Goal: Task Accomplishment & Management: Manage account settings

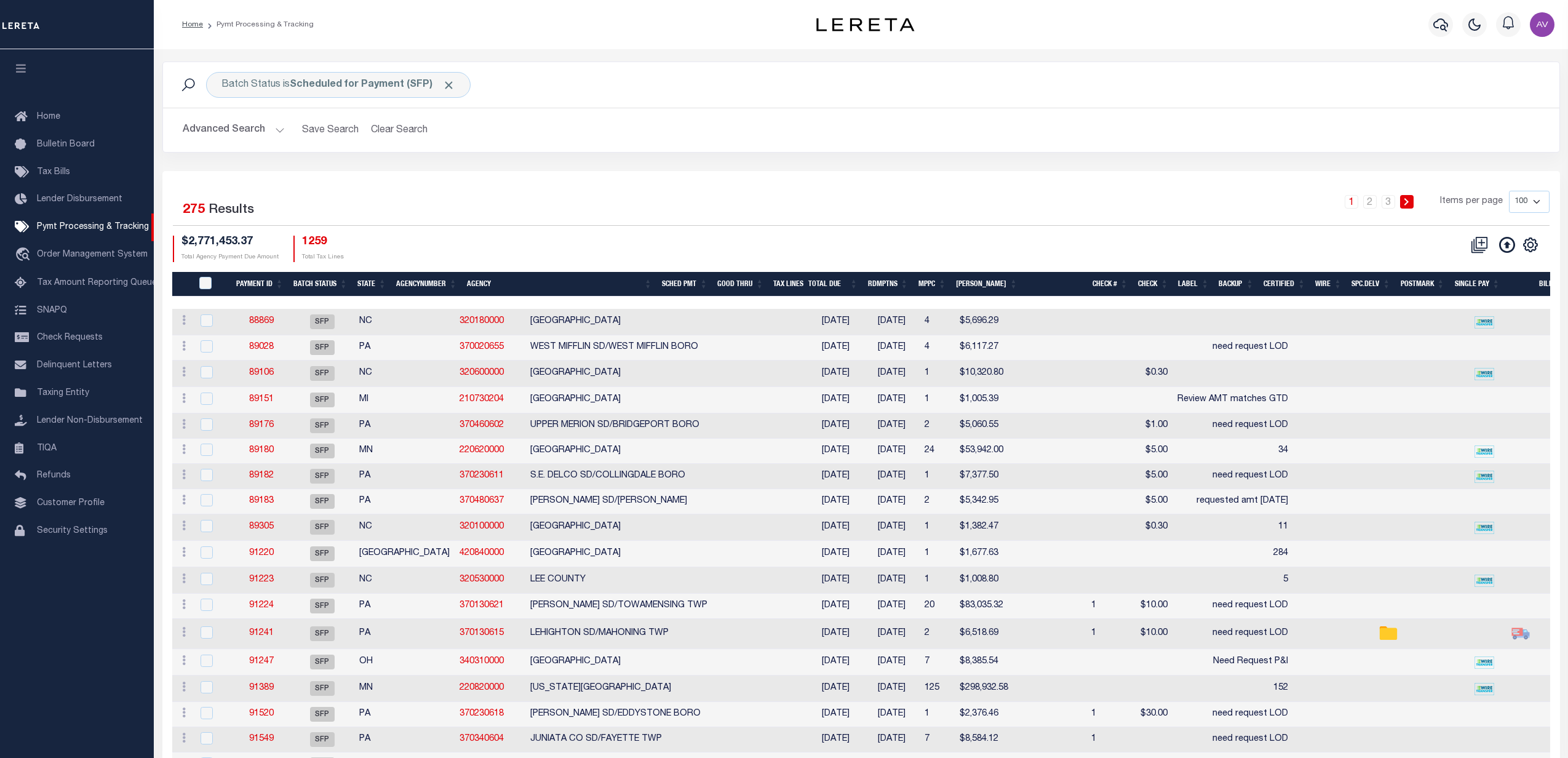
select select
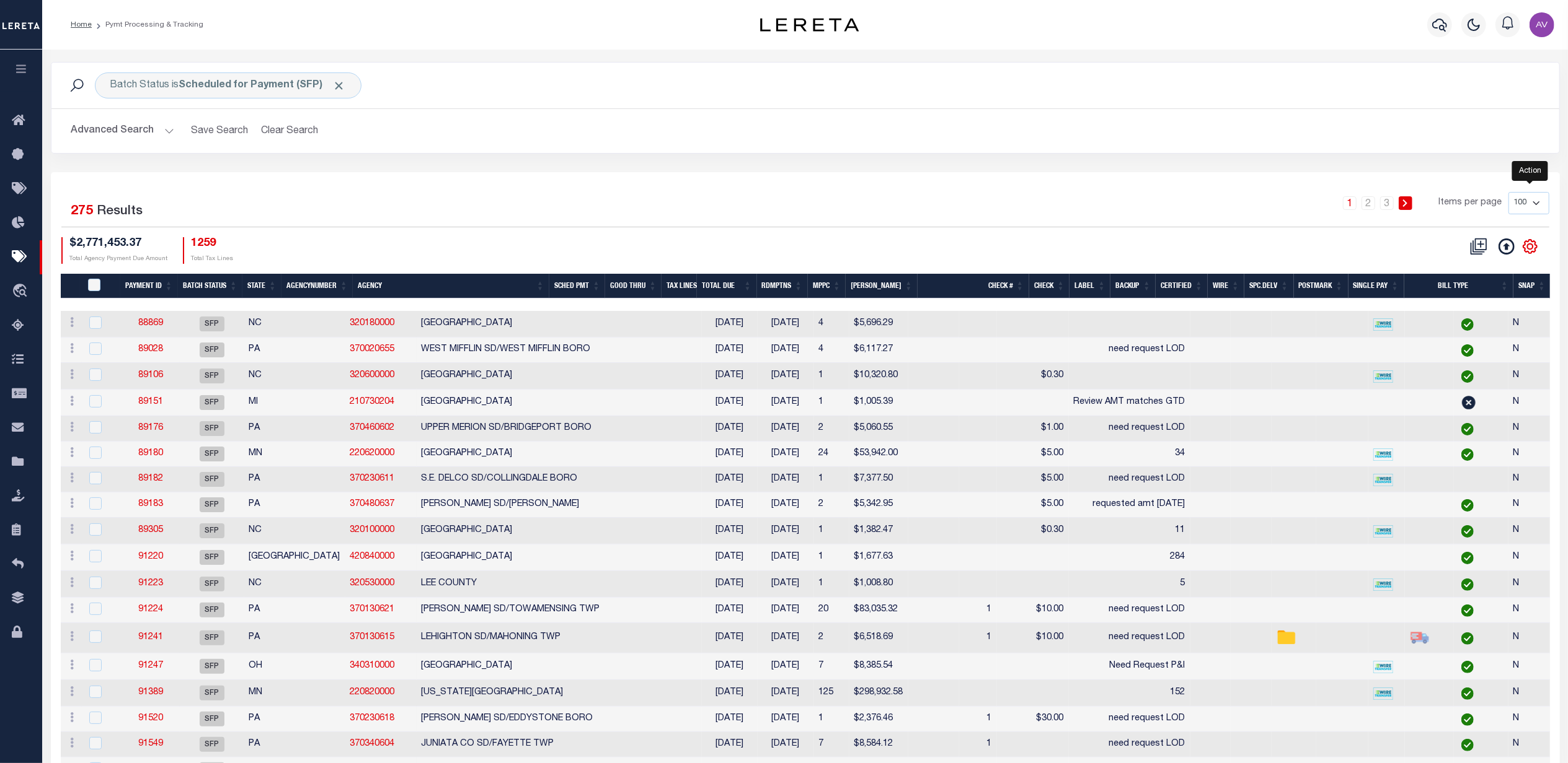
click at [1535, 251] on icon "" at bounding box center [1529, 246] width 14 height 14
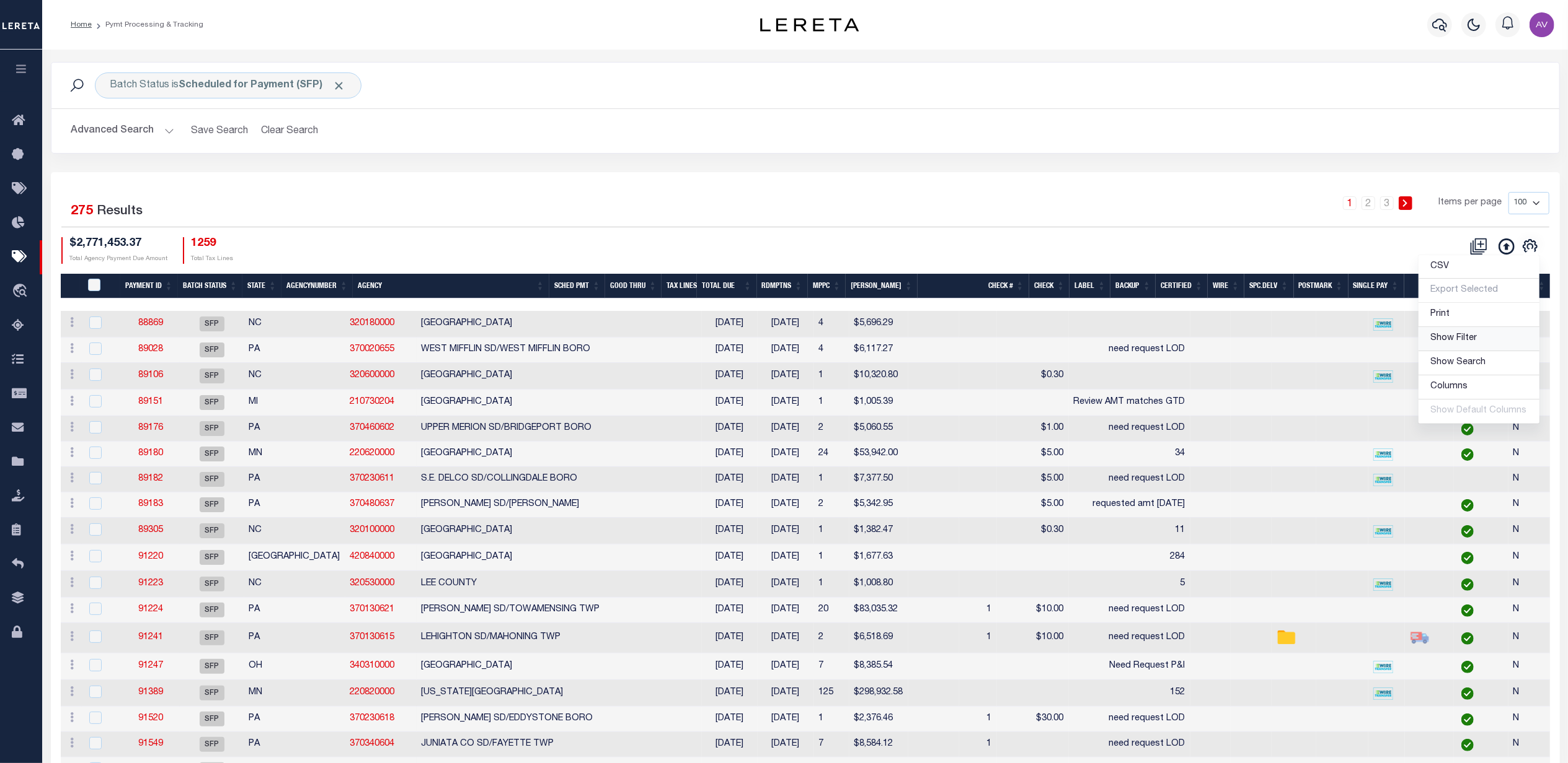
click at [1461, 342] on span "Show Filter" at bounding box center [1454, 338] width 47 height 8
select select
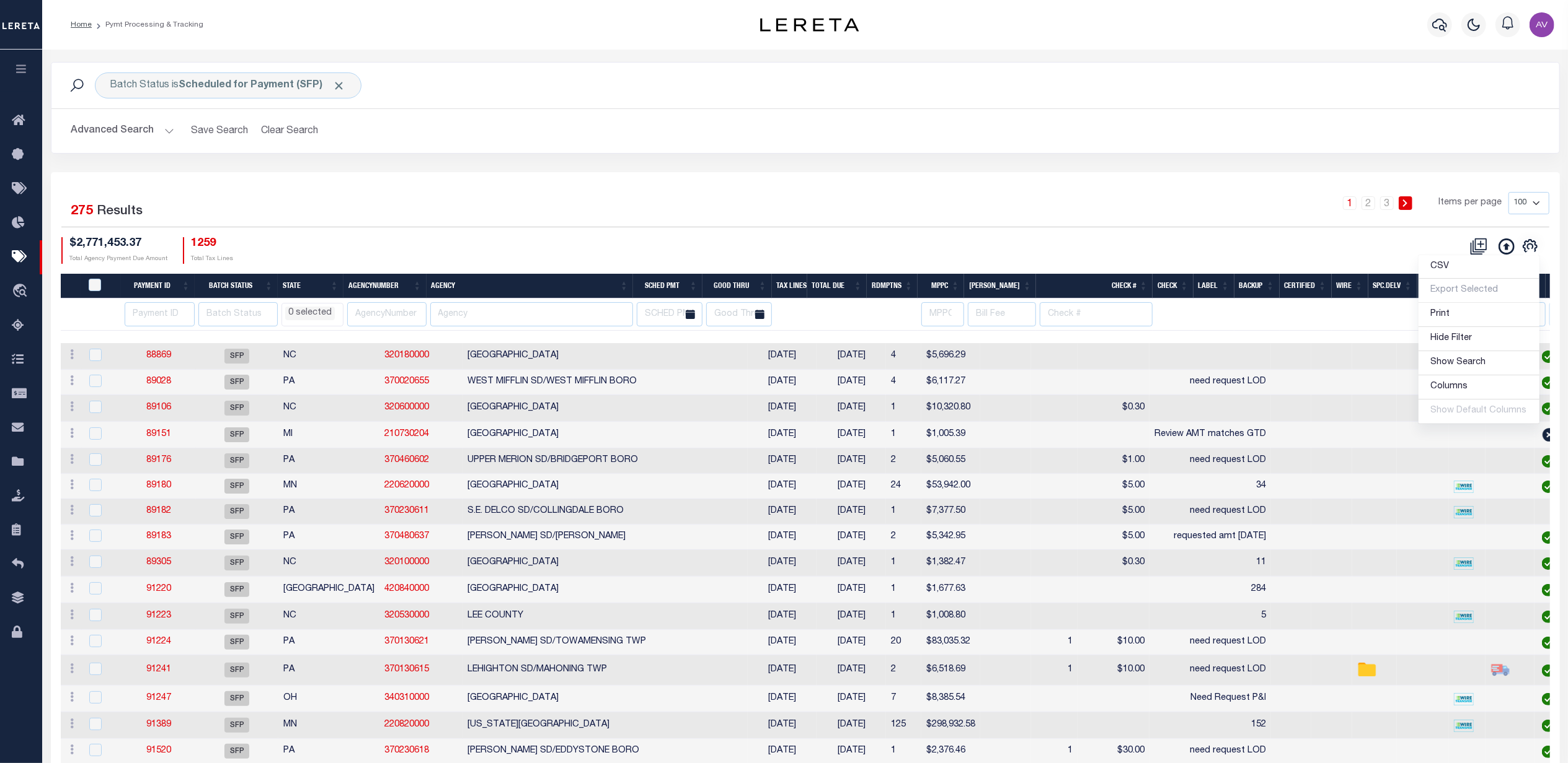
click at [916, 230] on div "Selected 275 Results 1 2 3 Items per page 100 200 500 1000 $2,771,453.37 Total …" at bounding box center [805, 228] width 1507 height 72
click at [150, 315] on input "number" at bounding box center [160, 314] width 70 height 24
type input "91090"
select select
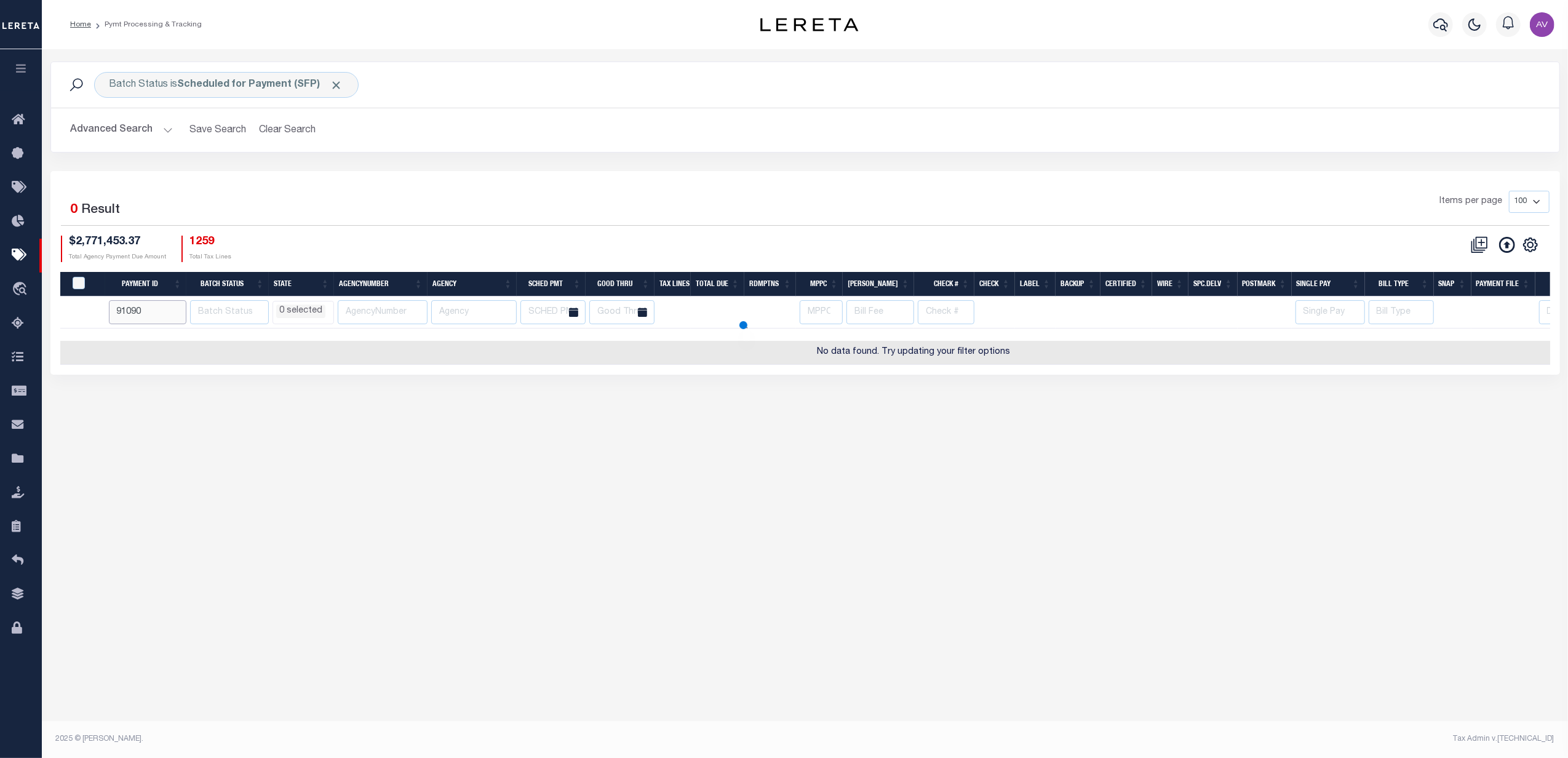
select select
click at [334, 84] on span "Click to Remove" at bounding box center [336, 85] width 13 height 13
select select
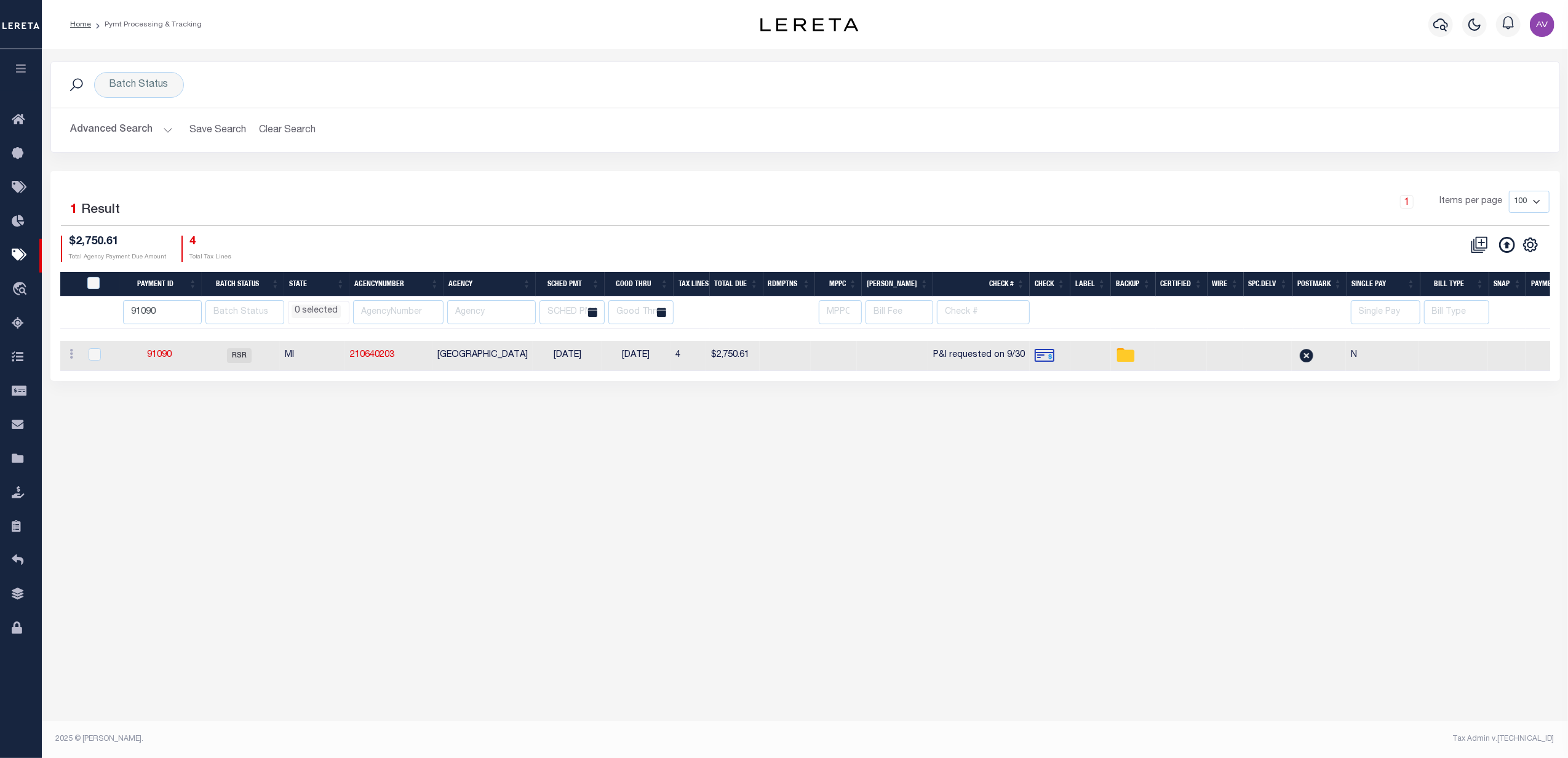
click at [647, 213] on div "1 Items per page 100 200 500 1000" at bounding box center [994, 206] width 1112 height 32
click at [96, 353] on input "checkbox" at bounding box center [94, 354] width 12 height 12
checkbox input "true"
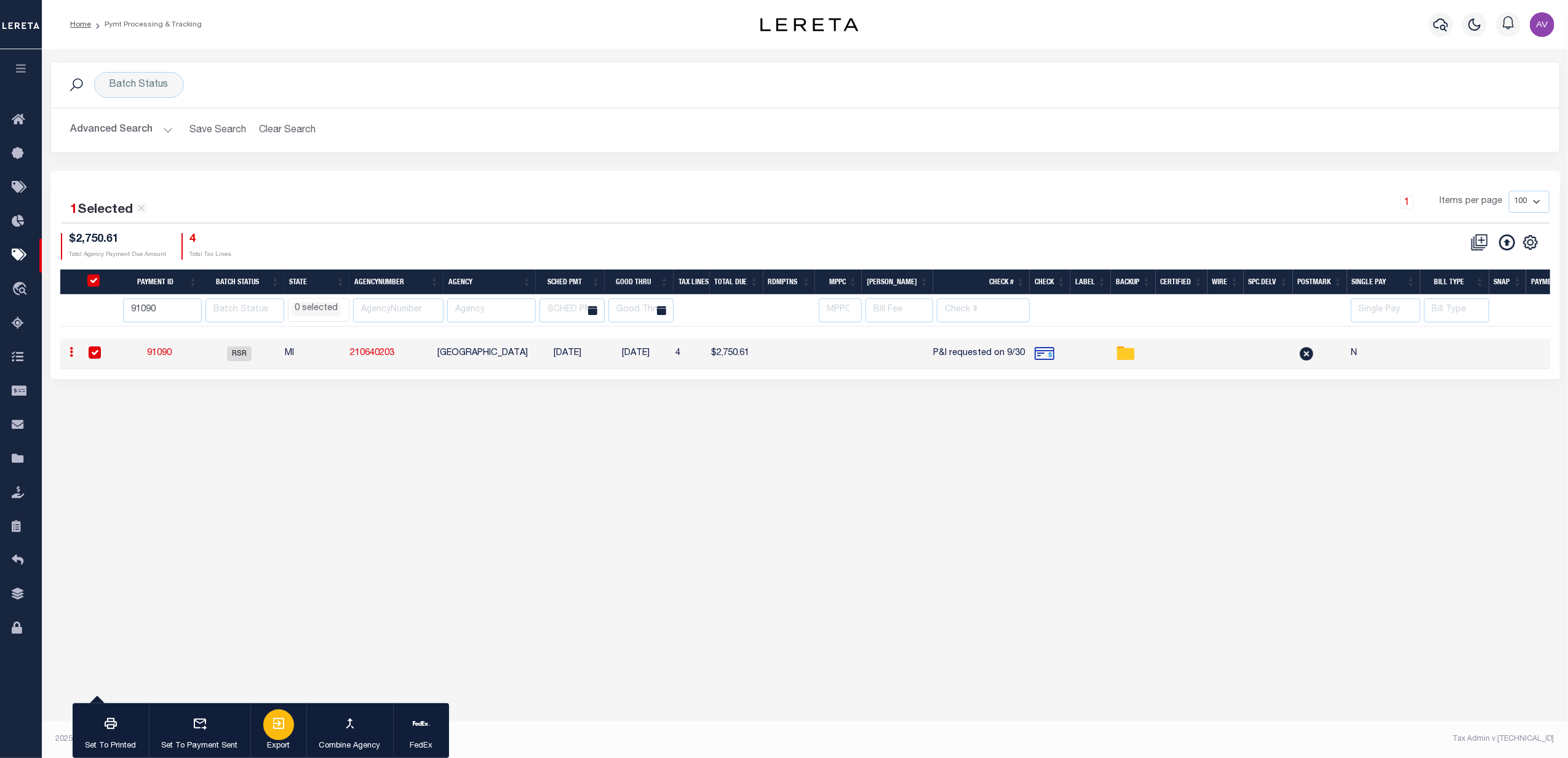
click at [286, 734] on div "button" at bounding box center [279, 725] width 31 height 31
click at [177, 311] on input "91090" at bounding box center [162, 310] width 78 height 24
select select
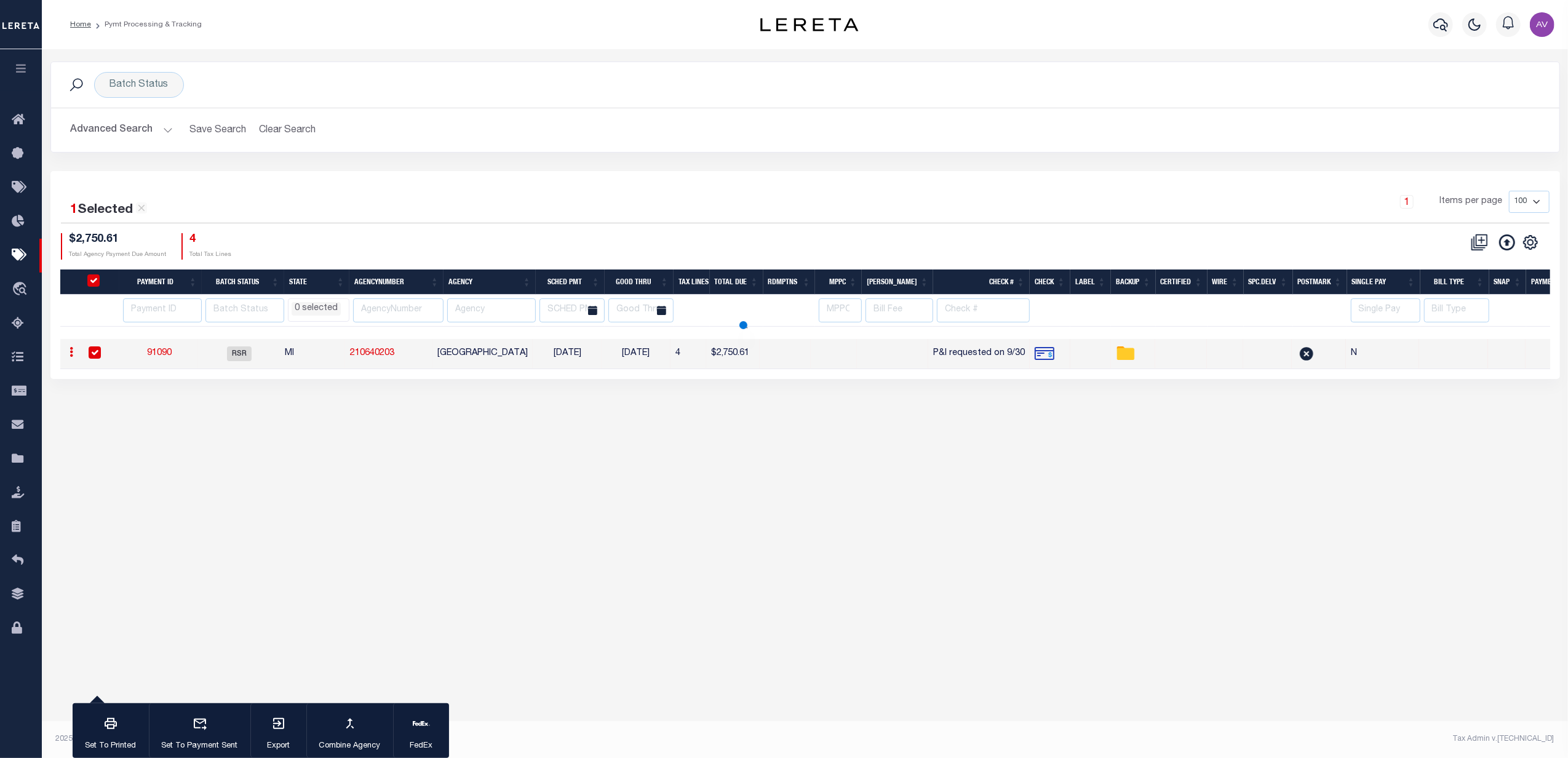
select select
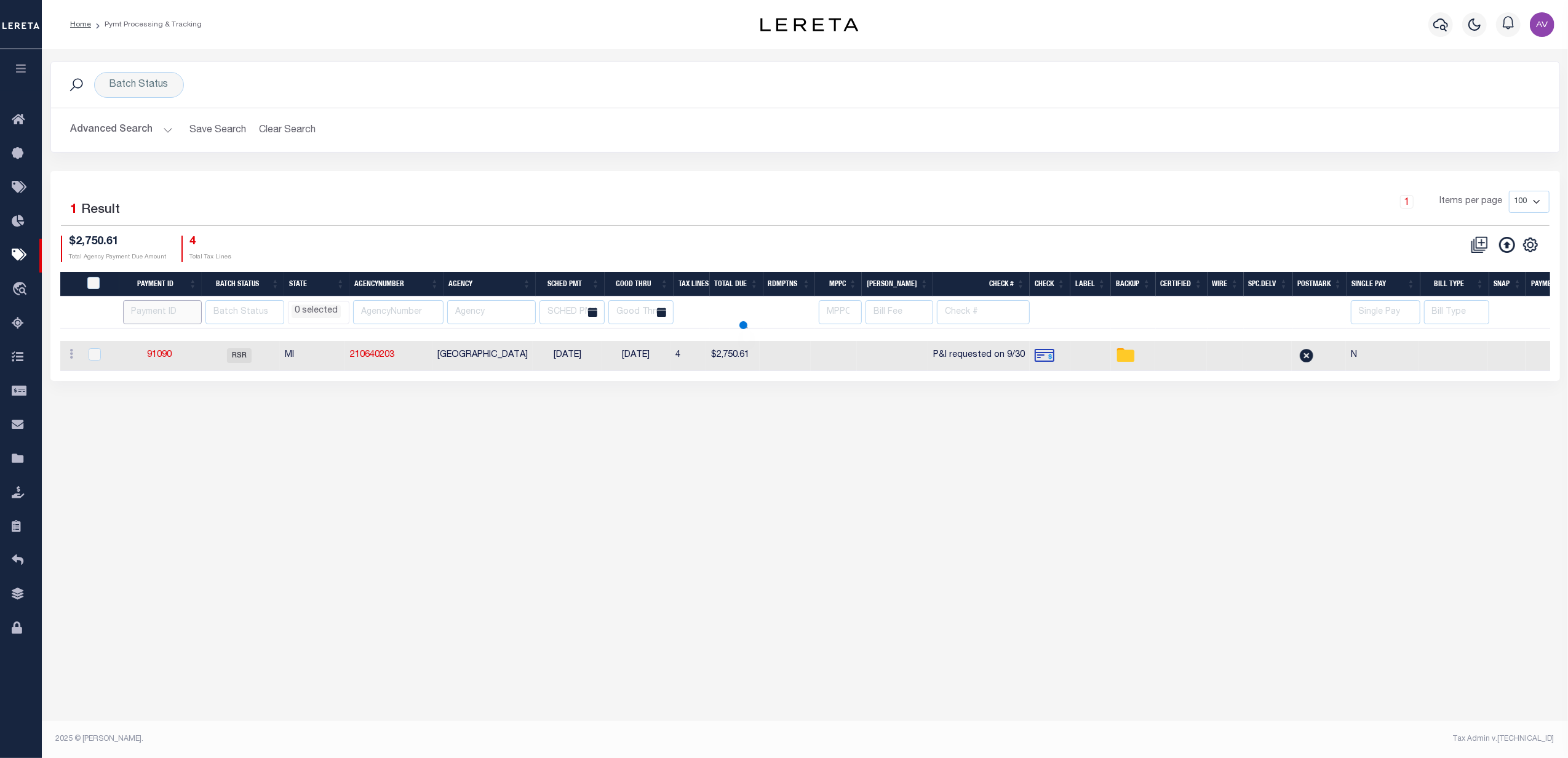
select select
click at [272, 127] on button "Clear Search" at bounding box center [288, 130] width 67 height 24
select select
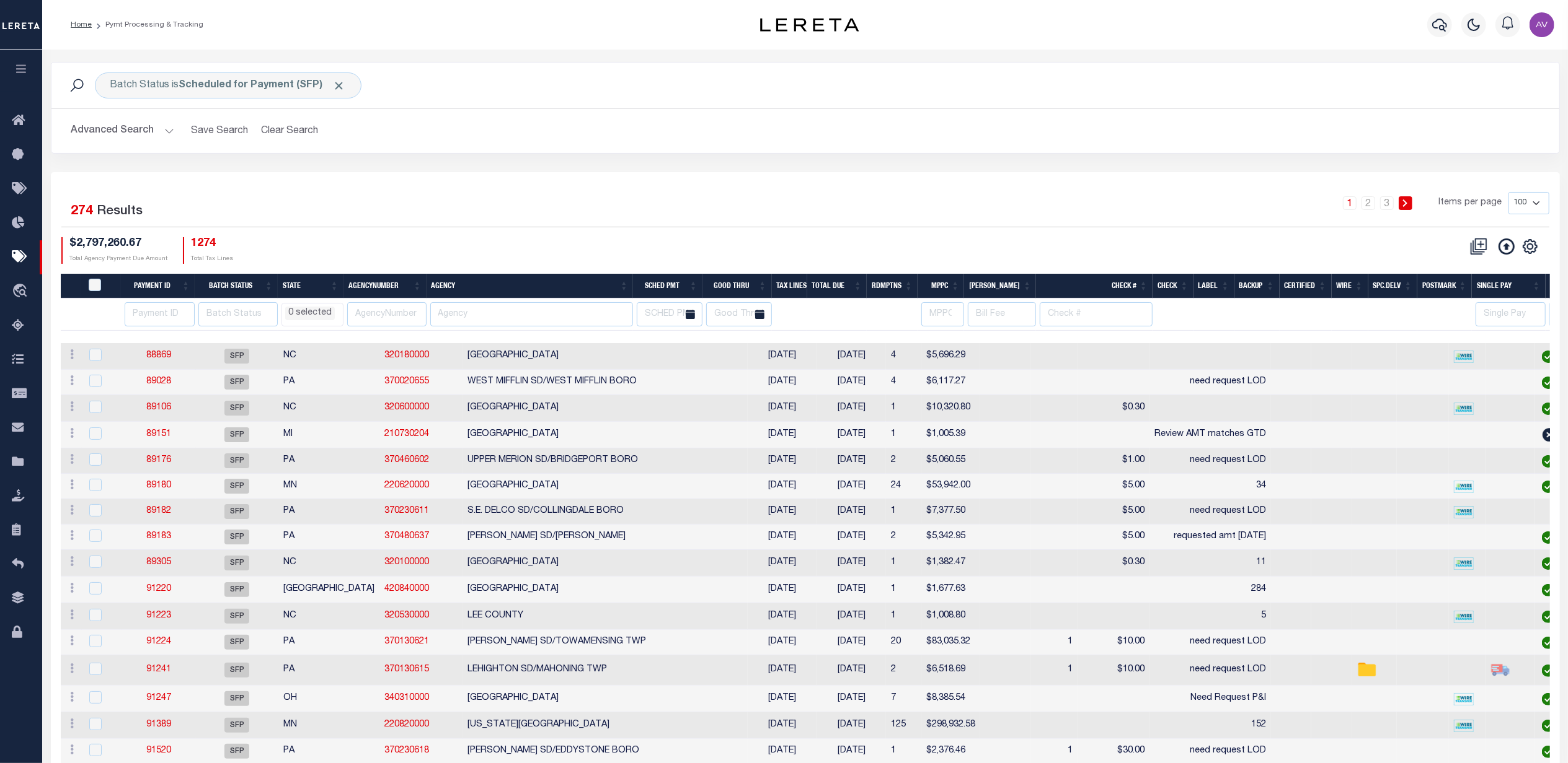
click at [321, 318] on li "0 selected" at bounding box center [310, 313] width 50 height 14
click at [407, 359] on li "PA" at bounding box center [407, 360] width 22 height 21
select select "PA"
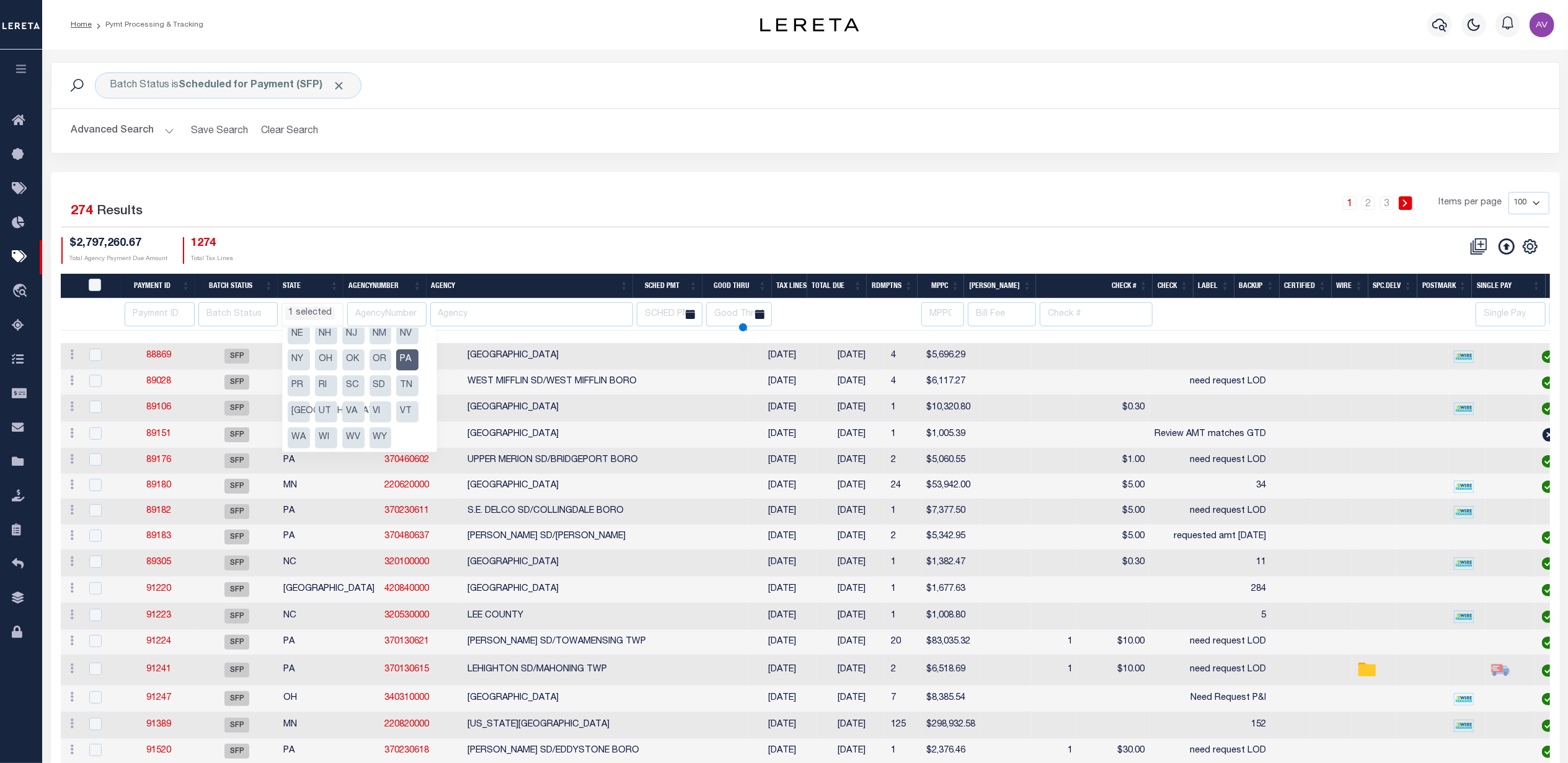
select select "PA"
select select
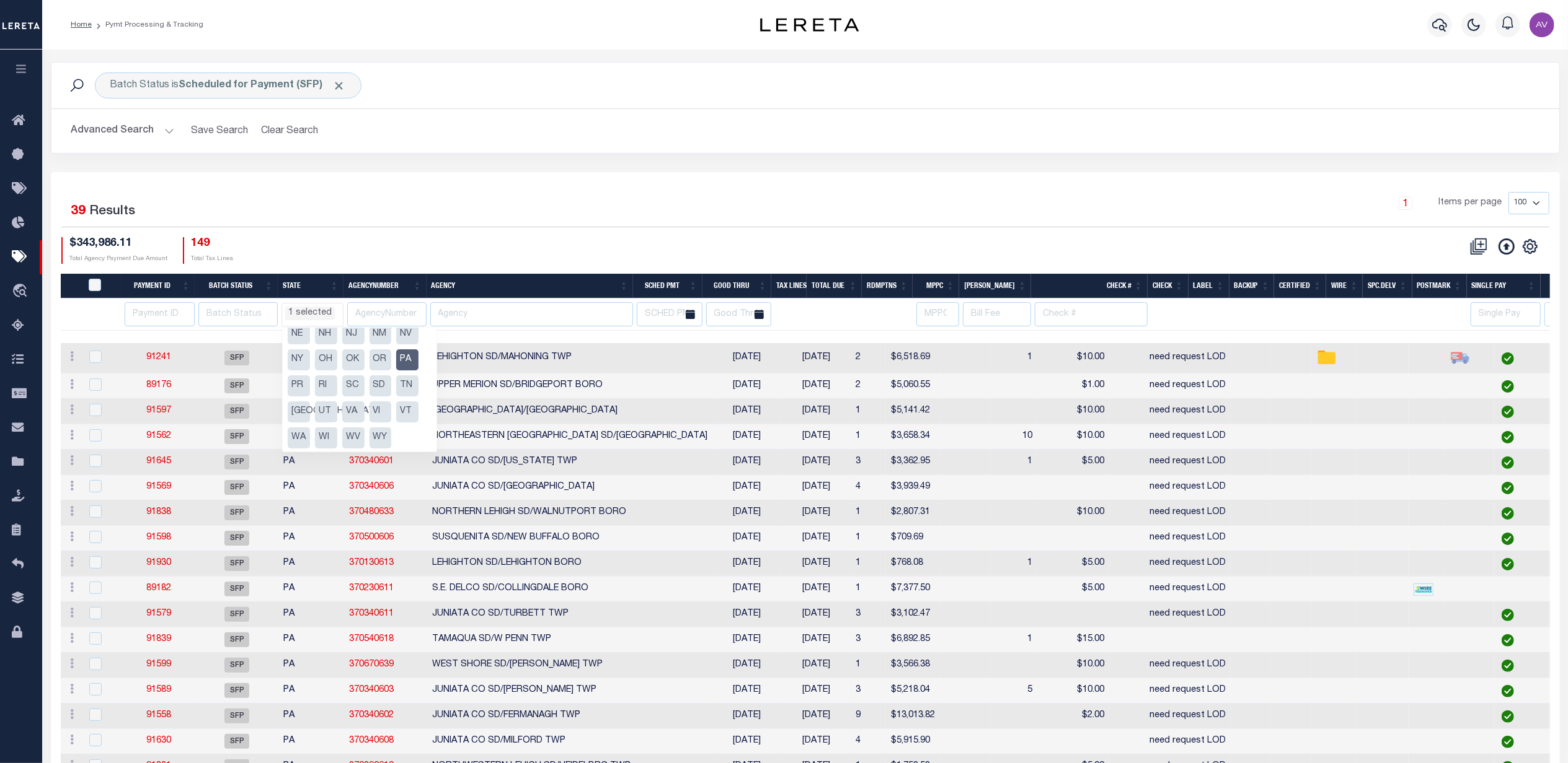
click at [547, 221] on div "1 Items per page 100 200 500 1000" at bounding box center [993, 208] width 1111 height 32
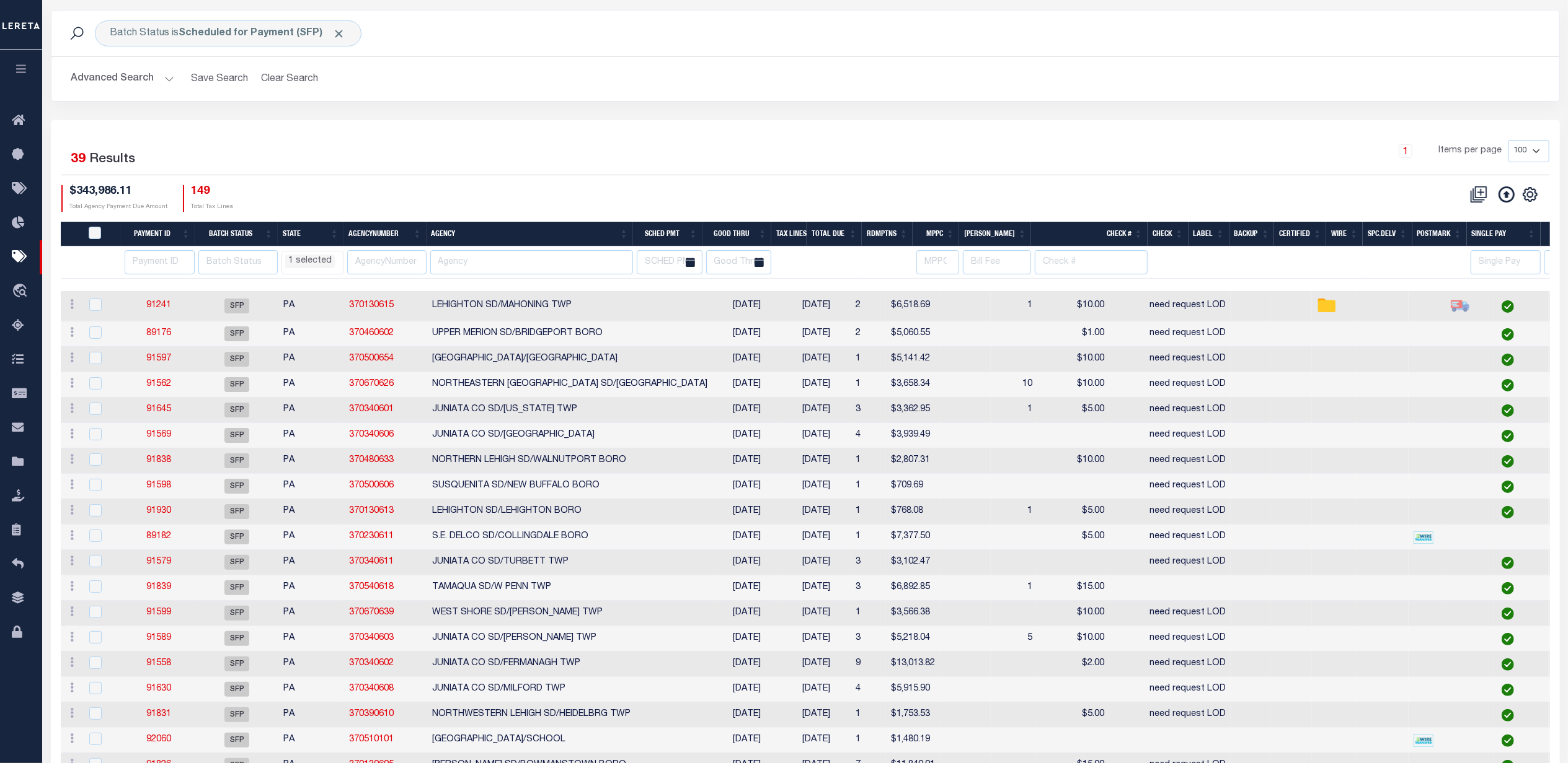
select select "PA"
select select
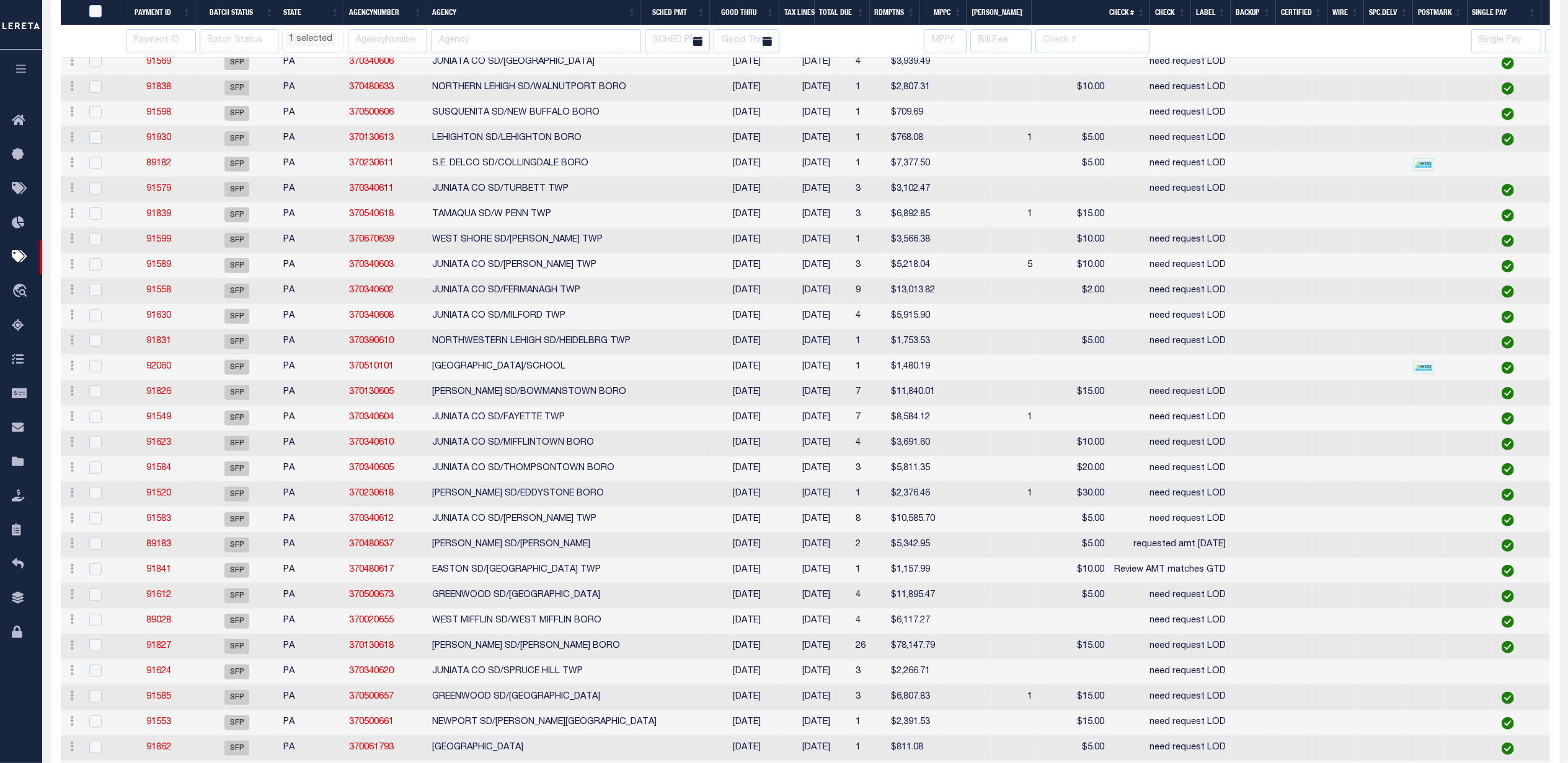
select select "PA"
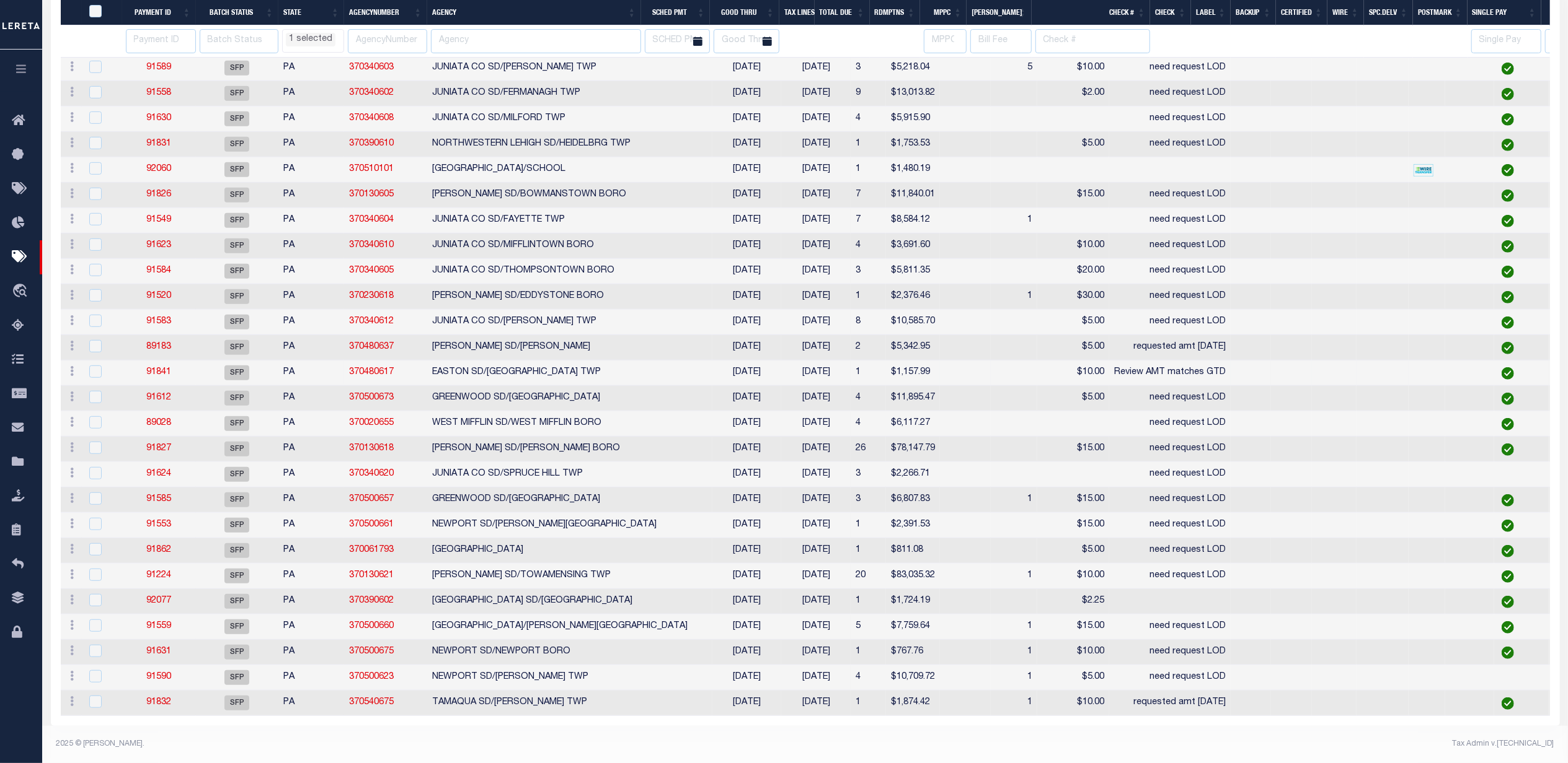
select select "PA"
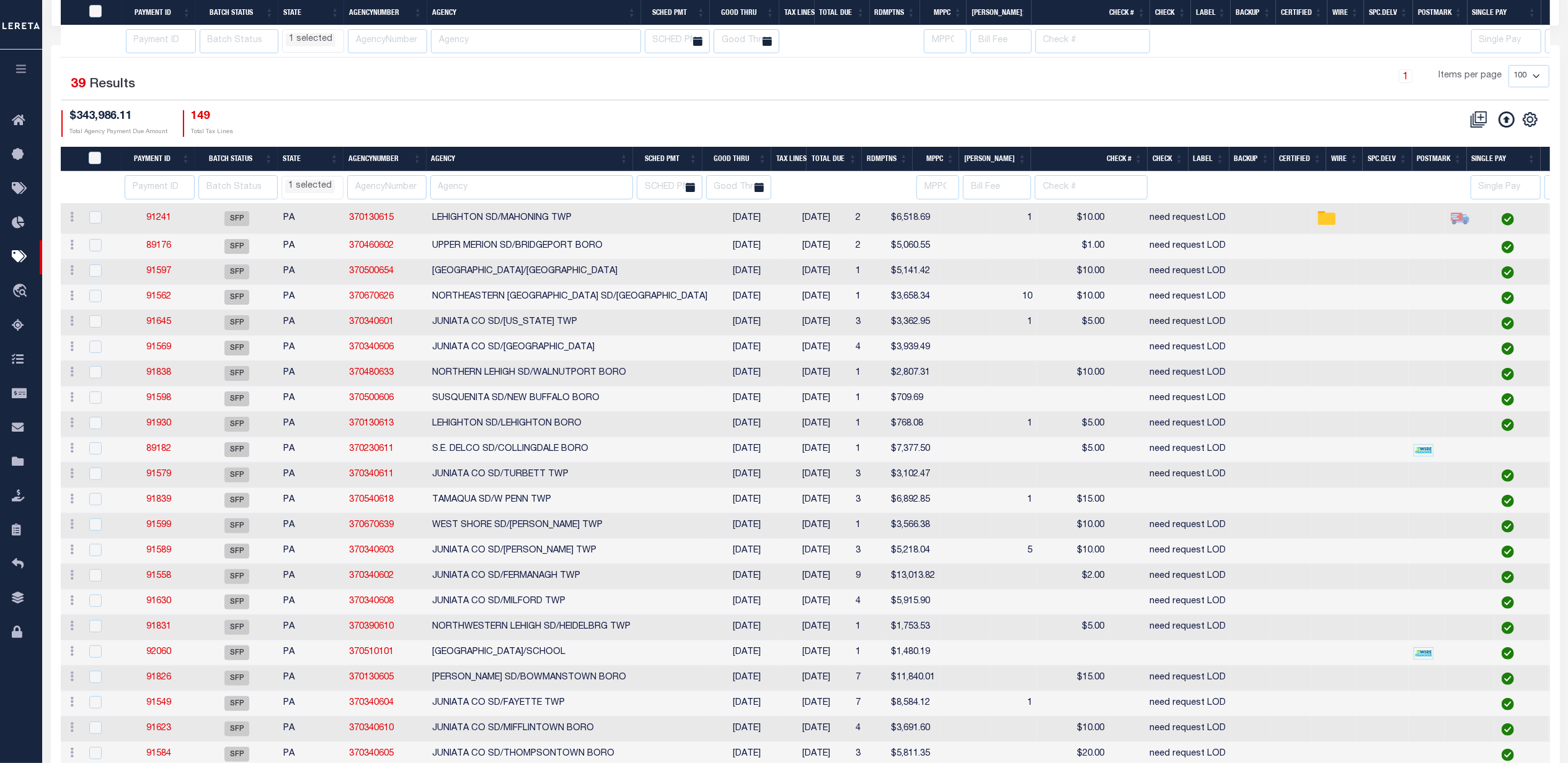
select select "PA"
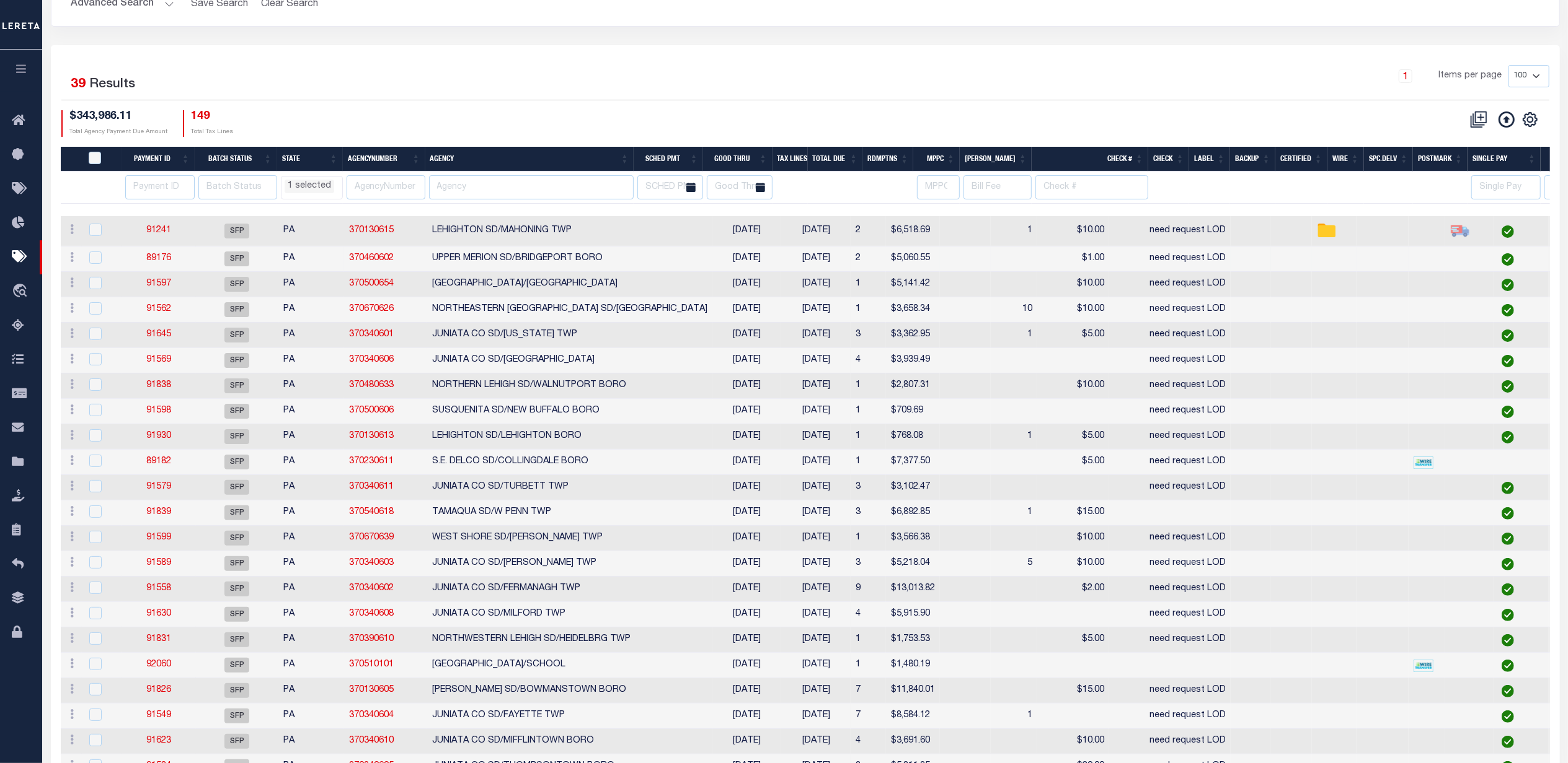
scroll to position [53, 0]
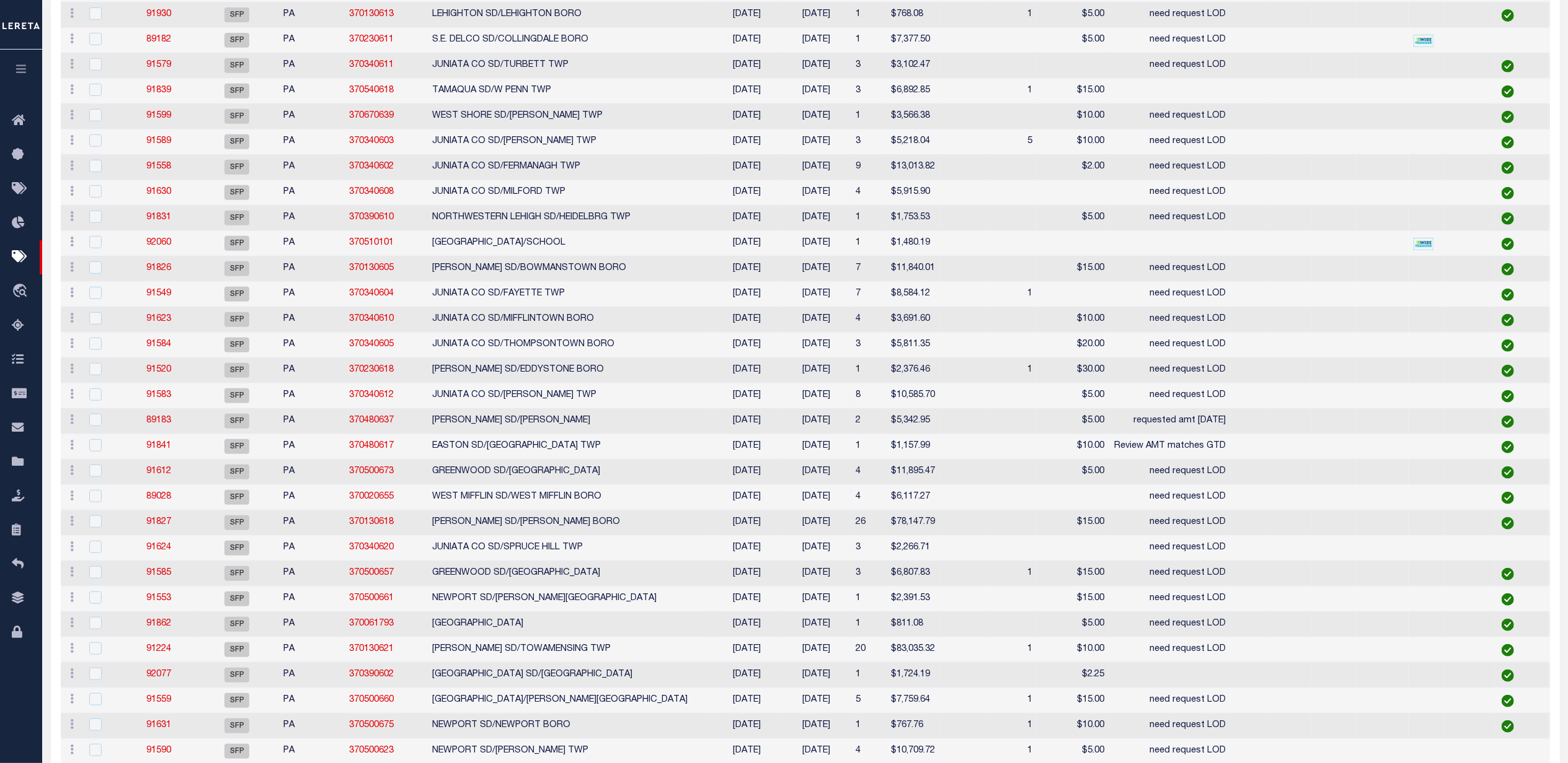
select select "PA"
select select
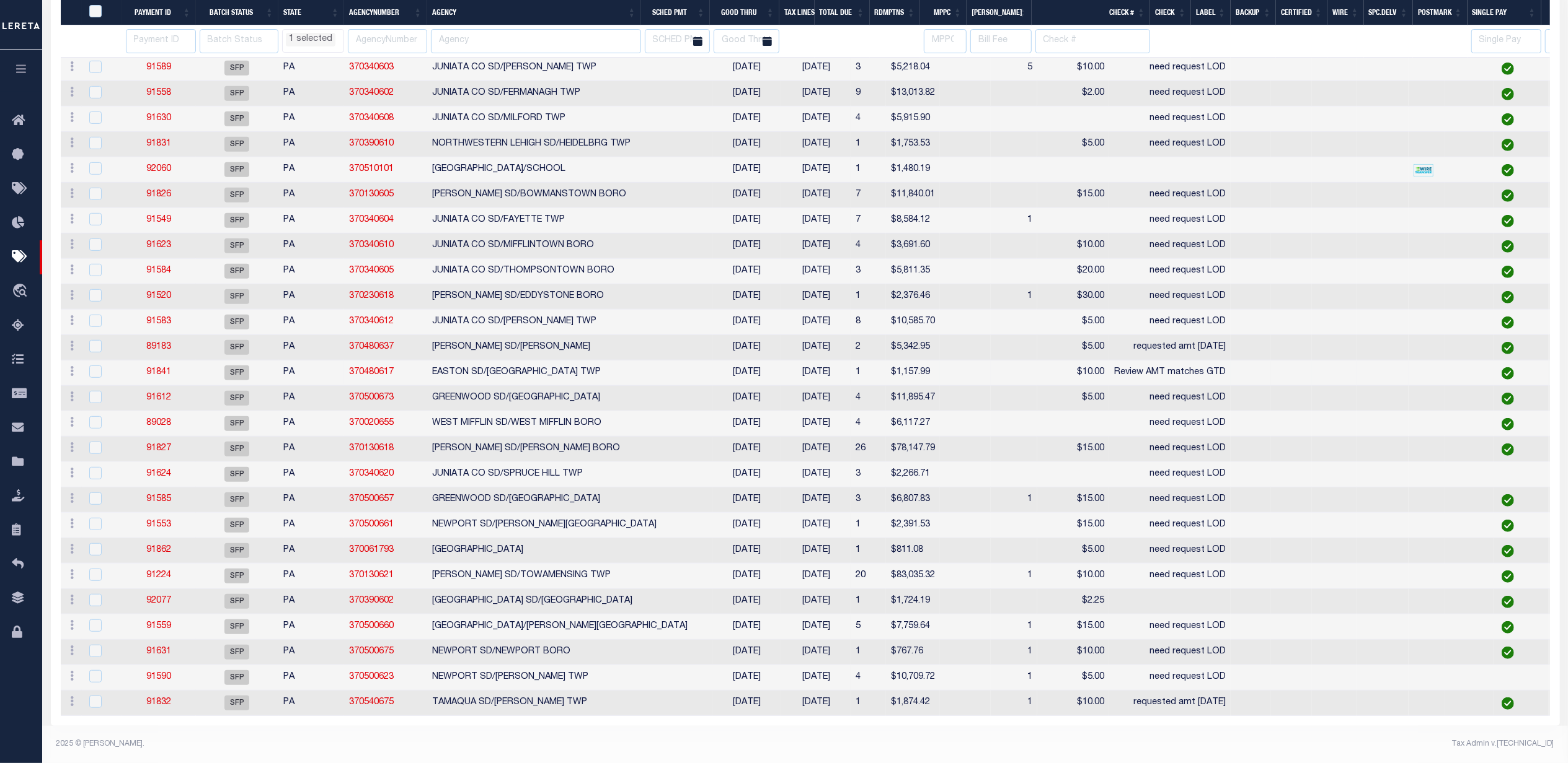
select select "PA"
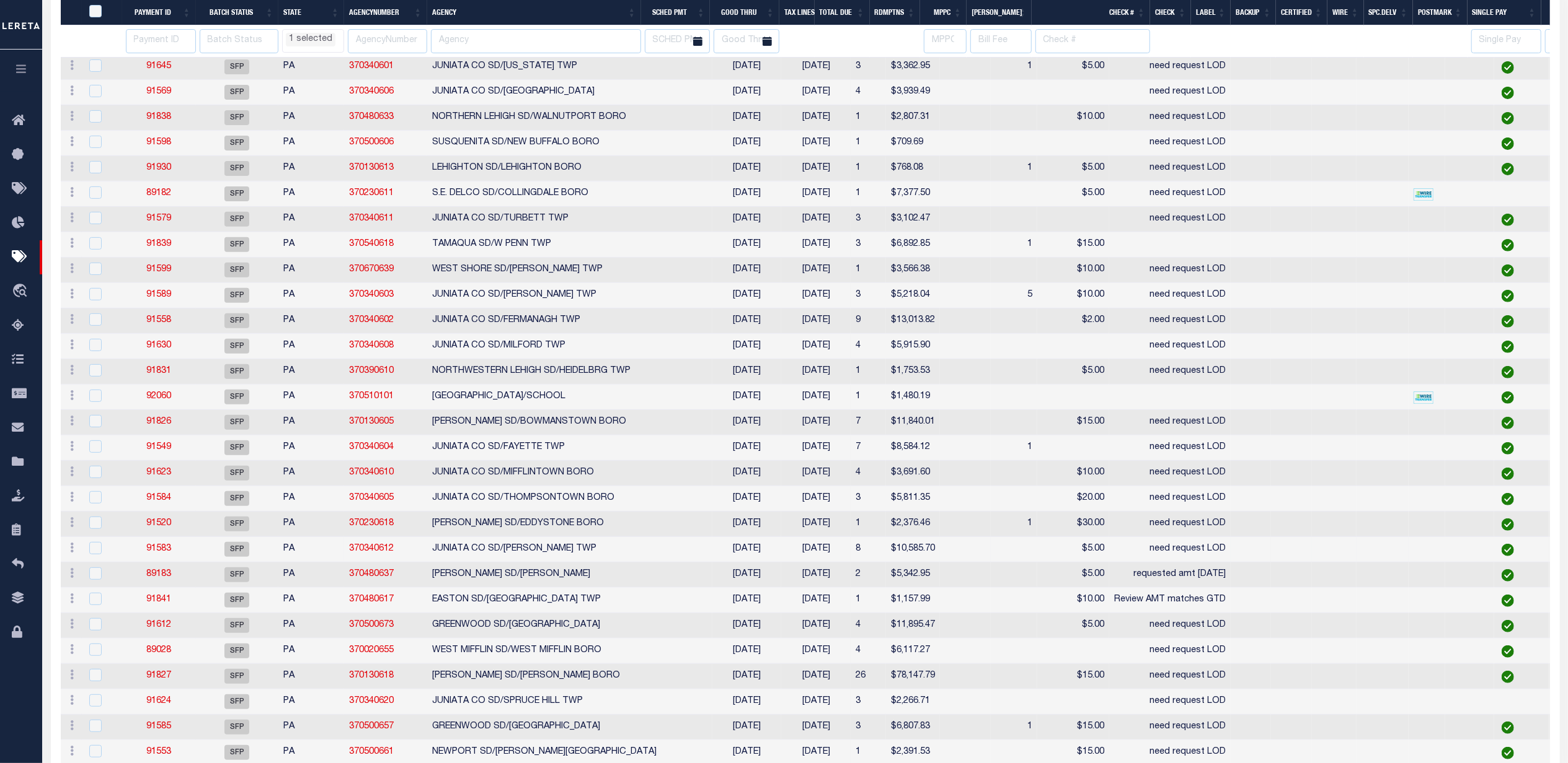
select select "PA"
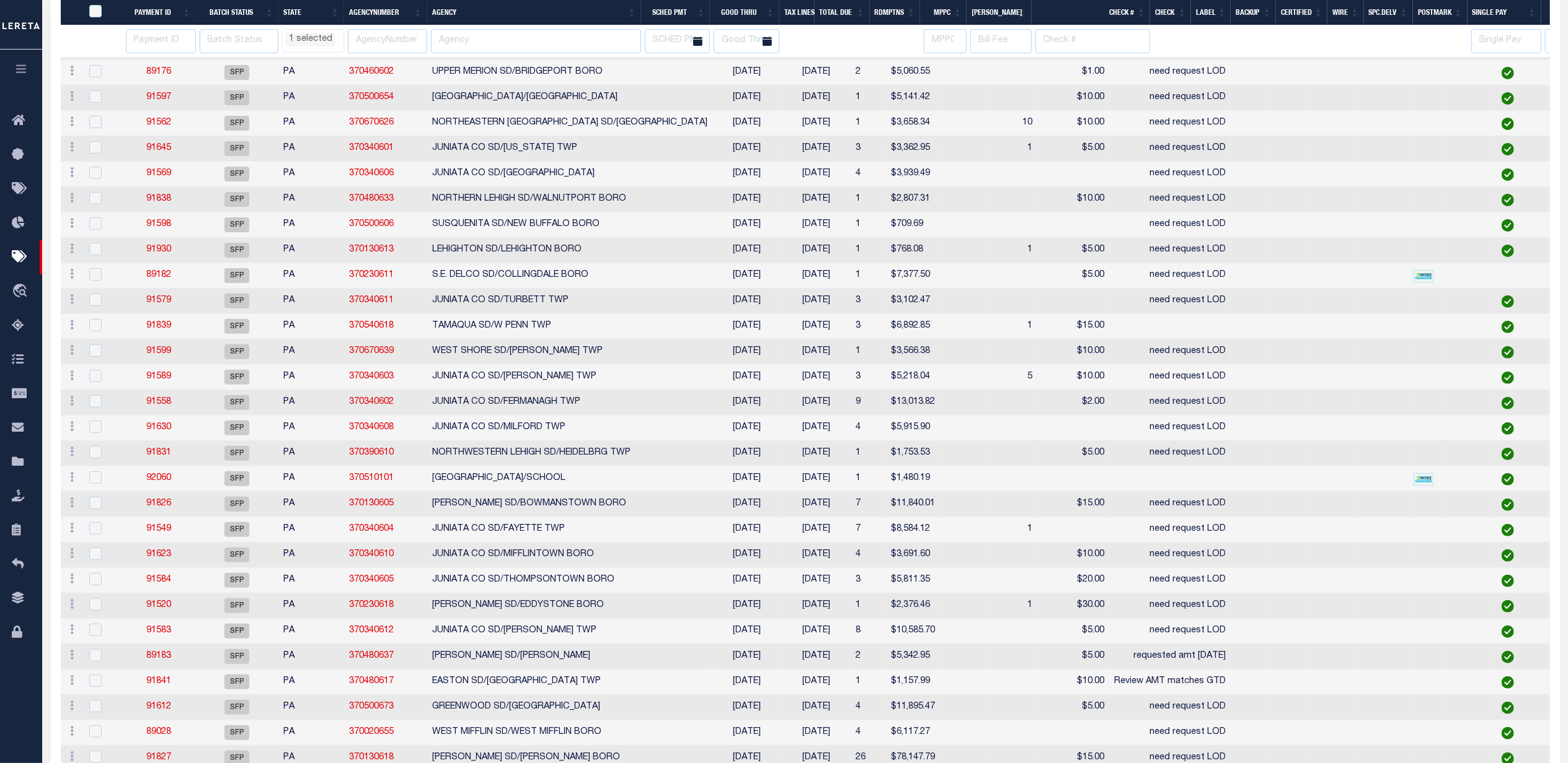
select select "PA"
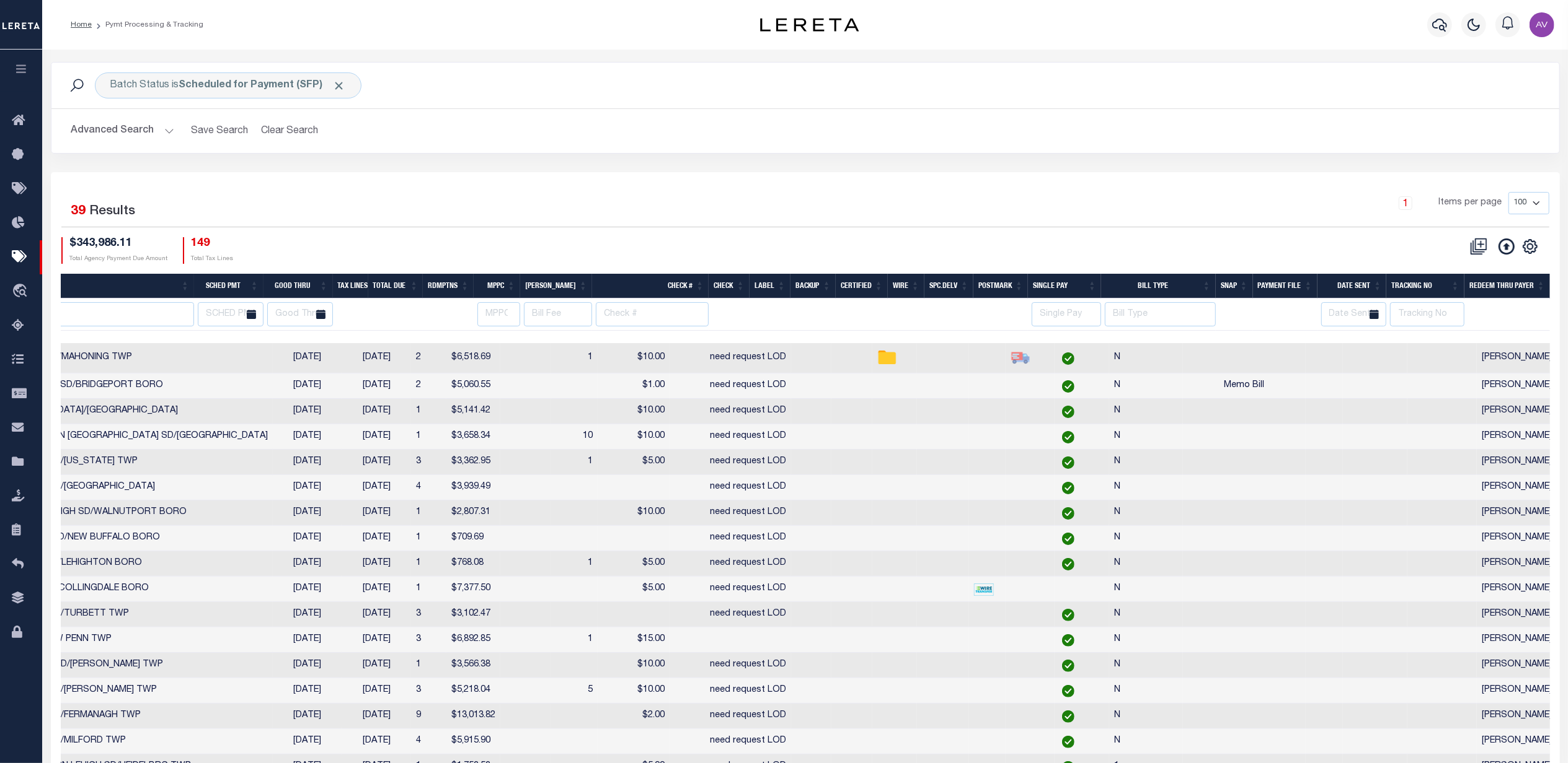
scroll to position [0, 0]
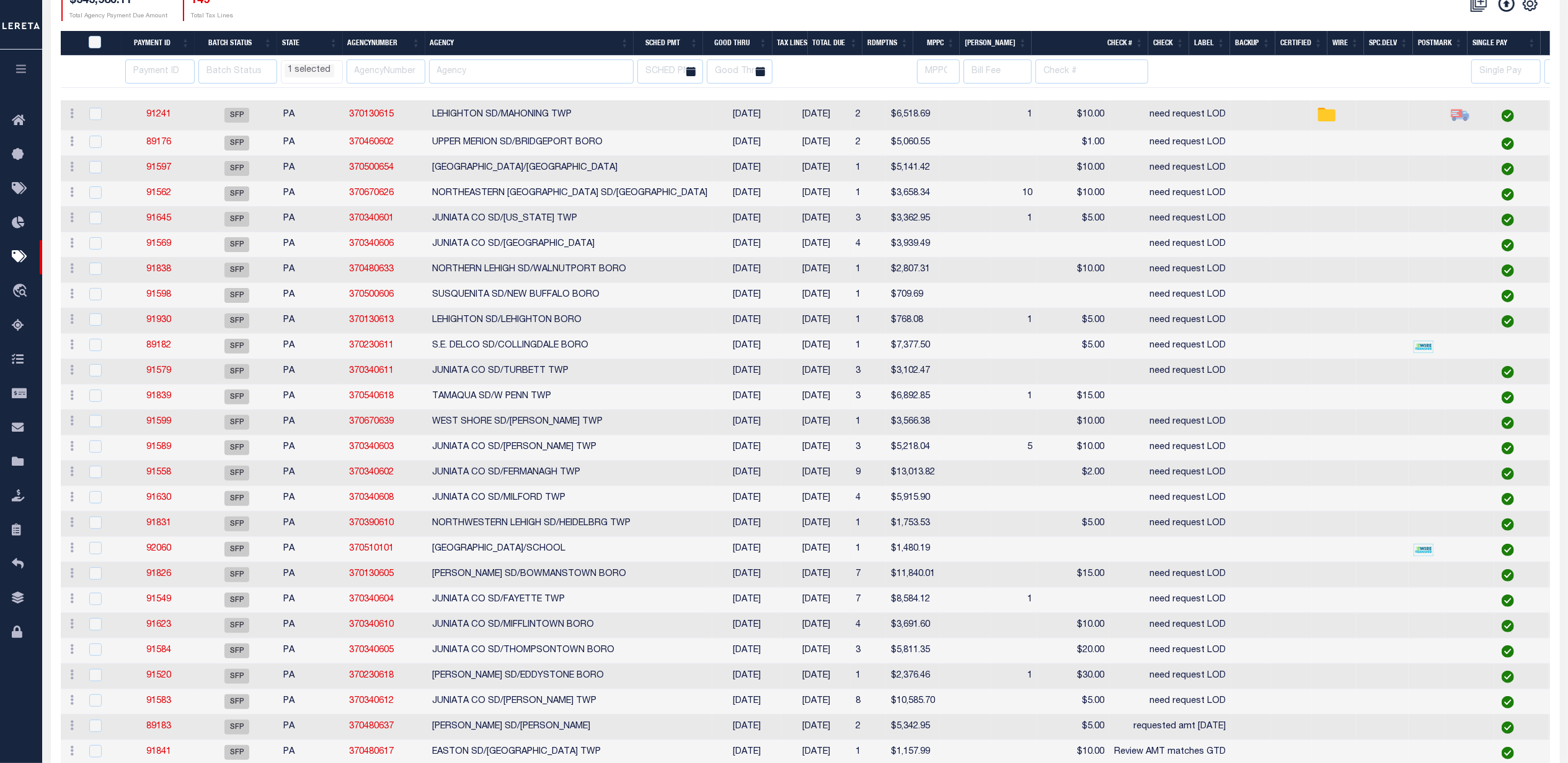
select select "PA"
select select
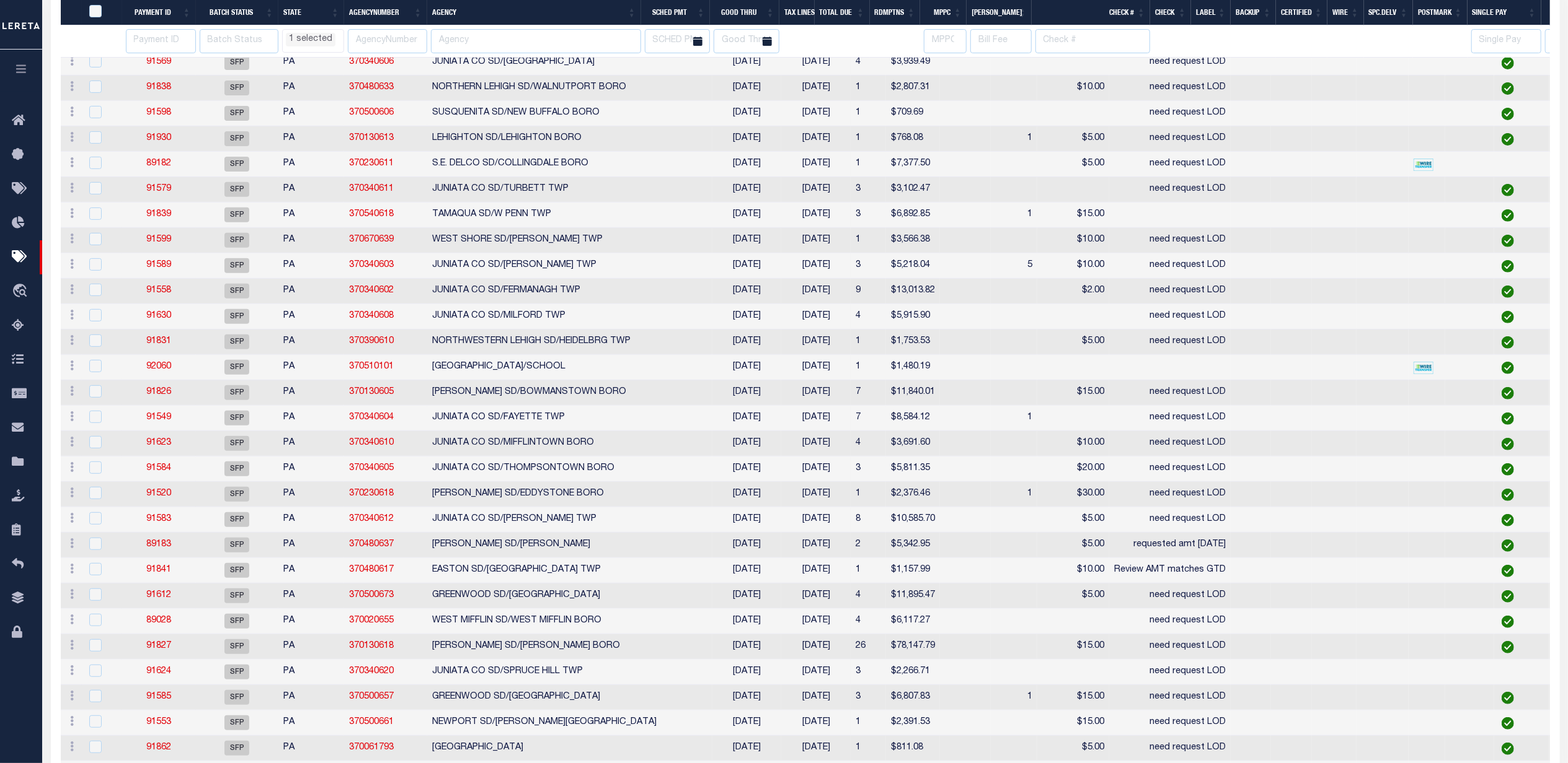
select select "PA"
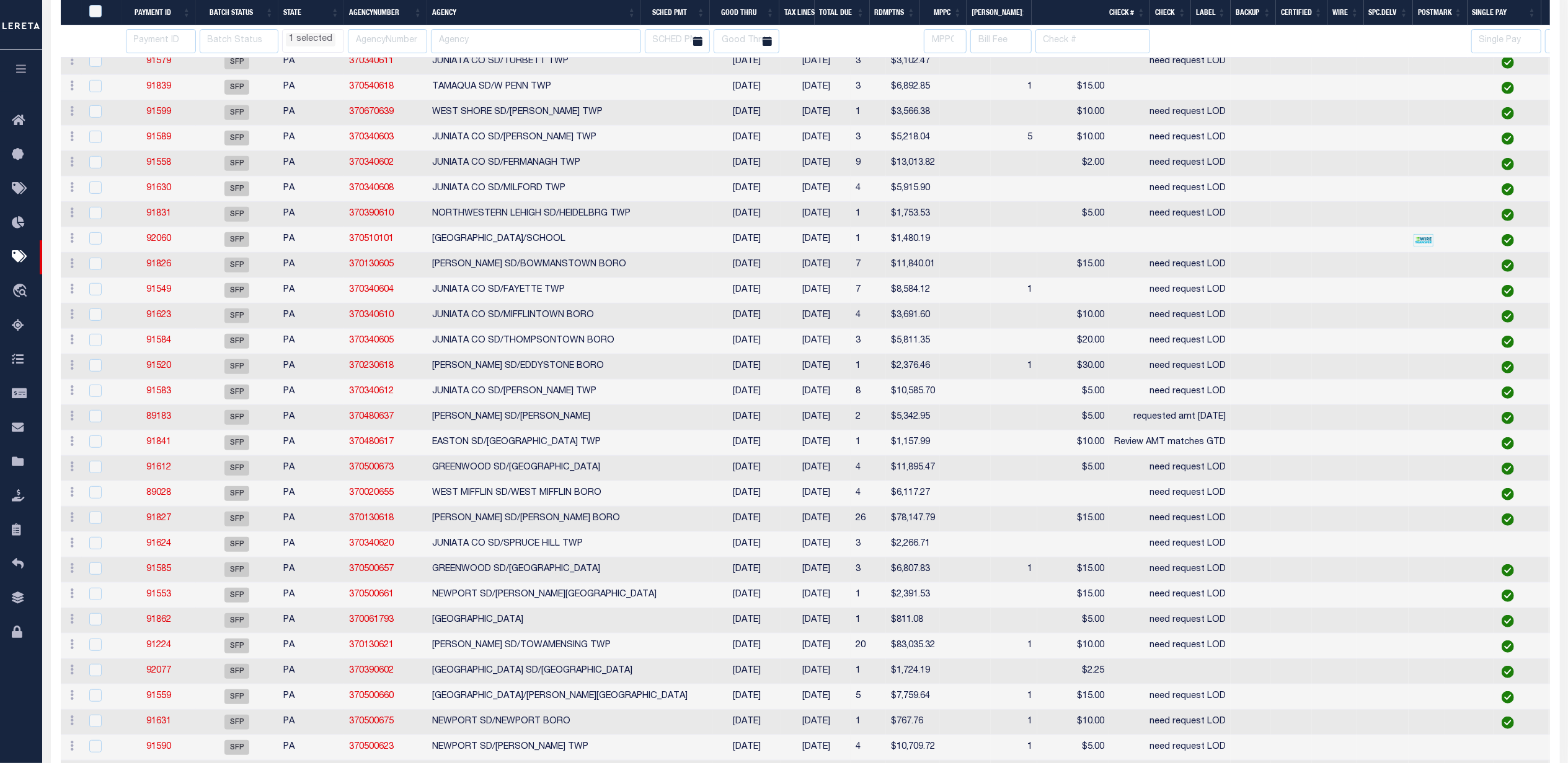
select select "PA"
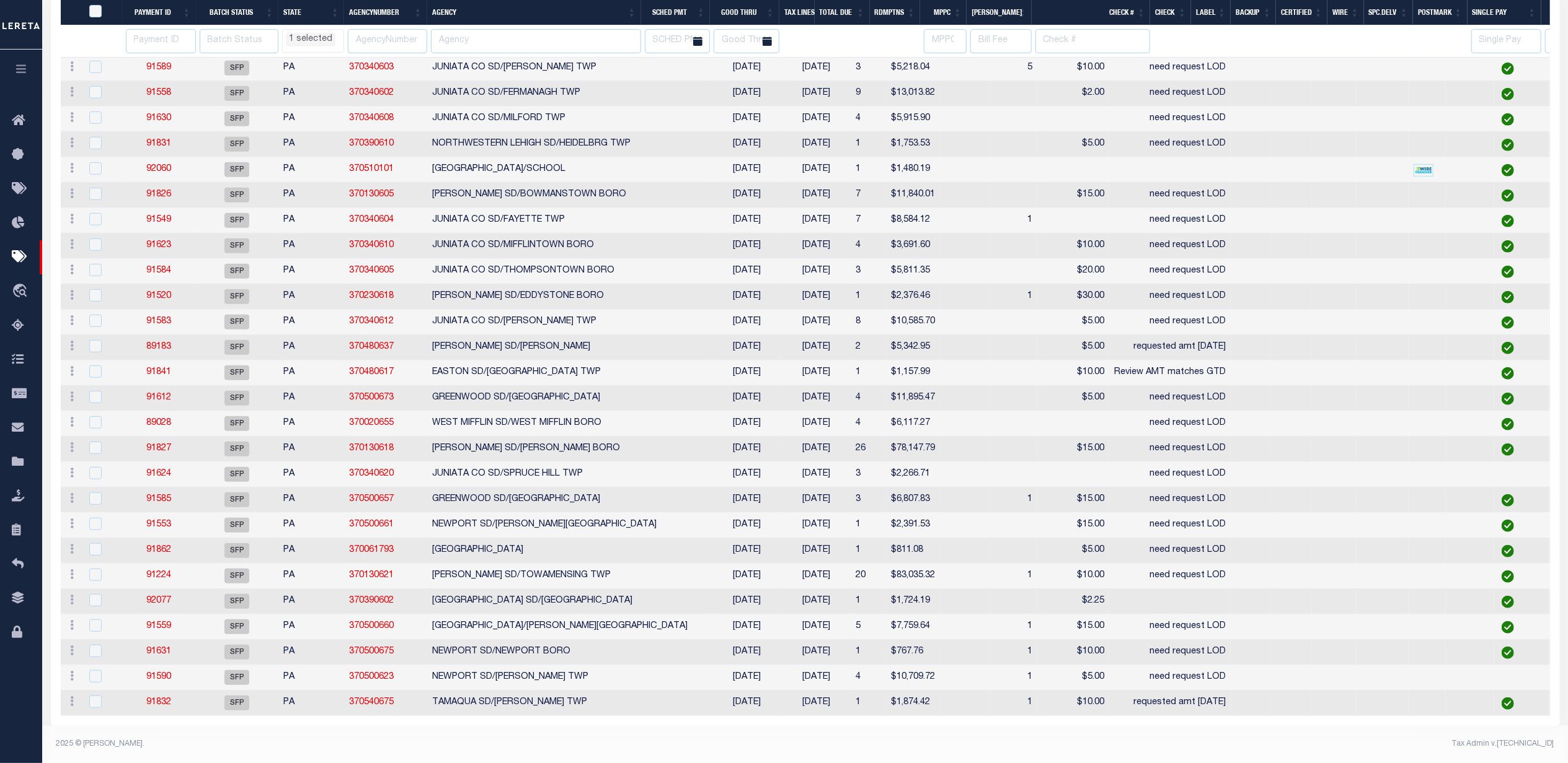
select select "PA"
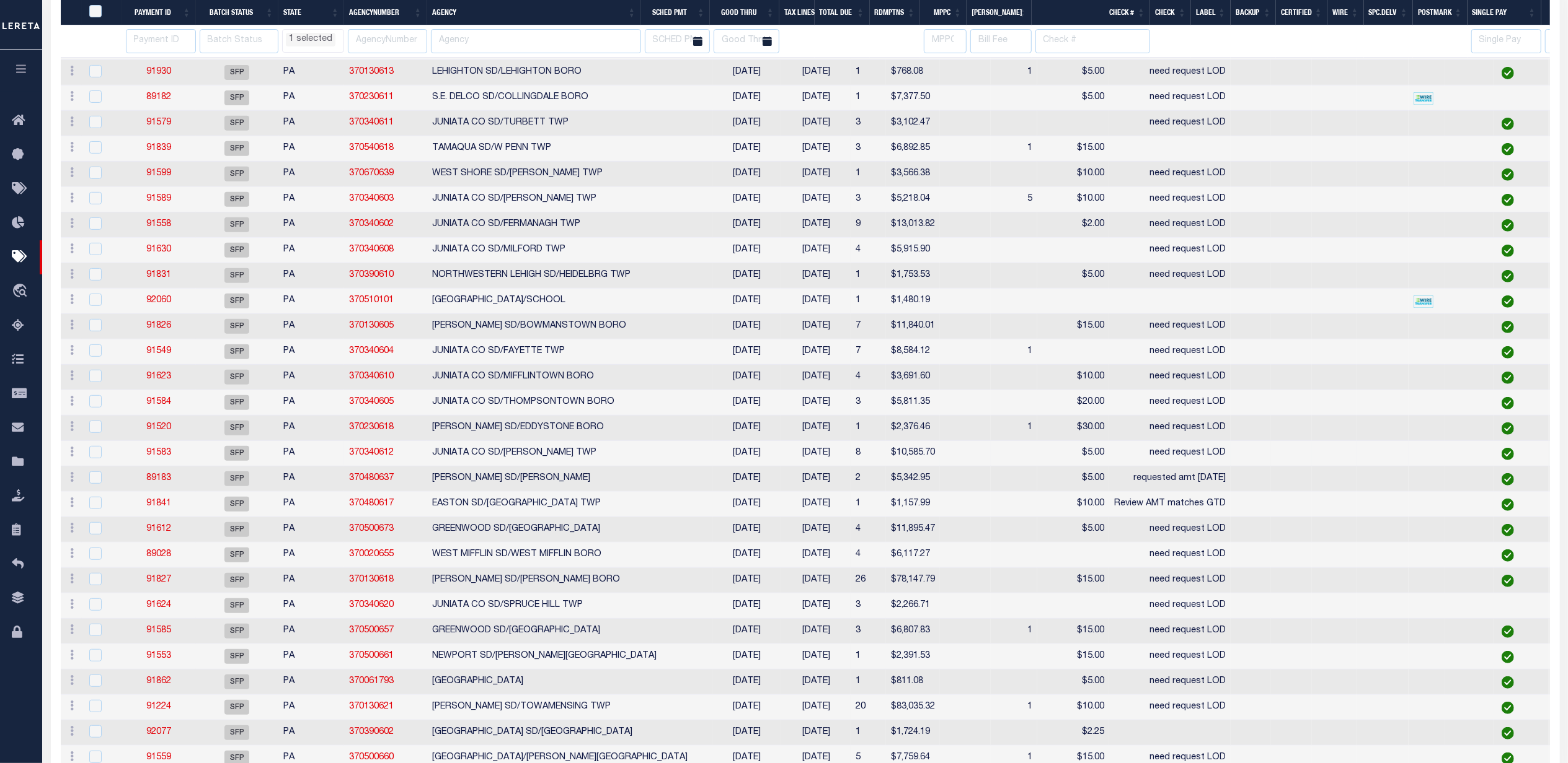
select select "PA"
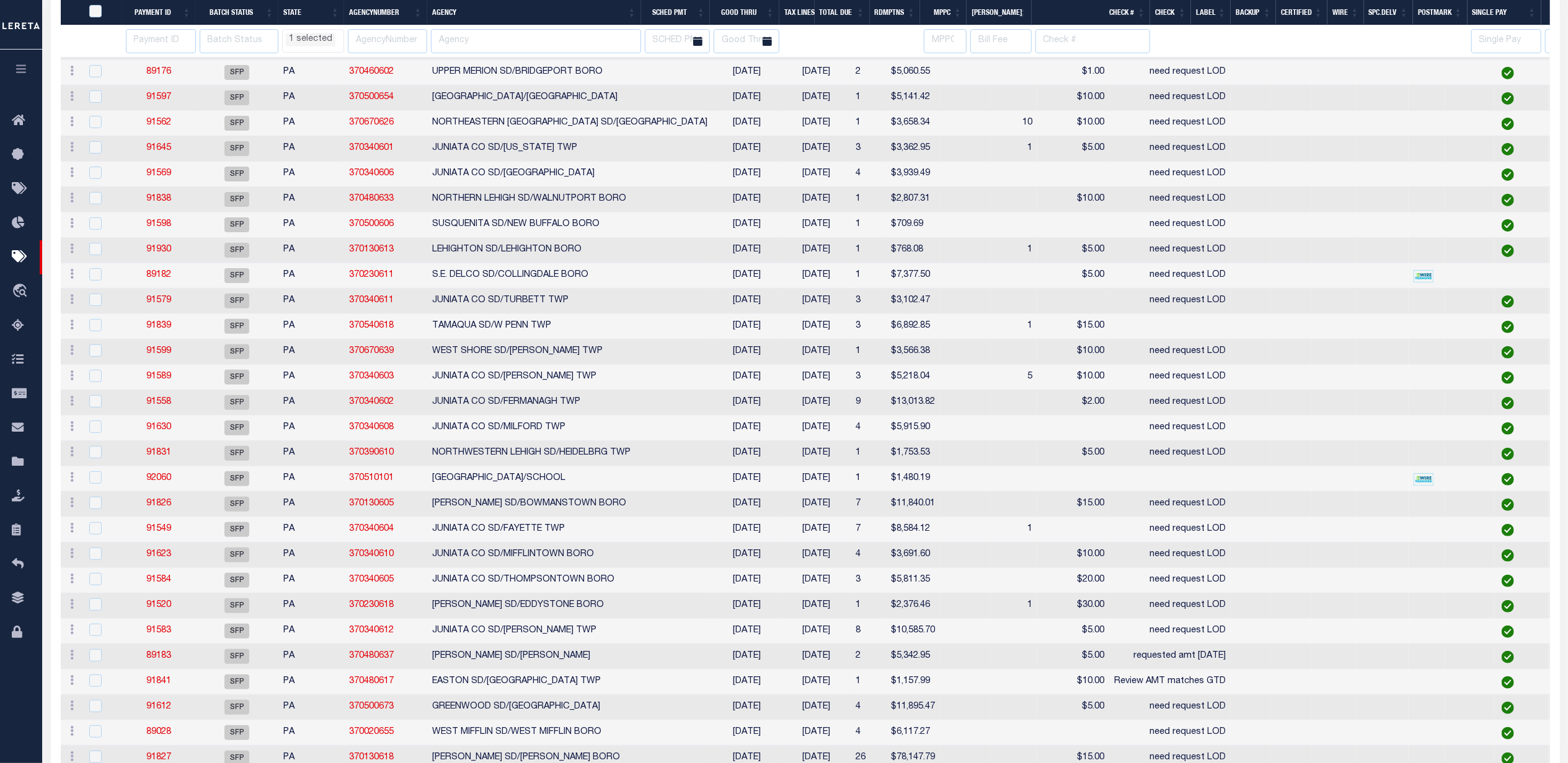
scroll to position [17, 0]
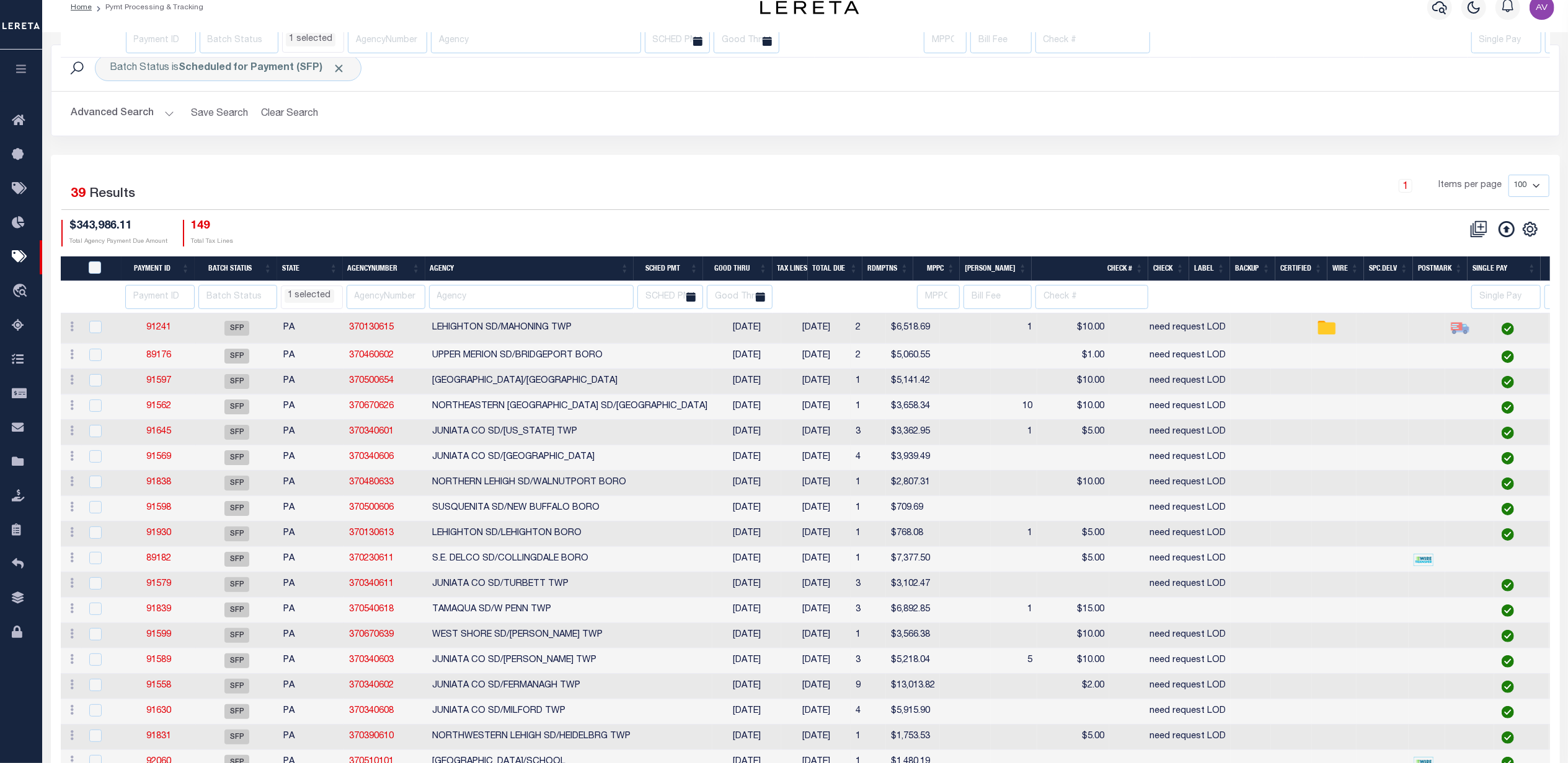
select select "PA"
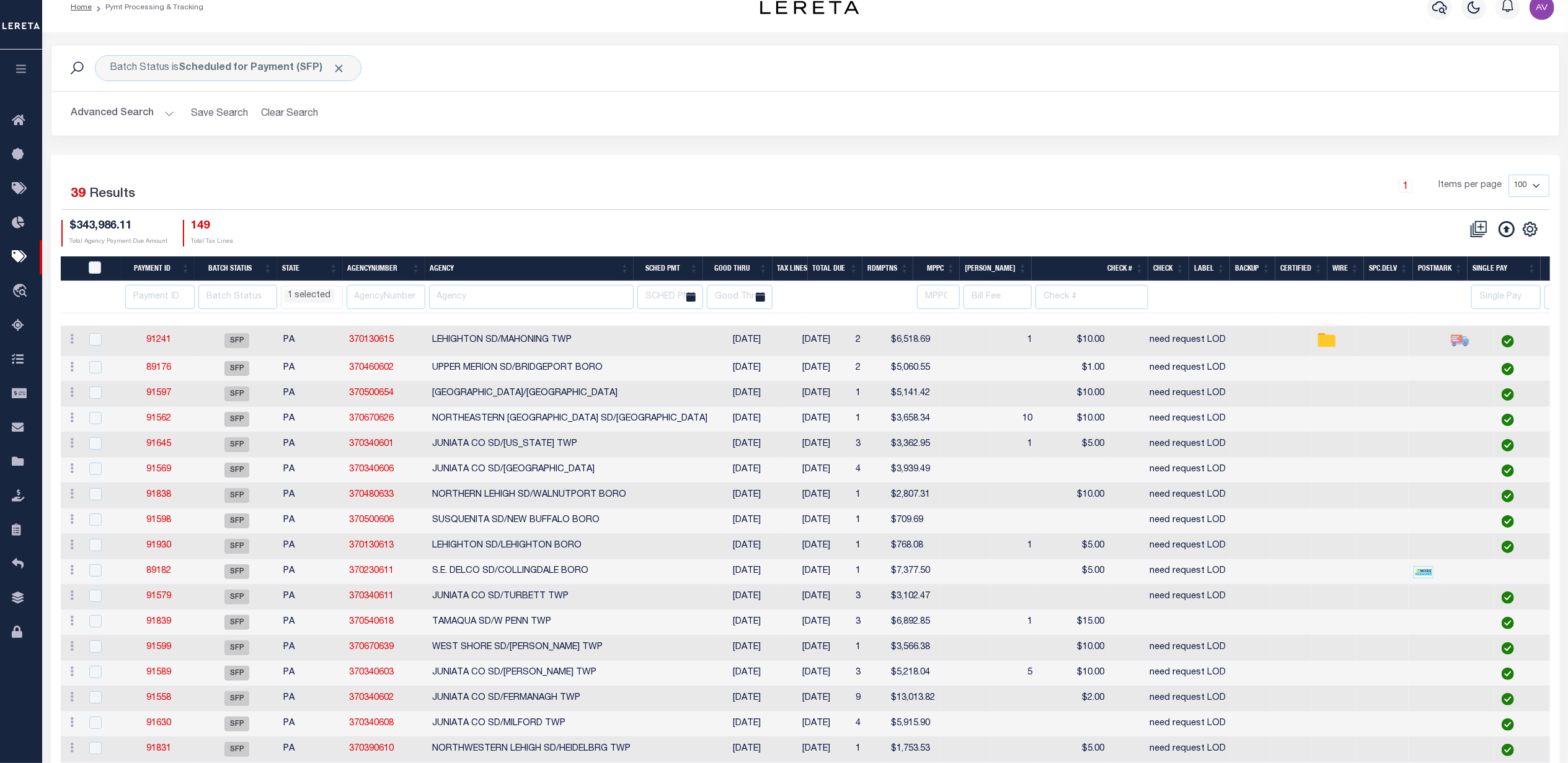
scroll to position [0, 0]
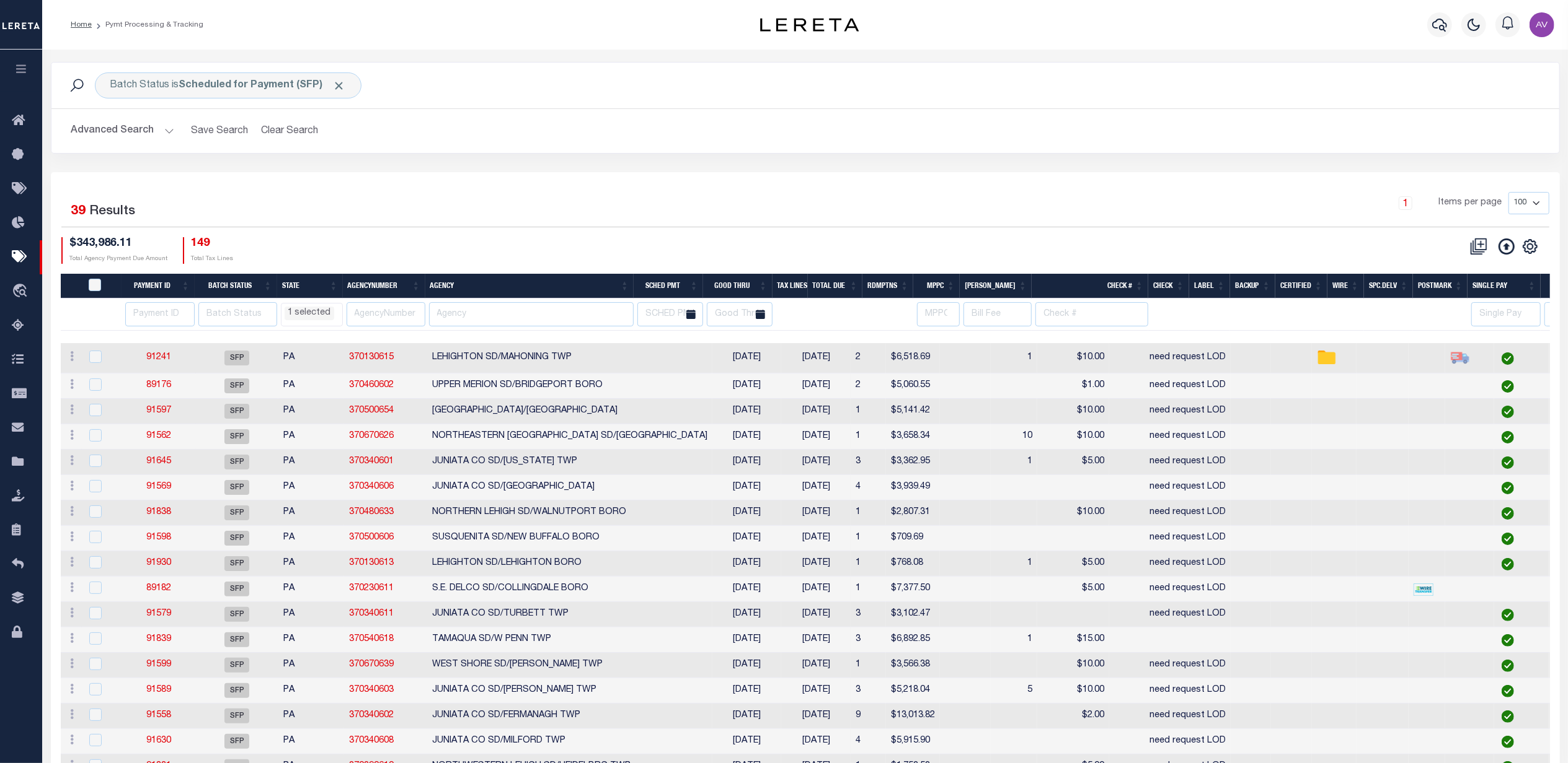
click at [495, 294] on th "Agency" at bounding box center [529, 286] width 209 height 26
select select "PA"
select select
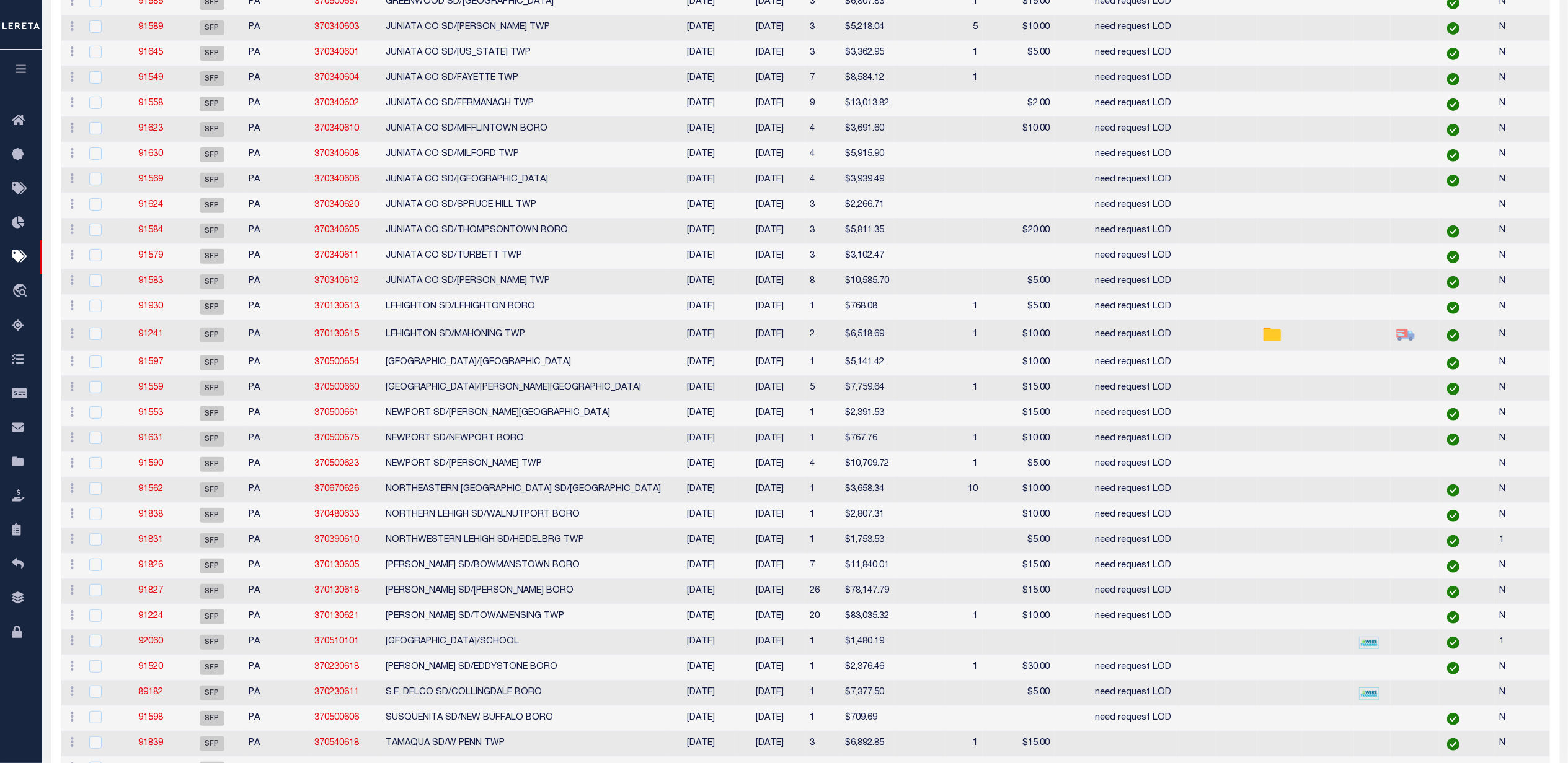
select select "PA"
select select
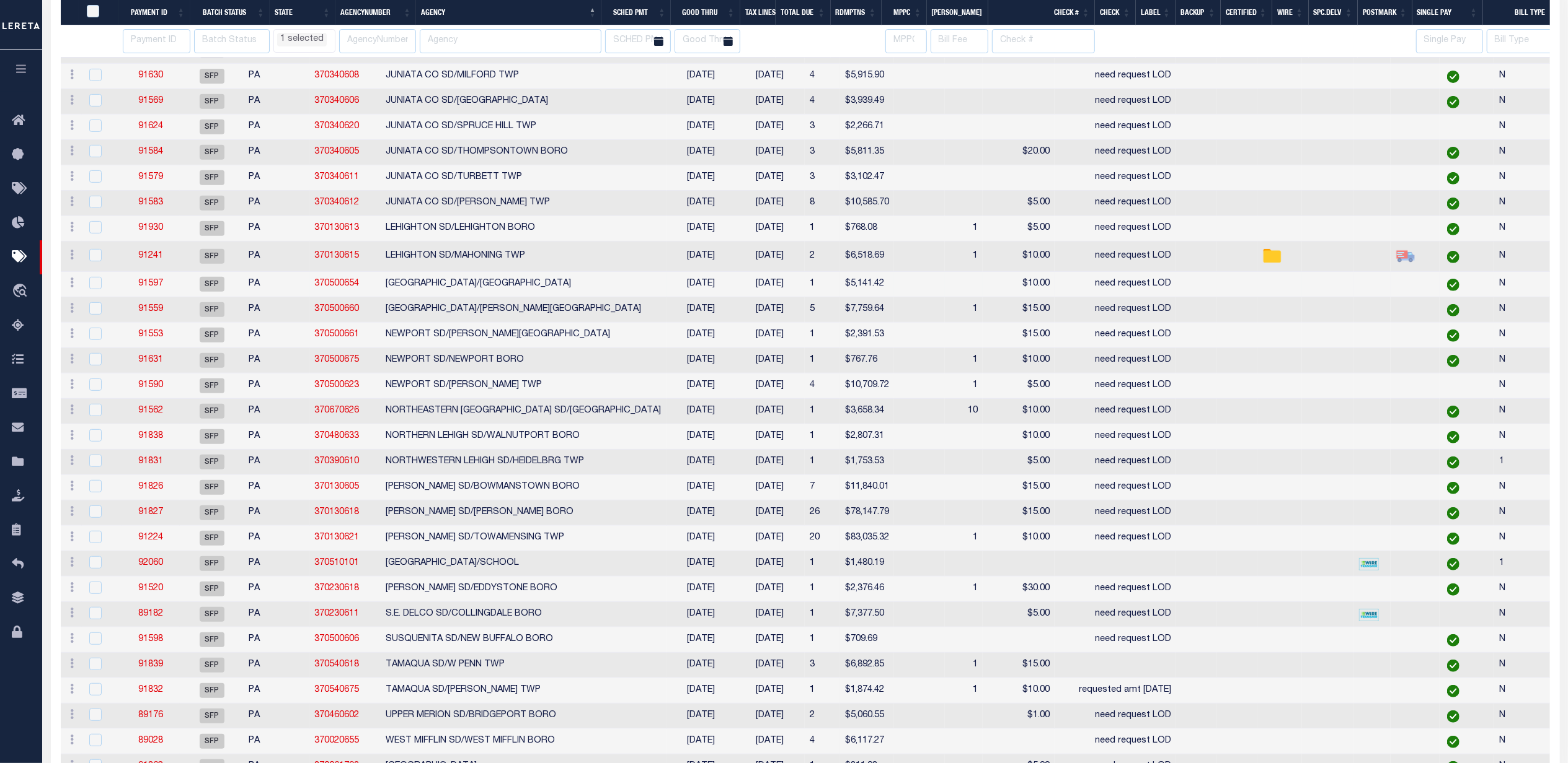
select select "PA"
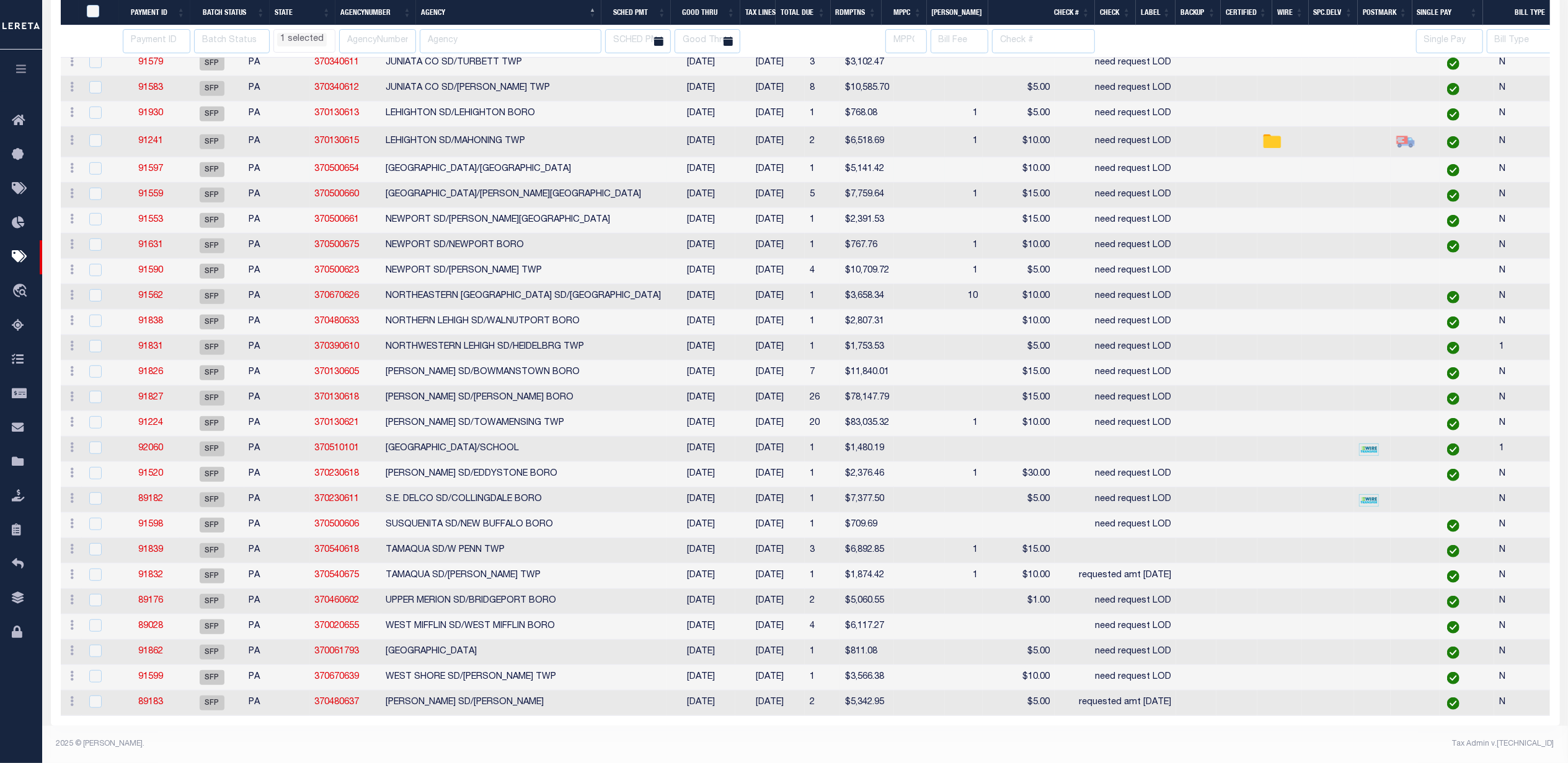
scroll to position [632, 0]
select select "PA"
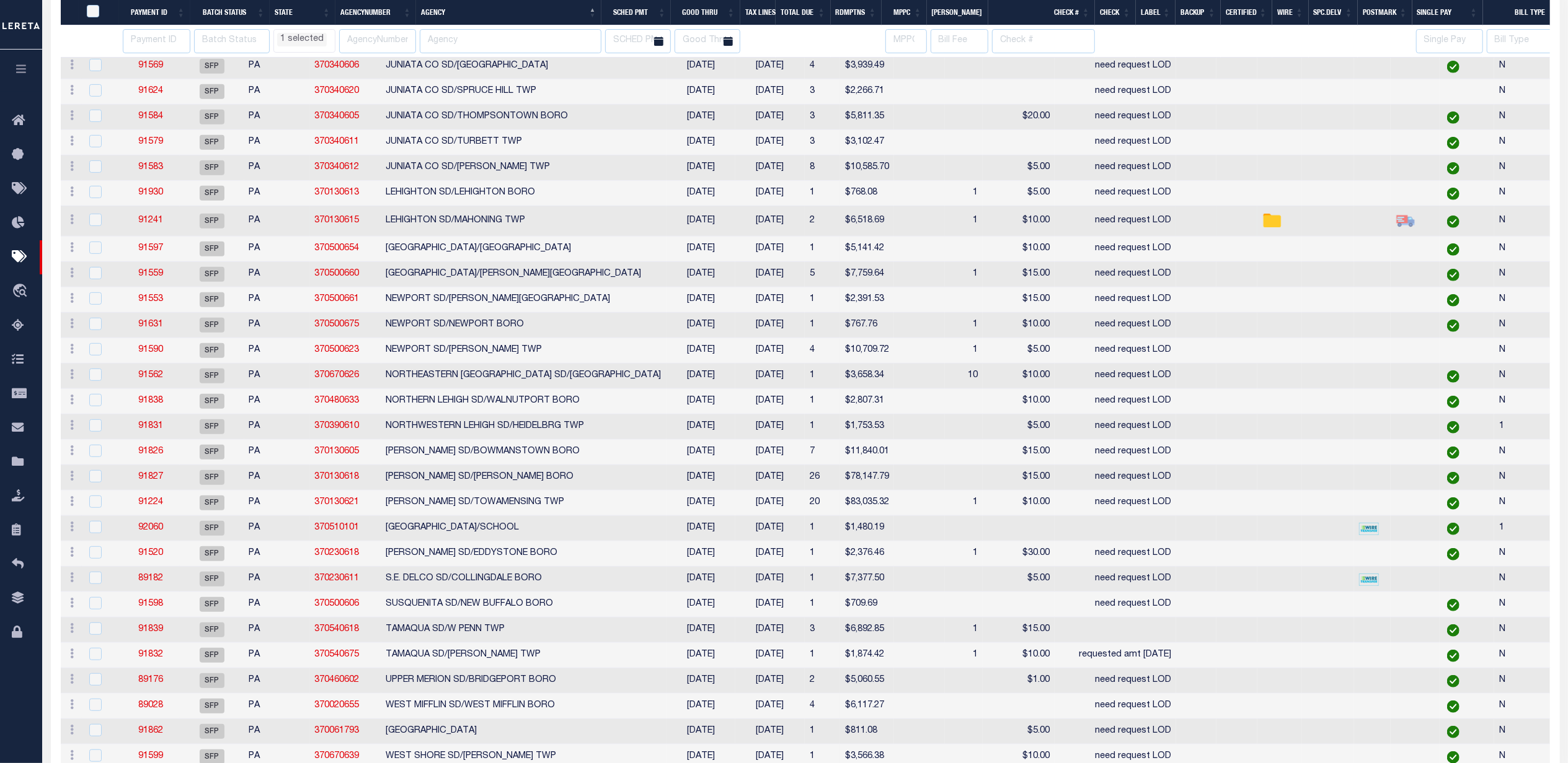
select select "PA"
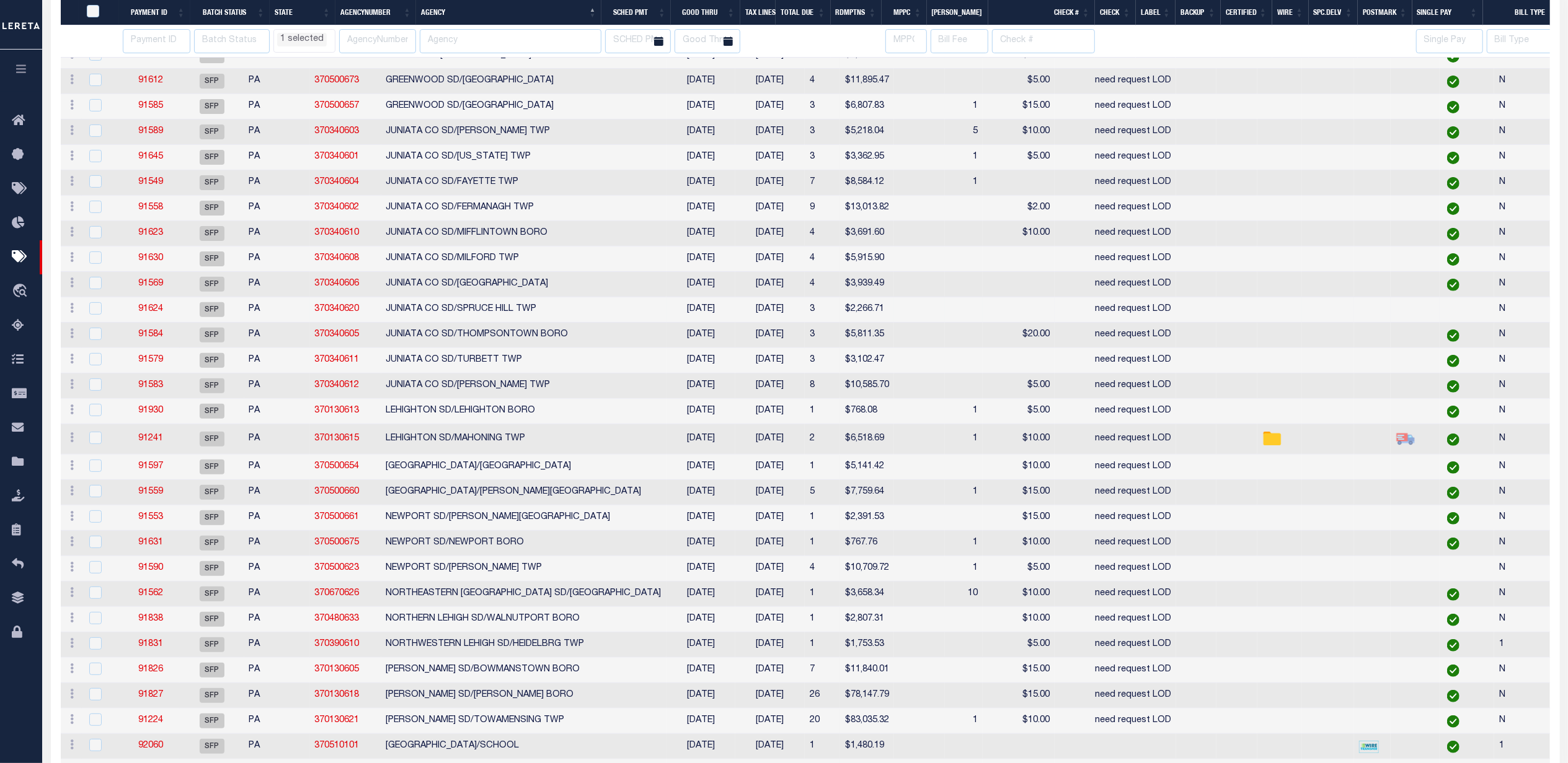
select select "PA"
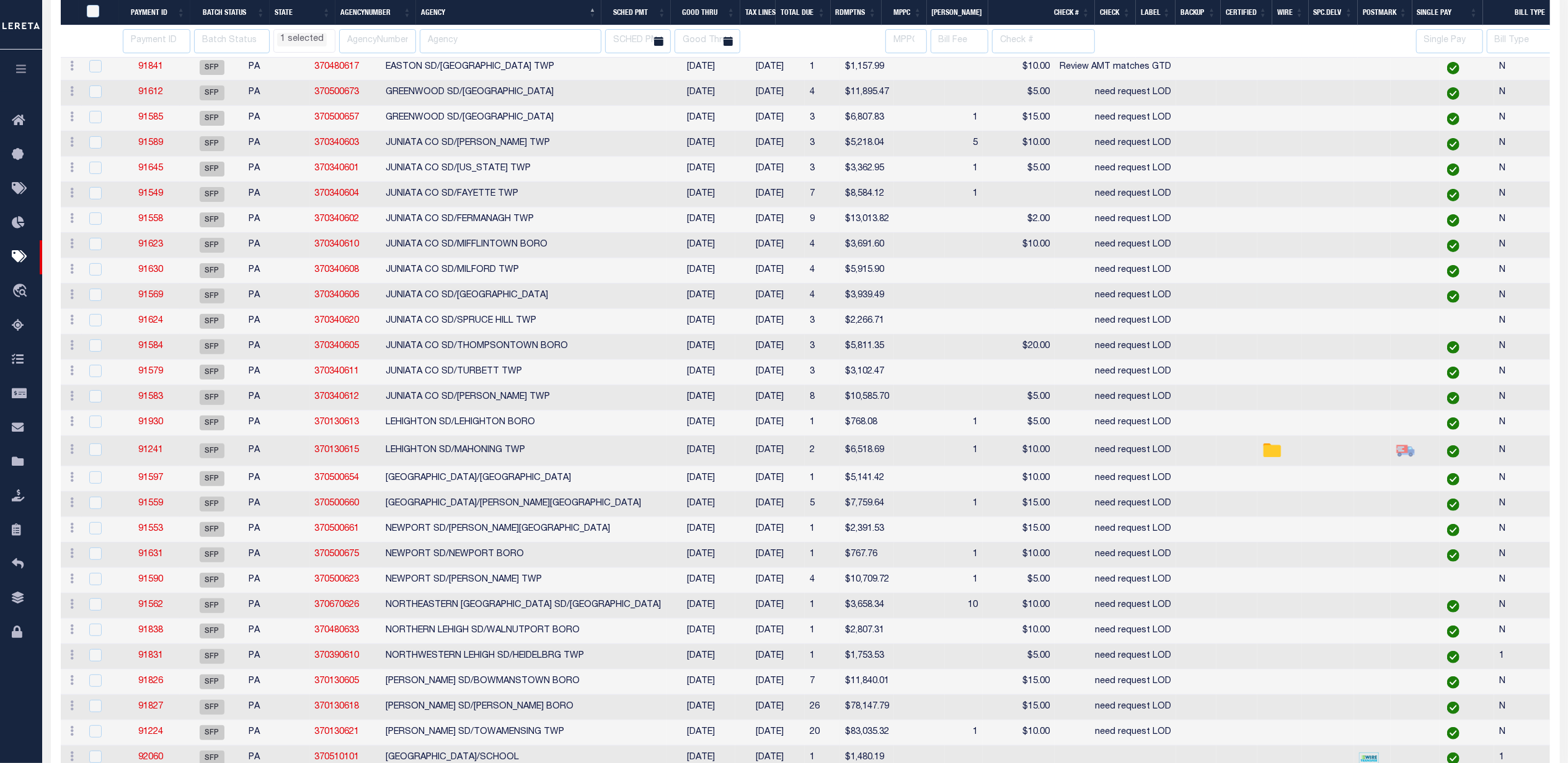
select select "PA"
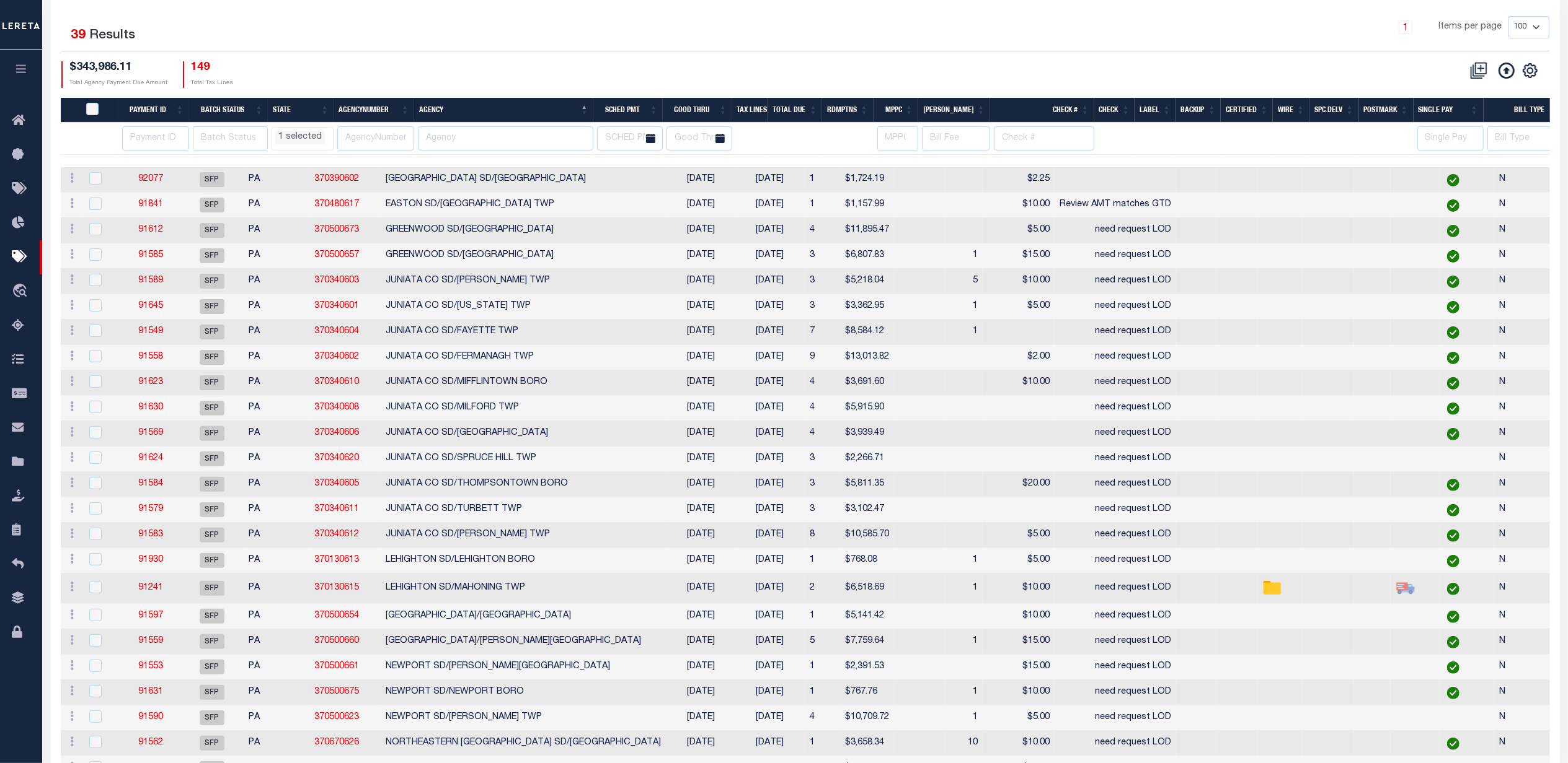
scroll to position [136, 0]
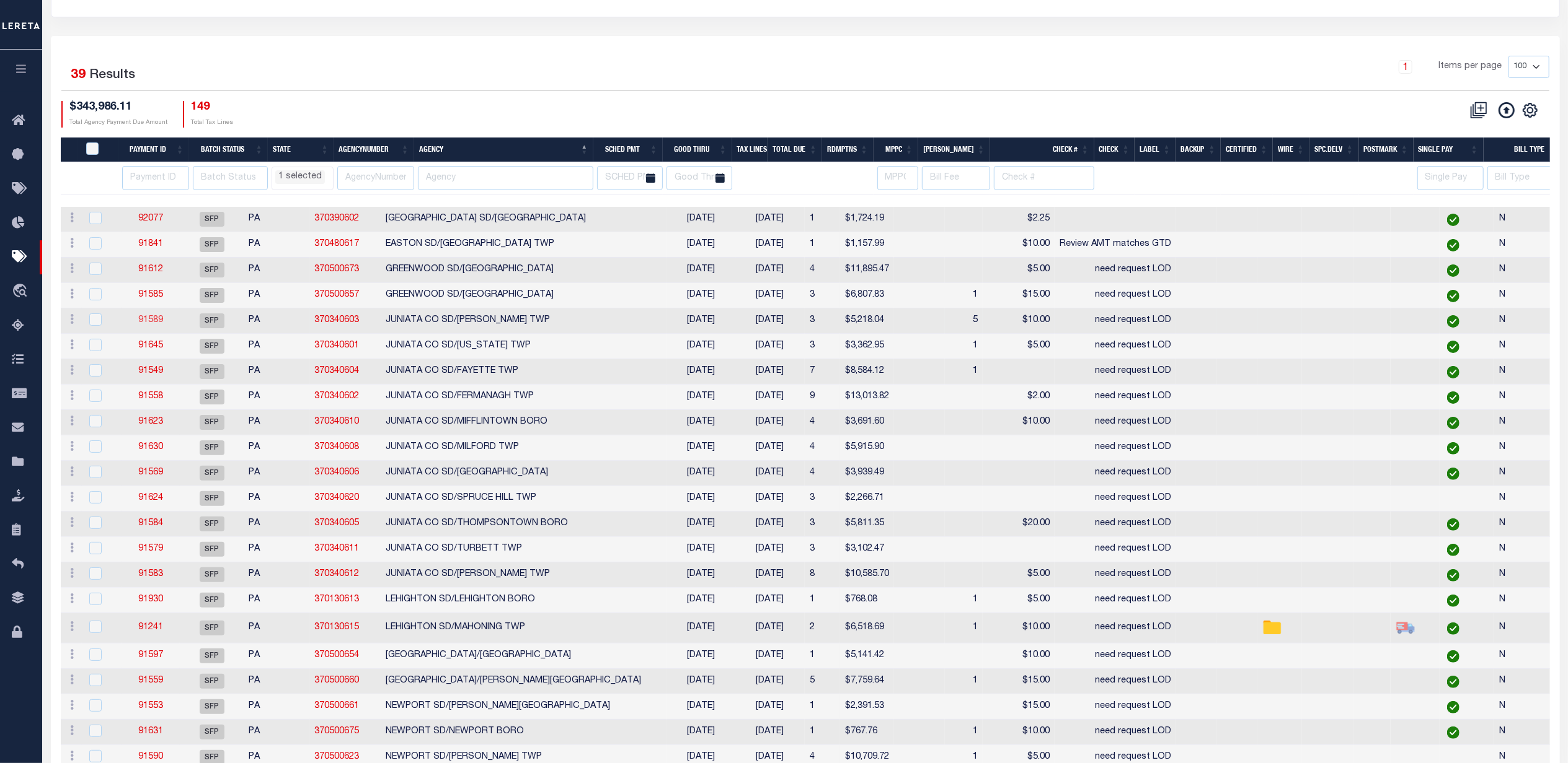
click at [154, 323] on link "91589" at bounding box center [150, 320] width 25 height 8
select select "PA"
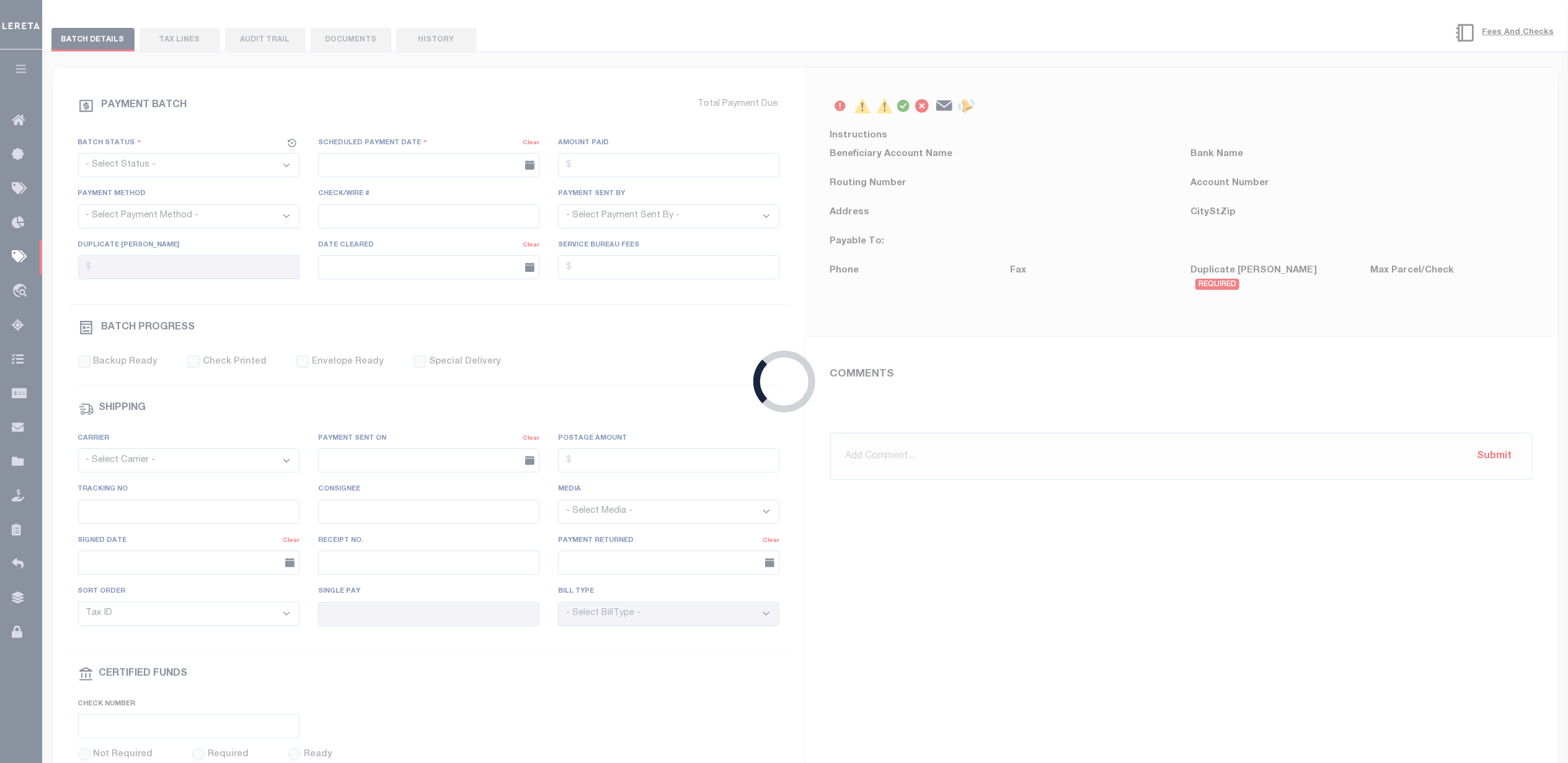
select select "SFP"
type input "08/20/2025"
type input "need request LOD"
type input "Audria"
type input "N"
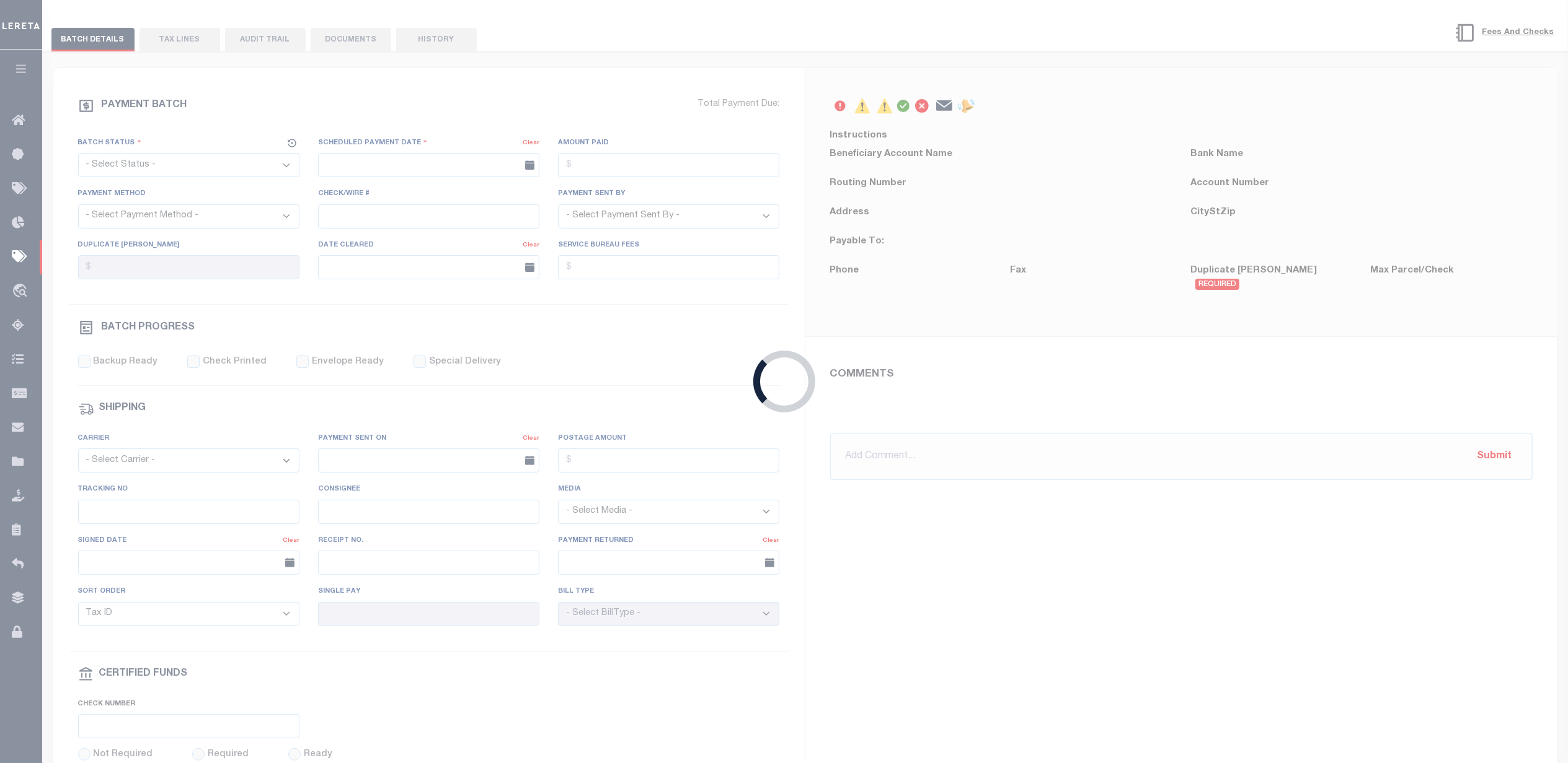
radio input "true"
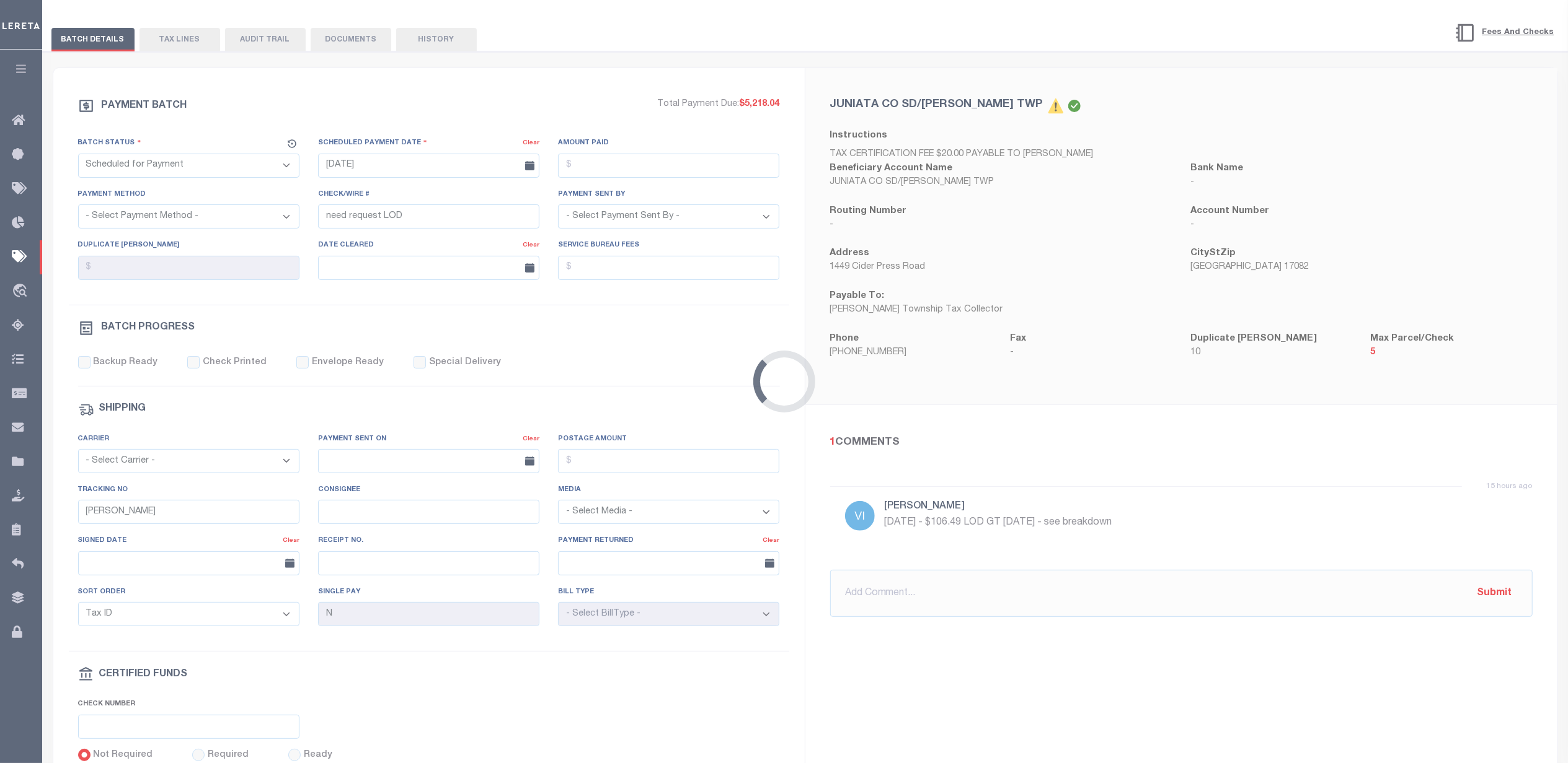
select select "PA"
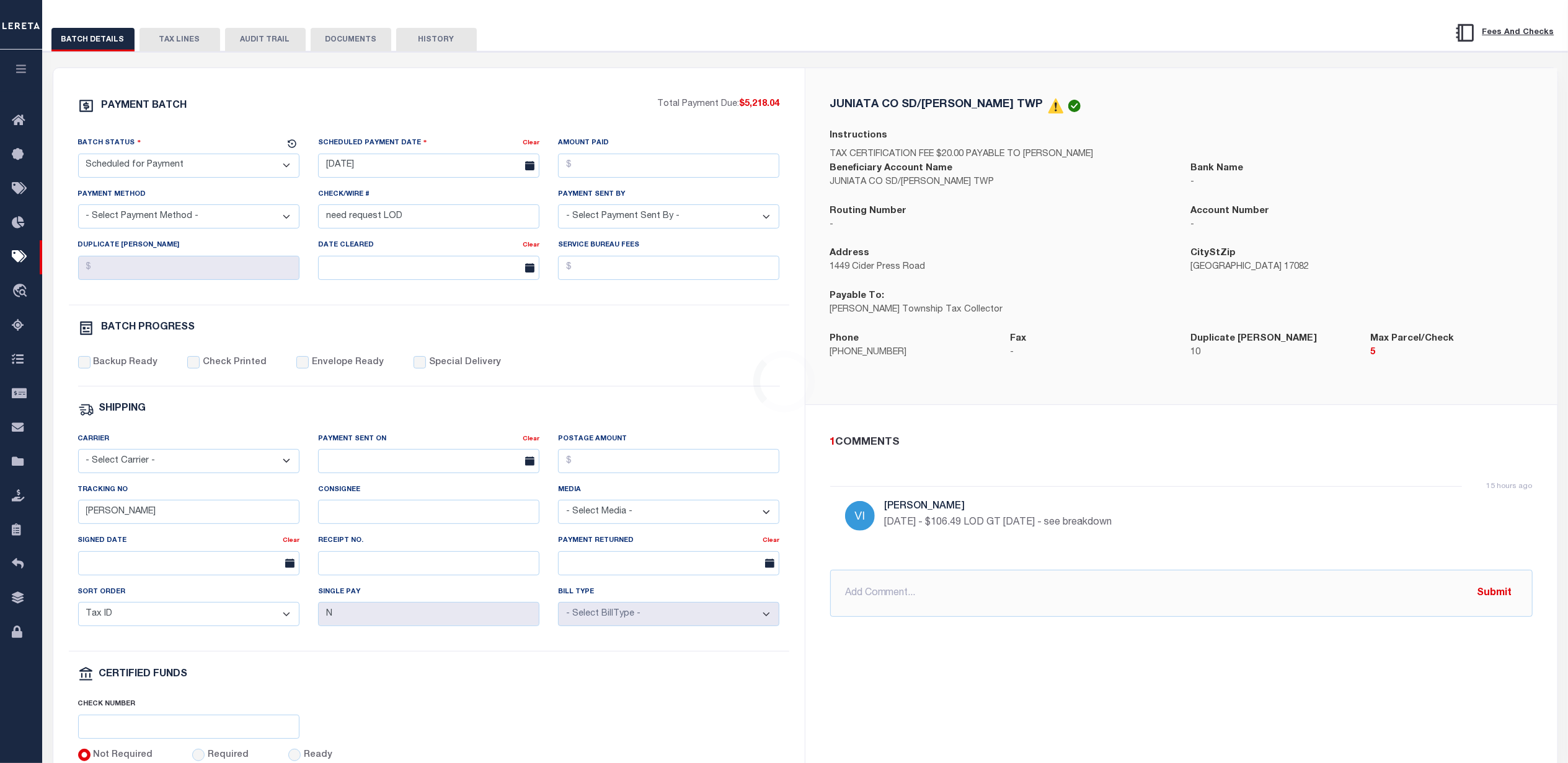
scroll to position [0, 0]
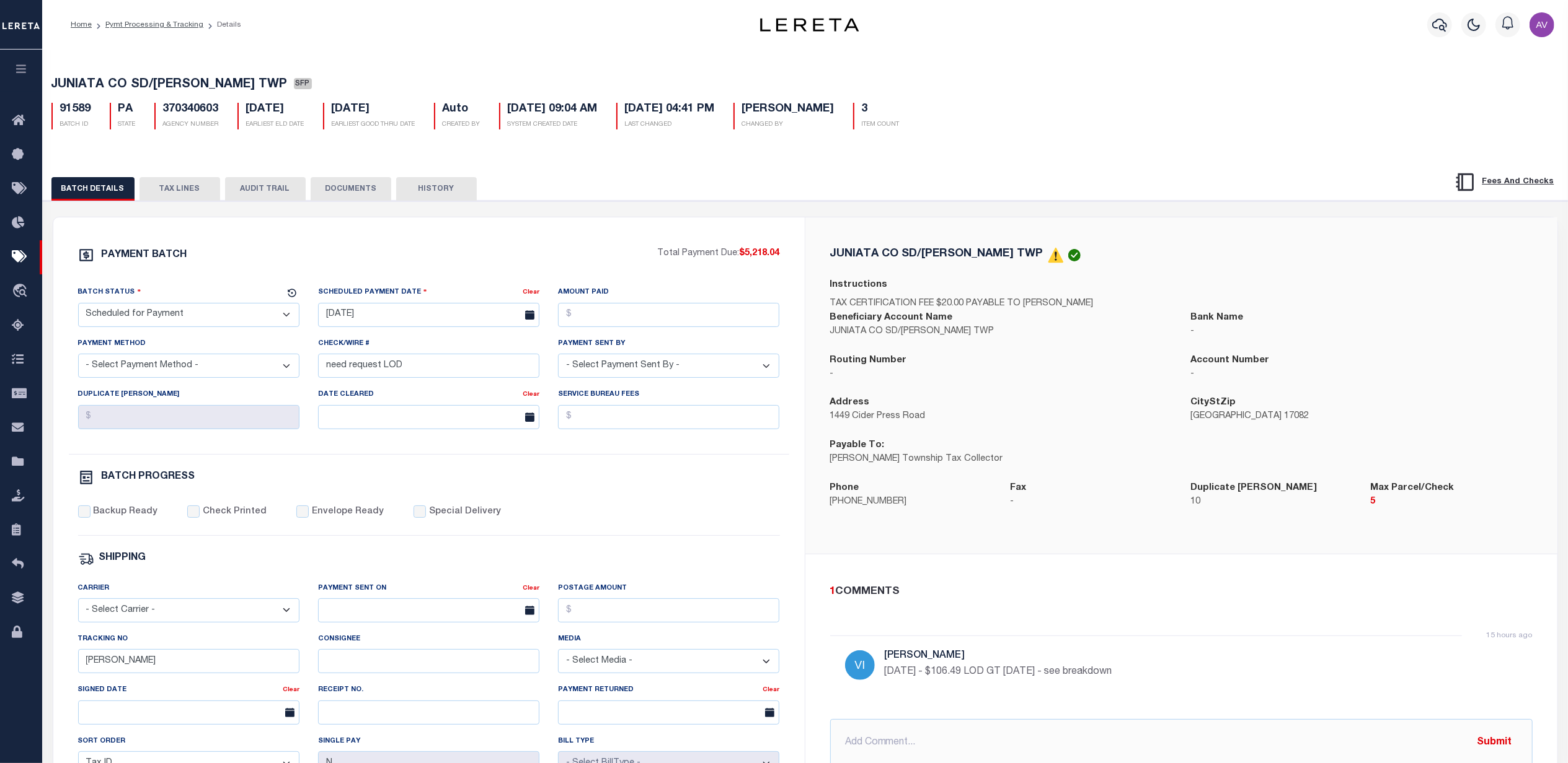
select select "PA"
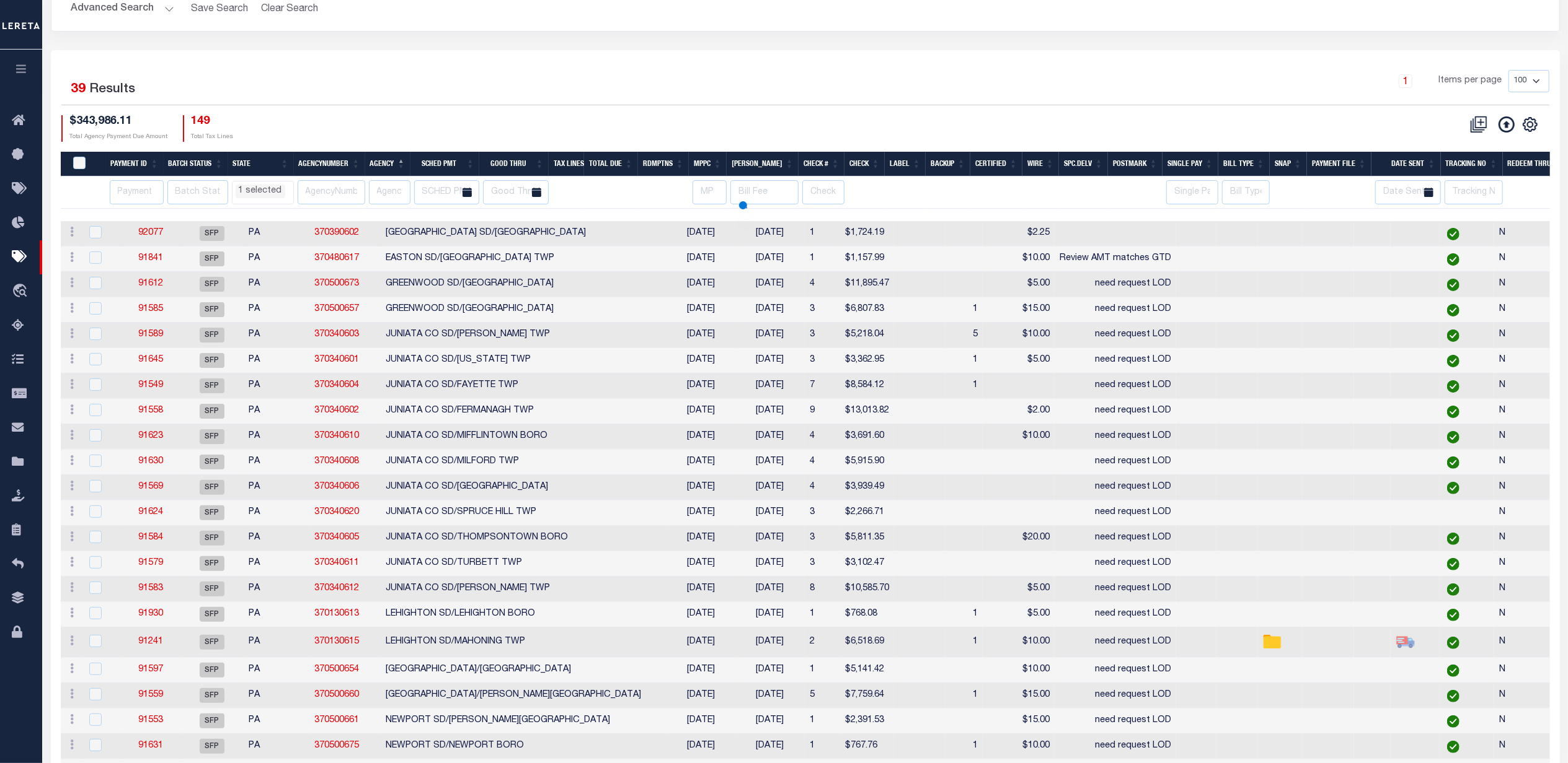
scroll to position [136, 0]
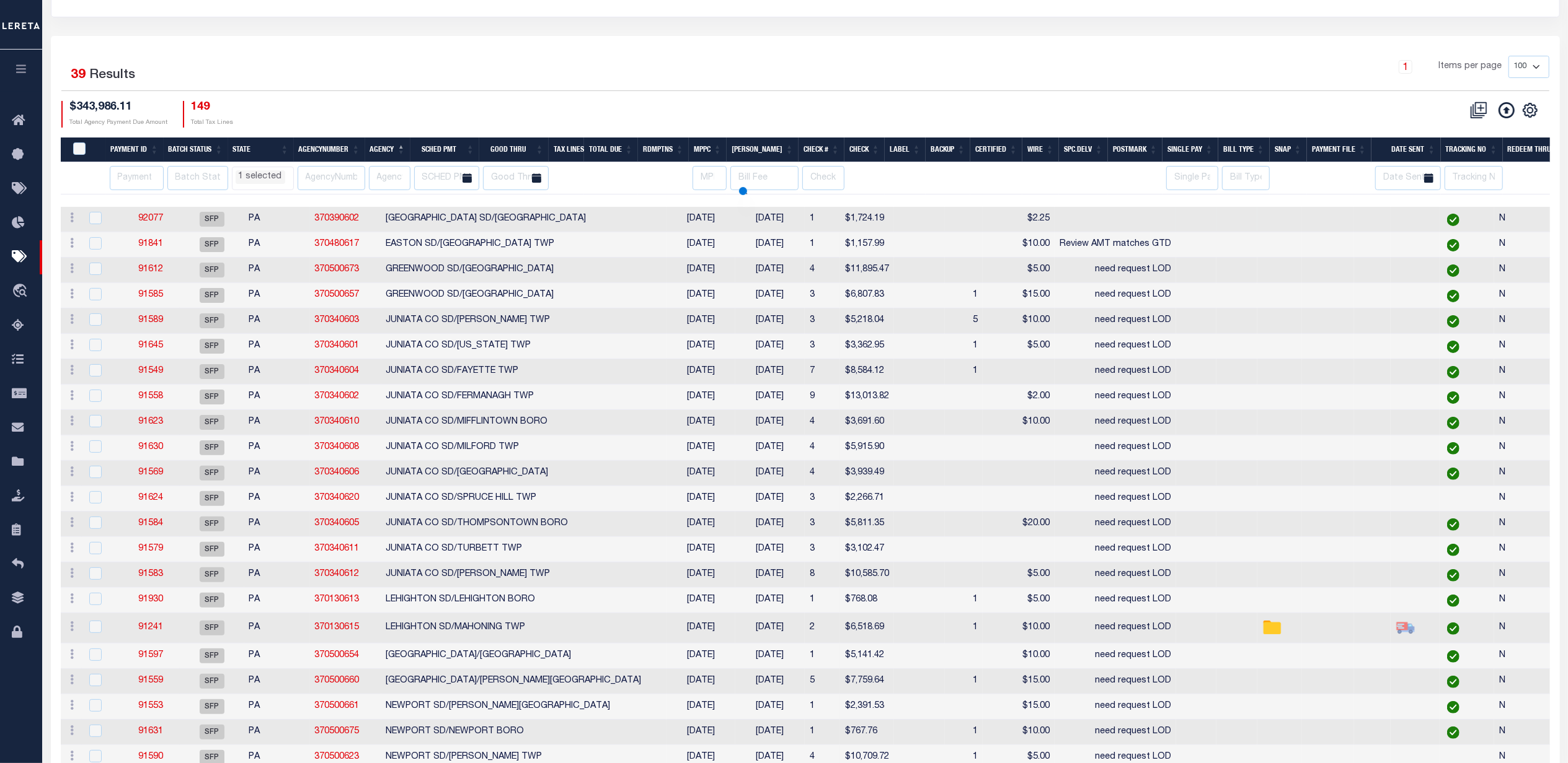
select select "PA"
select select
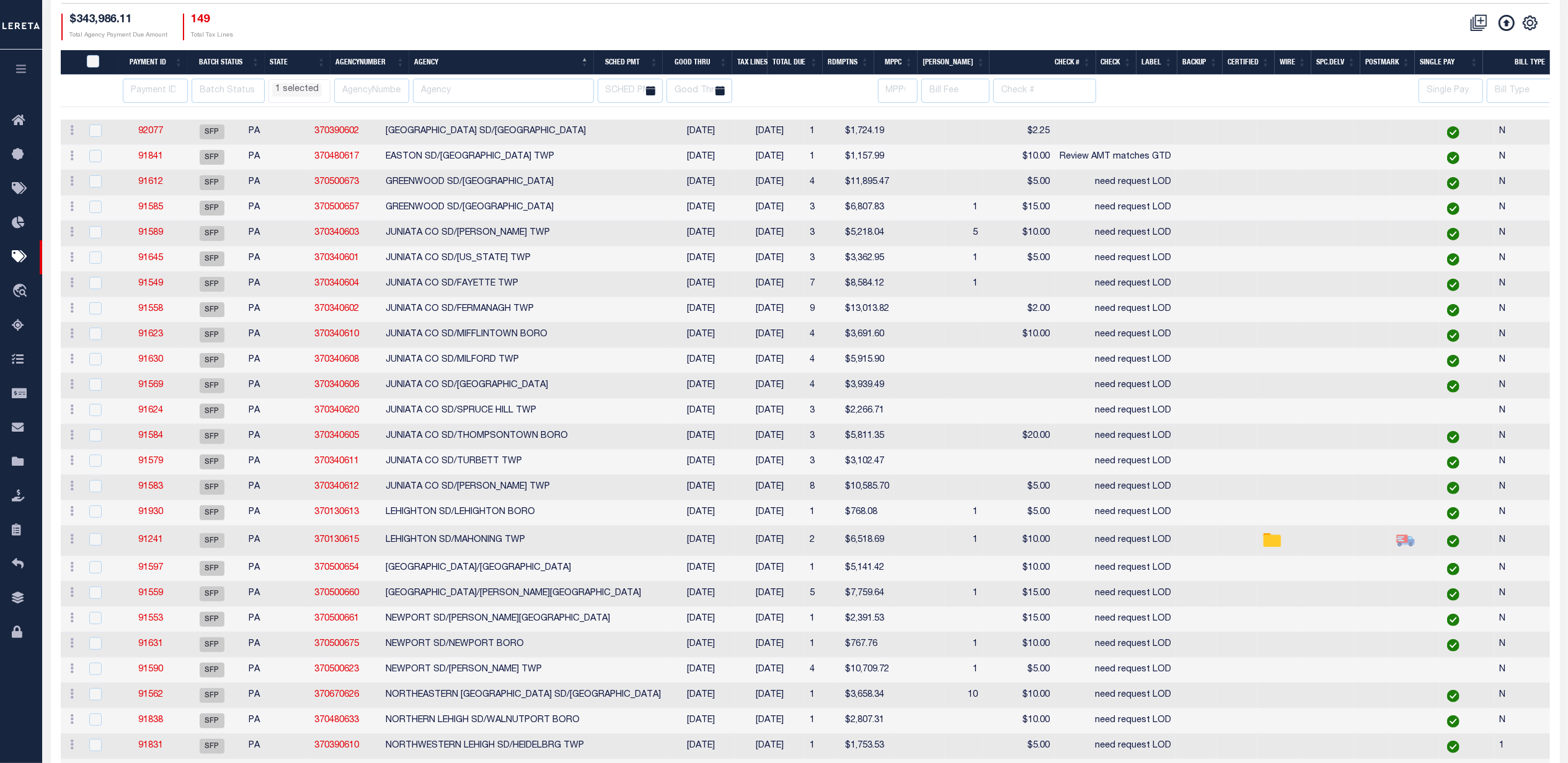
select select "PA"
select select
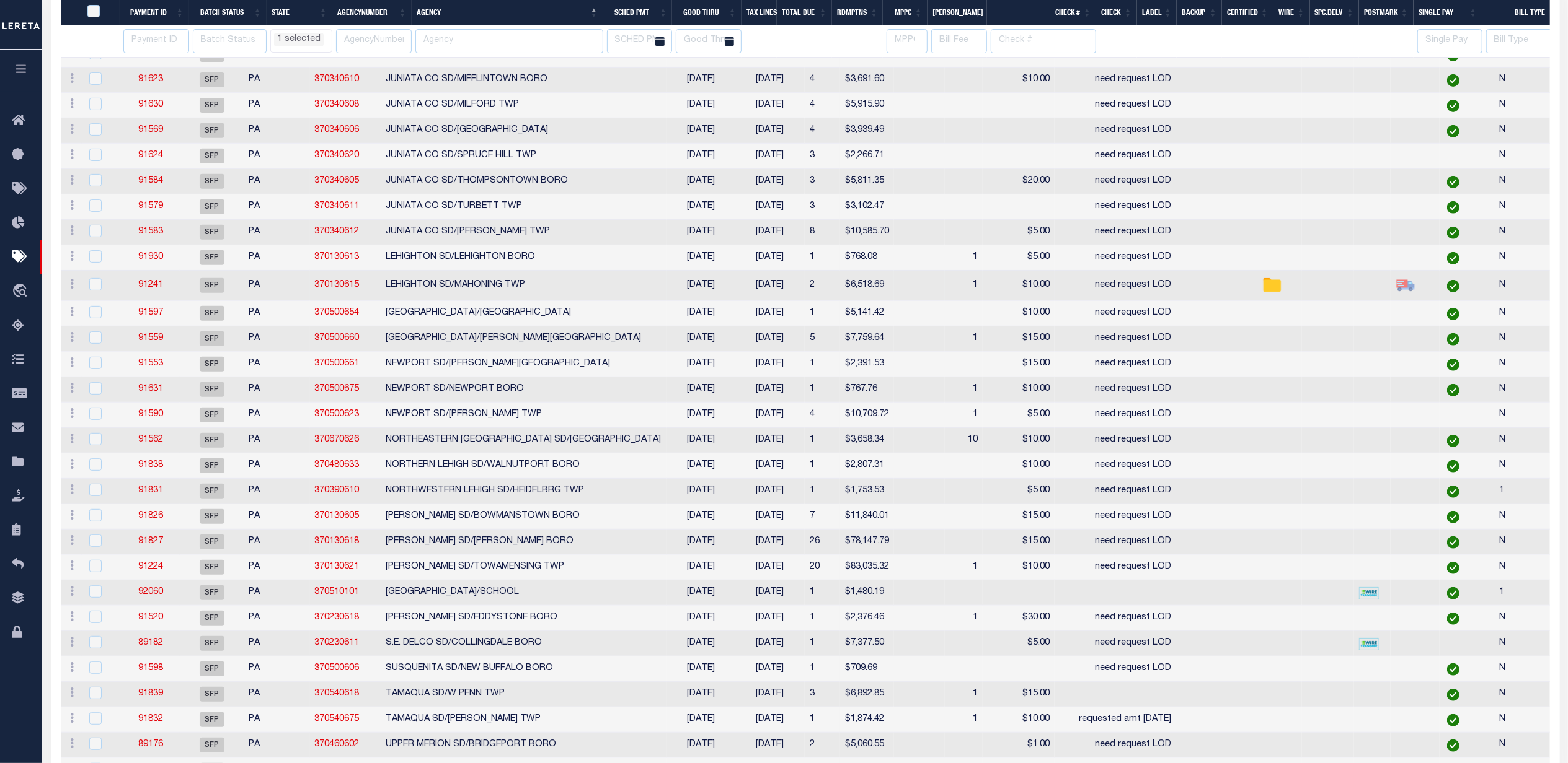
select select "PA"
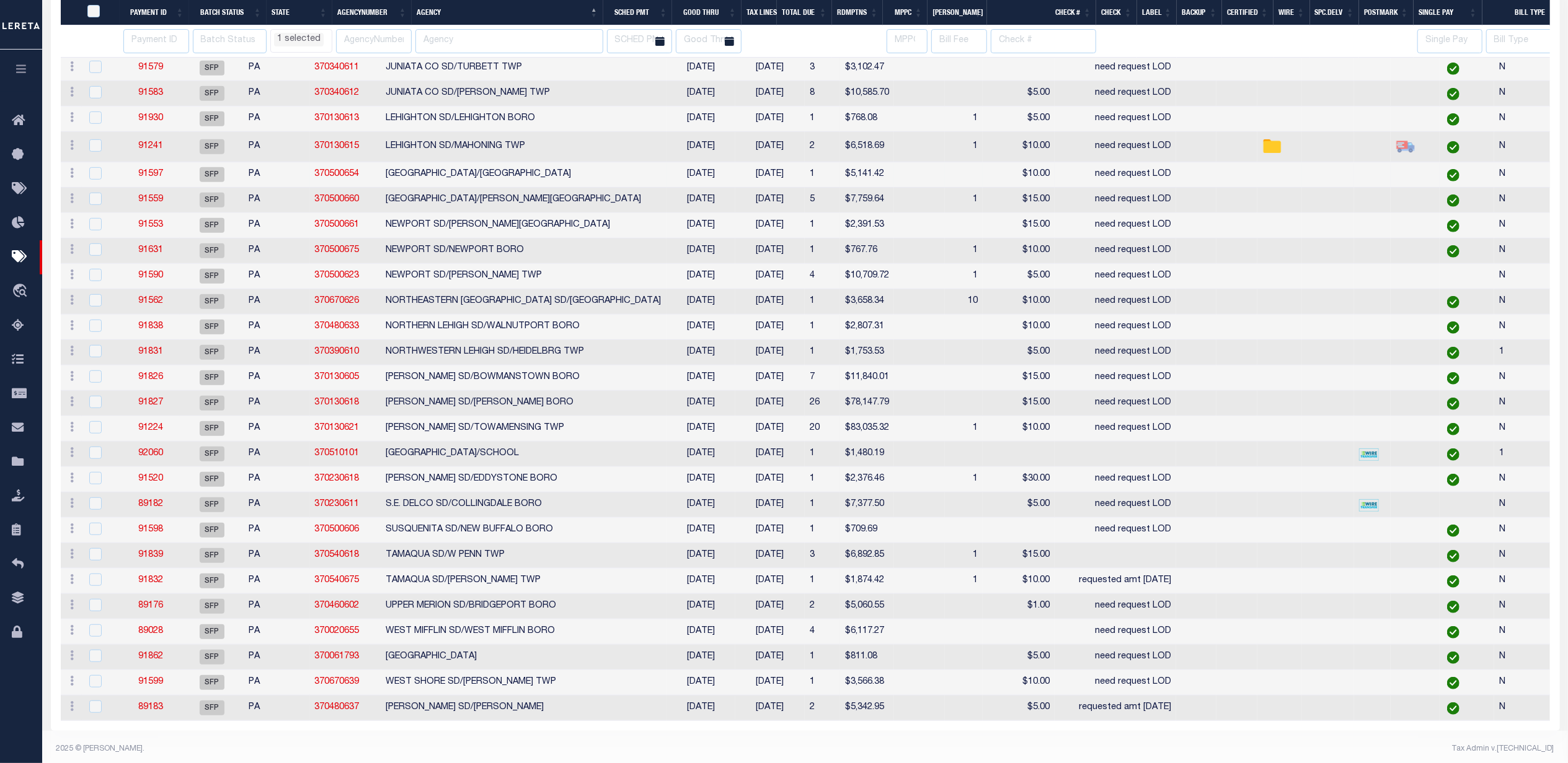
select select "PA"
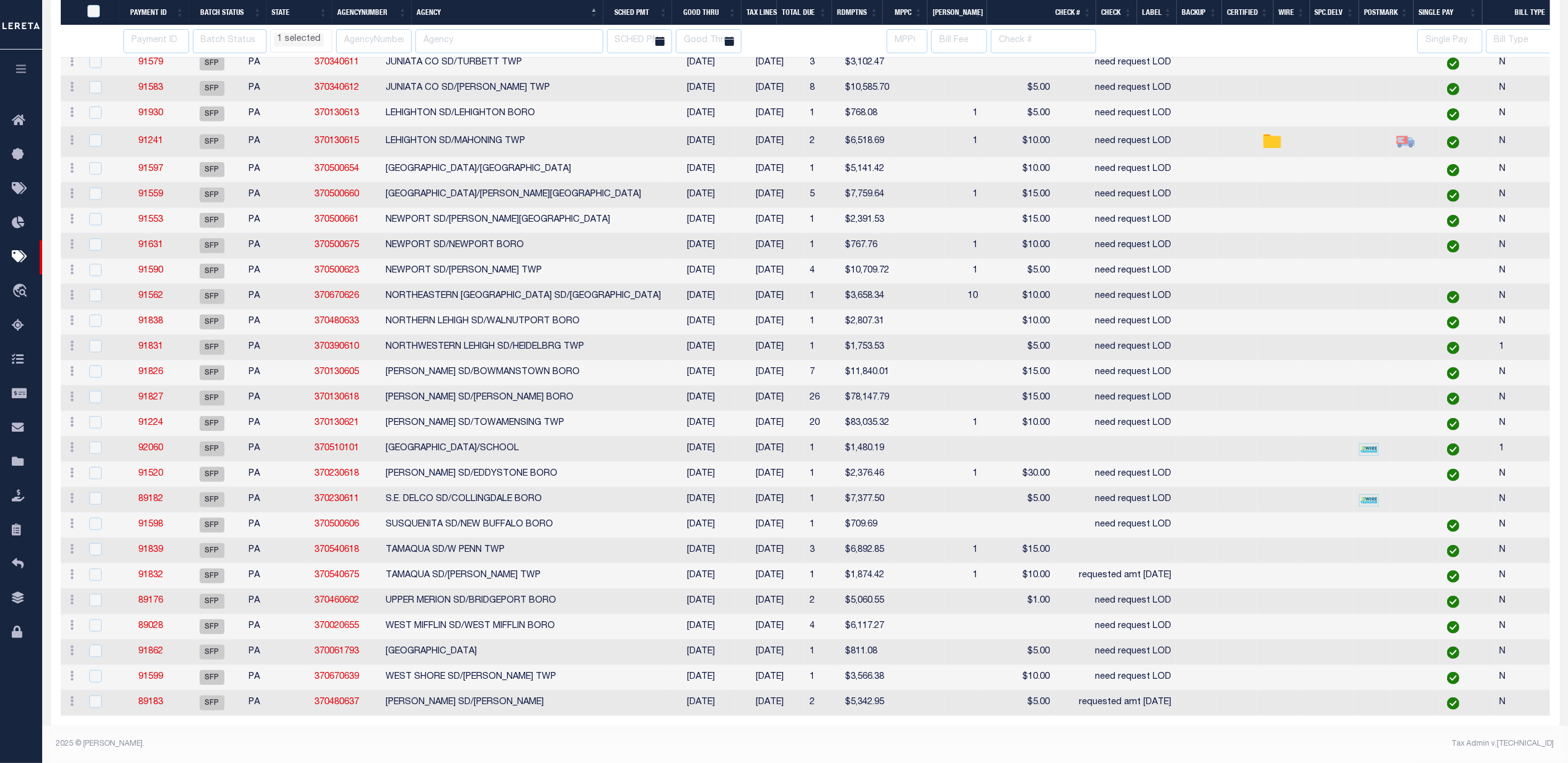
select select "PA"
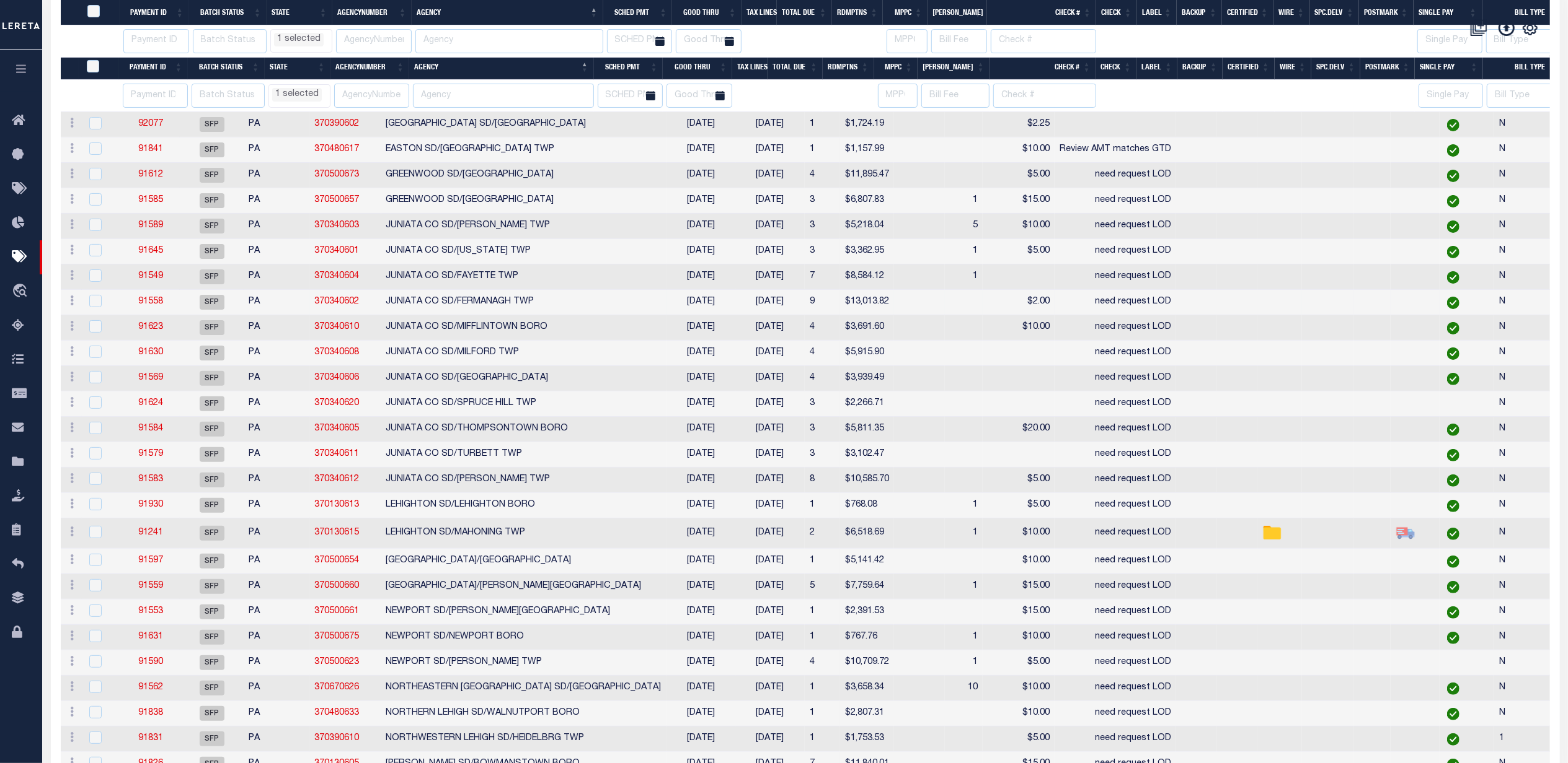
select select "PA"
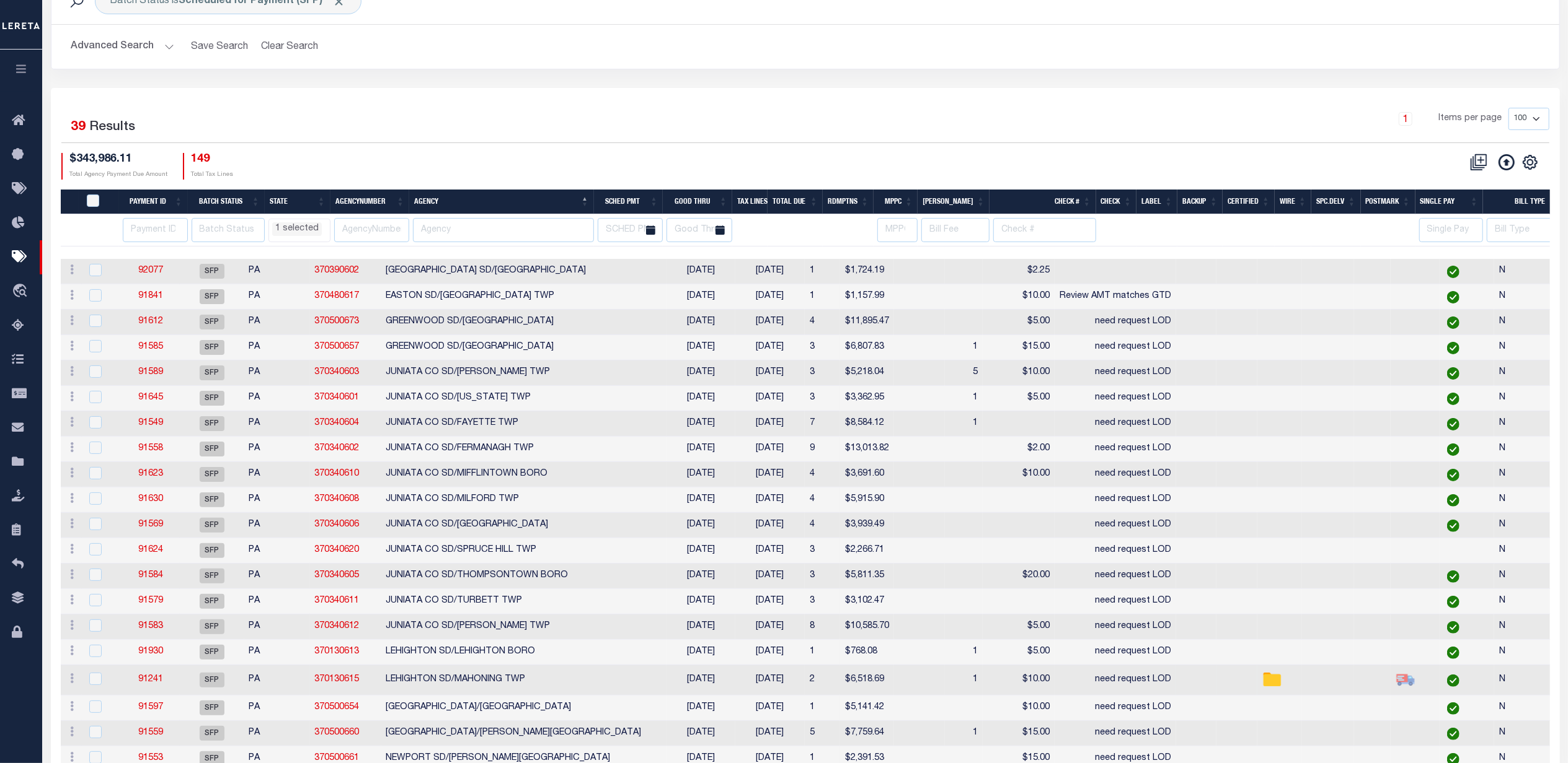
scroll to position [165, 0]
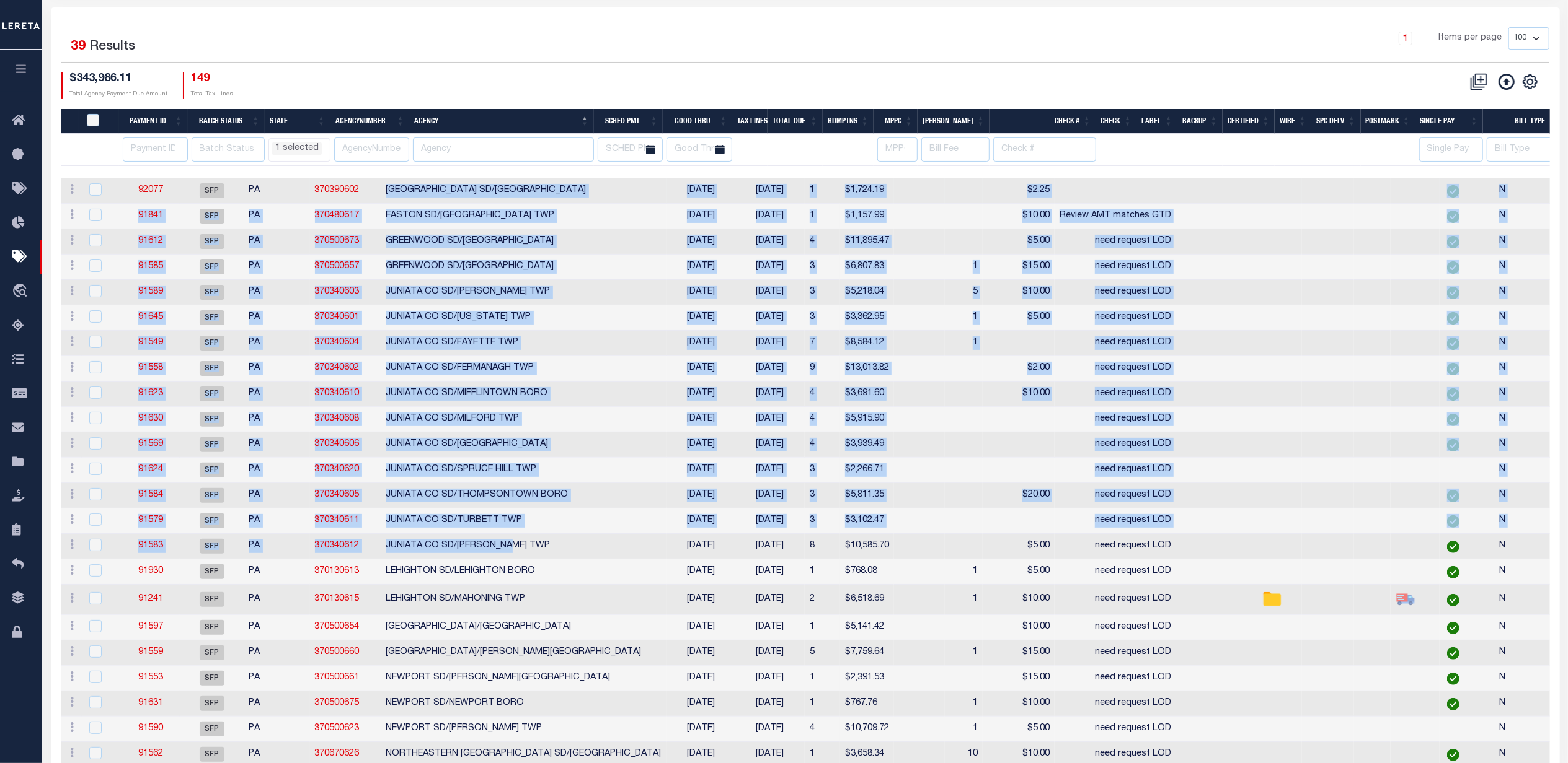
drag, startPoint x: 564, startPoint y: 550, endPoint x: 404, endPoint y: 189, distance: 394.9
click at [404, 189] on tbody "ACTIONS Delete Batch 92077 SFP PA 370390602 ALLENTOWN CITY SD/ALLENTOWN CITY 08…" at bounding box center [1034, 676] width 1948 height 995
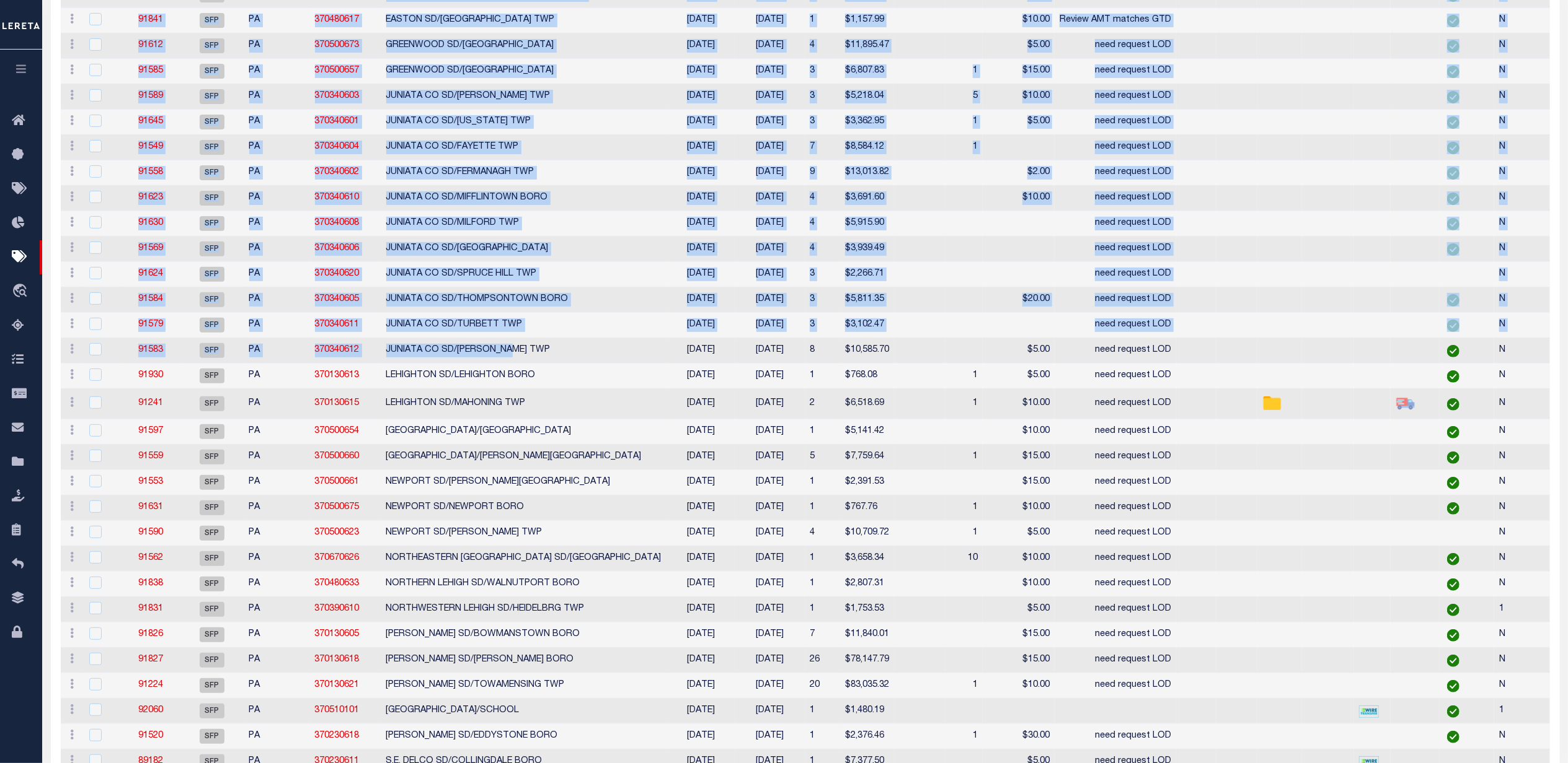
select select "PA"
select select
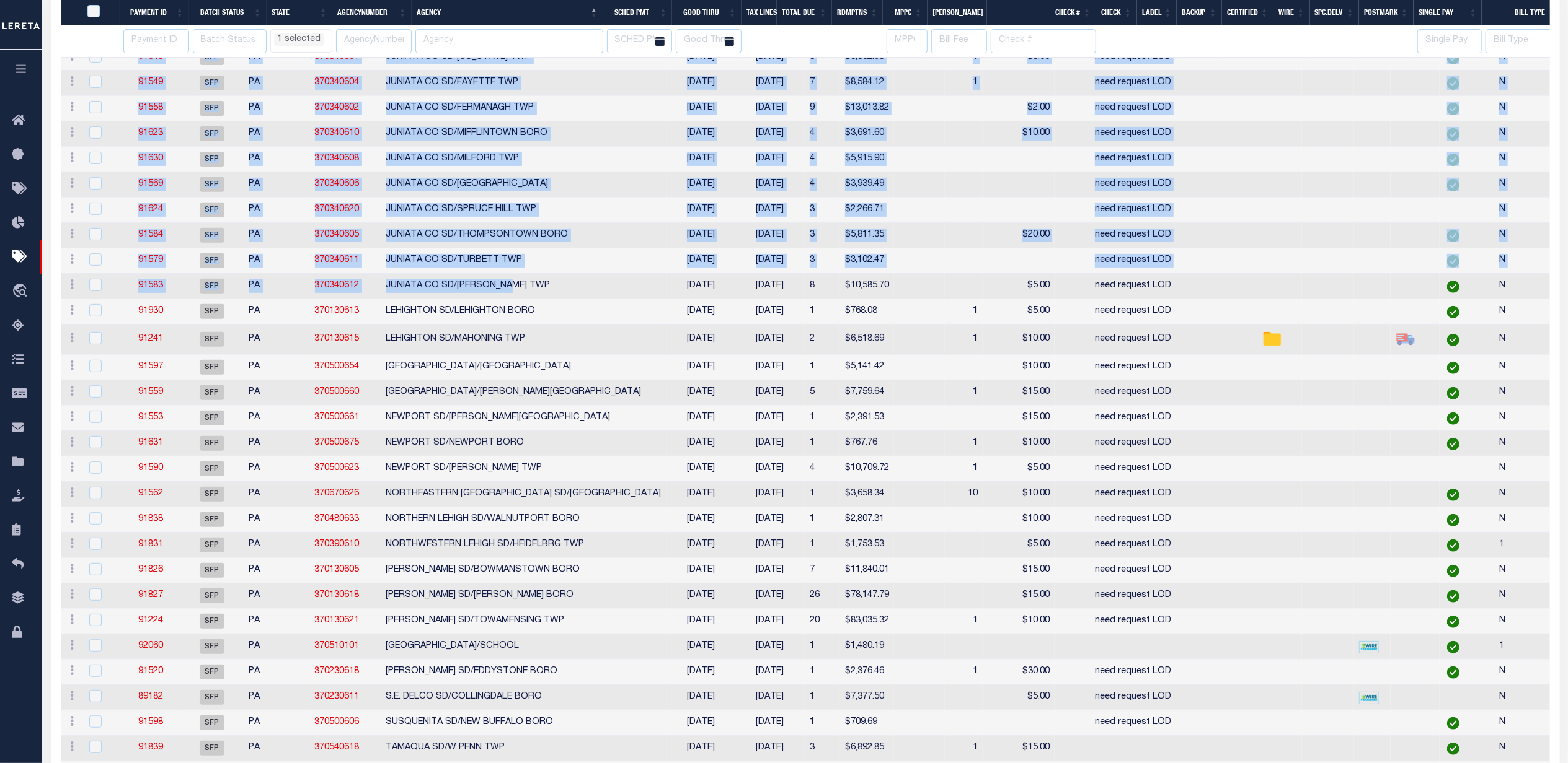
select select "PA"
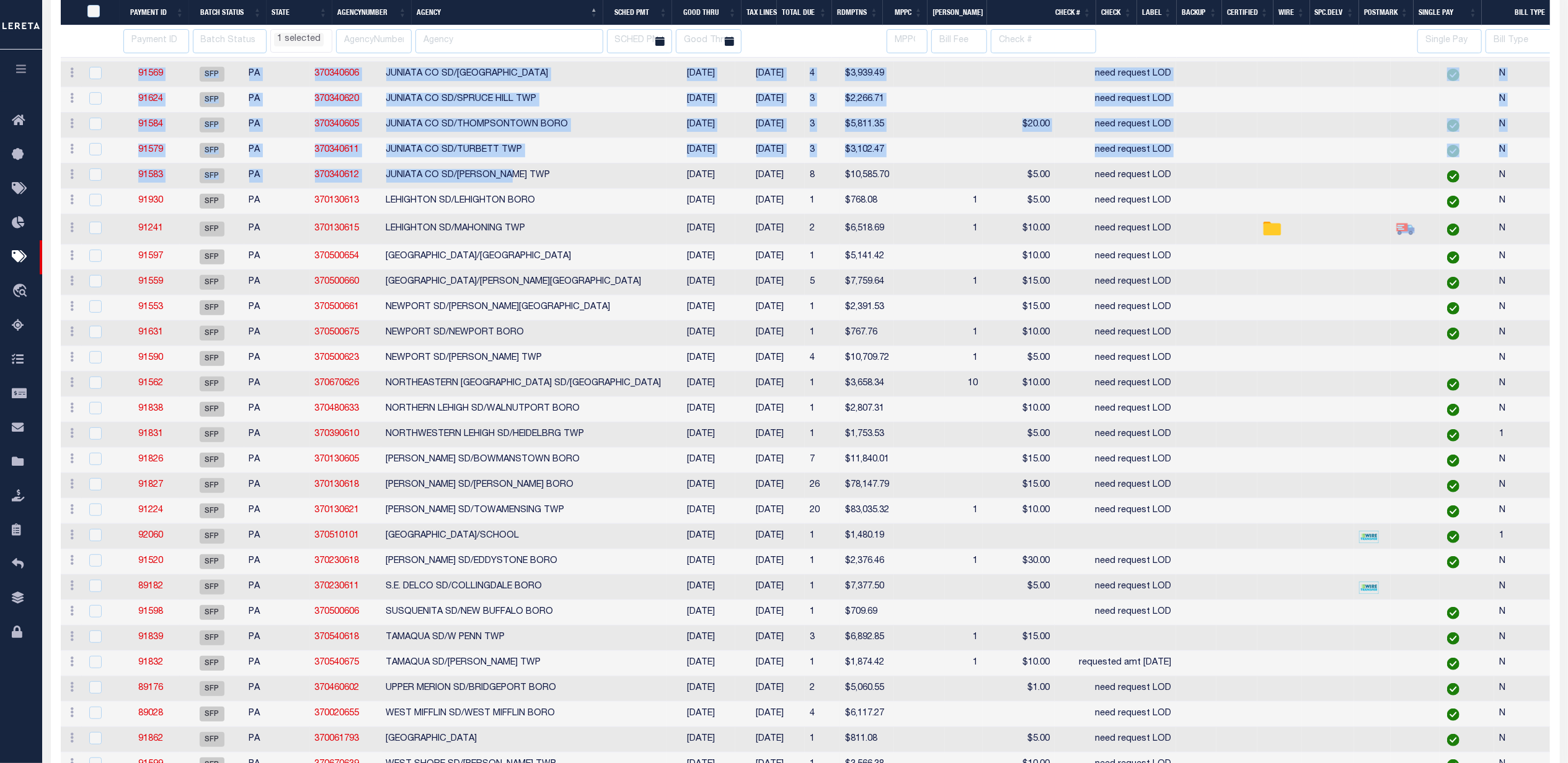
select select "PA"
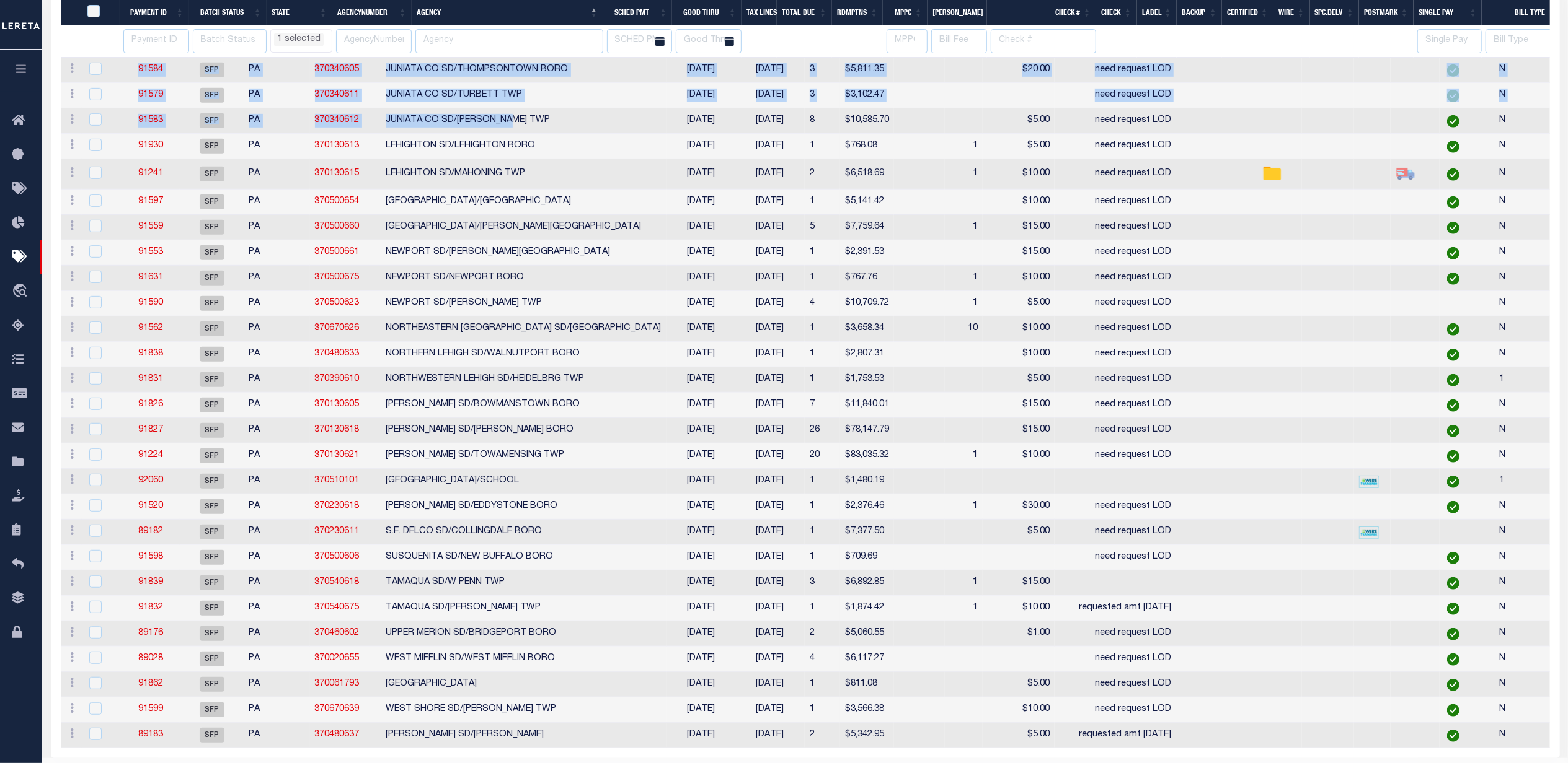
select select "PA"
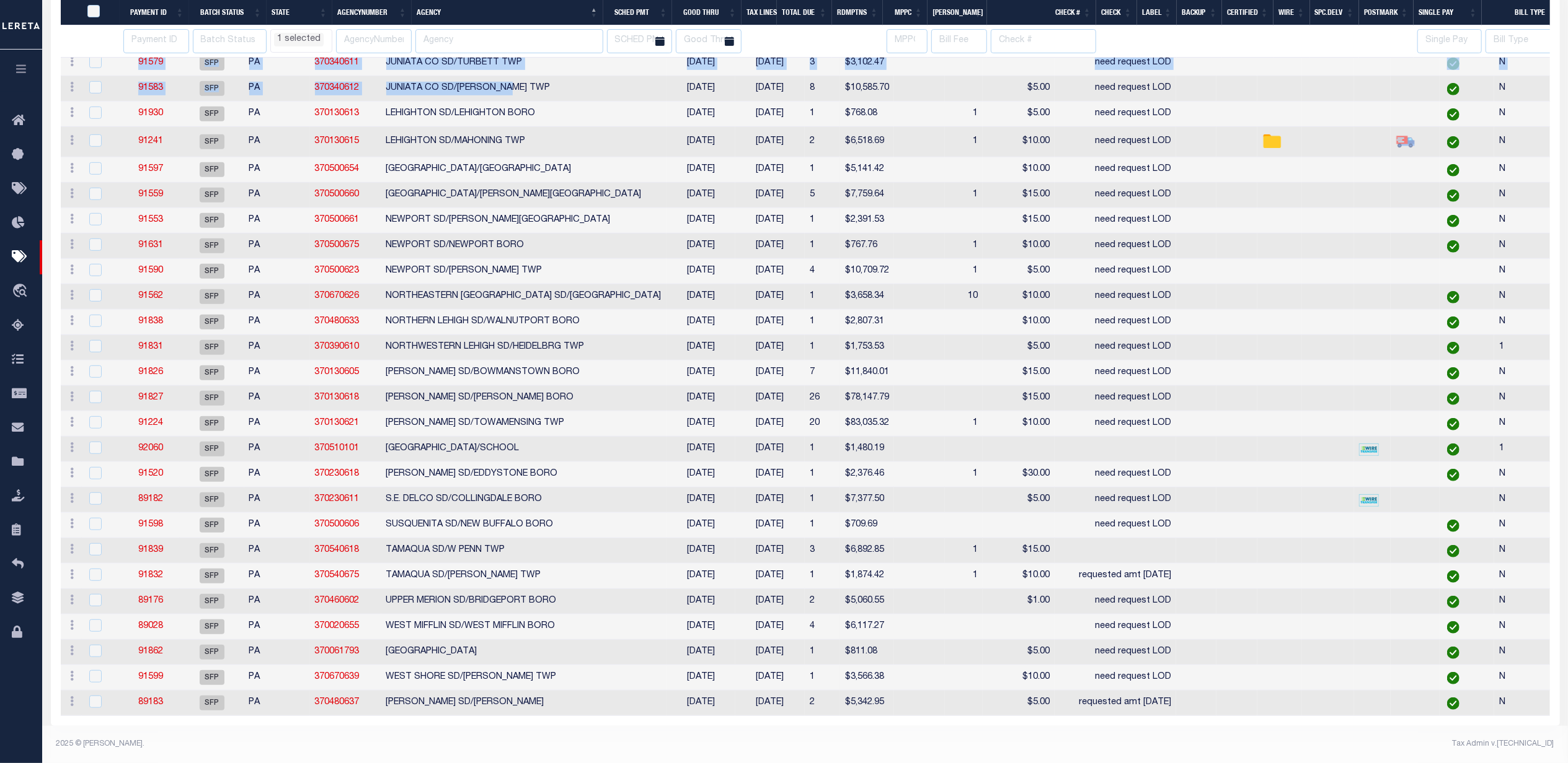
select select "PA"
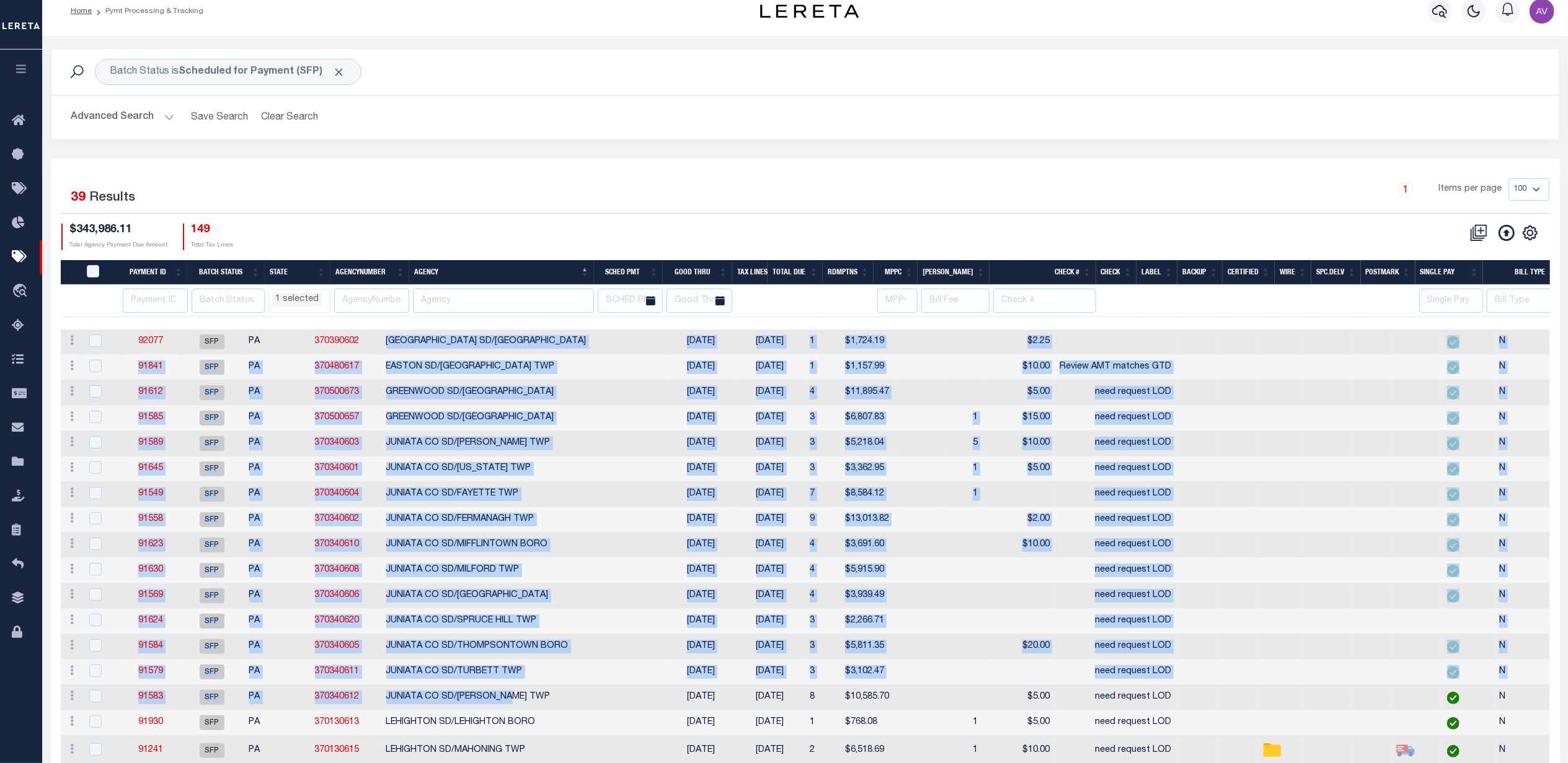
scroll to position [0, 0]
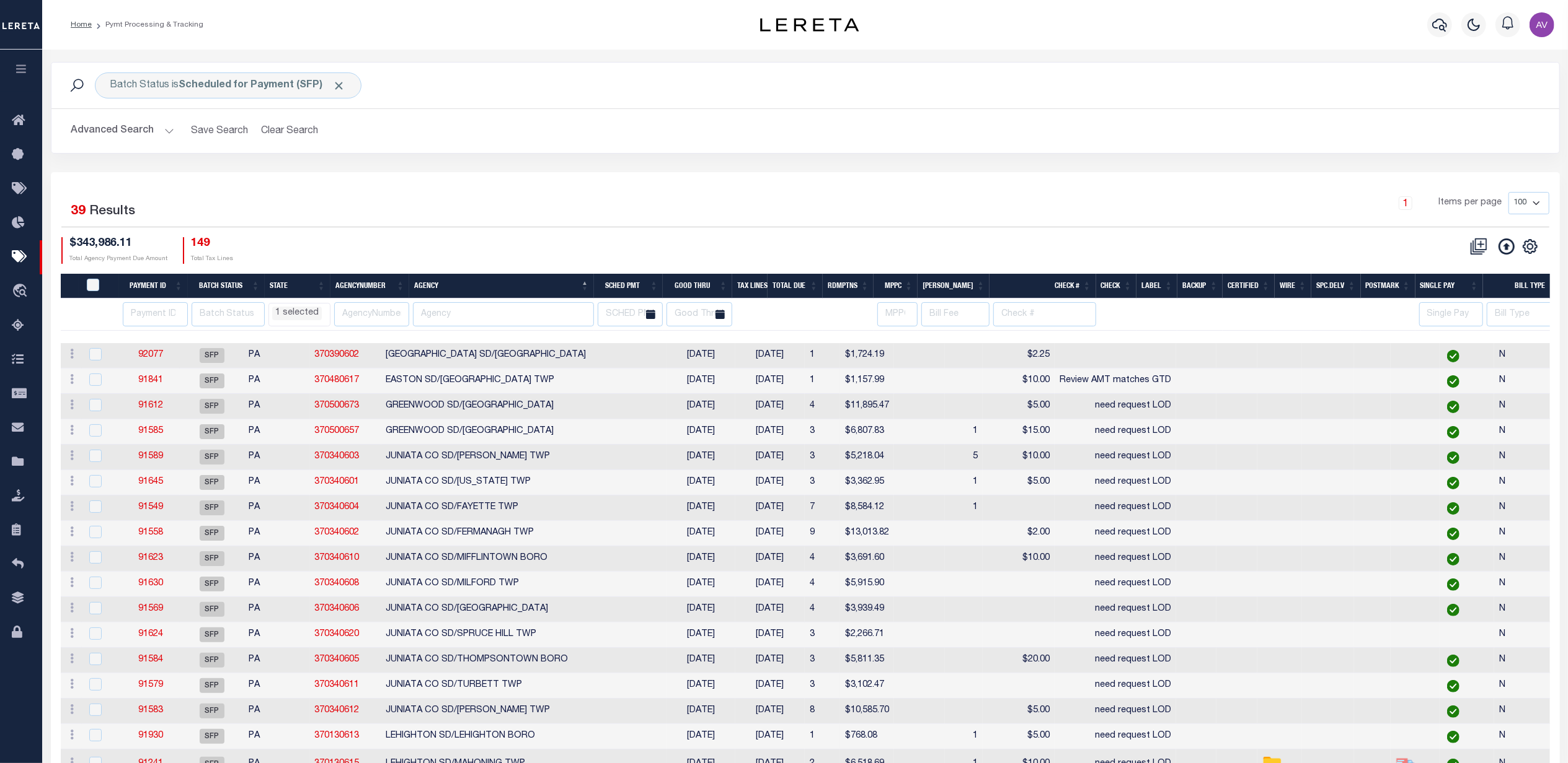
drag, startPoint x: 856, startPoint y: 196, endPoint x: 846, endPoint y: 201, distance: 11.2
click at [856, 196] on div "1 Items per page 100 200 500 1000" at bounding box center [993, 208] width 1111 height 32
click at [817, 174] on div "1 Selected 39 Results 1 Items per page 100 200 500 1000 $343,986.11" at bounding box center [805, 761] width 1509 height 1177
select select "PA"
select select
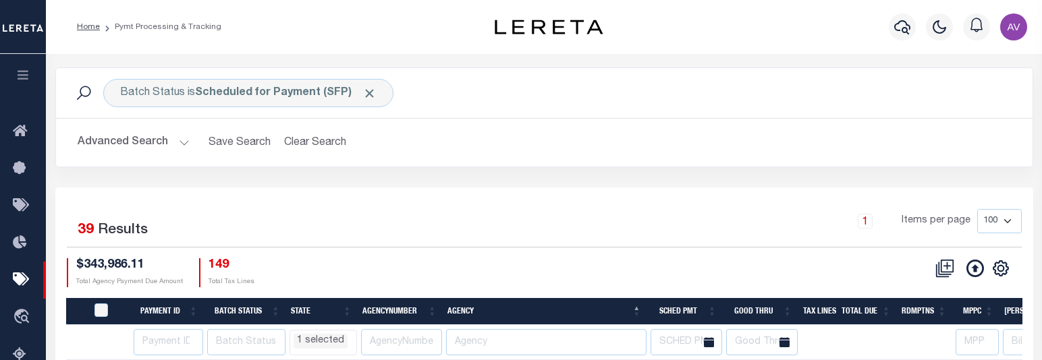
select select "PA"
select select
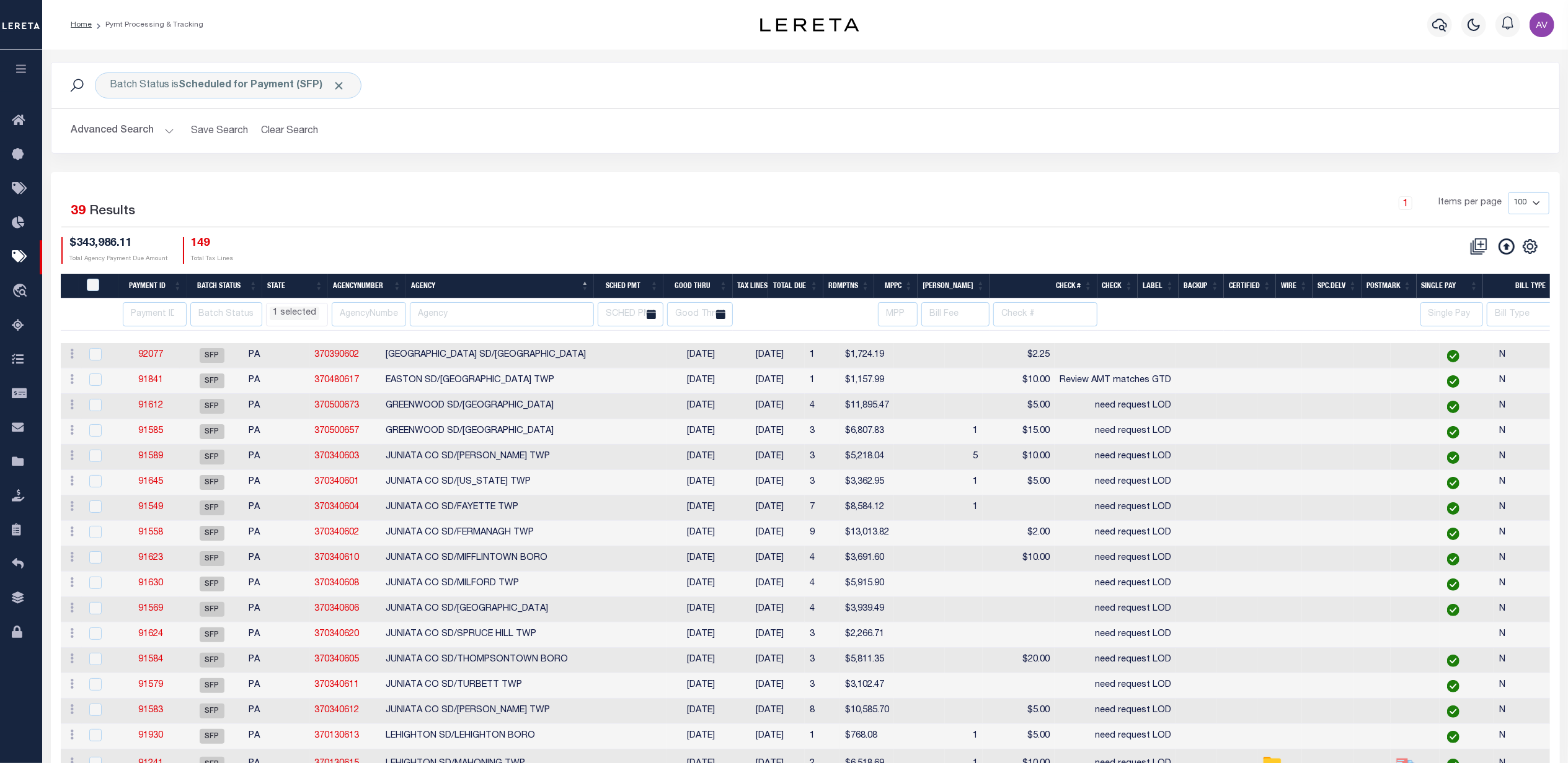
click at [561, 194] on div "1 Items per page 100 200 500 1000" at bounding box center [993, 208] width 1111 height 32
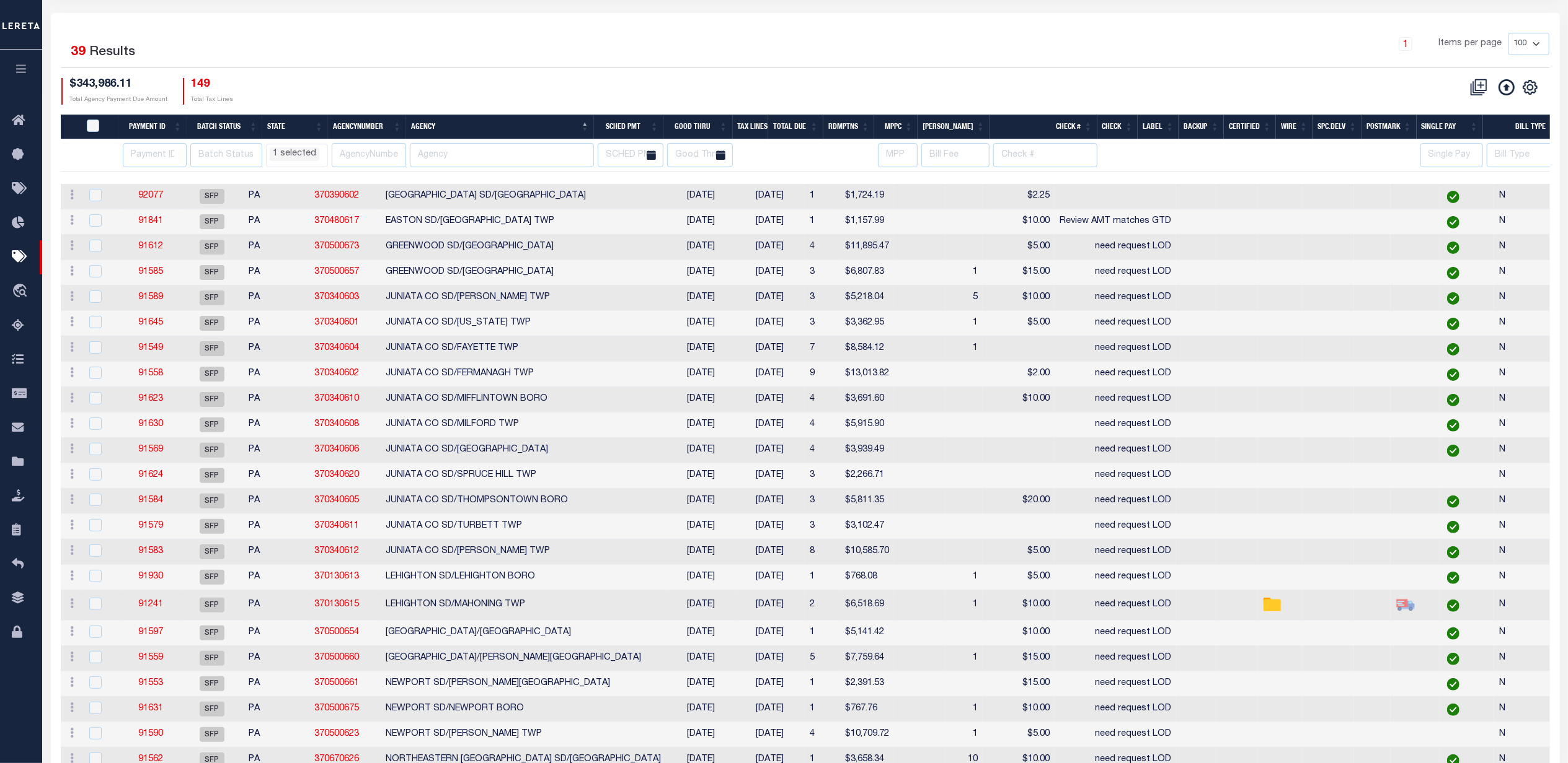
select select "PA"
select select
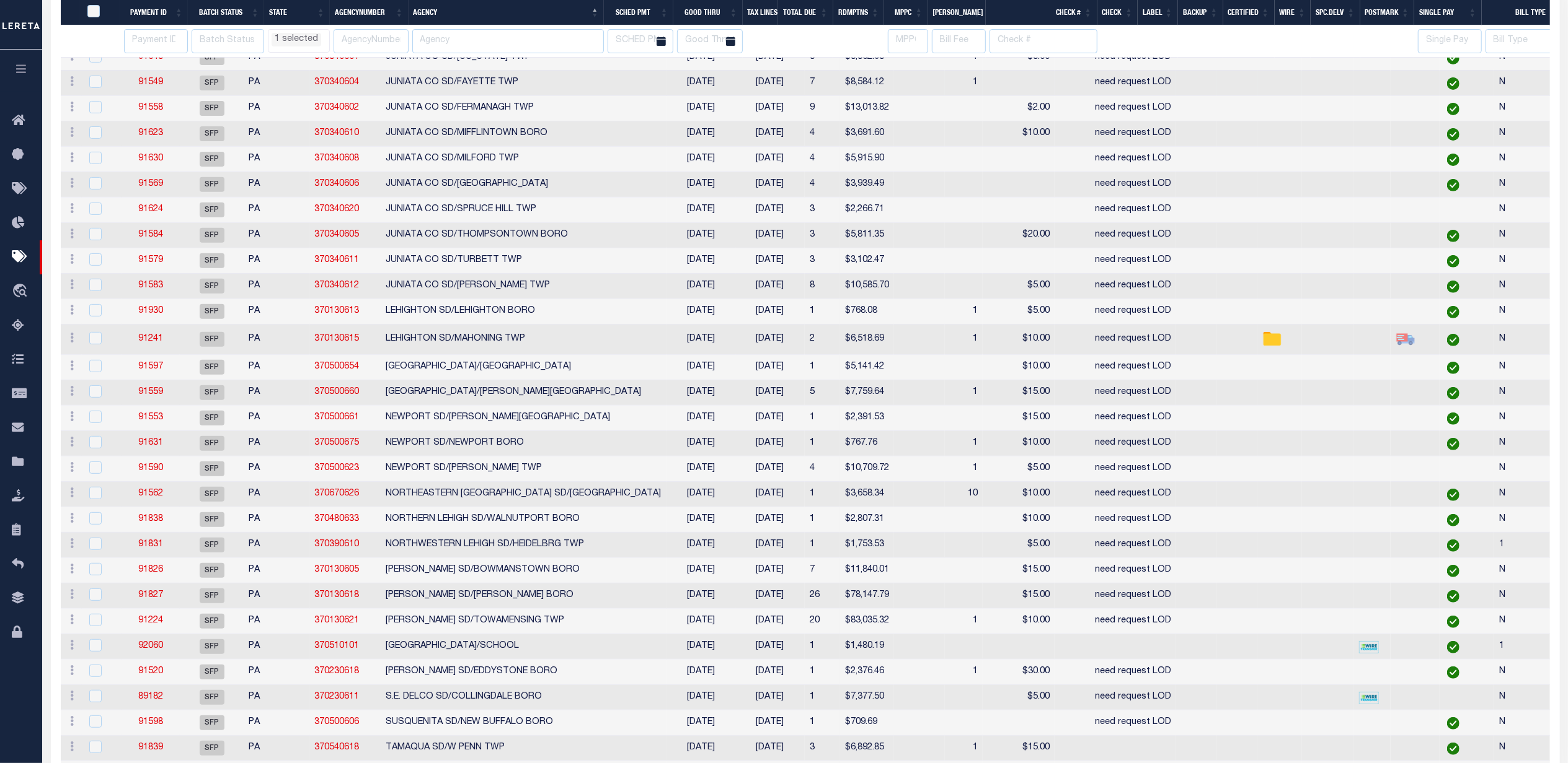
select select "PA"
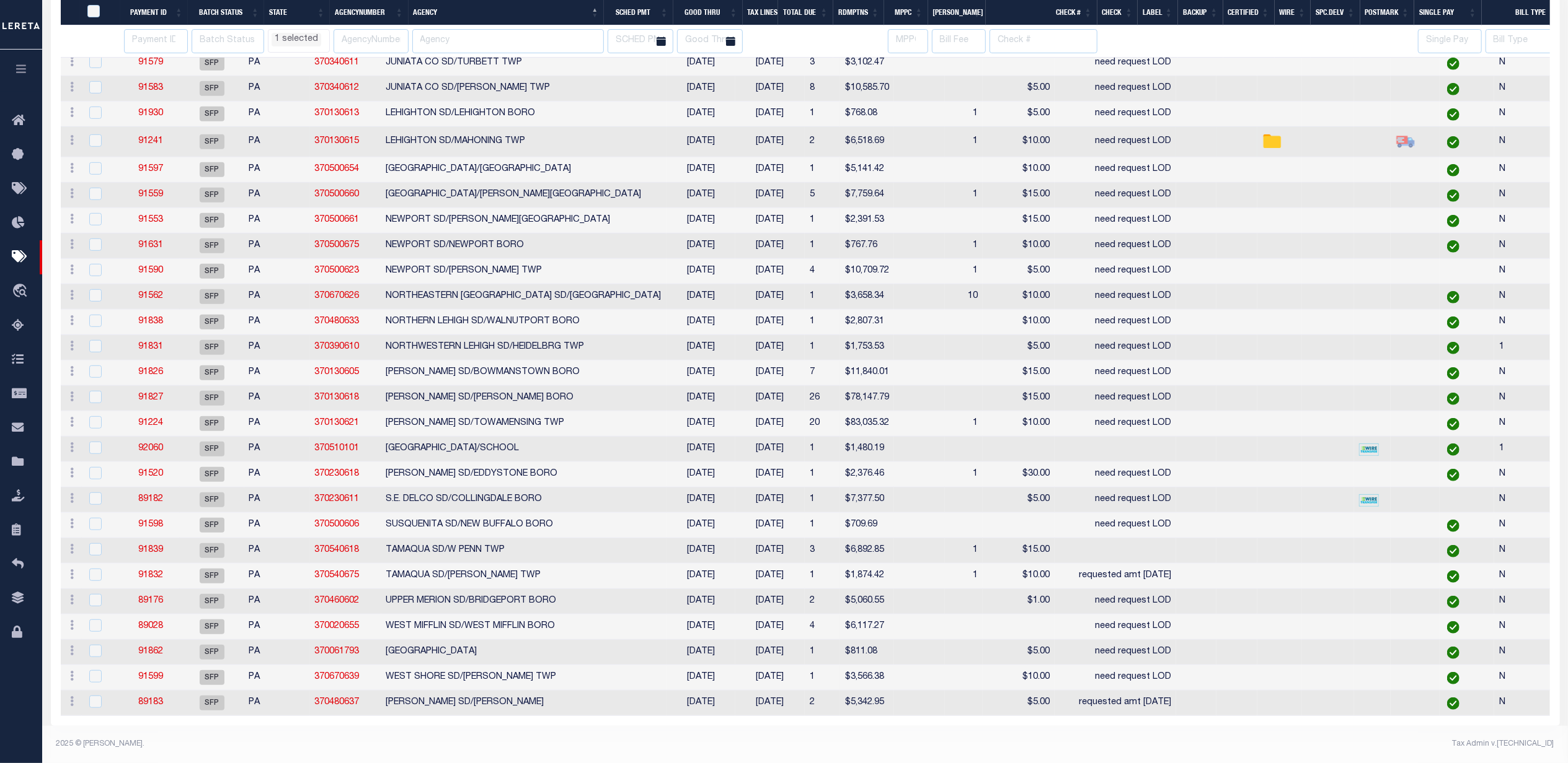
select select "PA"
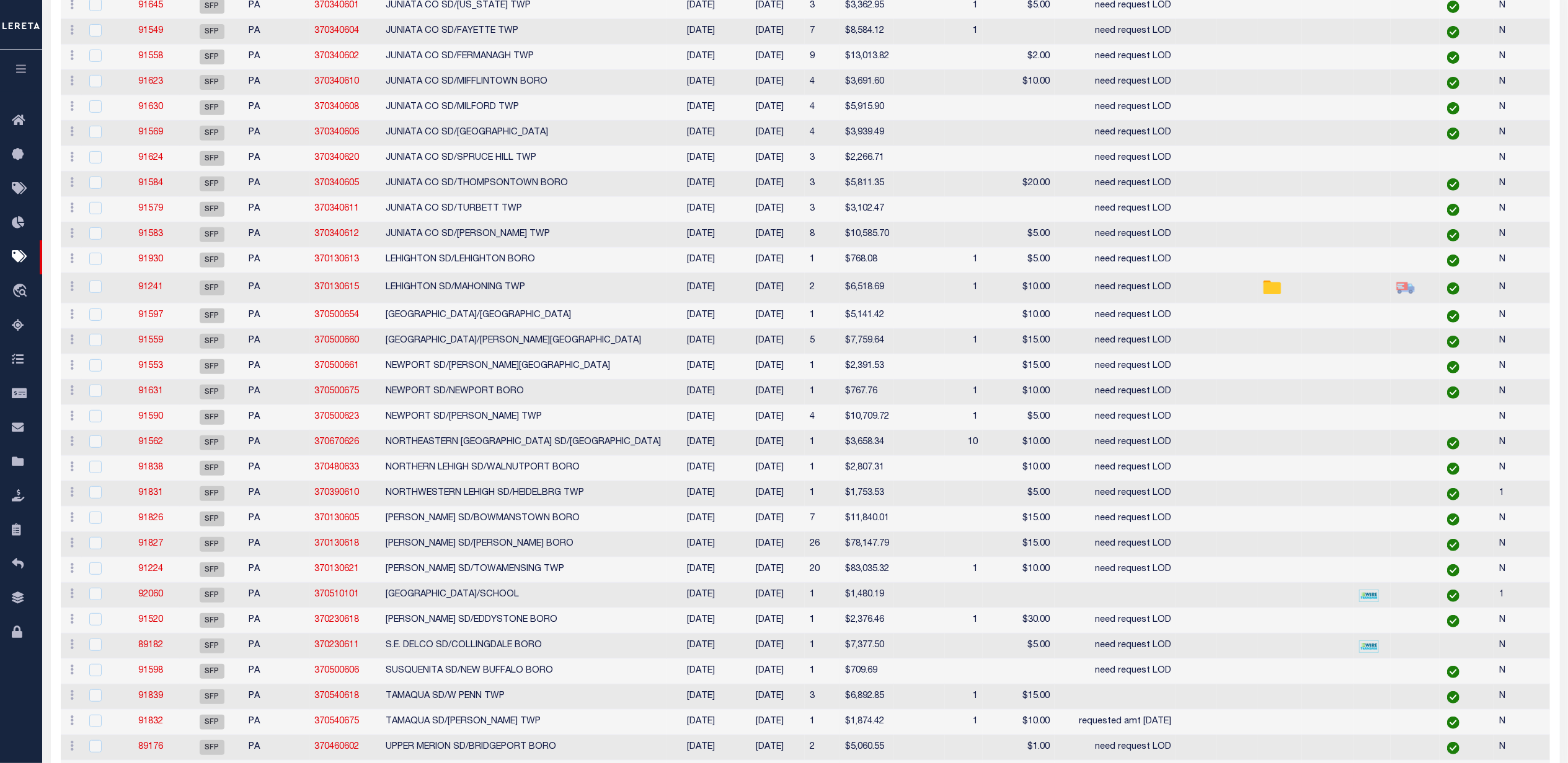
select select "PA"
select select
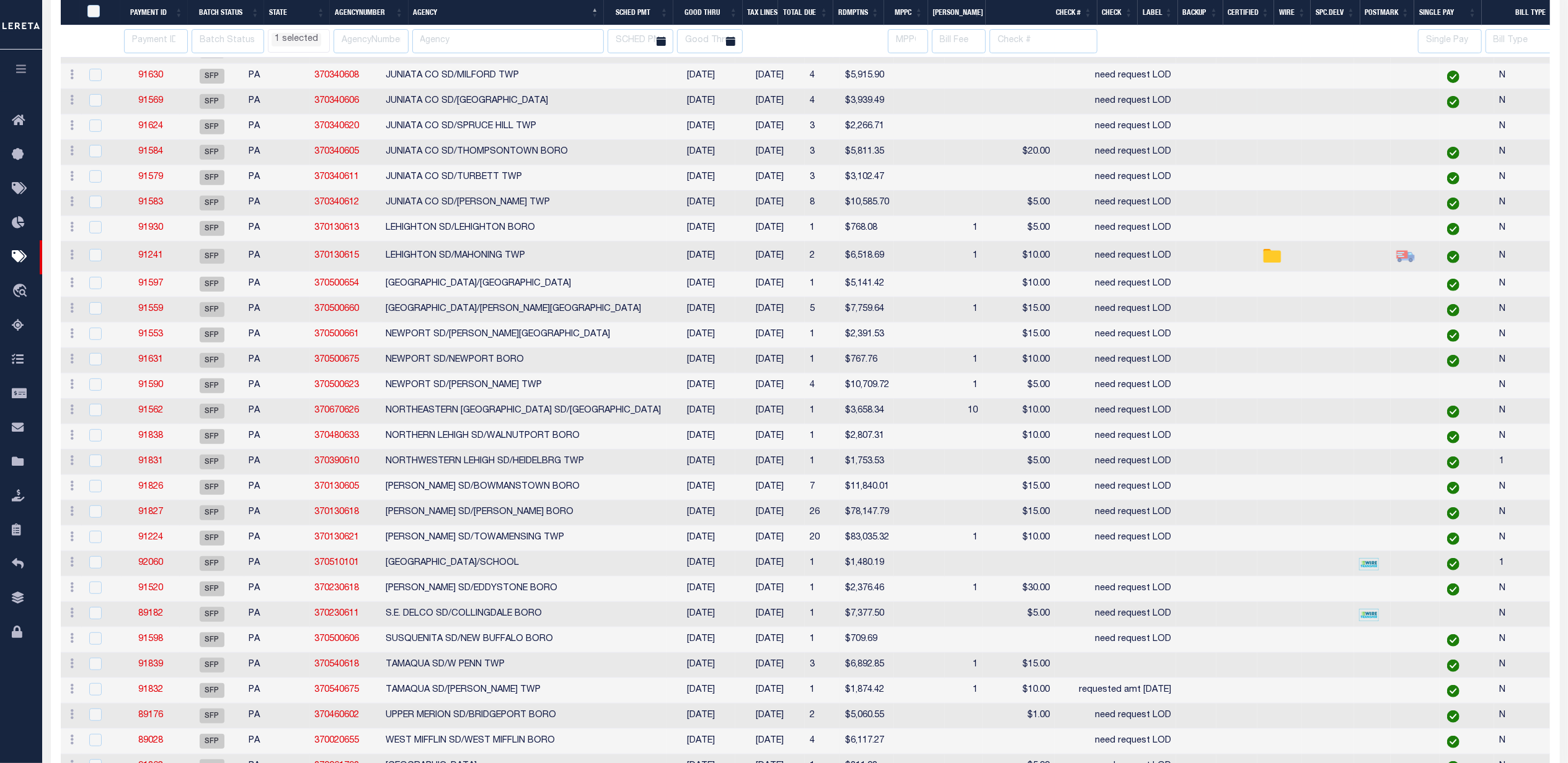
select select "PA"
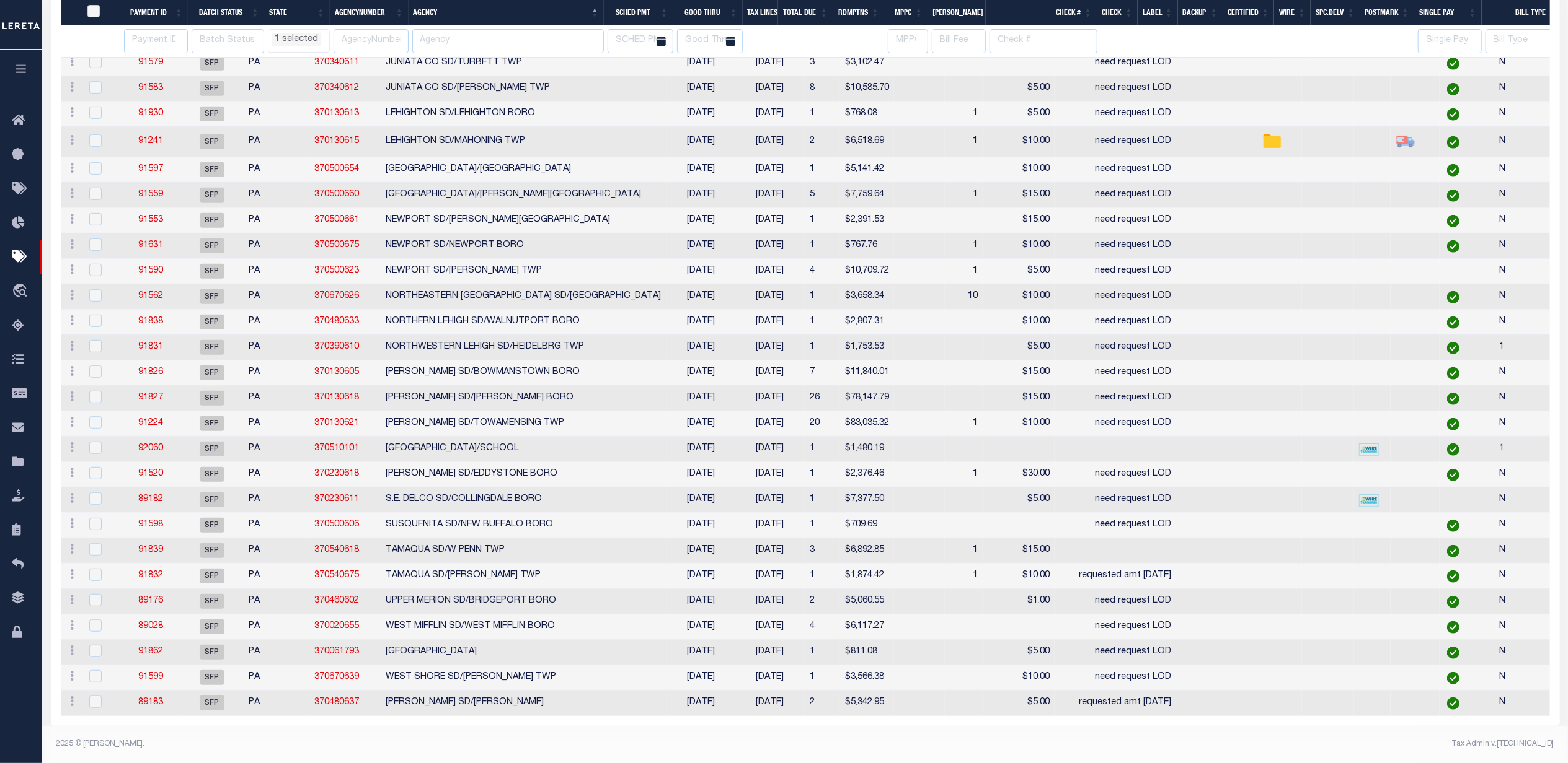
select select "PA"
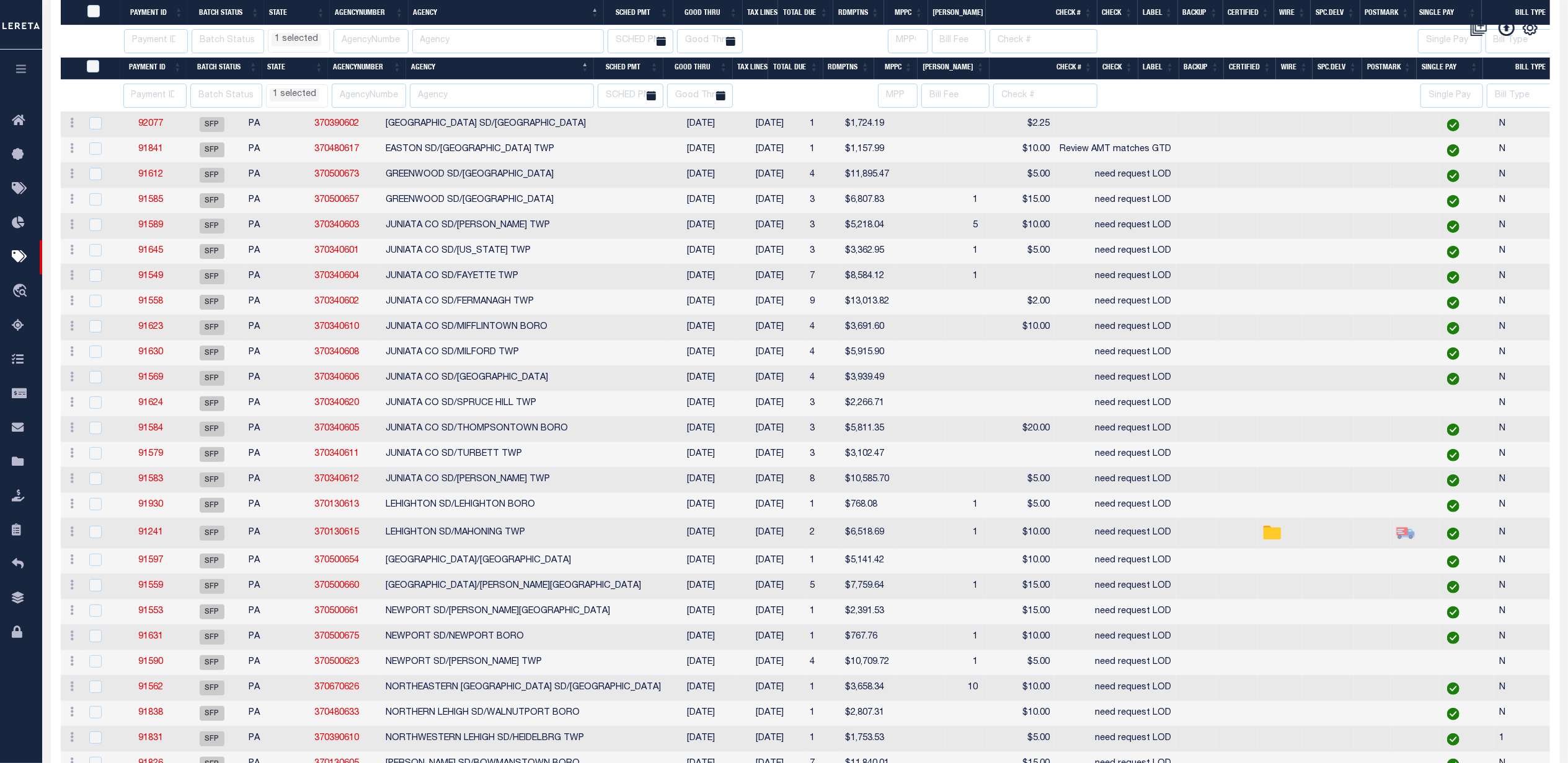
select select "PA"
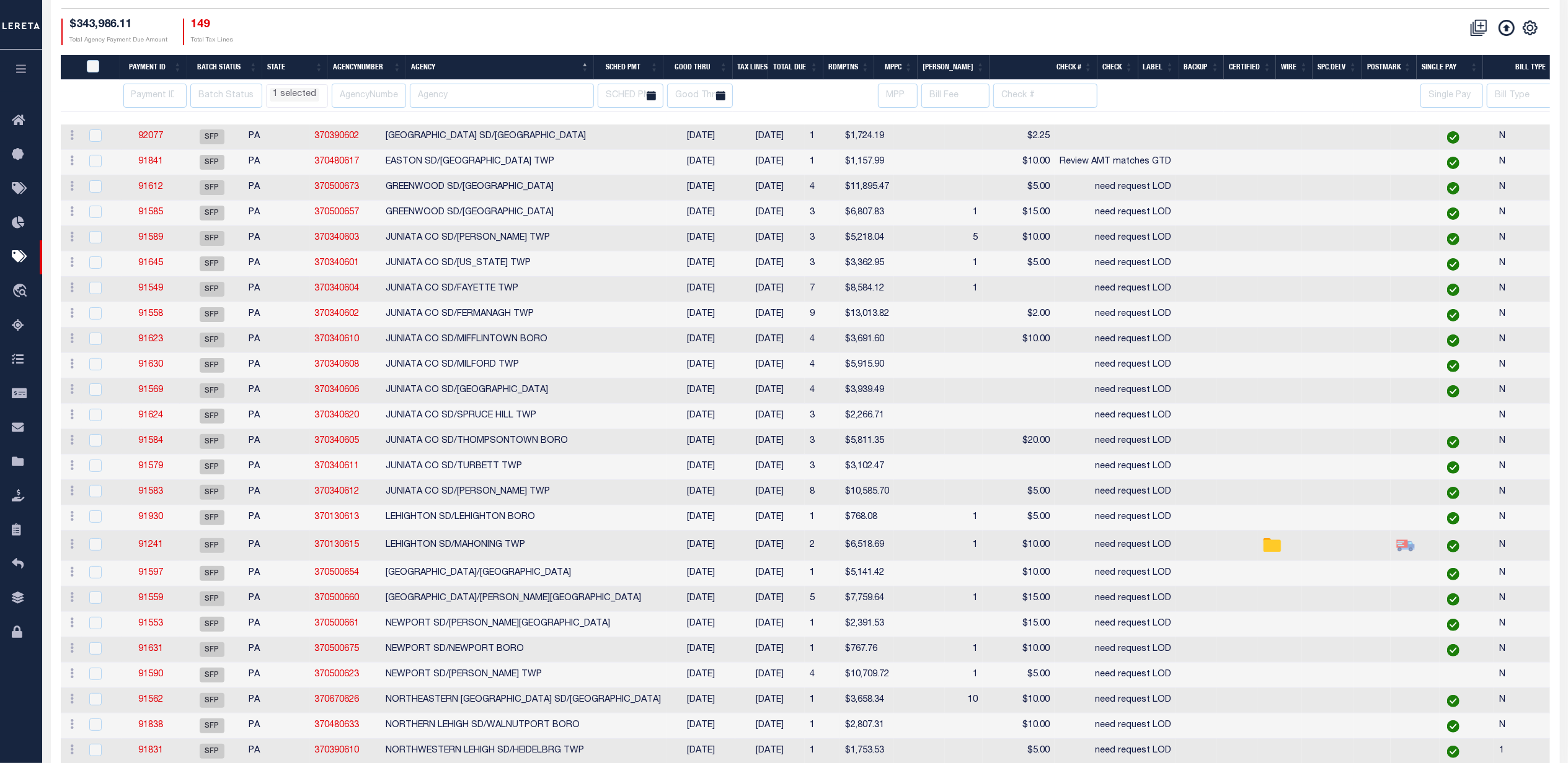
select select "PA"
select select
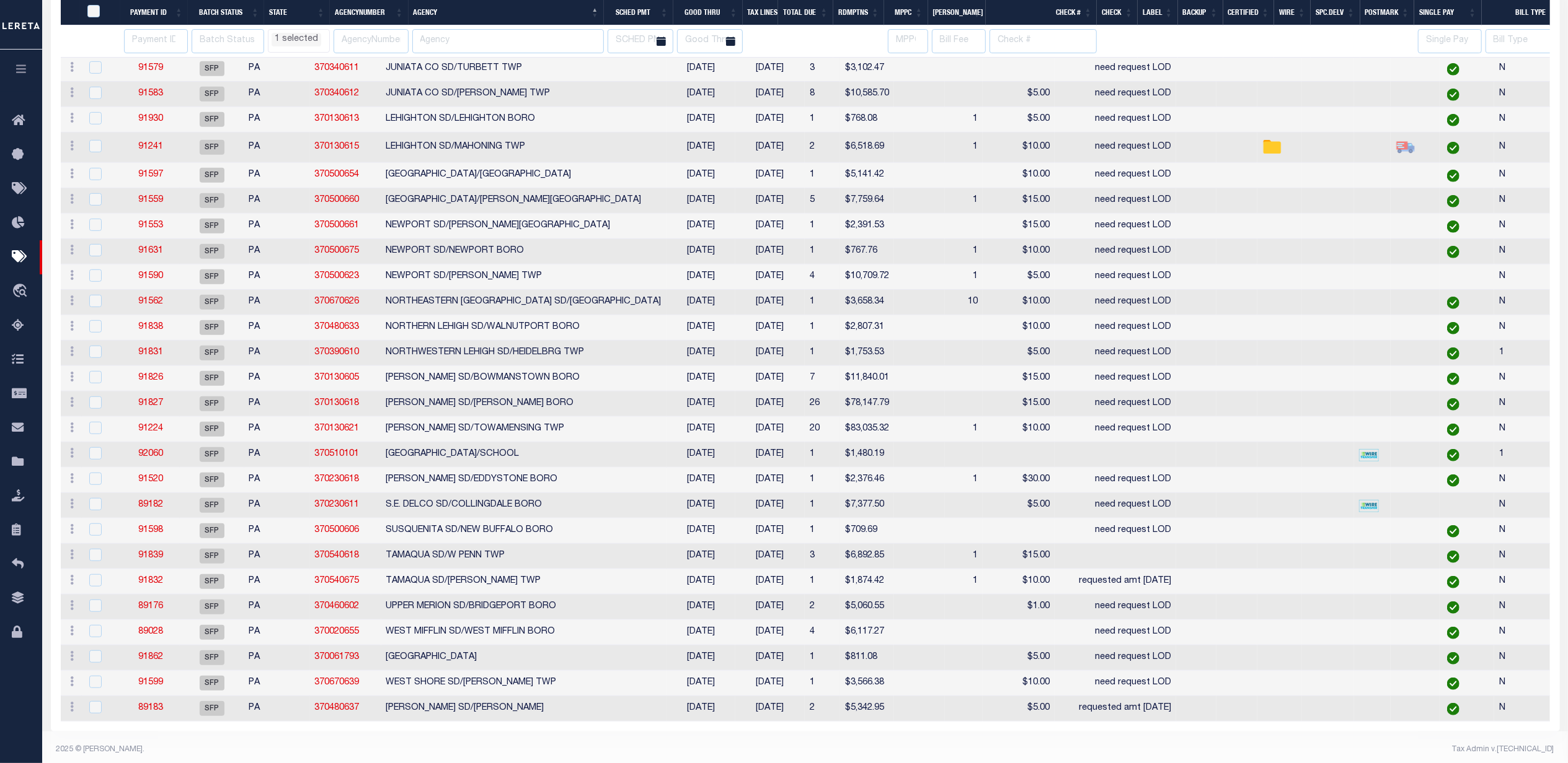
scroll to position [632, 0]
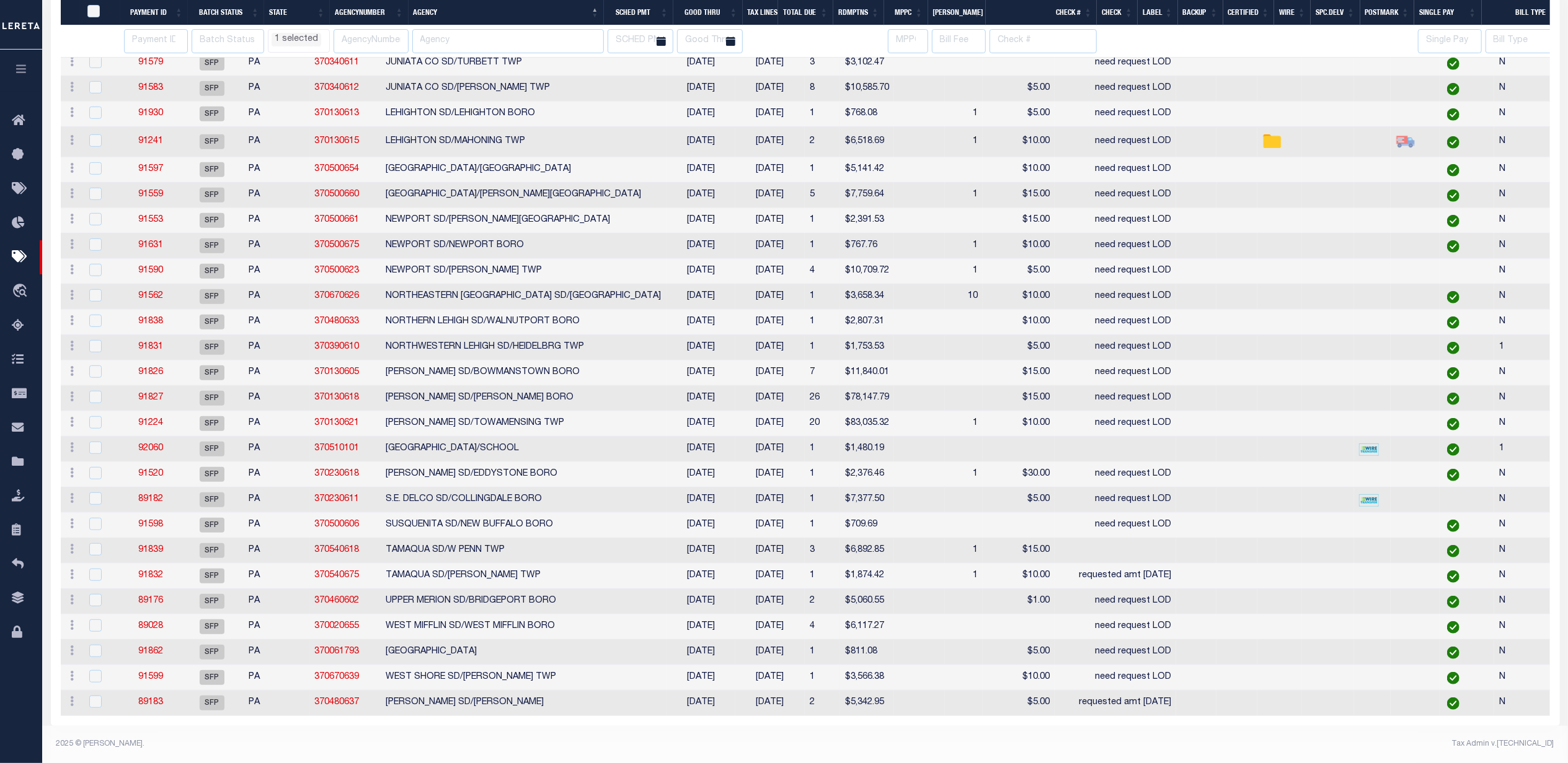
select select "PA"
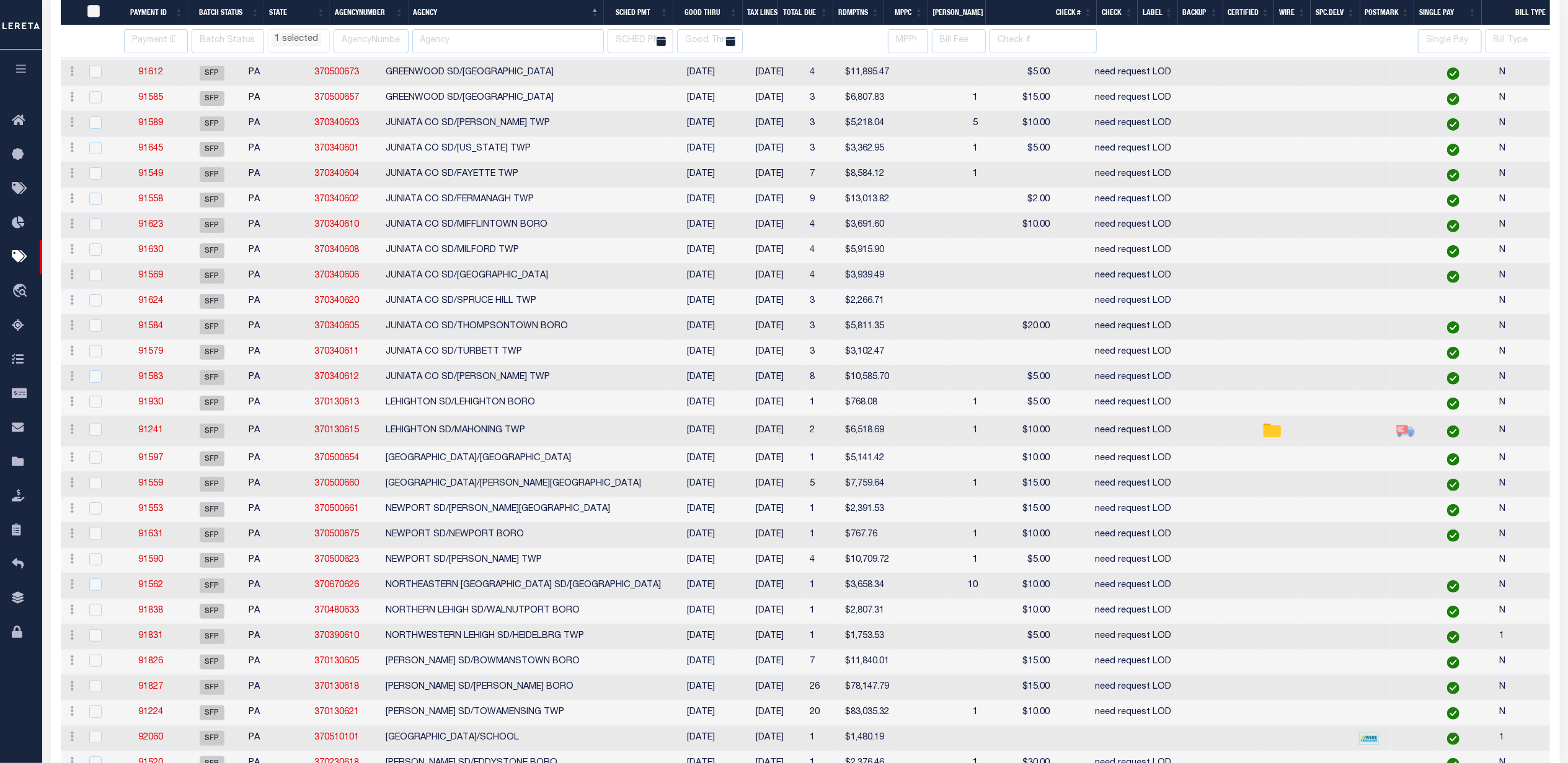
select select "PA"
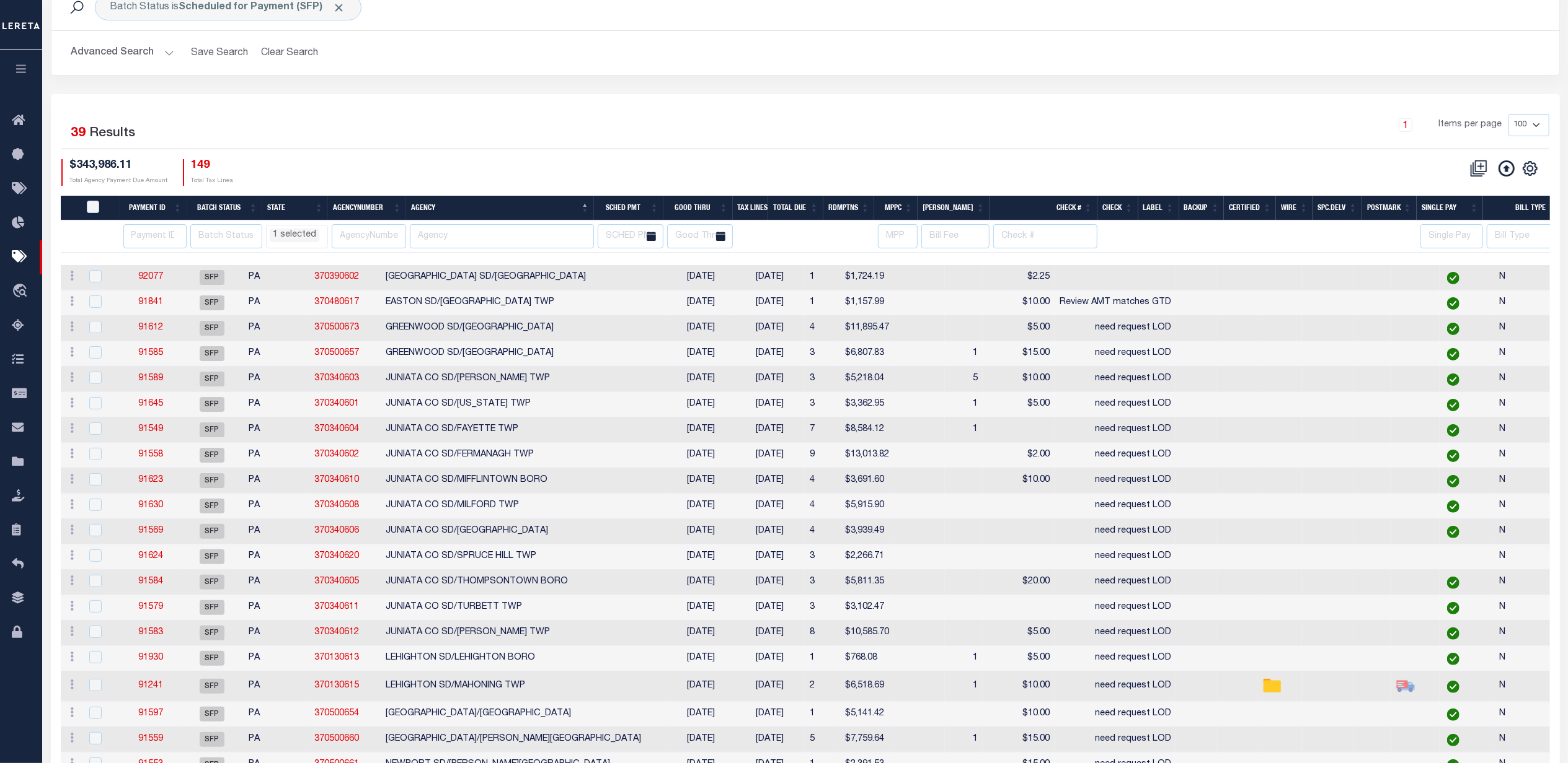
scroll to position [0, 0]
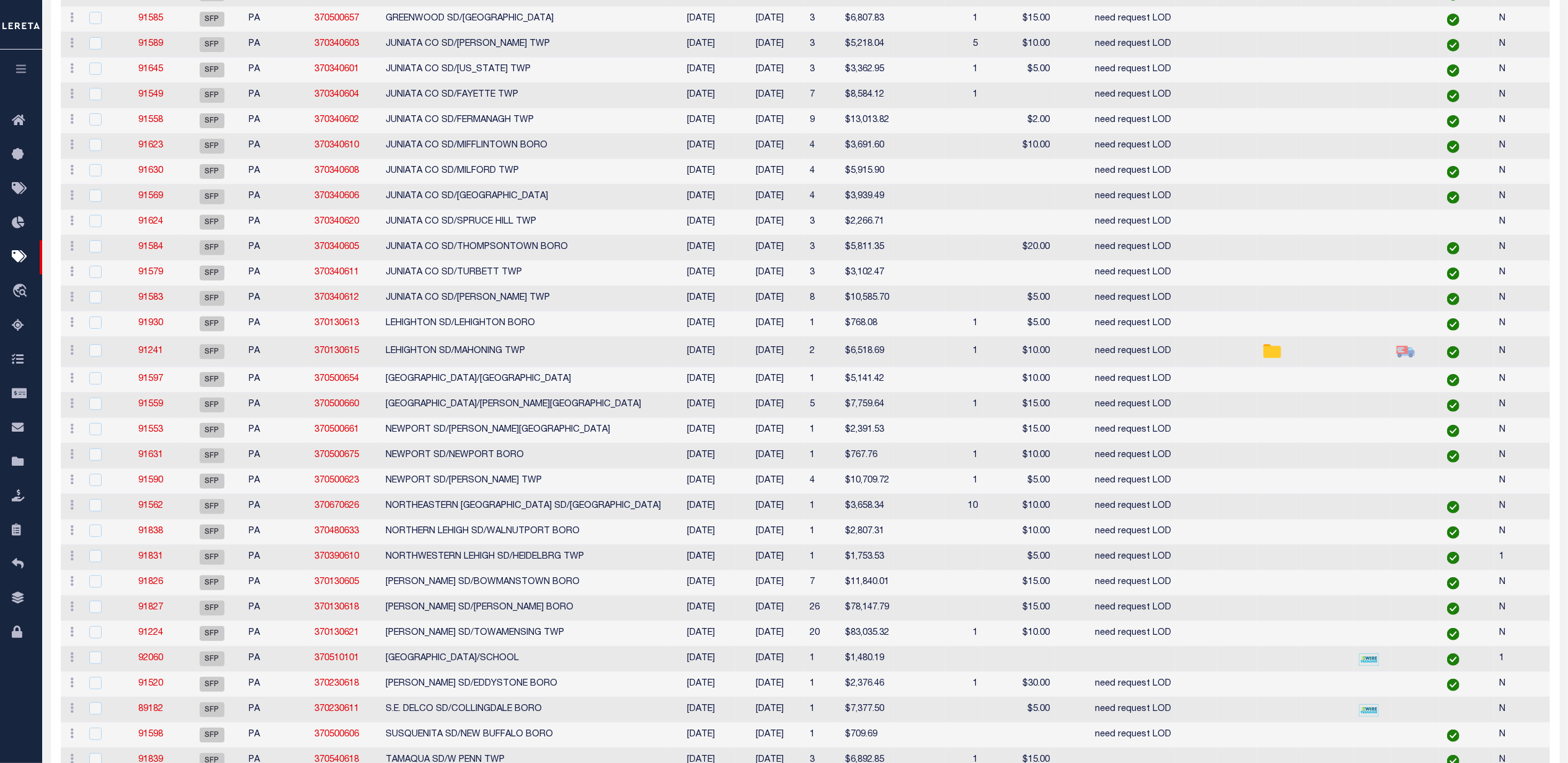
select select "PA"
select select
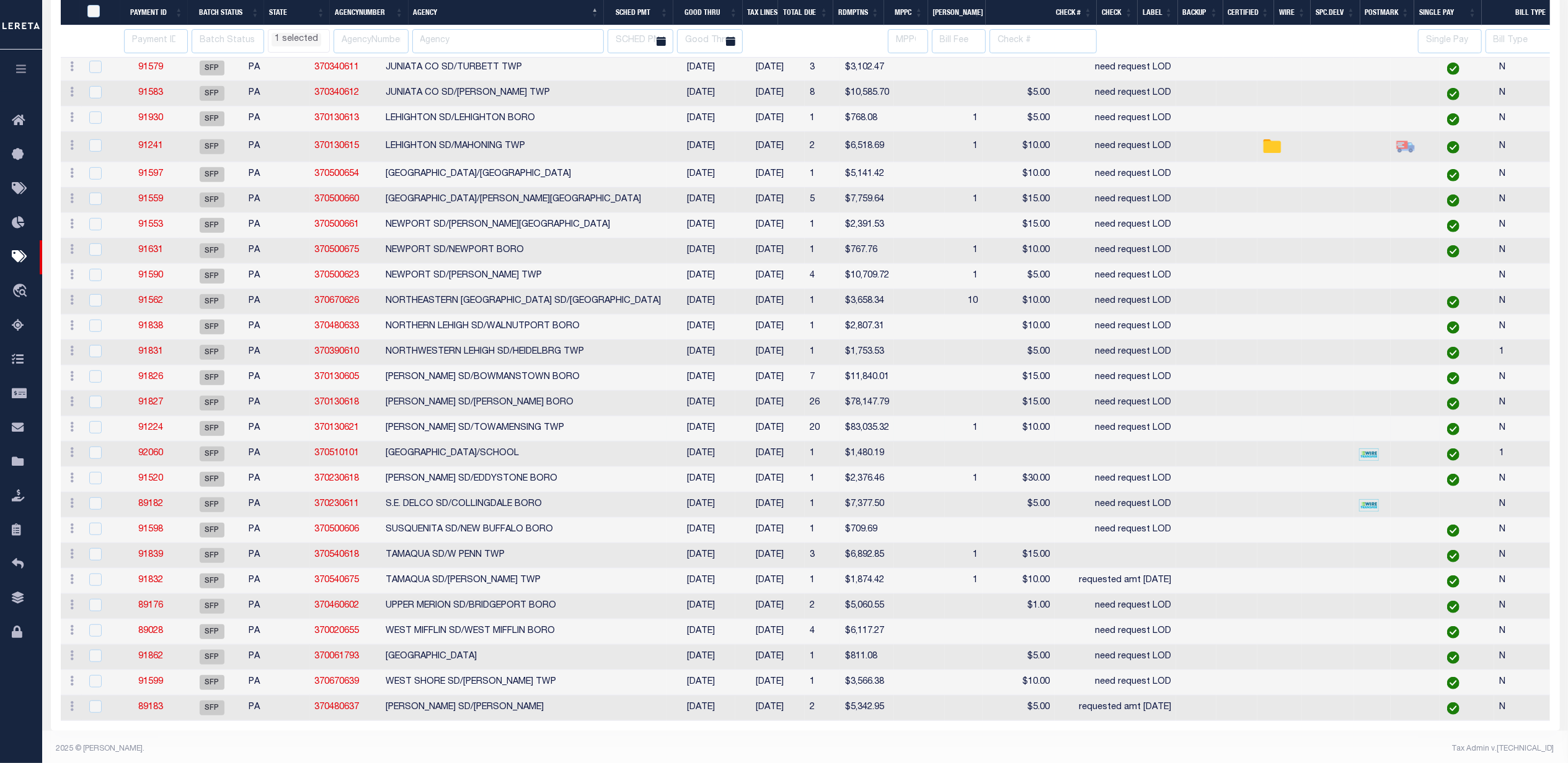
select select "PA"
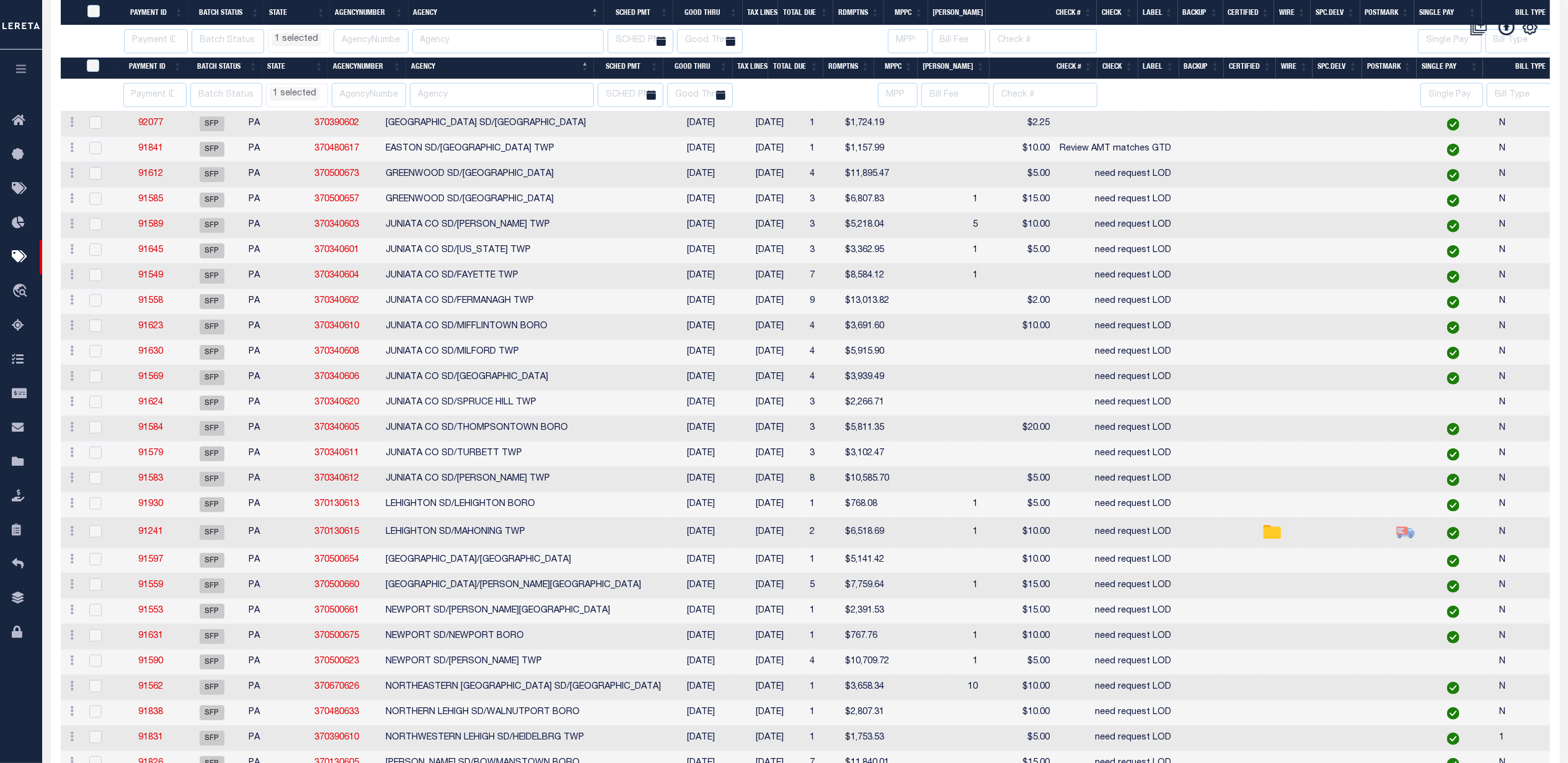
select select "PA"
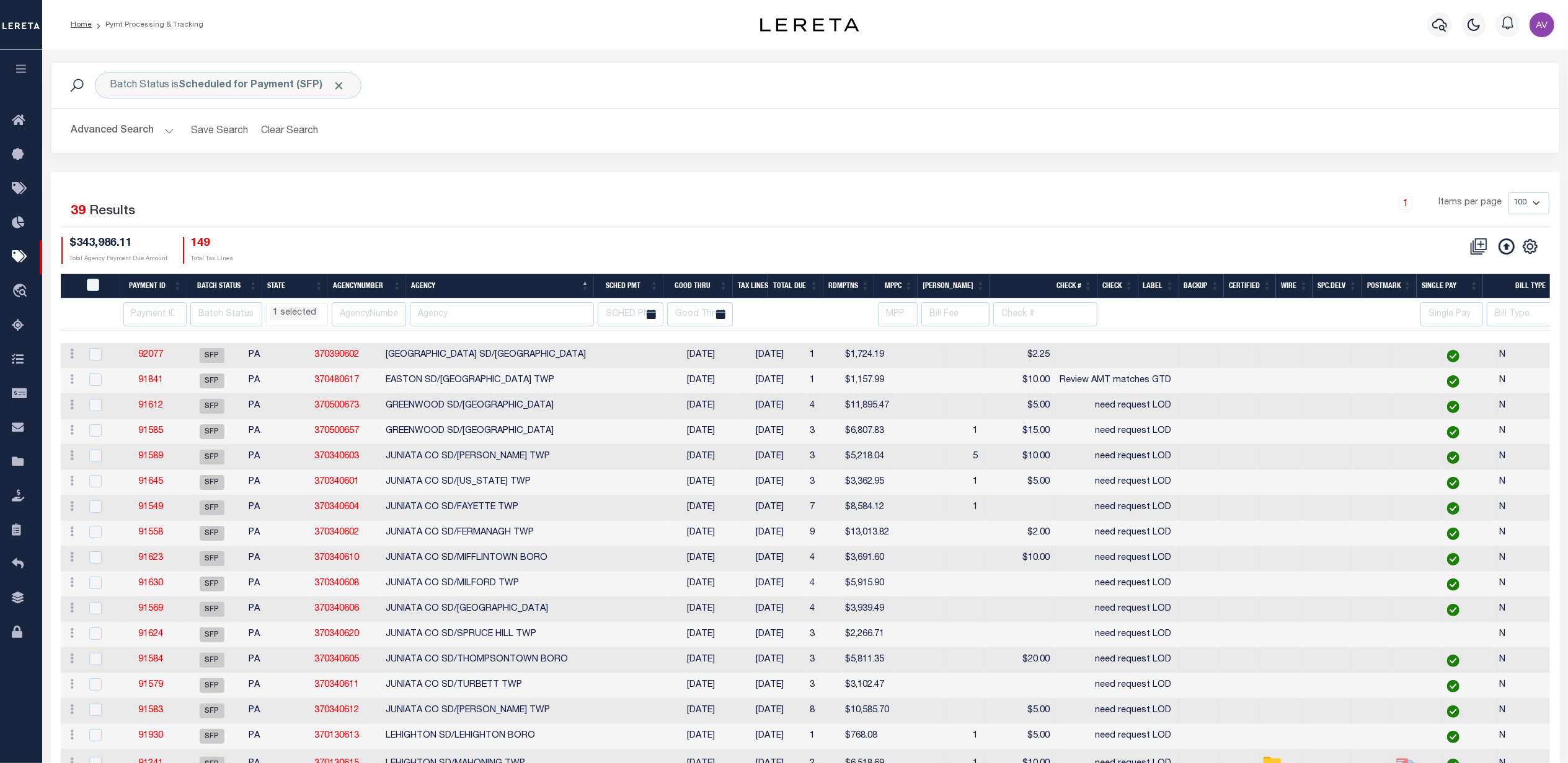
click at [582, 206] on div "1 Items per page 100 200 500 1000" at bounding box center [993, 208] width 1111 height 32
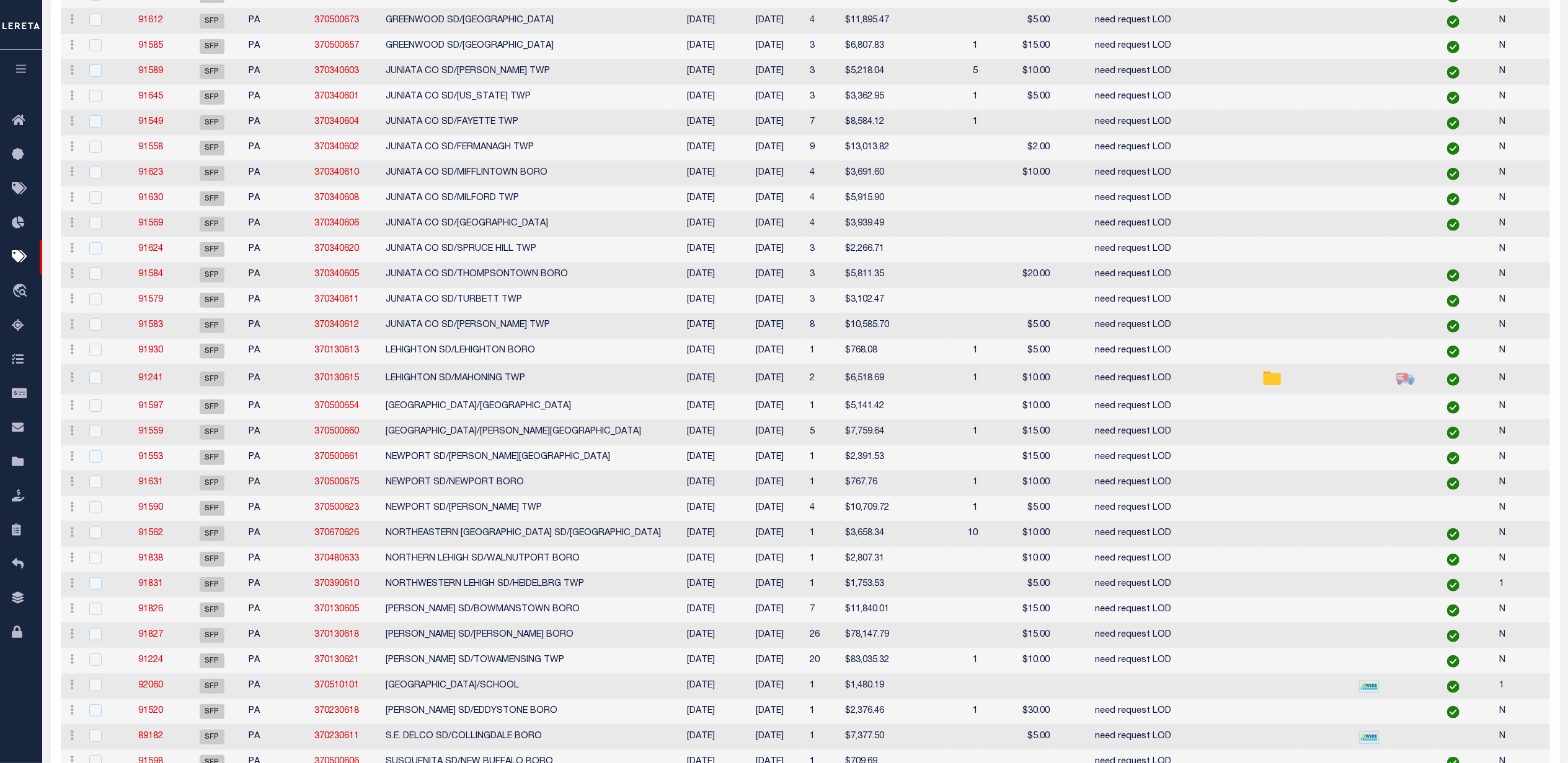
select select "PA"
select select
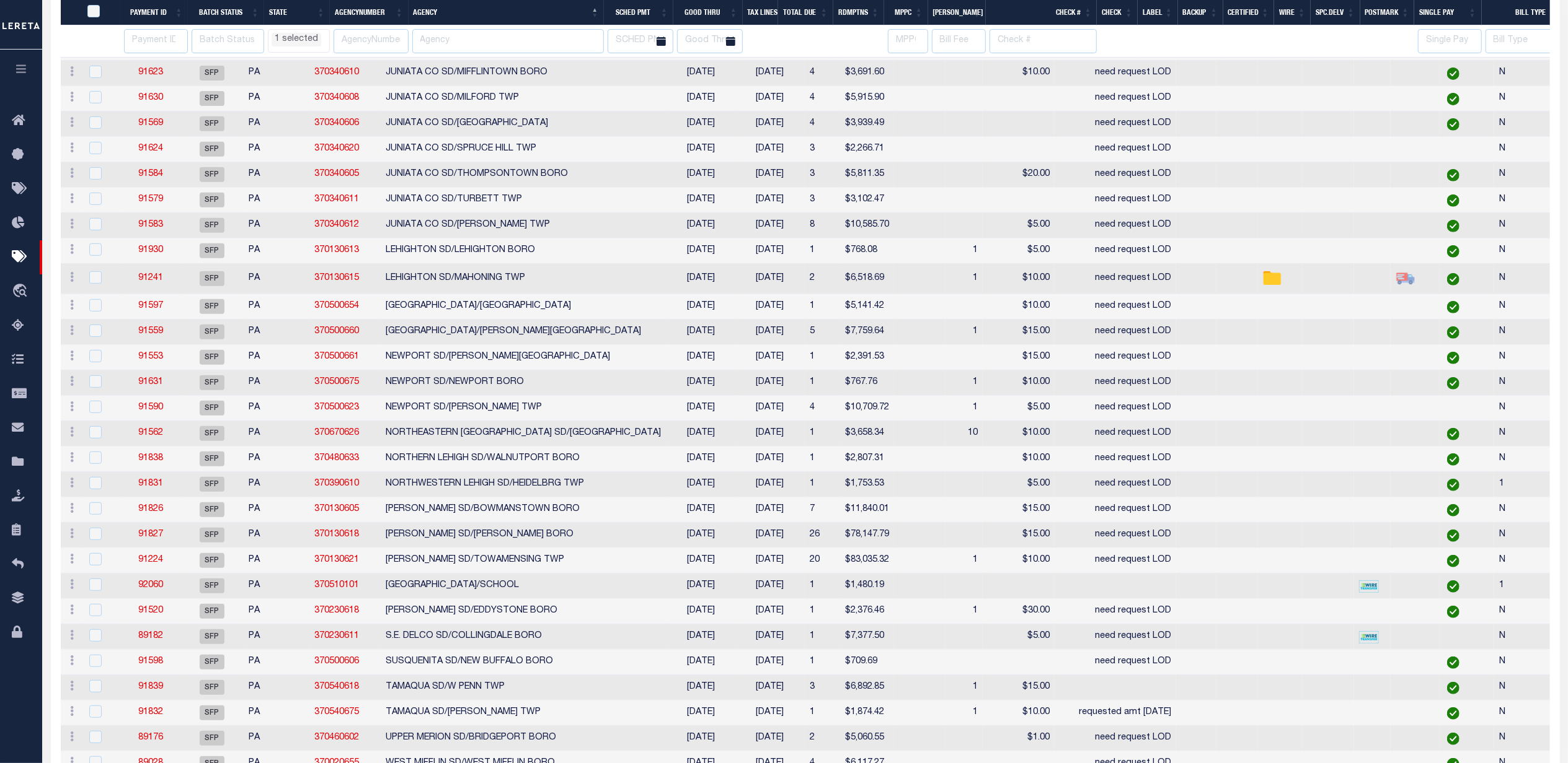
select select "PA"
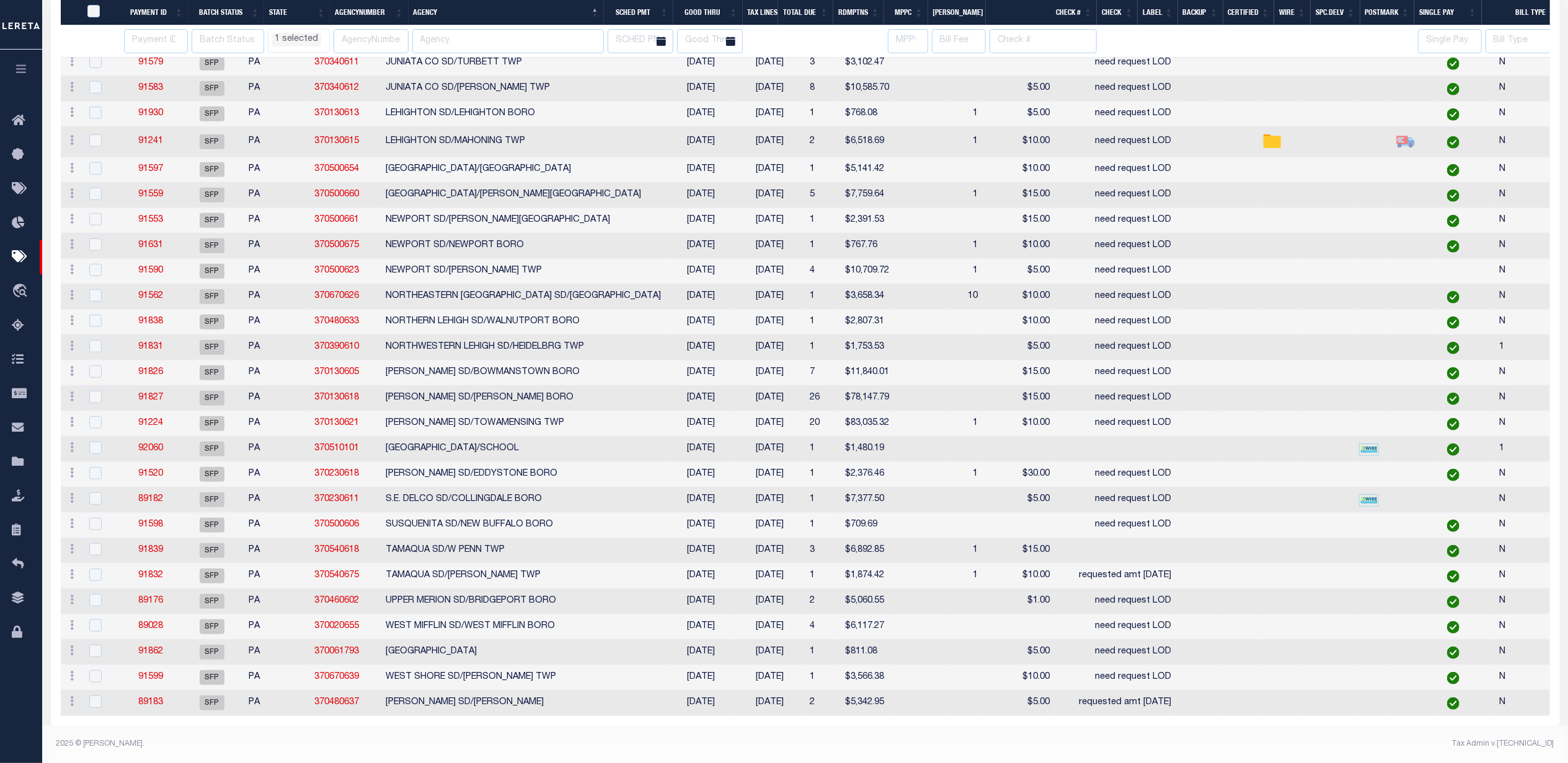
select select "PA"
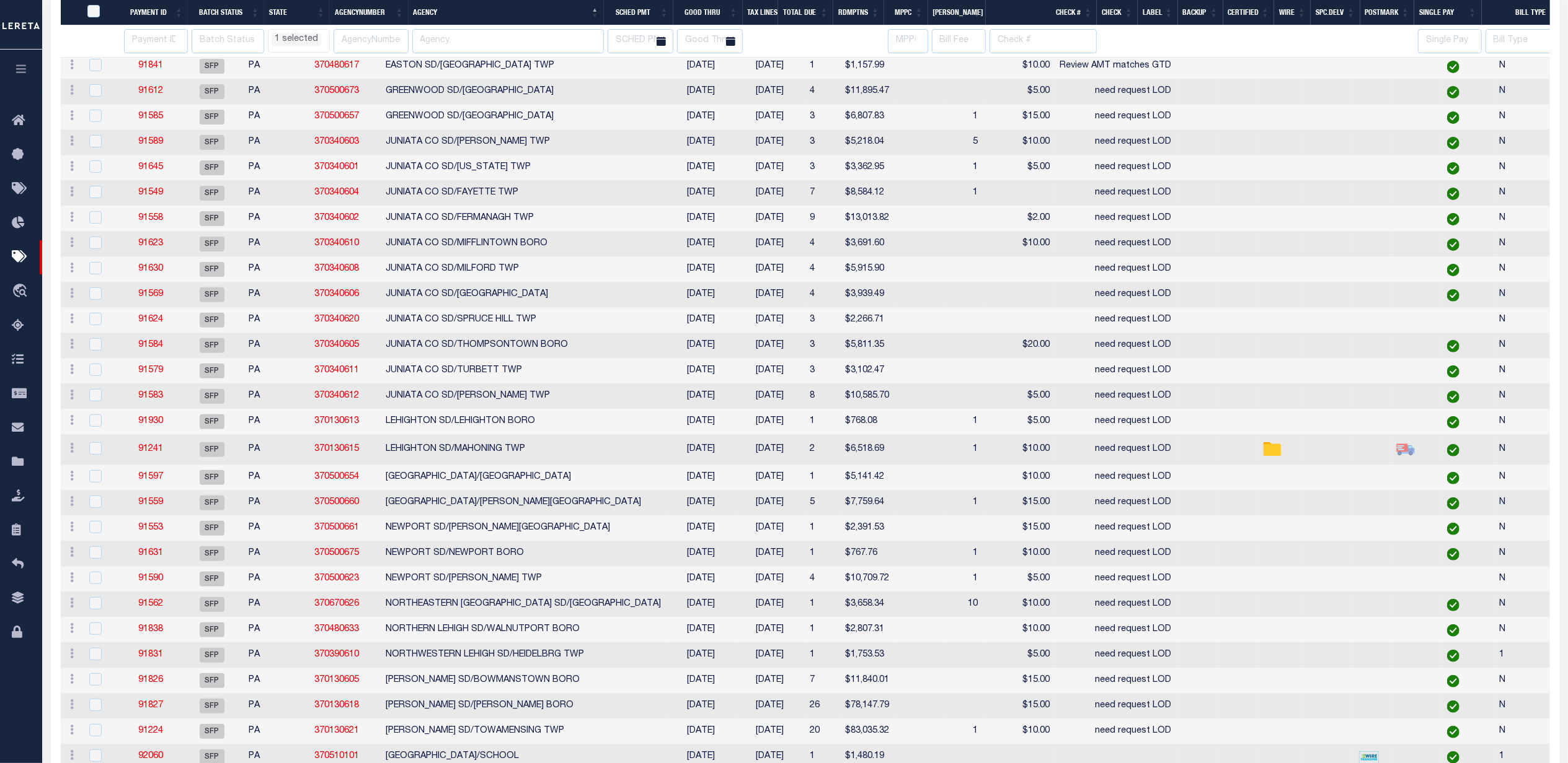
select select "PA"
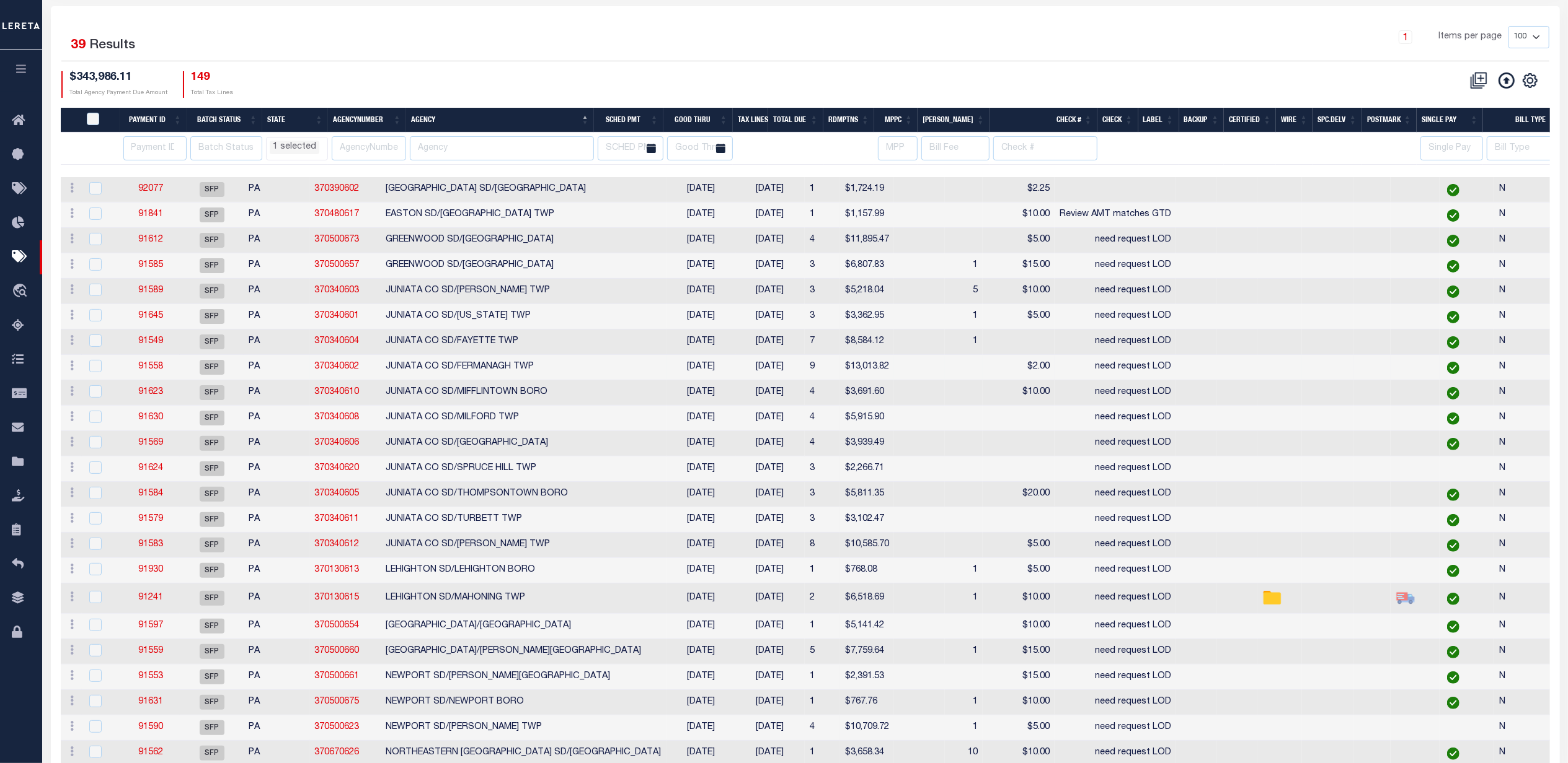
scroll to position [0, 0]
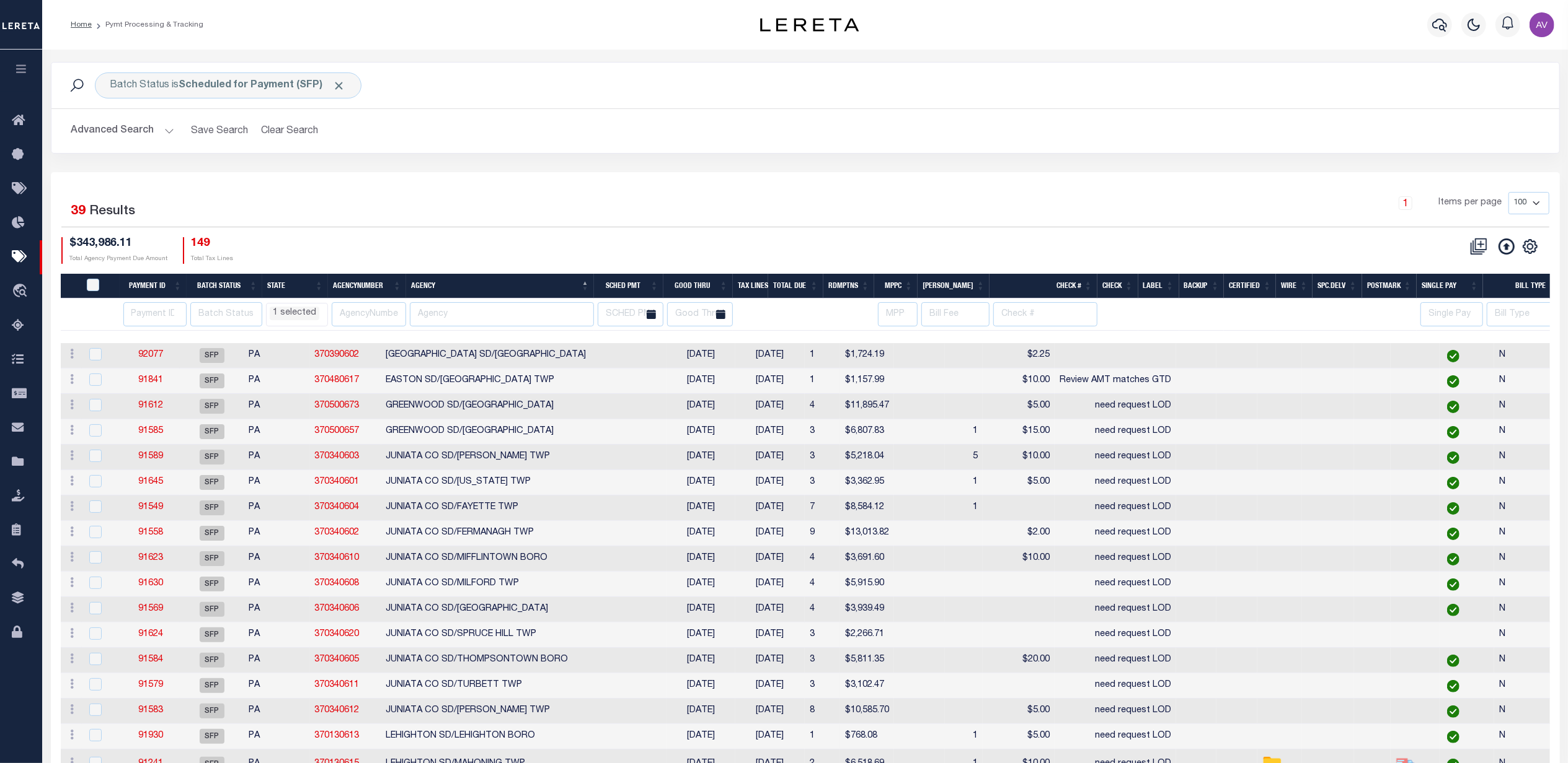
click at [1066, 245] on div "CSV Export Selected Print Hide Filter Show Search Columns 0: 1: PayeePmtBatchSt…" at bounding box center [1178, 250] width 744 height 27
click at [1435, 25] on icon "button" at bounding box center [1439, 25] width 15 height 15
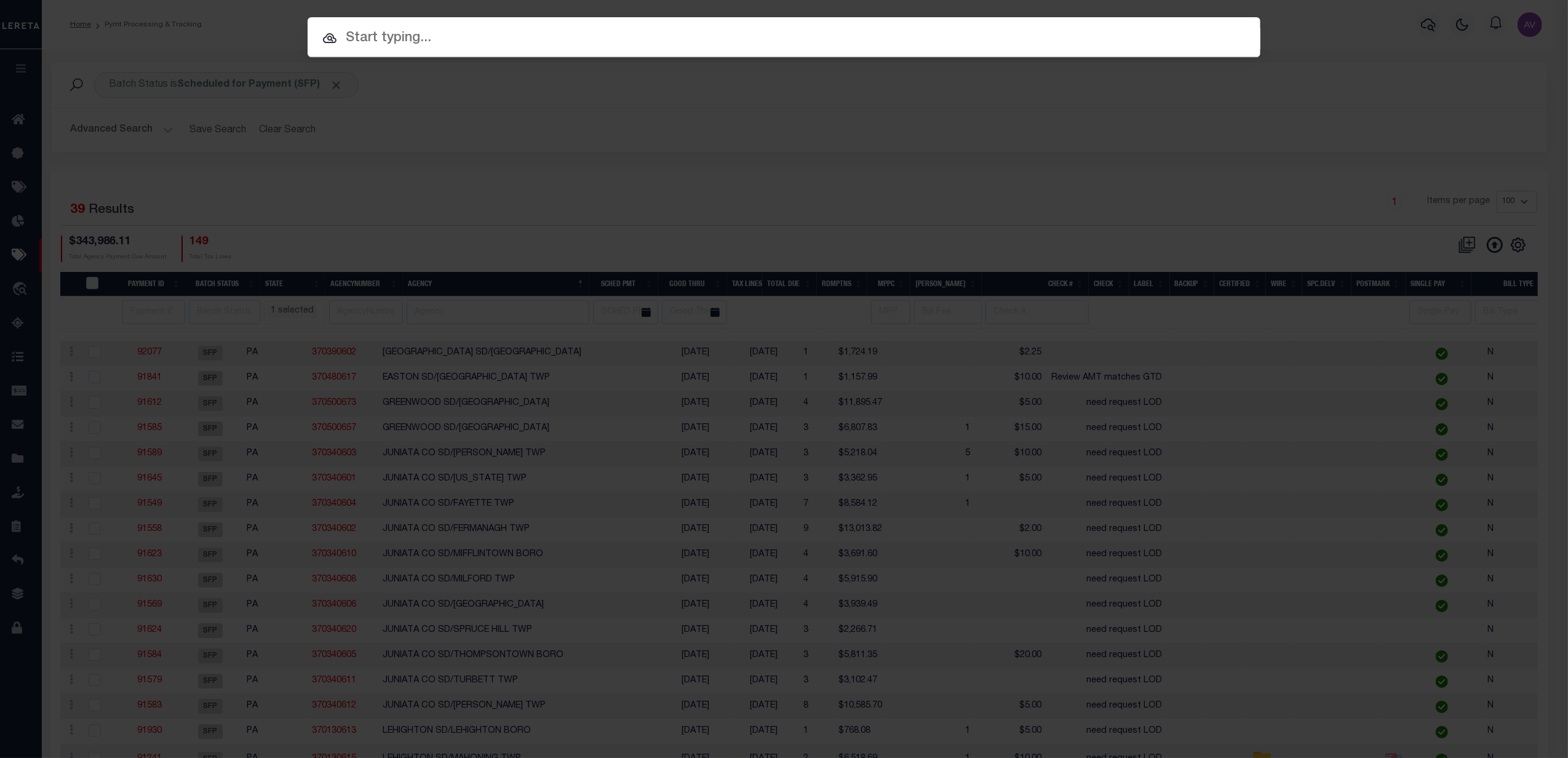
click at [417, 37] on input "text" at bounding box center [783, 38] width 953 height 22
click at [425, 35] on input "text" at bounding box center [783, 38] width 953 height 22
click at [490, 43] on input "text" at bounding box center [783, 38] width 953 height 22
click at [422, 116] on div "Include Loans TBM Customers Borrowers Payments (Lender Non-Disb) Payments (Lend…" at bounding box center [784, 379] width 1568 height 758
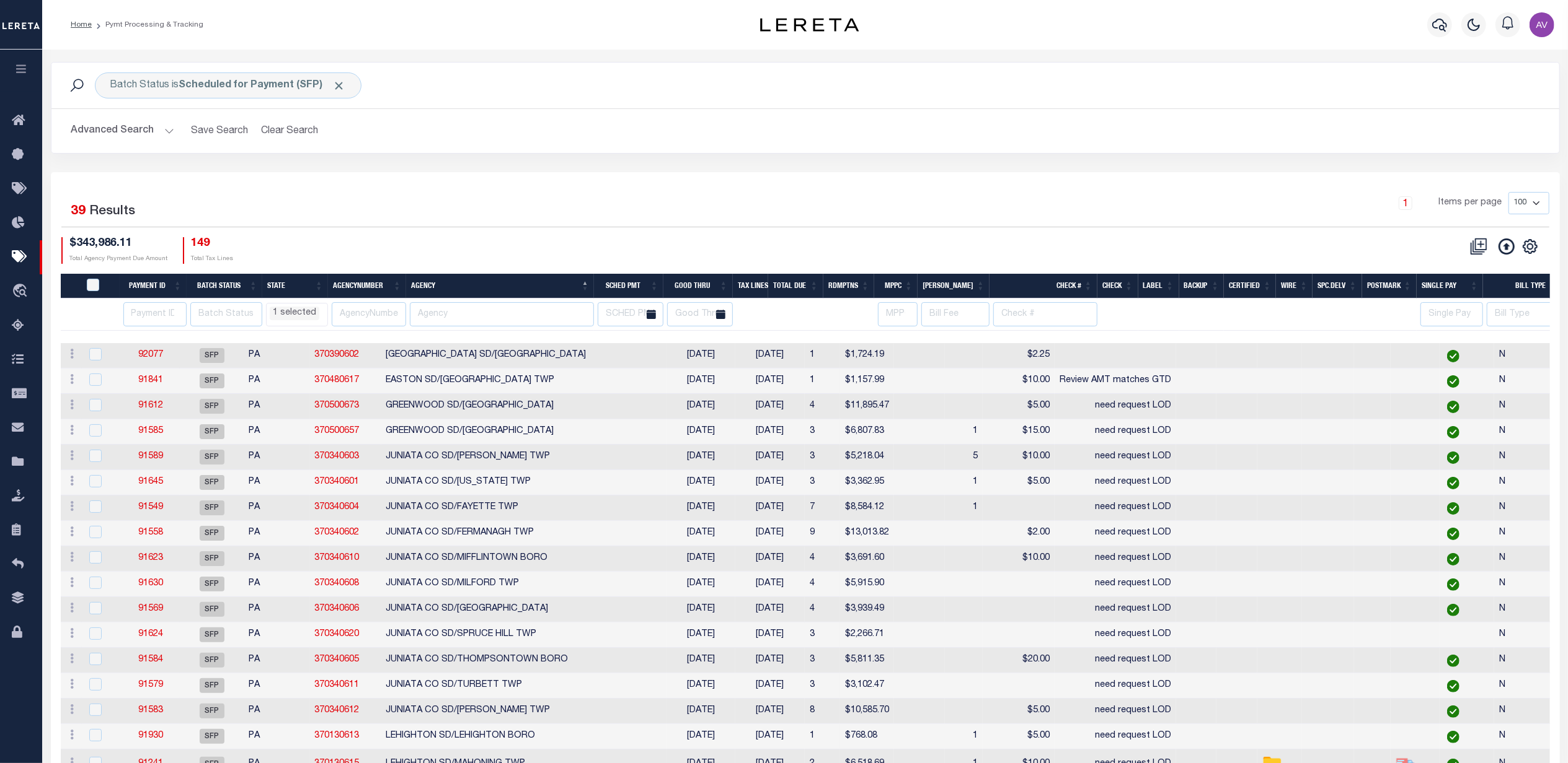
click at [672, 185] on div "1 Selected 39 Results 1 Items per page 100 200 500 1000 $343,986.11" at bounding box center [805, 761] width 1509 height 1177
click at [273, 119] on button "Clear Search" at bounding box center [290, 131] width 68 height 24
click at [274, 125] on button "Clear Search" at bounding box center [290, 131] width 68 height 24
click at [288, 308] on ul "1 selected" at bounding box center [297, 312] width 61 height 17
select select "PA"
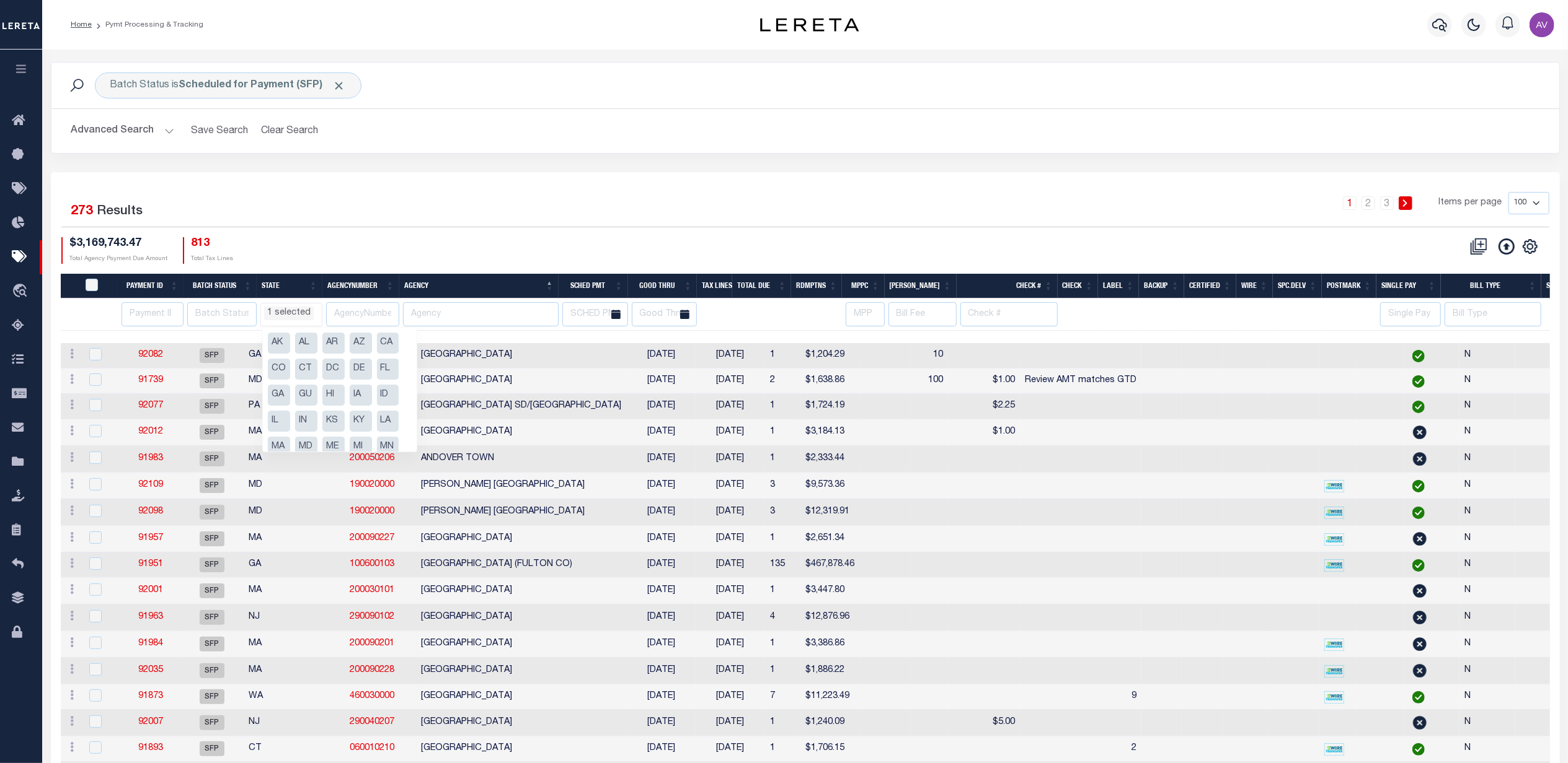
select select "PA"
select select
click at [394, 357] on li "PA" at bounding box center [388, 358] width 22 height 21
select select
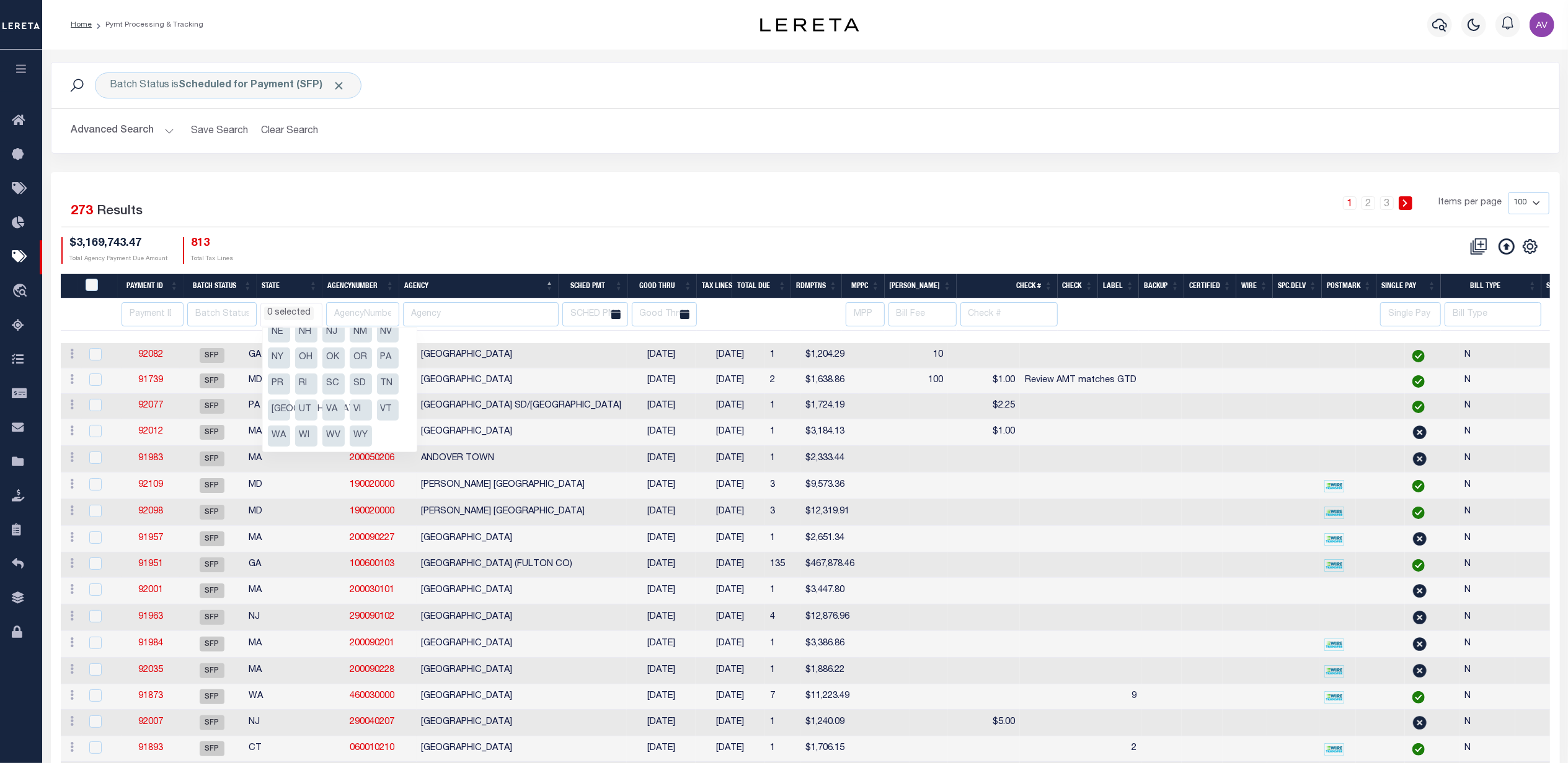
scroll to position [422, 0]
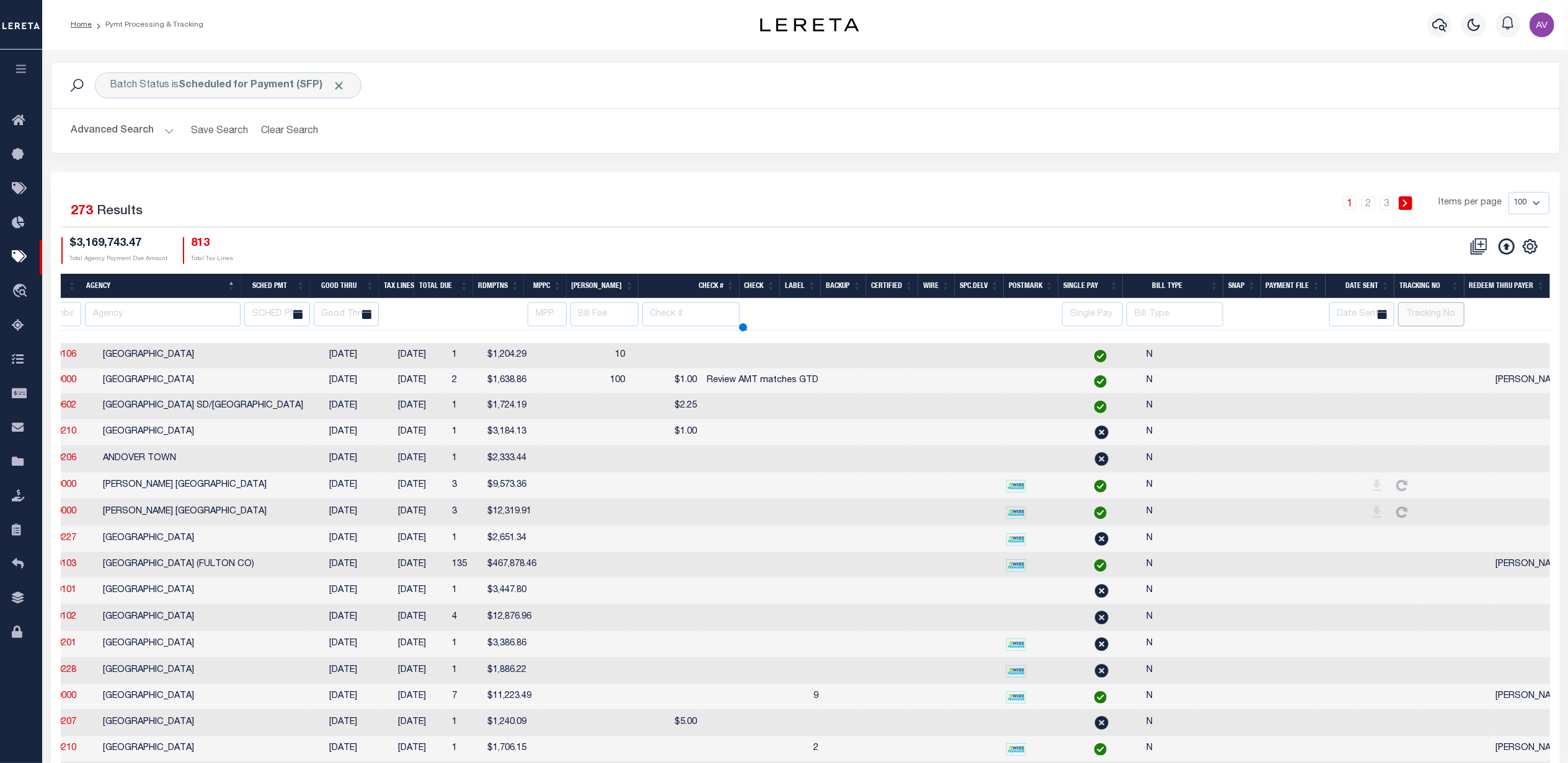
click at [1431, 313] on input "text" at bounding box center [1431, 314] width 66 height 24
select select
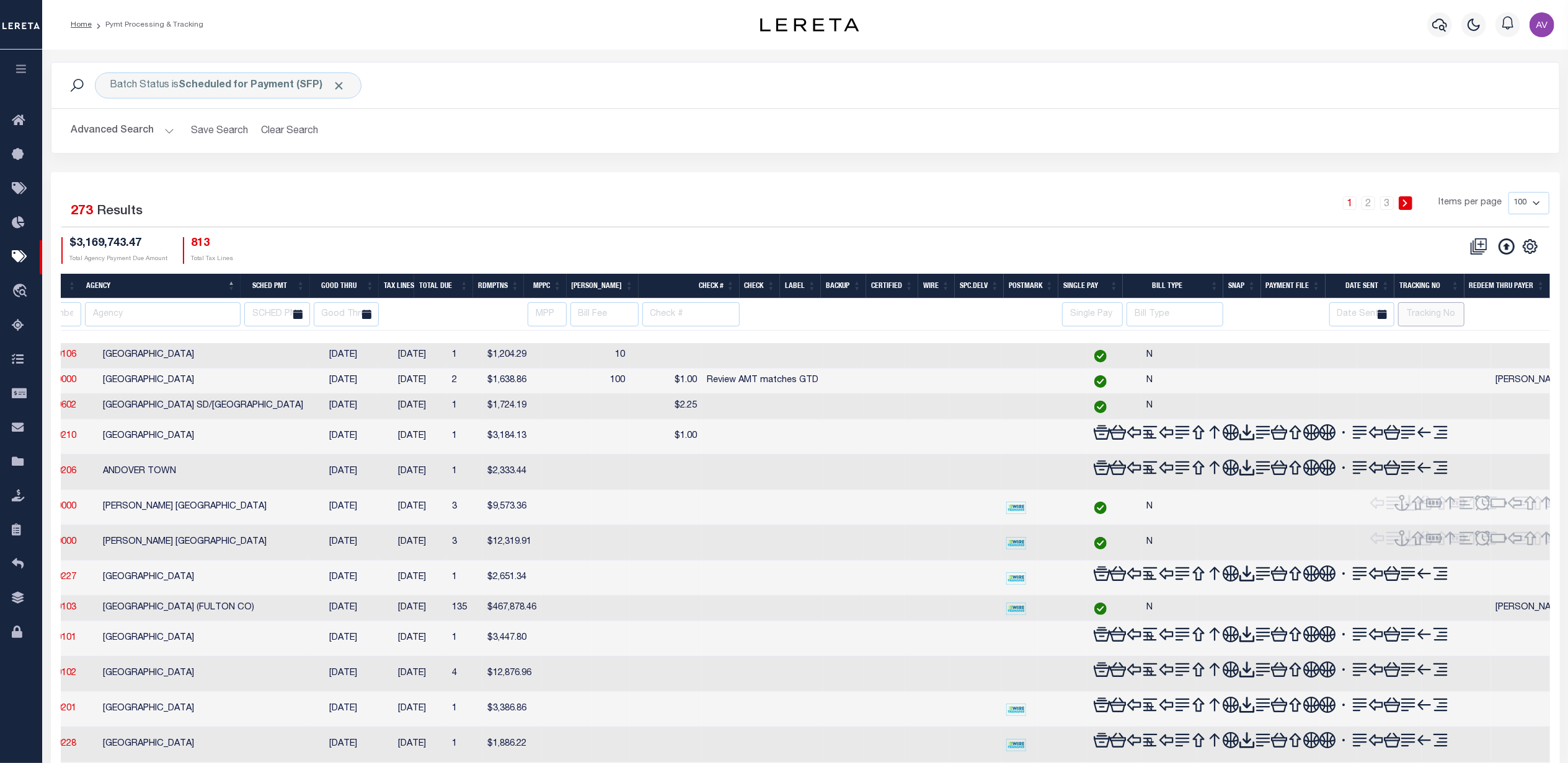
type input "[PERSON_NAME]"
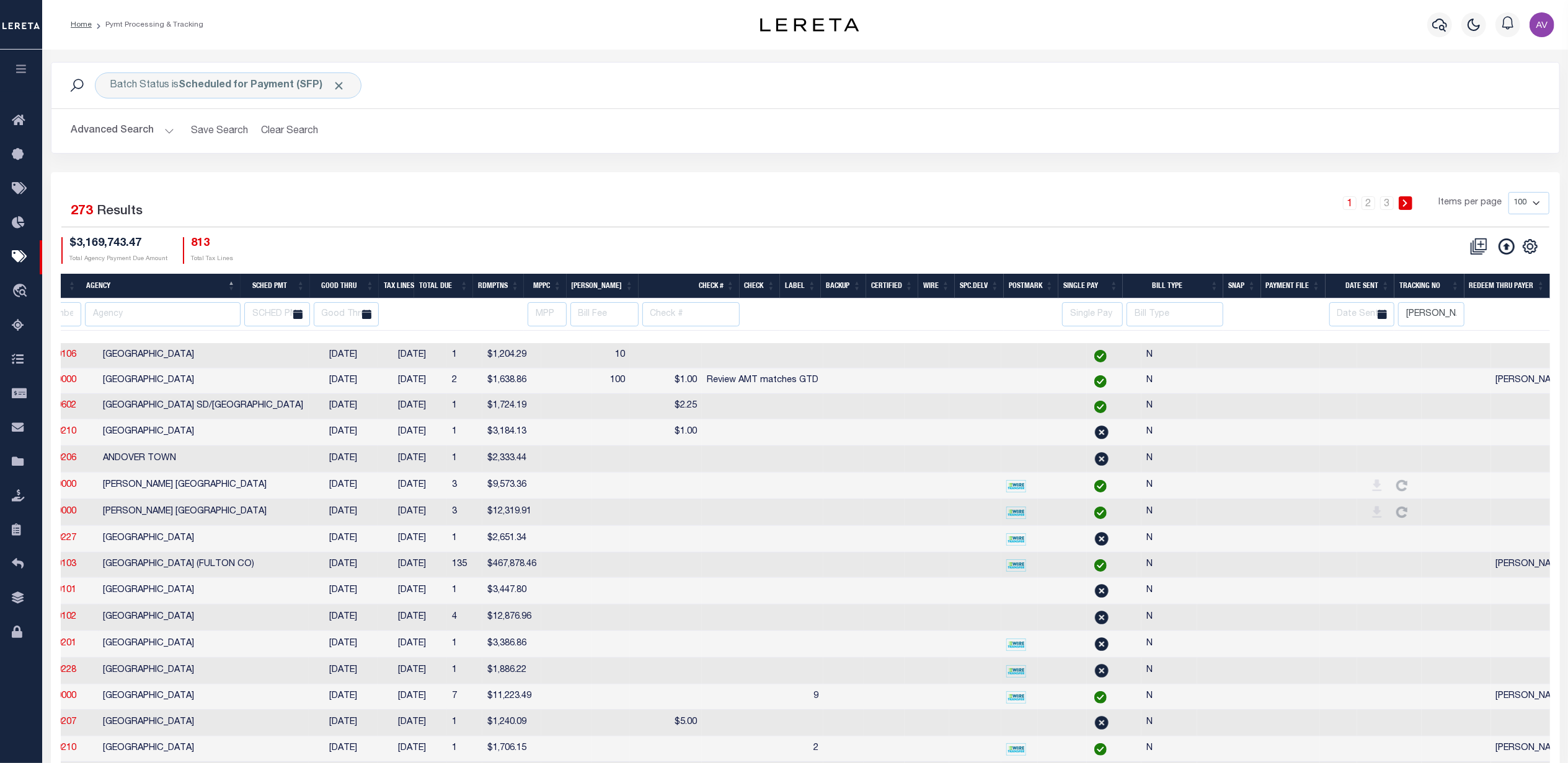
click at [1128, 201] on div "1 2 3 Items per page 100 200 500 1000" at bounding box center [993, 208] width 1111 height 32
select select
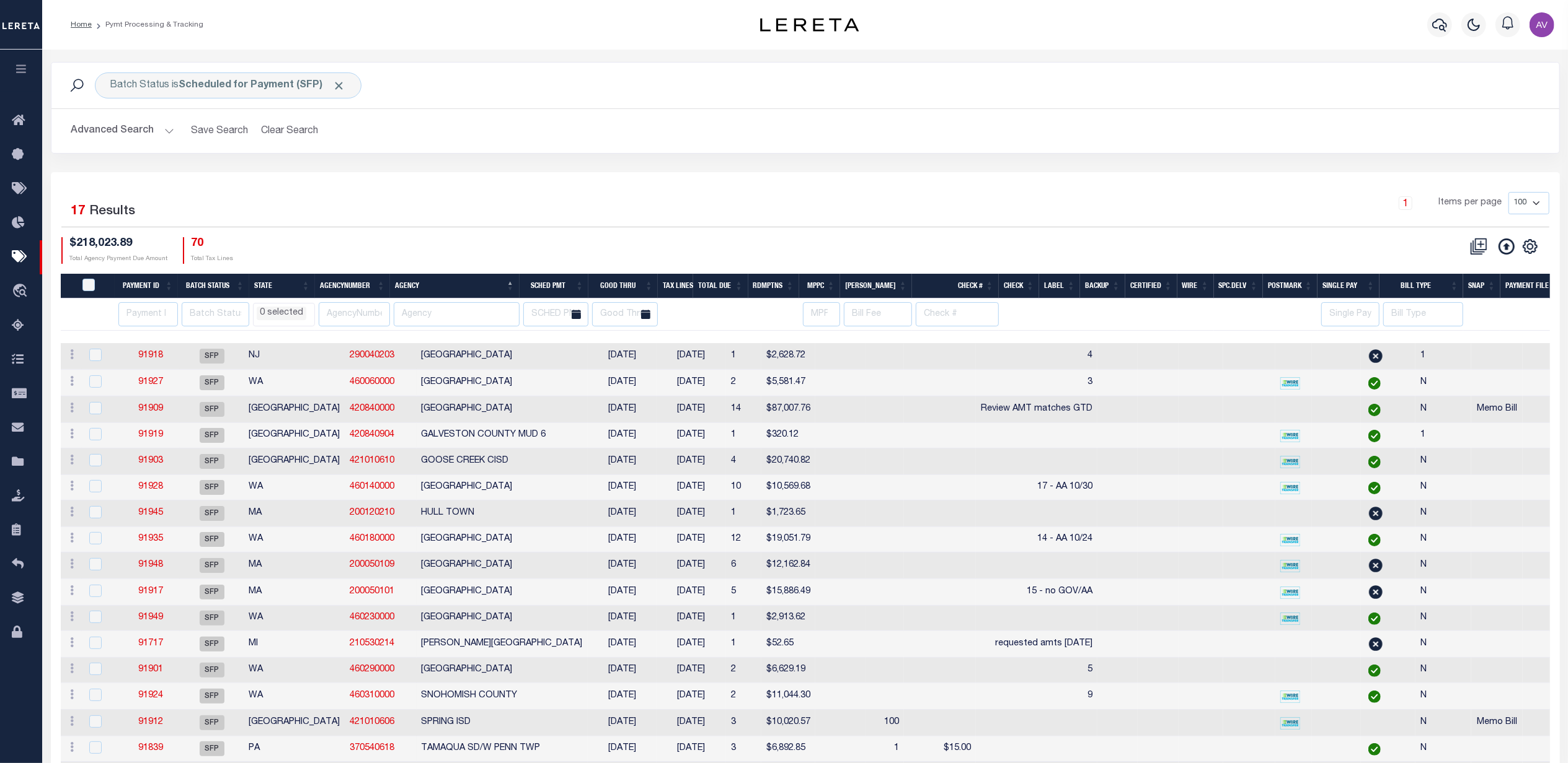
scroll to position [0, 238]
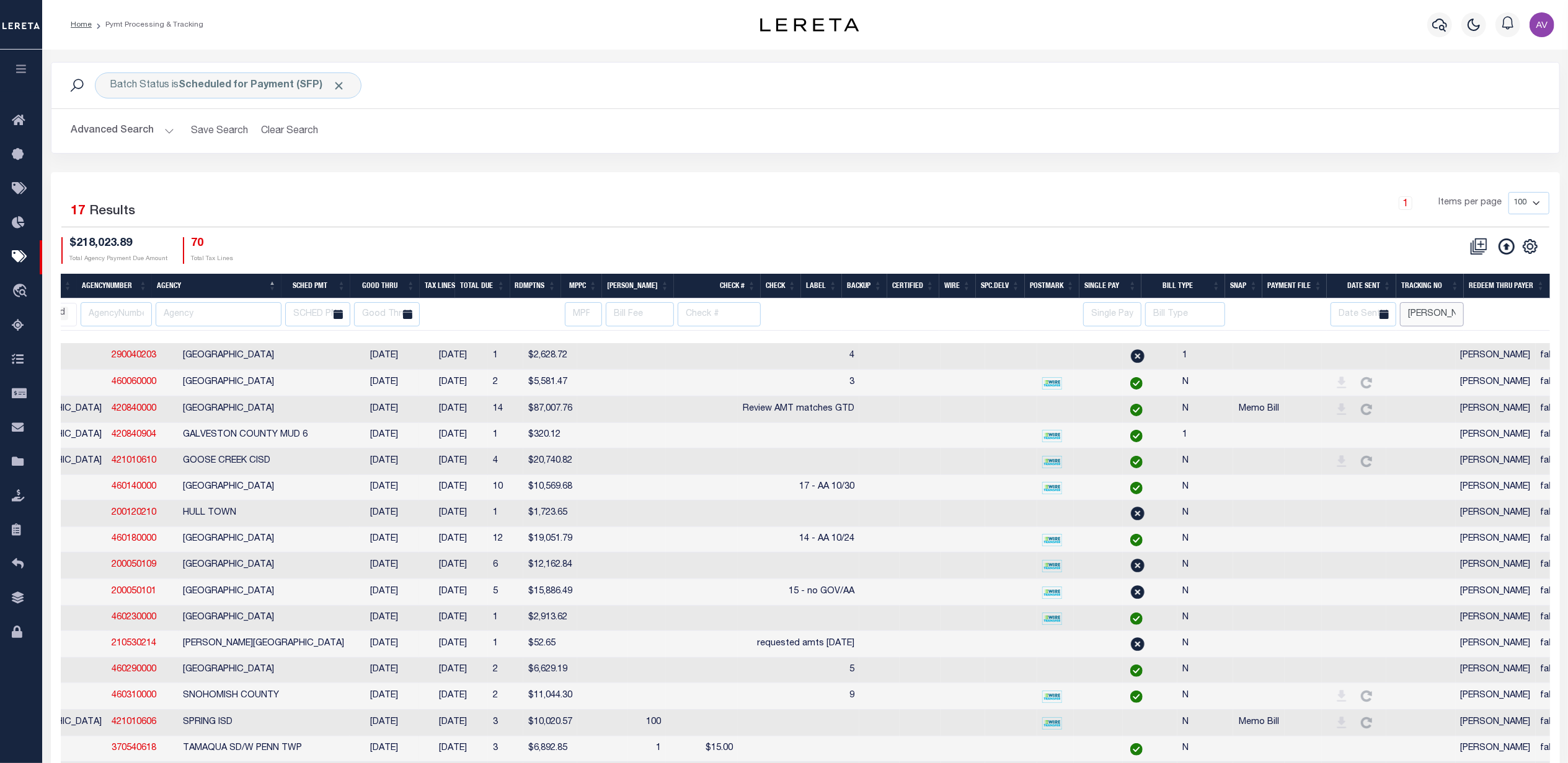
click at [1446, 312] on input "[PERSON_NAME]" at bounding box center [1432, 314] width 64 height 24
click at [1429, 312] on input "[PERSON_NAME]" at bounding box center [1432, 314] width 64 height 24
click at [1439, 315] on input "[PERSON_NAME]" at bounding box center [1432, 314] width 64 height 24
click at [1270, 223] on div "1 Items per page 100 200 500 1000" at bounding box center [993, 208] width 1111 height 32
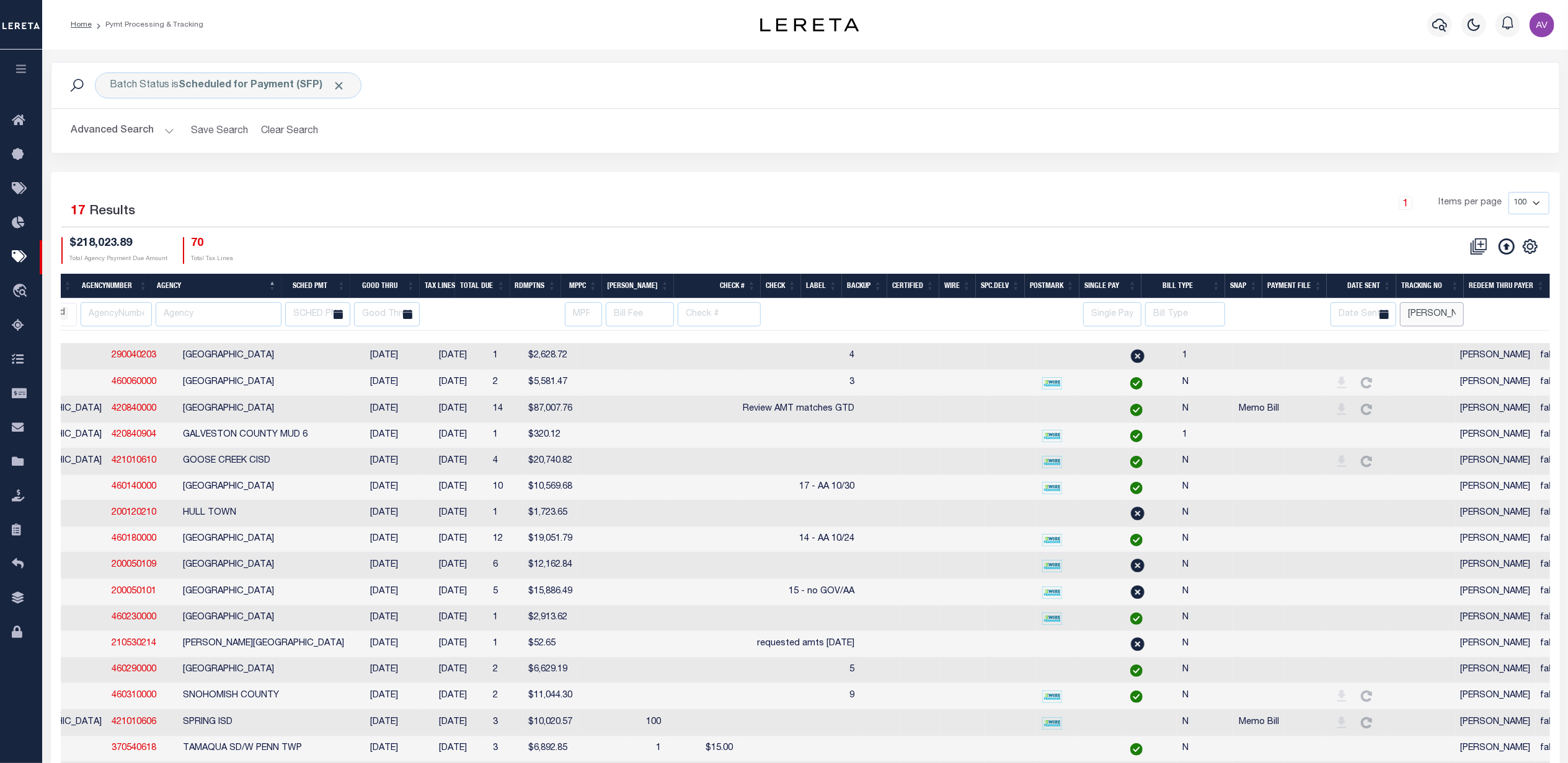
click at [1432, 318] on input "[PERSON_NAME]" at bounding box center [1432, 314] width 64 height 24
click at [1418, 321] on input "text" at bounding box center [1432, 314] width 64 height 24
select select
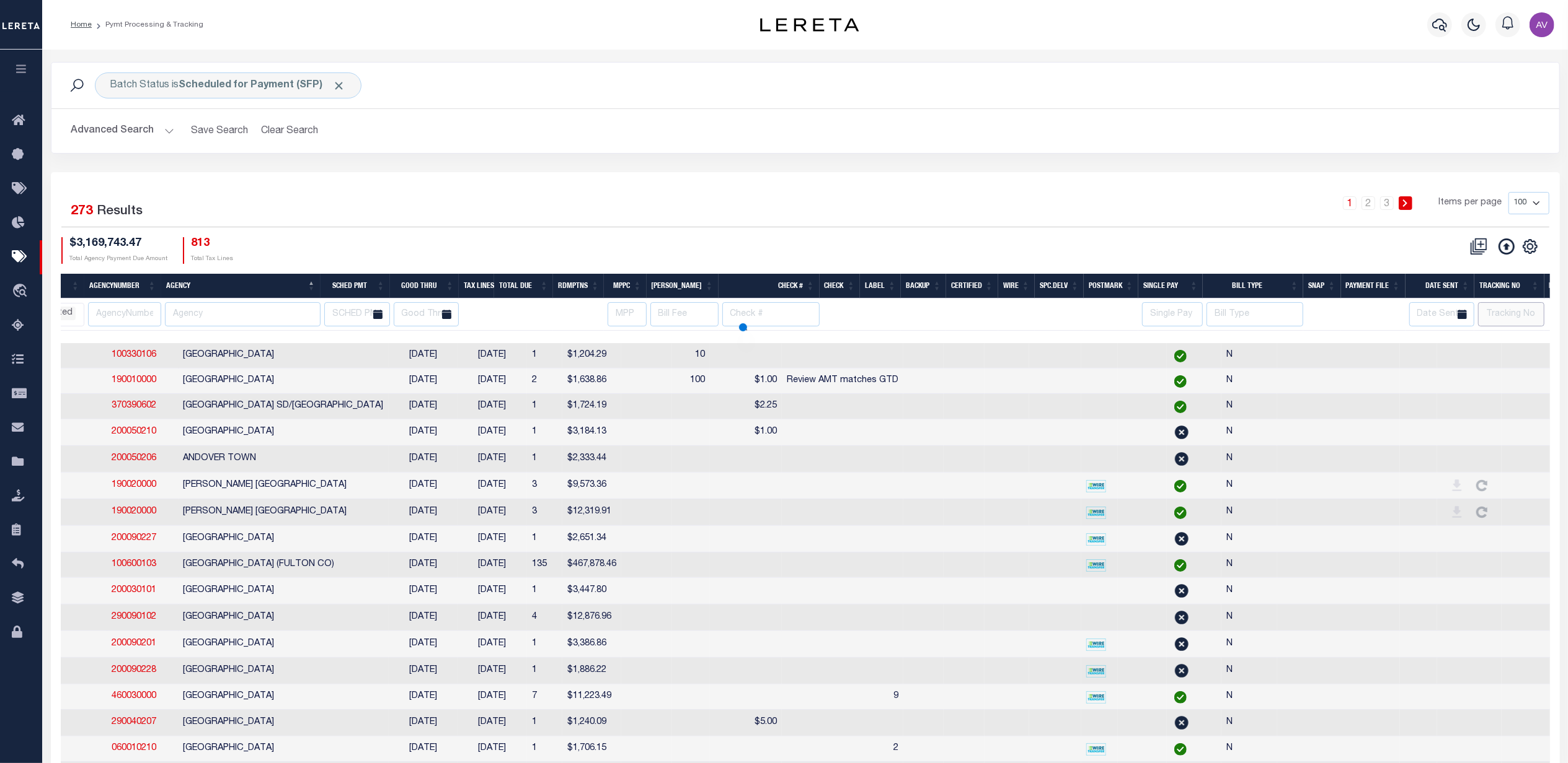
click at [1504, 310] on input "text" at bounding box center [1511, 314] width 66 height 24
type input "[PERSON_NAME]"
select select
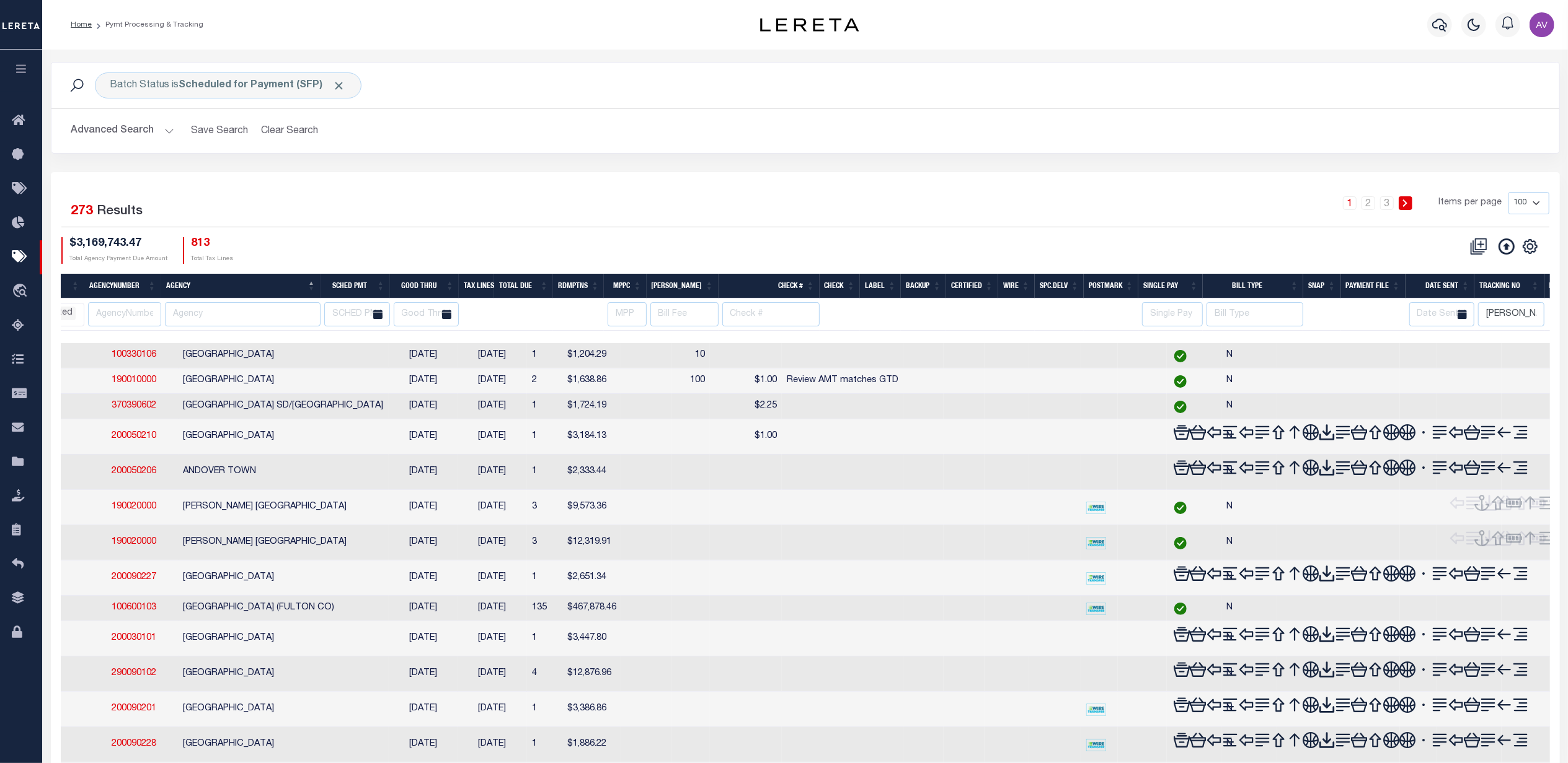
click at [945, 204] on div "1 2 3 Items per page 100 200 500 1000" at bounding box center [993, 208] width 1111 height 32
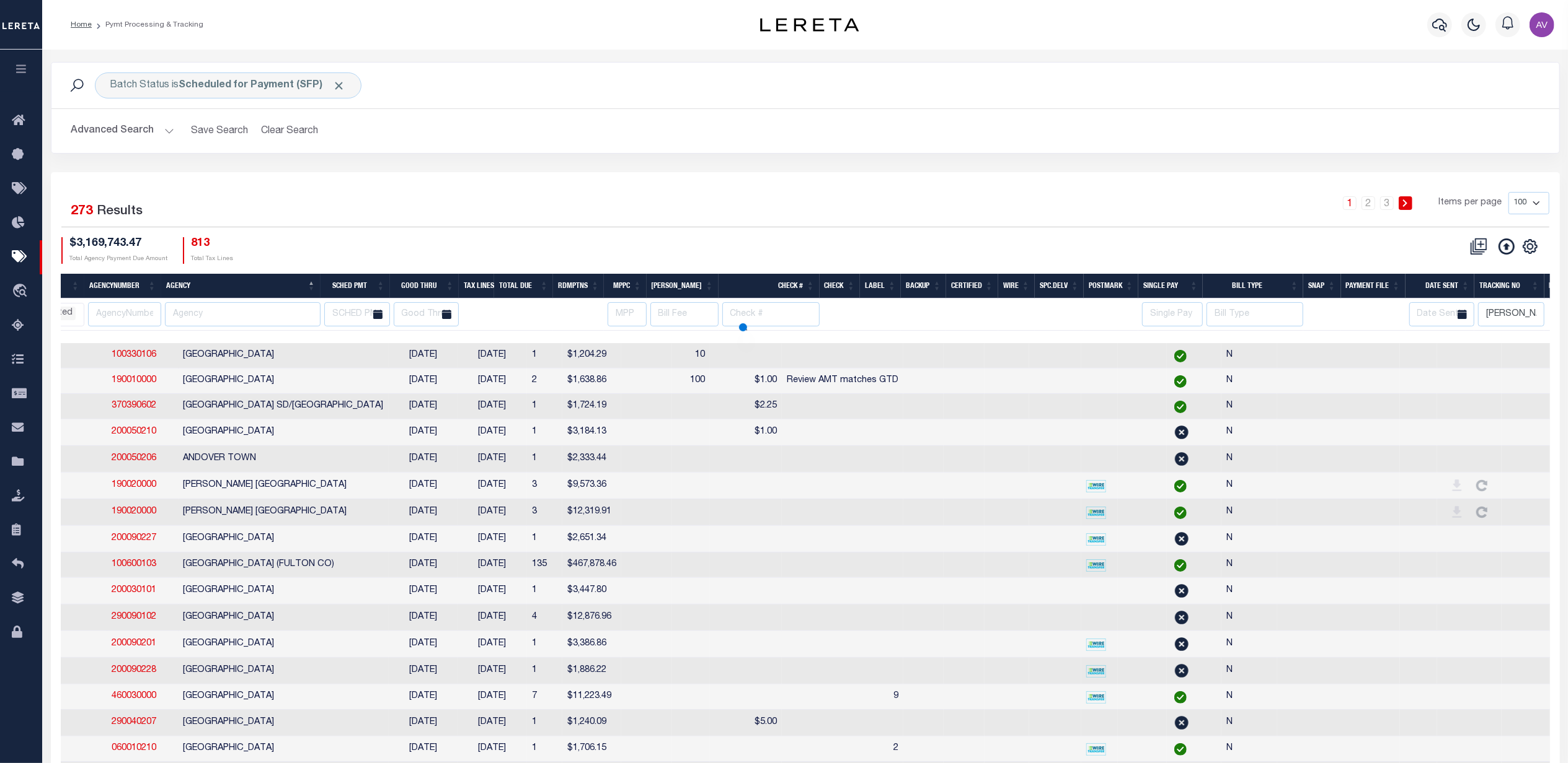
select select
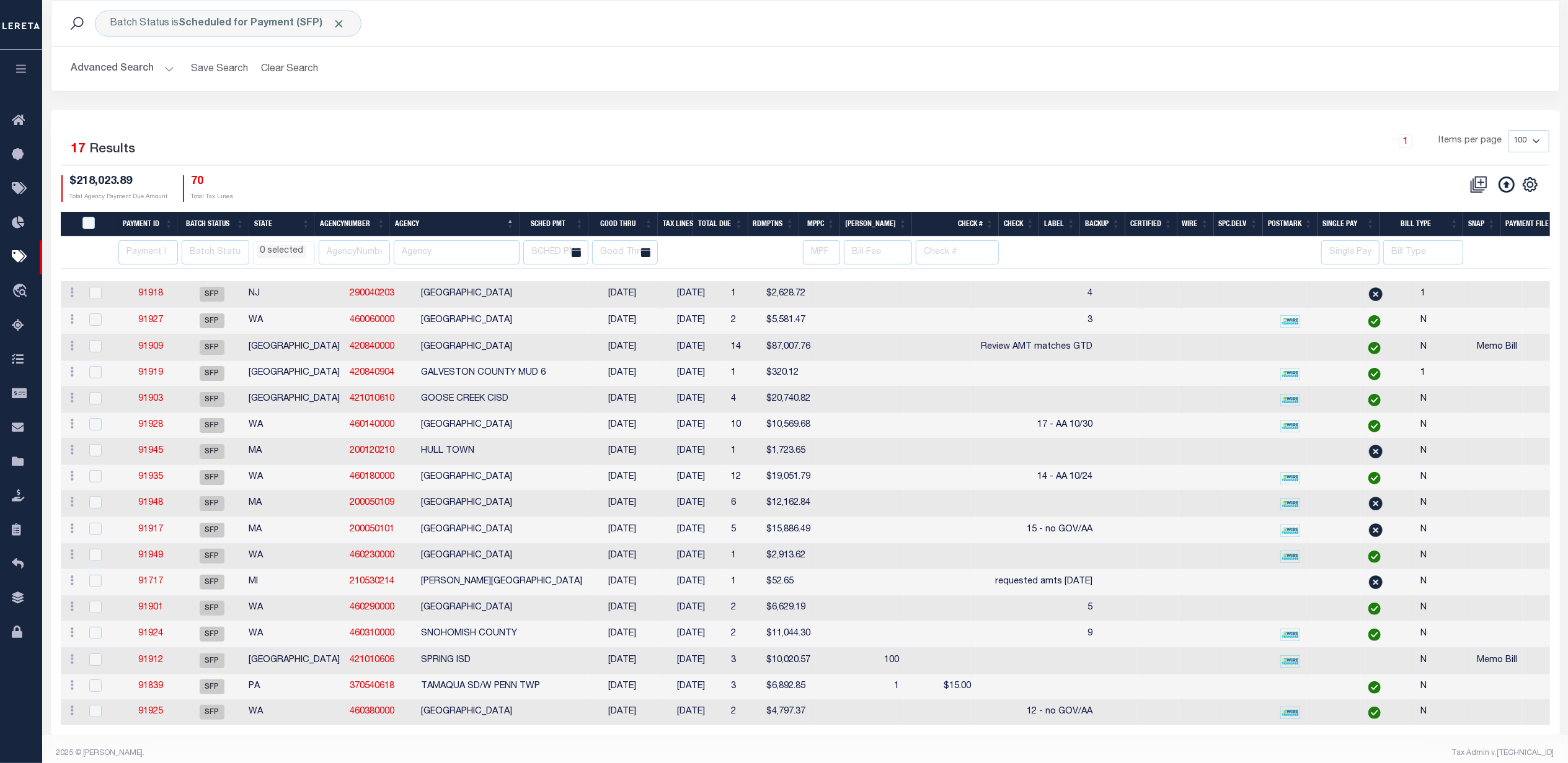
scroll to position [93, 0]
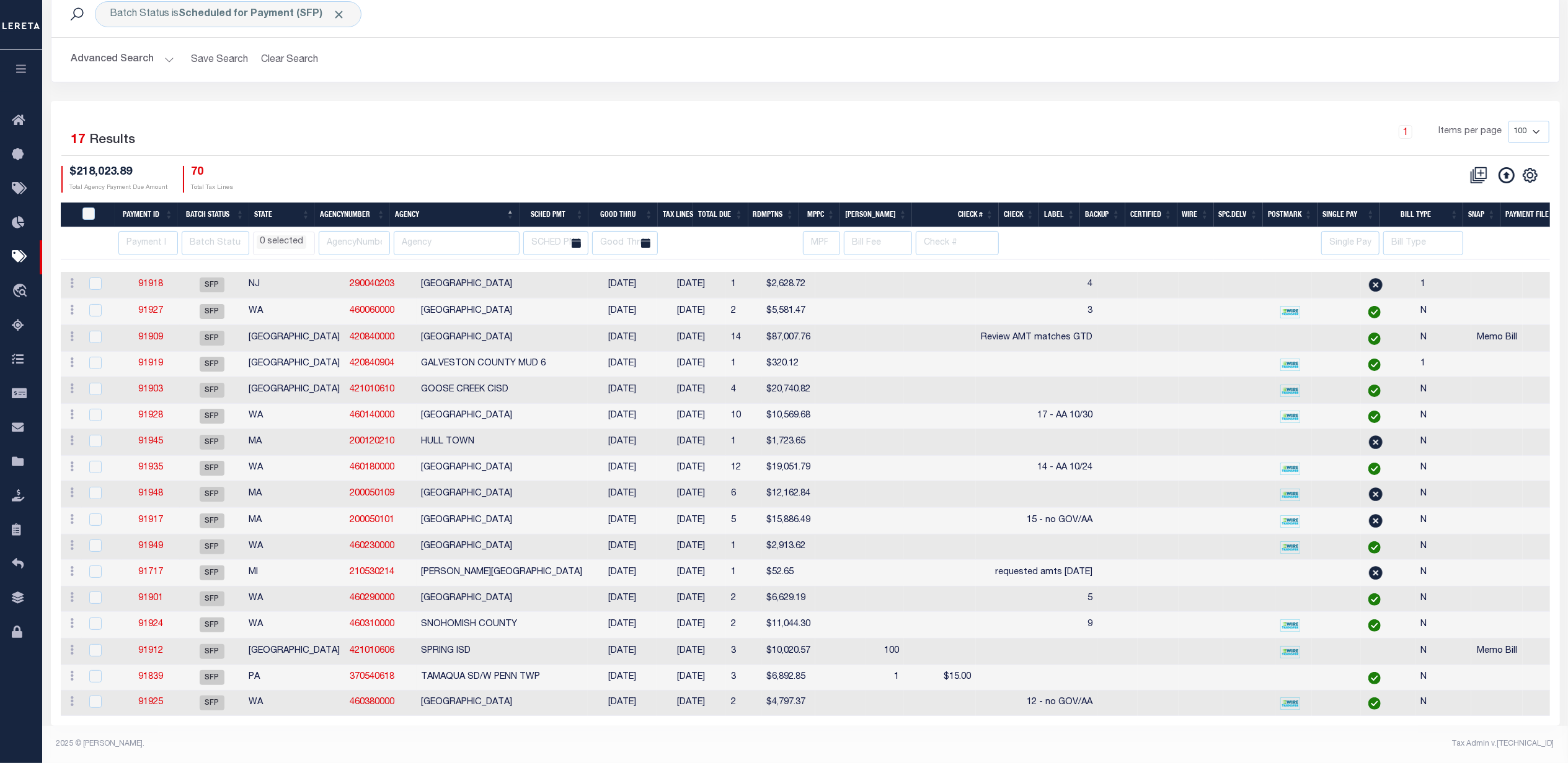
click at [1089, 101] on div "1 Selected 17 Results 1 Items per page 100 200 500 1000 $218,023.89 70" at bounding box center [805, 413] width 1509 height 625
click at [1086, 101] on div "1 Selected 17 Results 1 Items per page 100 200 500 1000 $218,023.89 70" at bounding box center [805, 413] width 1509 height 625
drag, startPoint x: 122, startPoint y: 92, endPoint x: 118, endPoint y: 114, distance: 22.4
click at [122, 101] on div "1 Selected 17 Results 1 Items per page 100 200 500 1000 $218,023.89 70" at bounding box center [805, 413] width 1509 height 625
click at [579, 127] on div "1 Items per page 100 200 500 1000" at bounding box center [993, 137] width 1111 height 32
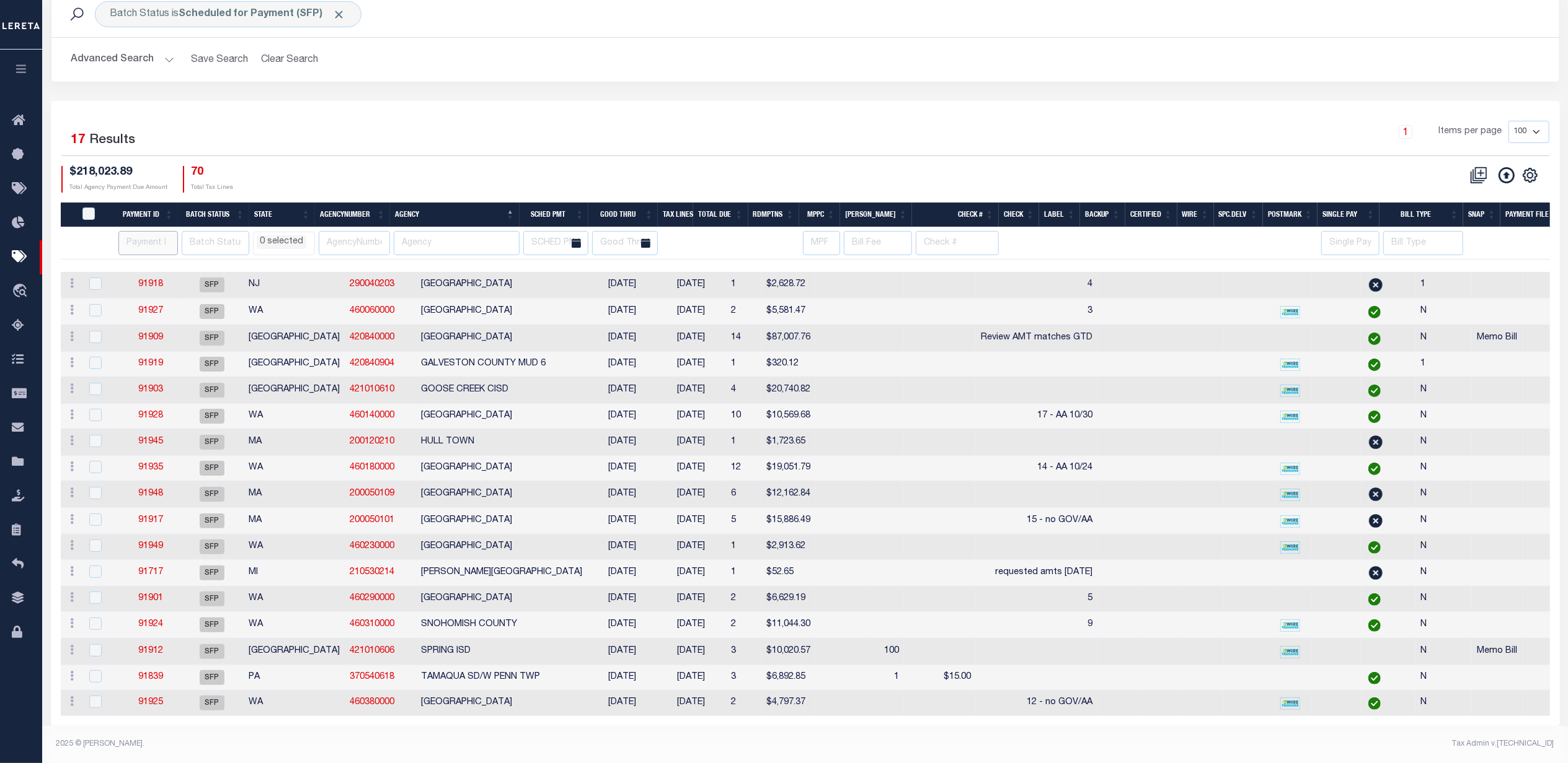
click at [145, 231] on input "number" at bounding box center [148, 243] width 60 height 24
type input "88955"
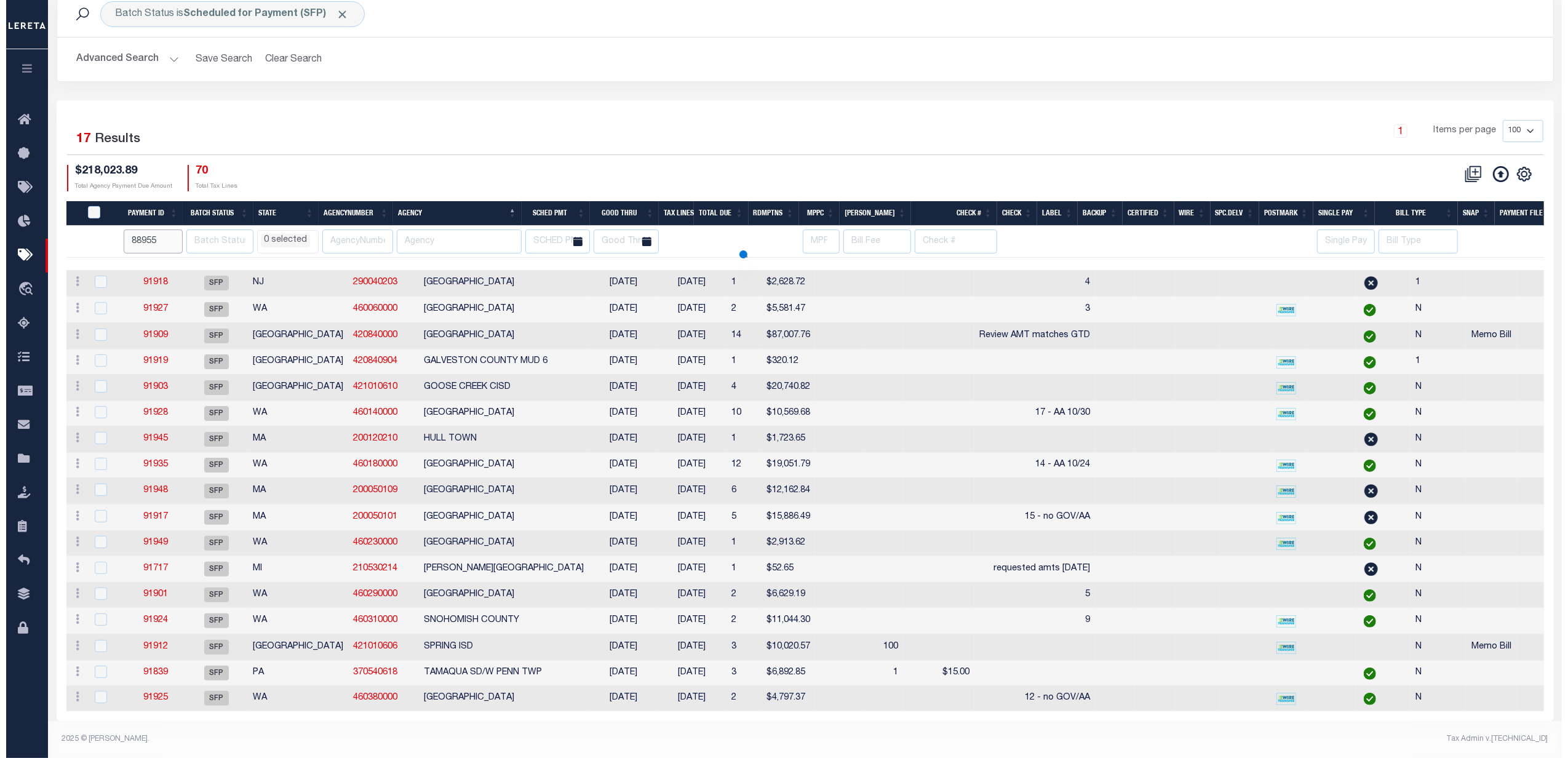
scroll to position [0, 0]
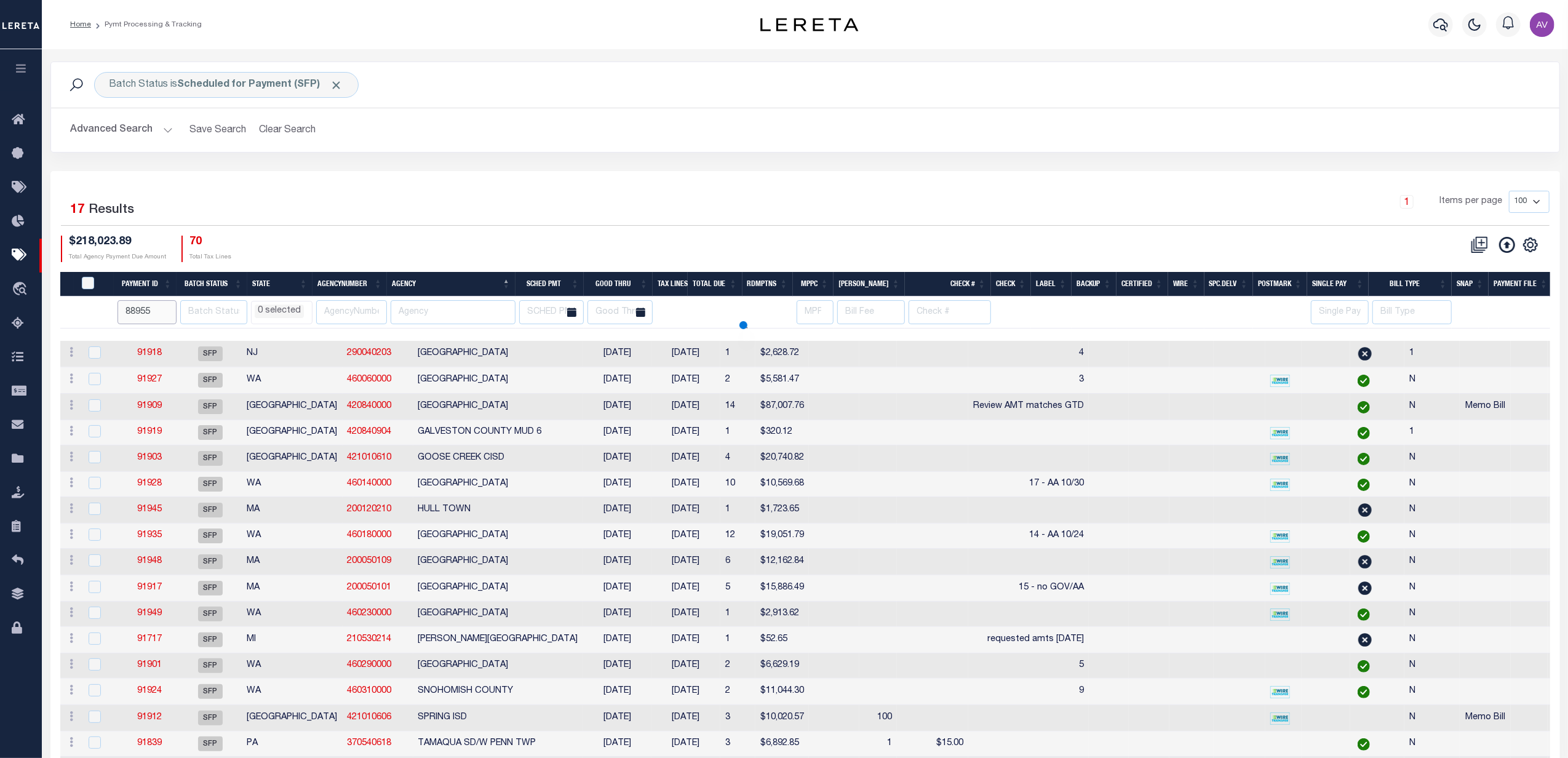
select select
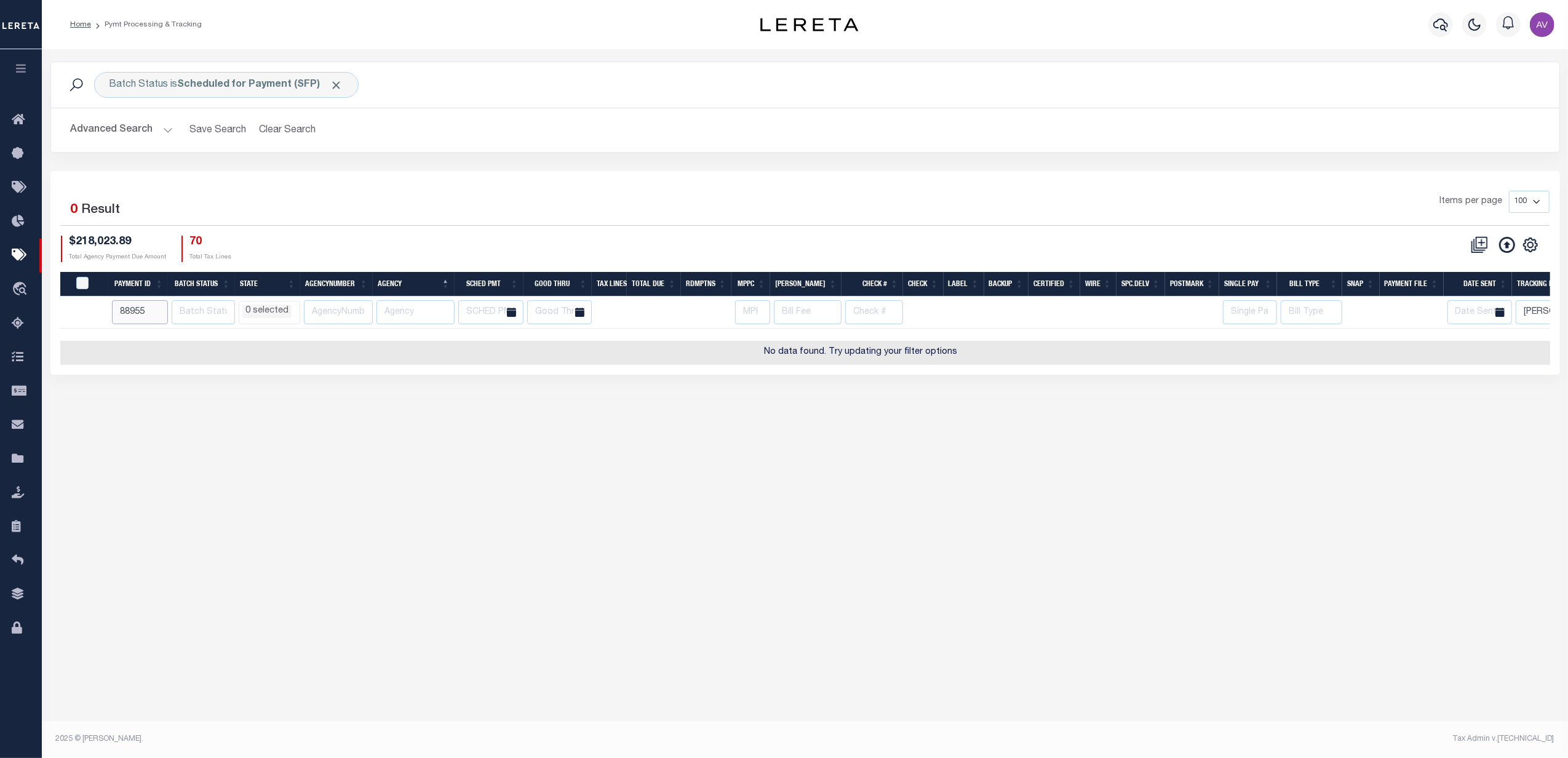
select select
click at [528, 200] on div "Items per page 100 200 500 1000" at bounding box center [994, 206] width 1112 height 32
click at [338, 87] on span "Click to Remove" at bounding box center [336, 85] width 13 height 13
select select
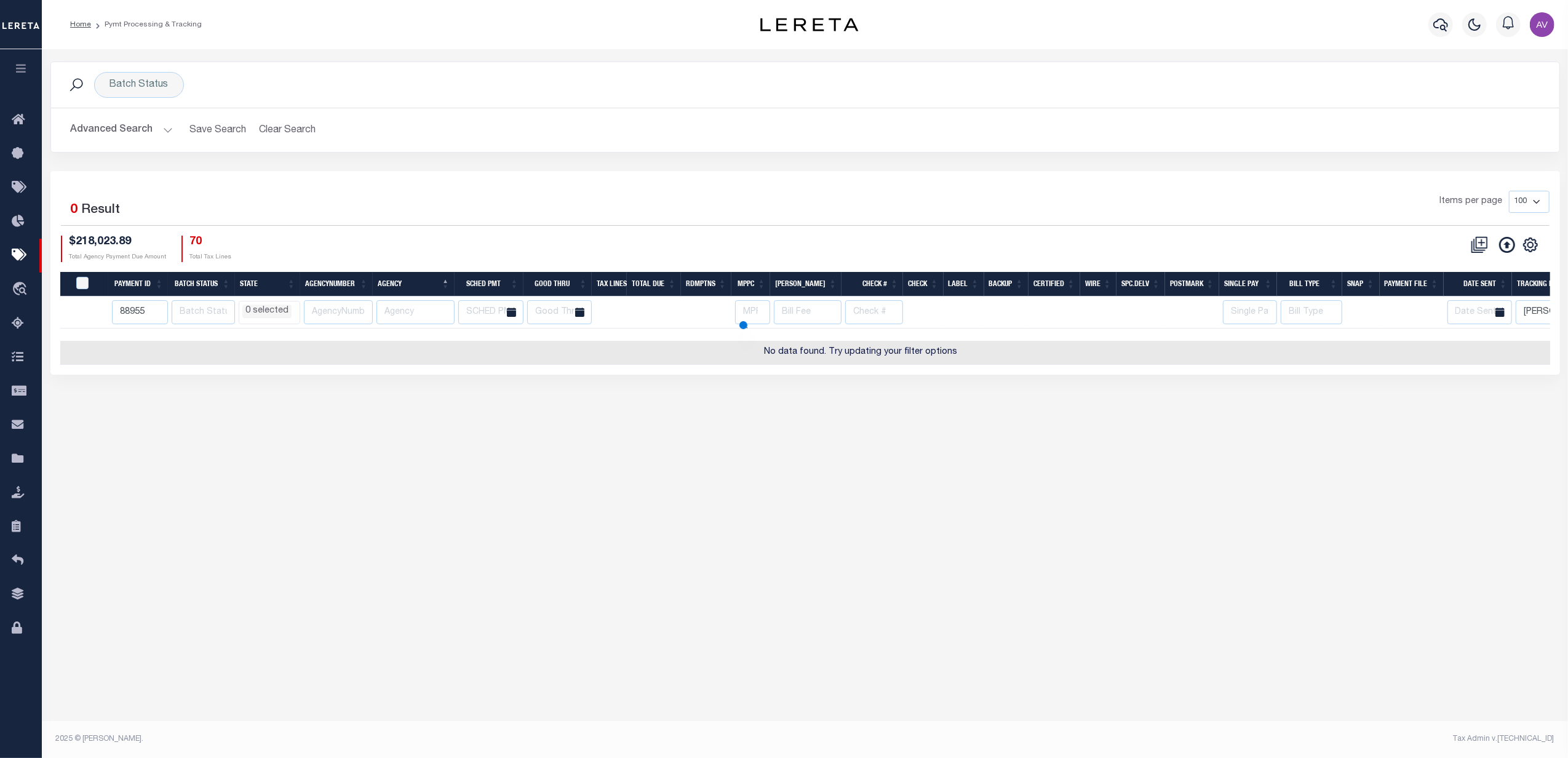
select select
click at [1539, 316] on input "[PERSON_NAME]" at bounding box center [1546, 312] width 60 height 24
select select
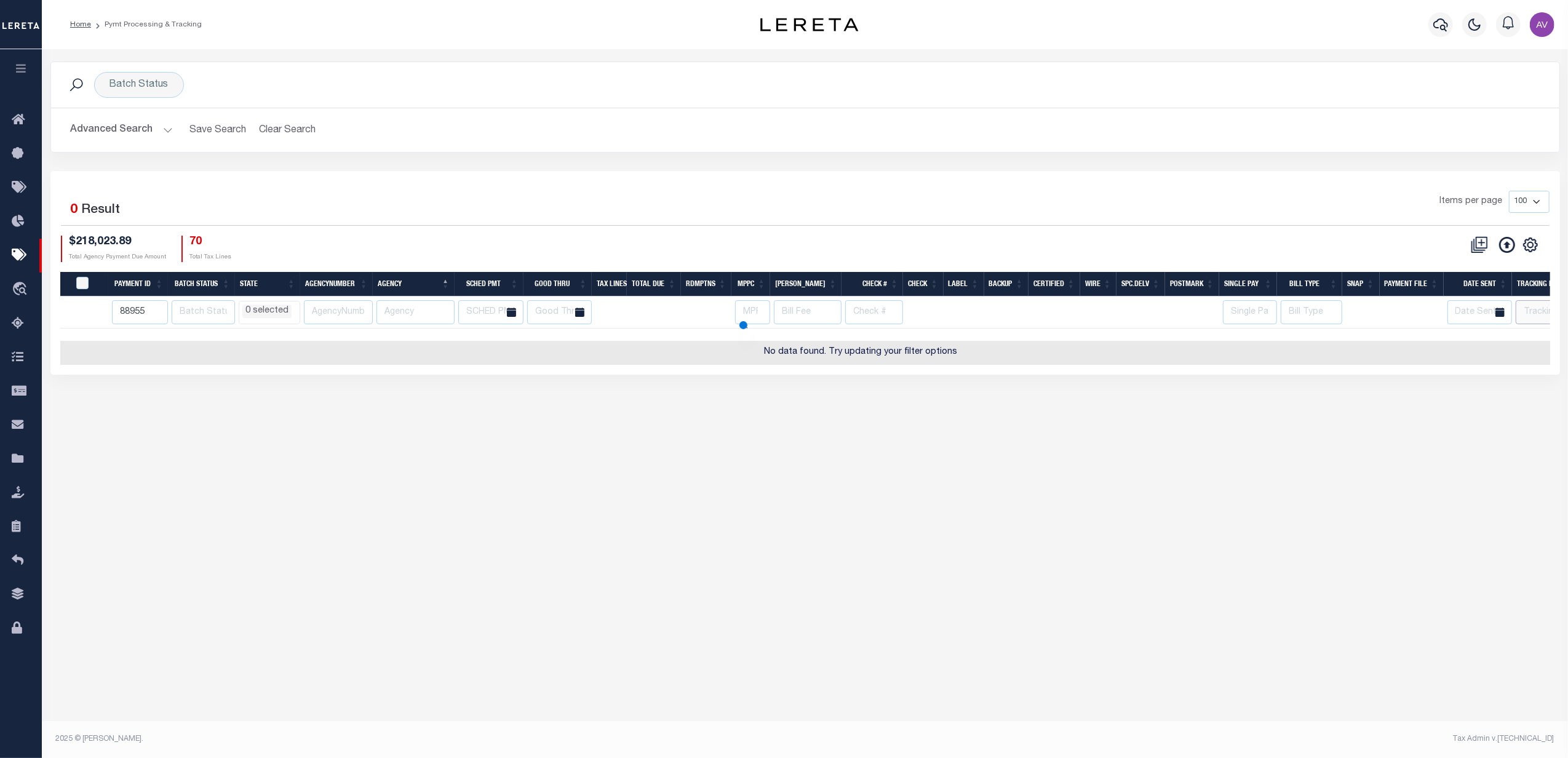
select select
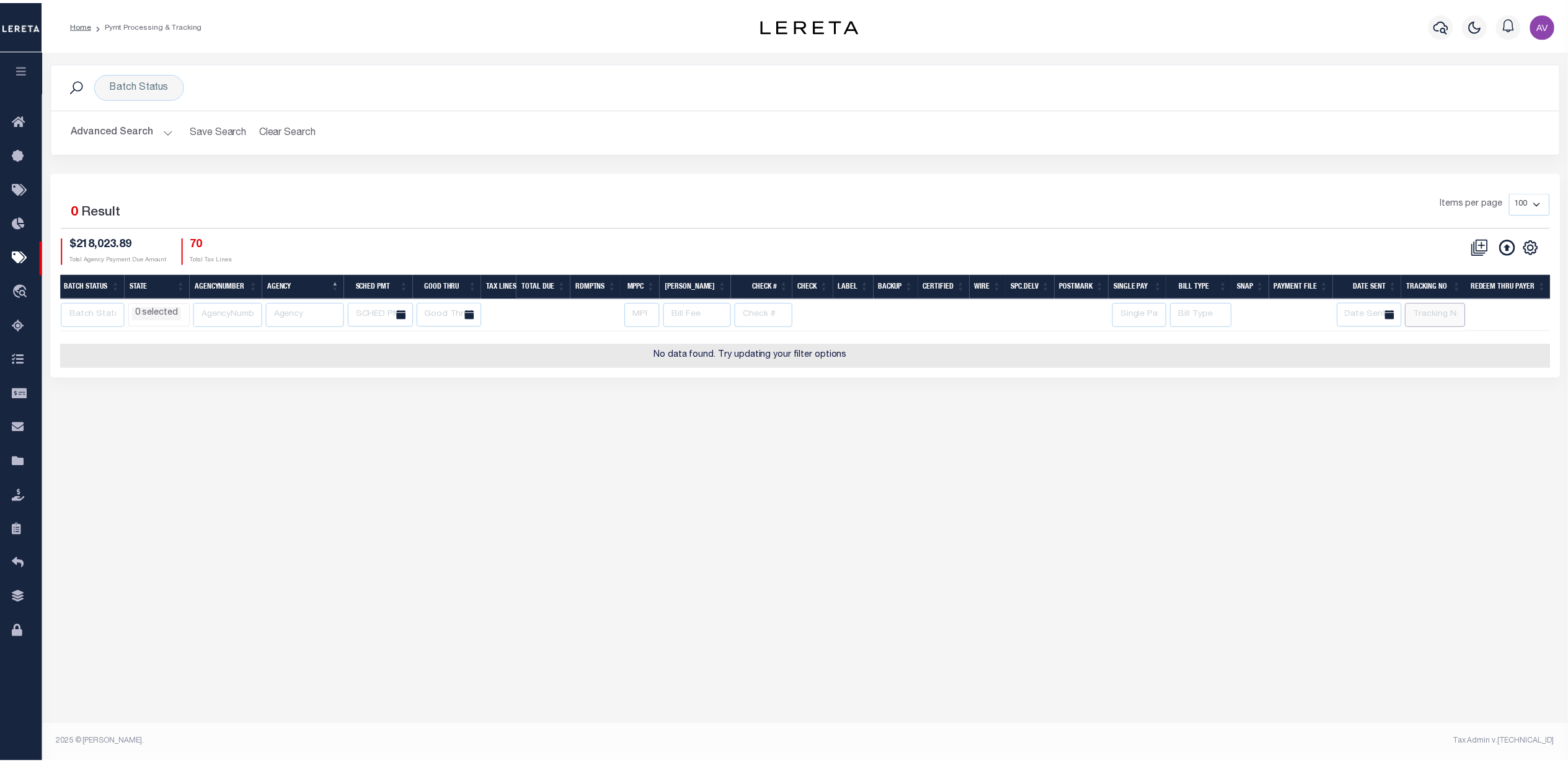
scroll to position [0, 0]
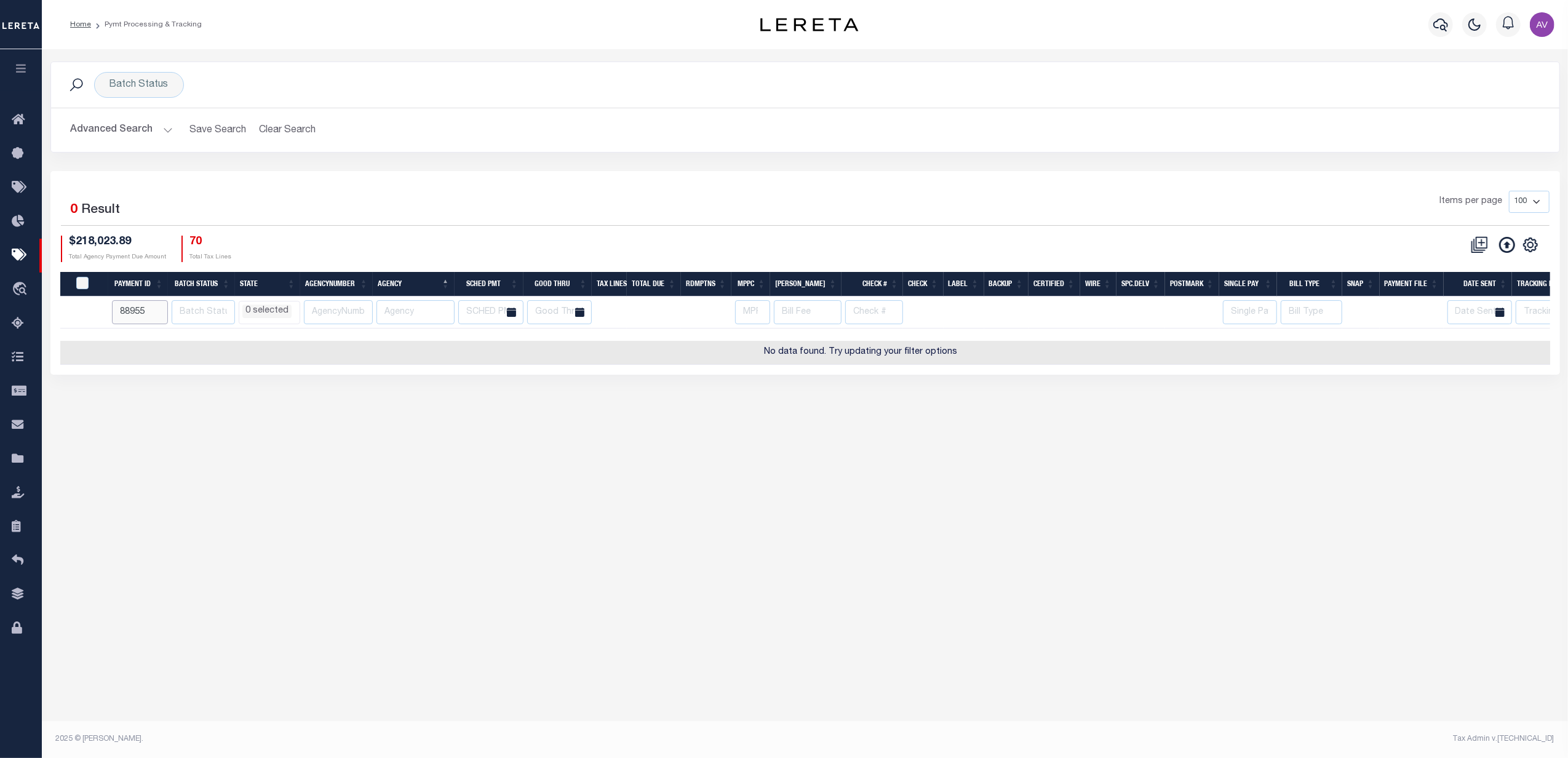
click at [136, 311] on input "88955" at bounding box center [139, 312] width 56 height 24
click at [1431, 26] on button "button" at bounding box center [1440, 24] width 25 height 25
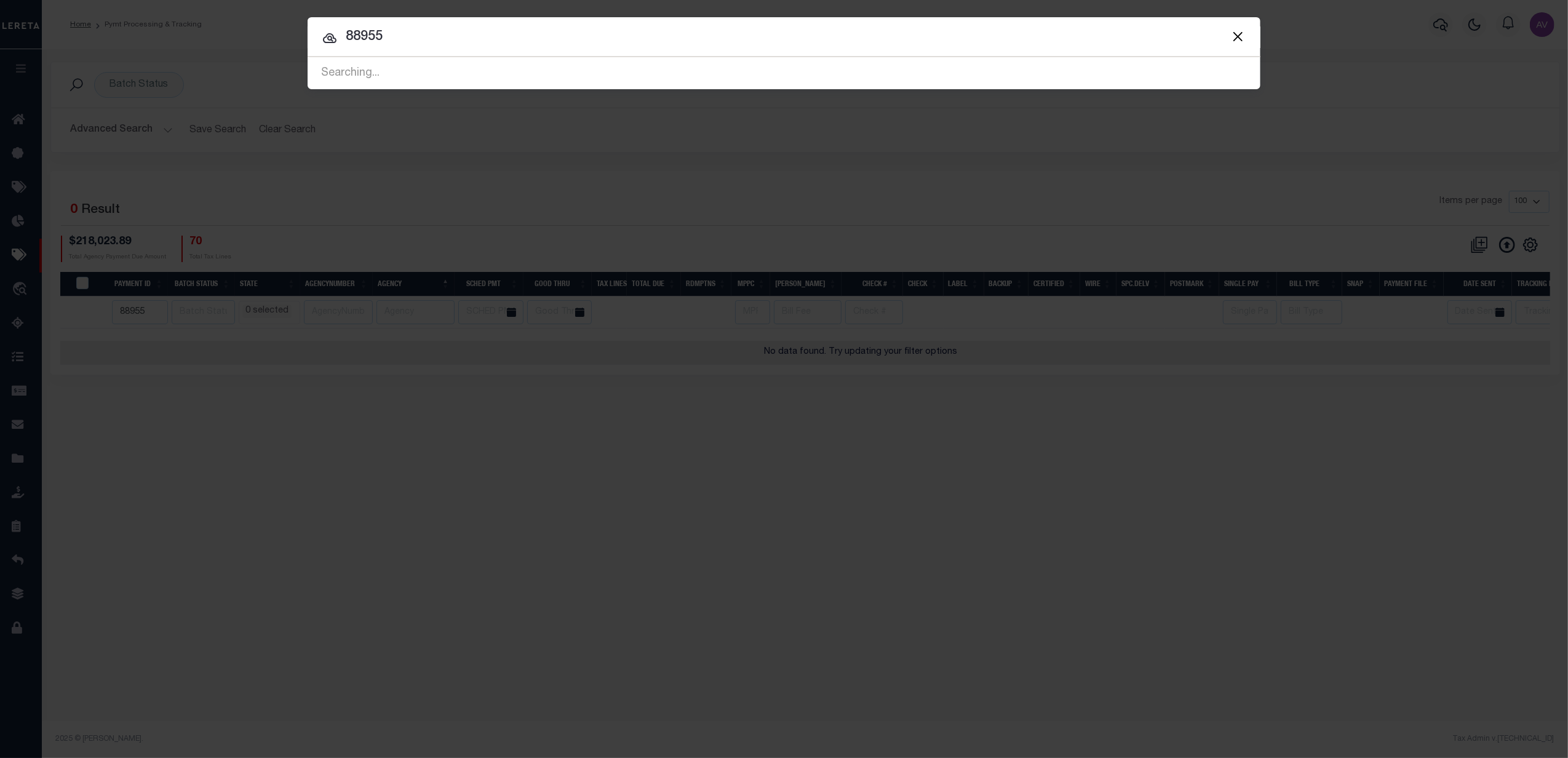
type input "88955"
click at [407, 35] on input "88955" at bounding box center [783, 37] width 953 height 22
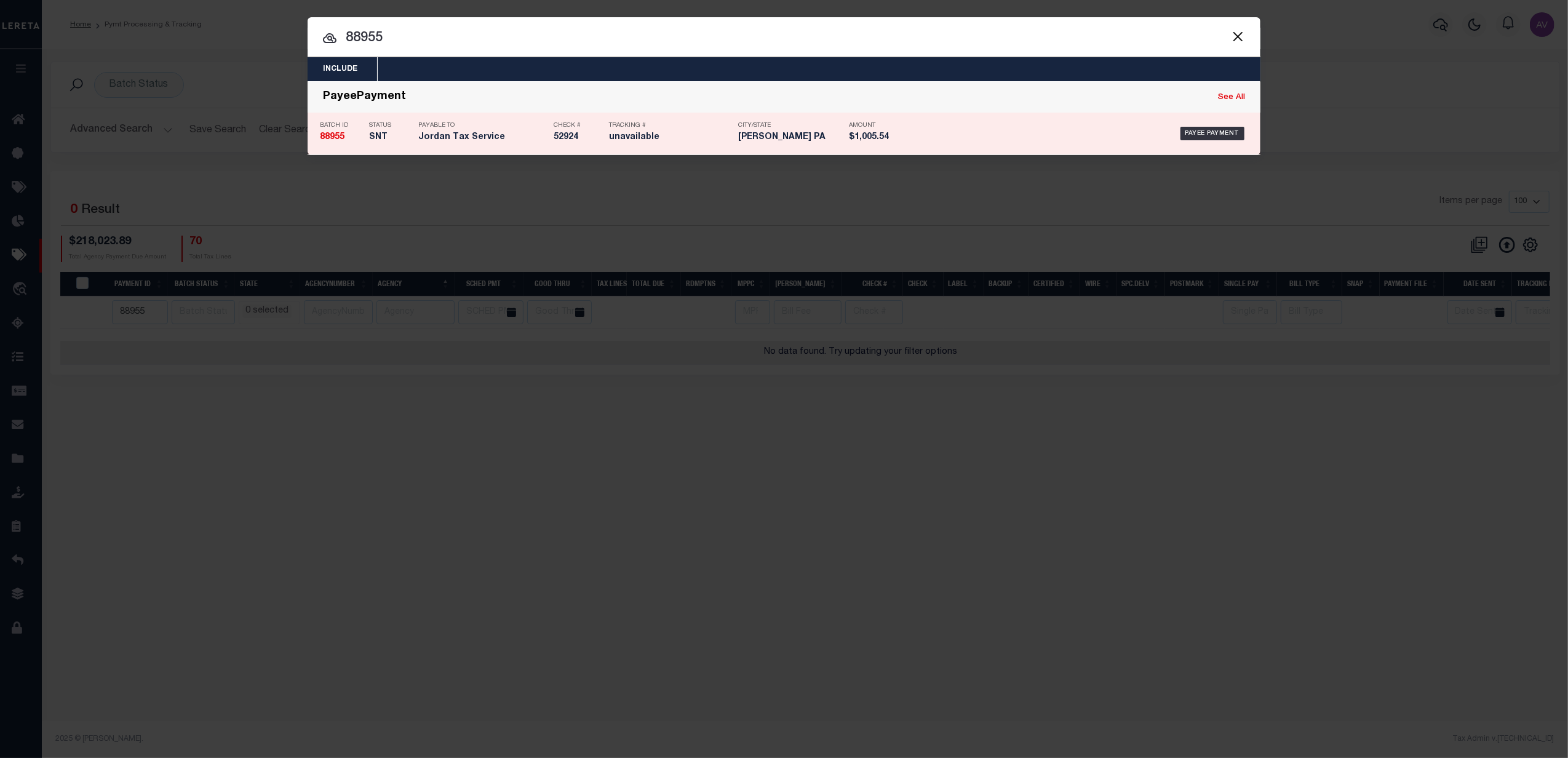
click at [395, 137] on h5 "SNT" at bounding box center [390, 137] width 43 height 10
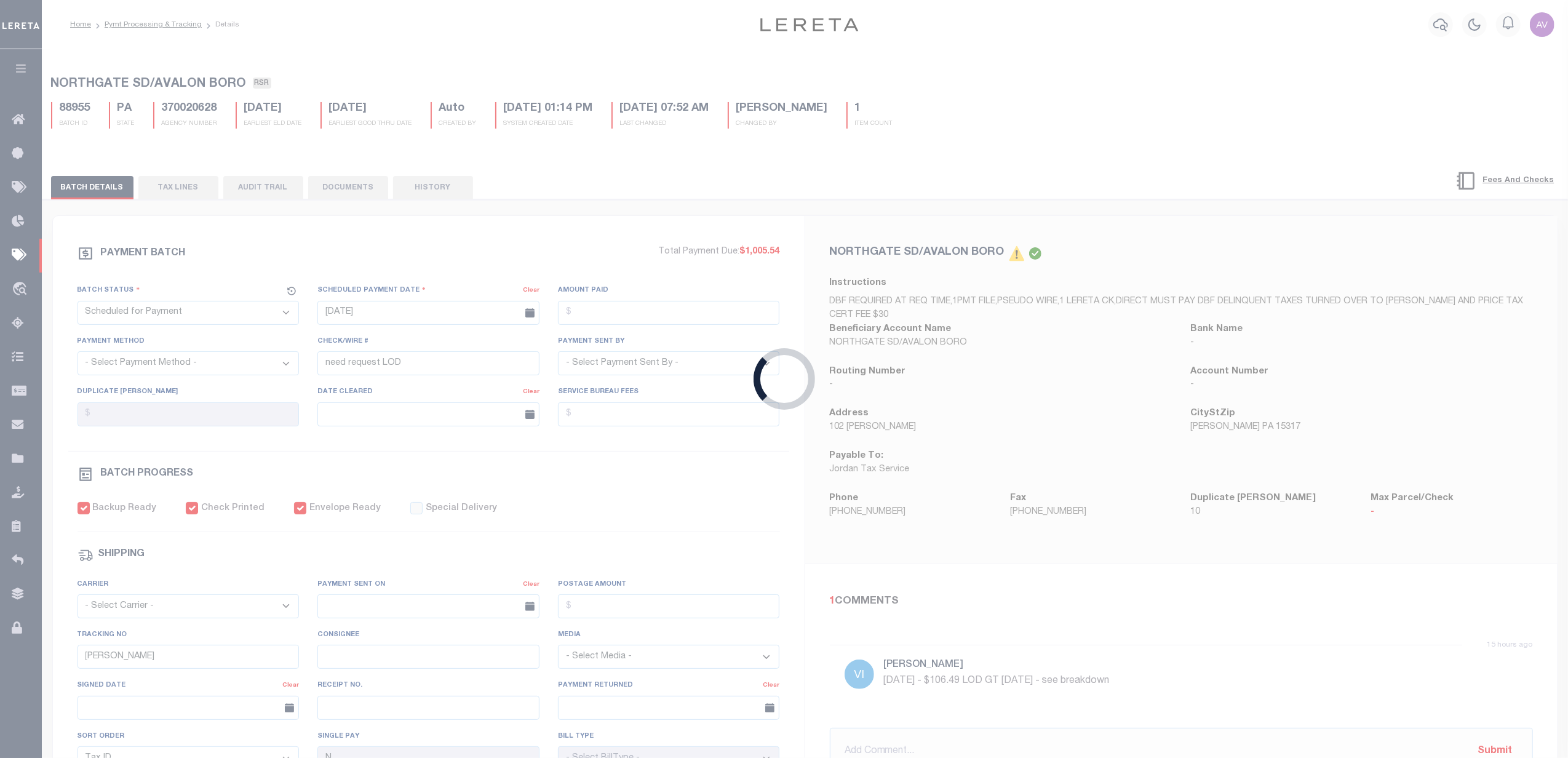
select select "RSR"
type input "08/29/2025"
type input "$1,005.54"
select select "CHK"
type input "52924 Andres"
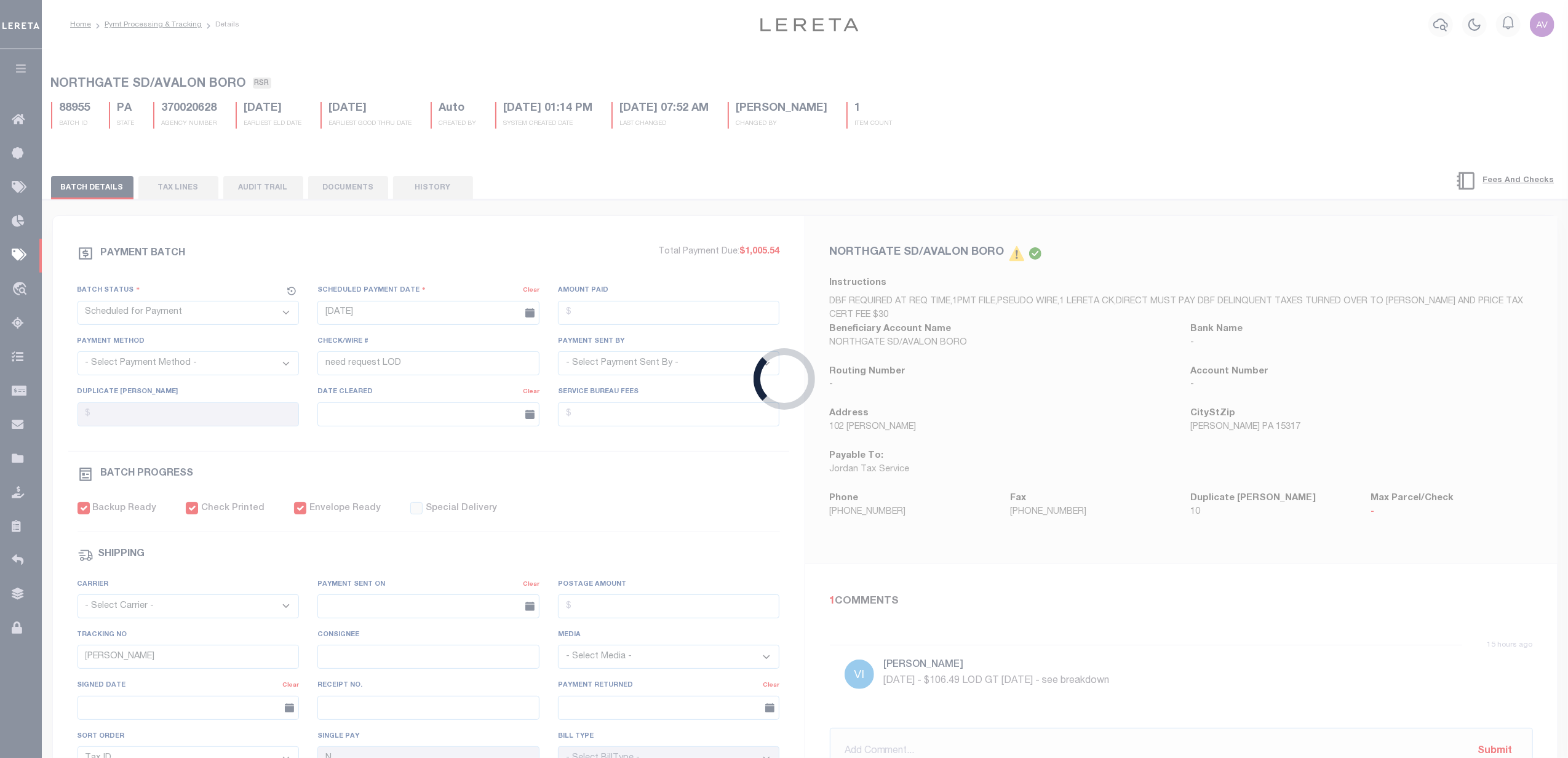
select select "[PERSON_NAME]"
type input "$20"
checkbox input "true"
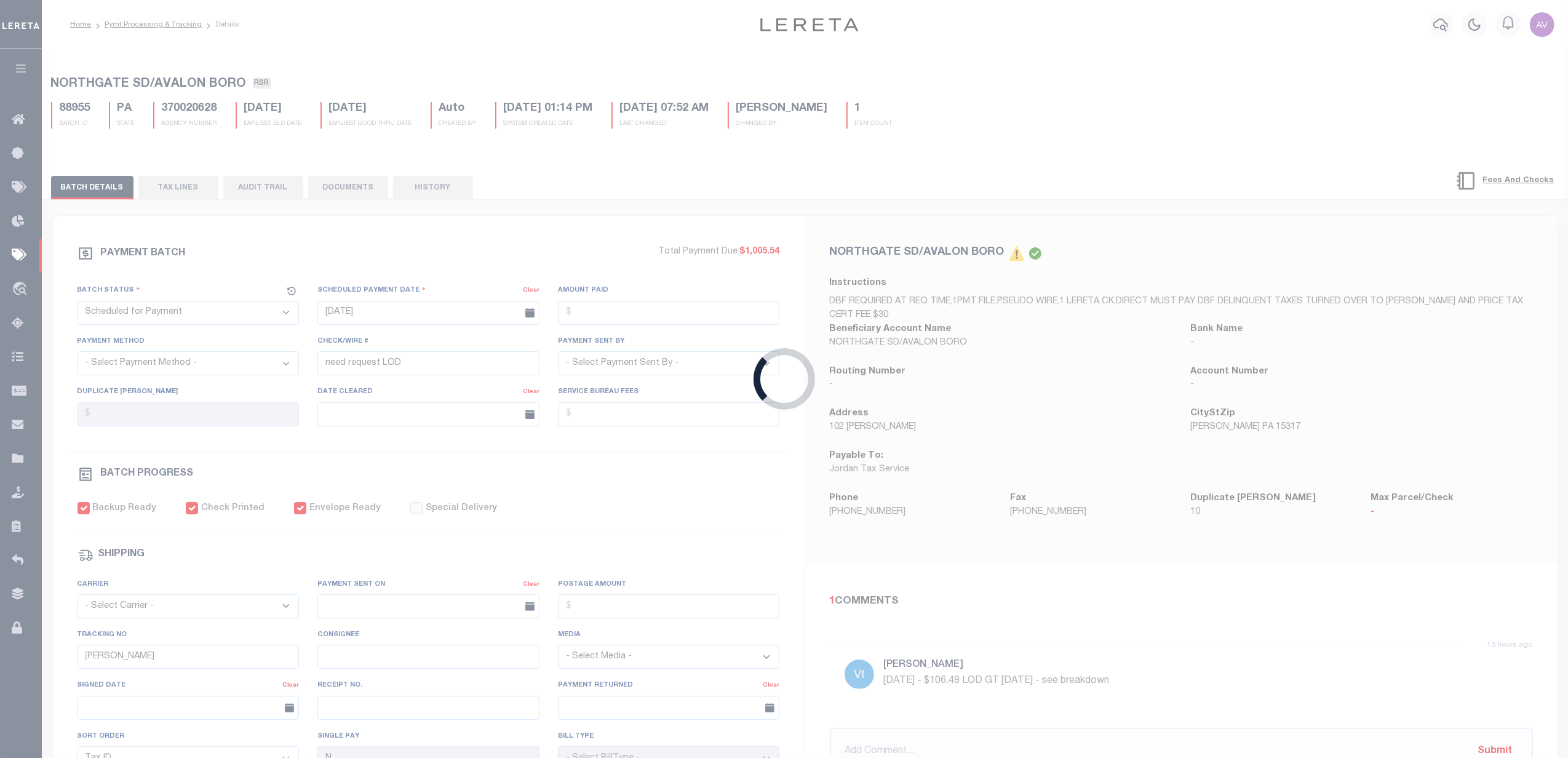
select select "USS"
type input "08/29/2025"
type input "$9.85"
type input "unavailable"
type input "1"
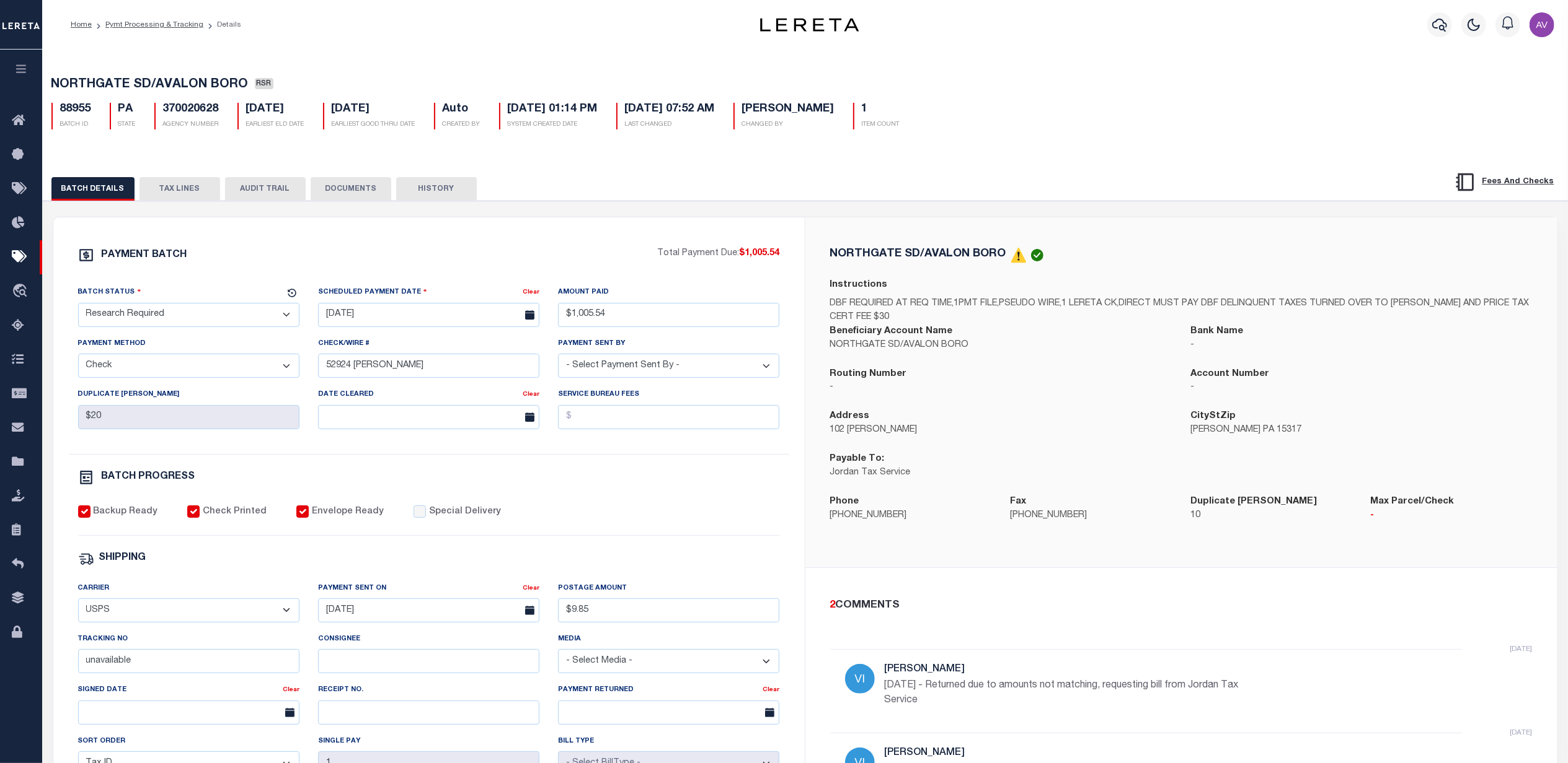
click at [601, 217] on div "PAYMENT BATCH Total Payment Due: $1,005.54 Batch Status" at bounding box center [806, 601] width 1538 height 802
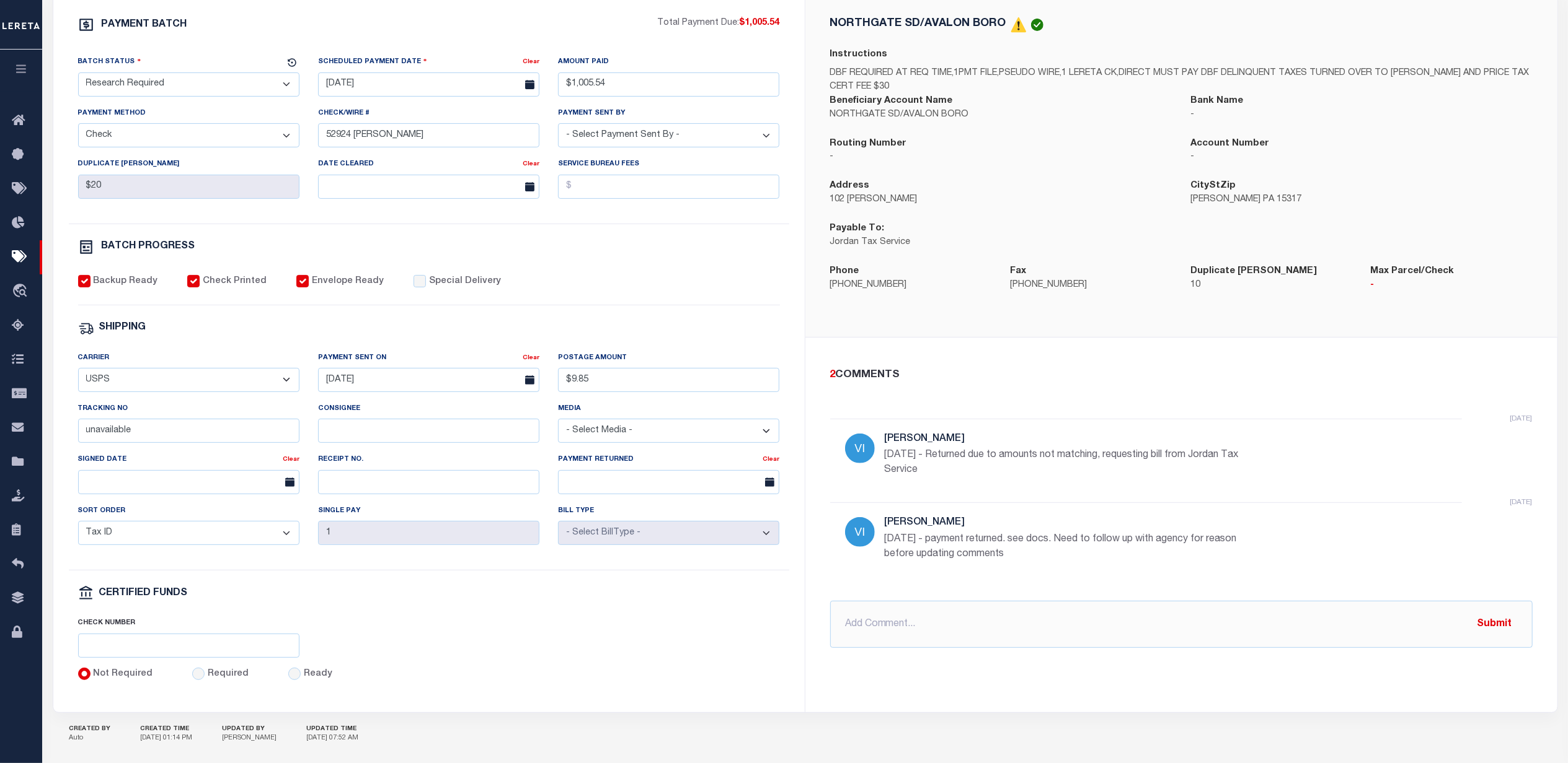
scroll to position [248, 0]
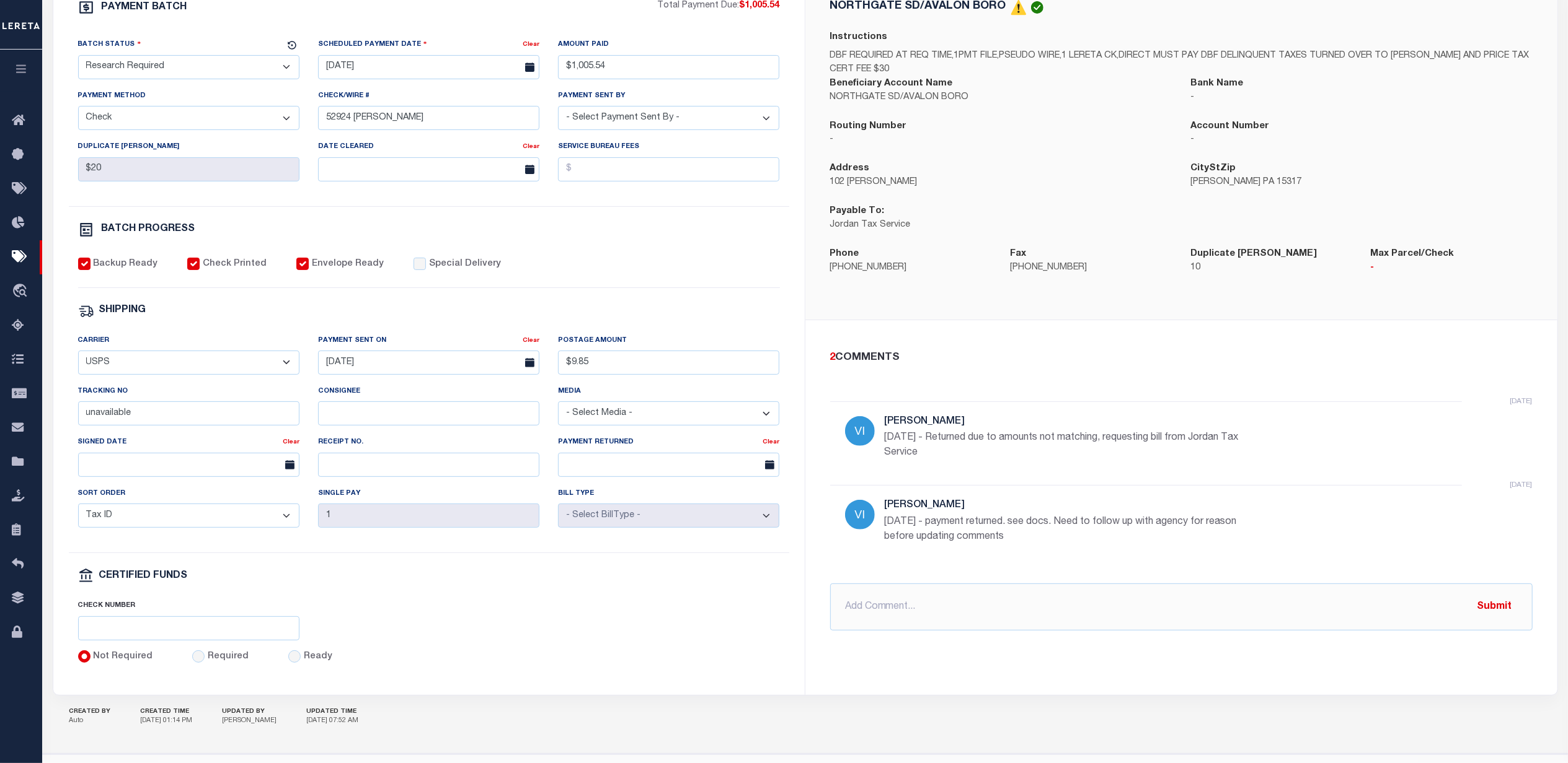
drag, startPoint x: 1040, startPoint y: 548, endPoint x: 1031, endPoint y: 546, distance: 9.2
click at [1031, 546] on div "5 days ago Villatoro-Benitez, Andres 10/3/25 - payment returned. see docs. Need…" at bounding box center [1070, 527] width 372 height 54
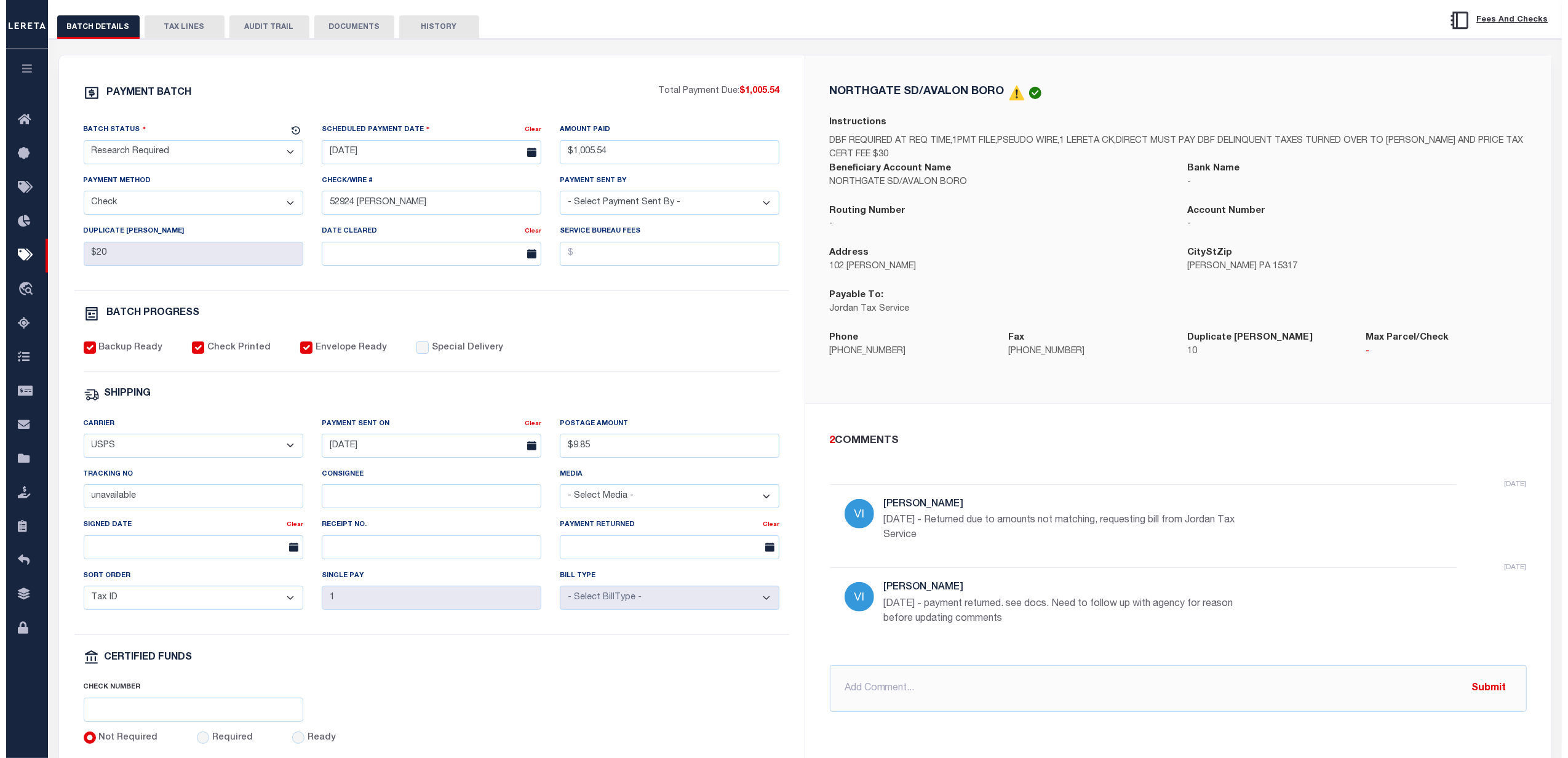
scroll to position [0, 0]
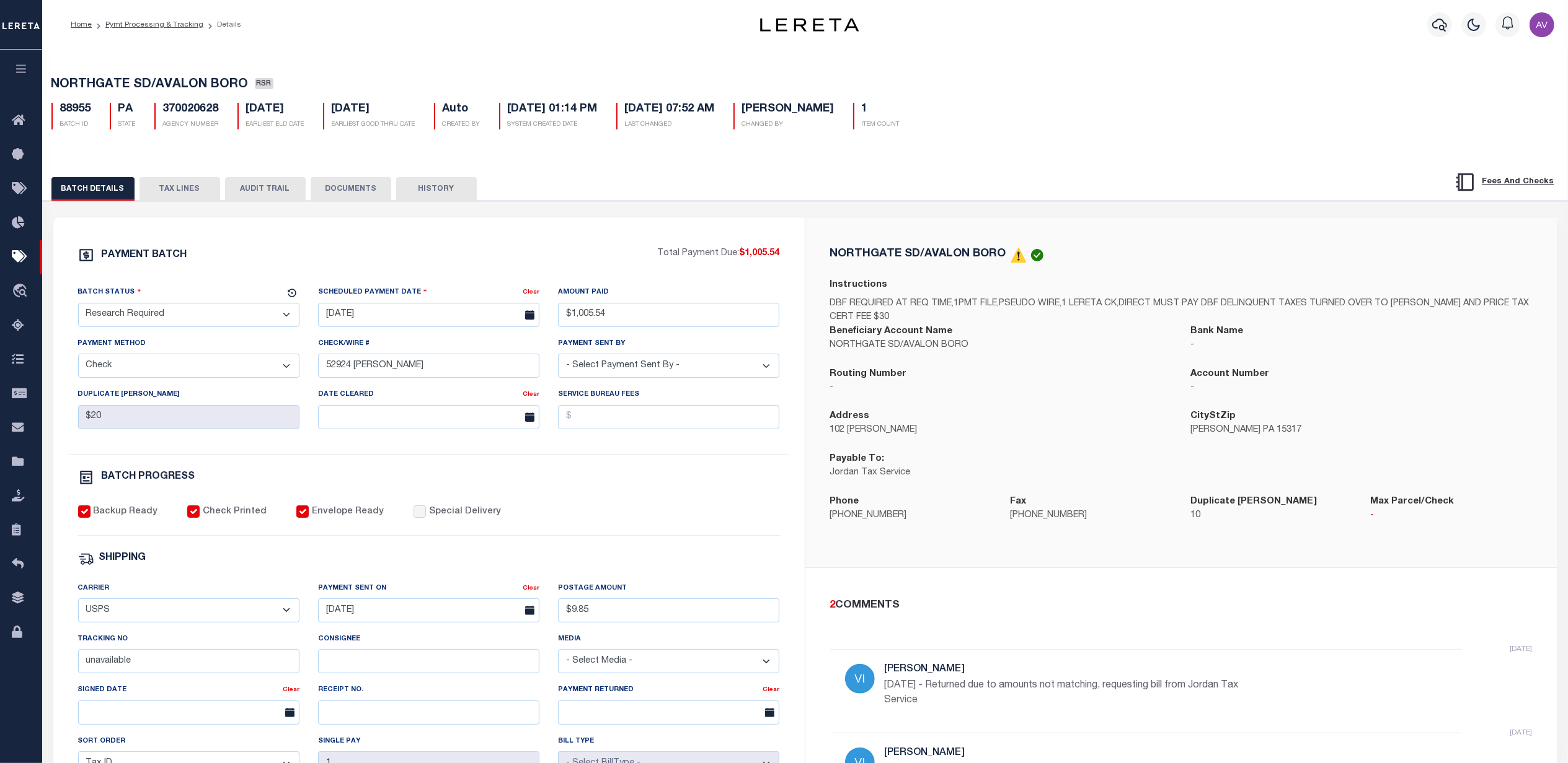
click at [206, 194] on button "TAX LINES" at bounding box center [180, 189] width 81 height 24
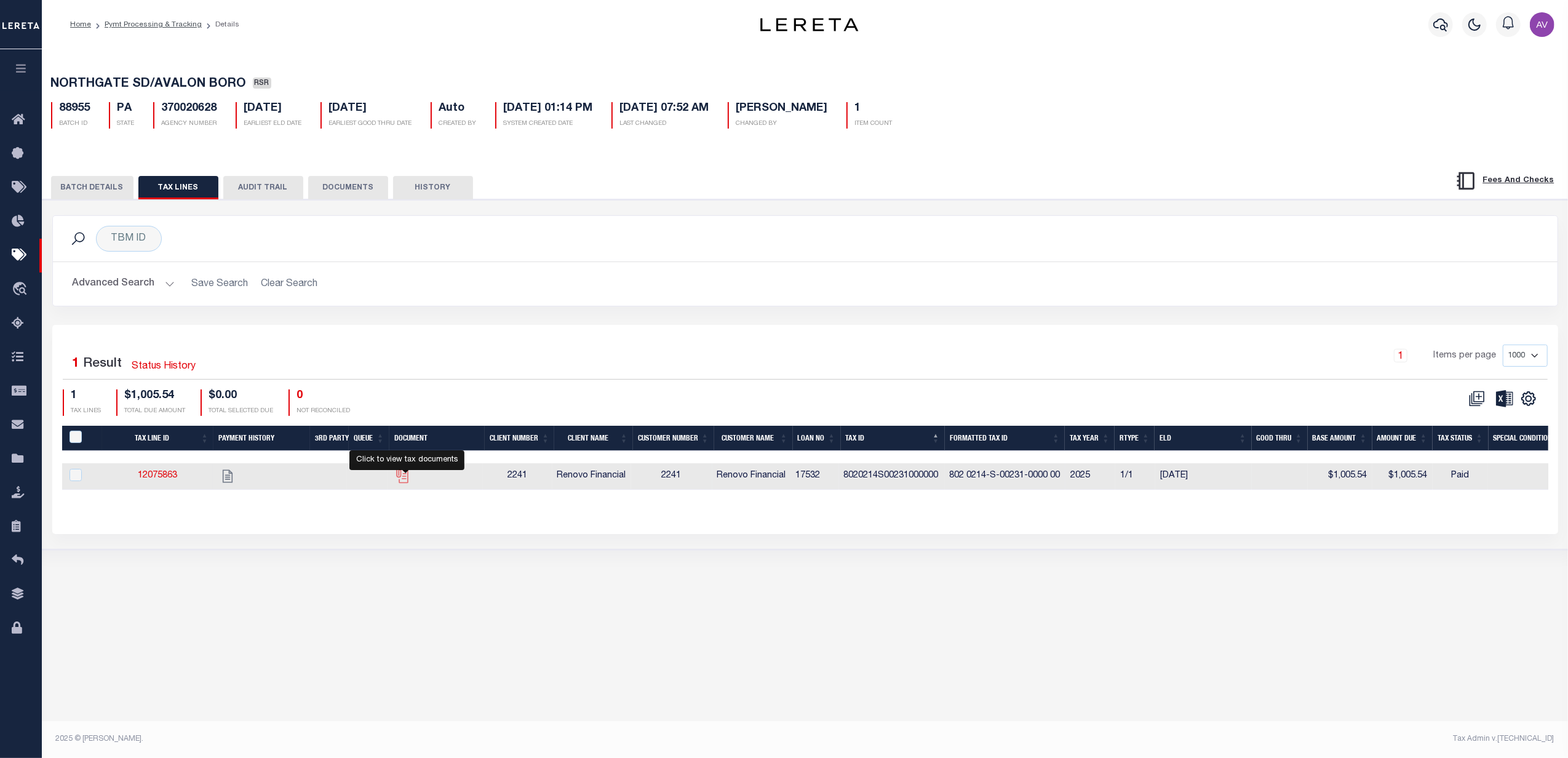
click at [402, 483] on icon "" at bounding box center [403, 477] width 16 height 16
checkbox input "true"
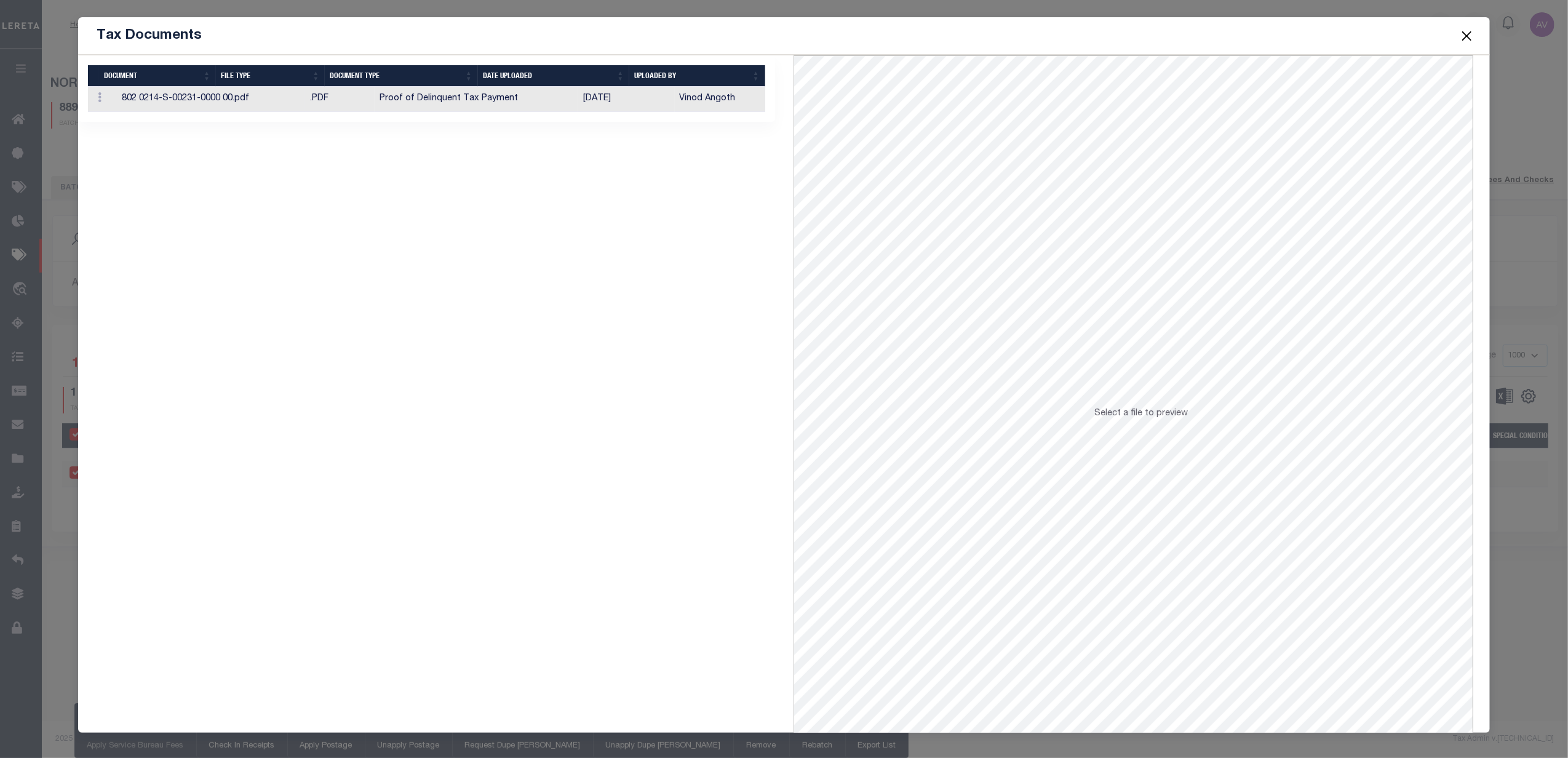
click at [536, 103] on td "Proof of Delinquent Tax Payment" at bounding box center [476, 99] width 203 height 26
click at [1460, 35] on button "Close" at bounding box center [1467, 36] width 16 height 16
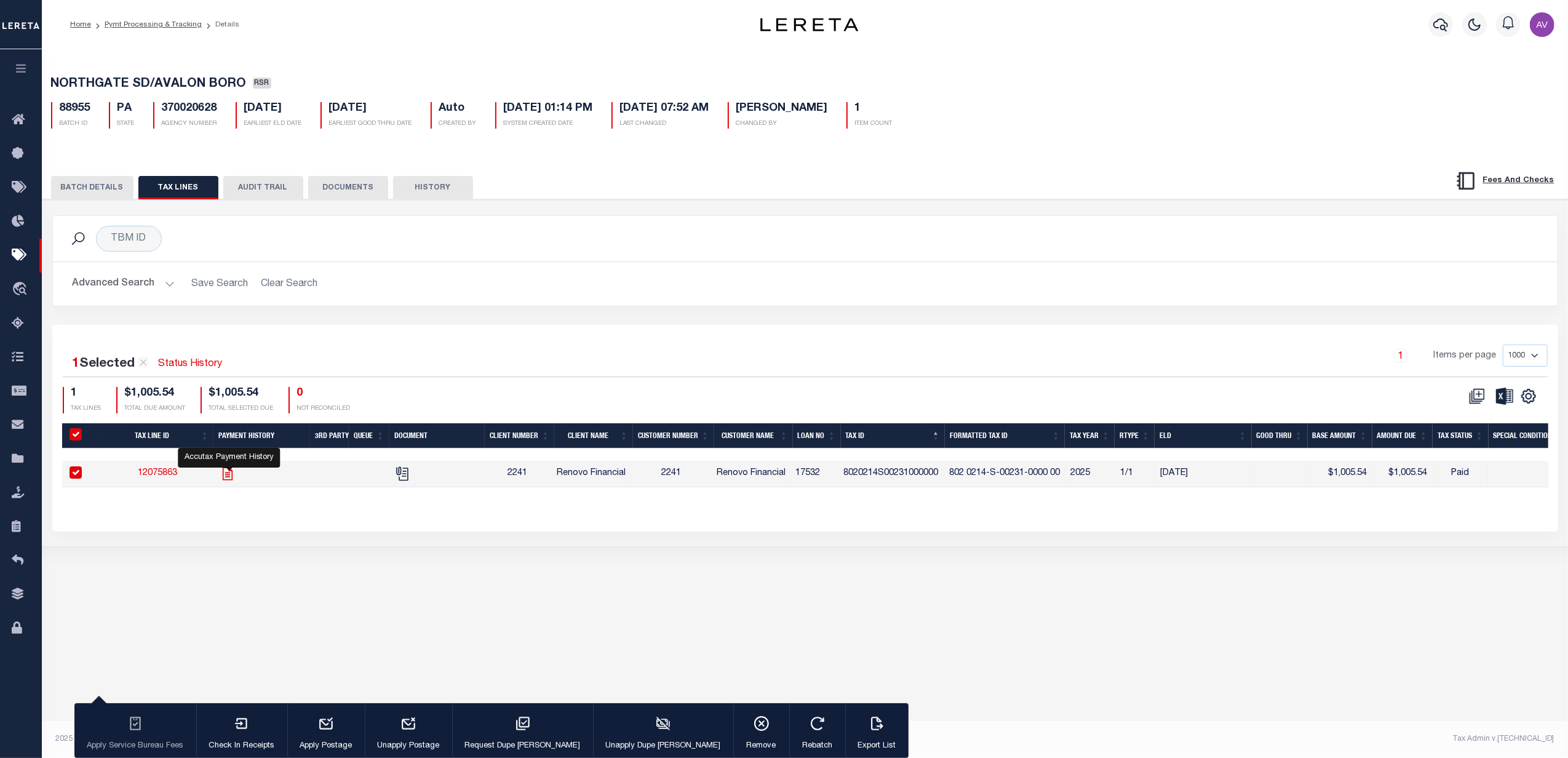
click at [229, 474] on icon "" at bounding box center [228, 474] width 16 height 16
checkbox input "false"
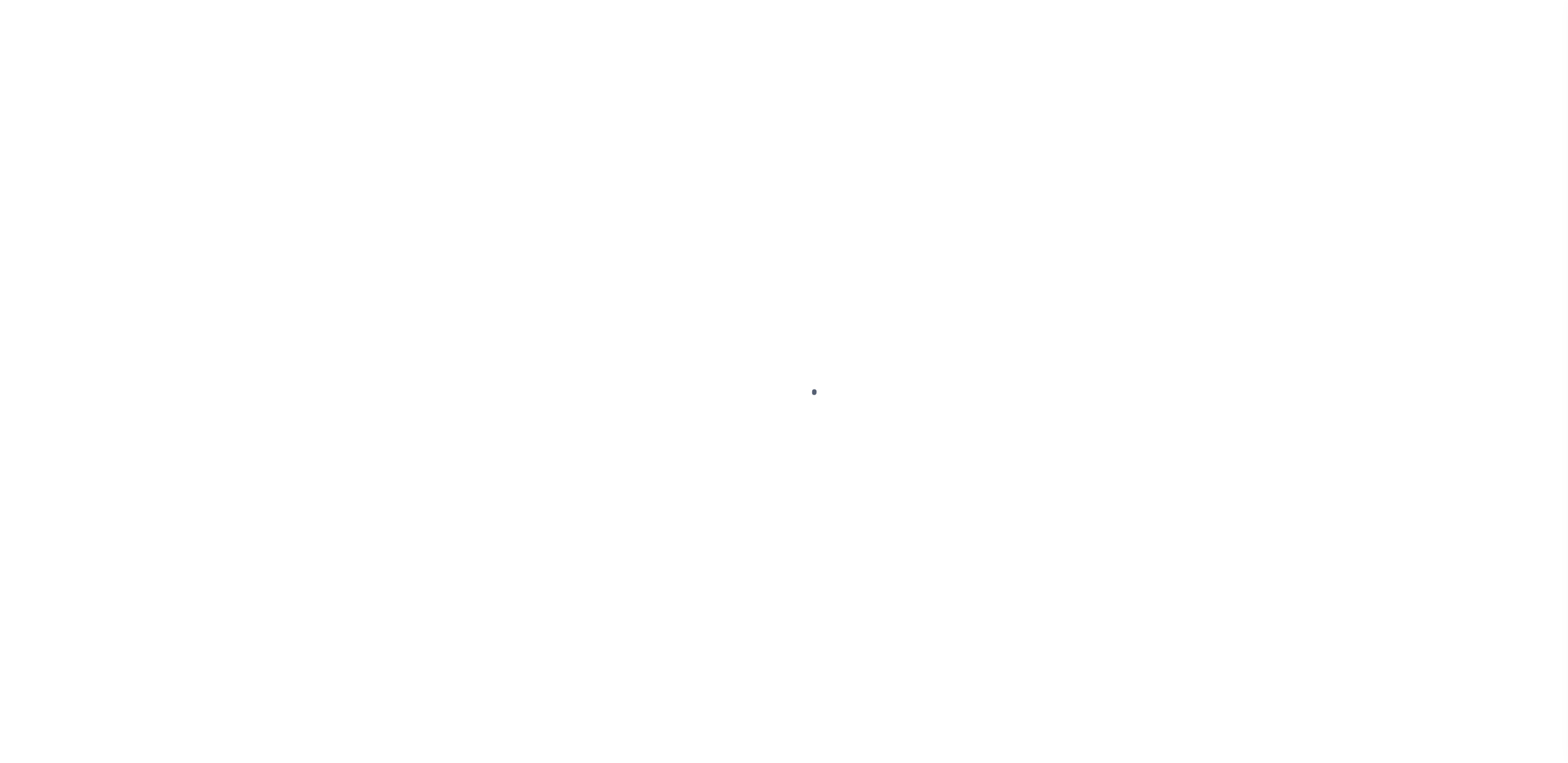
select select "RSR"
select select "CHK"
select select "[PERSON_NAME]"
select select "FDX"
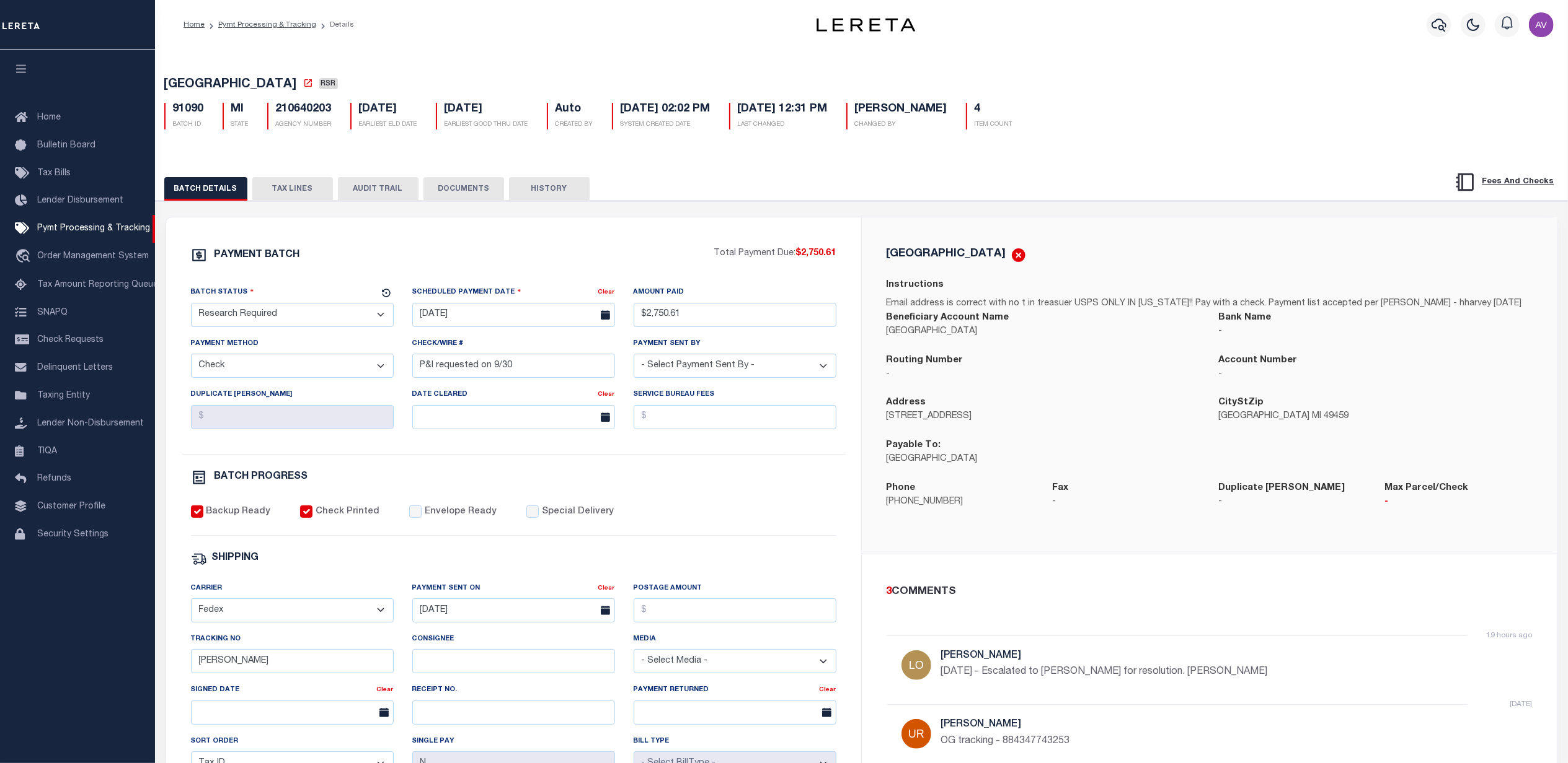
click at [691, 231] on div "PAYMENT BATCH Total Payment Due: $2,750.61 Batch Status" at bounding box center [513, 580] width 695 height 725
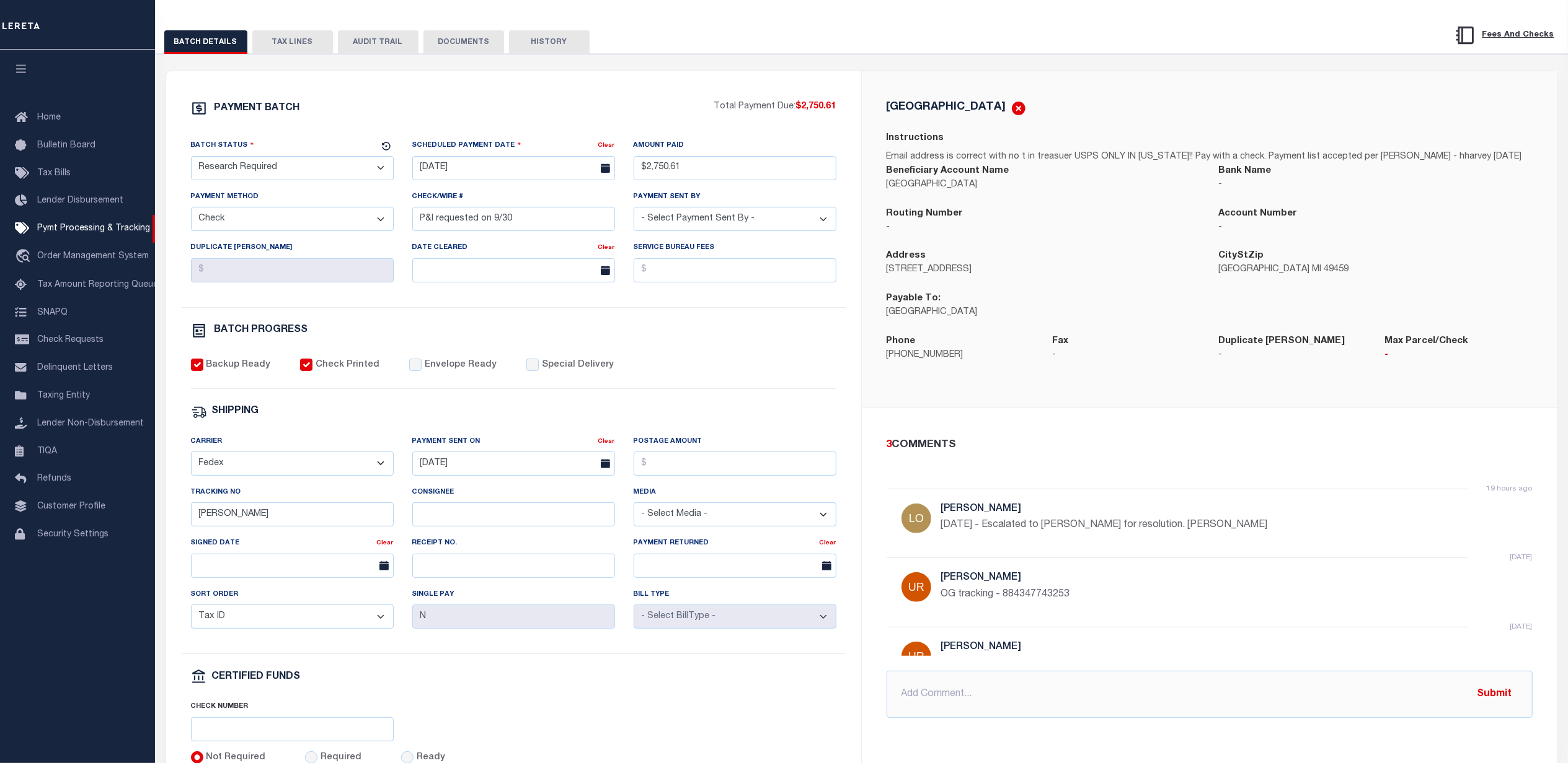
scroll to position [165, 0]
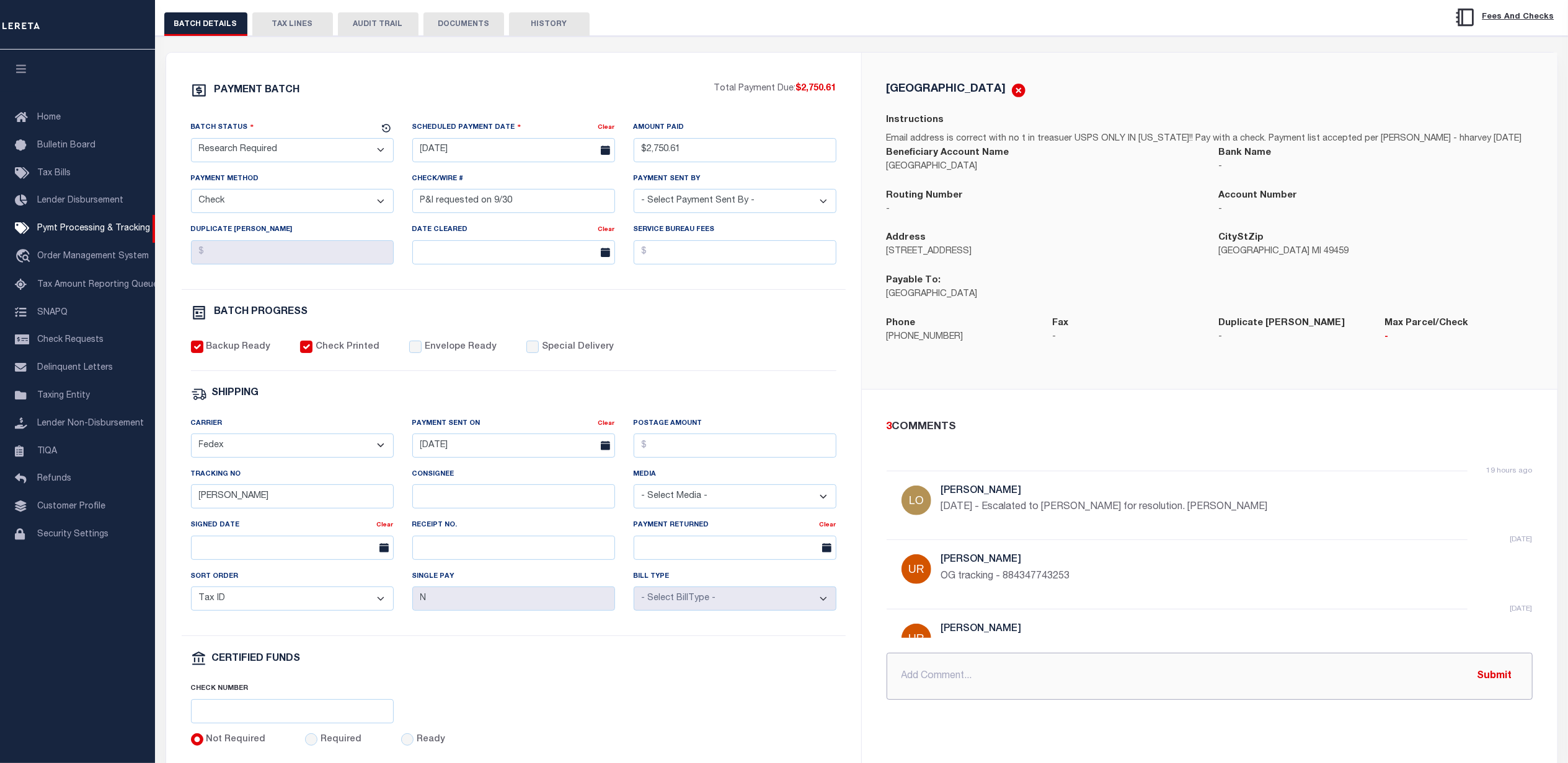
click at [971, 689] on input "text" at bounding box center [1209, 676] width 646 height 47
paste input "PO Box 182 Walkerville Mi 49459"
click at [848, 338] on div "PAYMENT BATCH Total Payment Due: $2,750.61 Batch Status" at bounding box center [513, 415] width 695 height 725
click at [499, 83] on div "PAYMENT BATCH Total Payment Due: $2,750.61 Batch Status" at bounding box center [513, 415] width 695 height 725
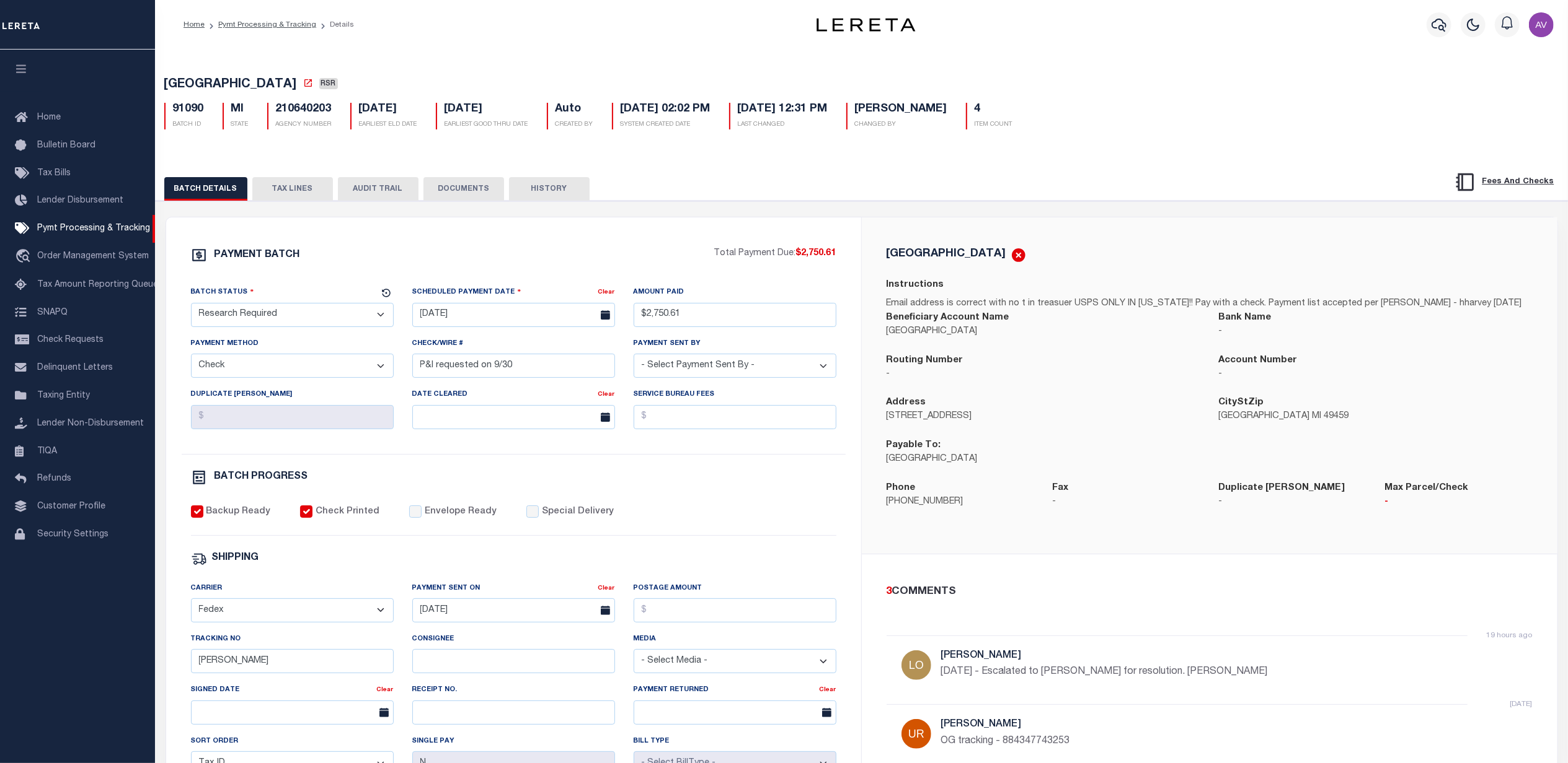
click at [466, 196] on button "DOCUMENTS" at bounding box center [464, 189] width 81 height 24
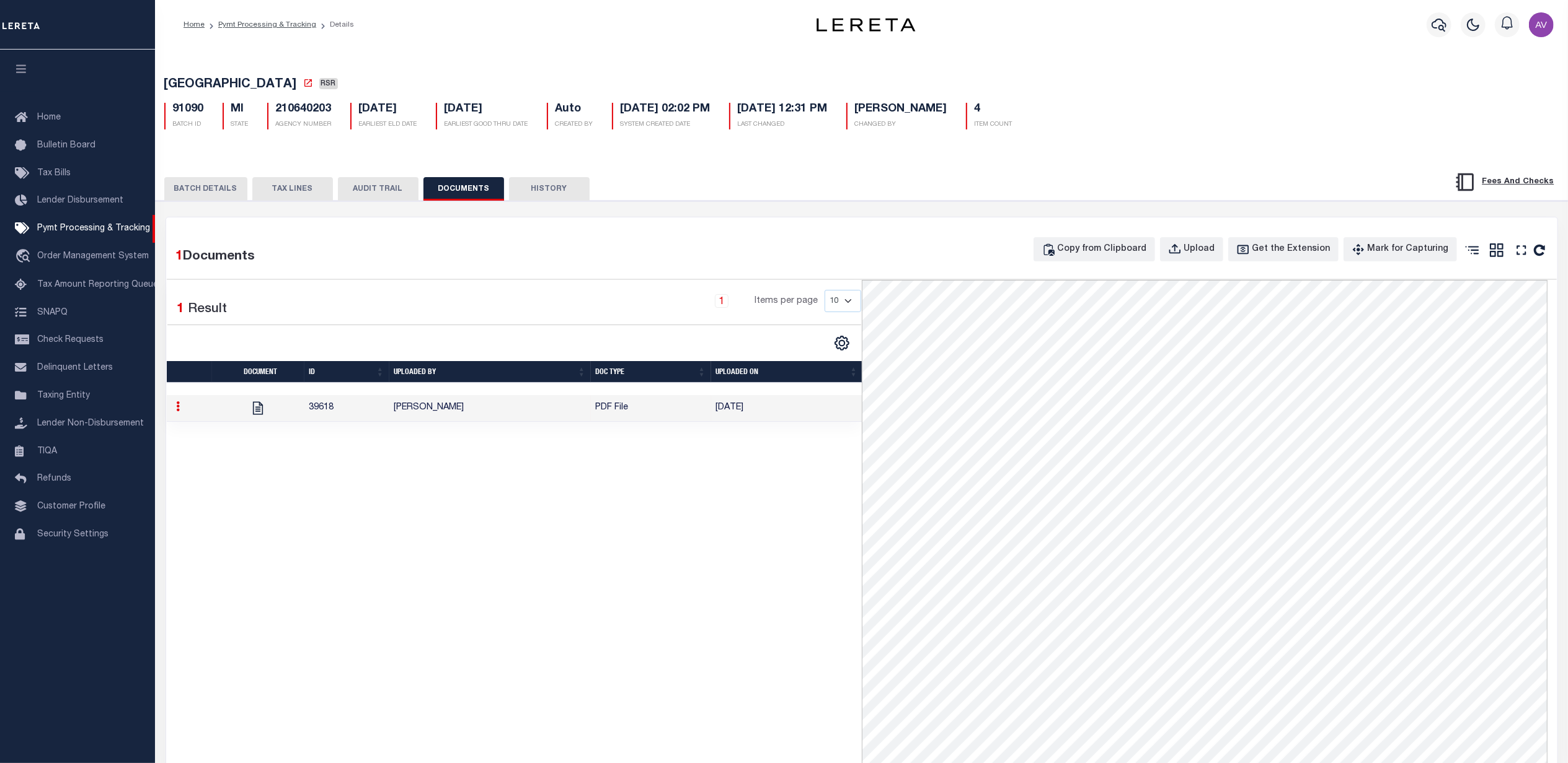
click at [565, 412] on td "[PERSON_NAME]" at bounding box center [490, 409] width 201 height 27
click at [214, 182] on button "BATCH DETAILS" at bounding box center [206, 189] width 83 height 24
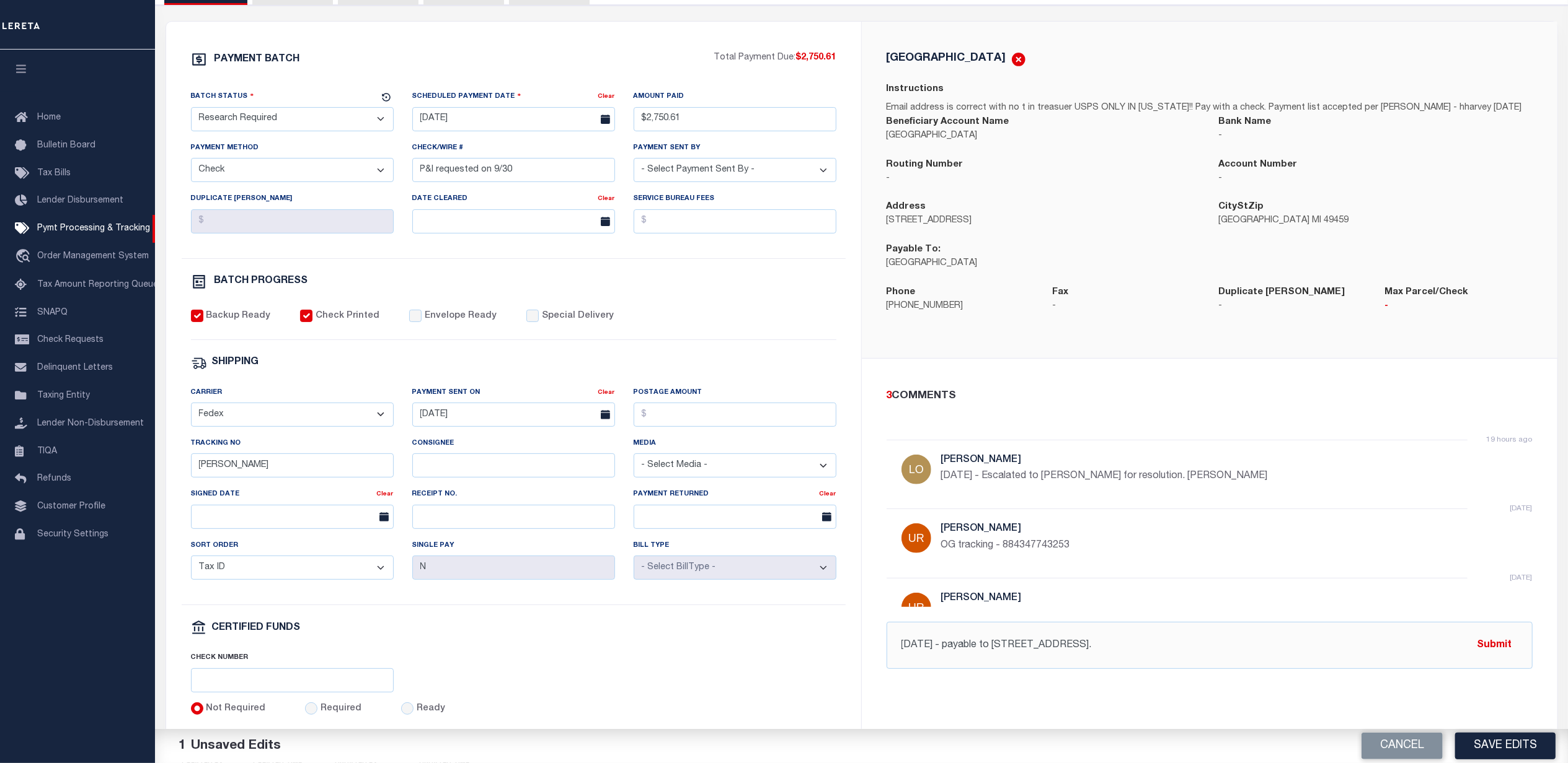
scroll to position [290, 0]
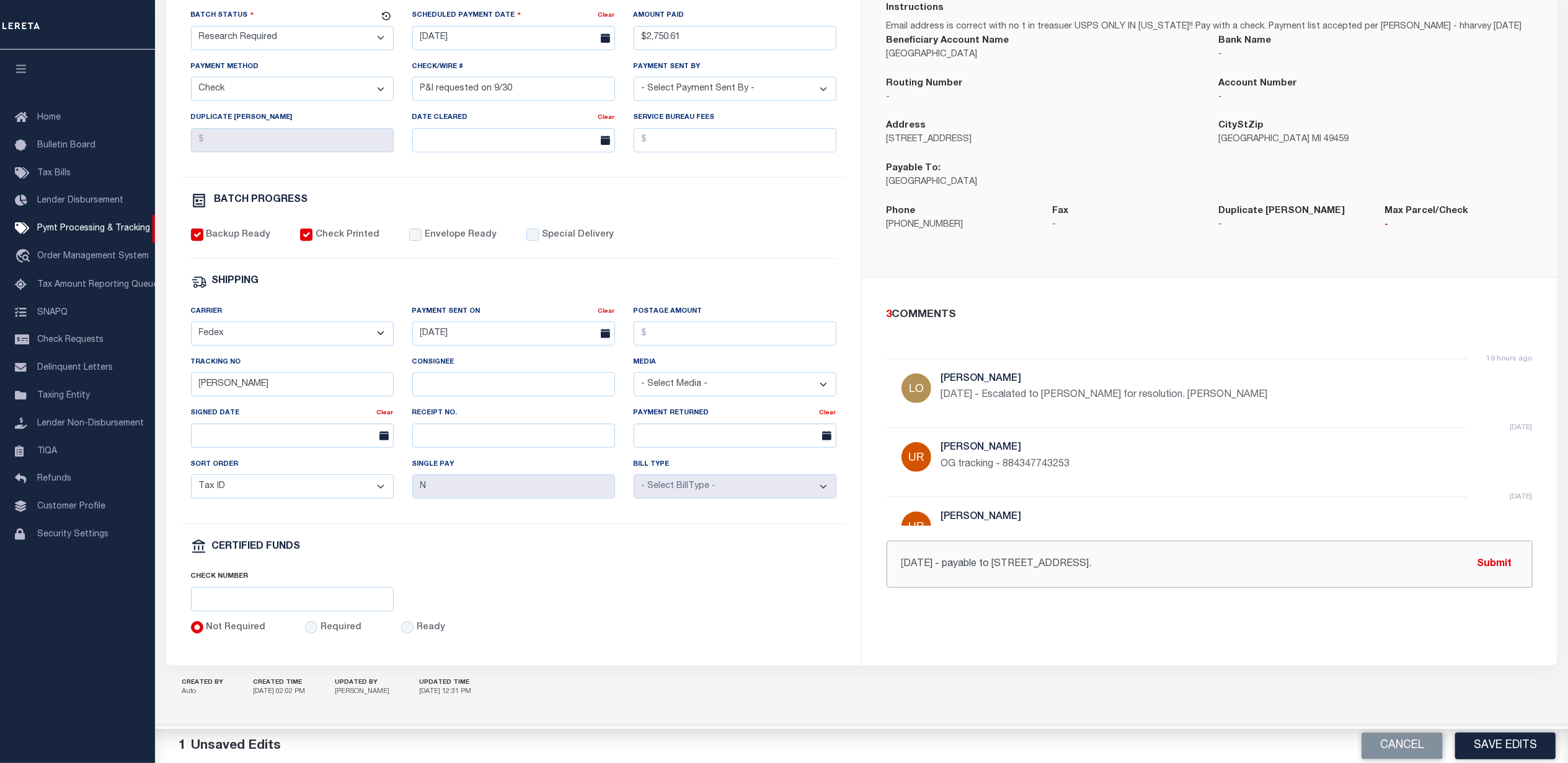
click at [1226, 554] on input "10/7/25 - payable to PO Box 182 Walkerville Mi 49459." at bounding box center [1209, 564] width 646 height 47
type input "10/7/25 - payable to PO Box 182 Walkerville Mi 49459. confirmed with treasurer …"
click at [1496, 554] on button "Submit" at bounding box center [1494, 565] width 51 height 26
click at [944, 558] on input "text" at bounding box center [1209, 564] width 646 height 47
type input "10/8/25 - amounts GT 10/31 in docs (screenshot)."
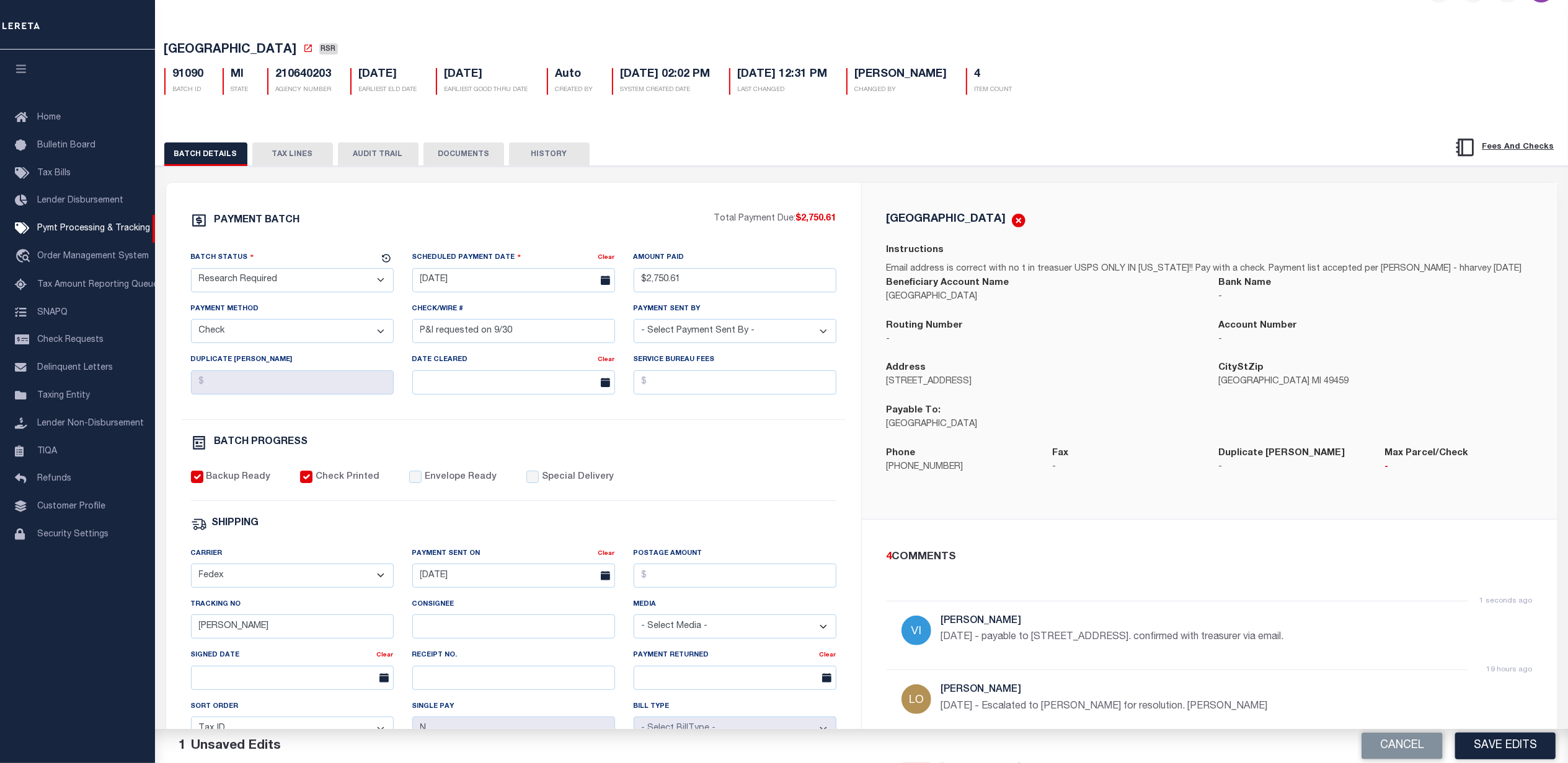
scroll to position [0, 0]
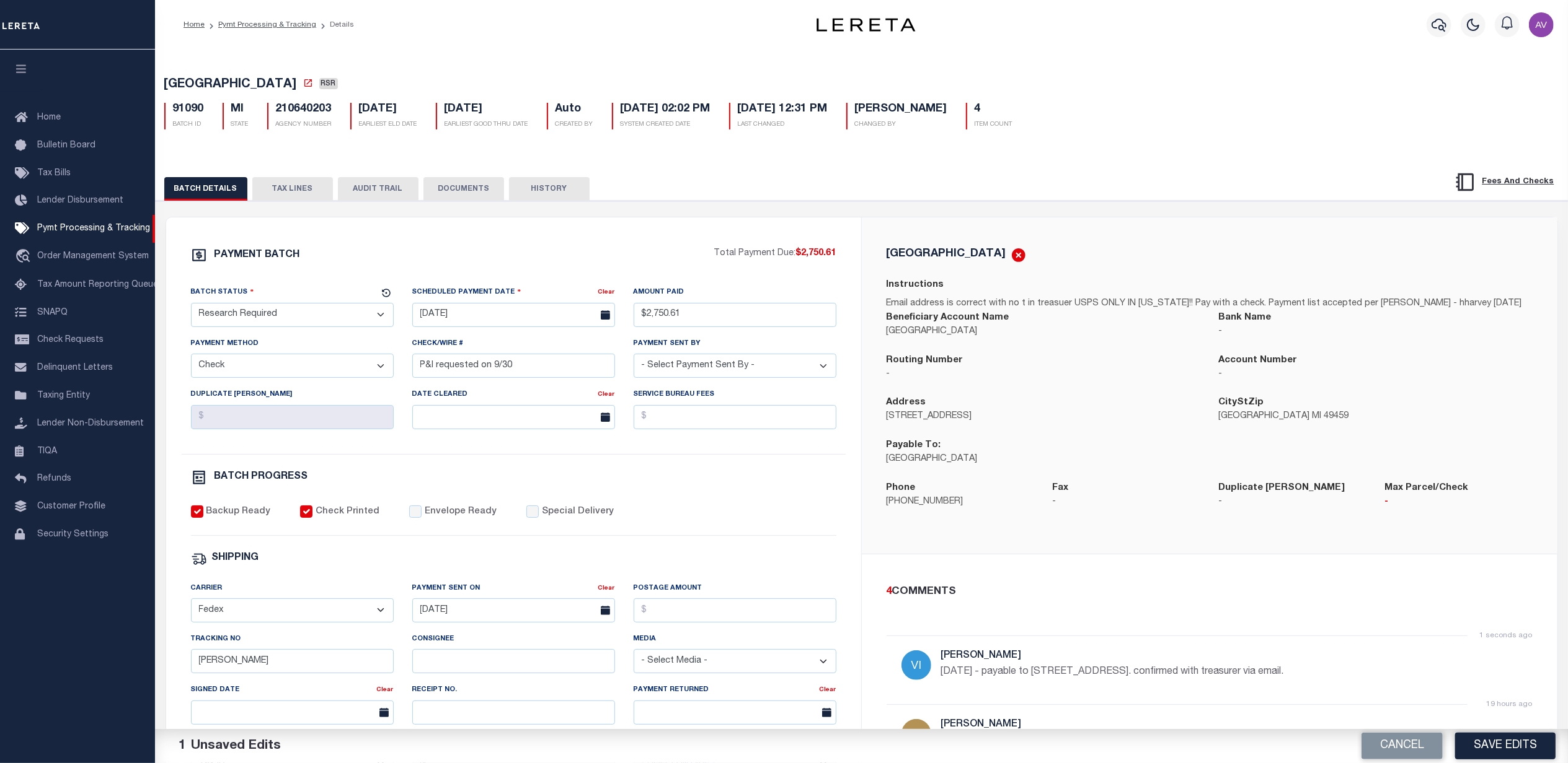
click at [299, 199] on button "TAX LINES" at bounding box center [293, 189] width 81 height 24
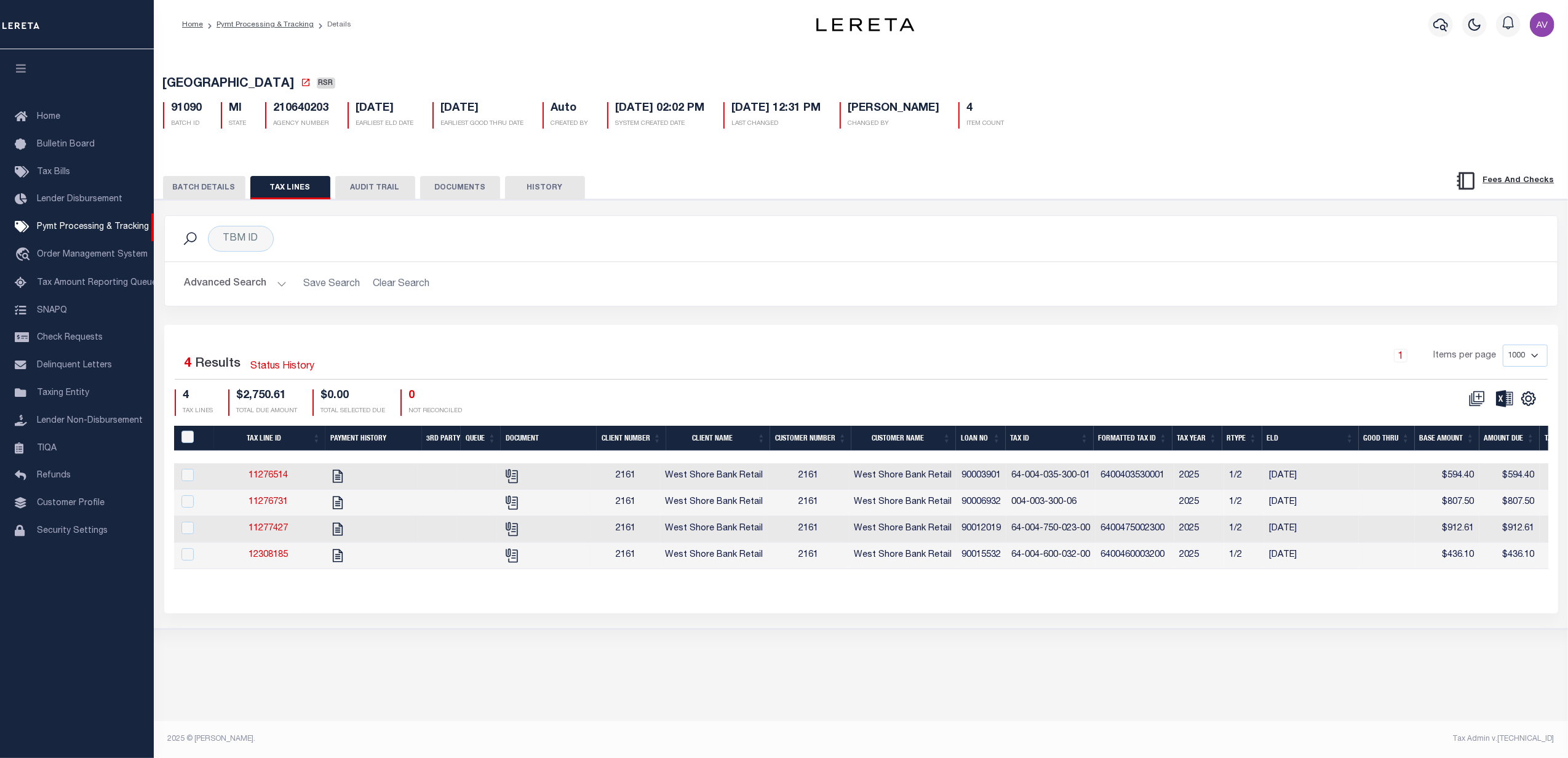
drag, startPoint x: 1187, startPoint y: 370, endPoint x: 1180, endPoint y: 370, distance: 7.0
click at [1187, 370] on div "1 Items per page 1000 2500 5000 10000" at bounding box center [1035, 360] width 1026 height 32
click at [851, 346] on div "Selected 4 Results Status History 1 Items per page 1000 2500 5000 10000 4 TAX L…" at bounding box center [861, 469] width 1394 height 288
click at [911, 314] on div "TBM ID Search Advanced Search Save Search Clear Search Equals Equals Is Not Equ…" at bounding box center [861, 270] width 1412 height 109
click at [985, 479] on td "90003901" at bounding box center [981, 476] width 50 height 26
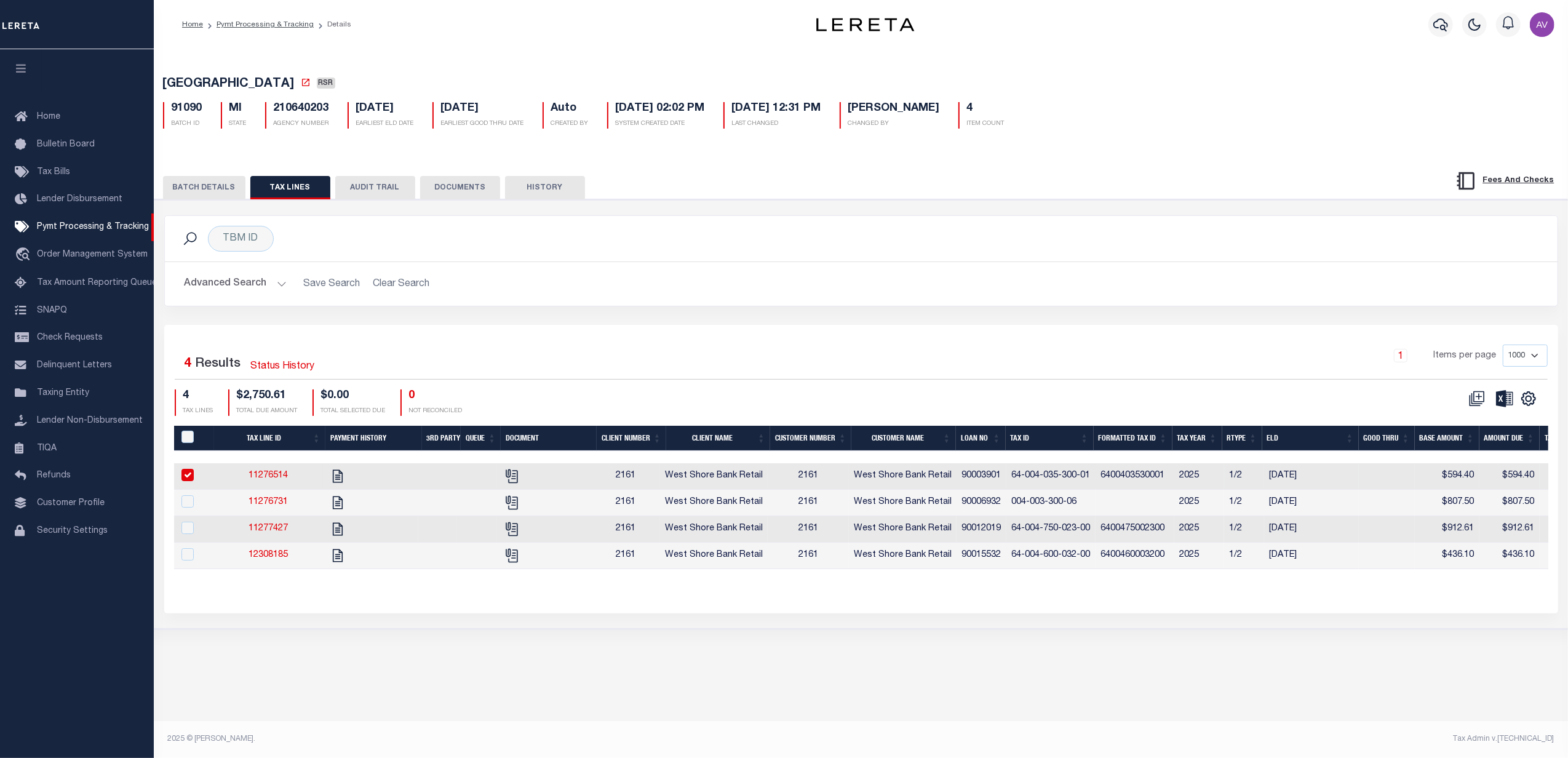
checkbox input "true"
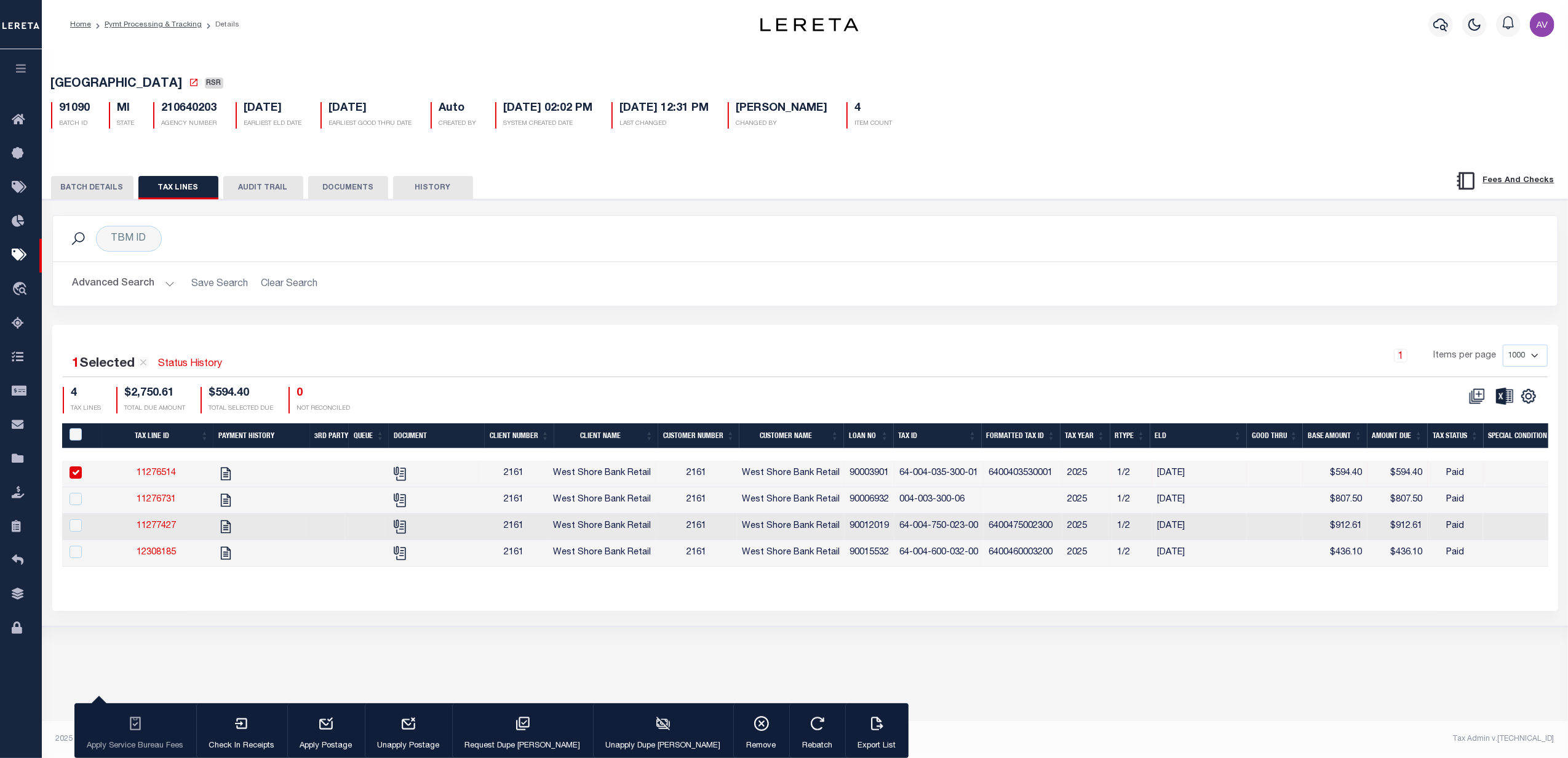
click at [985, 479] on tr "11276514 2161 West Shore Bank Retail 2161 West Shore Bank Retail 90003901 64-00…" at bounding box center [1118, 473] width 2112 height 26
copy td "90003901"
click at [948, 443] on th "Tax ID" at bounding box center [938, 436] width 88 height 26
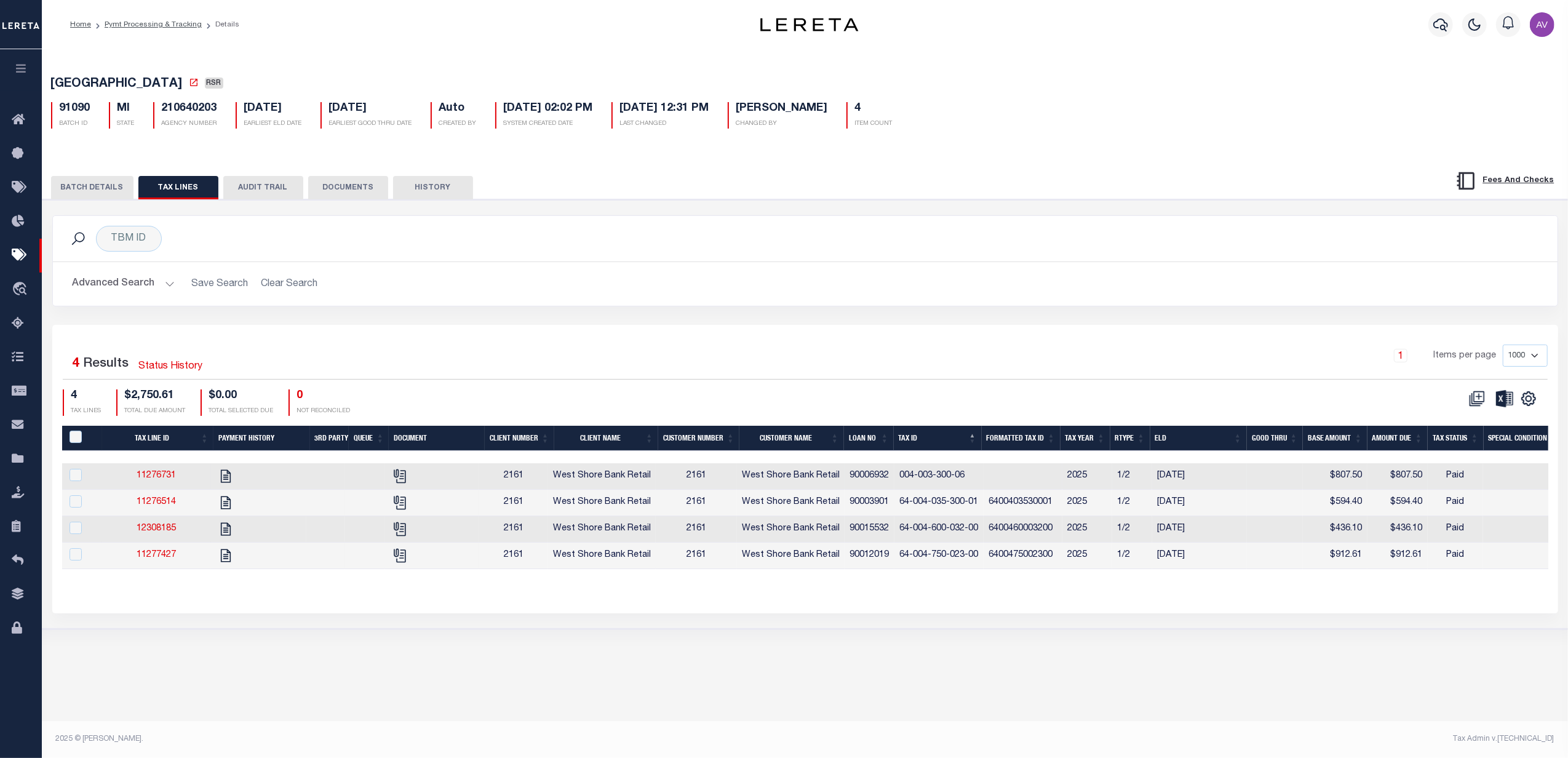
click at [875, 483] on td "90006932" at bounding box center [870, 476] width 50 height 26
checkbox input "false"
copy td "90006932"
click at [861, 504] on td "90003901" at bounding box center [870, 503] width 50 height 26
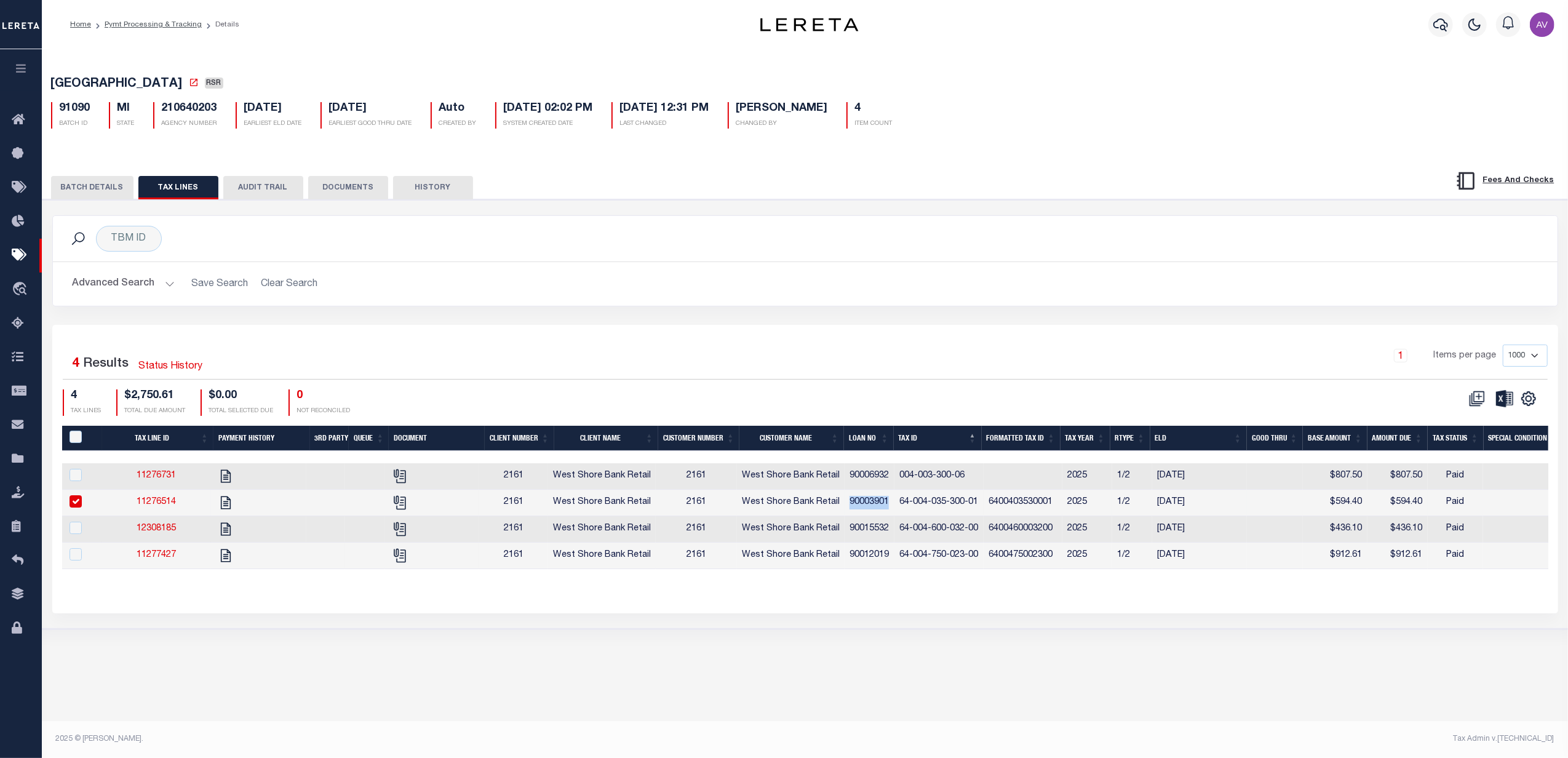
click at [861, 504] on td "90003901" at bounding box center [870, 503] width 50 height 26
checkbox input "false"
copy td "90003901"
click at [877, 533] on td "90015532" at bounding box center [870, 529] width 50 height 26
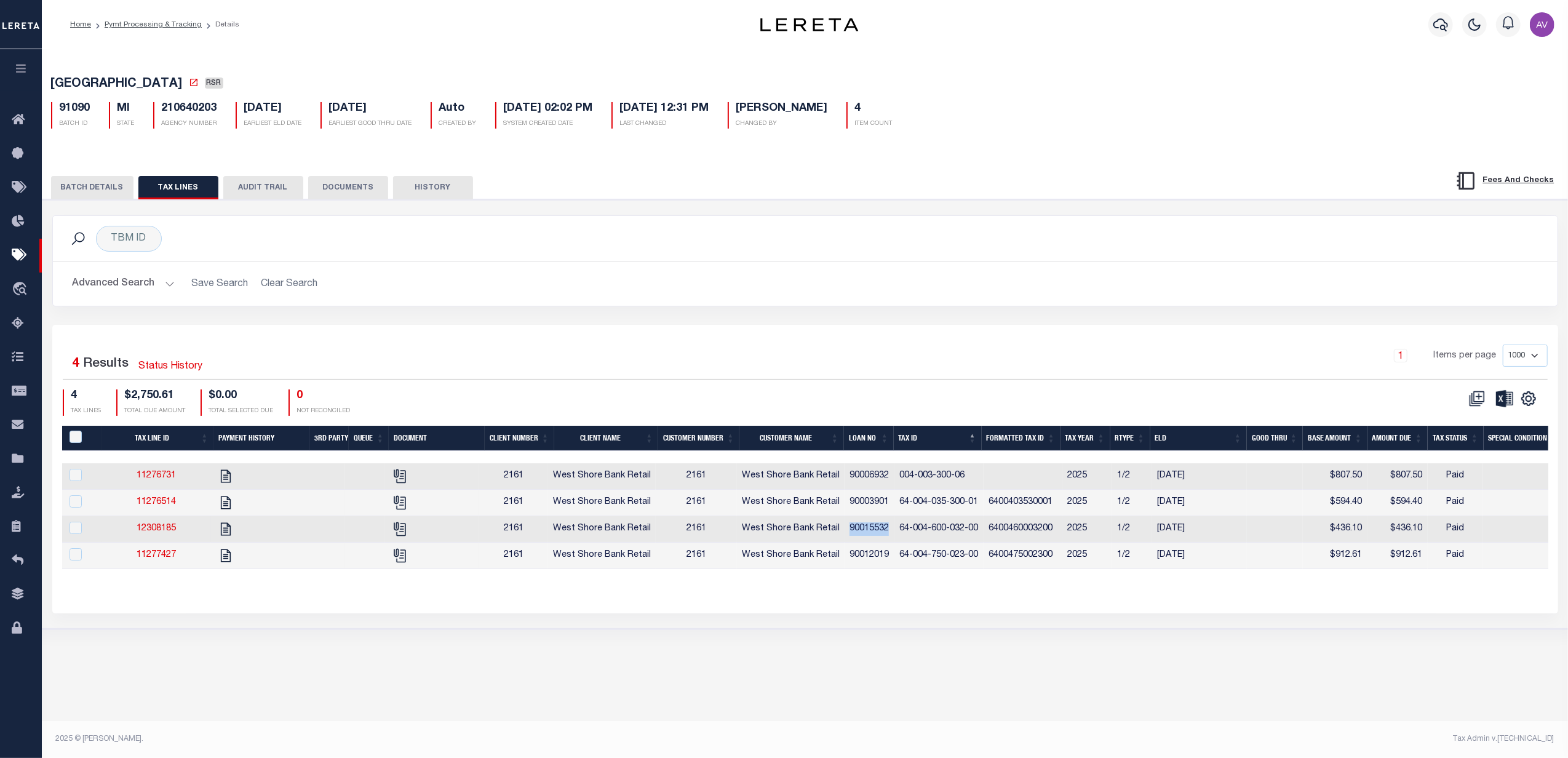
checkbox input "false"
copy td "90015532"
click at [860, 567] on td "90012019" at bounding box center [870, 556] width 50 height 26
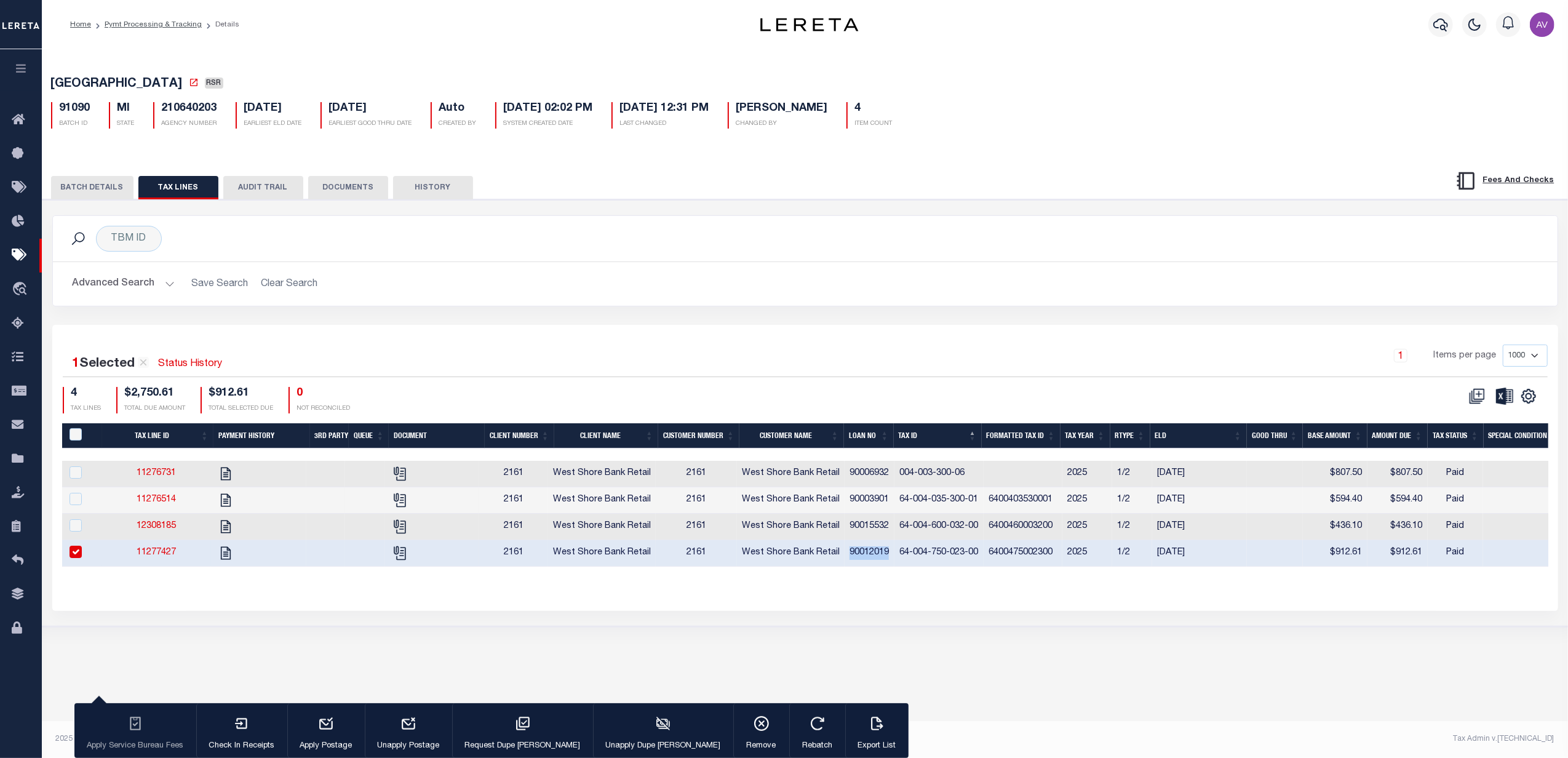
click at [860, 567] on td "90012019" at bounding box center [870, 554] width 50 height 26
checkbox input "false"
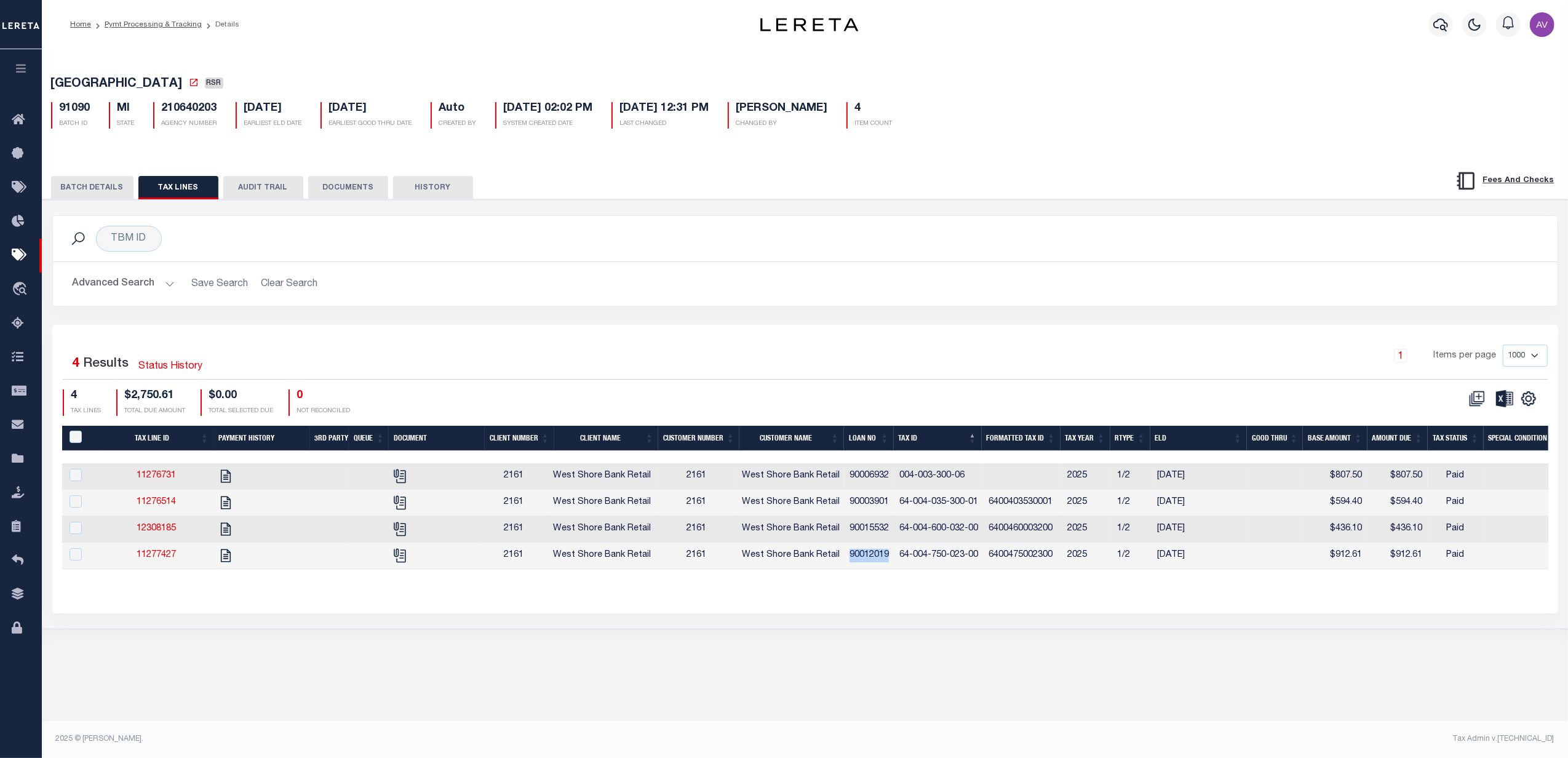
copy td "90012019"
click at [985, 377] on div "1 Items per page 1000 2500 5000 10000" at bounding box center [993, 360] width 1109 height 32
click at [1142, 332] on div "1 Selected 4 Results Status History 1 Items per page 1000 2500 5000 10000 4 TAX…" at bounding box center [805, 469] width 1506 height 288
click at [91, 180] on button "BATCH DETAILS" at bounding box center [92, 188] width 82 height 24
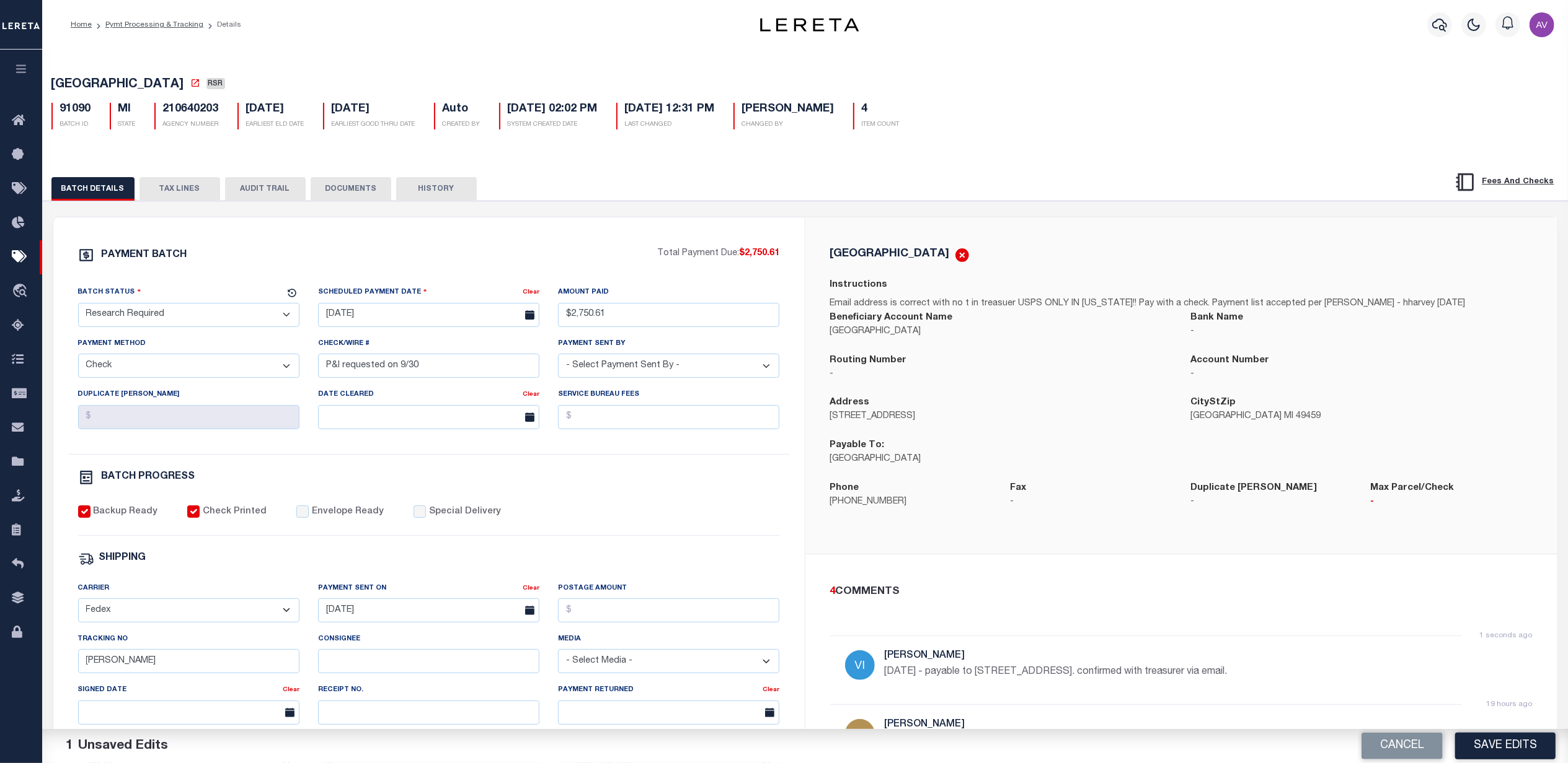
click at [570, 507] on div "PAYMENT BATCH Total Payment Due: $2,750.61 Batch Status - Select Status -" at bounding box center [429, 579] width 722 height 666
drag, startPoint x: 1002, startPoint y: 216, endPoint x: 1002, endPoint y: 208, distance: 8.0
click at [1002, 216] on div "PAYMENT BATCH Total Payment Due: $2,750.61 Batch Status" at bounding box center [806, 601] width 1538 height 802
drag, startPoint x: 194, startPoint y: 195, endPoint x: 199, endPoint y: 199, distance: 6.4
click at [194, 195] on button "TAX LINES" at bounding box center [180, 189] width 81 height 24
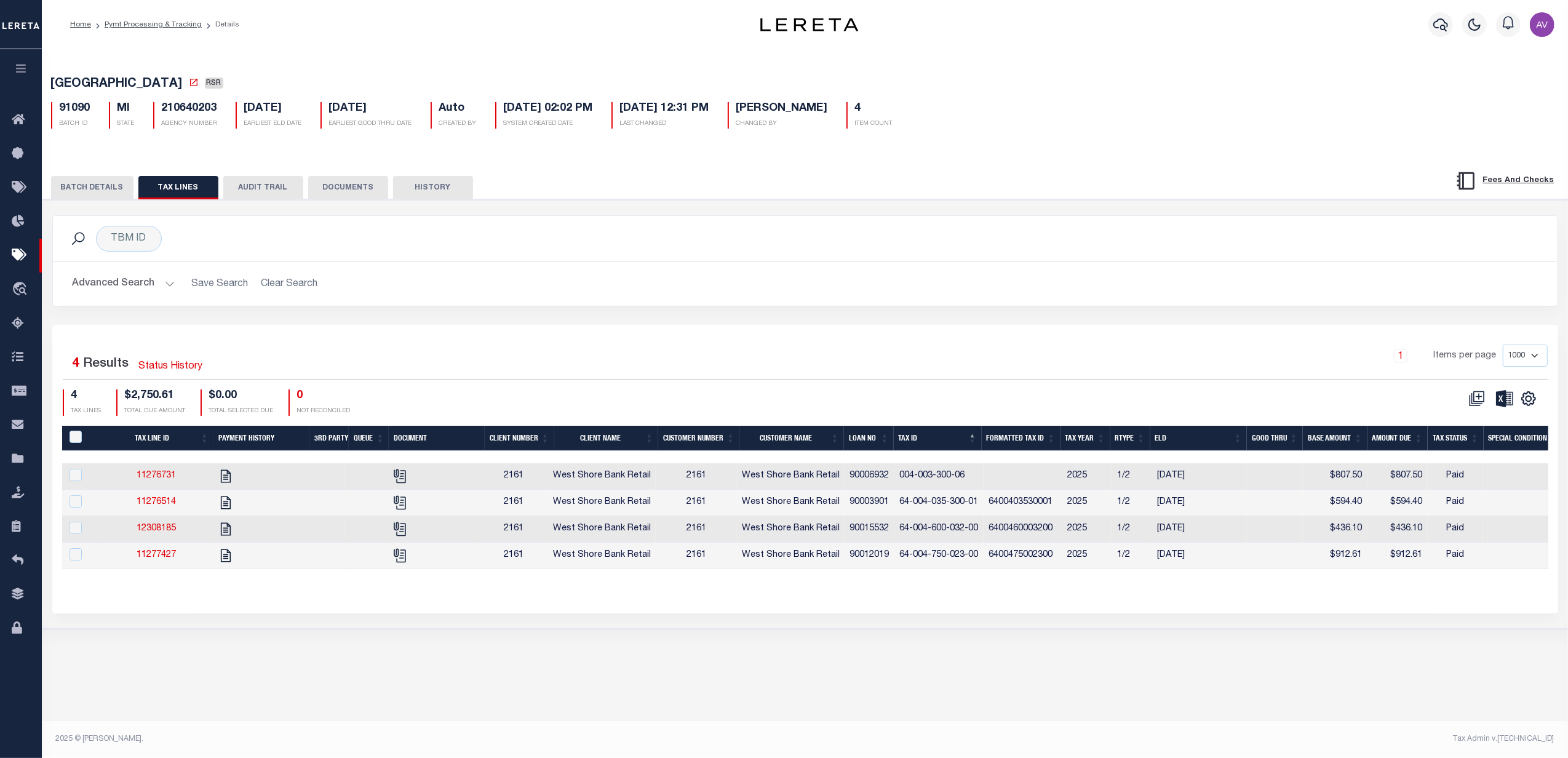
click at [919, 296] on h2 "Advanced Search Save Search Clear Search" at bounding box center [805, 284] width 1485 height 24
click at [84, 181] on button "BATCH DETAILS" at bounding box center [92, 188] width 82 height 24
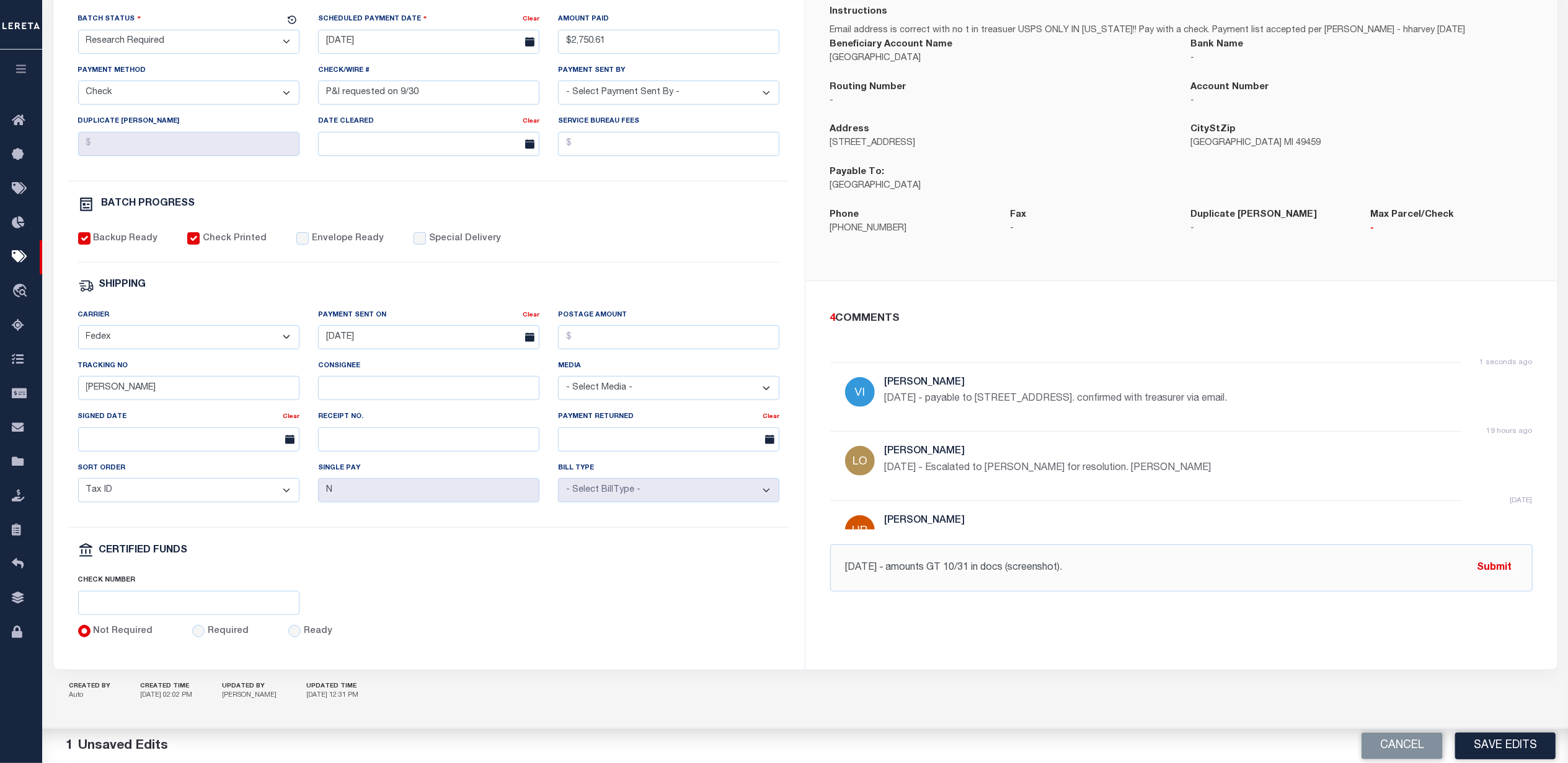
scroll to position [290, 0]
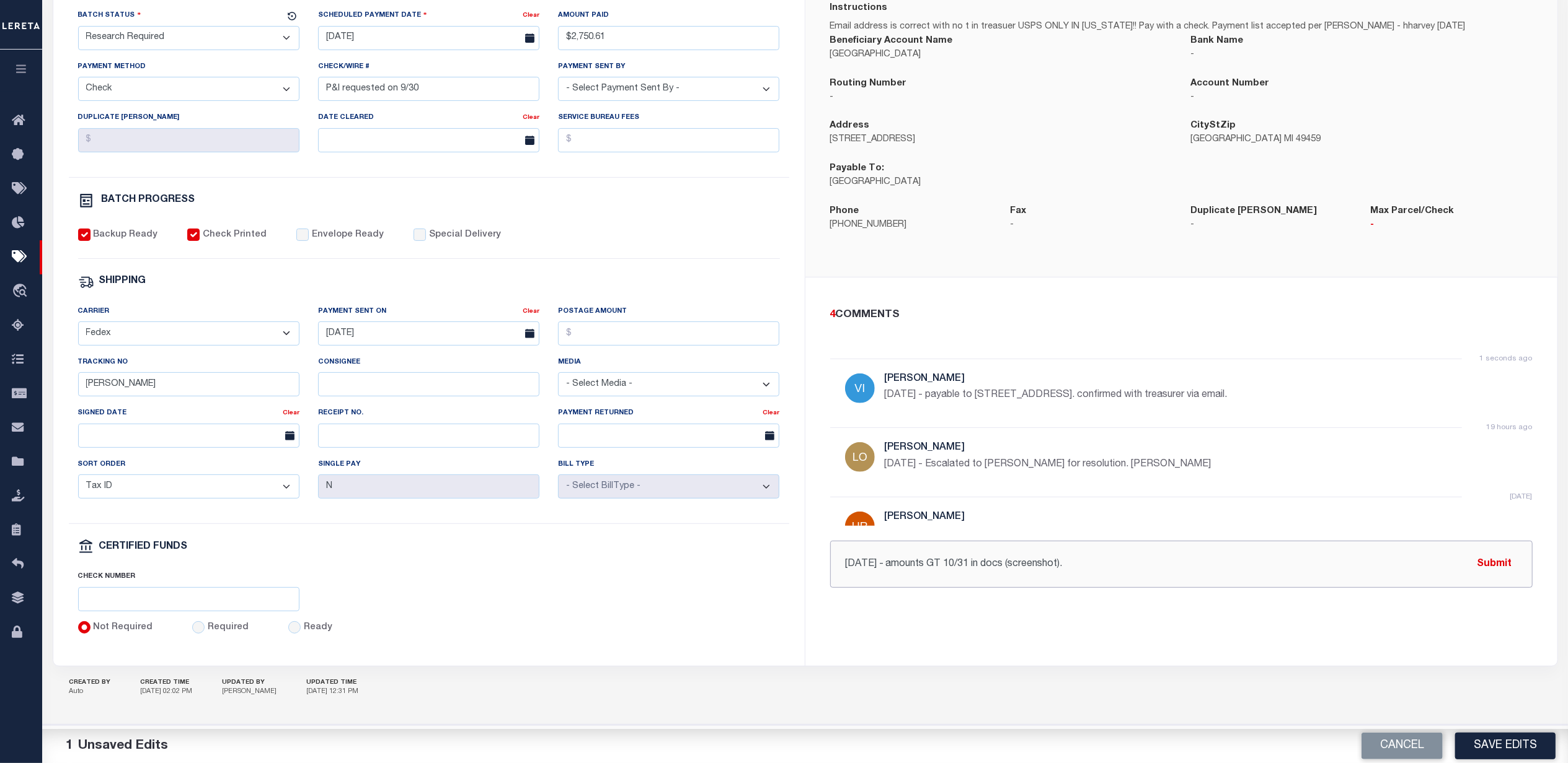
click at [1210, 546] on input "10/8/25 - amounts GT 10/31 in docs (screenshot)." at bounding box center [1181, 564] width 703 height 47
click at [1168, 545] on input "10/8/25 - amounts GT 10/31 in docs (screenshot)." at bounding box center [1181, 564] width 703 height 47
type input "10/8/25 - amounts GT 10/31 in docs (screenshot). $54.47"
click at [1270, 548] on input "10/8/25 - amounts GT 10/31 in docs (screenshot). $54.47" at bounding box center [1181, 564] width 703 height 47
click at [1489, 556] on button "Submit" at bounding box center [1494, 565] width 51 height 26
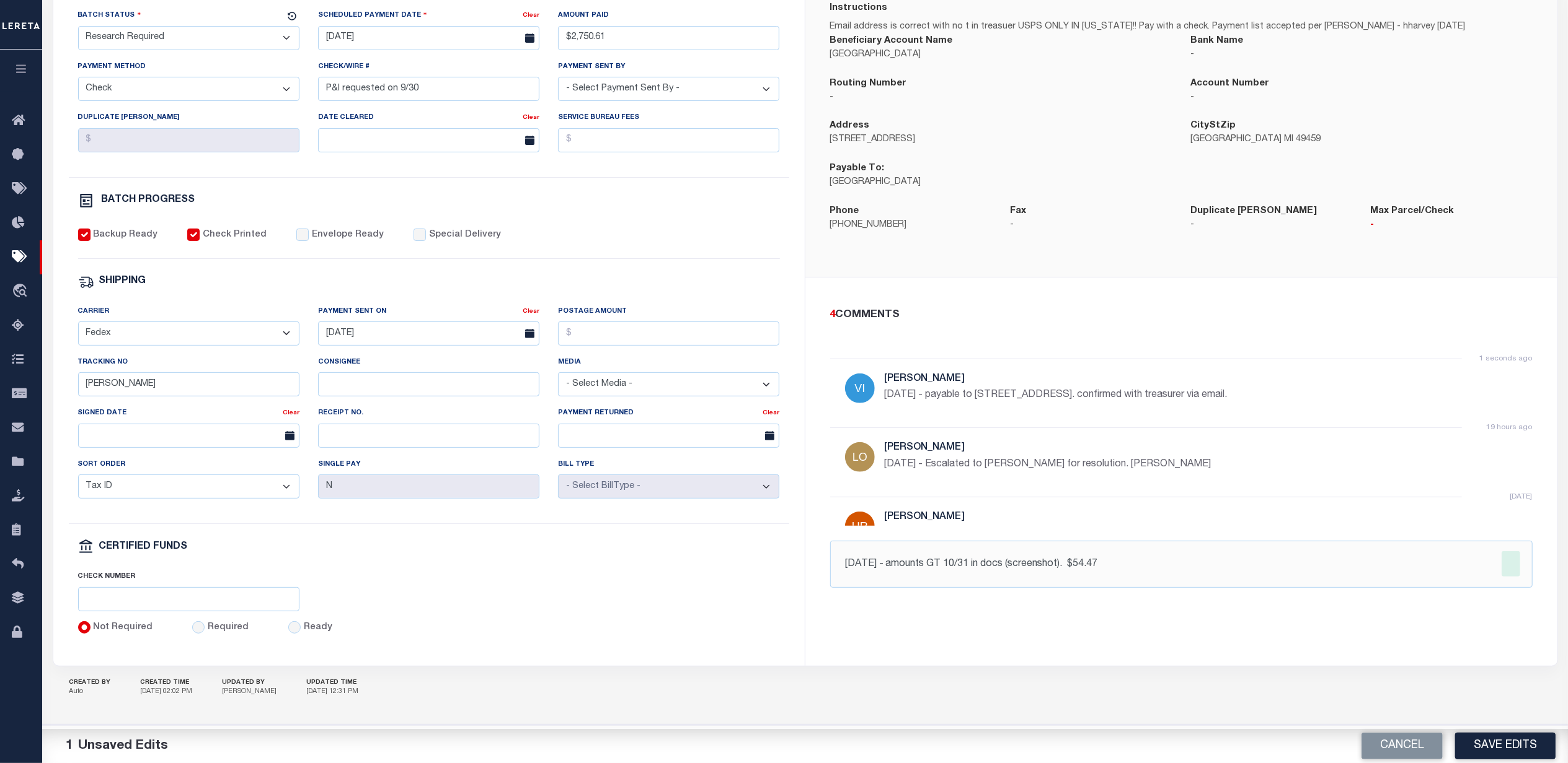
click at [1130, 601] on div "4 COMMENTS 1 seconds ago Villatoro-Benitez, Andres 10/7/25 - payable to PO Box …" at bounding box center [1181, 447] width 752 height 341
click at [1082, 321] on div "5 COMMENTS 1 seconds ago Villatoro-Benitez, Andres 10/8/25 - amounts GT 10/31 i…" at bounding box center [1181, 448] width 722 height 281
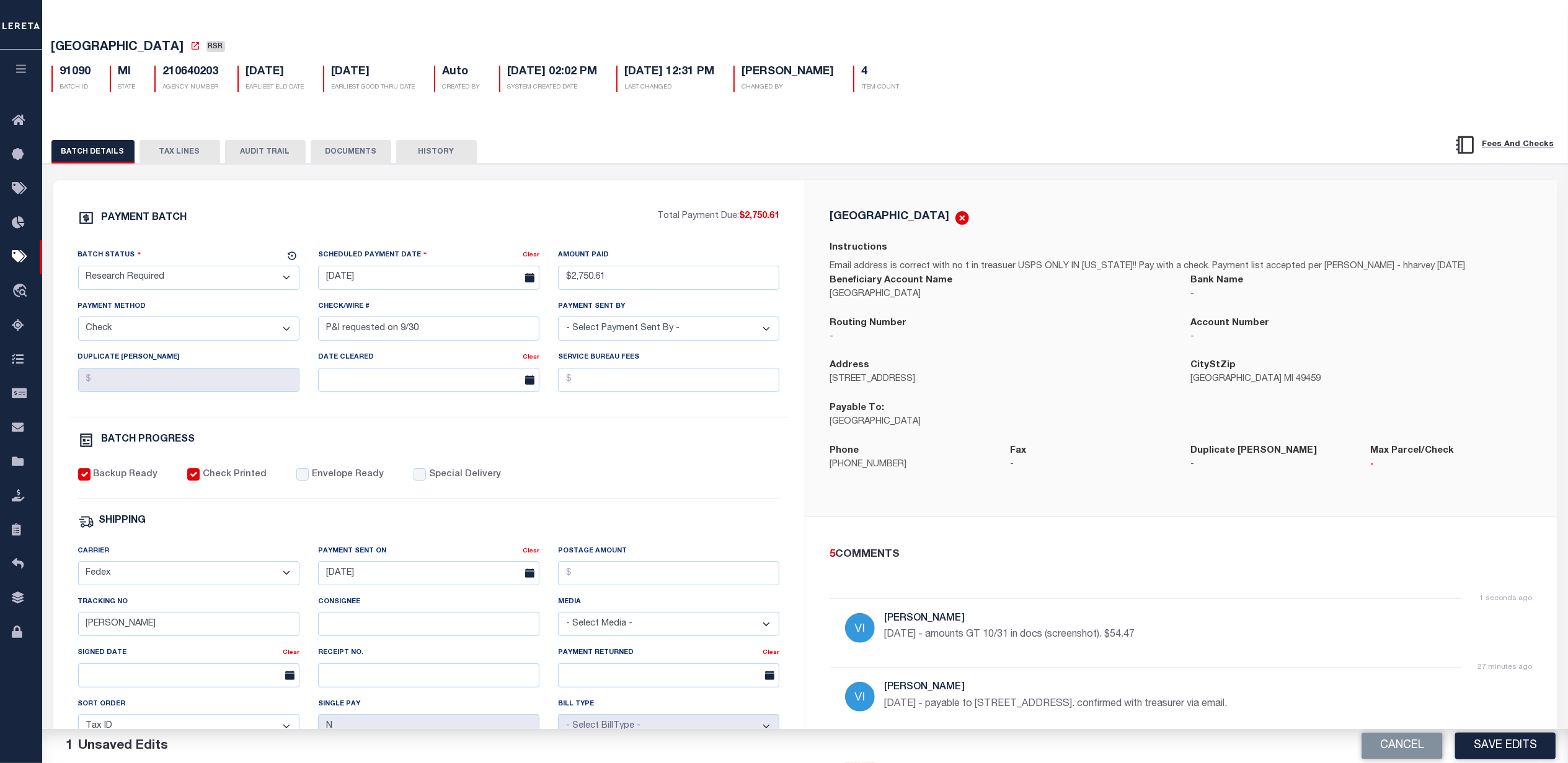
scroll to position [0, 0]
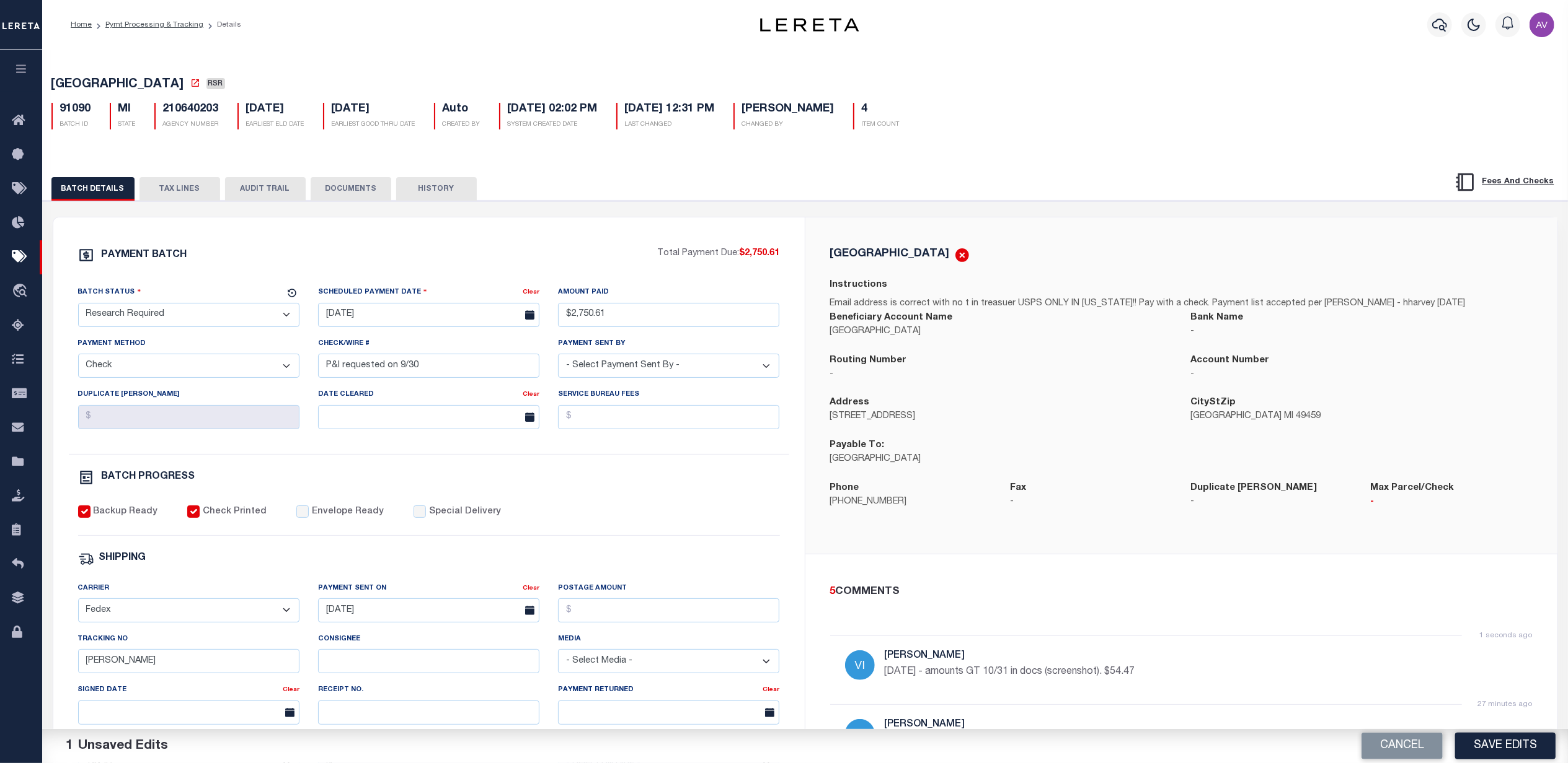
click at [1010, 219] on div "PAYMENT BATCH Total Payment Due: $2,750.61 Batch Status" at bounding box center [806, 601] width 1538 height 802
click at [170, 114] on h5 "210640203" at bounding box center [190, 109] width 56 height 14
copy h5 "210640203"
click at [1190, 219] on div "COLFAX TOWNSHIP Instructions Email address is correct with no t in treasuer USP…" at bounding box center [1181, 386] width 752 height 336
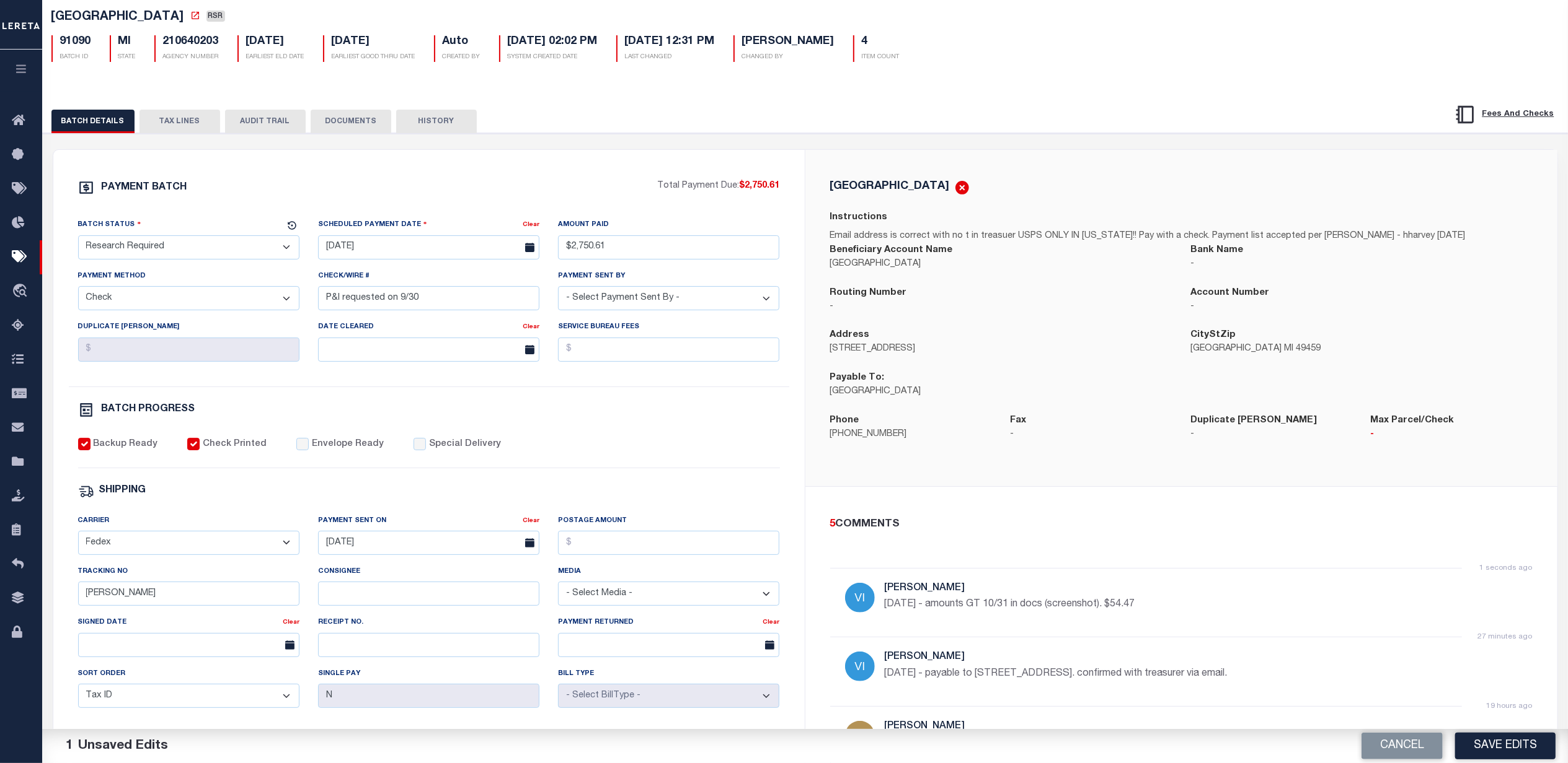
scroll to position [83, 0]
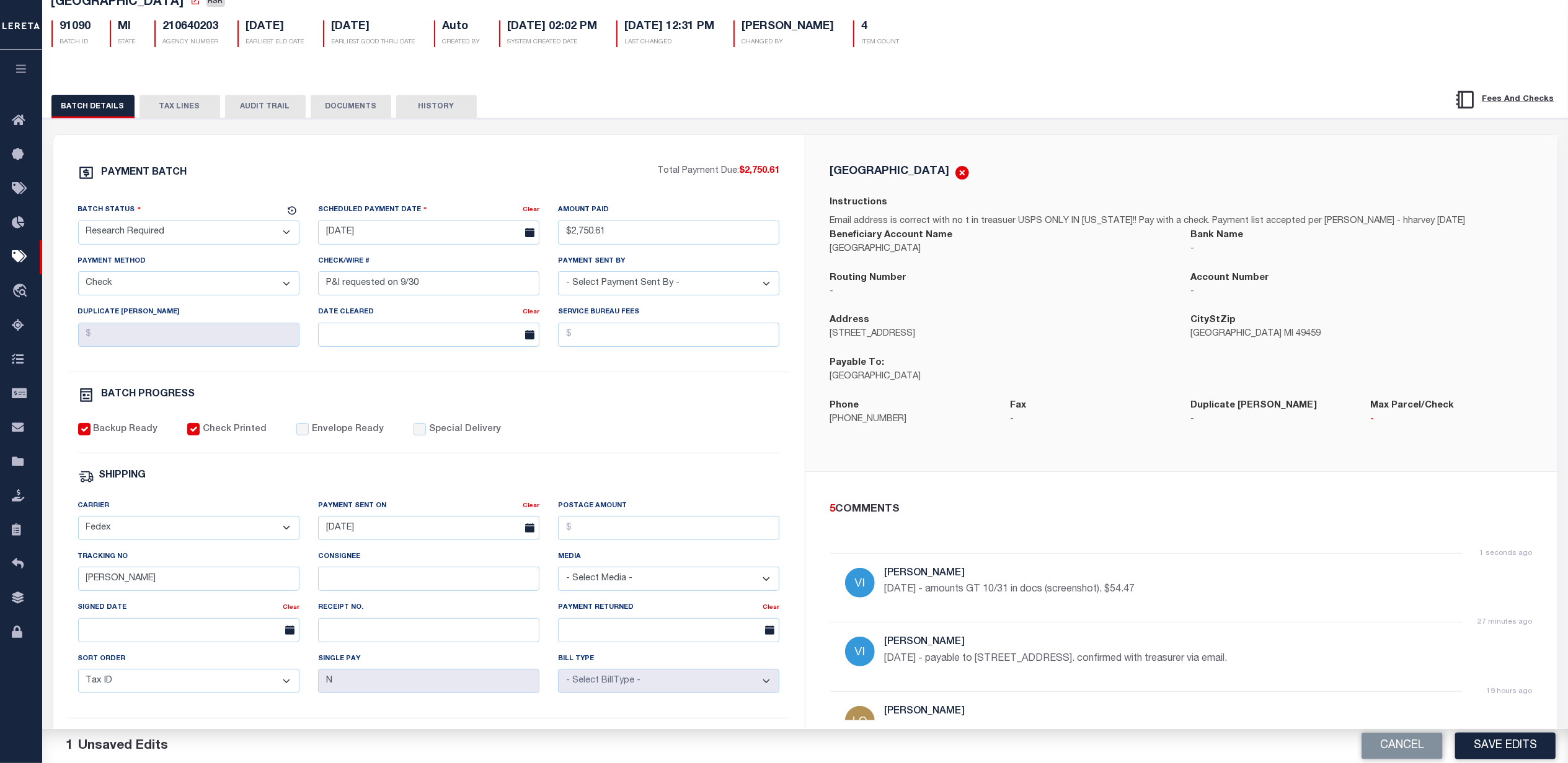
click at [176, 110] on button "TAX LINES" at bounding box center [180, 107] width 81 height 24
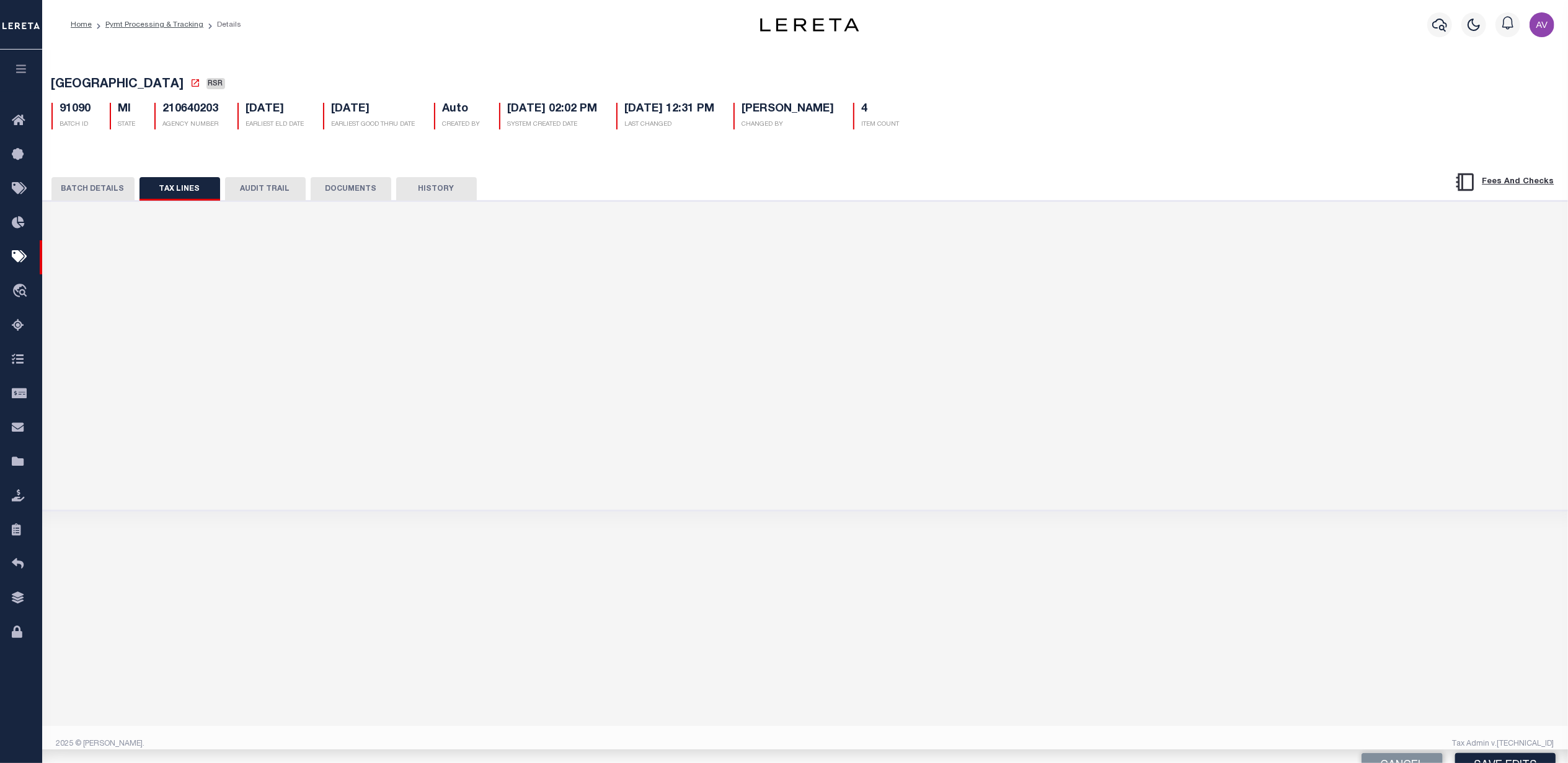
scroll to position [0, 0]
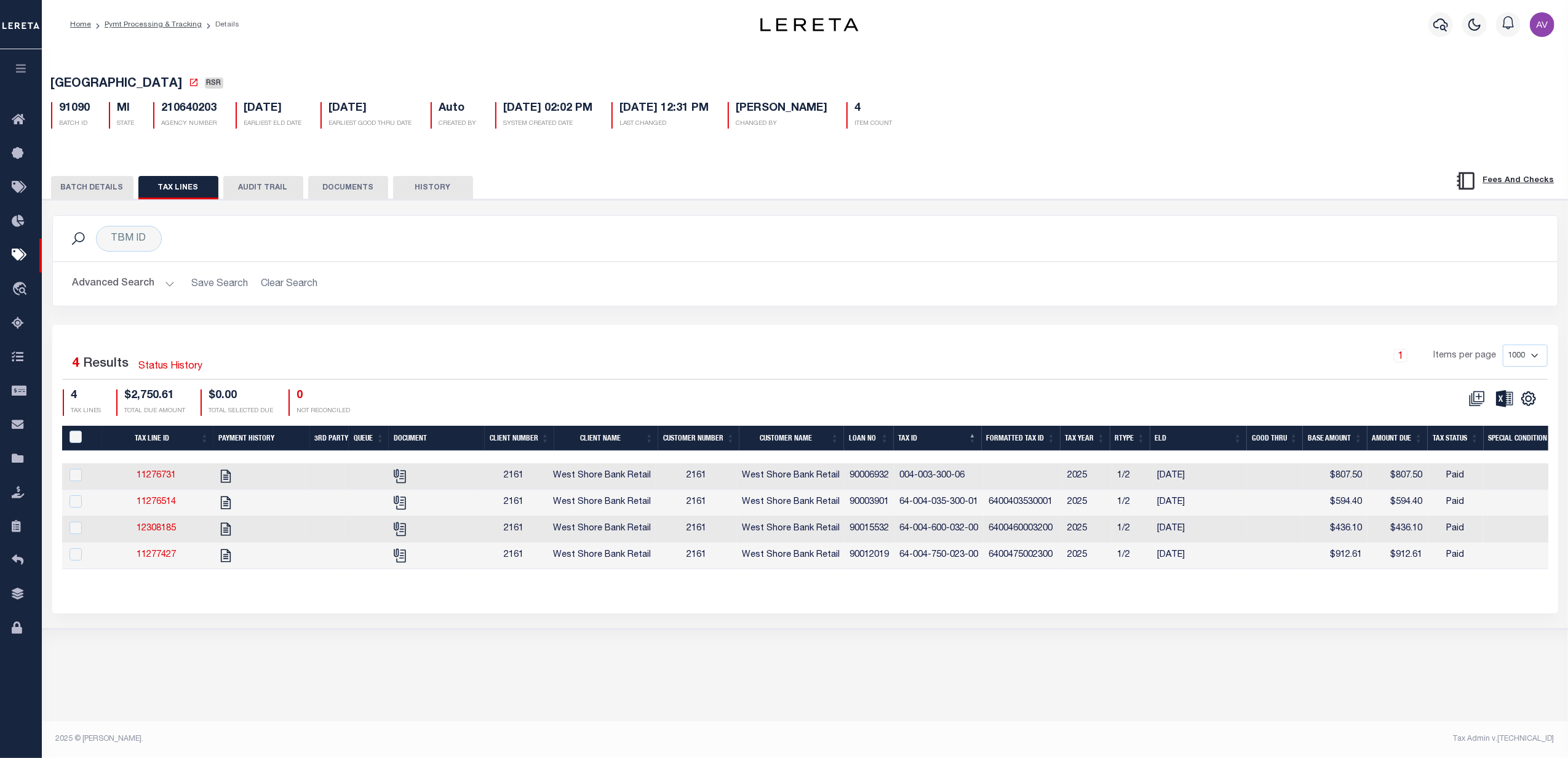
click at [1108, 357] on div "1 Items per page 1000 2500 5000 10000" at bounding box center [993, 360] width 1109 height 32
click at [1058, 272] on div "Advanced Search Save Search Clear Search Loan No Equals Equals Is Not Equal To …" at bounding box center [805, 284] width 1505 height 44
drag, startPoint x: 117, startPoint y: 194, endPoint x: 107, endPoint y: 188, distance: 11.7
click at [117, 194] on button "BATCH DETAILS" at bounding box center [92, 188] width 82 height 24
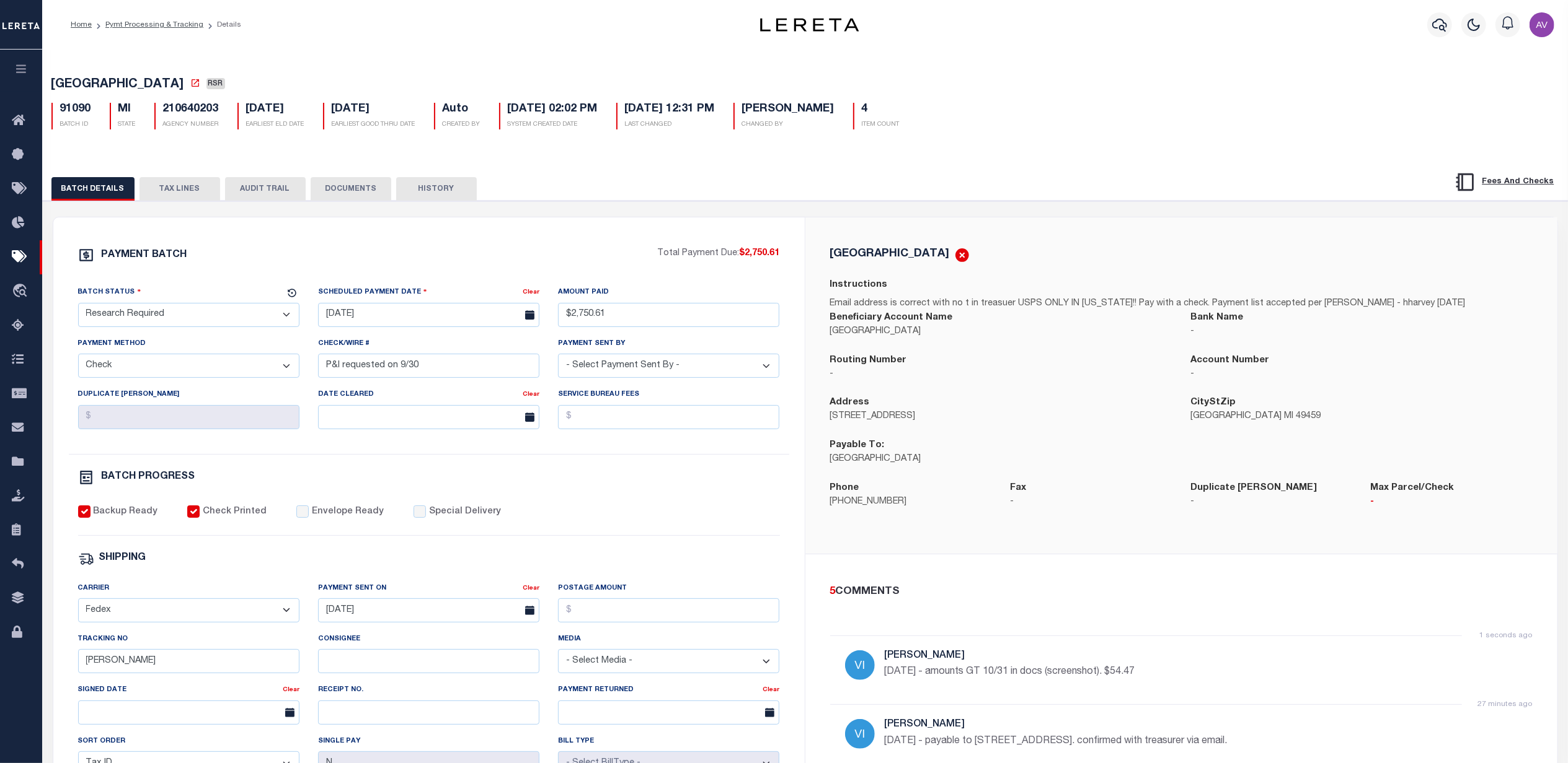
click at [670, 207] on div "PAYMENT BATCH Total Payment Due: $2,750.61 Batch Status" at bounding box center [806, 601] width 1538 height 802
click at [818, 199] on div "BATCH DETAILS TAX LINES AUDIT TRAIL DOCUMENTS HISTORY" at bounding box center [726, 188] width 1349 height 23
click at [621, 210] on div "PAYMENT BATCH Total Payment Due: $2,750.61 Batch Status" at bounding box center [806, 601] width 1538 height 802
click at [800, 219] on div "PAYMENT BATCH Total Payment Due: $2,750.61 Batch Status" at bounding box center [806, 601] width 1538 height 802
click at [432, 234] on div "PAYMENT BATCH Total Payment Due: $2,750.61 Batch Status" at bounding box center [429, 580] width 751 height 725
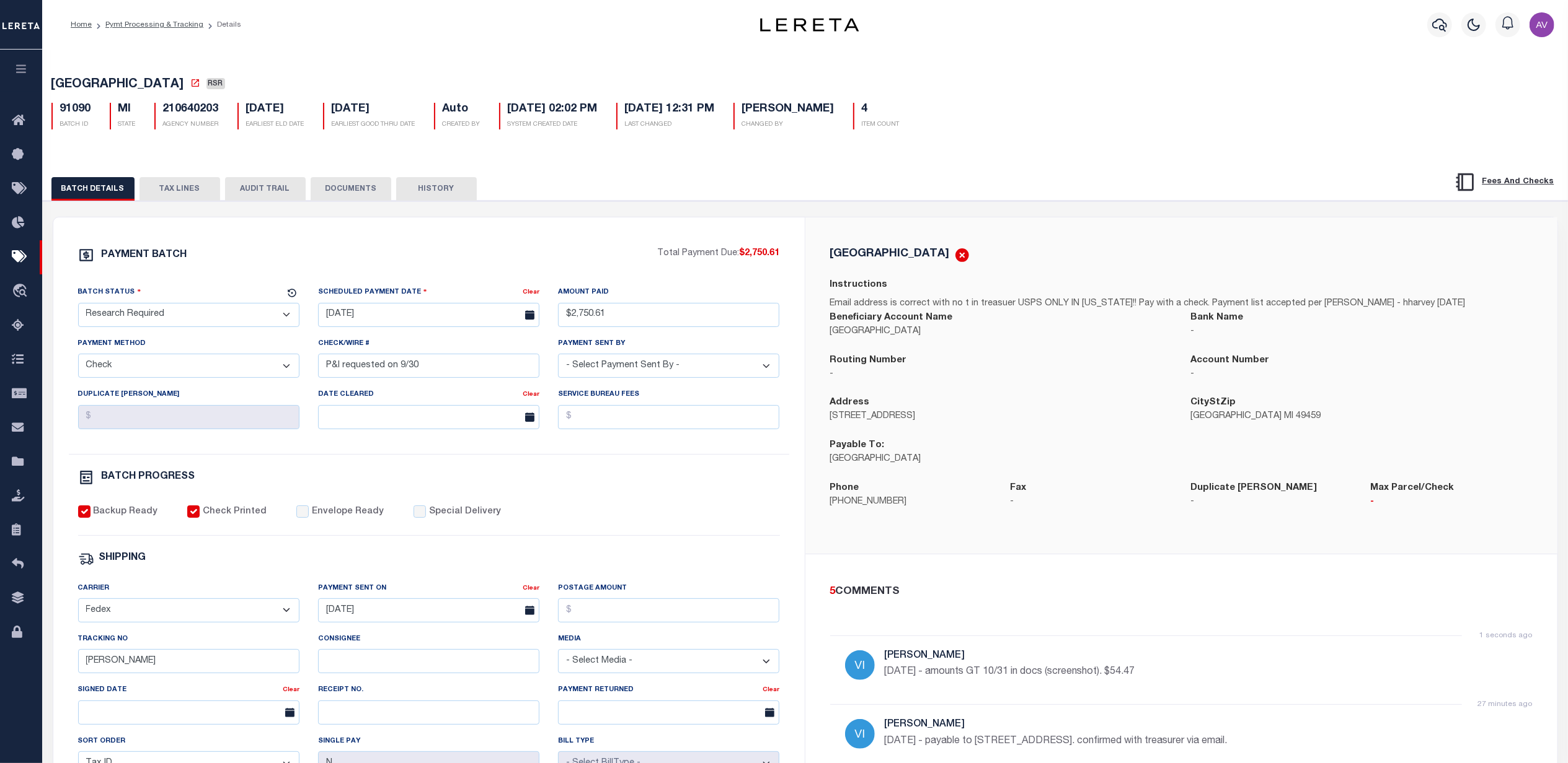
click at [348, 191] on button "DOCUMENTS" at bounding box center [351, 189] width 81 height 24
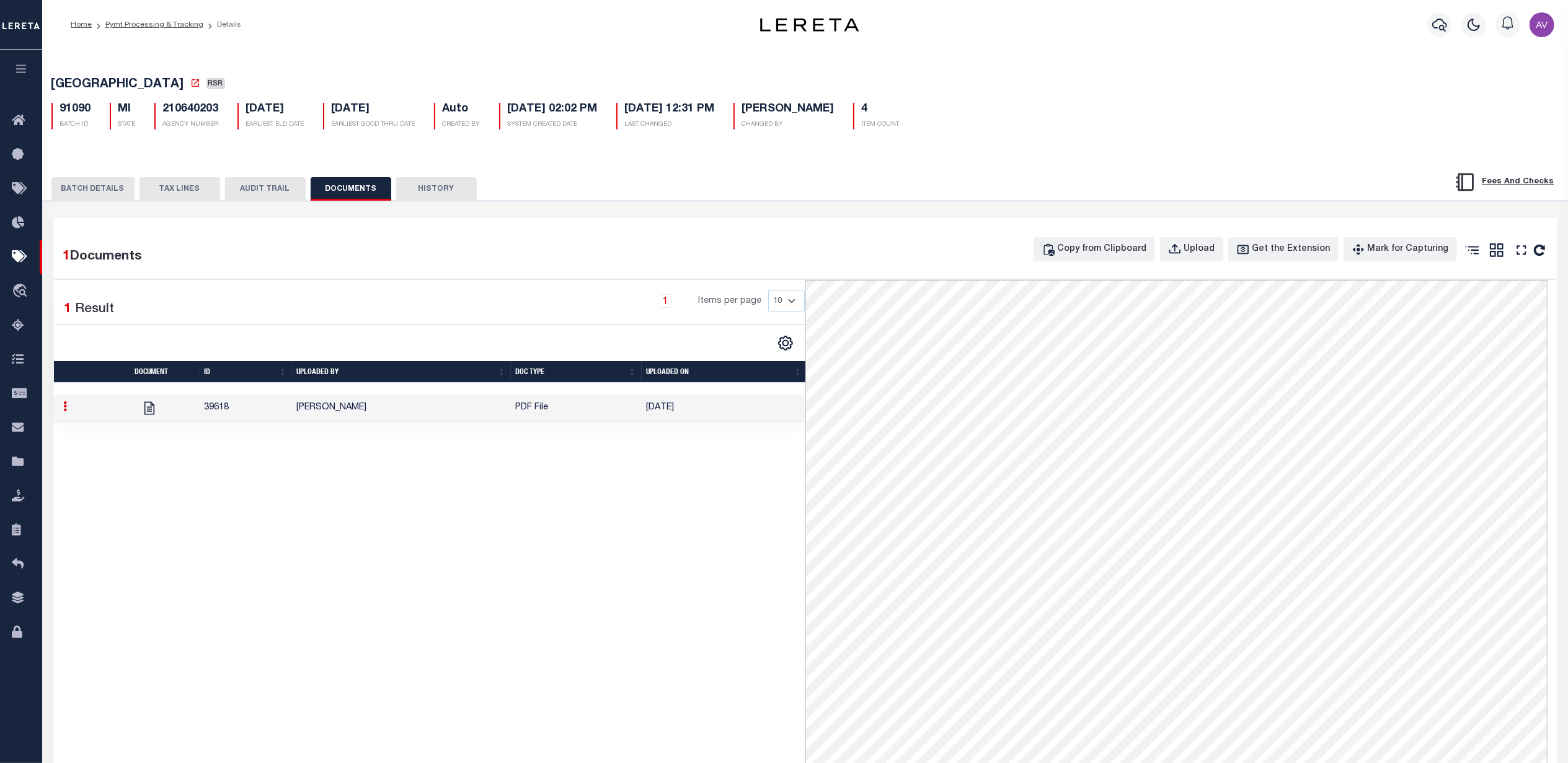
click at [99, 198] on button "BATCH DETAILS" at bounding box center [93, 189] width 83 height 24
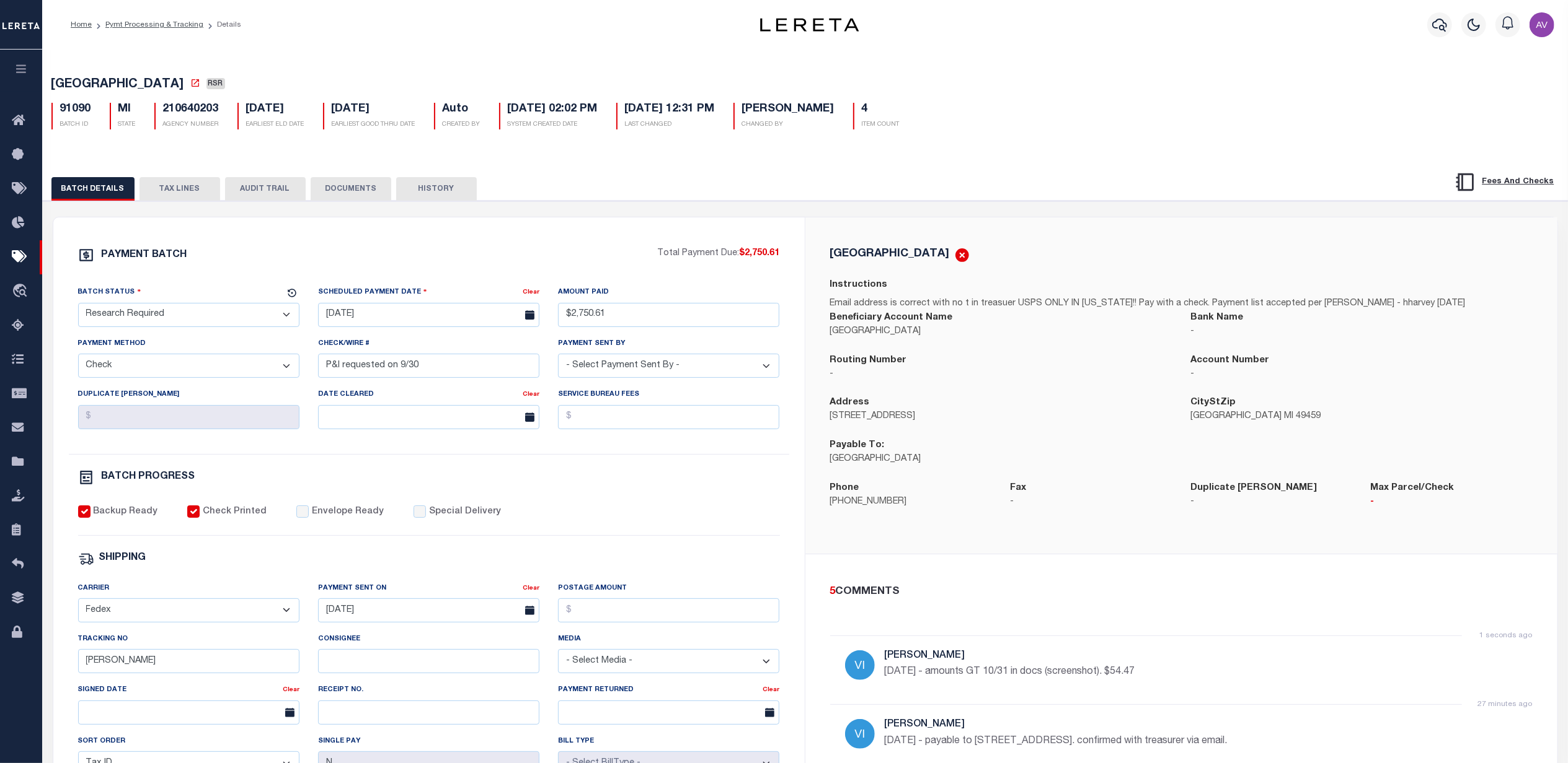
click at [159, 192] on button "TAX LINES" at bounding box center [180, 189] width 81 height 24
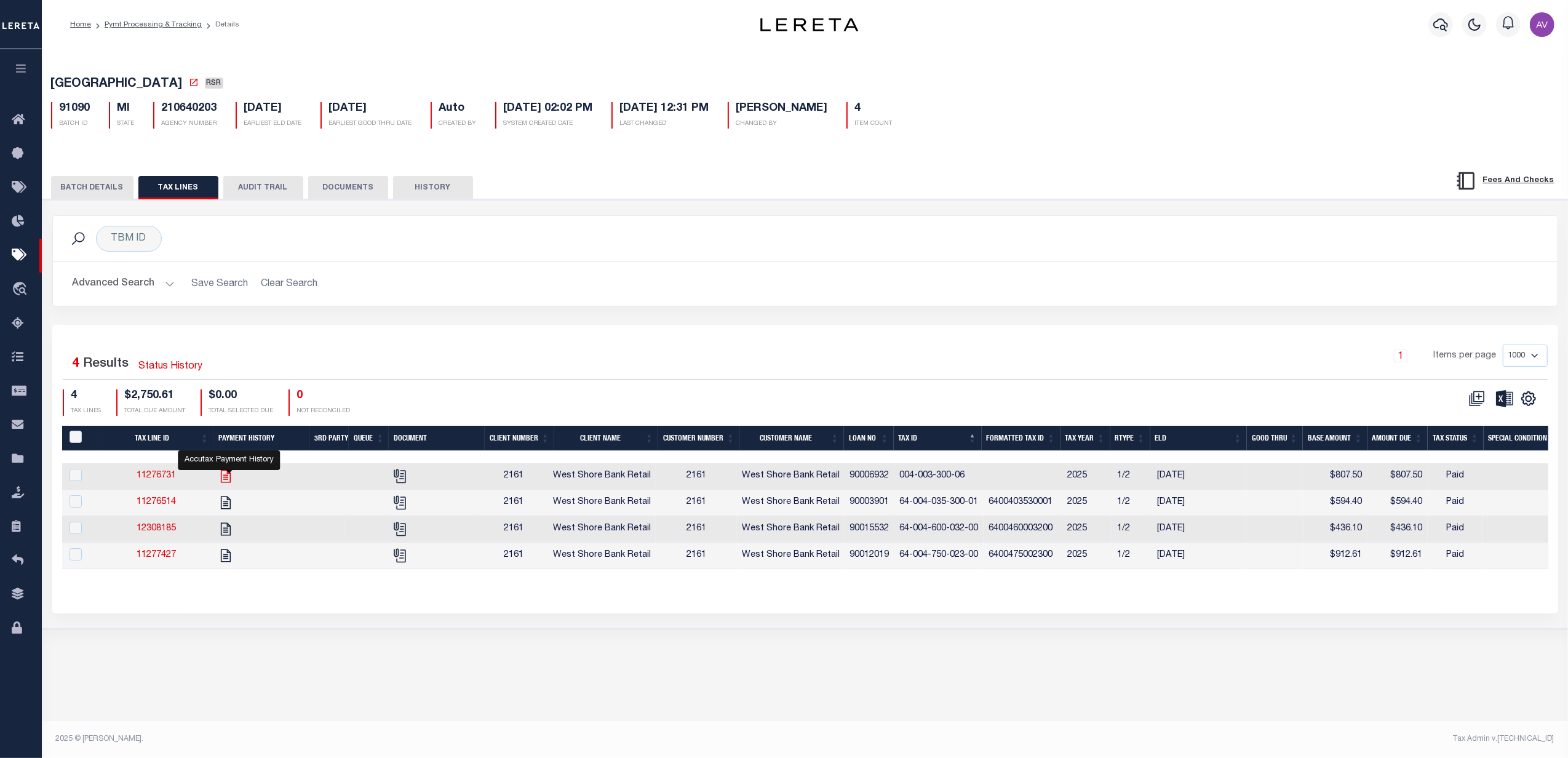
click at [226, 478] on icon "" at bounding box center [226, 477] width 16 height 16
checkbox input "true"
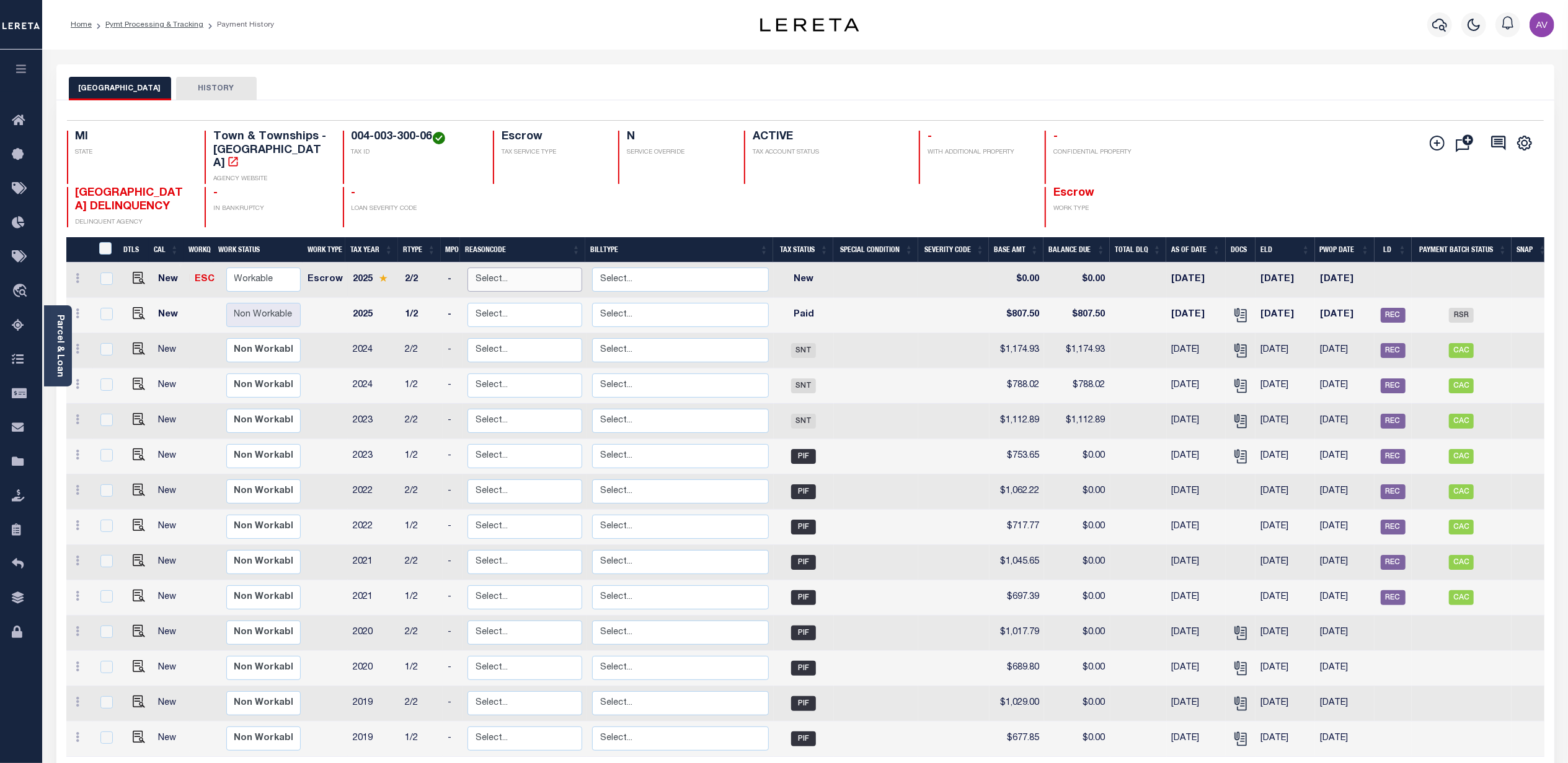
click at [491, 268] on select "Select... Payment Reversal Taxable Value Change Assessment Change Occupancy Tax…" at bounding box center [525, 280] width 114 height 24
checkbox input "true"
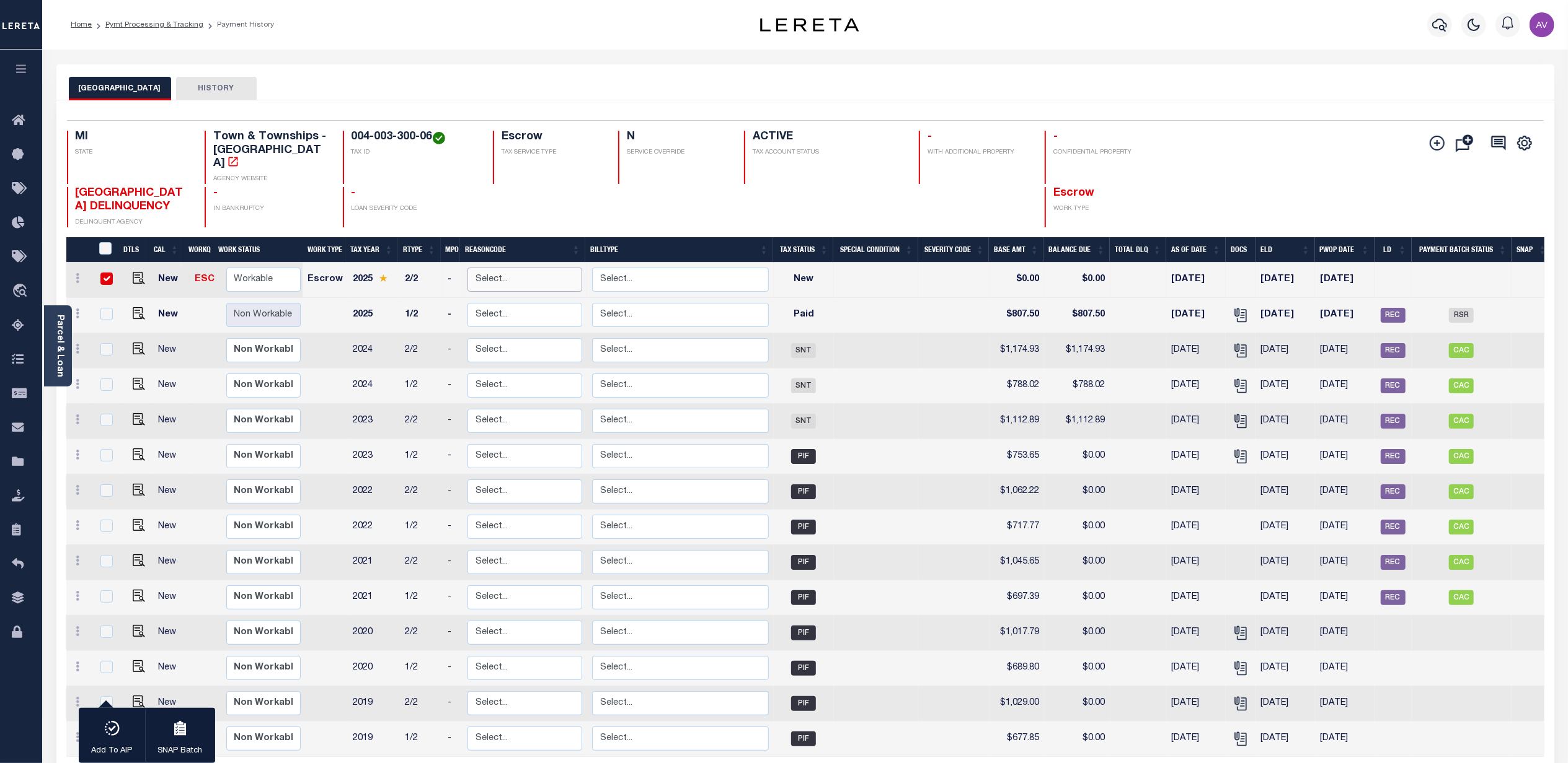
click at [491, 268] on select "Select... Payment Reversal Taxable Value Change Assessment Change Occupancy Tax…" at bounding box center [525, 280] width 114 height 24
checkbox input "false"
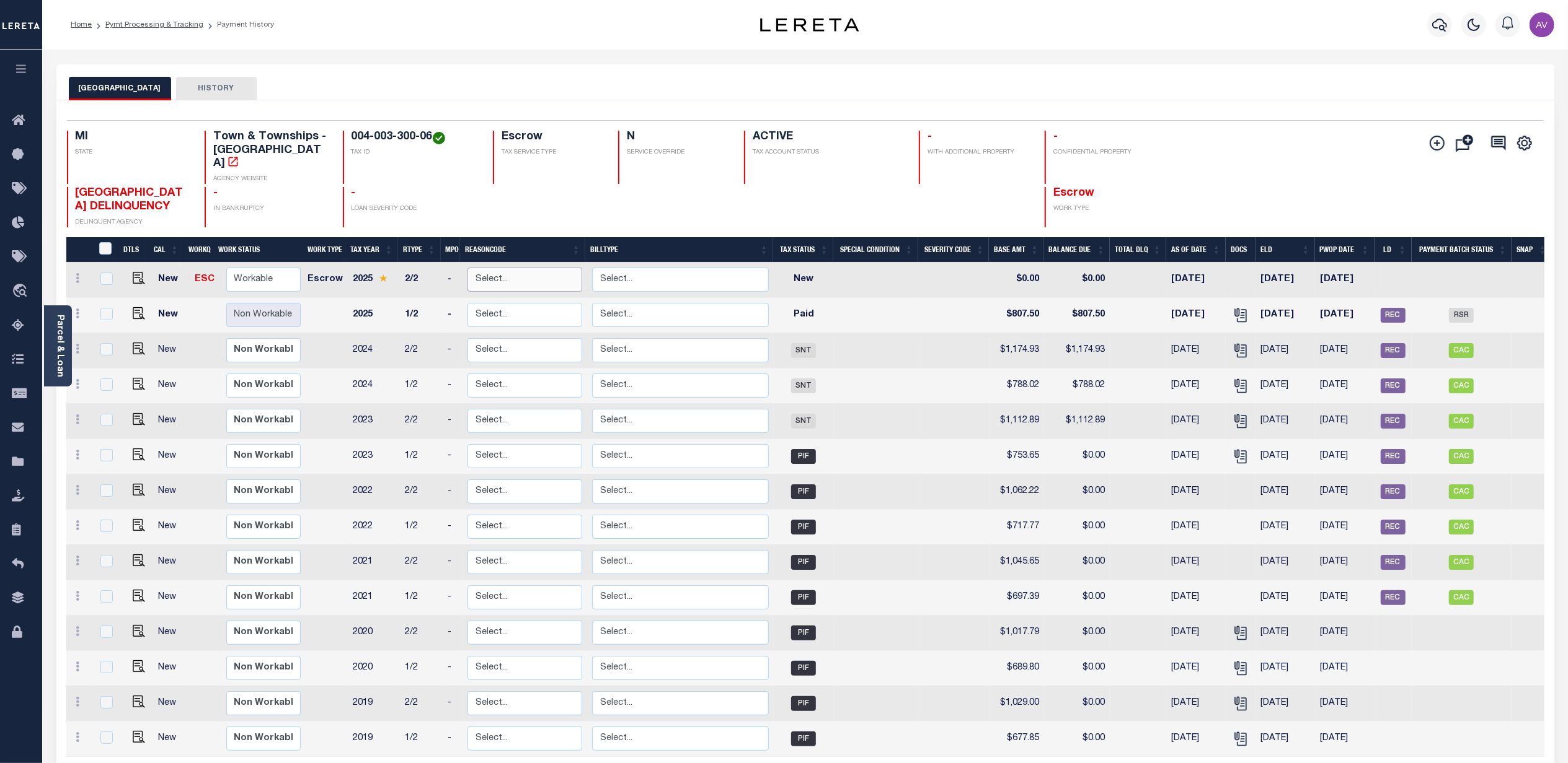
click at [491, 268] on select "Select... Payment Reversal Taxable Value Change Assessment Change Occupancy Tax…" at bounding box center [525, 280] width 114 height 24
checkbox input "true"
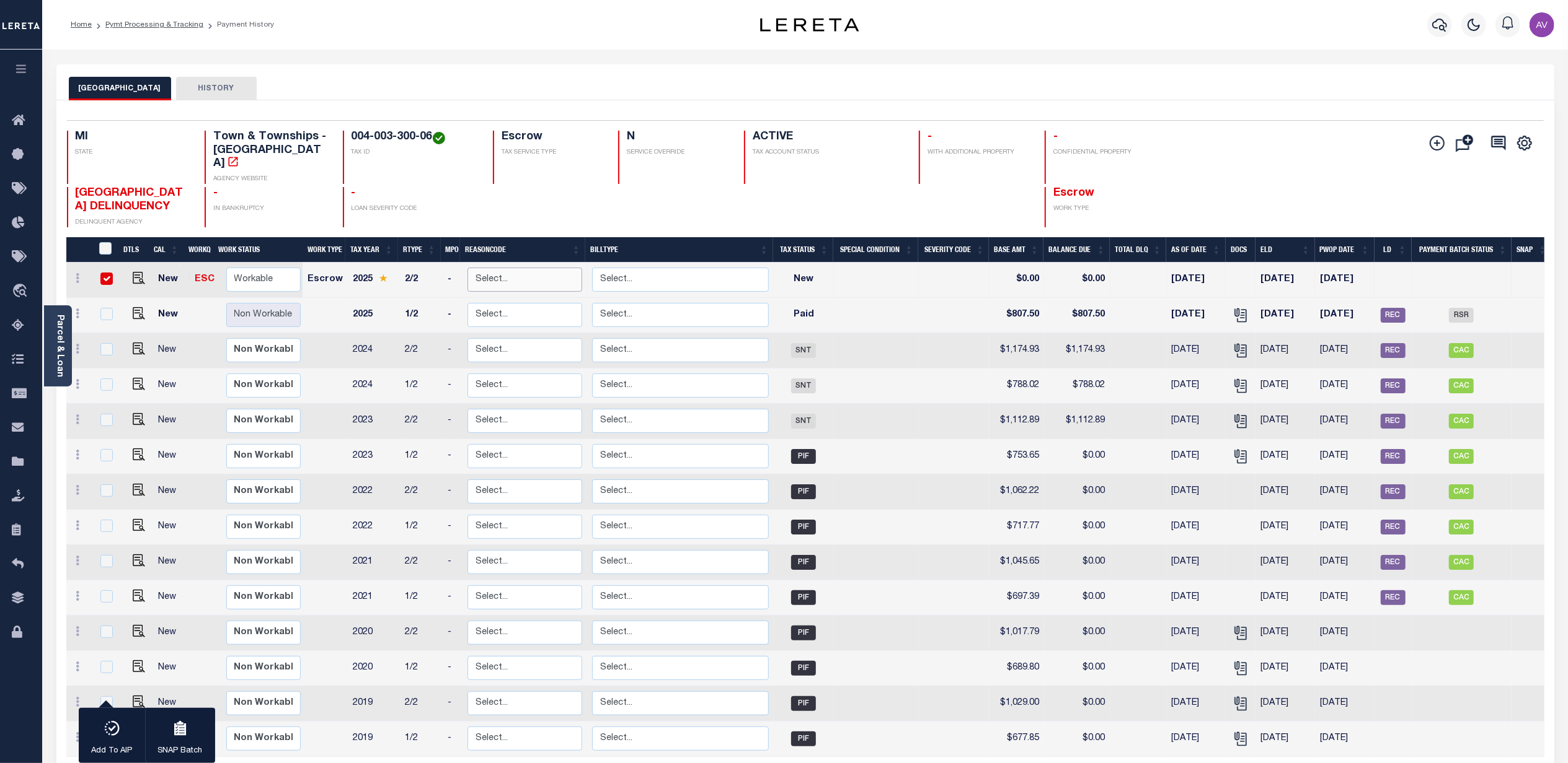
click at [491, 268] on select "Select... Payment Reversal Taxable Value Change Assessment Change Occupancy Tax…" at bounding box center [525, 280] width 114 height 24
checkbox input "false"
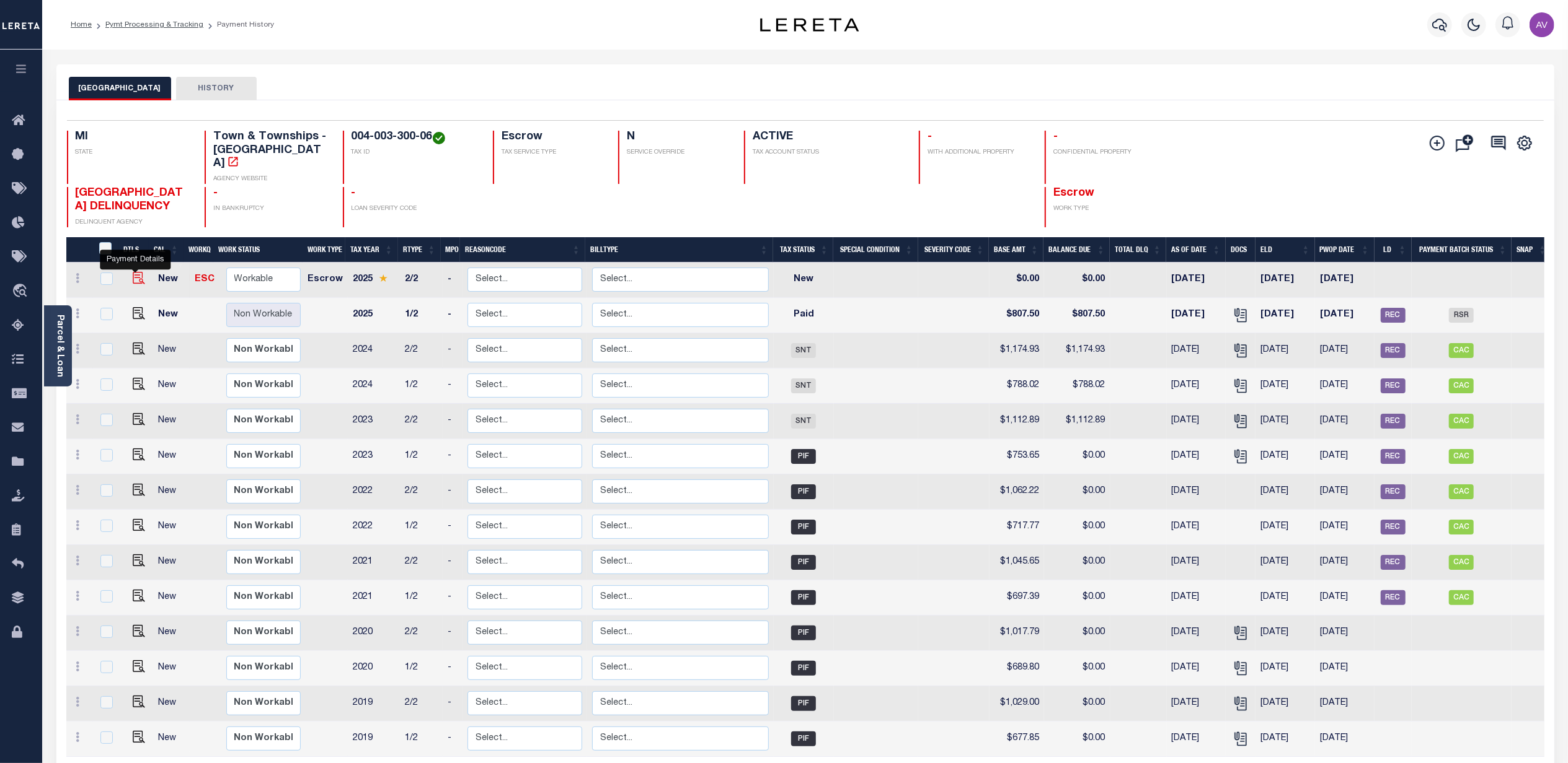
click at [135, 272] on img "" at bounding box center [138, 277] width 12 height 12
checkbox input "true"
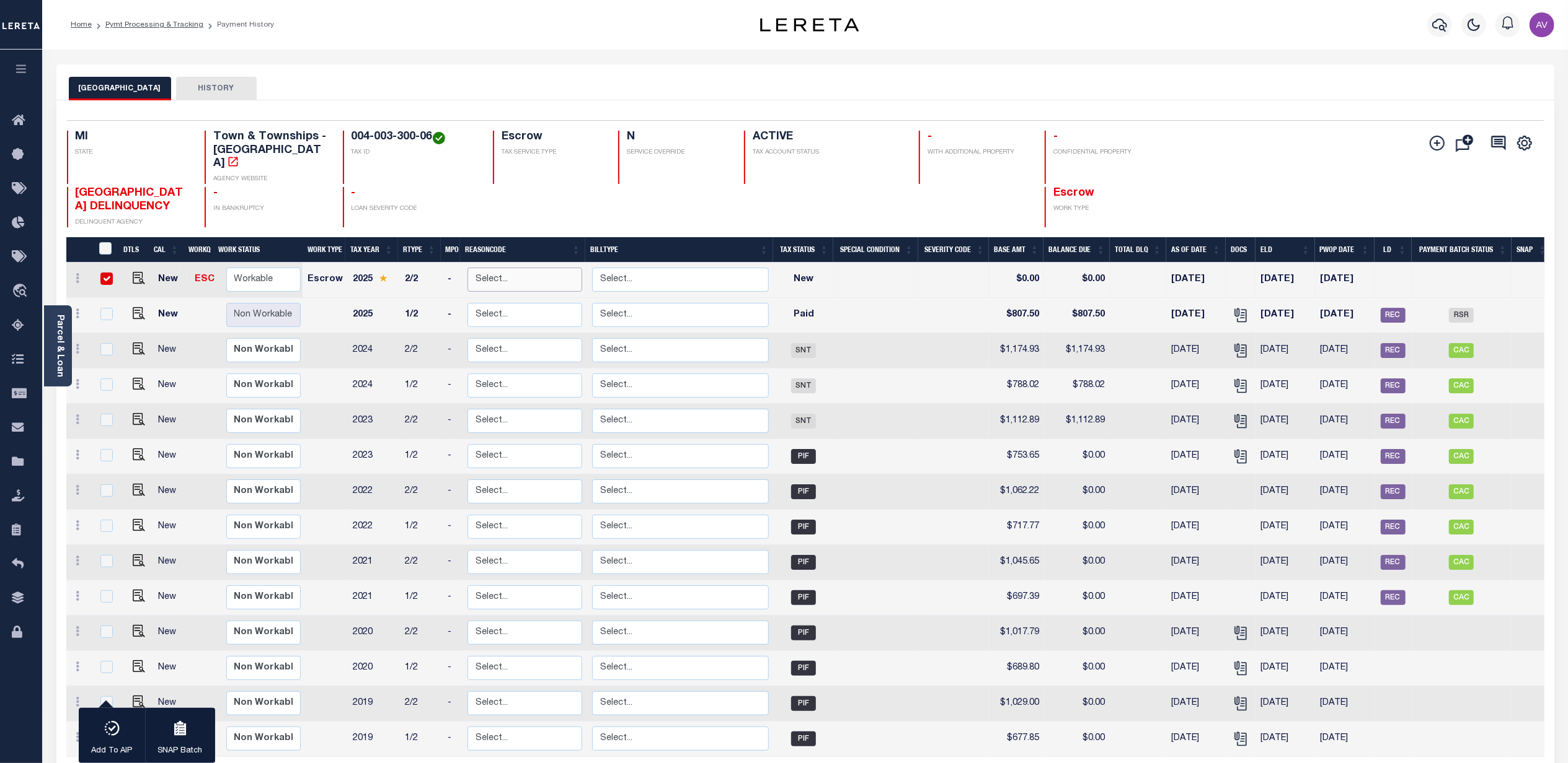
click at [496, 268] on select "Select... Payment Reversal Taxable Value Change Assessment Change Occupancy Tax…" at bounding box center [525, 280] width 114 height 24
checkbox input "false"
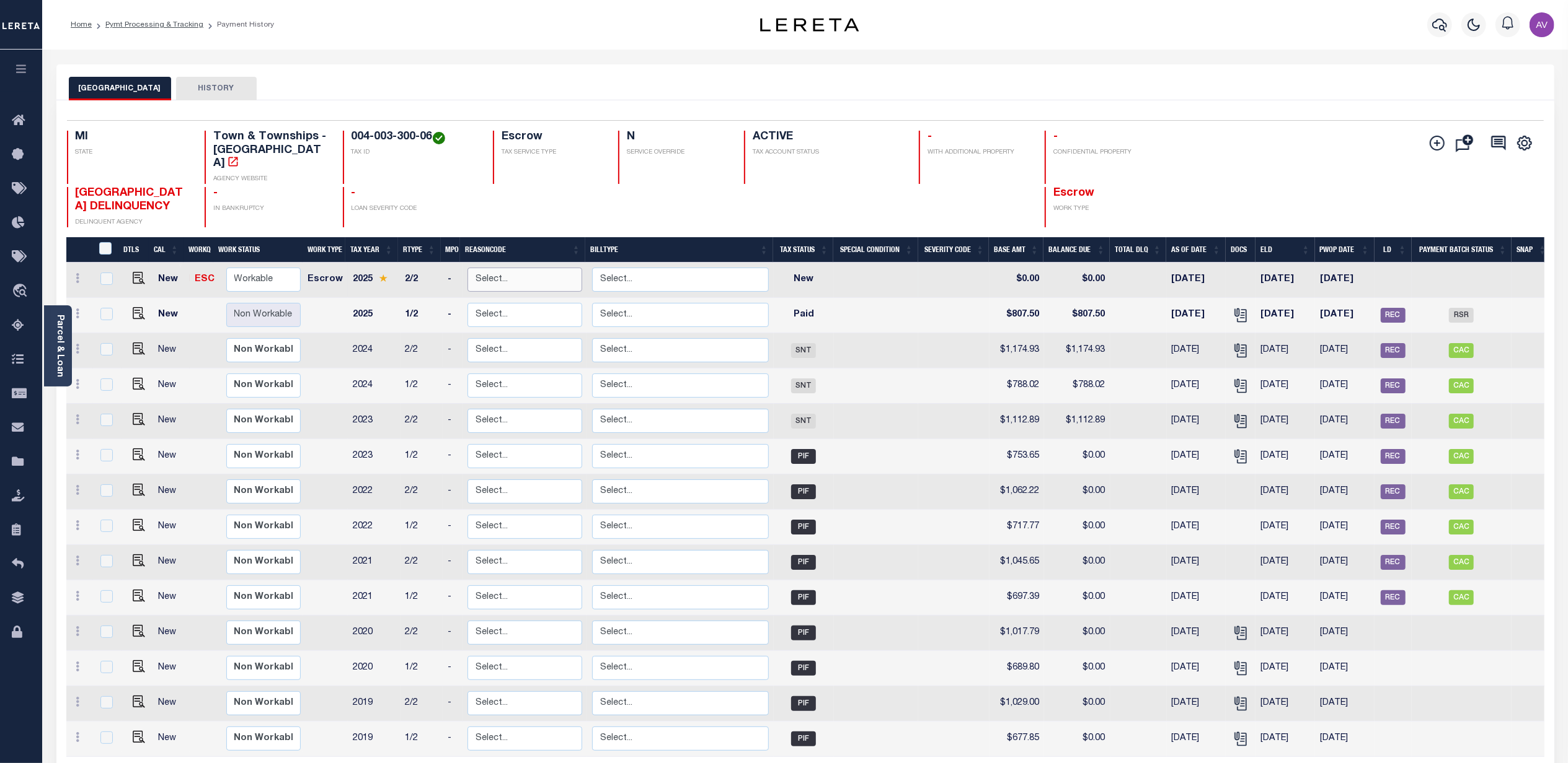
click at [496, 268] on select "Select... Payment Reversal Taxable Value Change Assessment Change Occupancy Tax…" at bounding box center [525, 280] width 114 height 24
checkbox input "true"
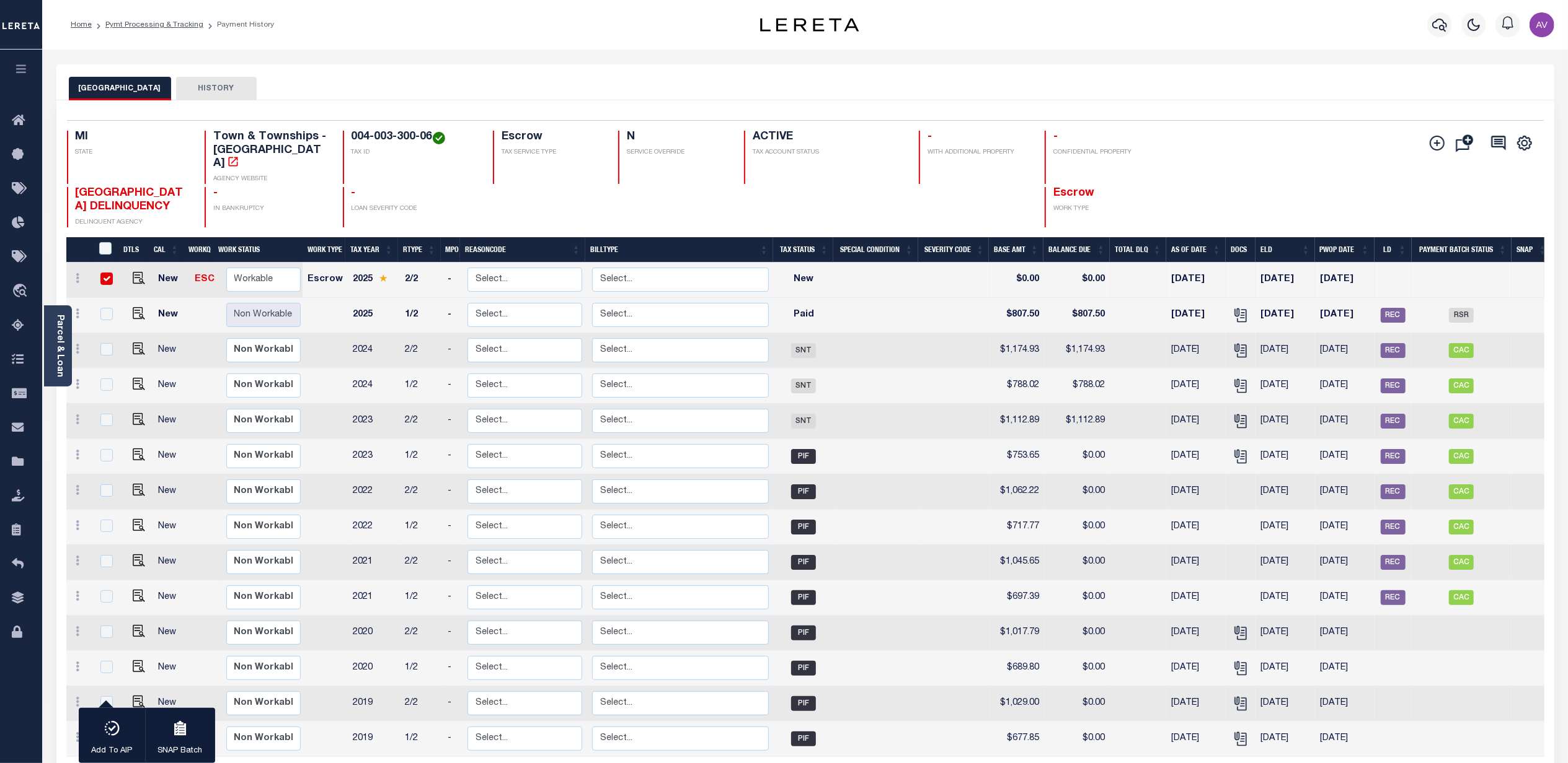
click at [560, 207] on div at bounding box center [548, 208] width 111 height 40
click at [103, 273] on input "checkbox" at bounding box center [106, 278] width 12 height 12
checkbox input "false"
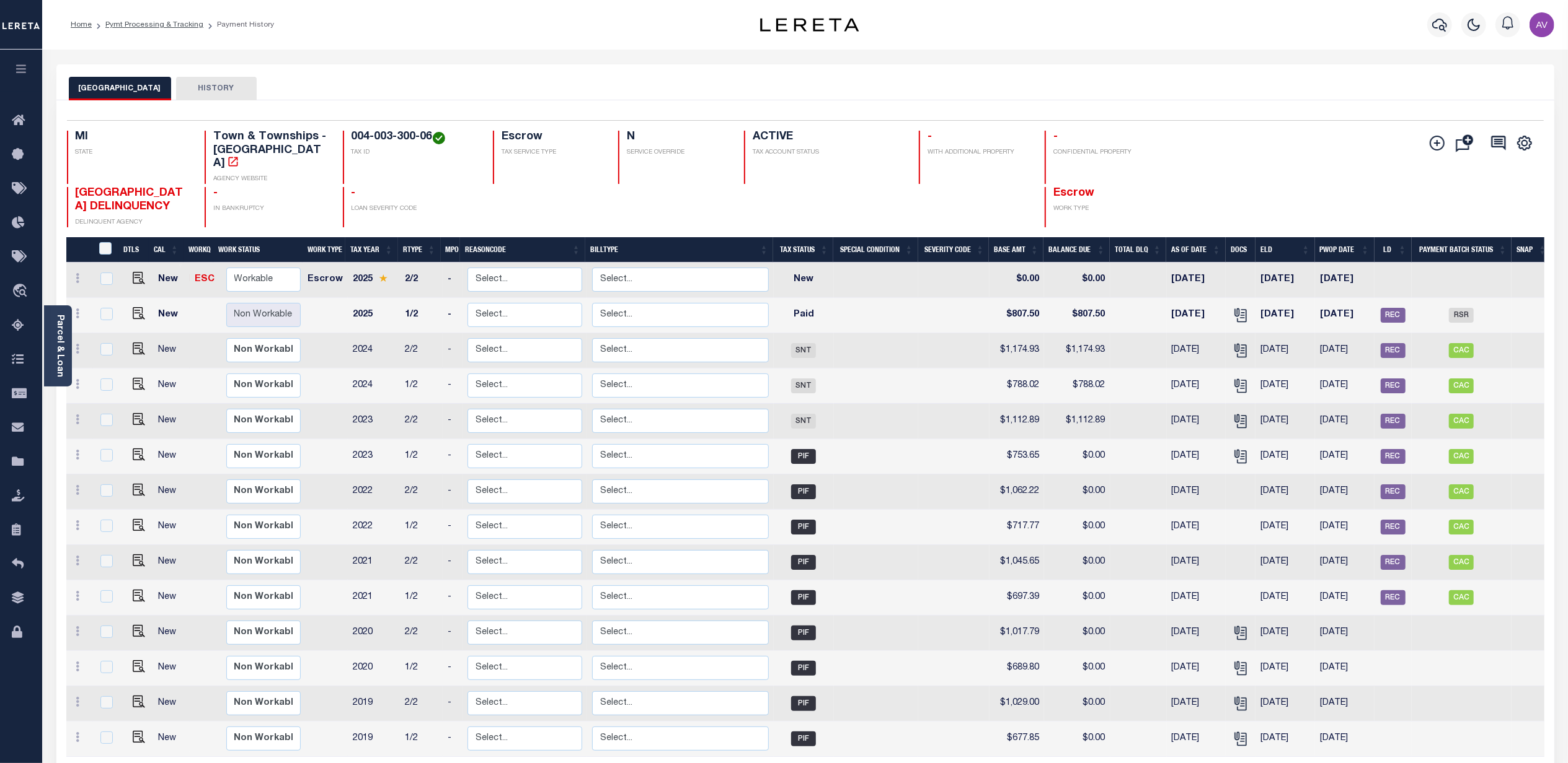
click at [1177, 106] on div "1 Selected 14 Results 1 Items per page 25 50 100 MI STATE TAX ID" at bounding box center [805, 472] width 1497 height 745
click at [983, 107] on div "1 Selected 14 Results 1 Items per page 25 50 100 MI STATE TAX ID" at bounding box center [805, 472] width 1497 height 745
click at [624, 90] on div "COLFAX TOWNSHIP HISTORY" at bounding box center [805, 88] width 1472 height 23
click at [60, 331] on link "Parcel & Loan" at bounding box center [59, 346] width 8 height 62
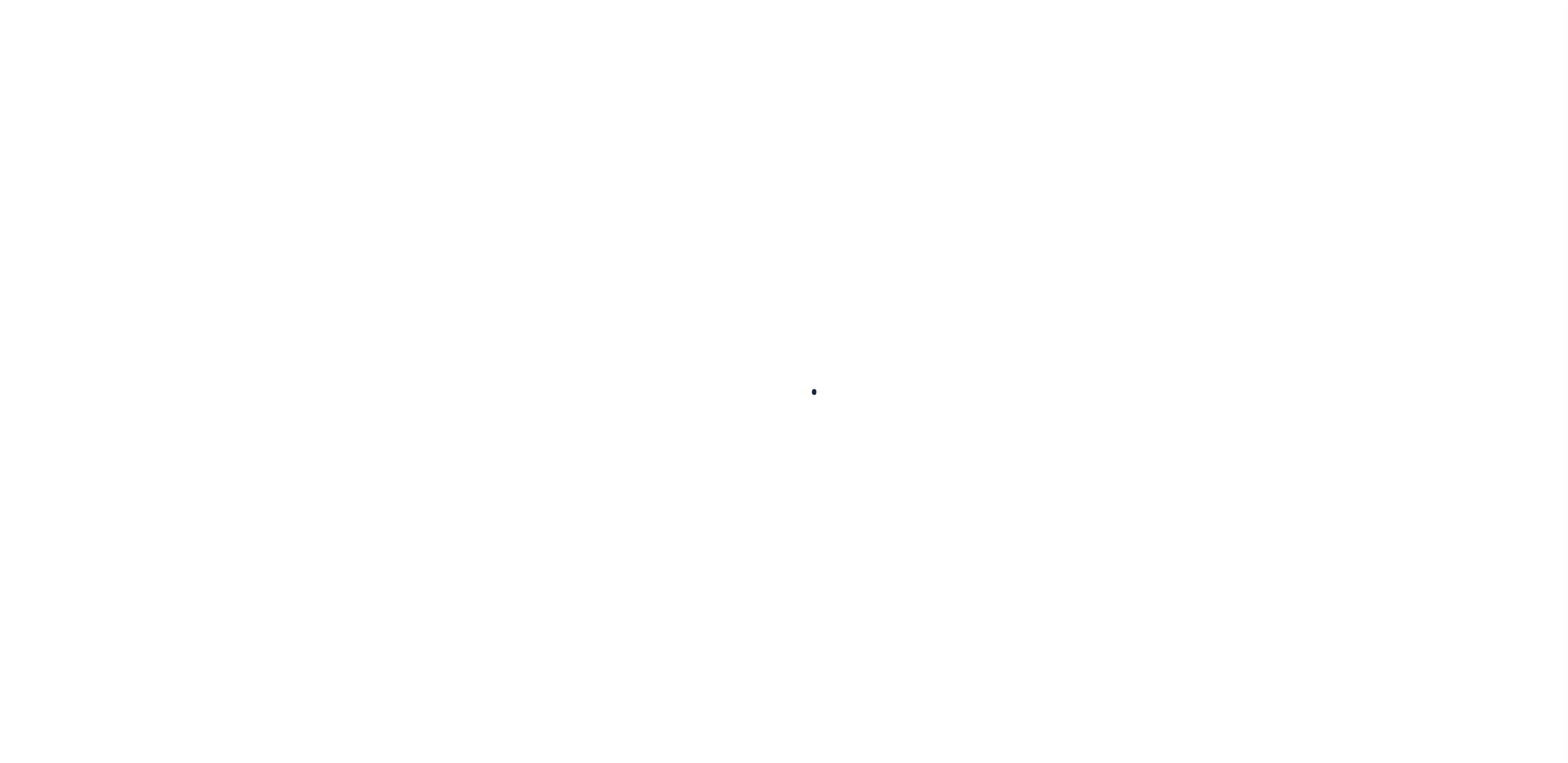
checkbox input "false"
type input "06/06/2025"
select select "NW2"
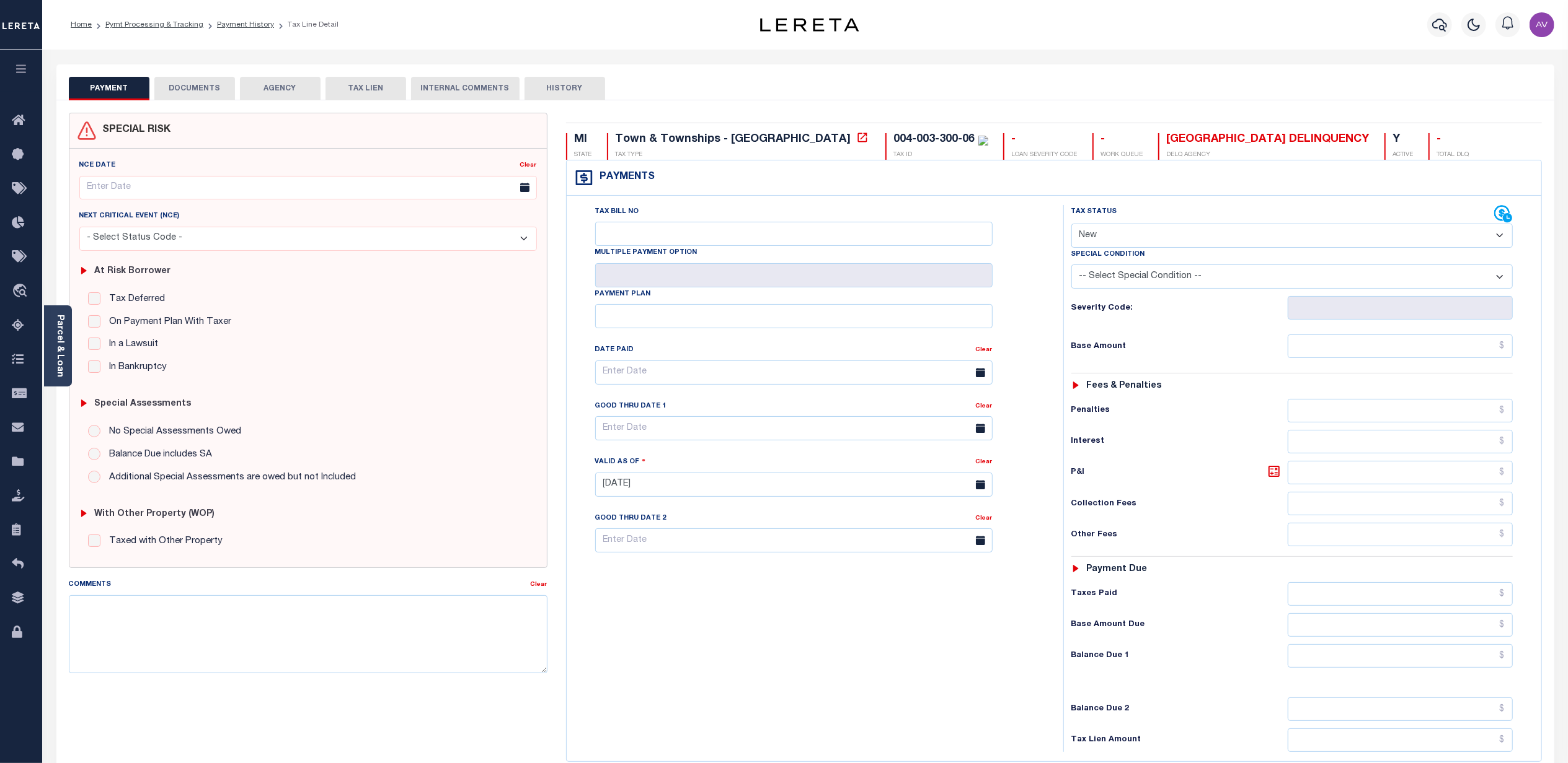
click at [1173, 276] on select "-- Select Special Condition -- 3RD PARTY TAX LIEN AGENCY TAX LIEN (A.K.A Inside…" at bounding box center [1292, 276] width 441 height 24
click at [1042, 279] on div "Tax Bill No Multiple Payment Option Payment Plan Clear" at bounding box center [811, 378] width 466 height 348
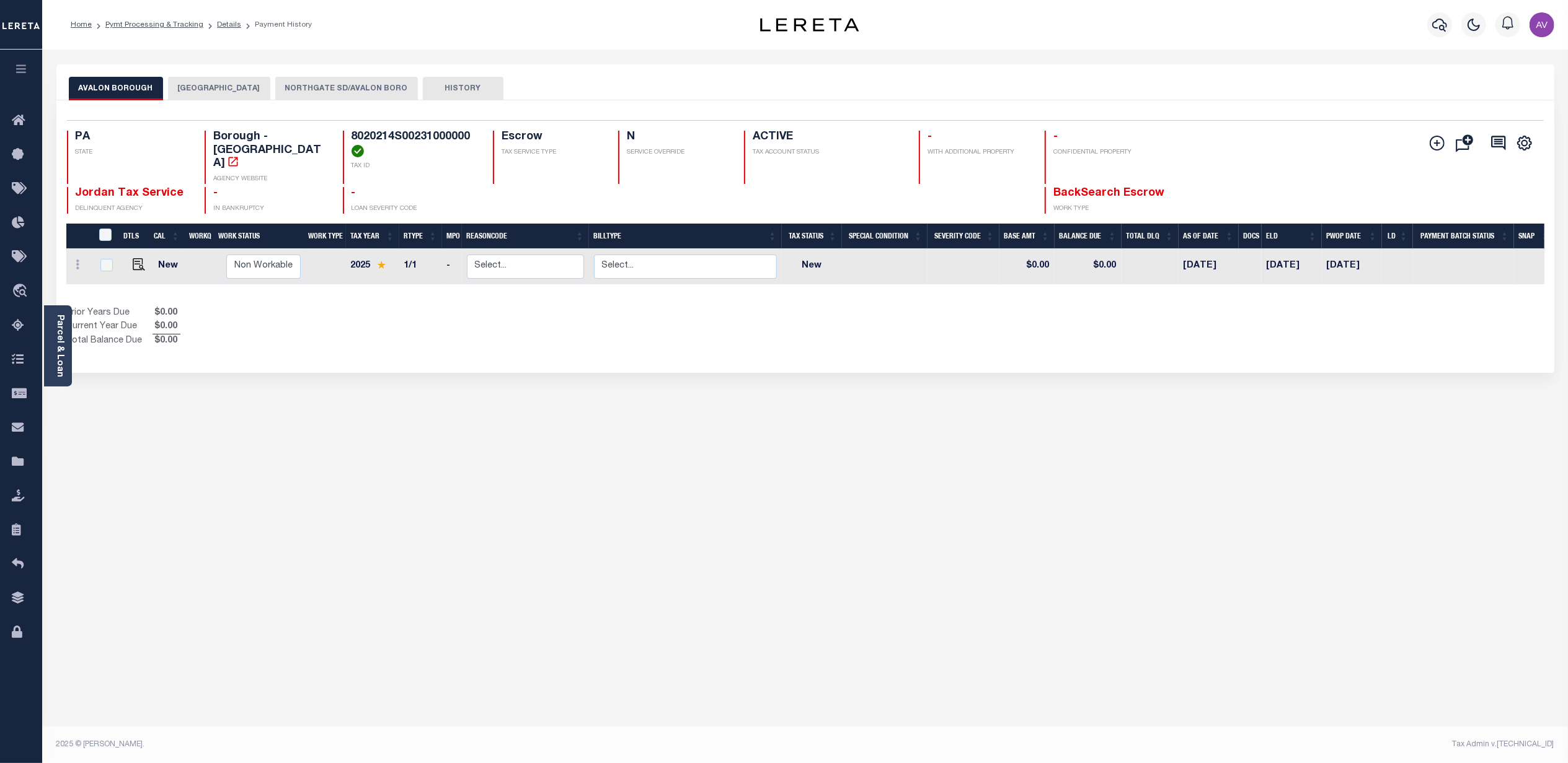
click at [333, 86] on button "NORTHGATE SD/AVALON BORO" at bounding box center [346, 89] width 142 height 24
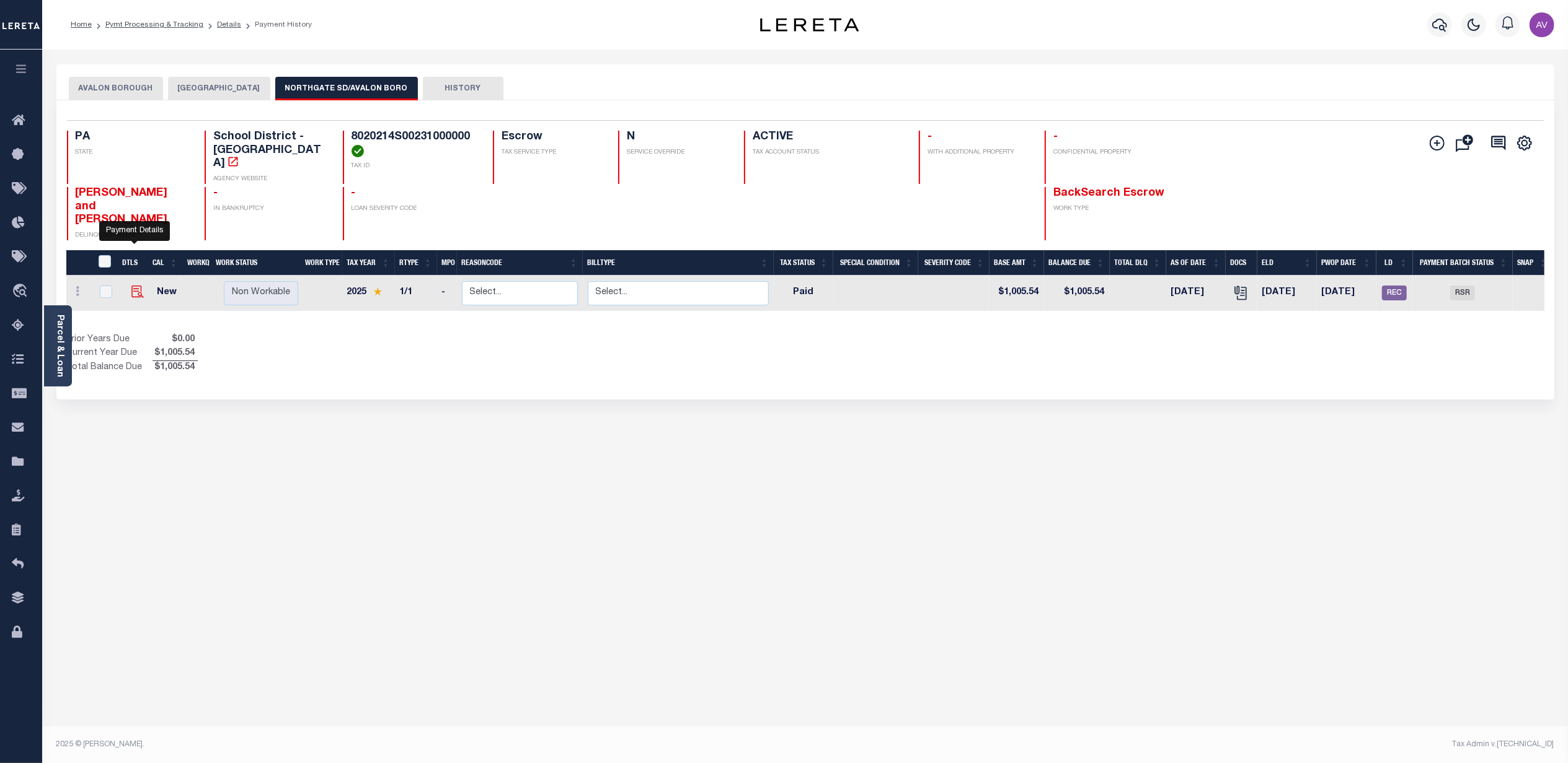
click at [135, 286] on img "" at bounding box center [137, 291] width 12 height 12
checkbox input "true"
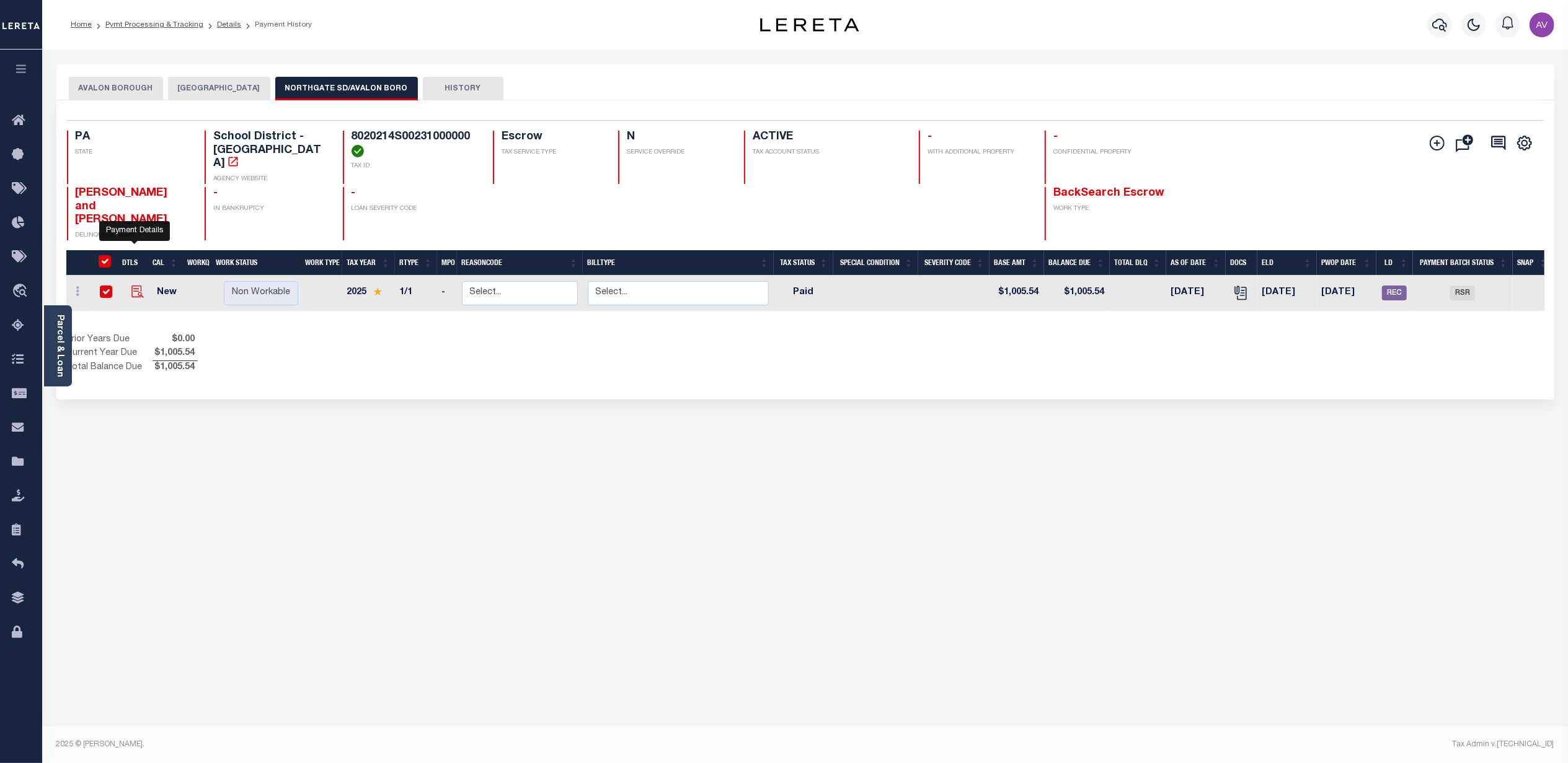
checkbox input "true"
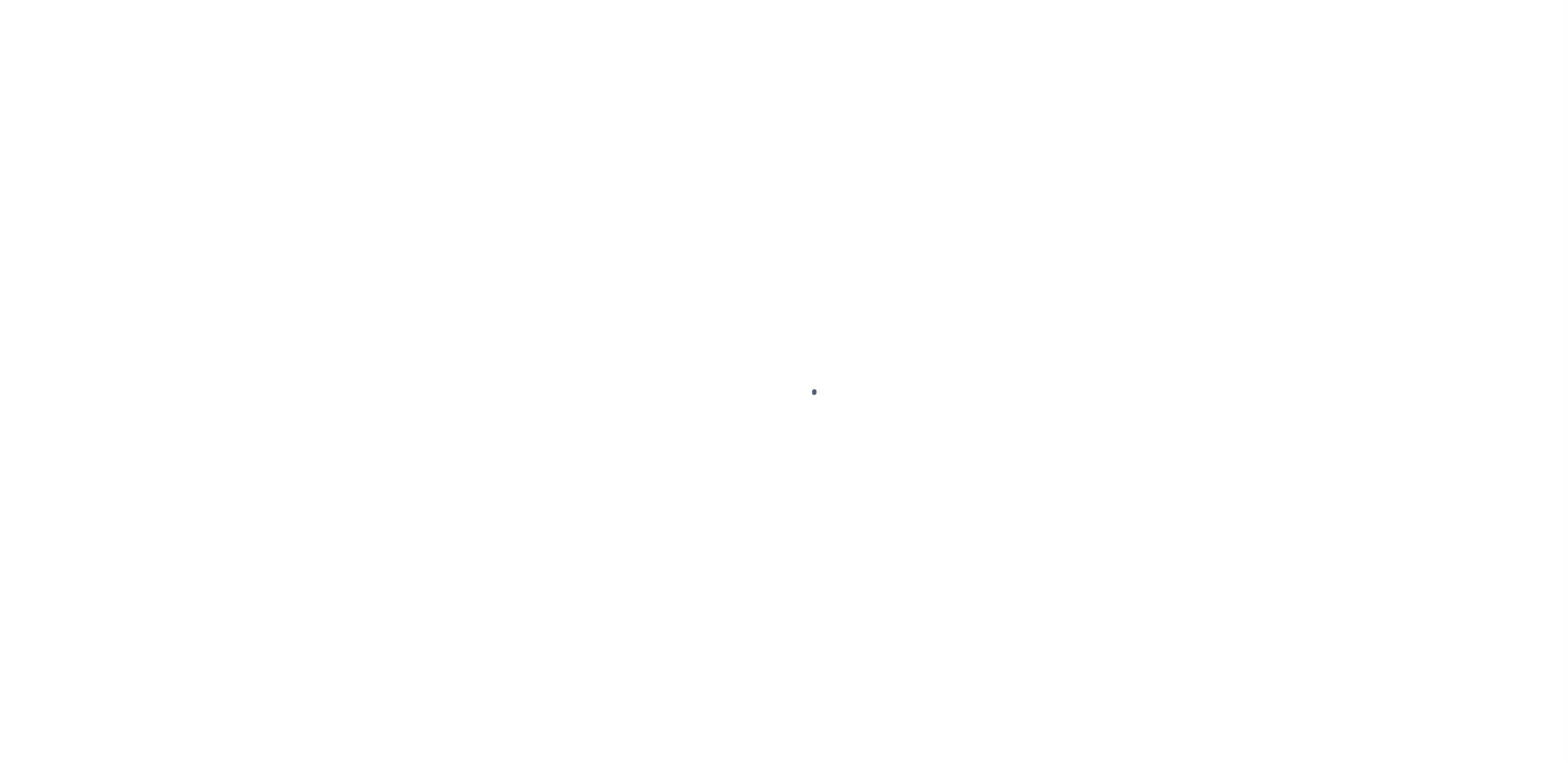
select select "PYD"
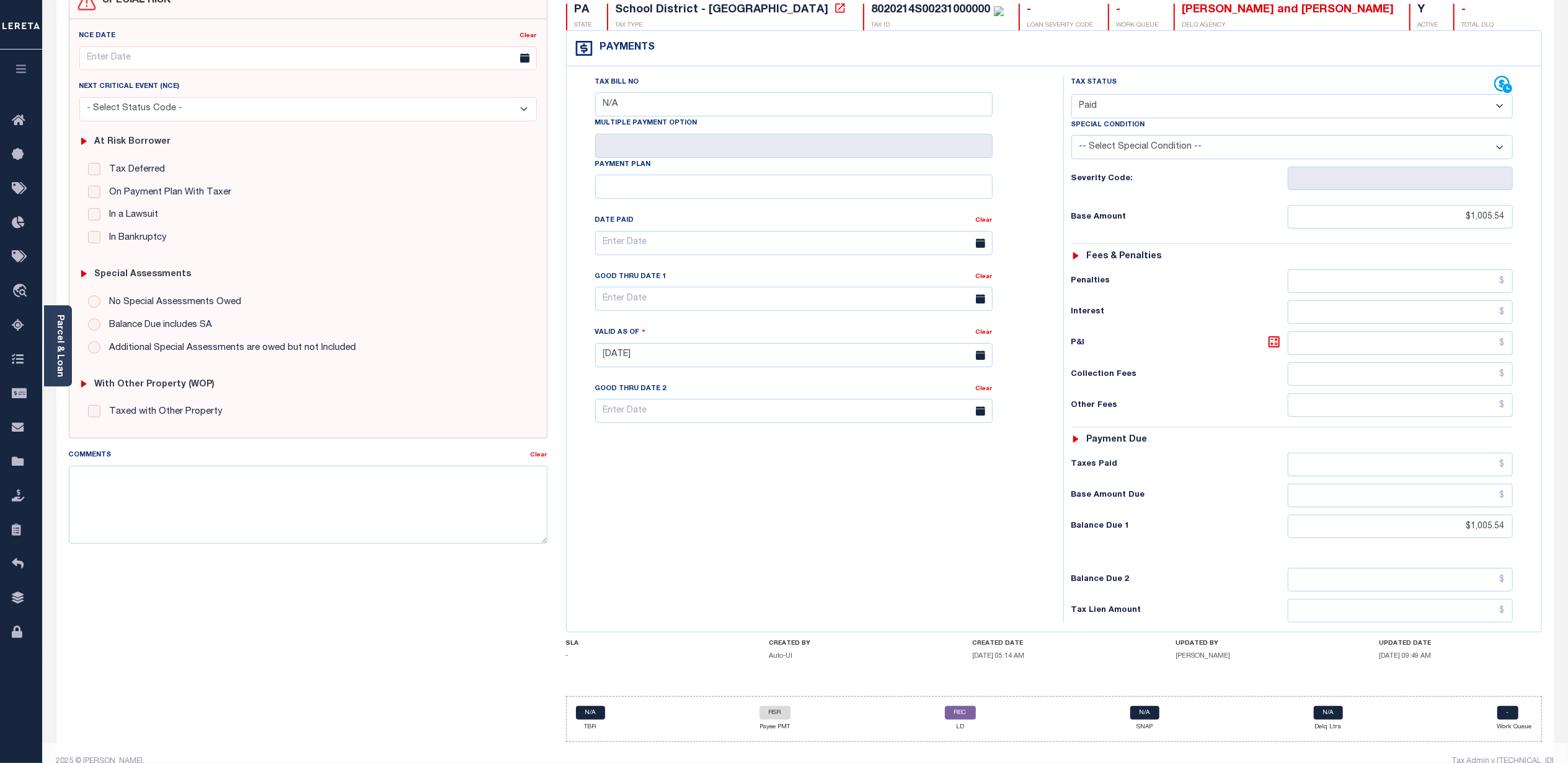
scroll to position [156, 0]
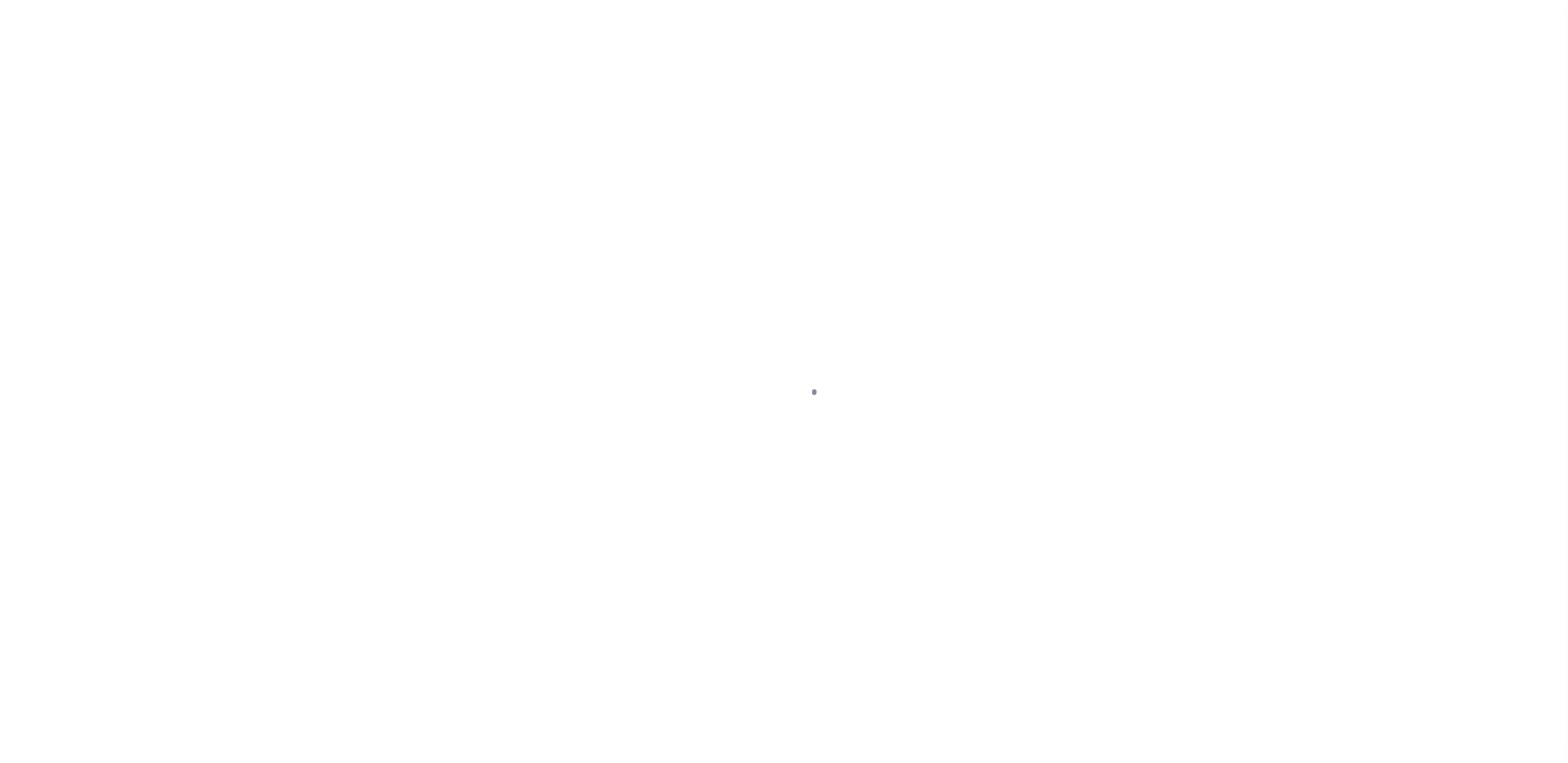
select select "RSR"
select select "CHK"
select select "[PERSON_NAME]"
select select "USS"
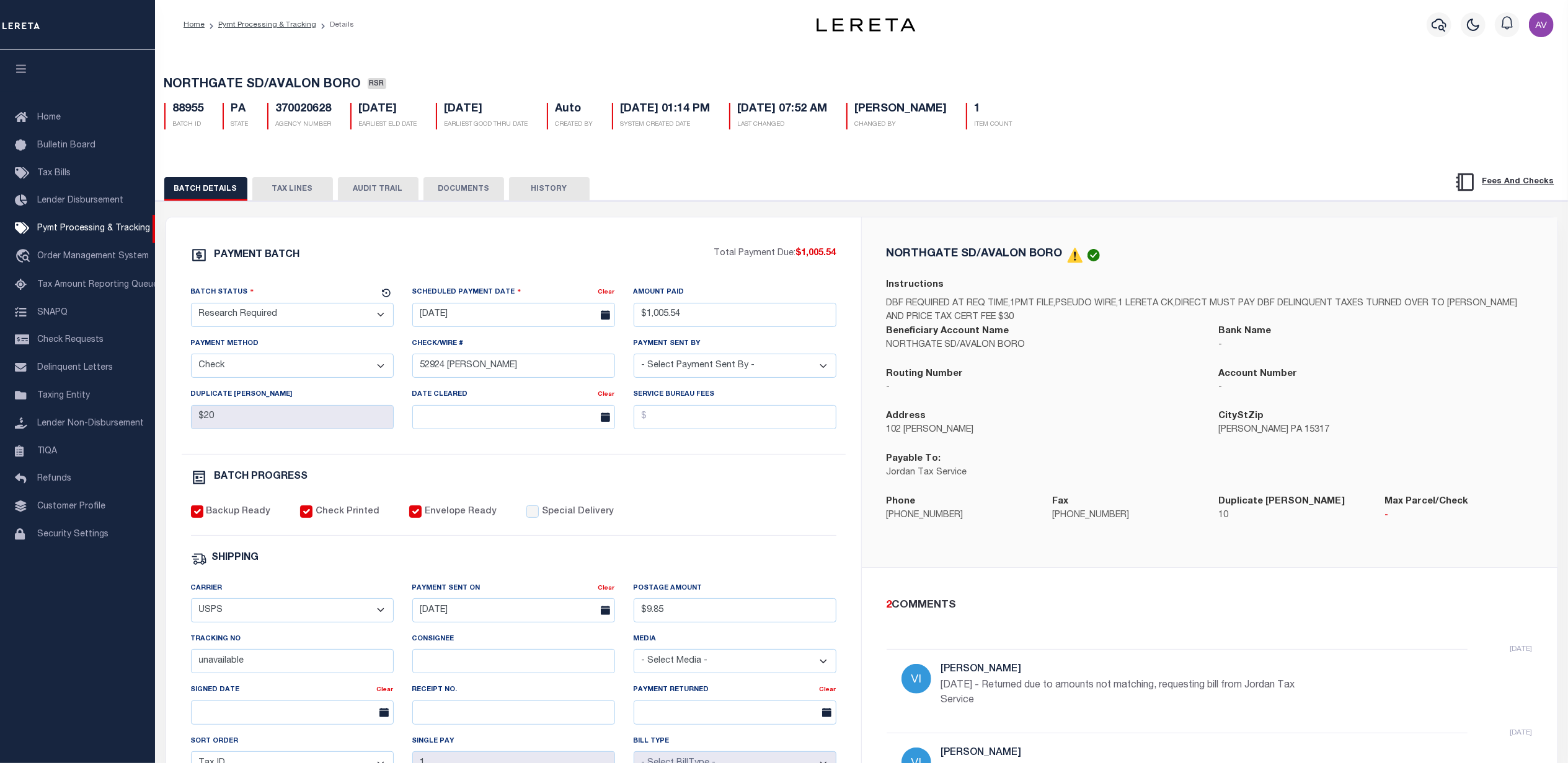
click at [653, 239] on div "PAYMENT BATCH Total Payment Due: $1,005.54 Batch Status" at bounding box center [513, 580] width 695 height 725
click at [96, 219] on link "Pymt Processing & Tracking" at bounding box center [77, 229] width 155 height 28
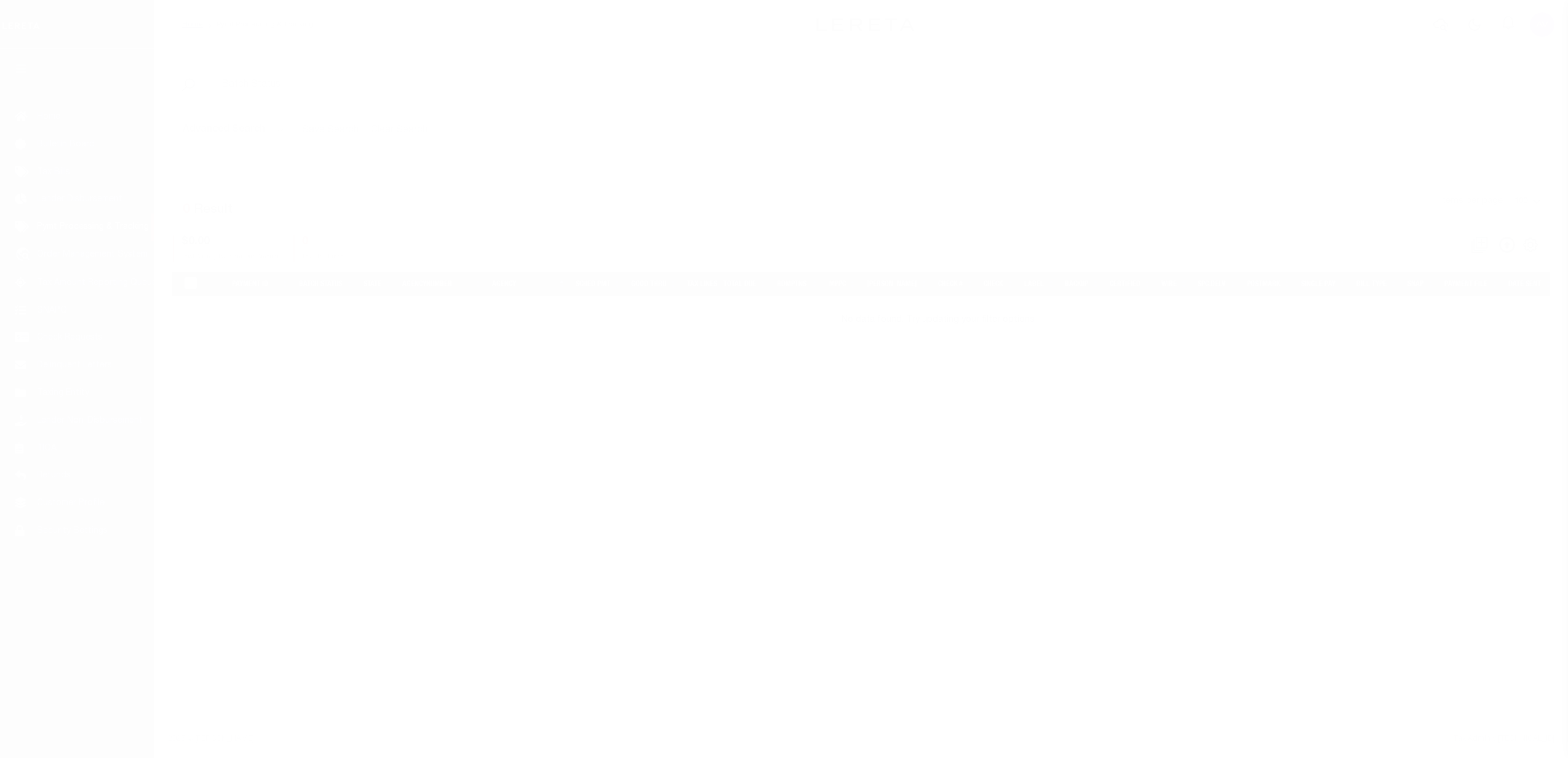
select select
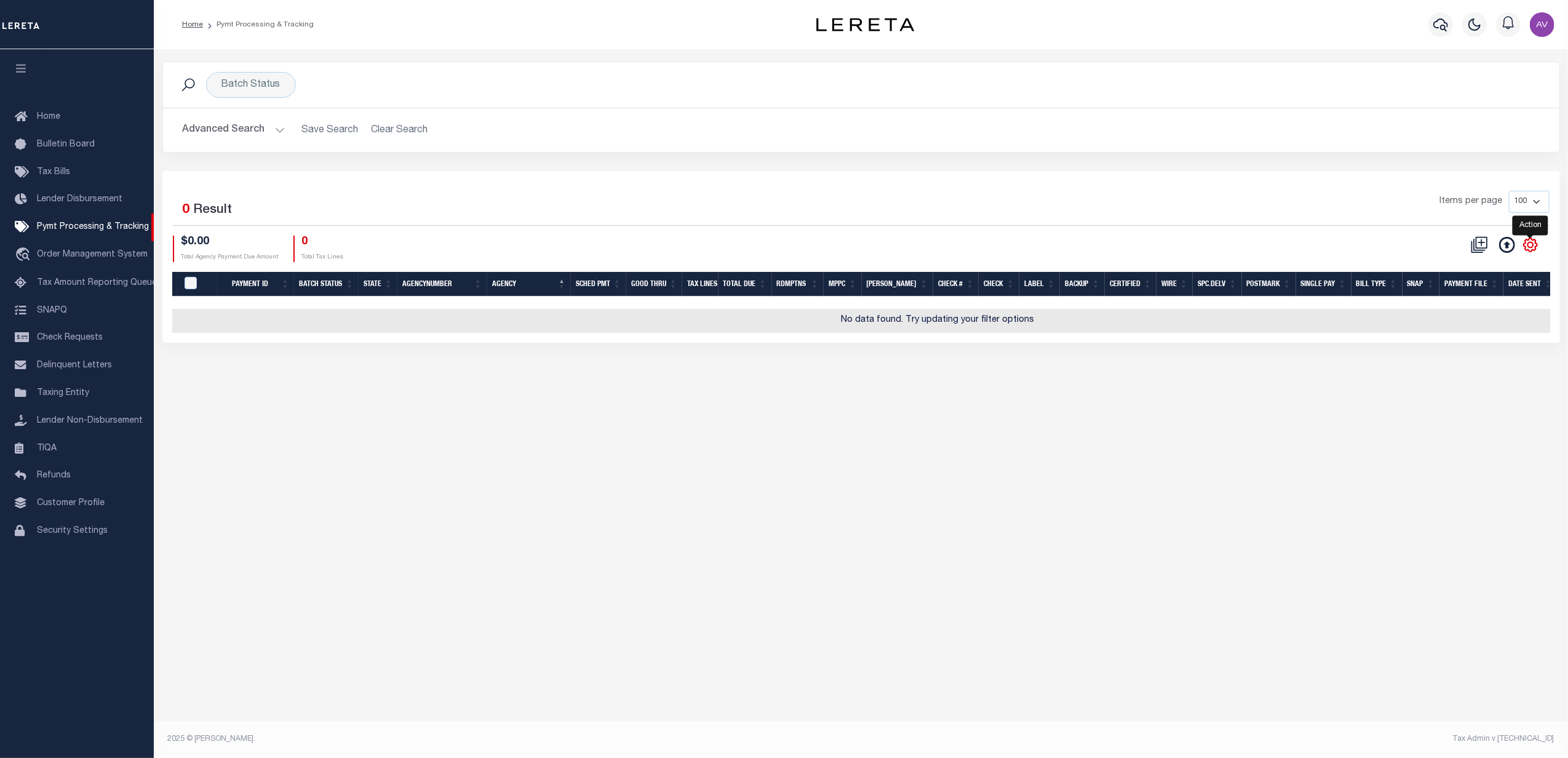
click at [1527, 249] on icon "" at bounding box center [1531, 245] width 16 height 16
click at [1462, 345] on link "Show Filter" at bounding box center [1480, 337] width 120 height 24
select select
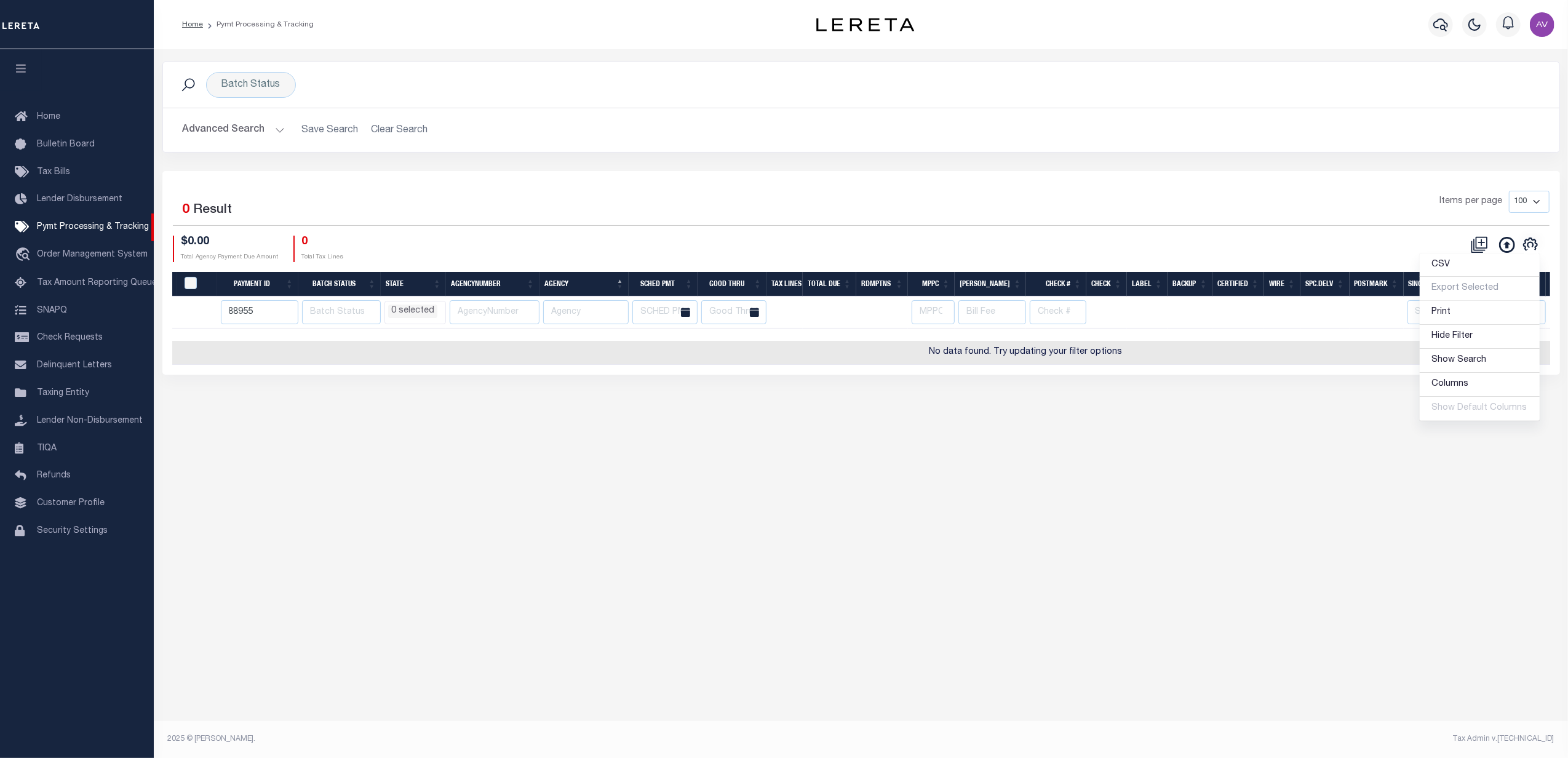
click at [893, 240] on div "CSV Export Selected Print Hide Filter Show Search Columns 0: 1: PayeePmtBatchSt…" at bounding box center [1205, 248] width 688 height 26
click at [232, 316] on input "88955" at bounding box center [260, 312] width 78 height 24
click at [431, 119] on div "Advanced Search Save Search Clear Search PayeeSearchTable_dynamictable_____Defa…" at bounding box center [861, 130] width 1397 height 44
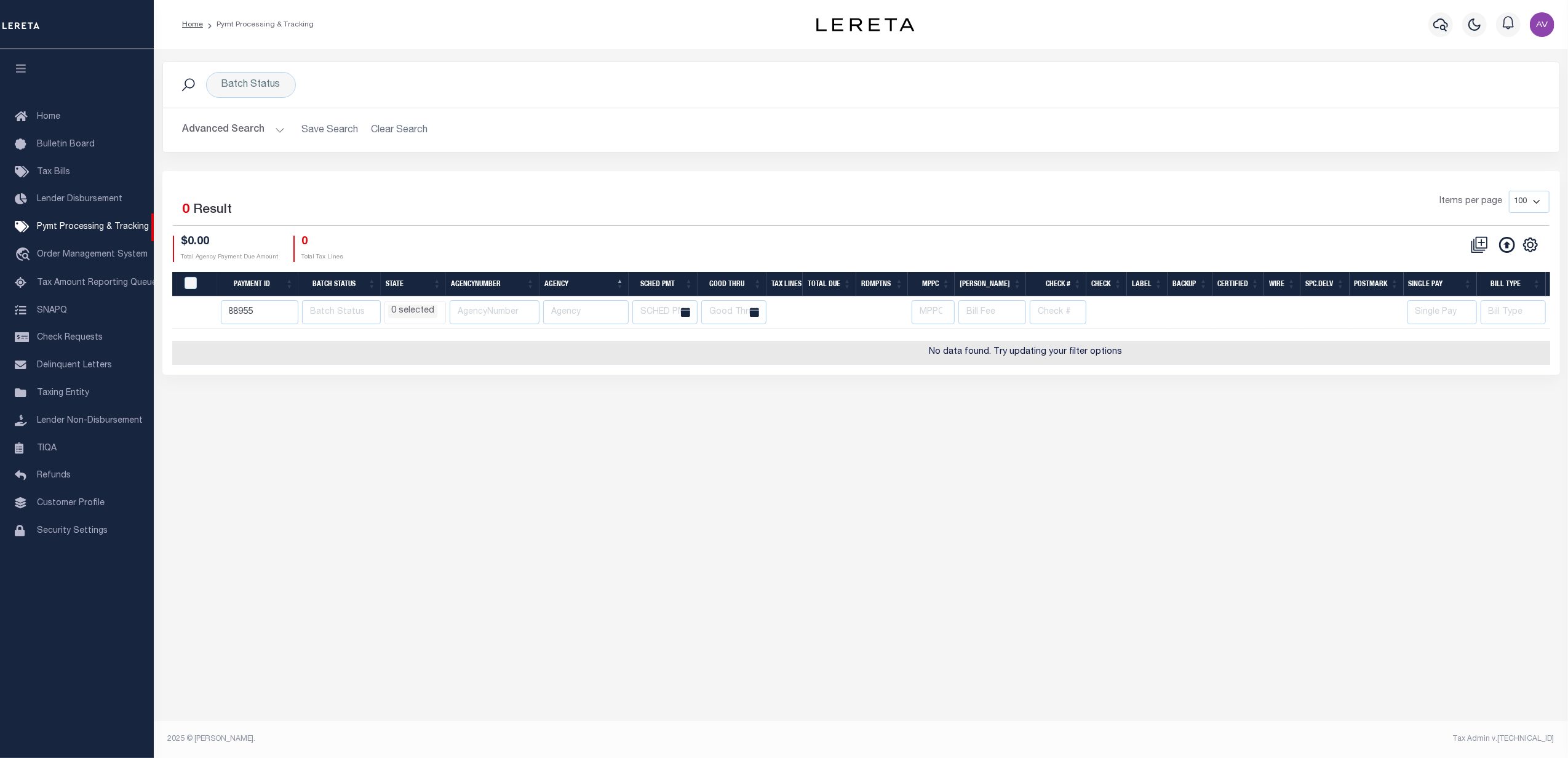
click at [366, 137] on h2 "Advanced Search Save Search Clear Search PayeeSearchTable_dynamictable_____Defa…" at bounding box center [861, 130] width 1377 height 24
click at [272, 133] on button "Advanced Search" at bounding box center [233, 130] width 102 height 24
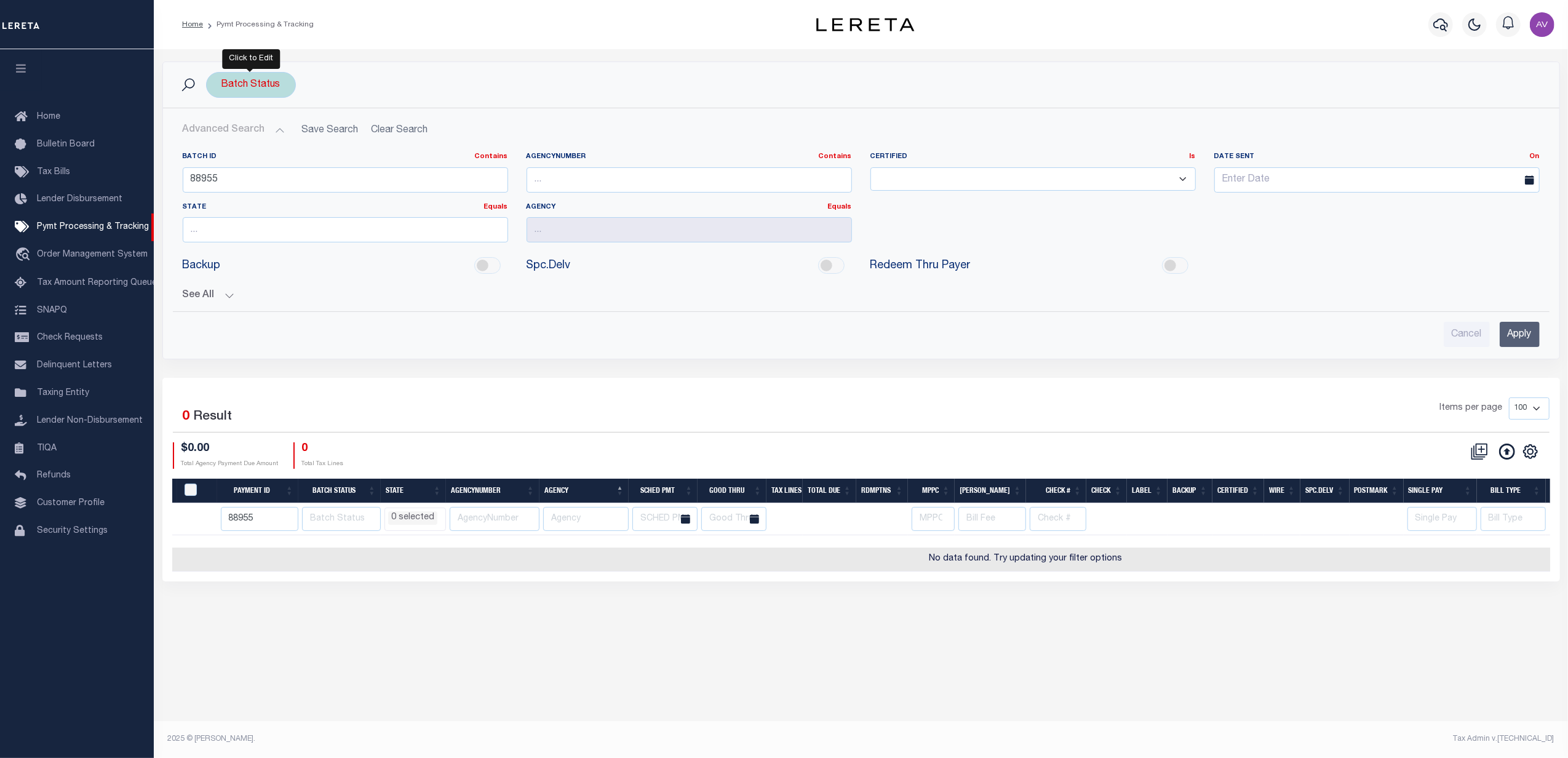
click at [267, 95] on div "Batch Status" at bounding box center [251, 85] width 90 height 26
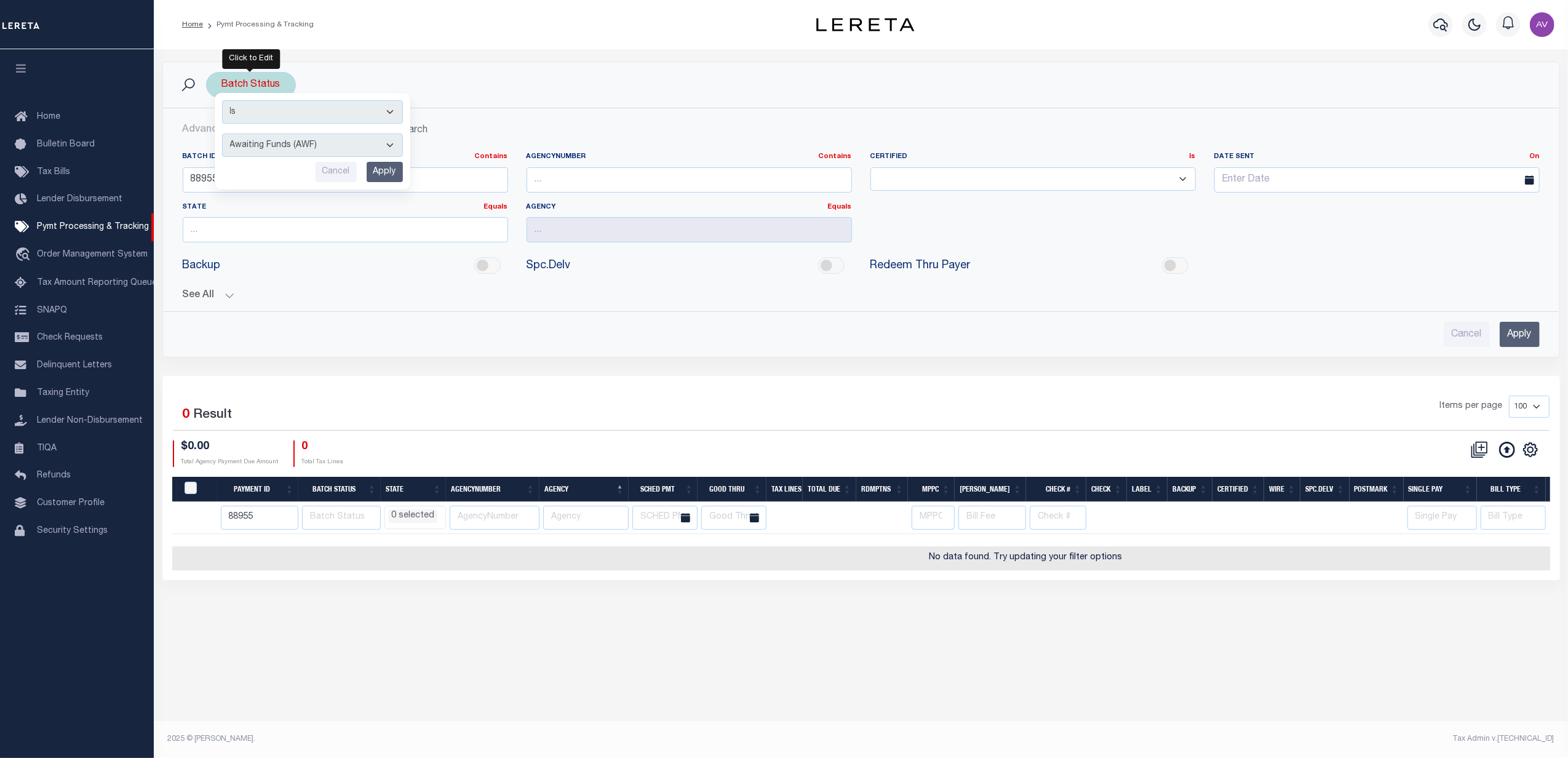
click at [263, 157] on select "Awaiting Funds (AWF) Cleared and Complete (CAC) New Check Needed (NCN) Payment …" at bounding box center [313, 145] width 181 height 24
select select "SFP"
click at [222, 134] on select "Awaiting Funds (AWF) Cleared and Complete (CAC) New Check Needed (NCN) Payment …" at bounding box center [313, 145] width 181 height 24
click at [390, 180] on input "Apply" at bounding box center [385, 171] width 36 height 20
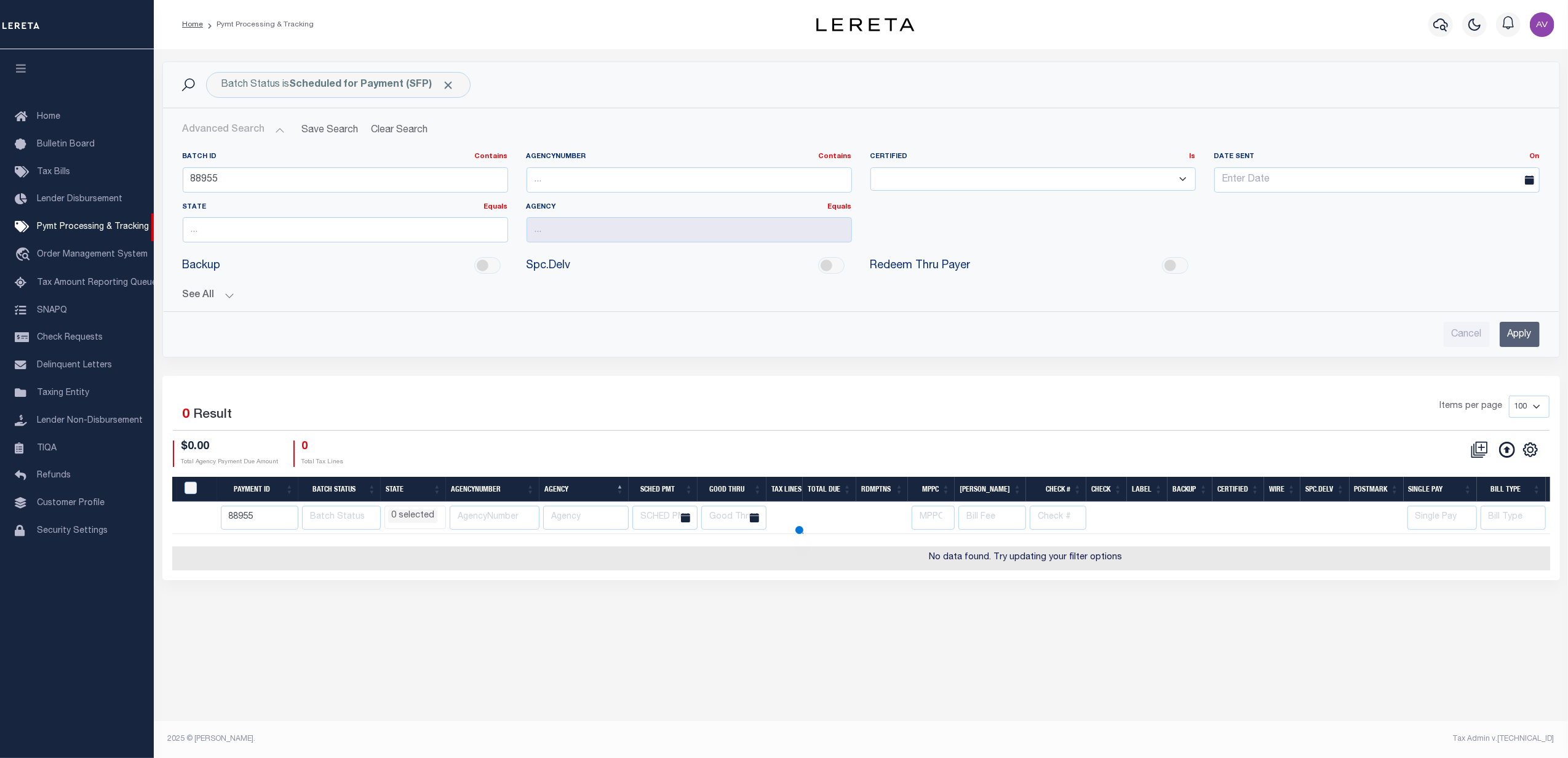
select select
click at [414, 127] on button "Clear Search" at bounding box center [400, 130] width 67 height 24
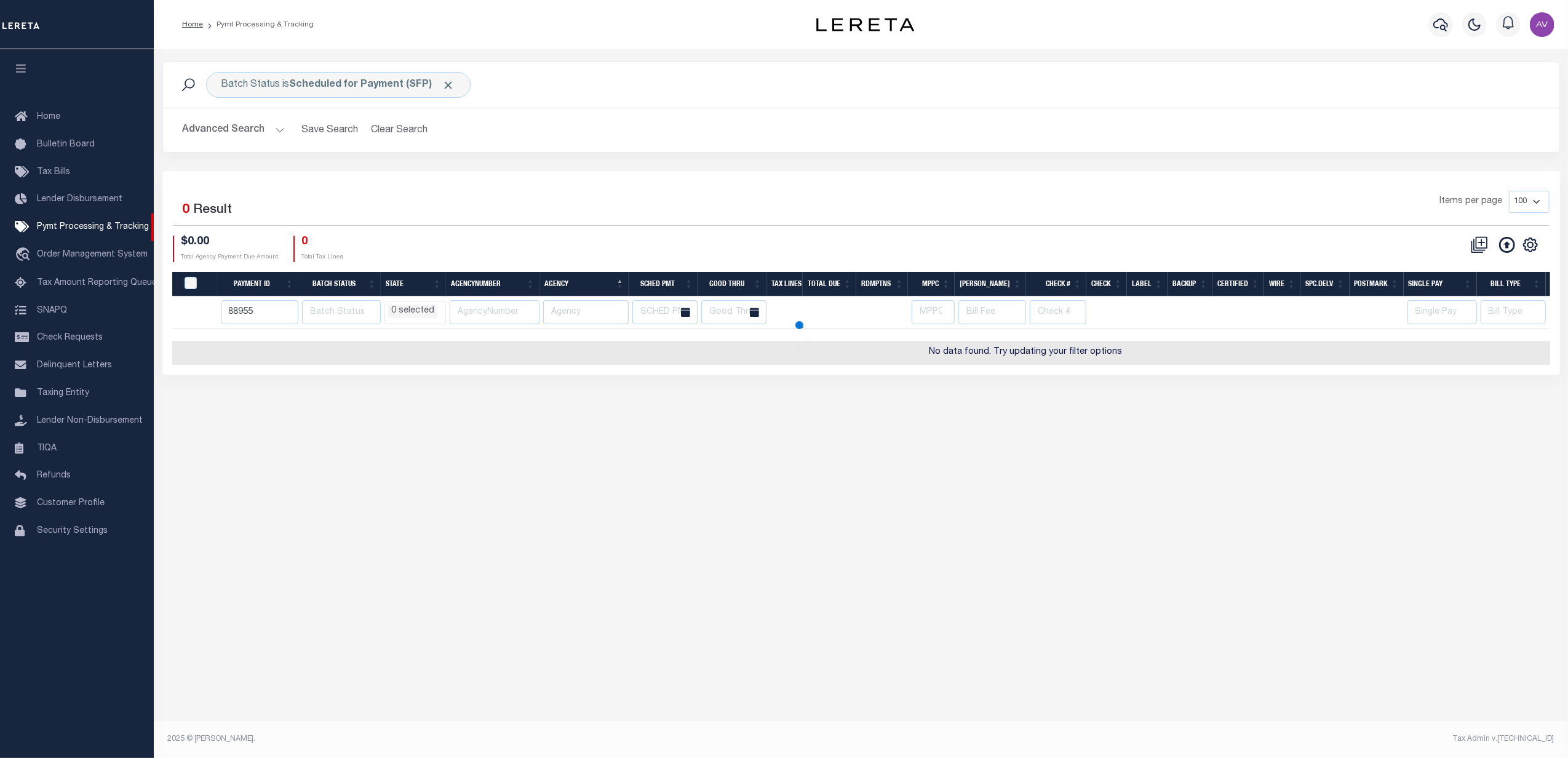
select select
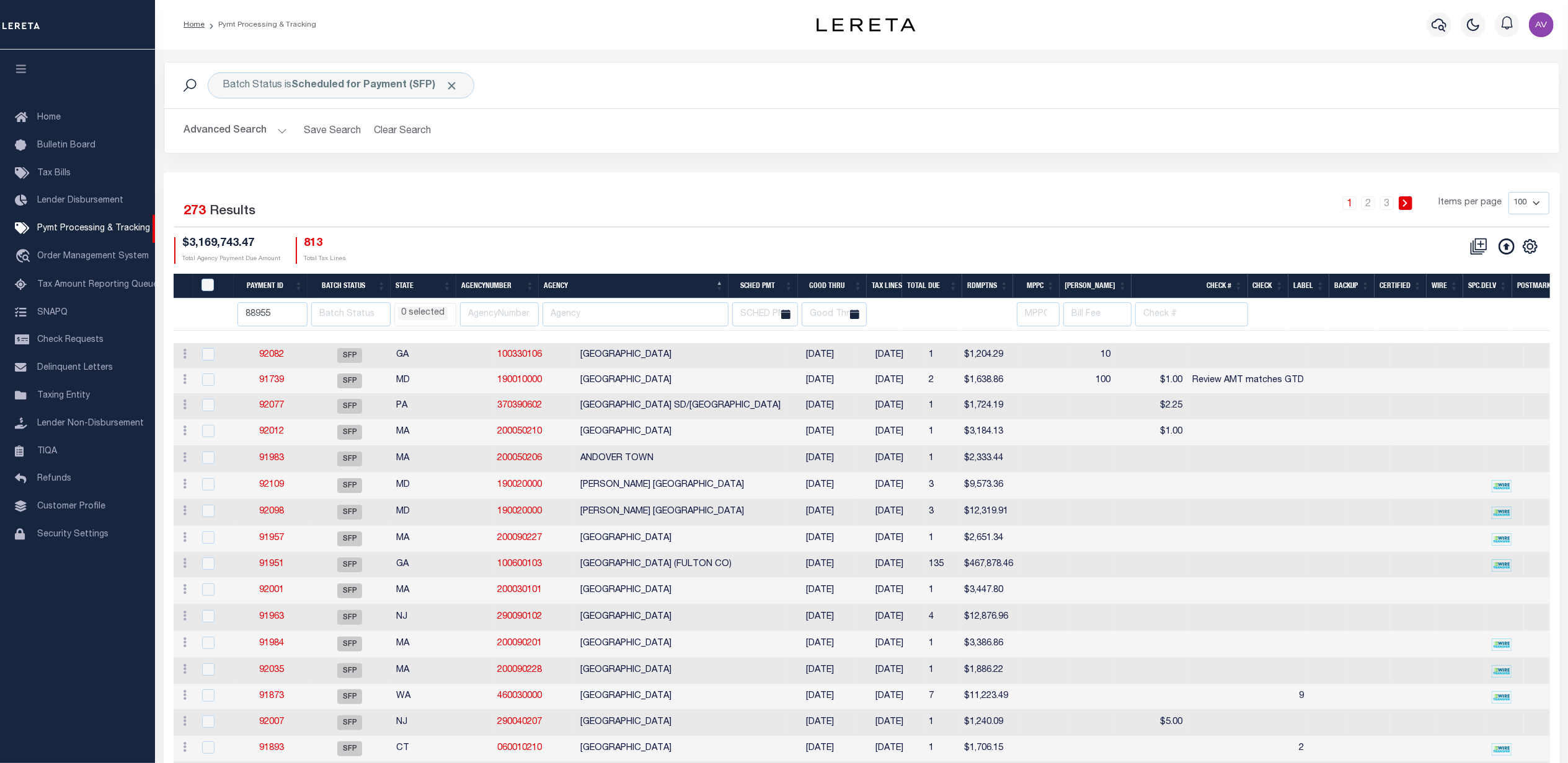
click at [265, 331] on th "88955" at bounding box center [270, 314] width 73 height 32
click at [264, 311] on input "88955" at bounding box center [272, 314] width 70 height 24
click at [262, 312] on input "88955" at bounding box center [272, 314] width 70 height 24
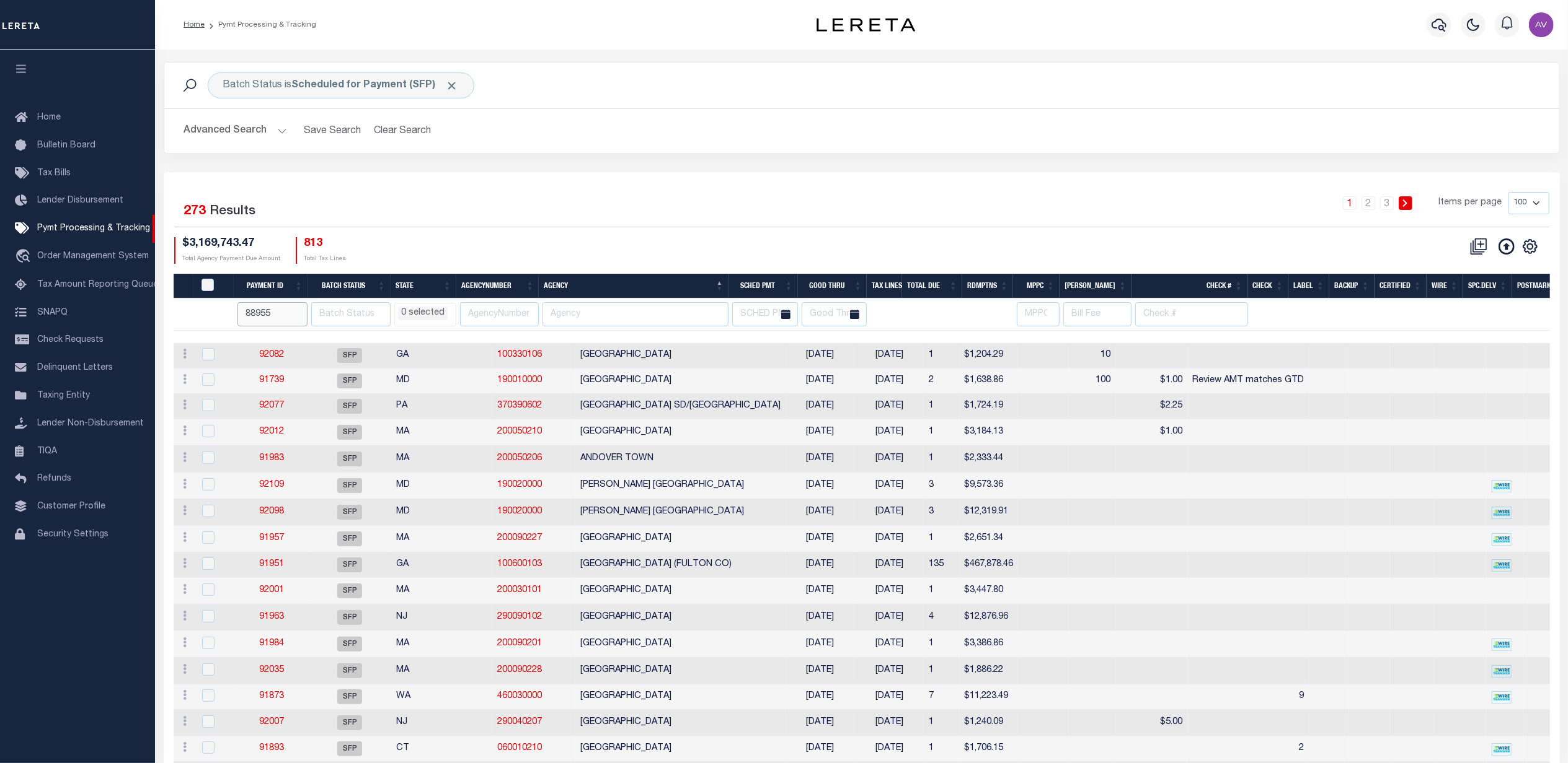
click at [264, 309] on input "88955" at bounding box center [272, 314] width 70 height 24
select select
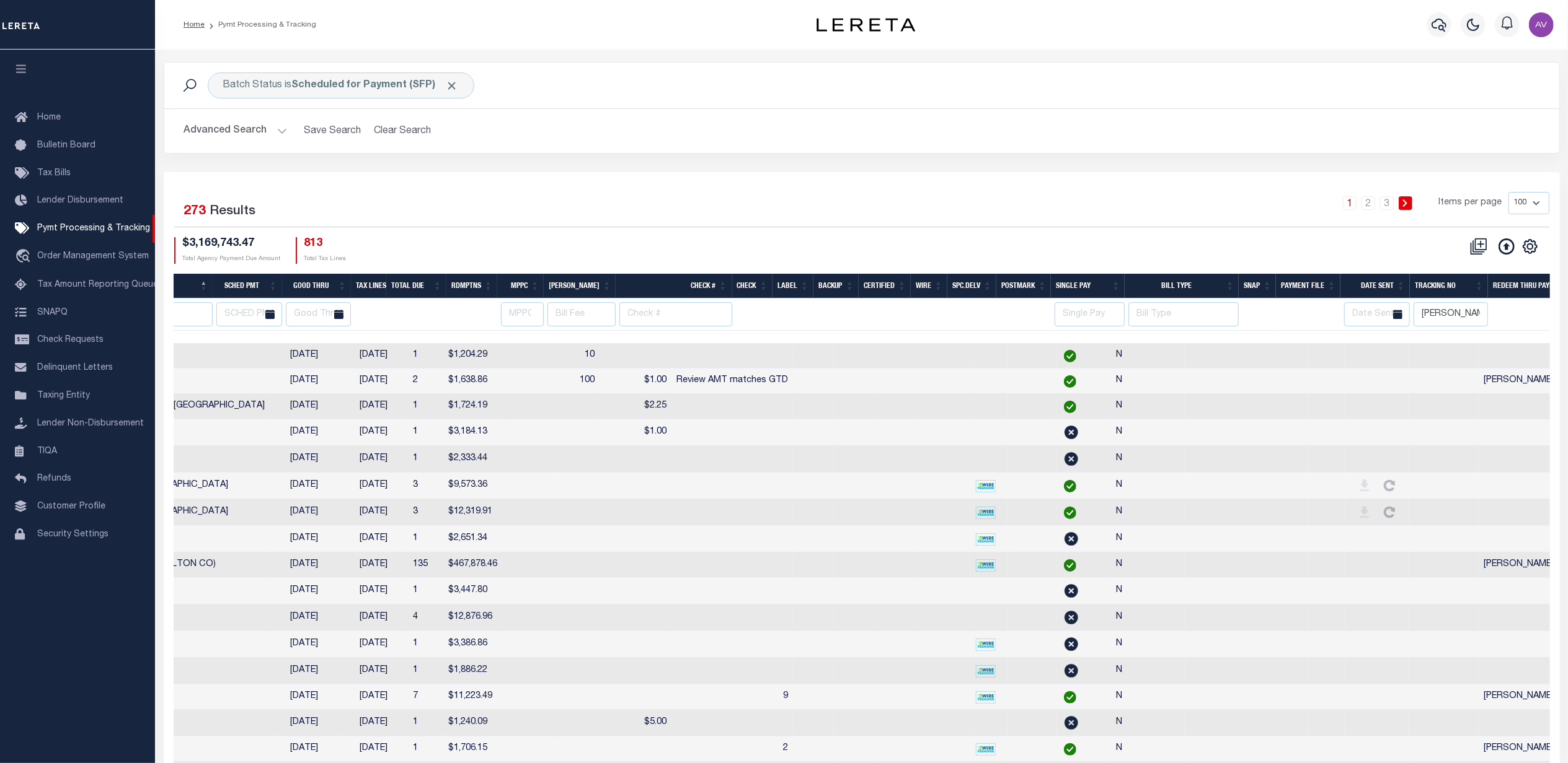
scroll to position [0, 539]
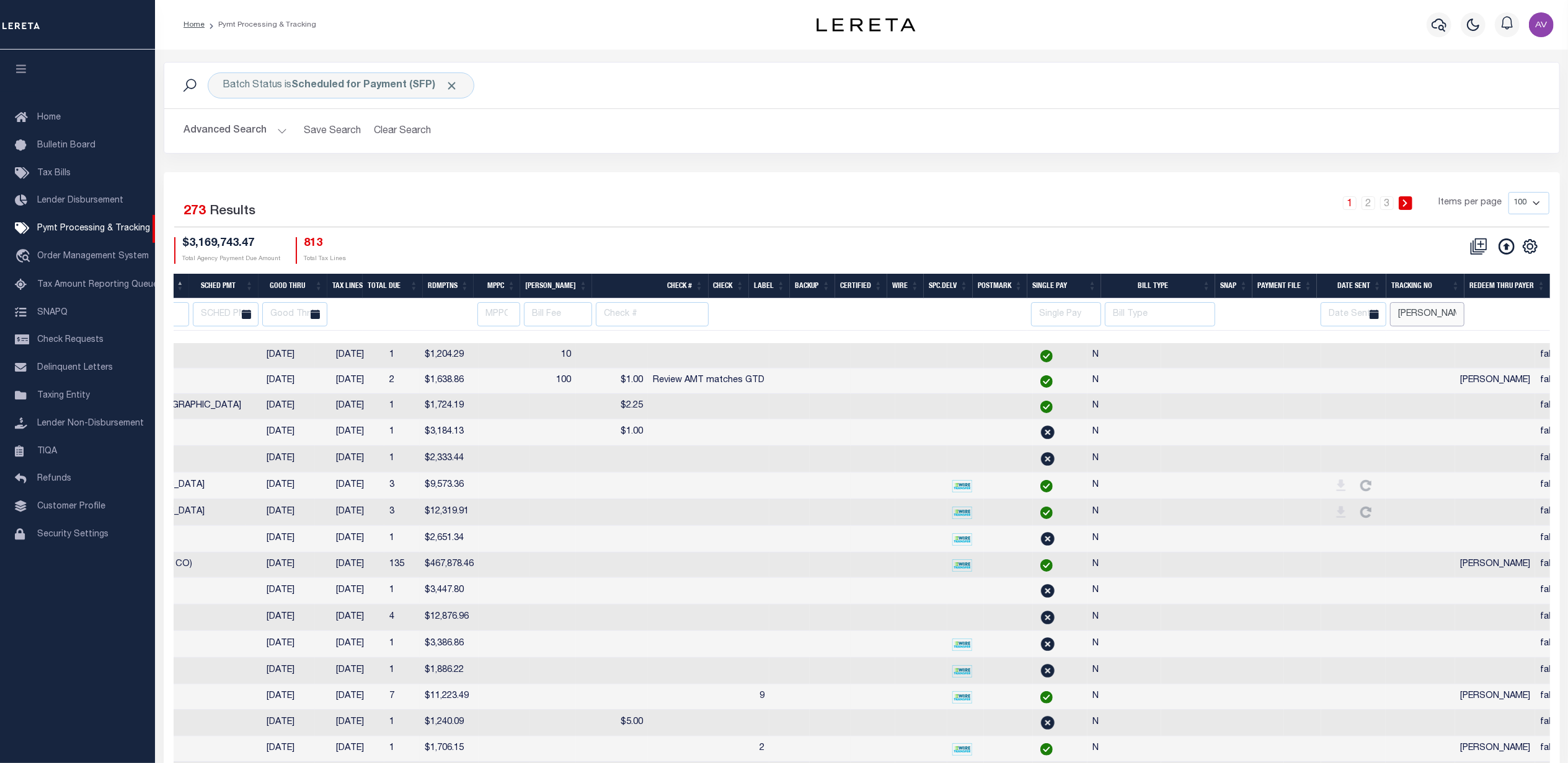
click at [1451, 313] on input "[PERSON_NAME]" at bounding box center [1427, 314] width 74 height 24
click at [1450, 313] on input "[PERSON_NAME]" at bounding box center [1427, 314] width 74 height 24
select select
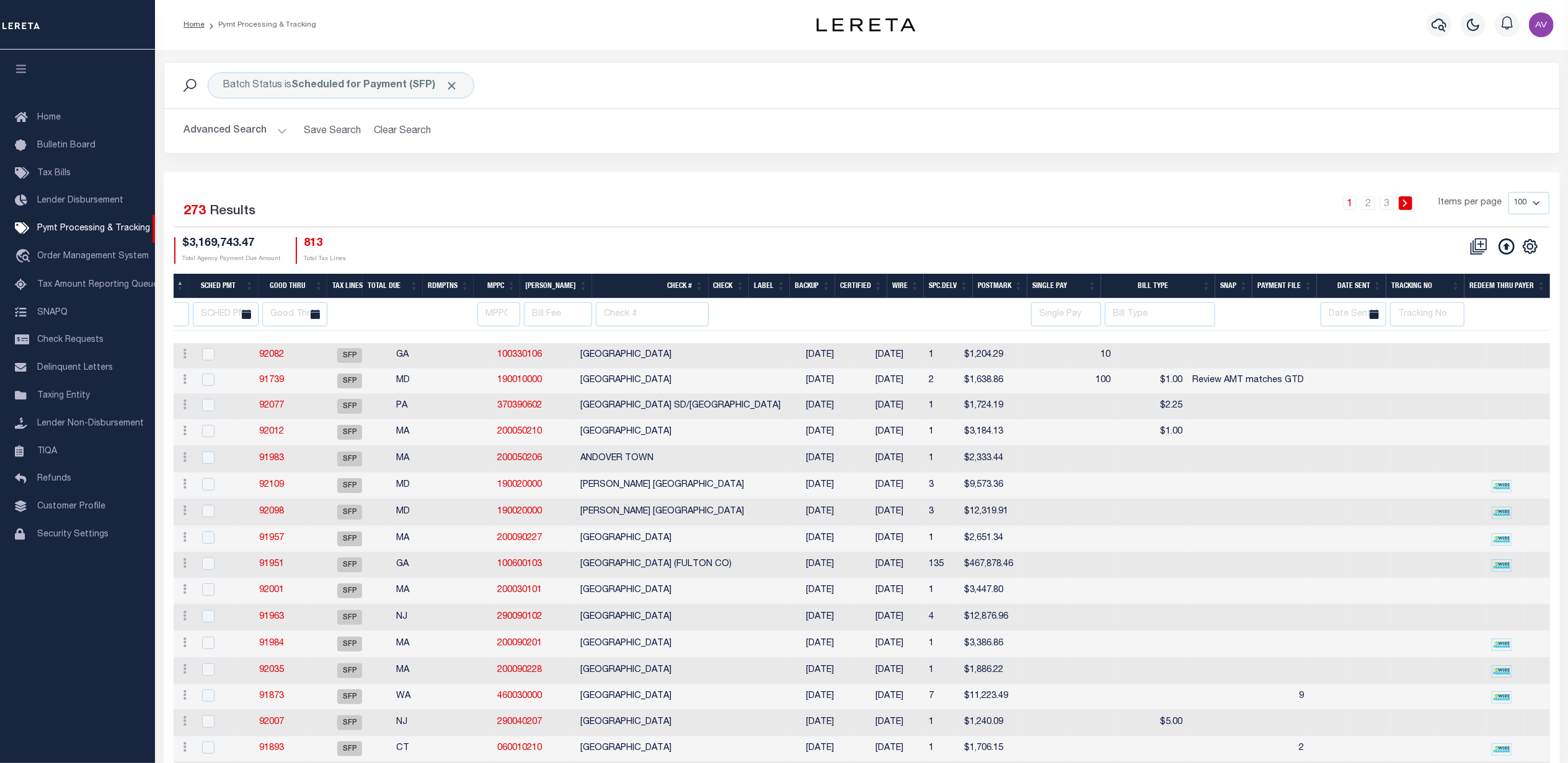
scroll to position [0, 0]
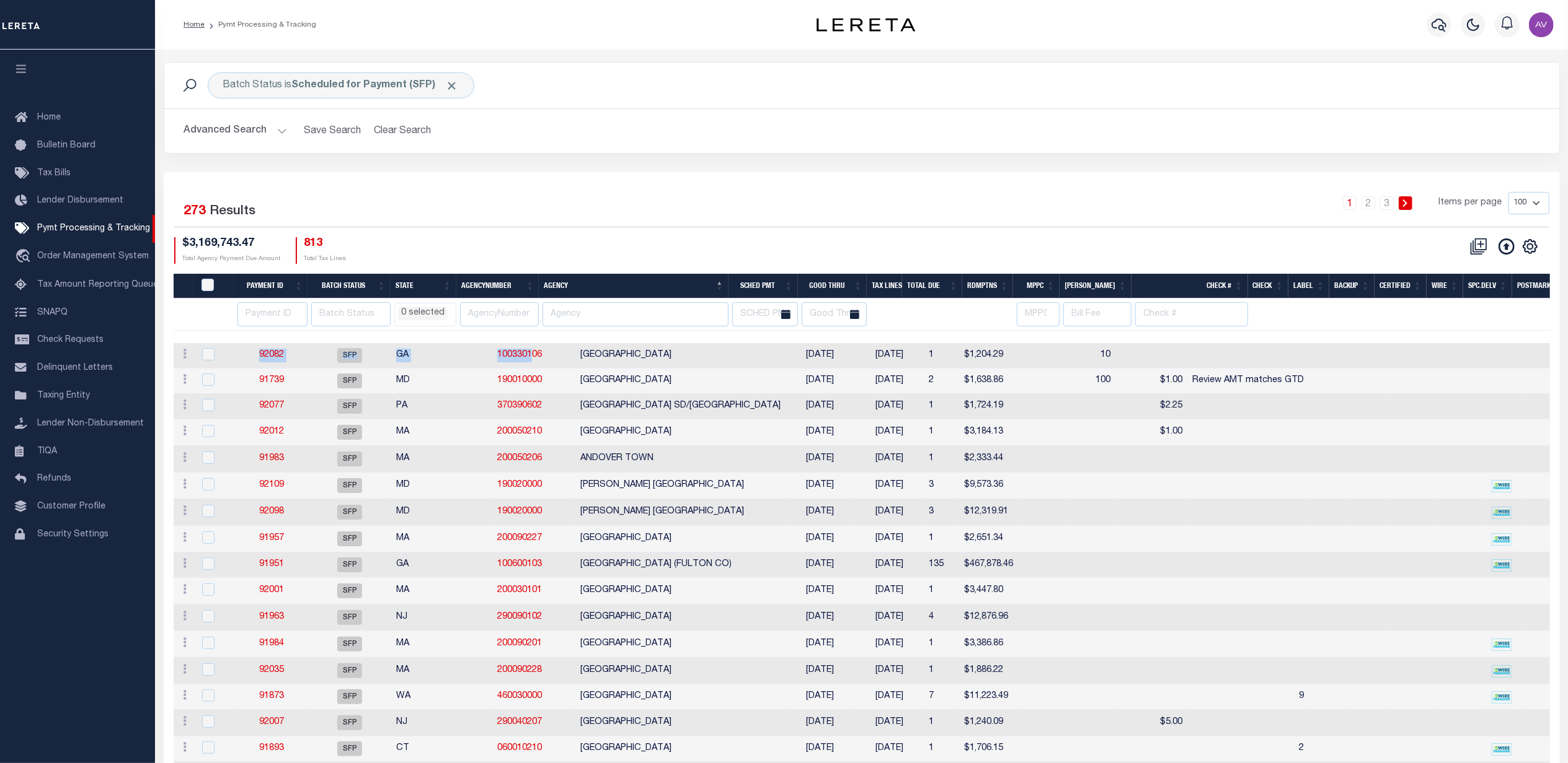
drag, startPoint x: 903, startPoint y: 337, endPoint x: 455, endPoint y: 337, distance: 448.0
click at [567, 249] on div "$3,169,743.47 Total Agency Payment Due Amount 813 Total Tax Lines" at bounding box center [518, 250] width 687 height 27
click at [229, 132] on button "Advanced Search" at bounding box center [235, 131] width 103 height 24
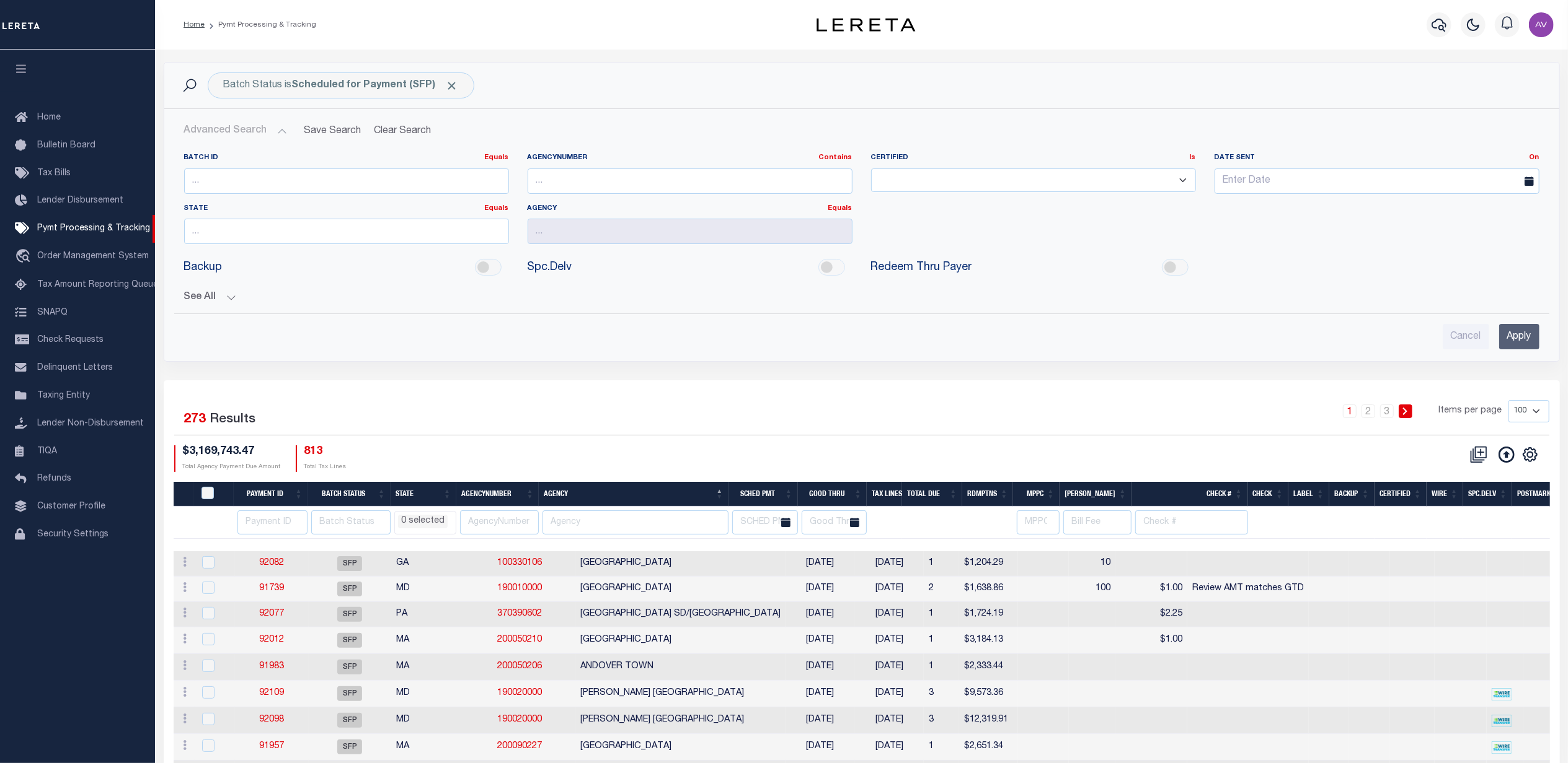
click at [230, 295] on button "See All" at bounding box center [861, 297] width 1355 height 12
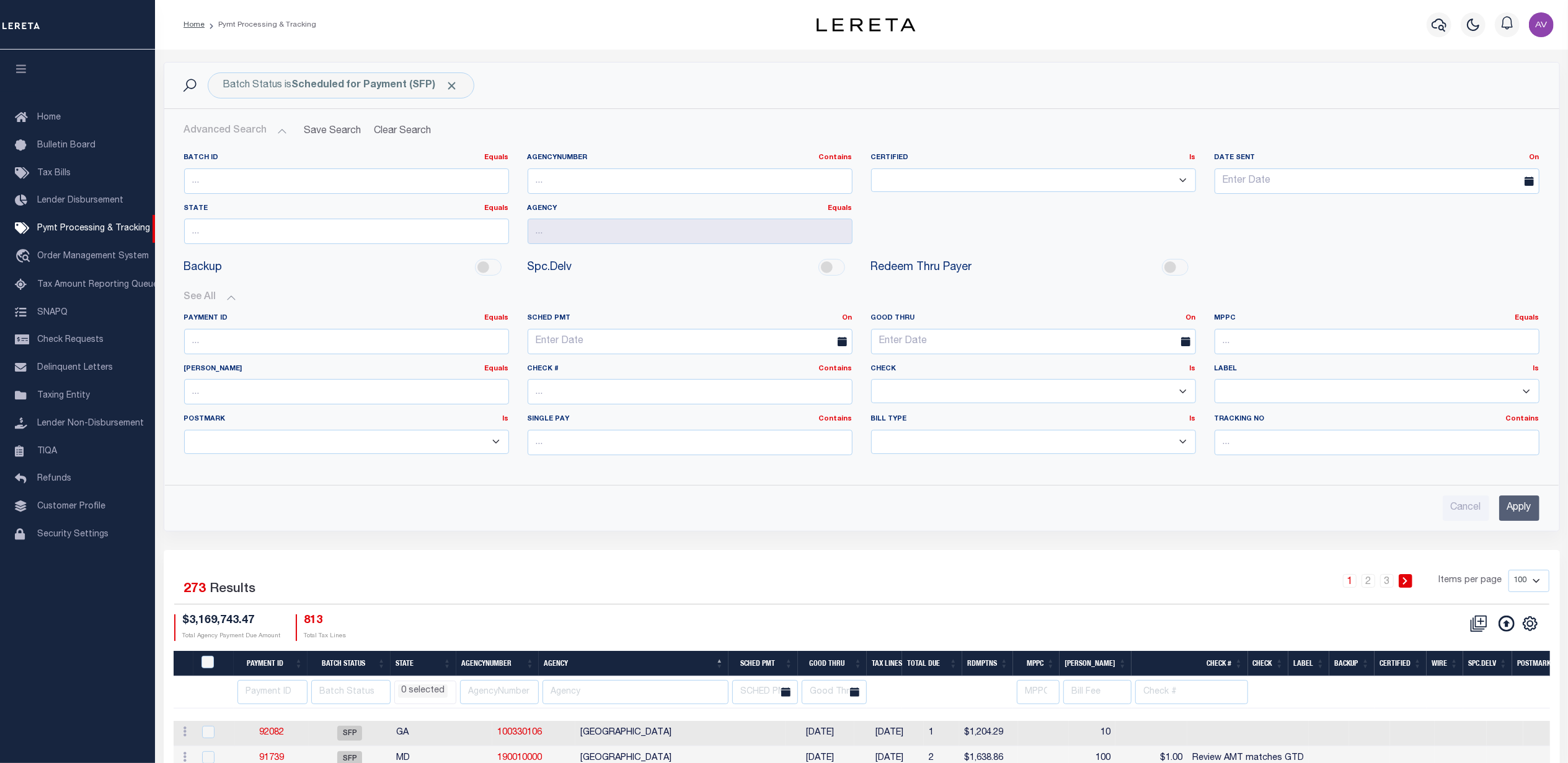
click at [1511, 507] on input "Apply" at bounding box center [1519, 509] width 40 height 26
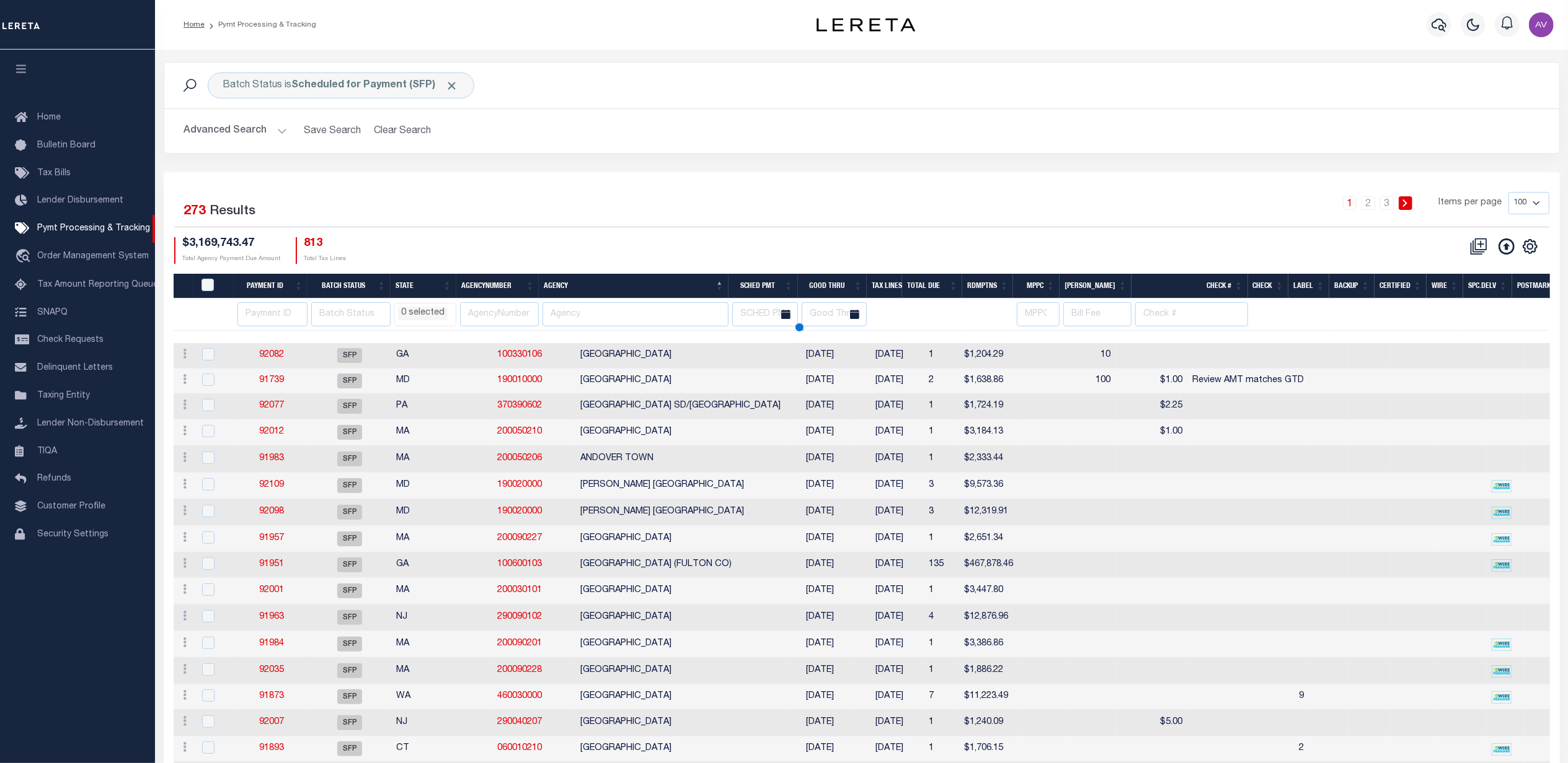
select select
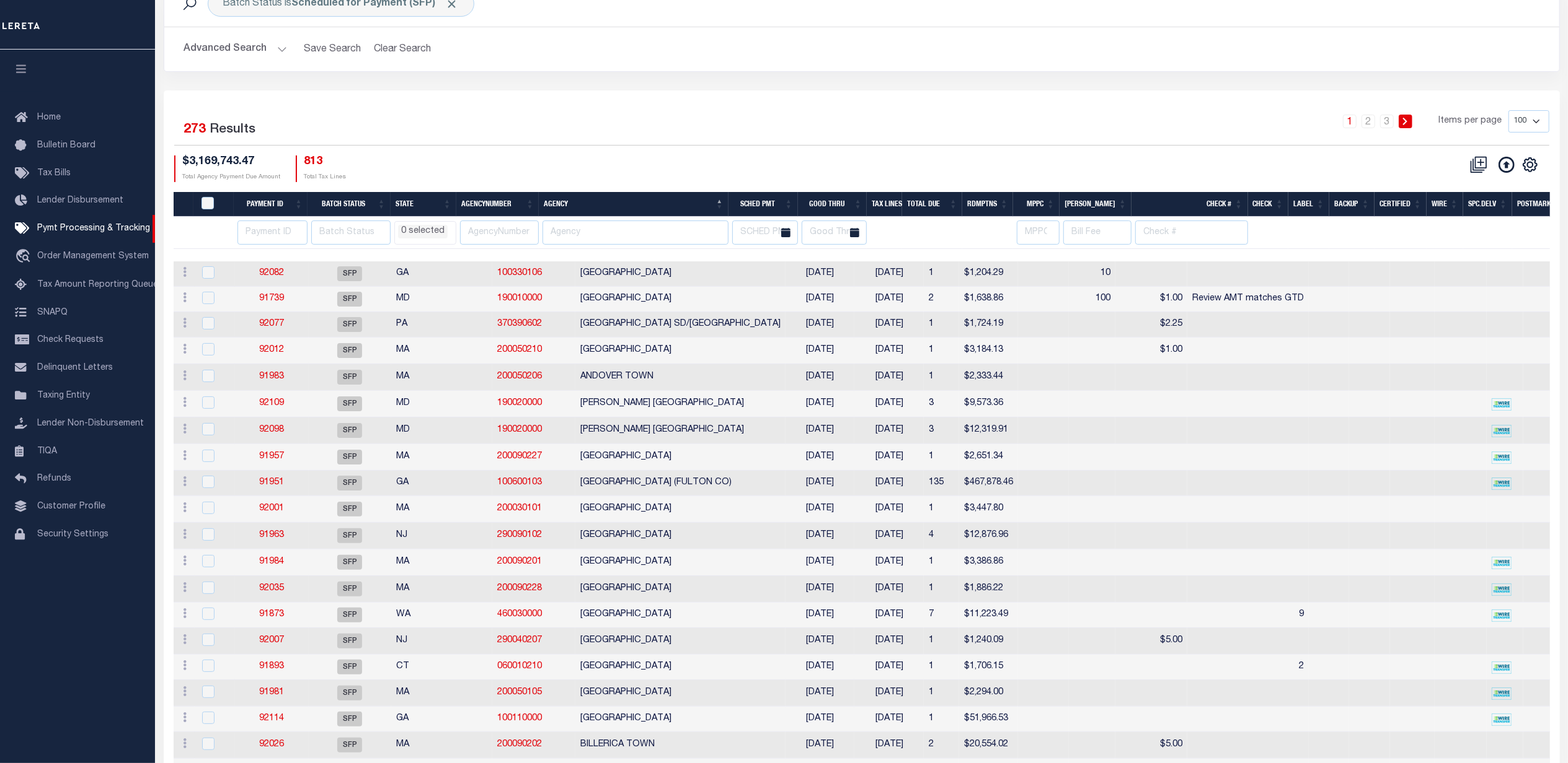
scroll to position [83, 0]
click at [656, 153] on div "Selected 273 Results 1 2 3 Items per page 100 200 500 1000 $3,169,743.47 Total …" at bounding box center [862, 145] width 1394 height 72
click at [556, 118] on div "1 2 3 Items per page 100 200 500 1000" at bounding box center [1036, 125] width 1027 height 32
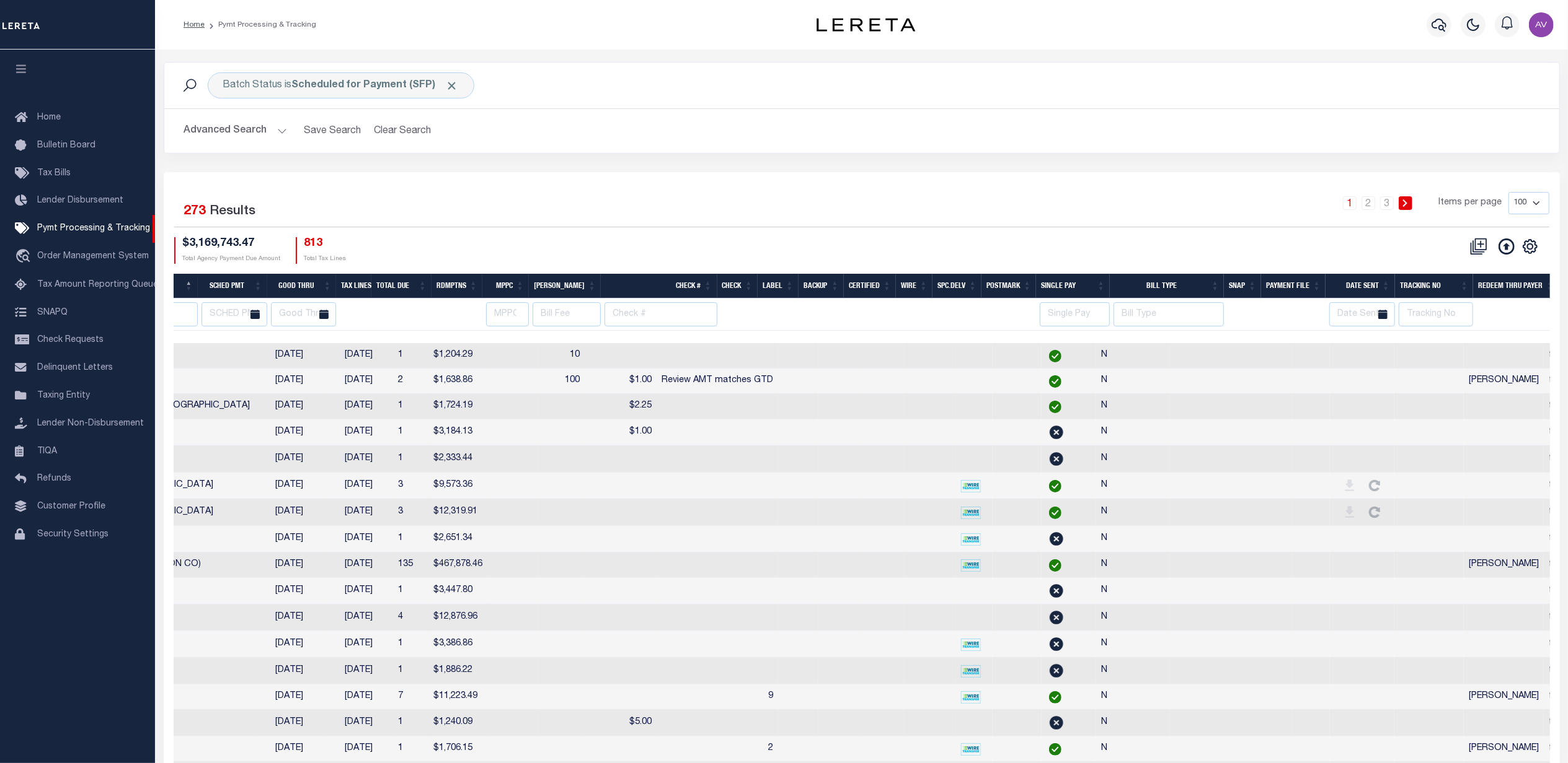
scroll to position [0, 539]
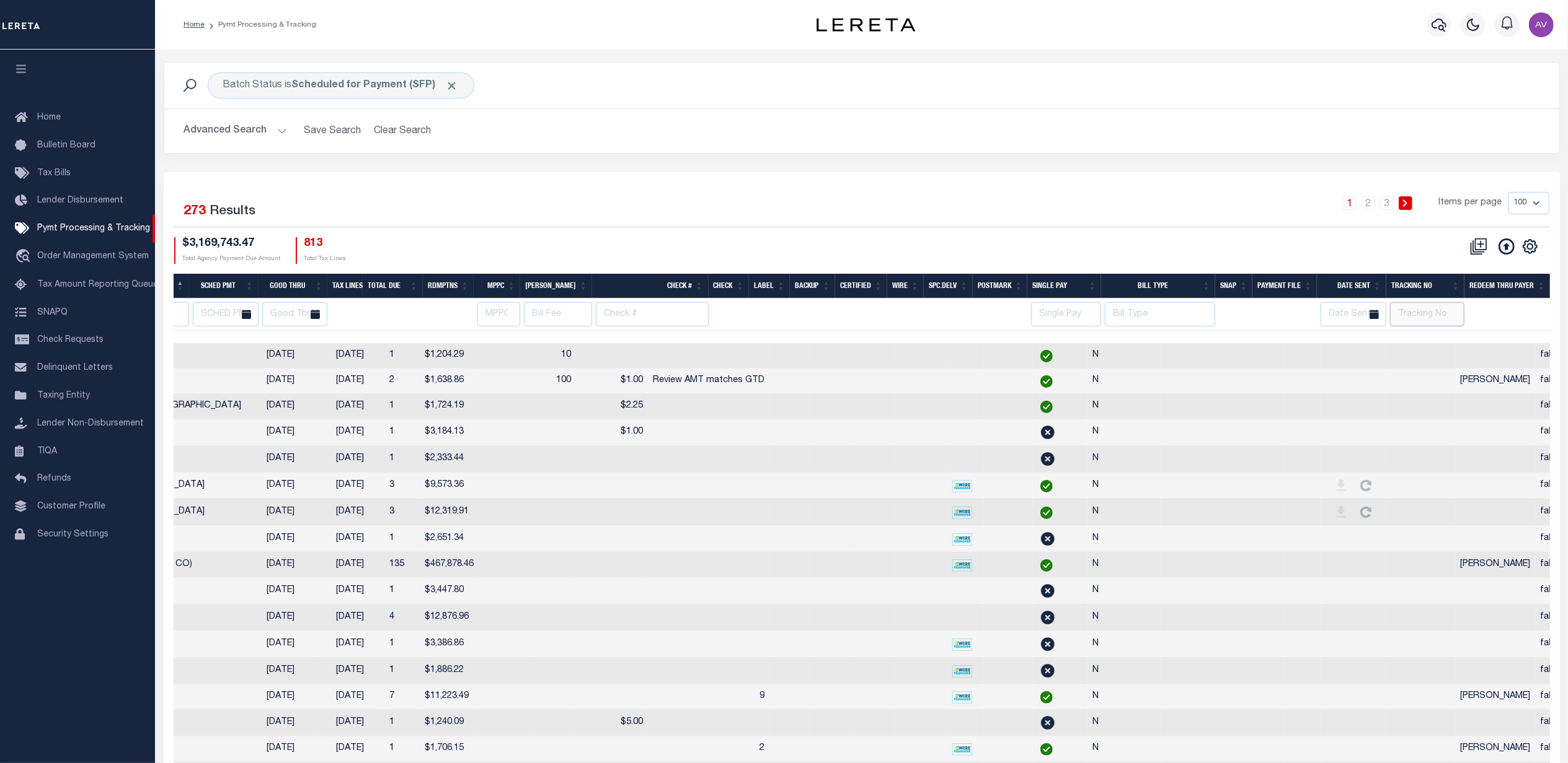
drag, startPoint x: 1431, startPoint y: 318, endPoint x: 1427, endPoint y: 322, distance: 5.7
click at [1431, 318] on input "text" at bounding box center [1427, 314] width 74 height 24
type input "[PERSON_NAME]"
click at [1089, 219] on div "1 2 3 Items per page 100 200 500 1000" at bounding box center [1036, 208] width 1027 height 32
select select
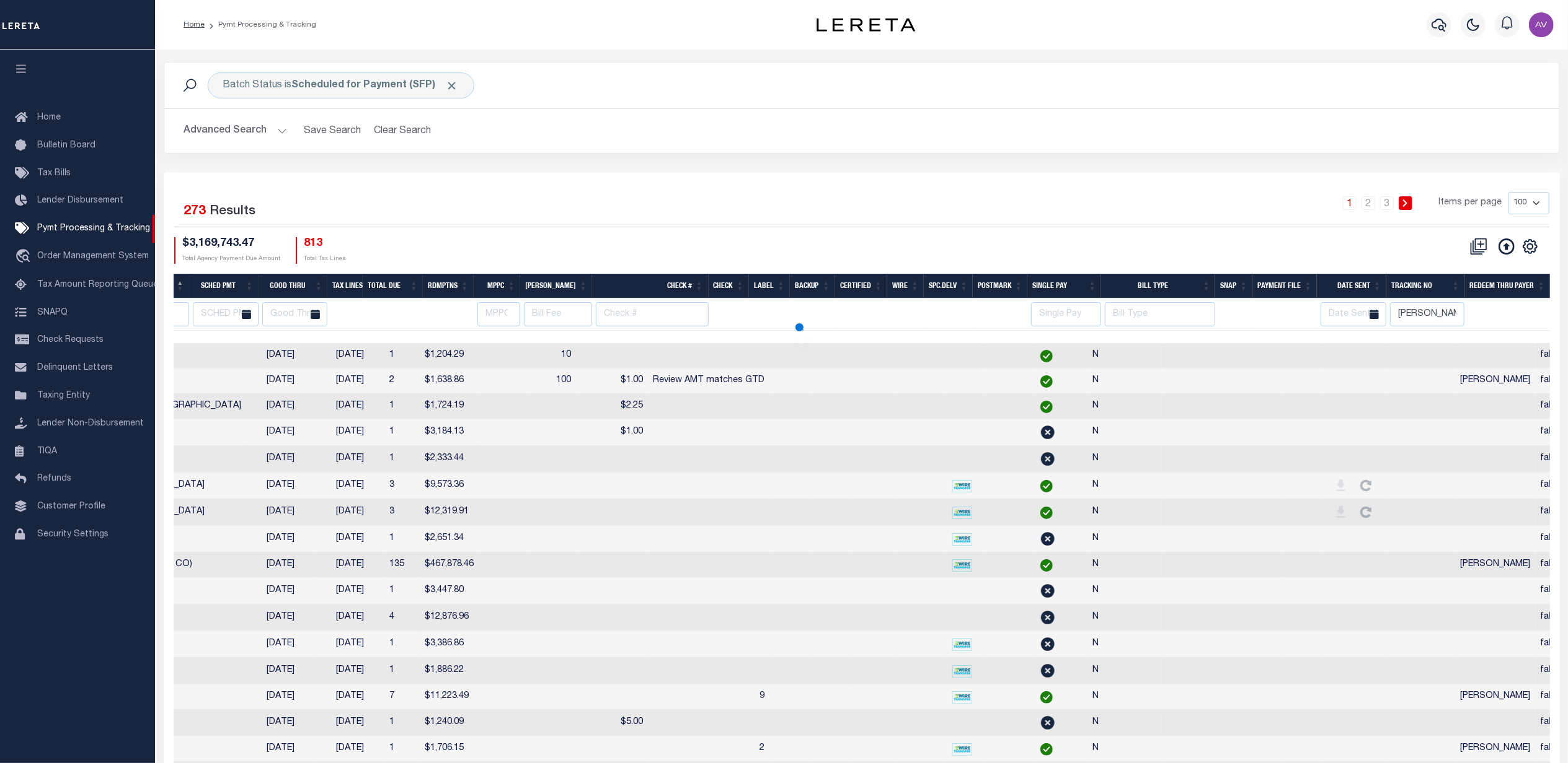
select select
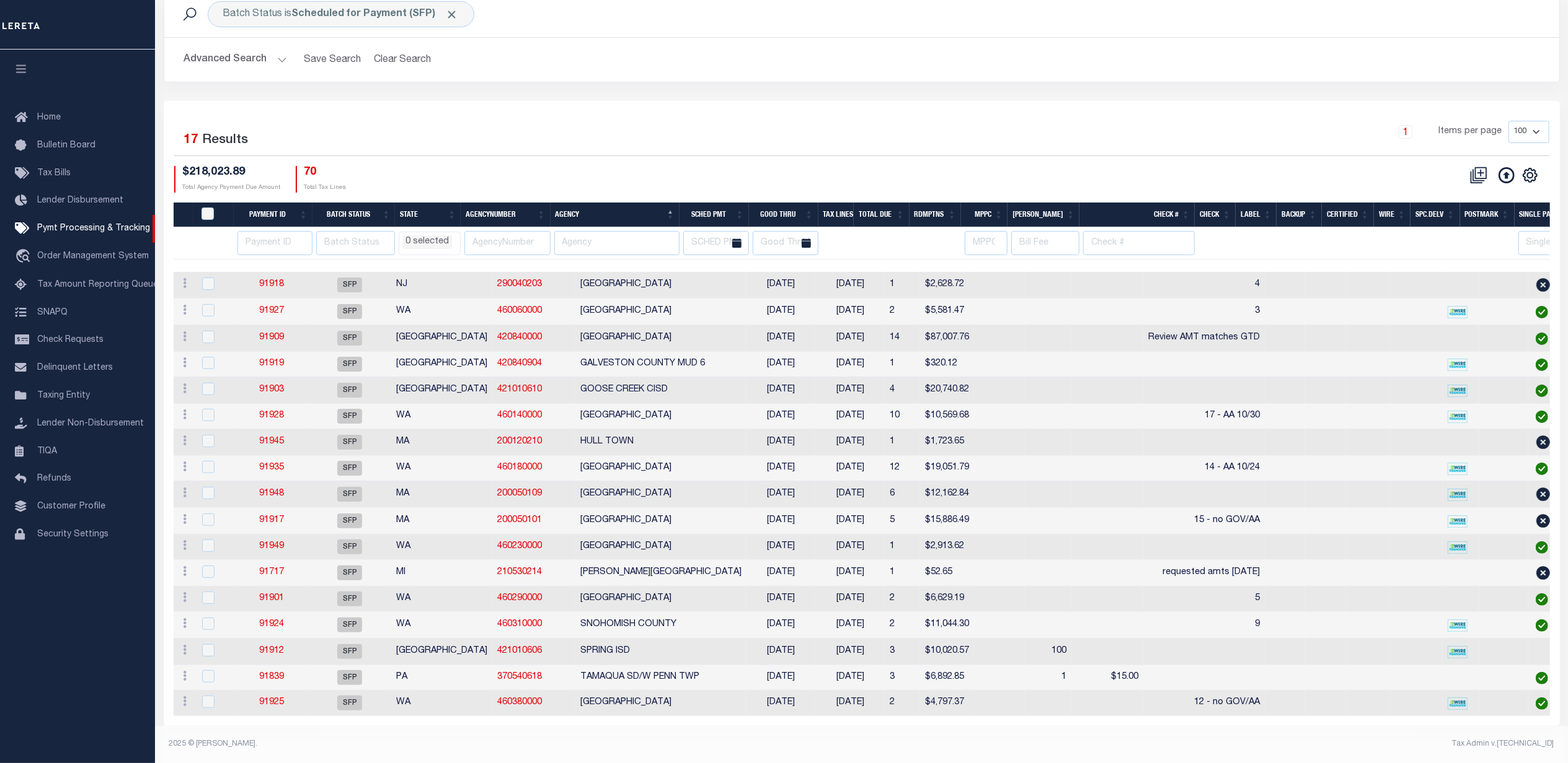
scroll to position [93, 0]
click at [779, 203] on th "Good Thru" at bounding box center [784, 216] width 70 height 26
select select
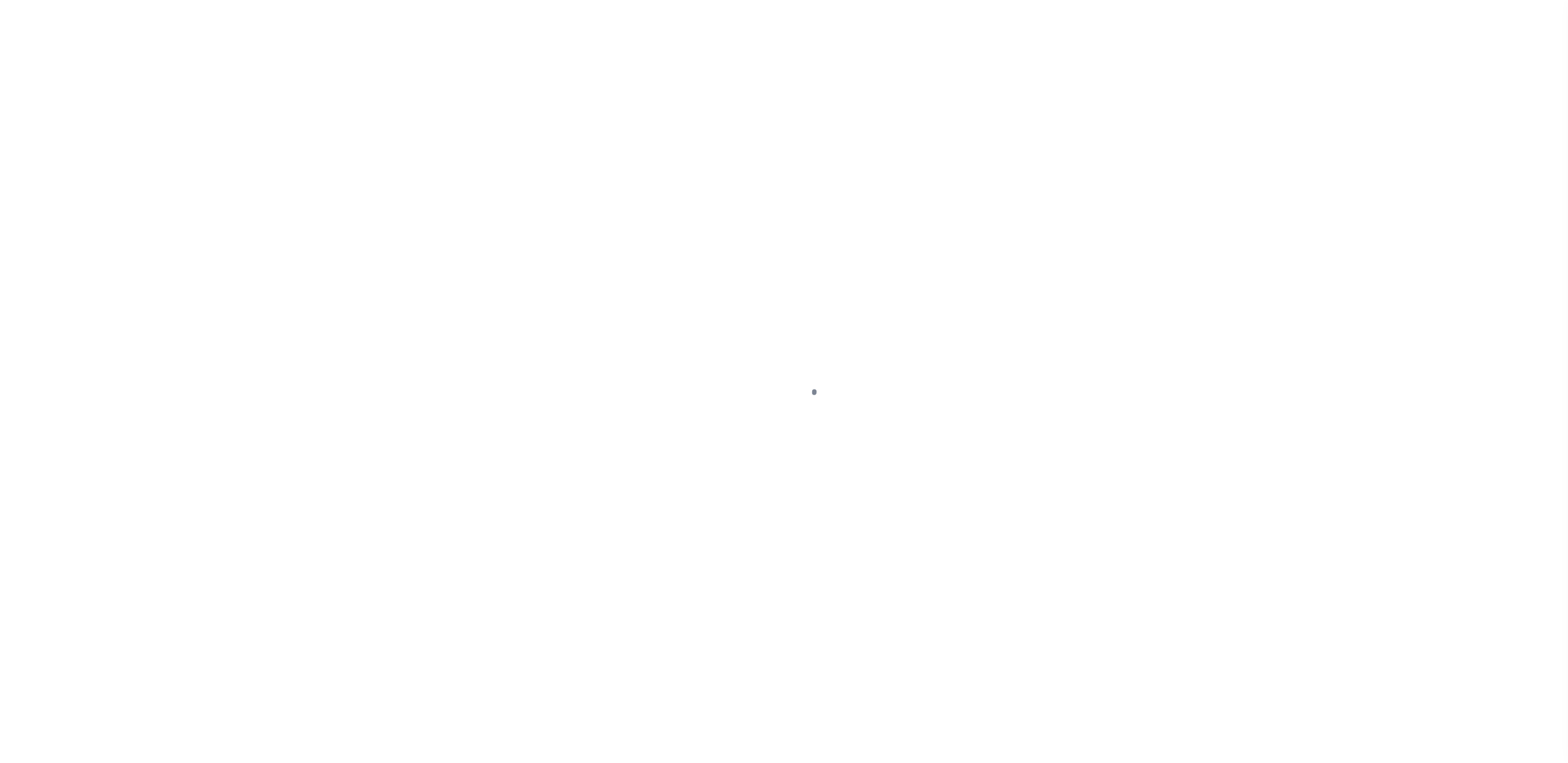
select select "SFP"
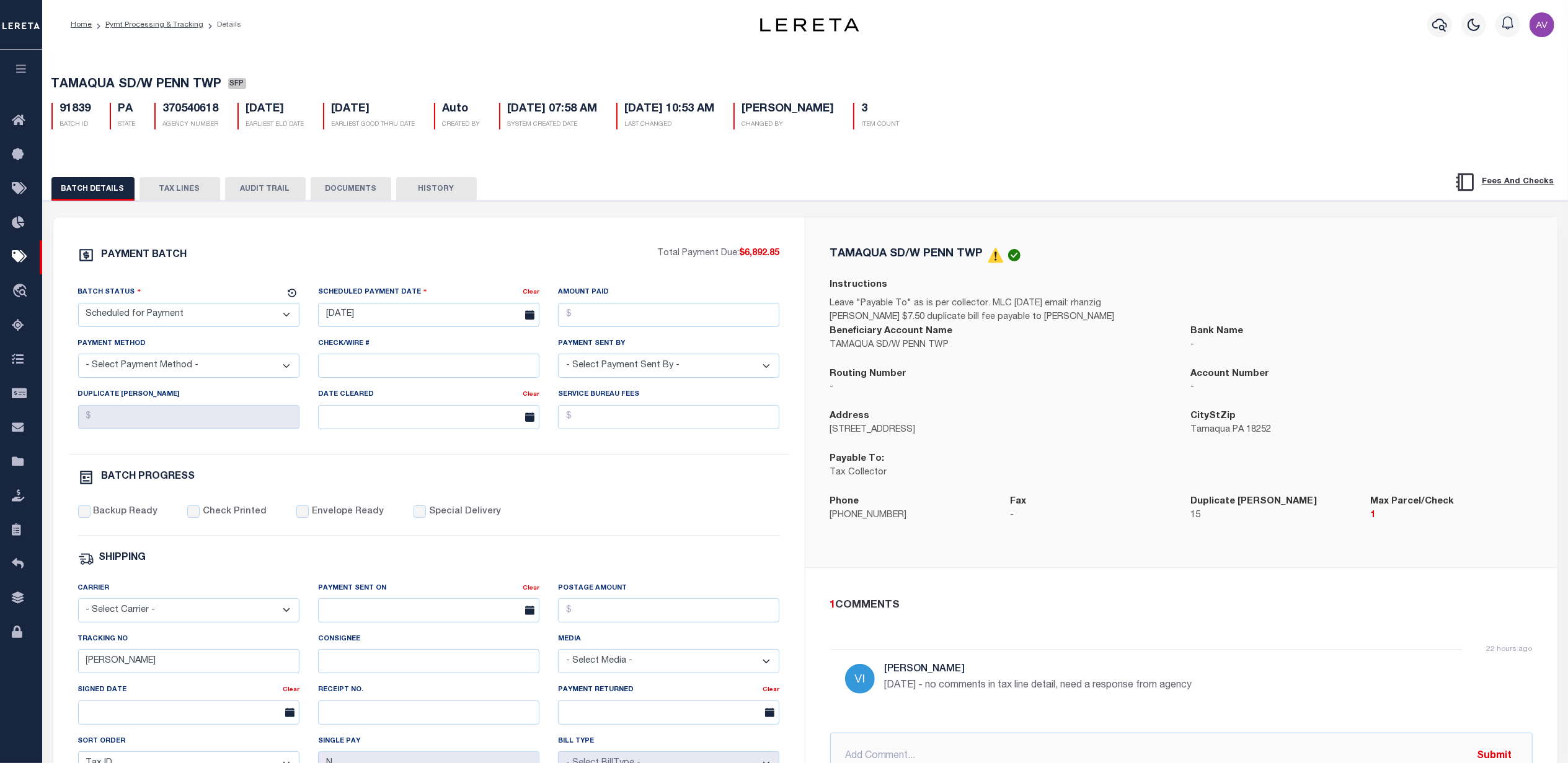
click at [178, 196] on button "TAX LINES" at bounding box center [180, 189] width 81 height 24
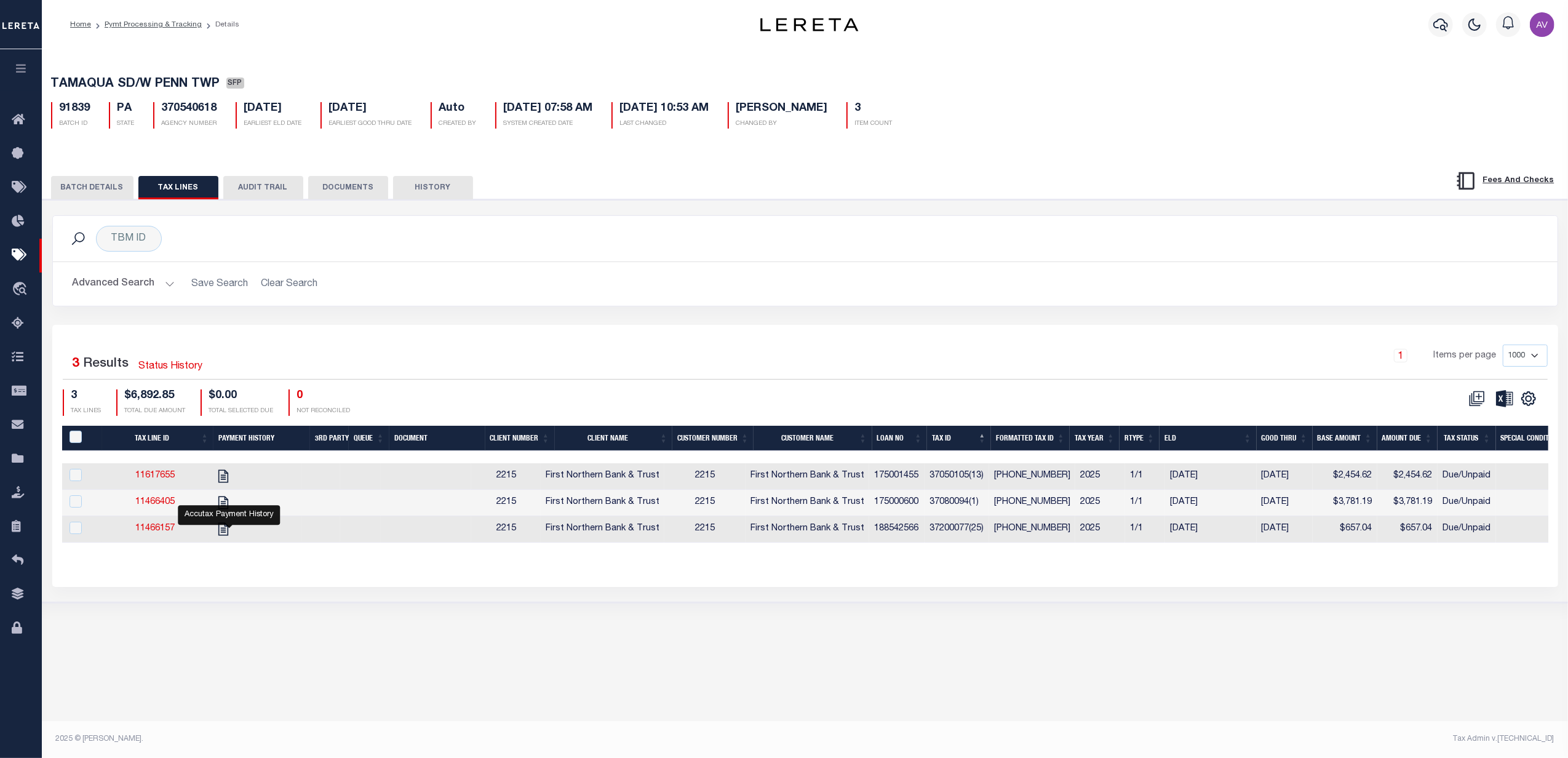
click at [105, 185] on button "BATCH DETAILS" at bounding box center [92, 188] width 82 height 24
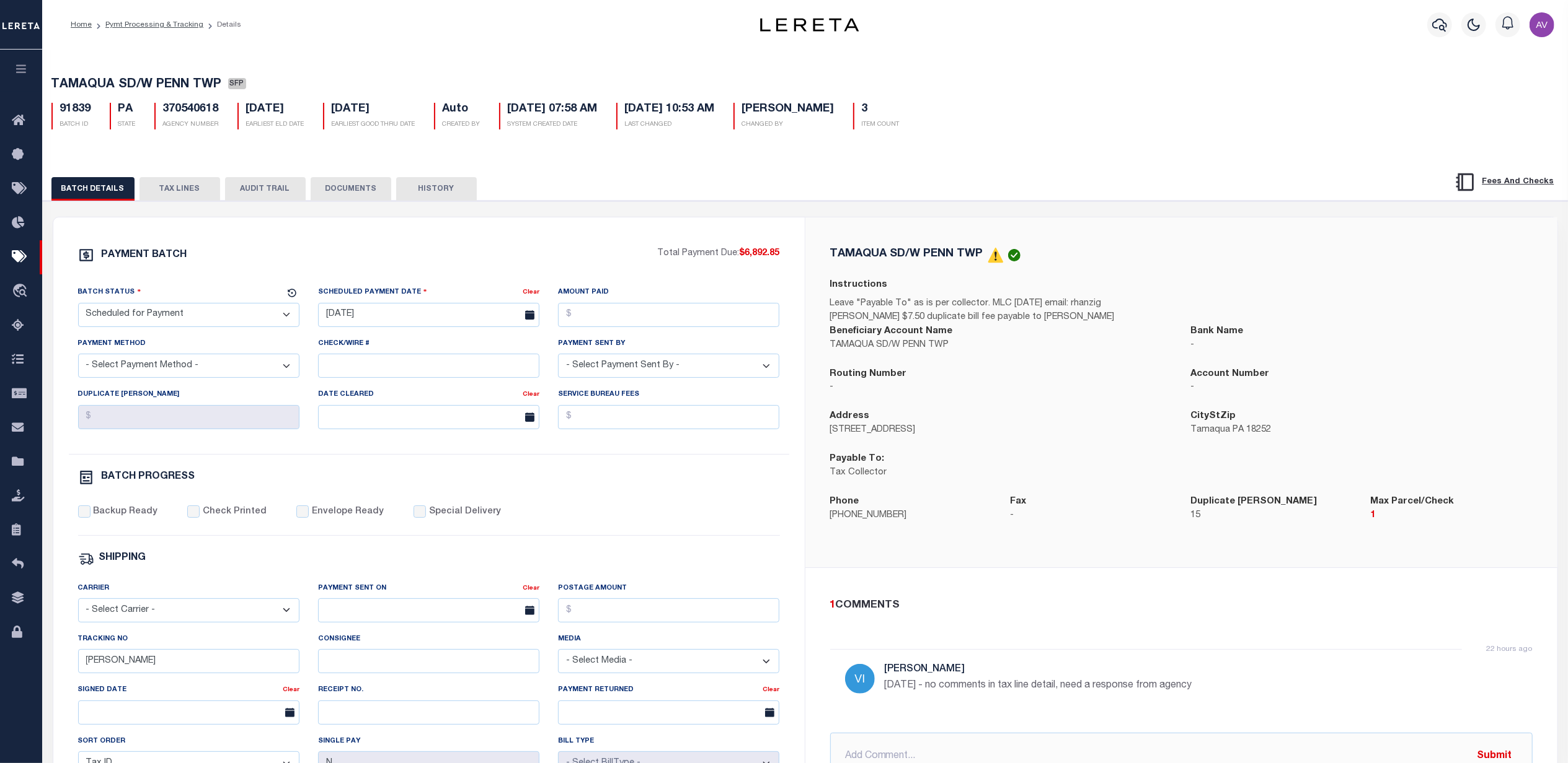
click at [925, 200] on div "BATCH DETAILS TAX LINES AUDIT TRAIL DOCUMENTS HISTORY" at bounding box center [726, 188] width 1349 height 23
click at [181, 192] on button "TAX LINES" at bounding box center [180, 189] width 81 height 24
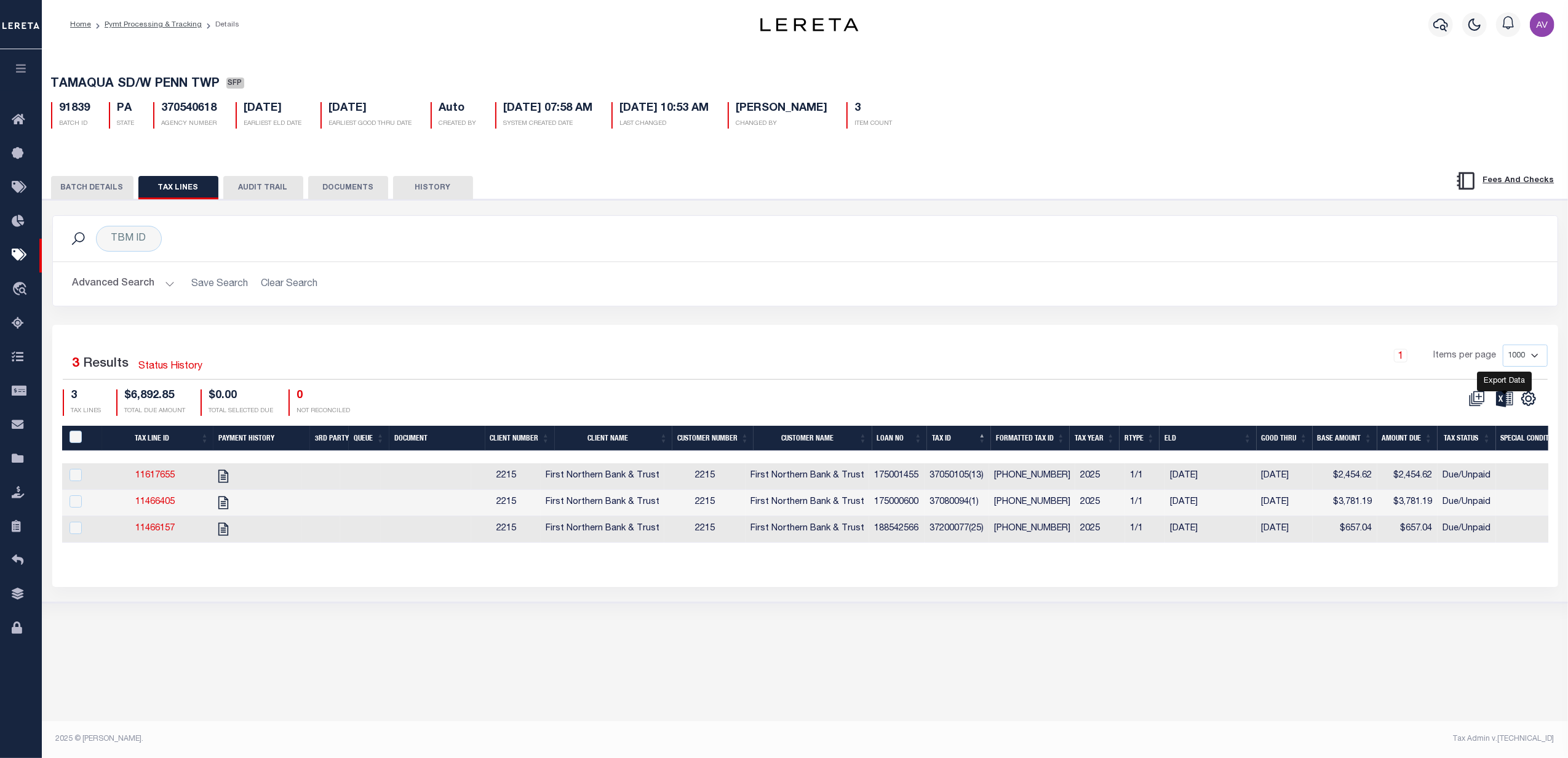
click at [1511, 402] on icon at bounding box center [1504, 399] width 17 height 16
click at [1221, 262] on div "TBM ID Search" at bounding box center [805, 239] width 1505 height 46
click at [1239, 249] on div "TBM ID Search" at bounding box center [805, 239] width 1485 height 26
drag, startPoint x: 892, startPoint y: 296, endPoint x: 876, endPoint y: 289, distance: 17.5
click at [892, 296] on h2 "Advanced Search Save Search Clear Search" at bounding box center [805, 284] width 1485 height 24
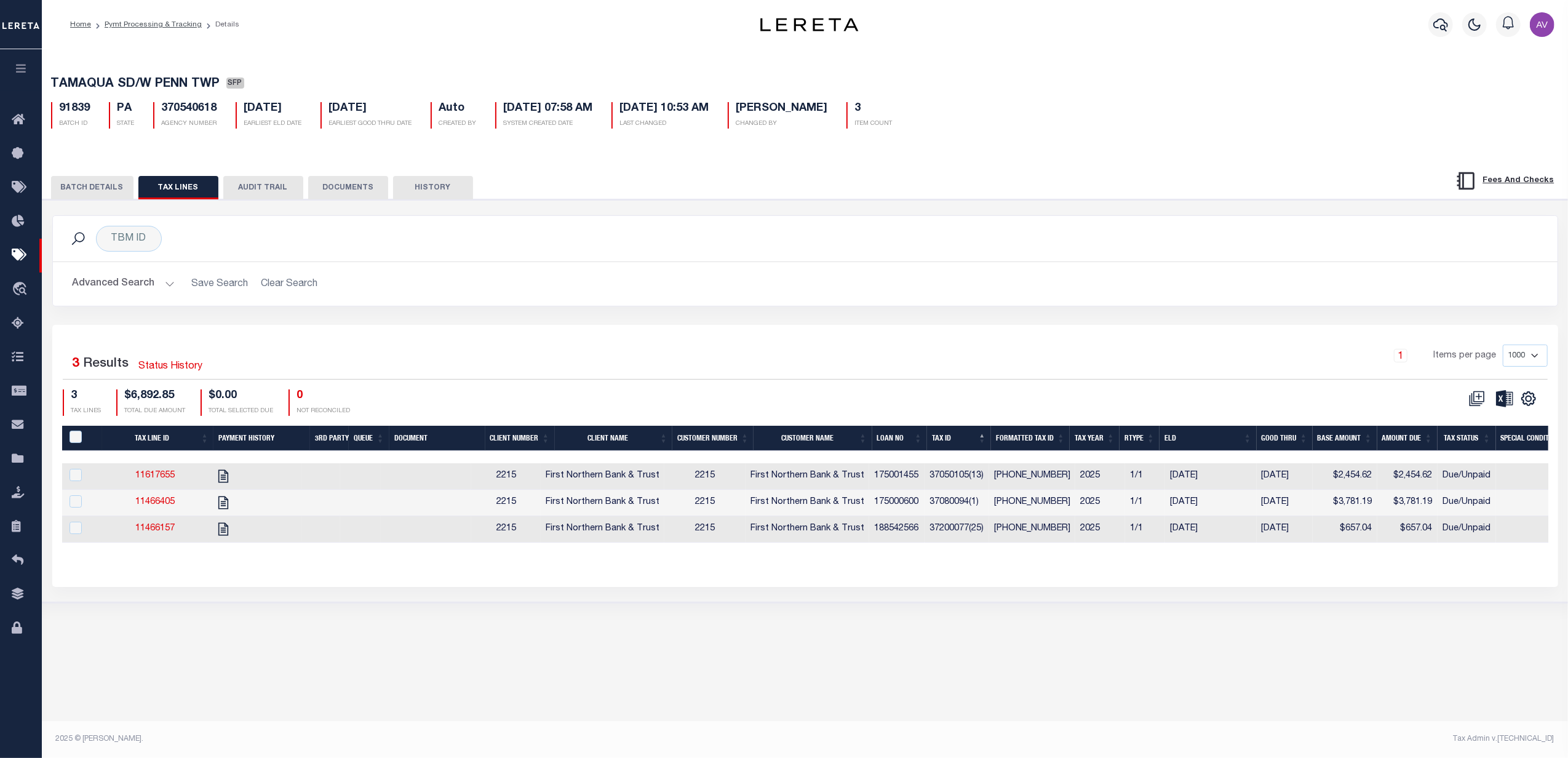
click at [1068, 261] on div "TBM ID Search" at bounding box center [805, 239] width 1505 height 46
click at [120, 189] on button "BATCH DETAILS" at bounding box center [92, 188] width 82 height 24
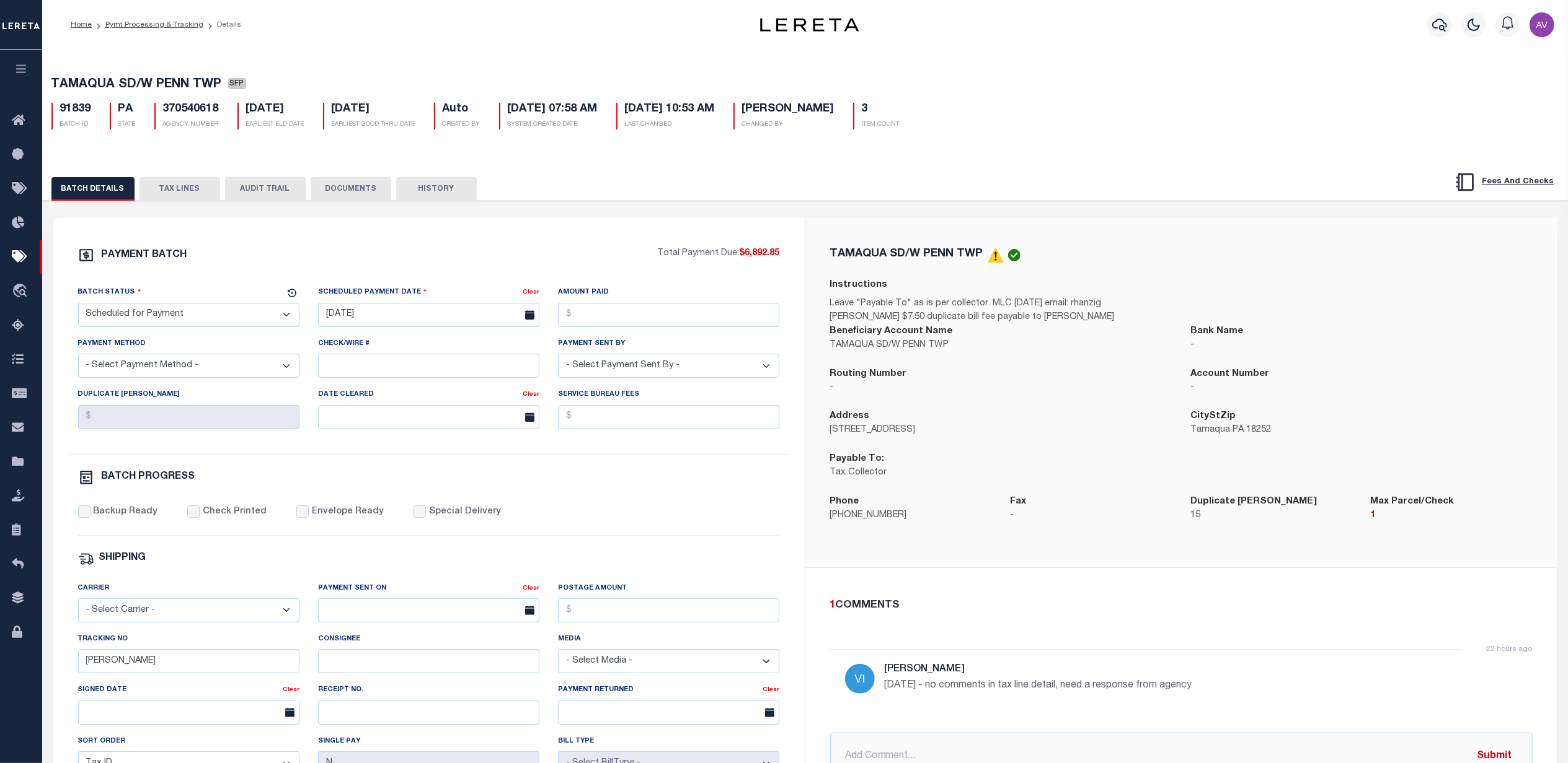
click at [327, 194] on button "DOCUMENTS" at bounding box center [351, 189] width 81 height 24
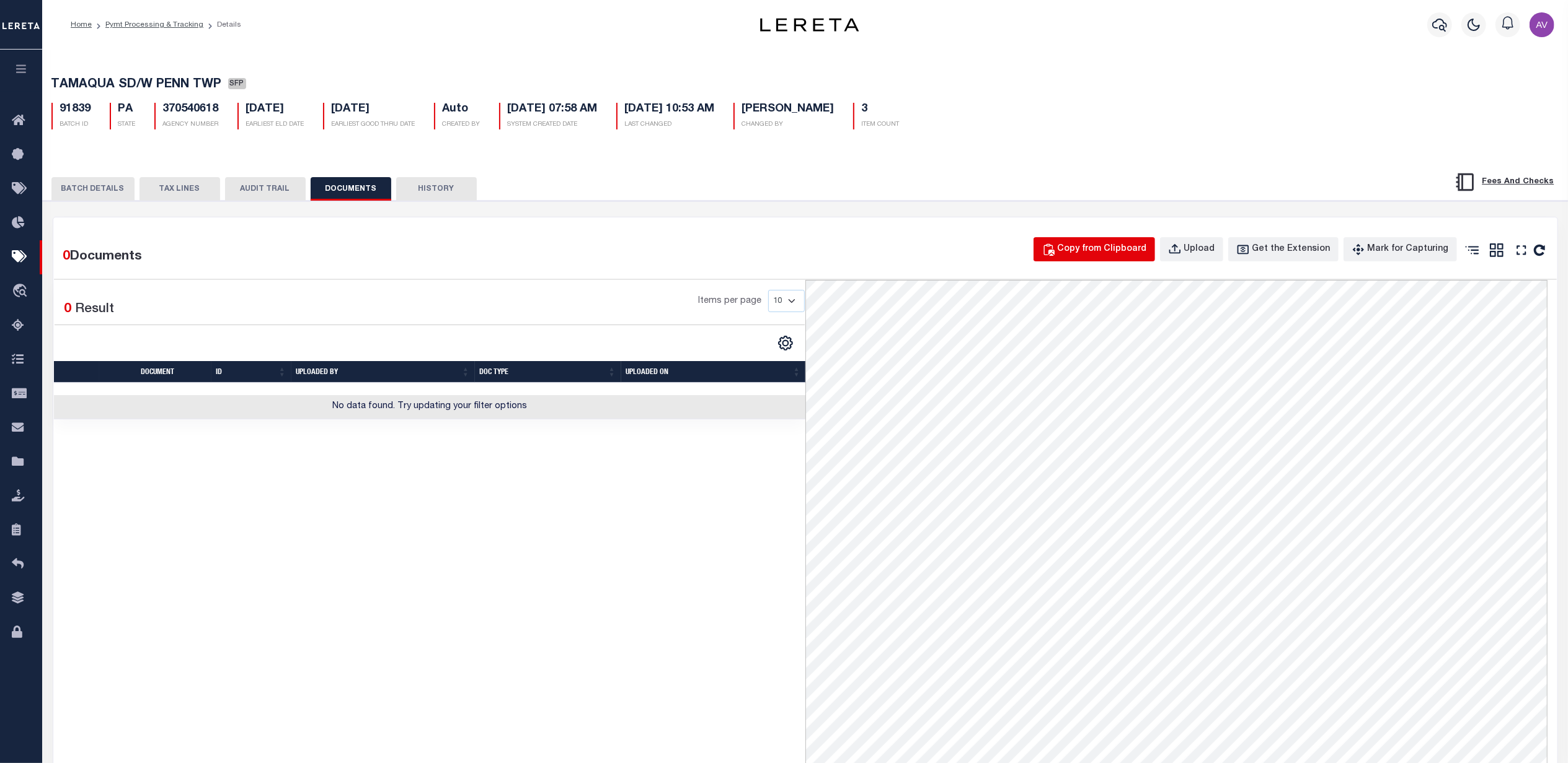
click at [1104, 249] on div "Copy from Clipboard" at bounding box center [1101, 250] width 89 height 14
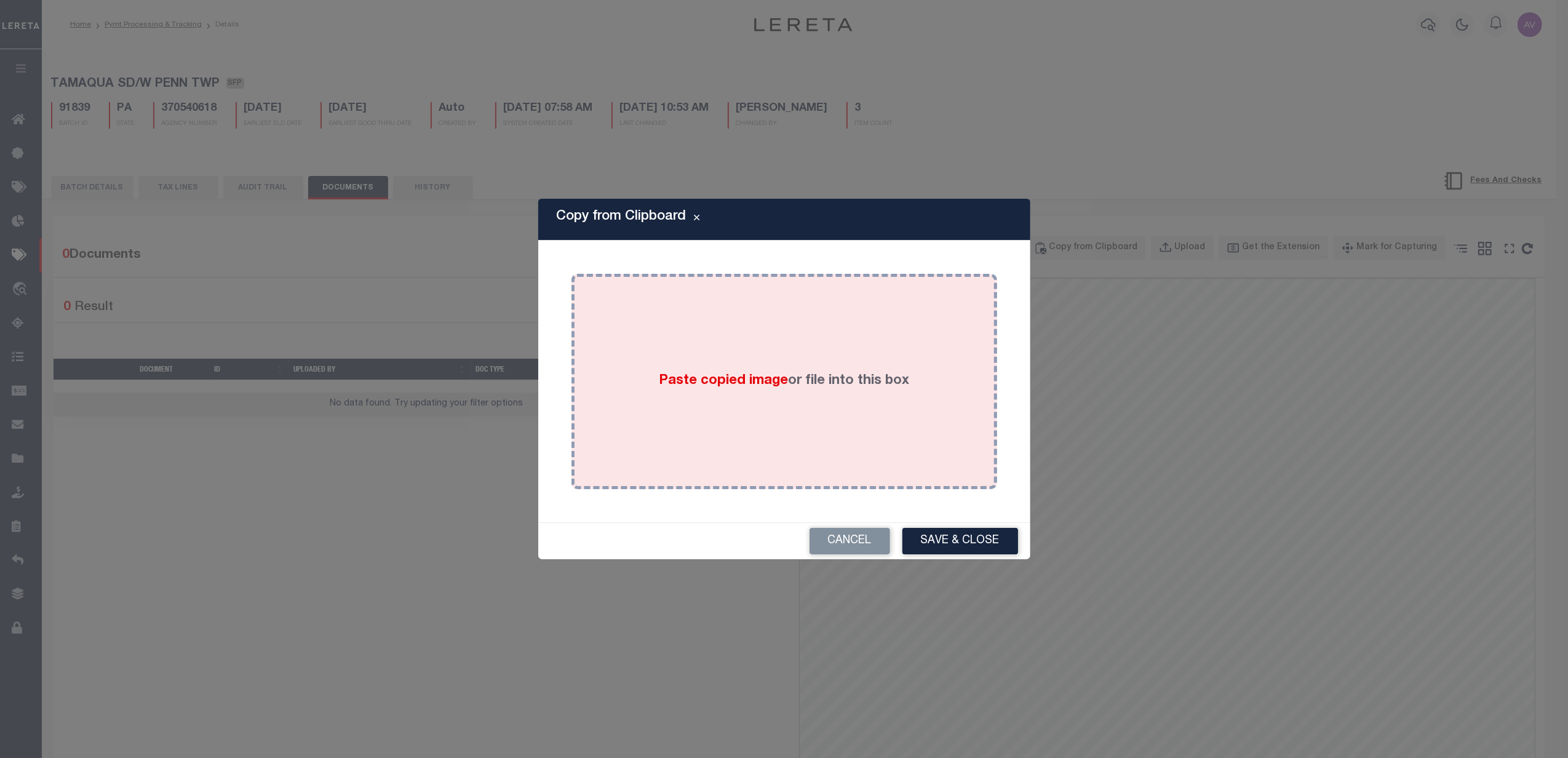
click at [749, 296] on div "Paste copied image or file into this box" at bounding box center [784, 381] width 407 height 197
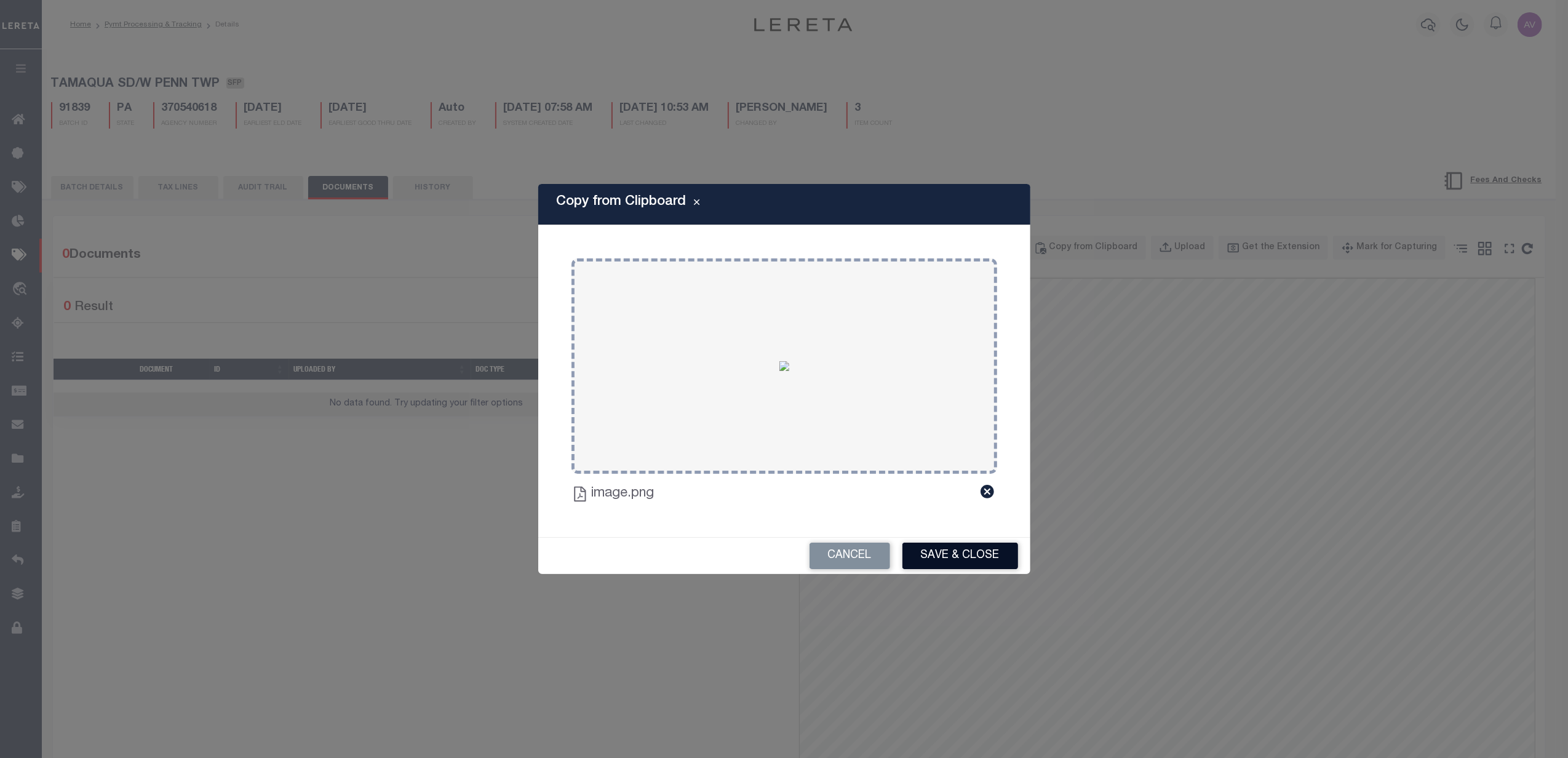
click at [965, 561] on button "Save & Close" at bounding box center [960, 556] width 116 height 26
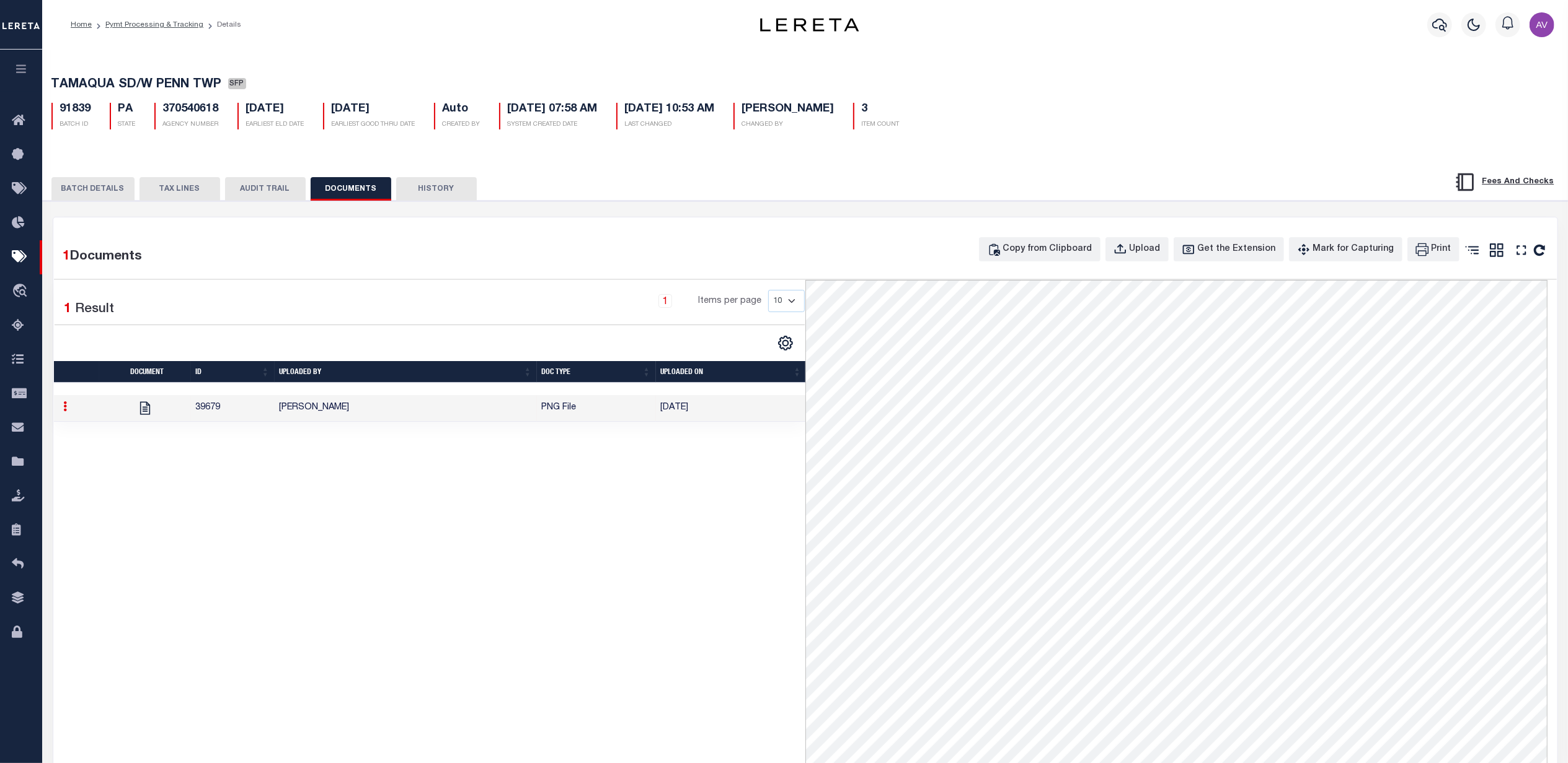
click at [112, 190] on button "BATCH DETAILS" at bounding box center [93, 189] width 83 height 24
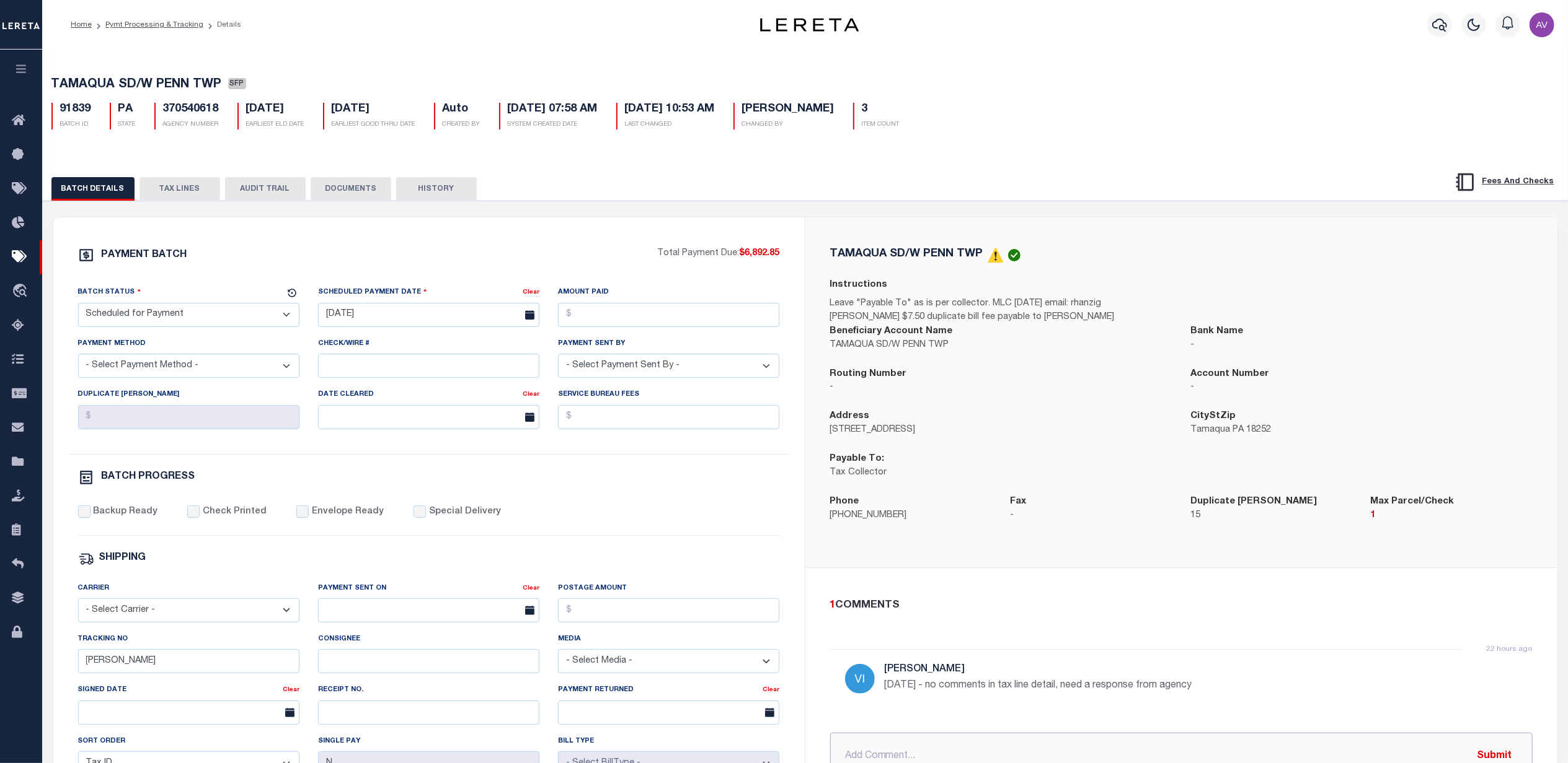
click at [945, 736] on input "text" at bounding box center [1181, 756] width 703 height 47
type input "L"
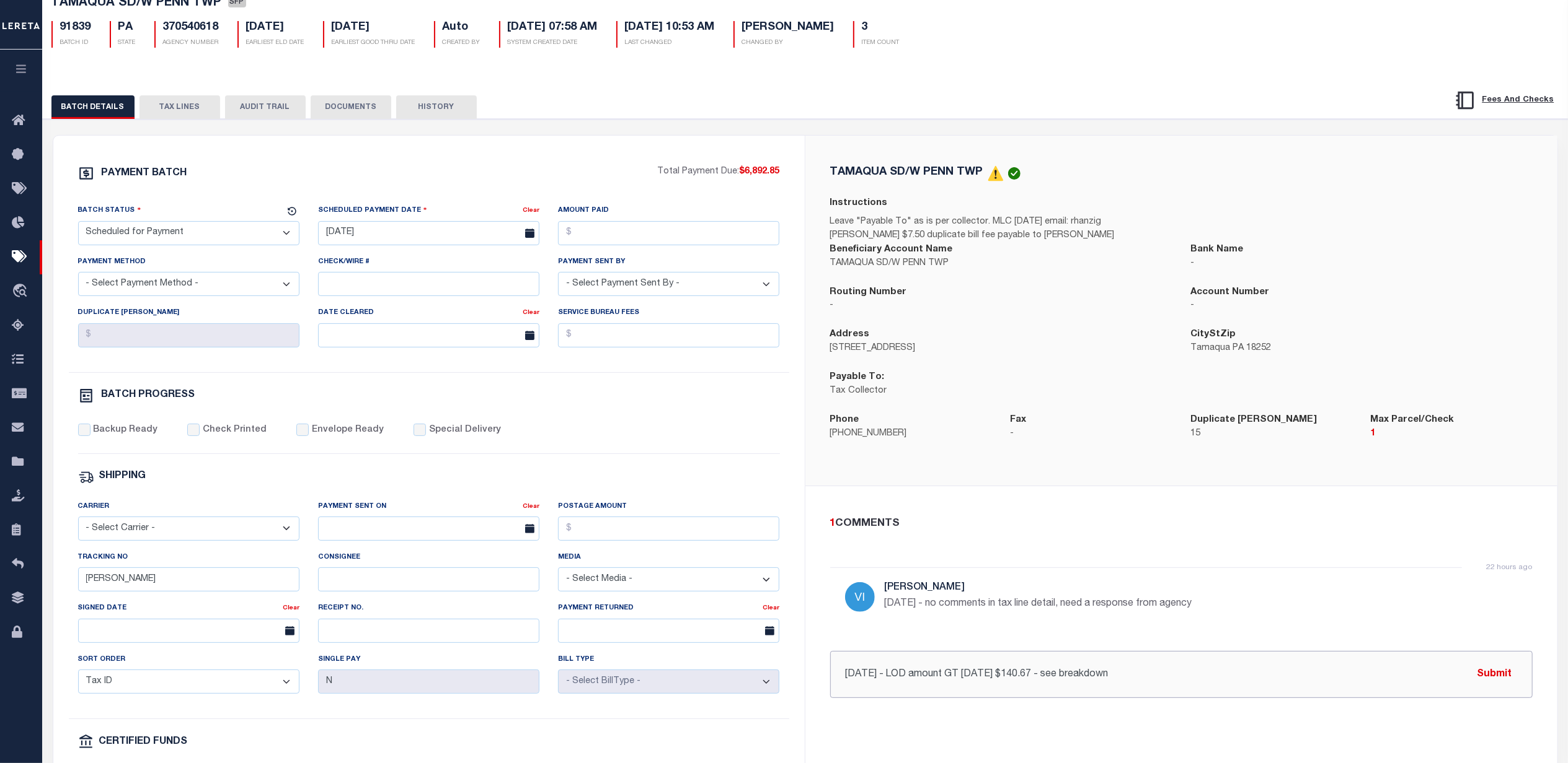
scroll to position [83, 0]
type input "10/8/25 - LOD amount GT 10/31/25 $140.67 - see breakdown"
click at [1486, 670] on button "Submit" at bounding box center [1494, 674] width 51 height 26
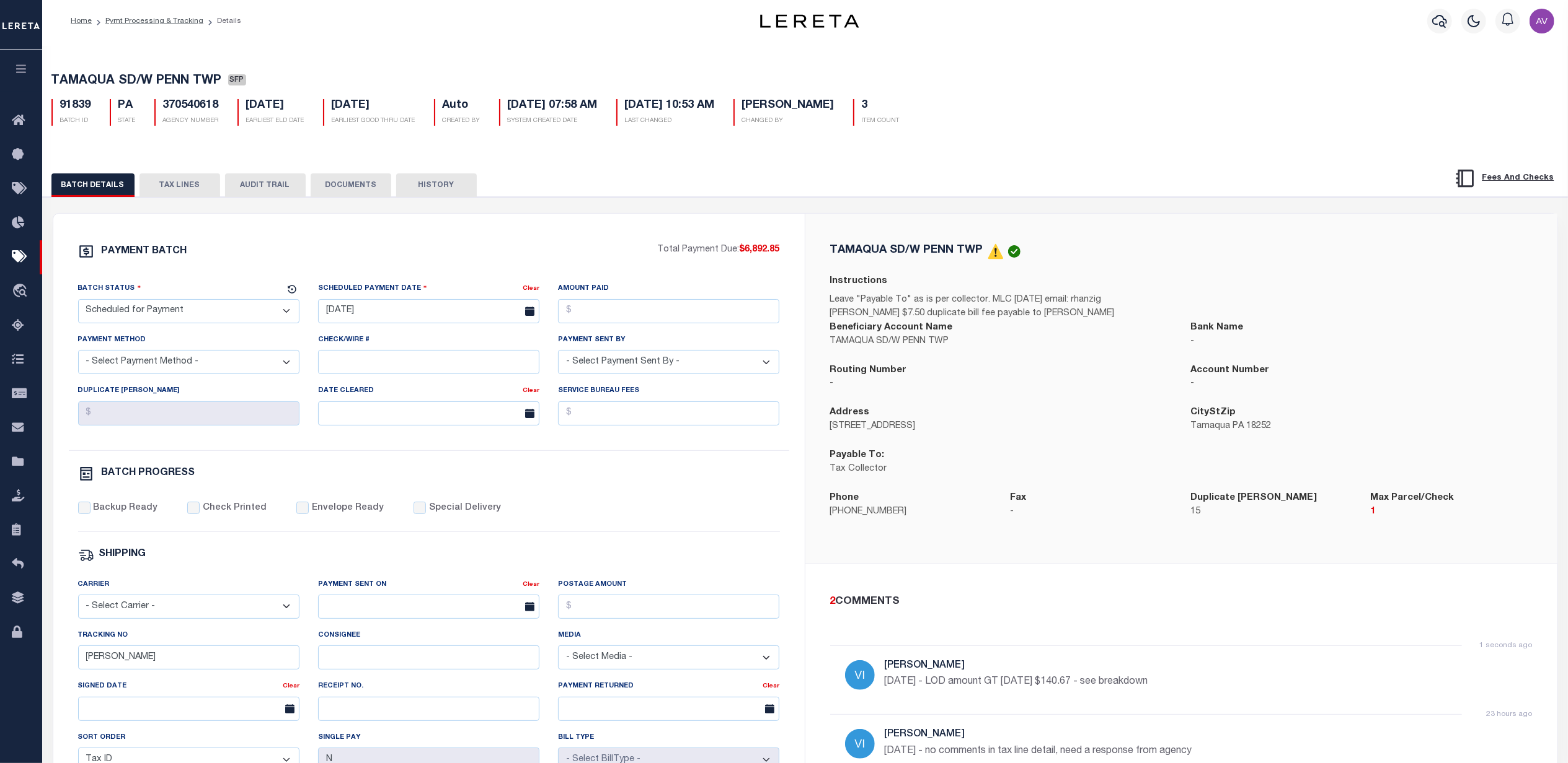
scroll to position [0, 0]
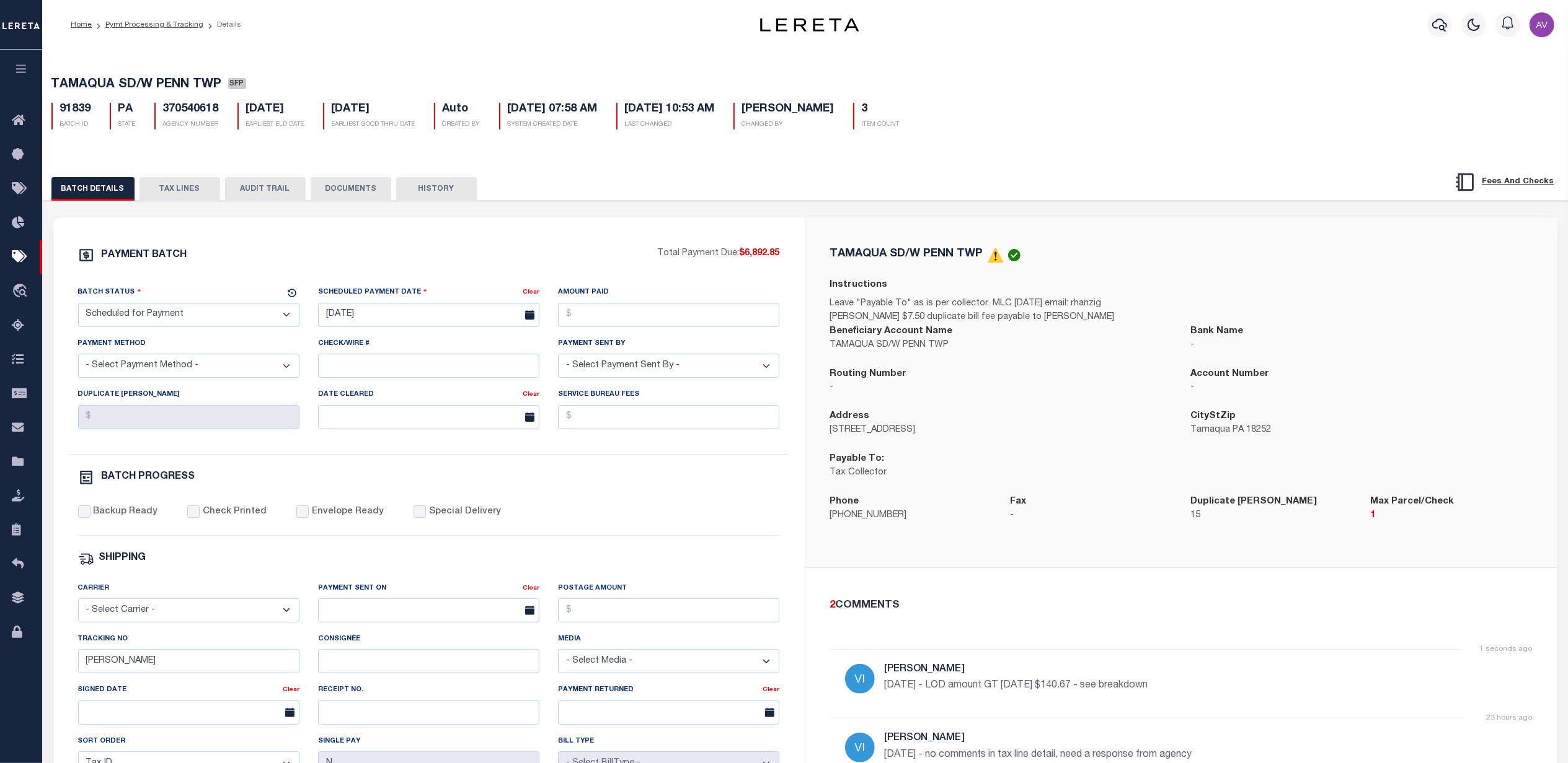
drag, startPoint x: 222, startPoint y: 84, endPoint x: 51, endPoint y: 86, distance: 171.0
click at [51, 86] on span "TAMAQUA SD/W PENN TWP" at bounding box center [137, 84] width 171 height 12
copy span "TAMAQUA SD/W PENN TWP"
click at [1293, 204] on div "PAYMENT BATCH Total Payment Due: $6,892.85 Batch Status" at bounding box center [806, 601] width 1538 height 802
click at [344, 194] on button "DOCUMENTS" at bounding box center [351, 189] width 81 height 24
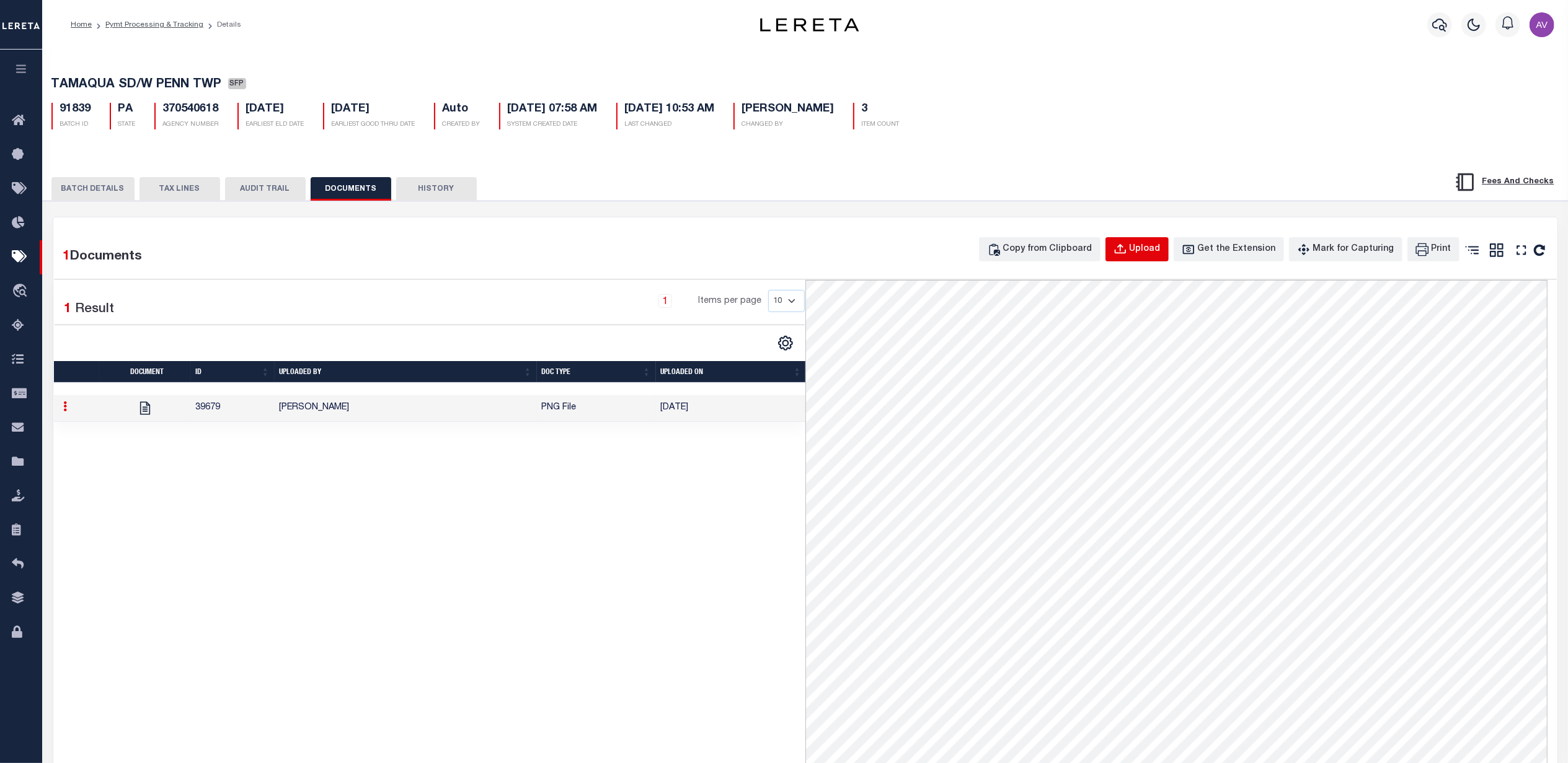
click at [1149, 243] on button "Upload" at bounding box center [1136, 249] width 63 height 24
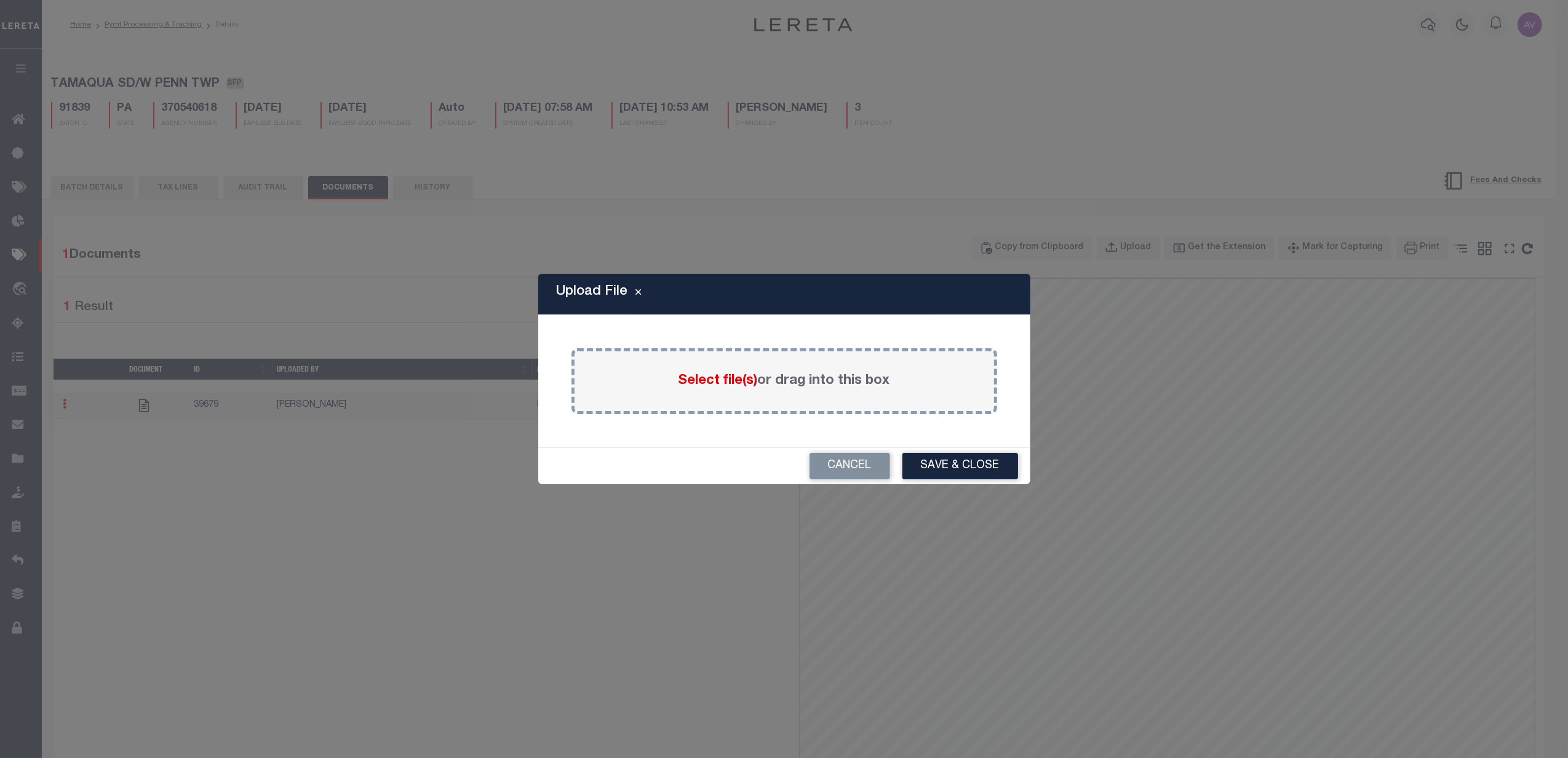
click at [747, 381] on span "Select file(s)" at bounding box center [717, 380] width 79 height 14
click at [0, 0] on input "Select file(s) or drag into this box" at bounding box center [0, 0] width 0 height 0
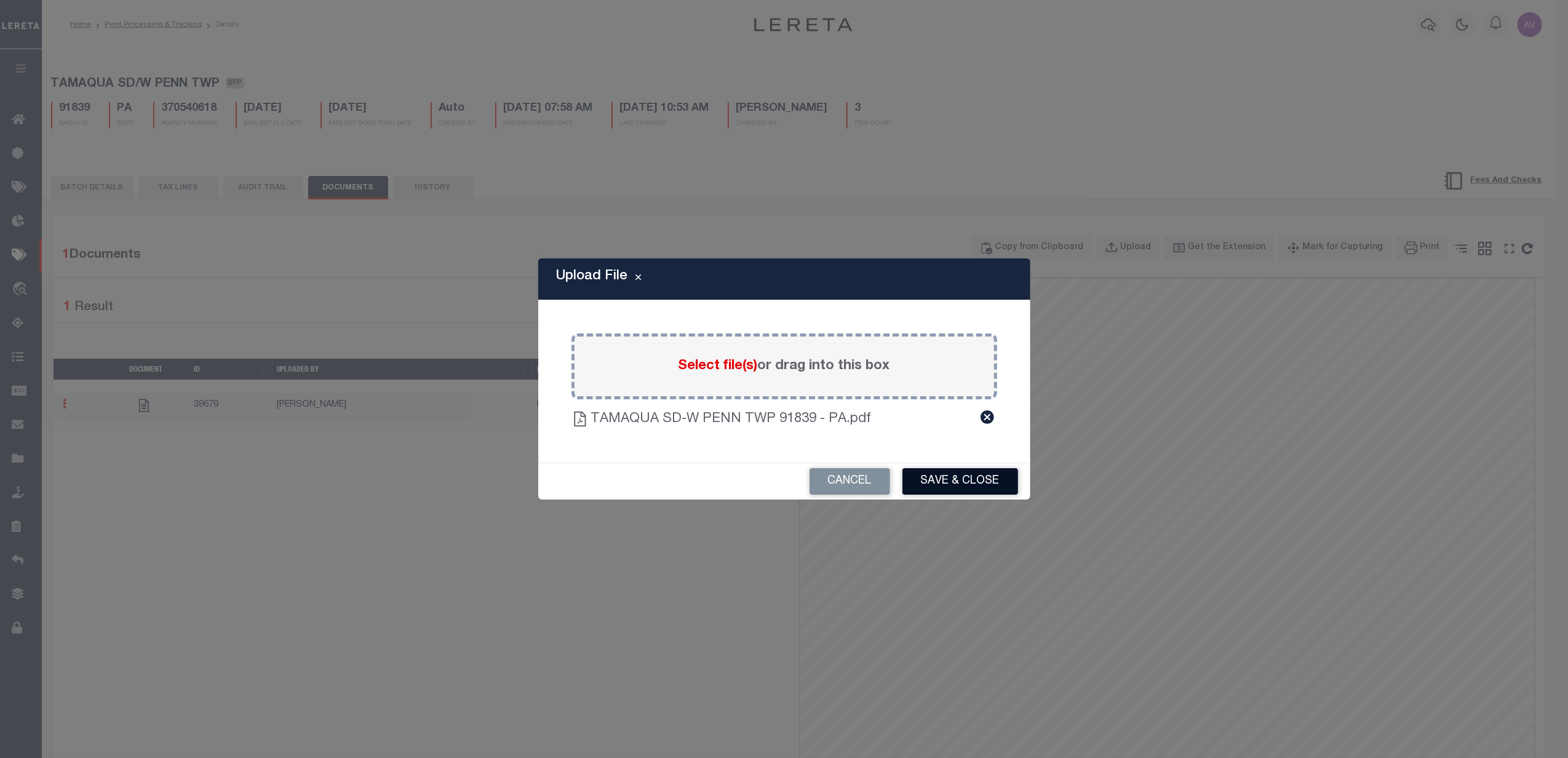
click at [988, 482] on button "Save & Close" at bounding box center [960, 482] width 116 height 26
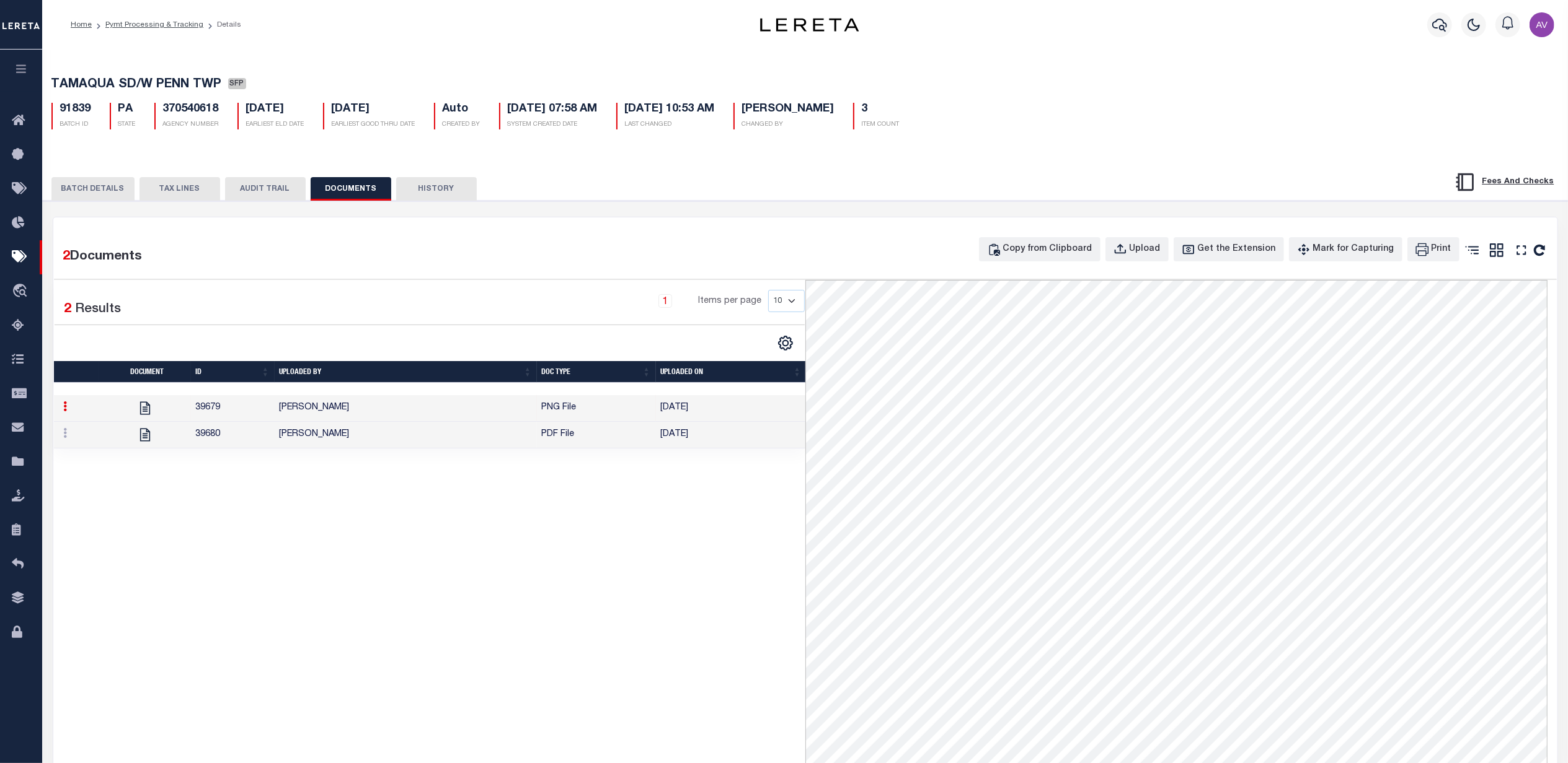
click at [424, 417] on td "Villatoro-Benitez, Andres" at bounding box center [405, 409] width 262 height 27
click at [426, 436] on td "Villatoro-Benitez, Andres" at bounding box center [405, 435] width 262 height 27
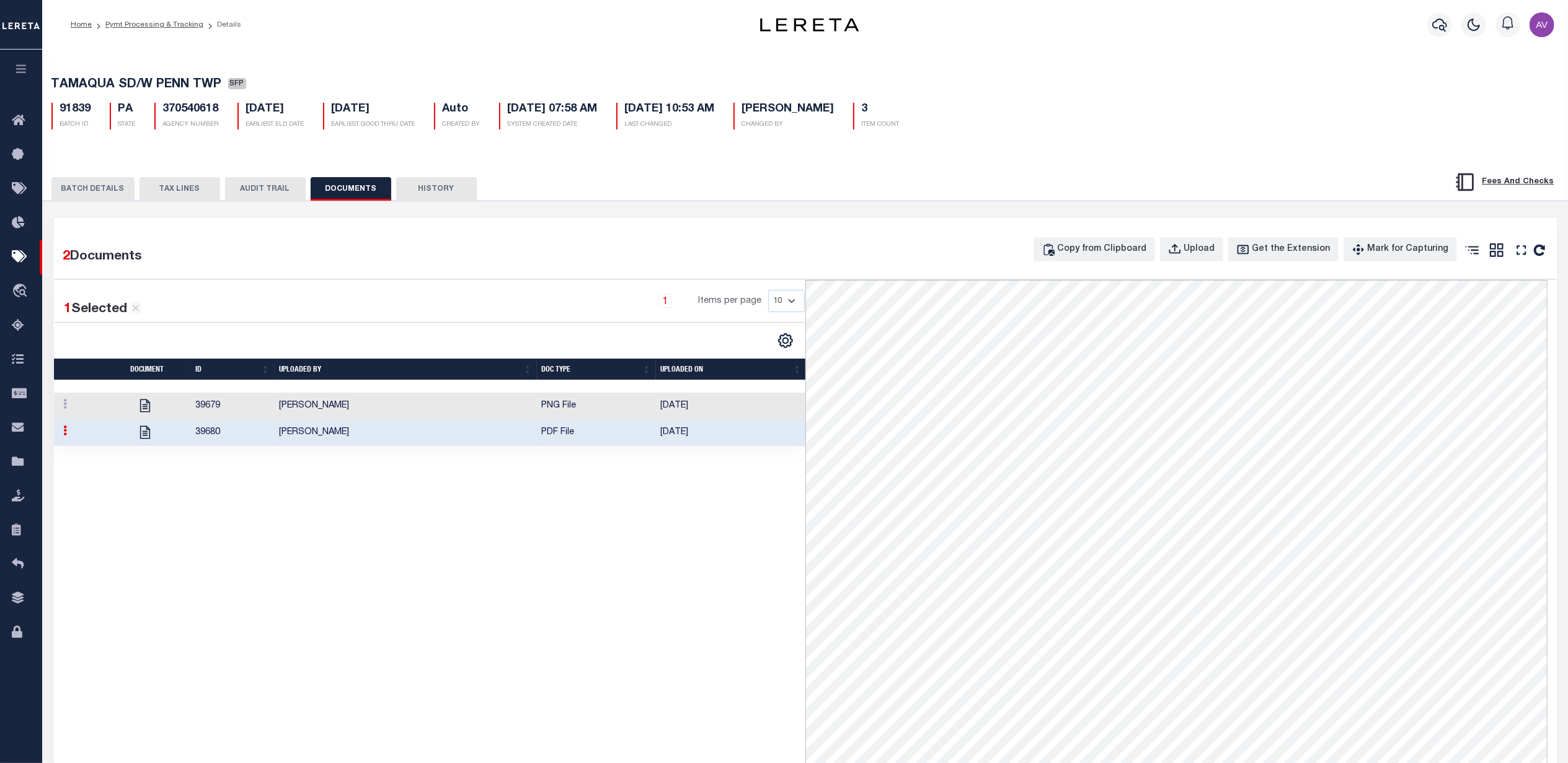
click at [120, 199] on button "BATCH DETAILS" at bounding box center [93, 189] width 83 height 24
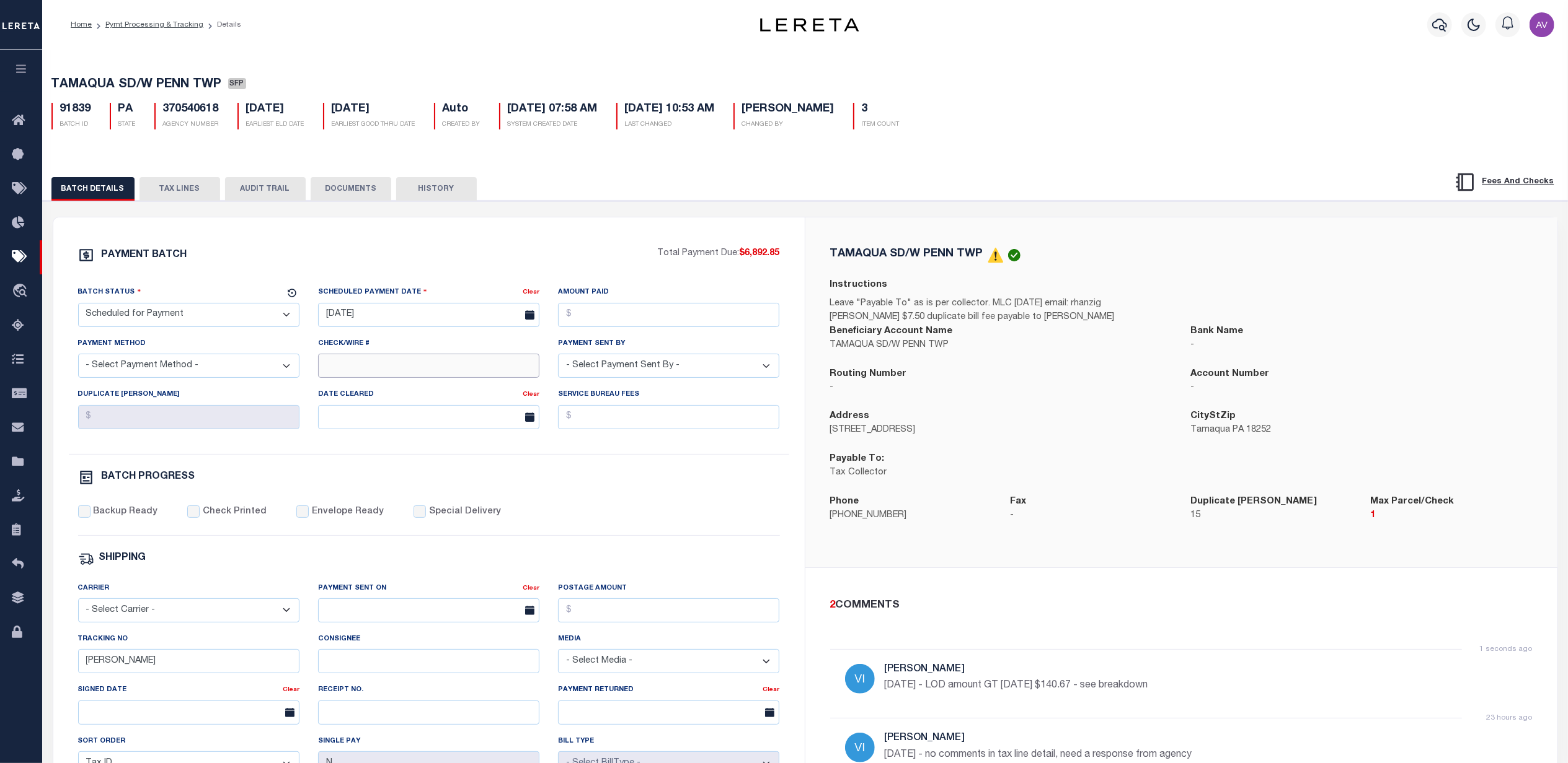
drag, startPoint x: 384, startPoint y: 375, endPoint x: 373, endPoint y: 360, distance: 18.6
click at [384, 375] on input "Check/Wire #" at bounding box center [428, 365] width 221 height 24
type input "need request LOD"
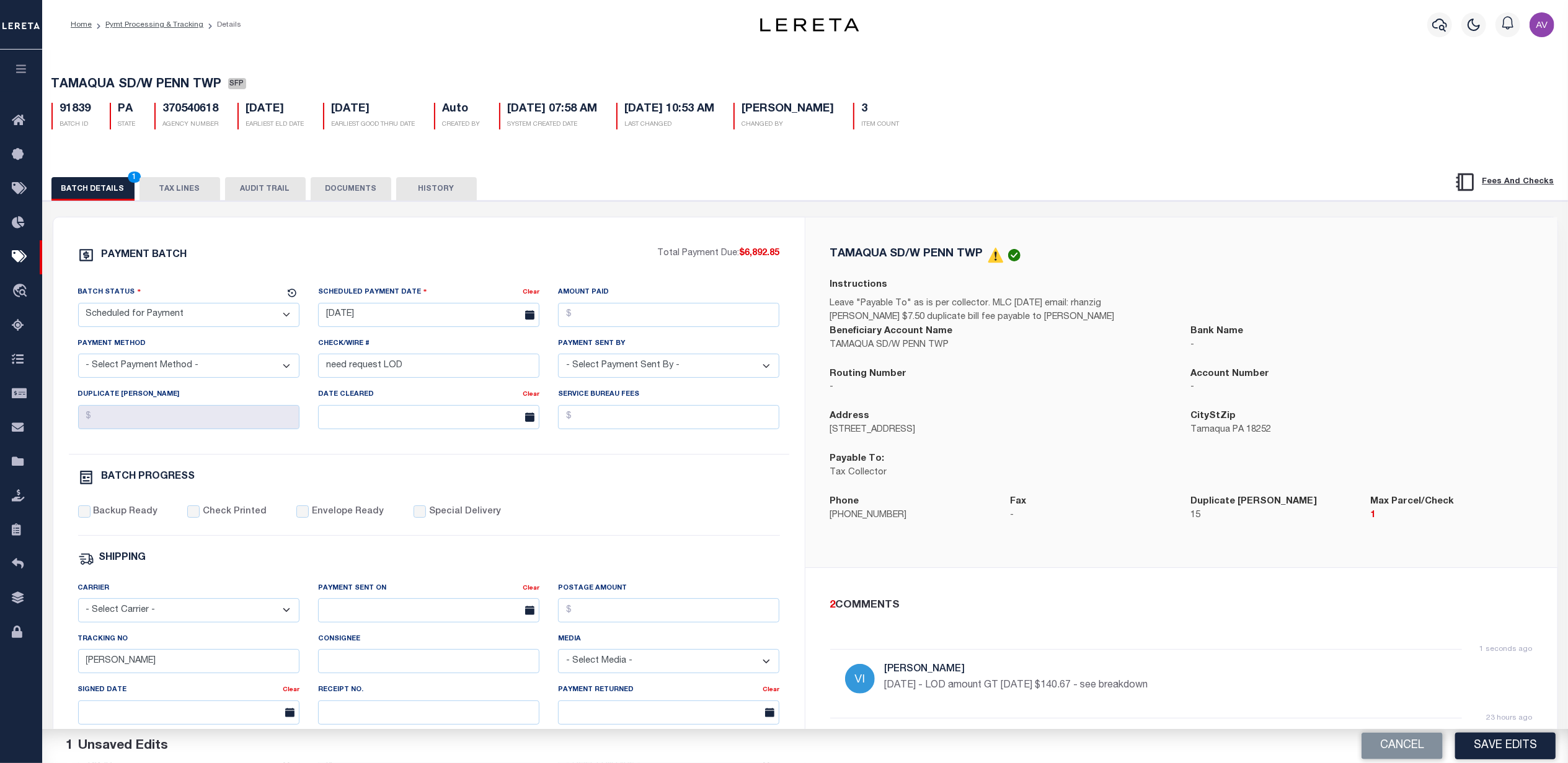
click at [464, 253] on div "PAYMENT BATCH" at bounding box center [367, 259] width 580 height 24
click at [1555, 750] on div "Cancel Save Edits" at bounding box center [1187, 746] width 763 height 35
click at [1532, 748] on button "Save Edits" at bounding box center [1505, 746] width 100 height 27
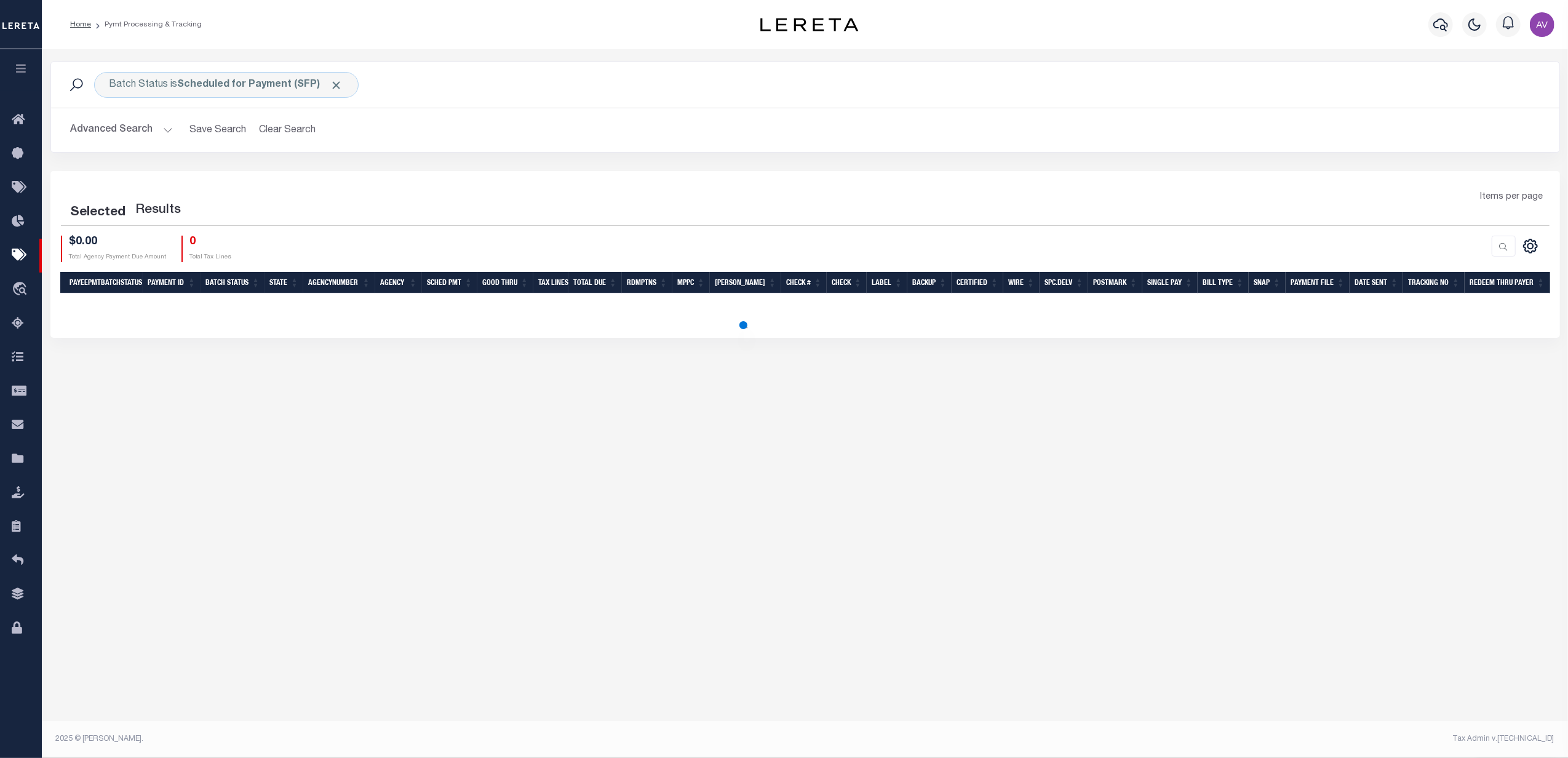
select select
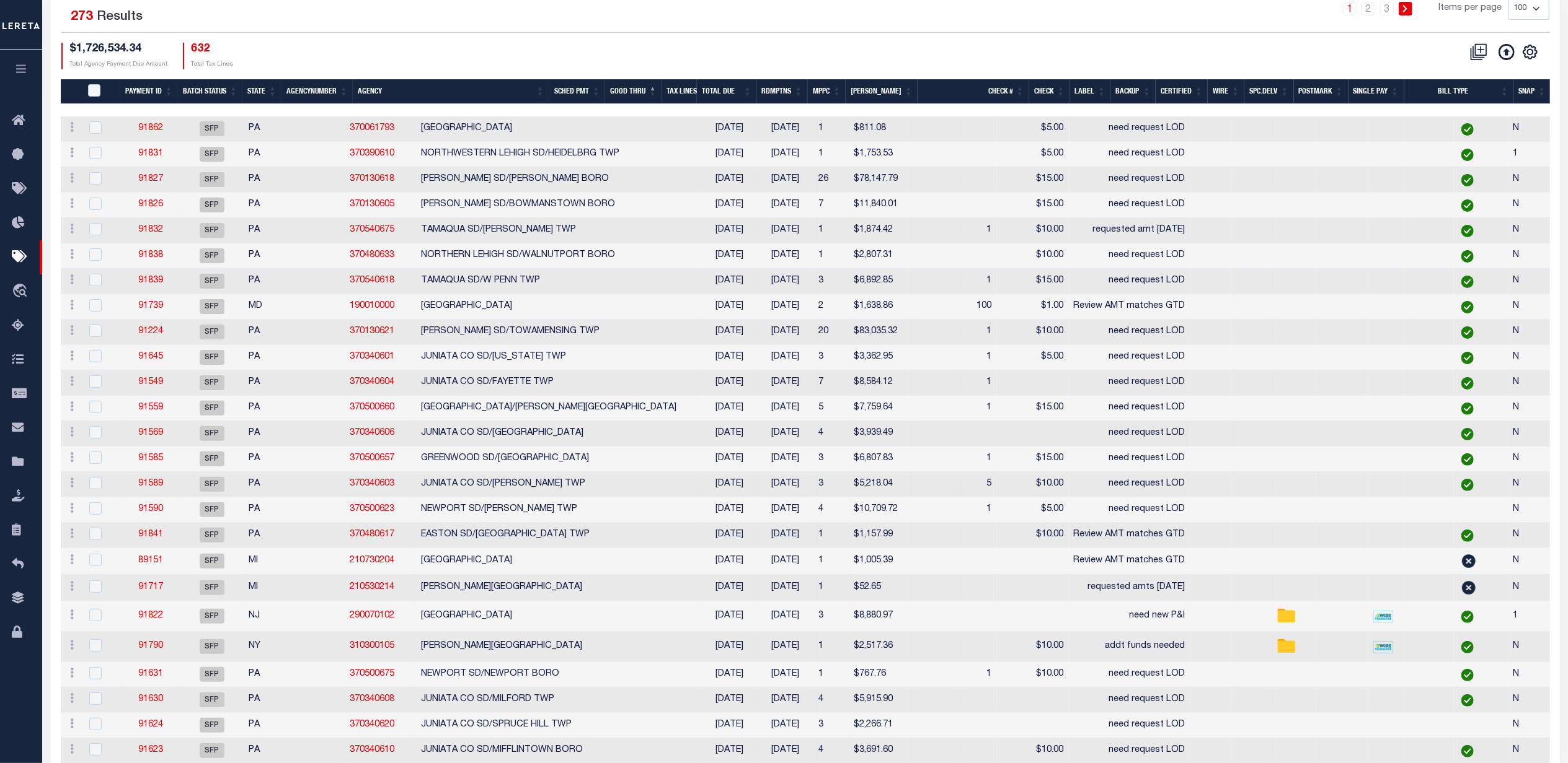
select select
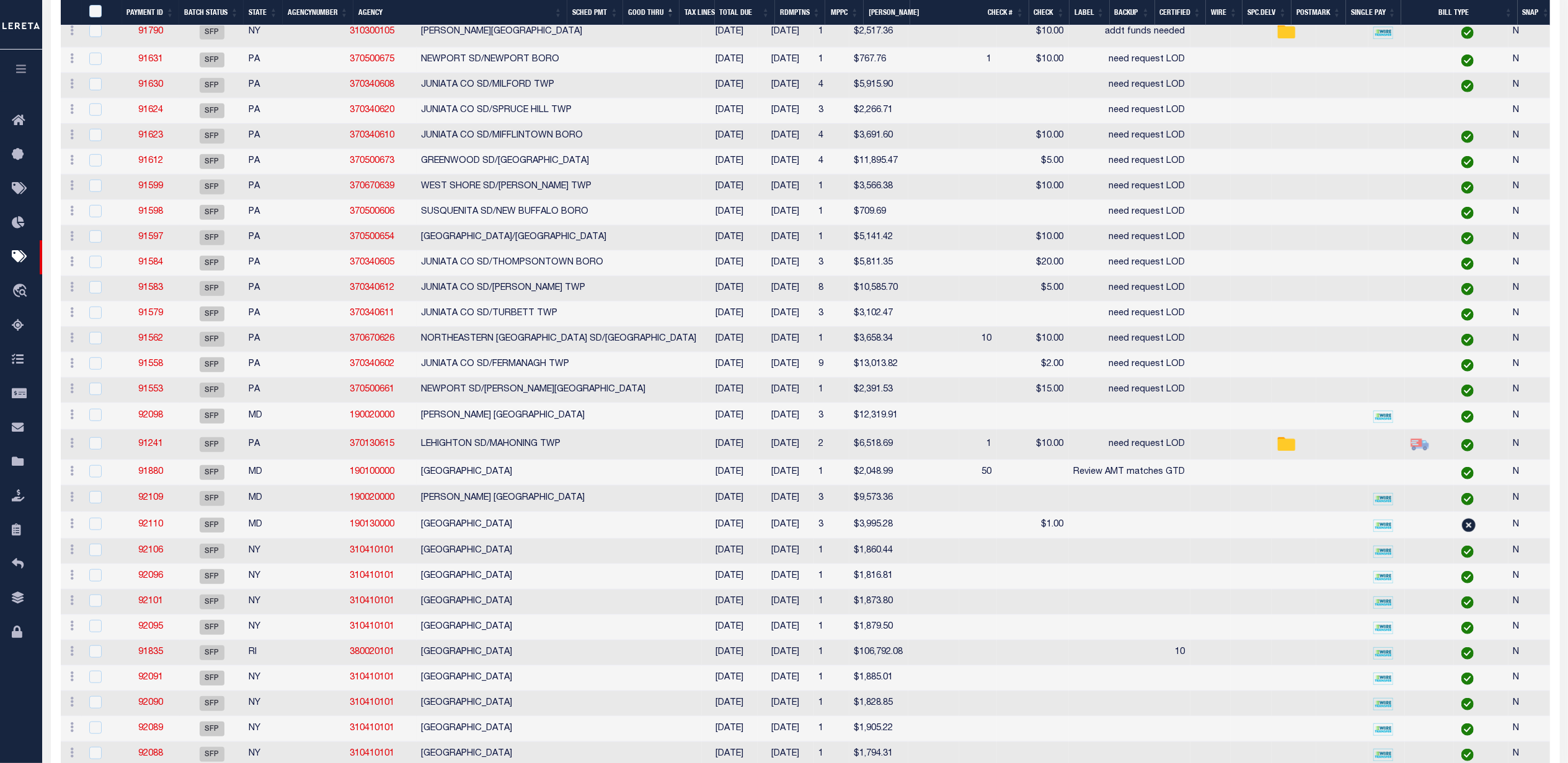
select select
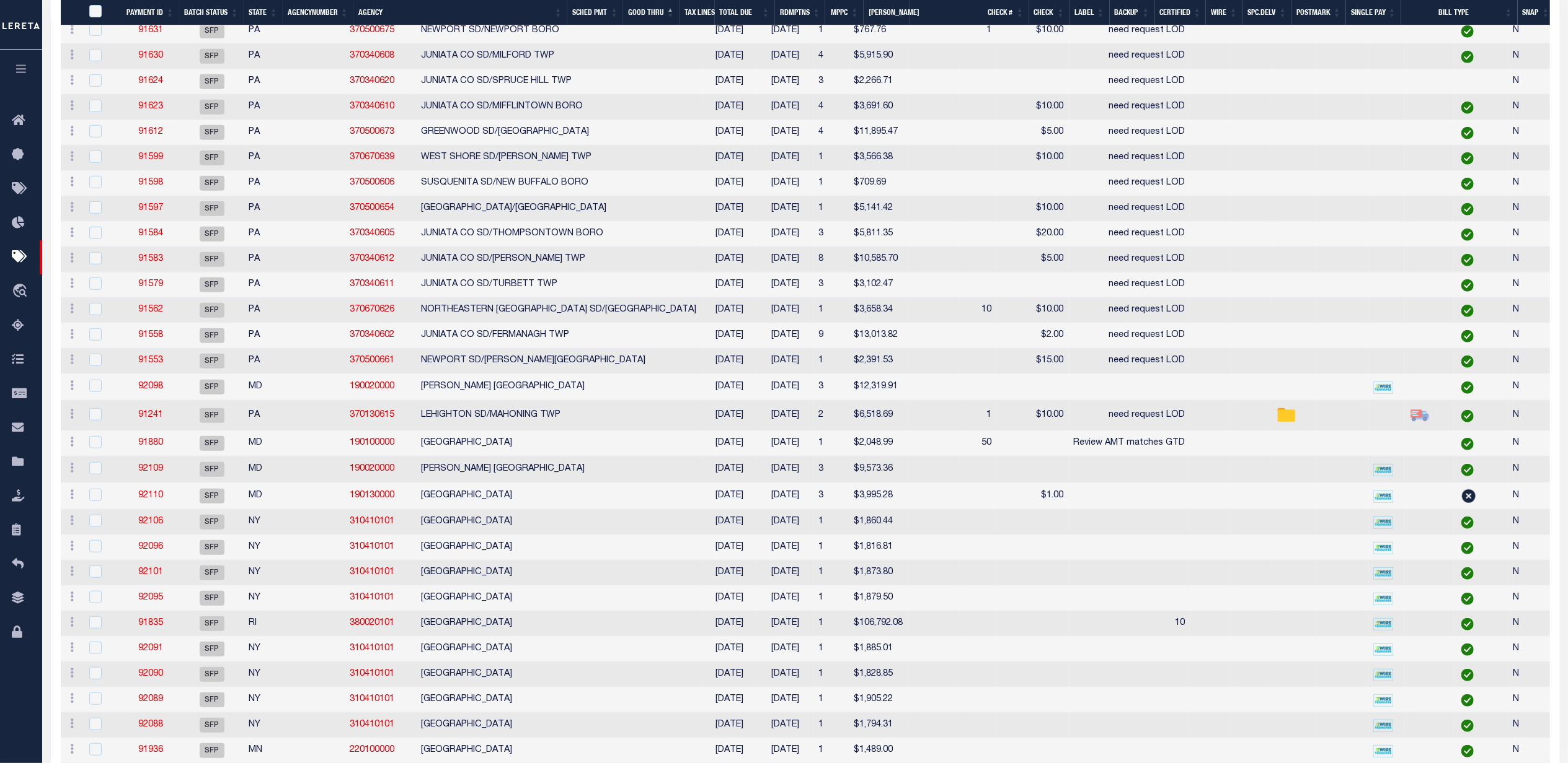
select select
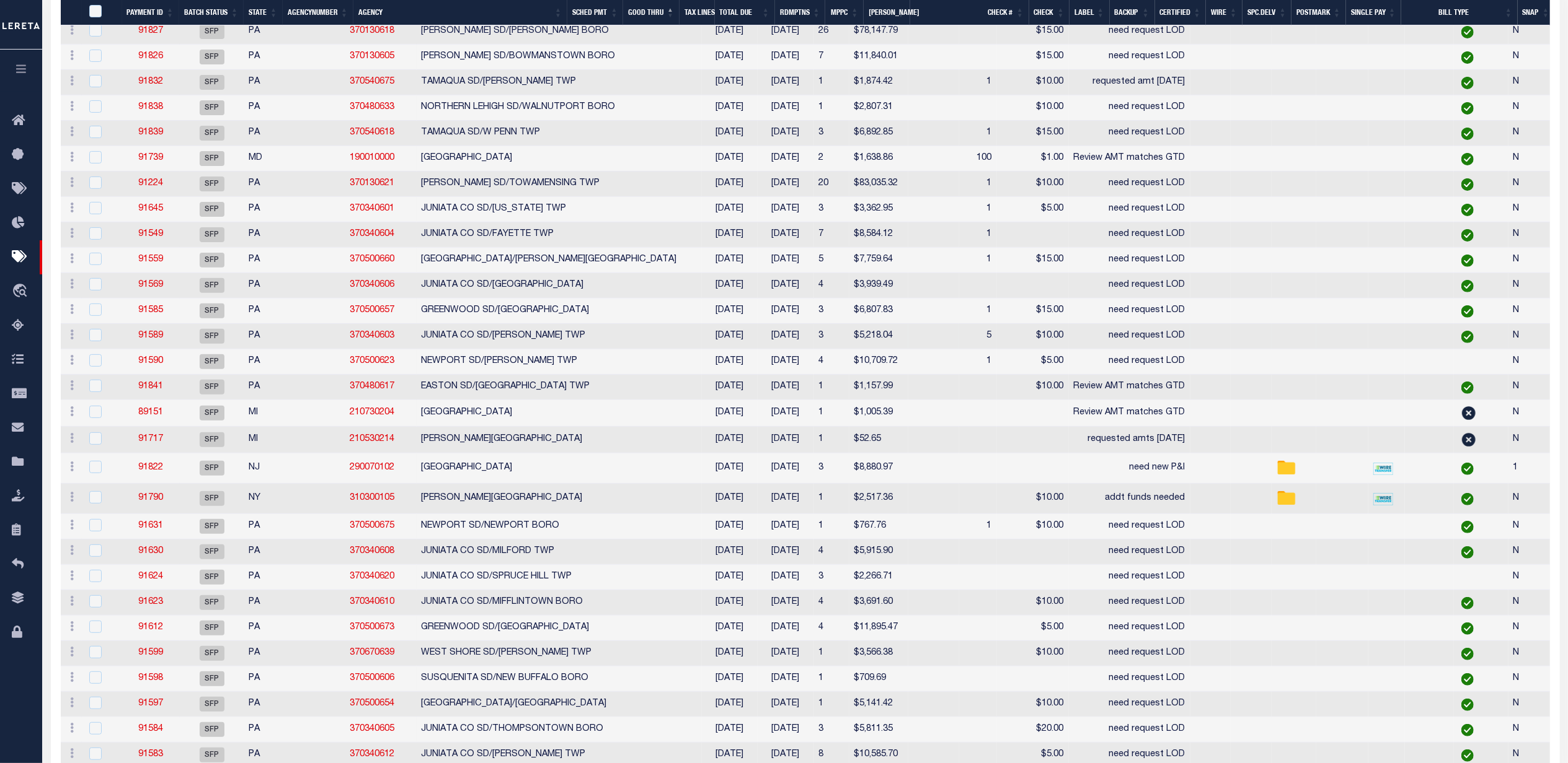
select select
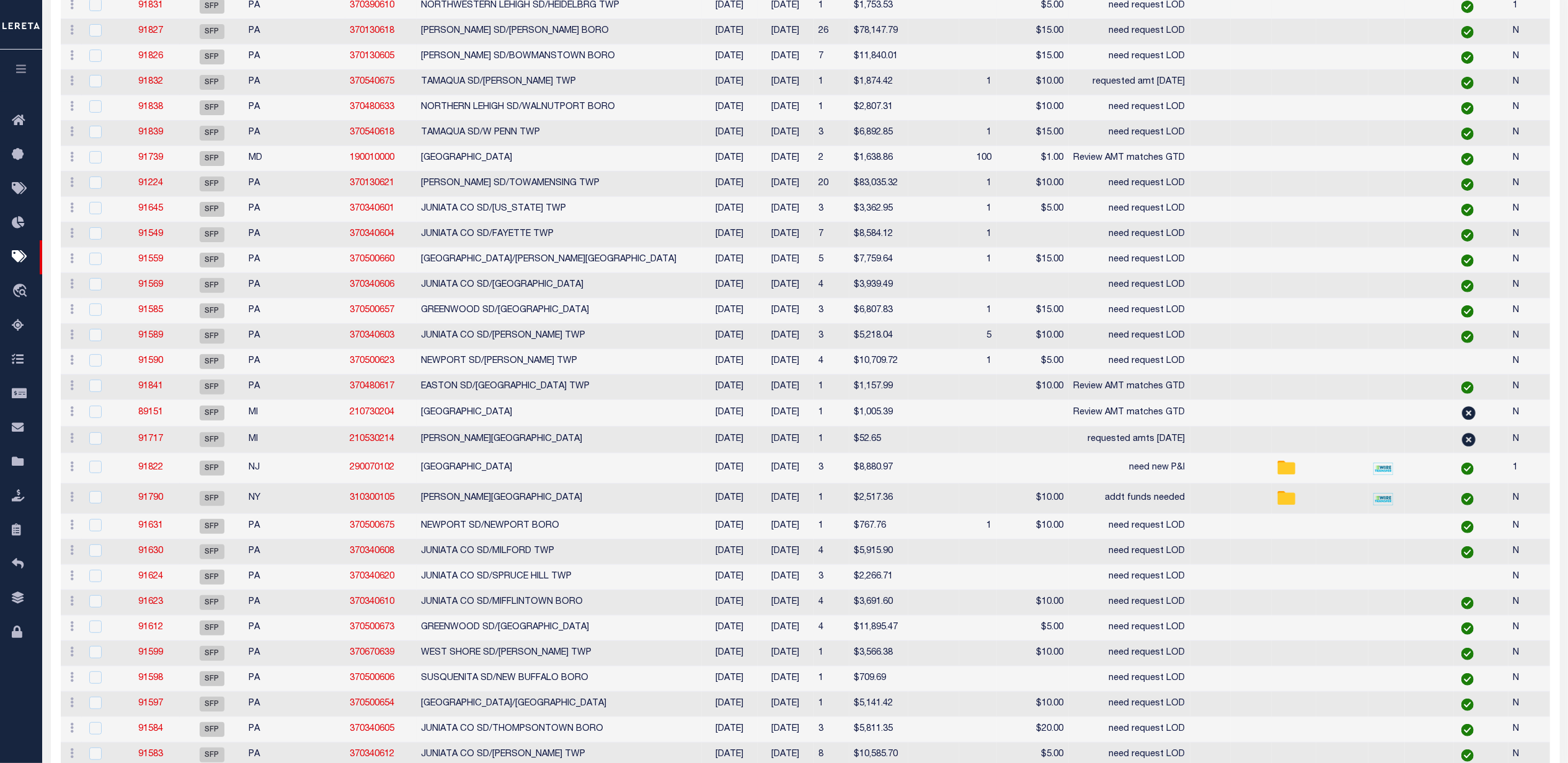
scroll to position [0, 0]
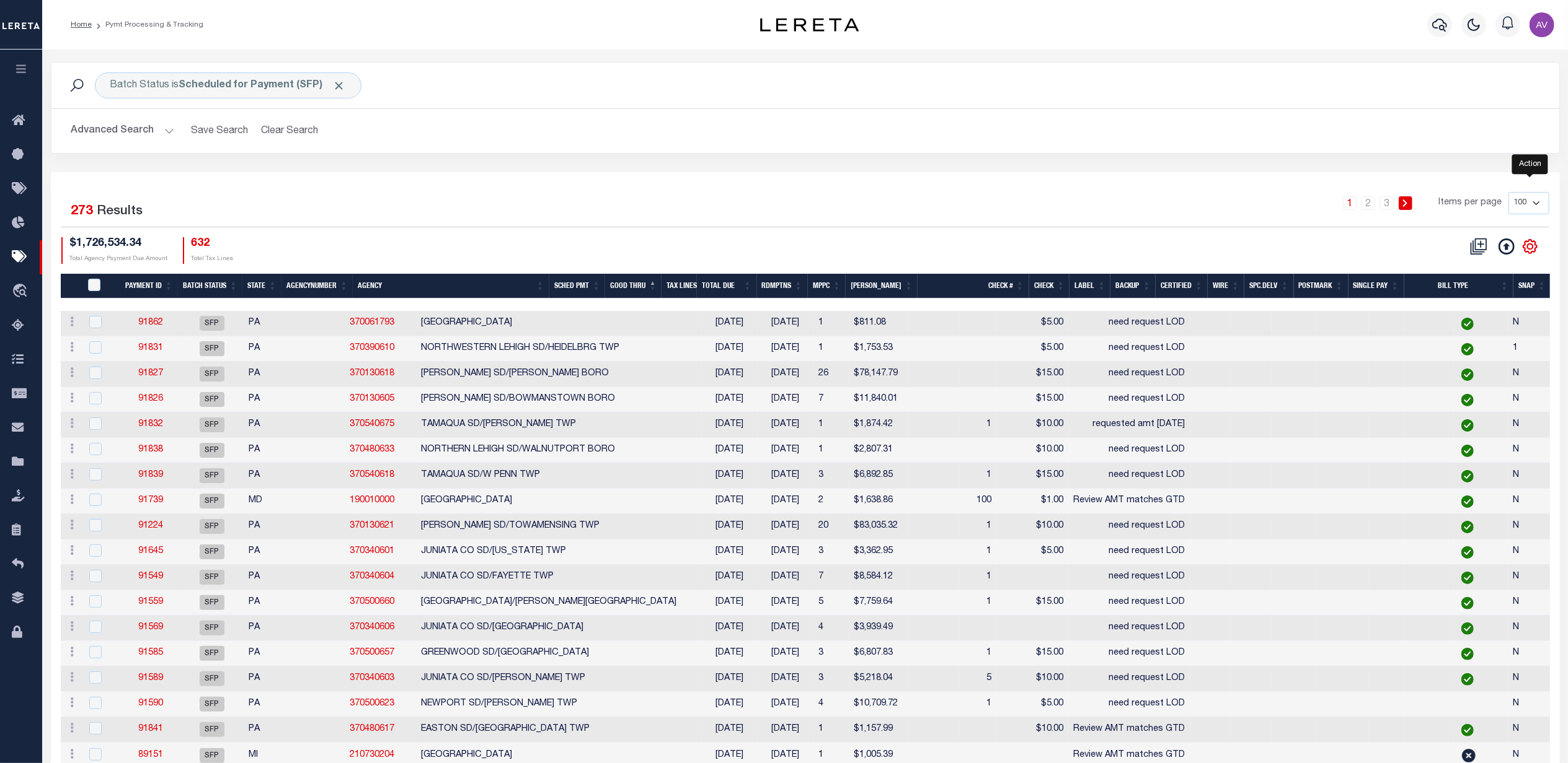
click at [1533, 249] on icon "" at bounding box center [1530, 247] width 17 height 17
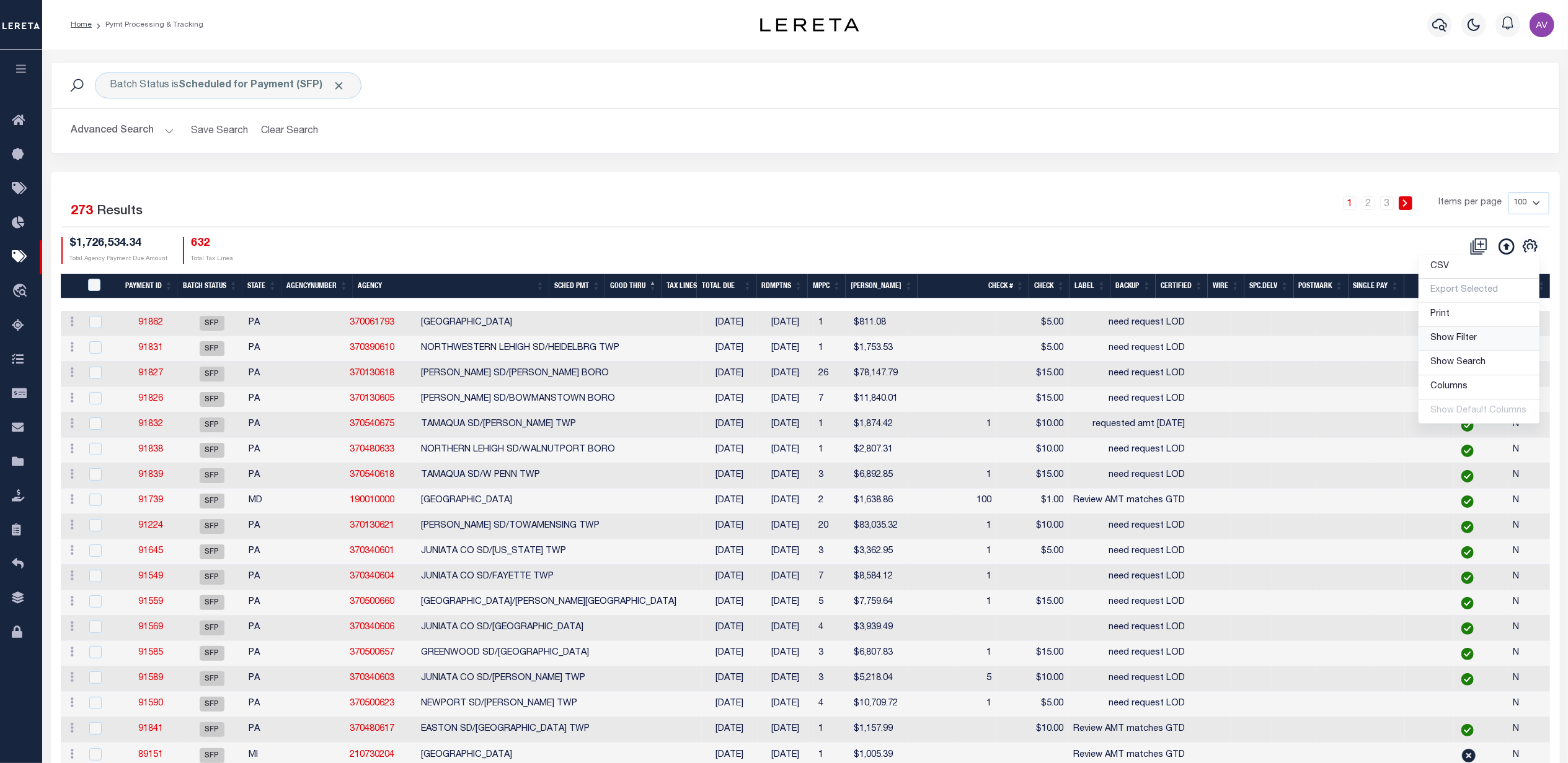
click at [1450, 340] on span "Show Filter" at bounding box center [1454, 338] width 47 height 8
select select
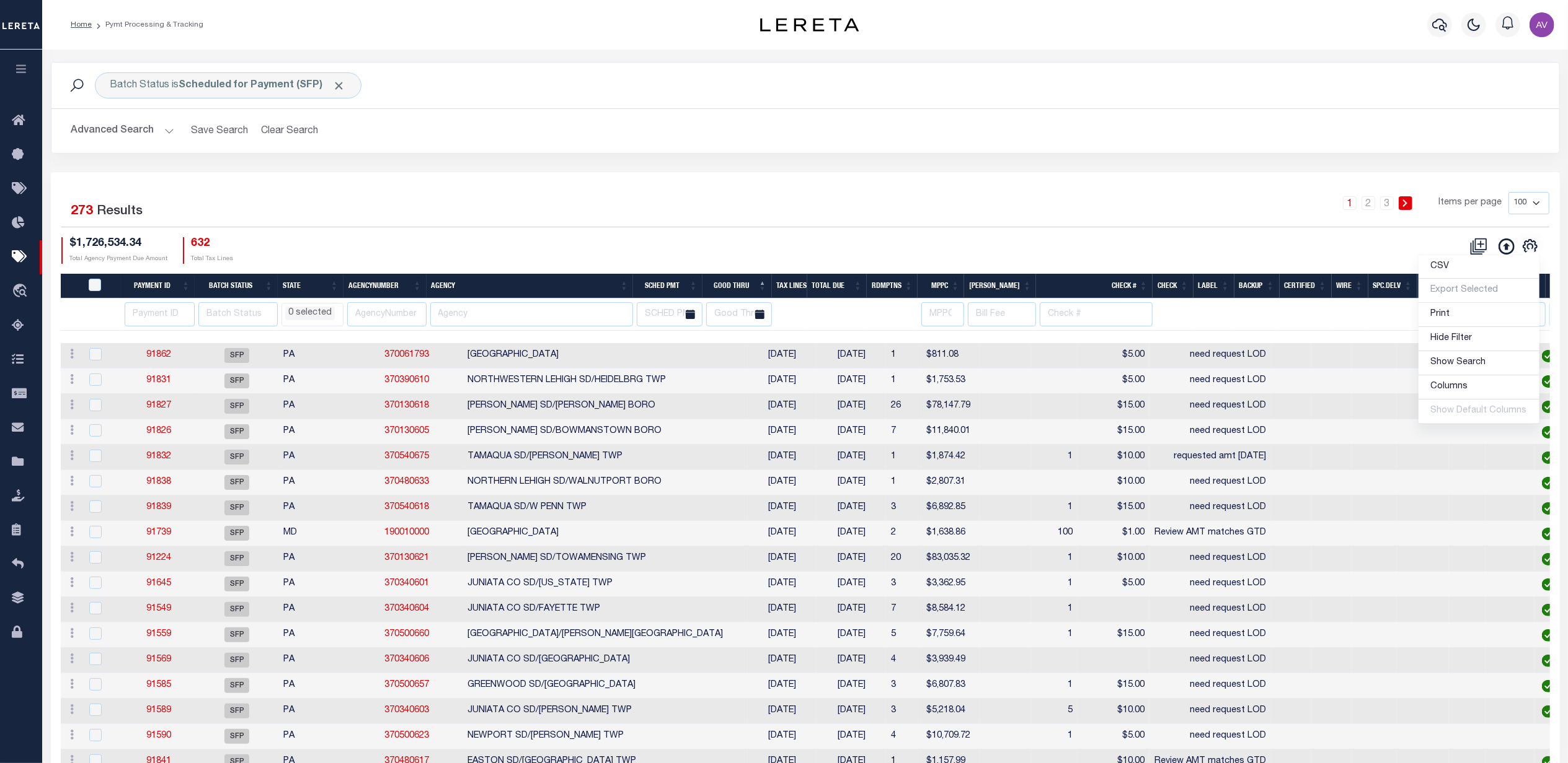
click at [510, 226] on div "1 2 3 Items per page 100 200 500 1000" at bounding box center [993, 209] width 1130 height 35
click at [150, 315] on input "number" at bounding box center [160, 314] width 70 height 24
type input "88955"
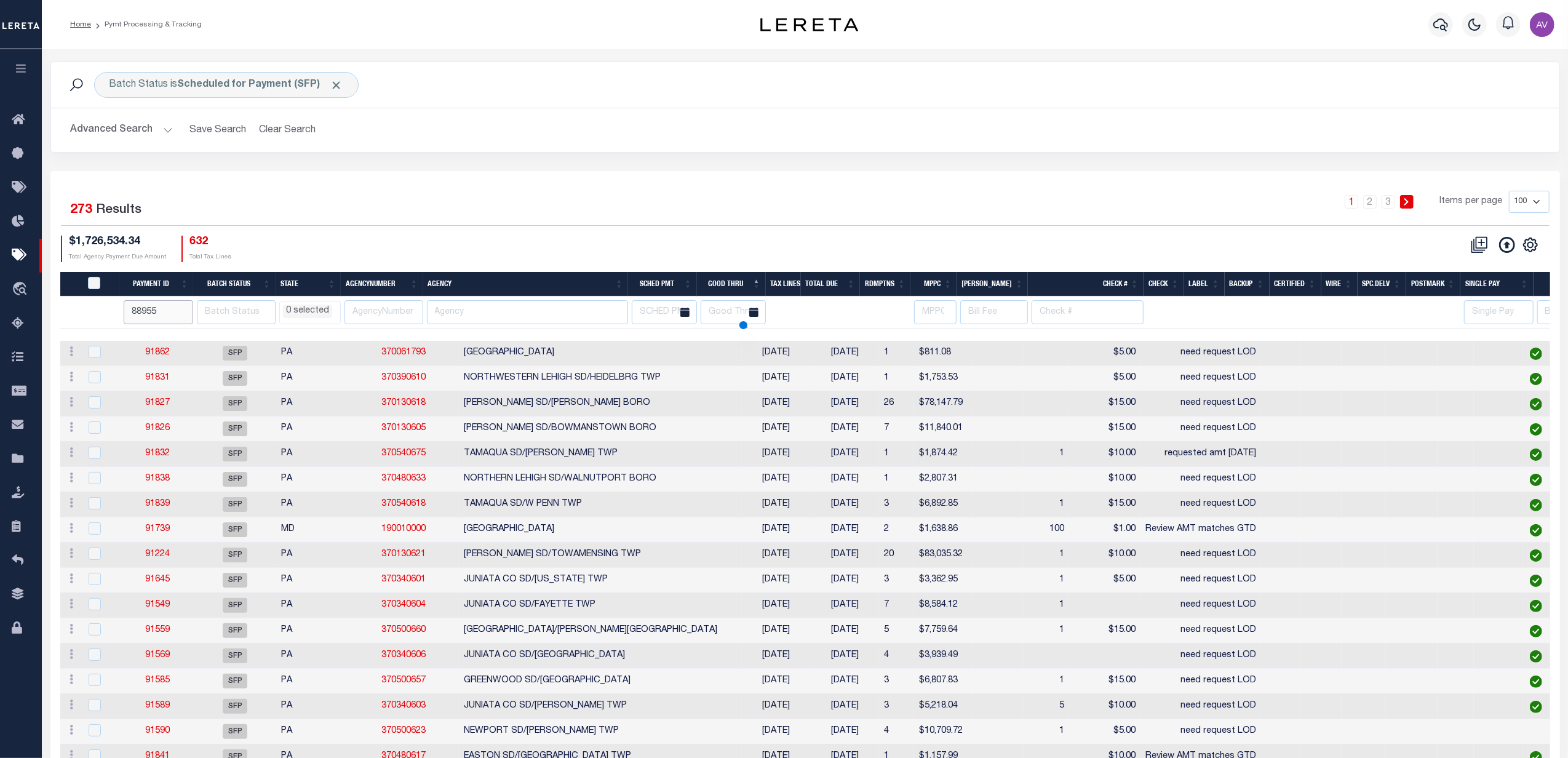
select select
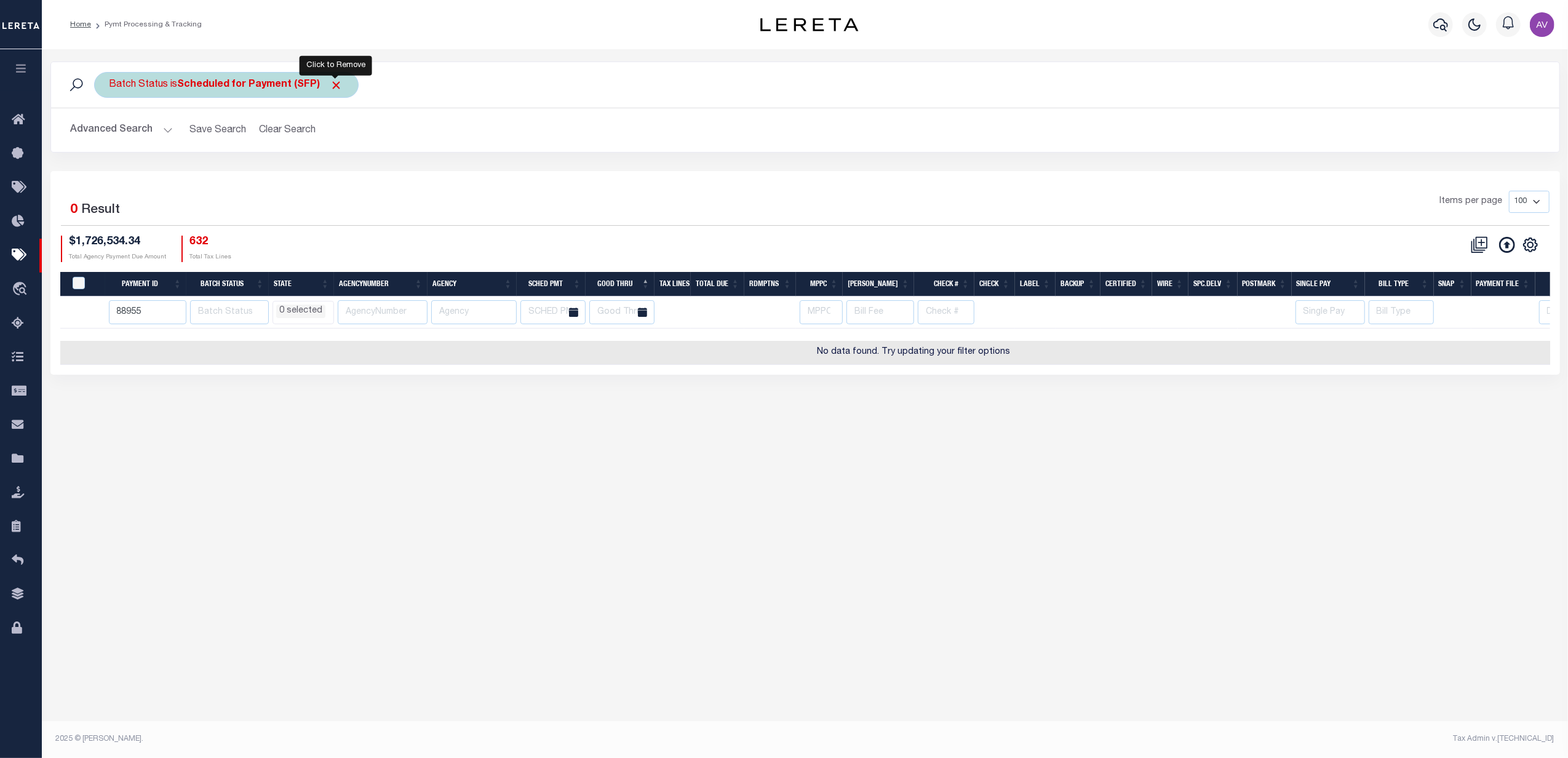
click at [332, 88] on span "Click to Remove" at bounding box center [336, 85] width 13 height 13
select select
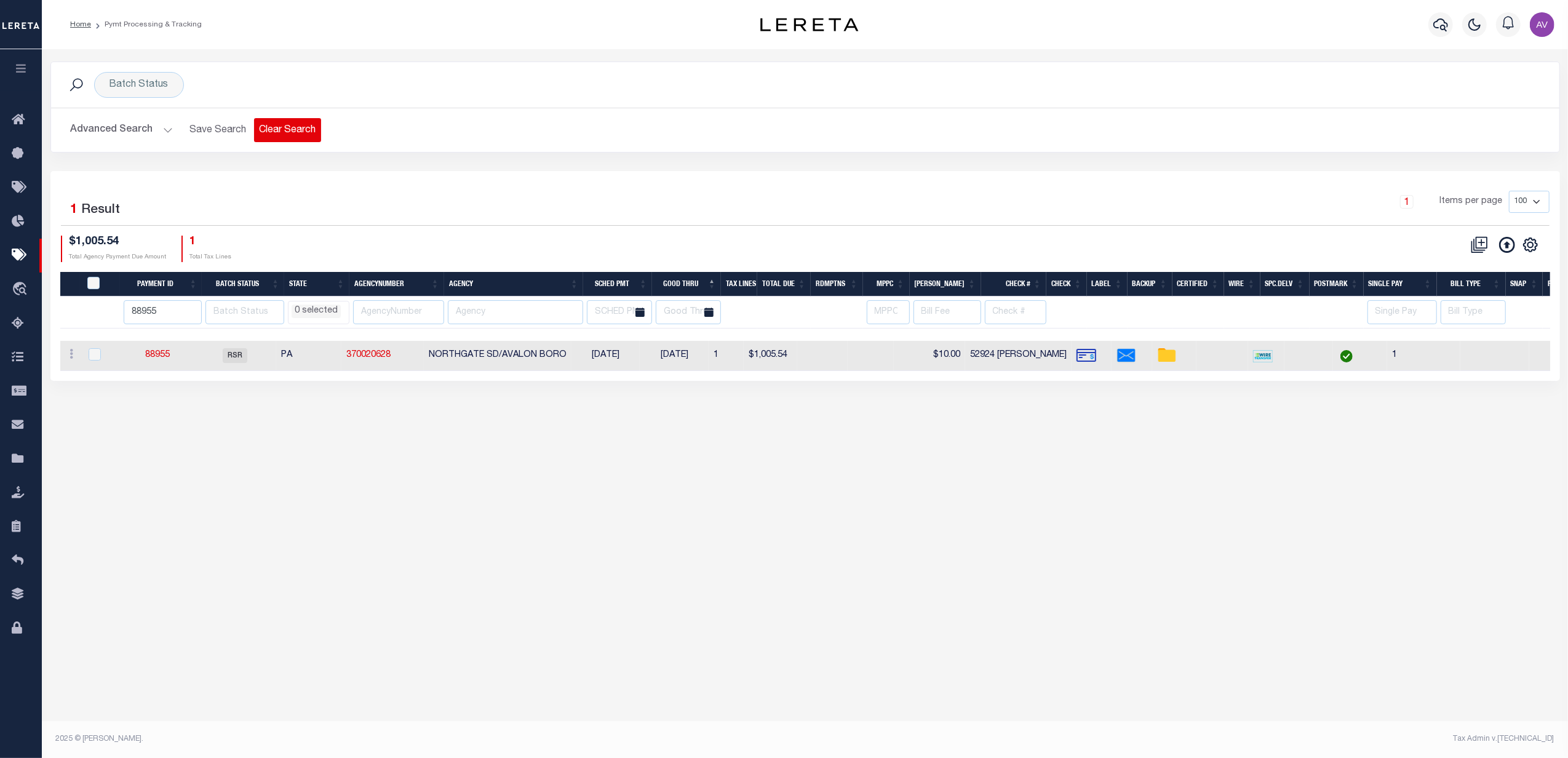
click at [266, 136] on button "Clear Search" at bounding box center [288, 130] width 67 height 24
select select
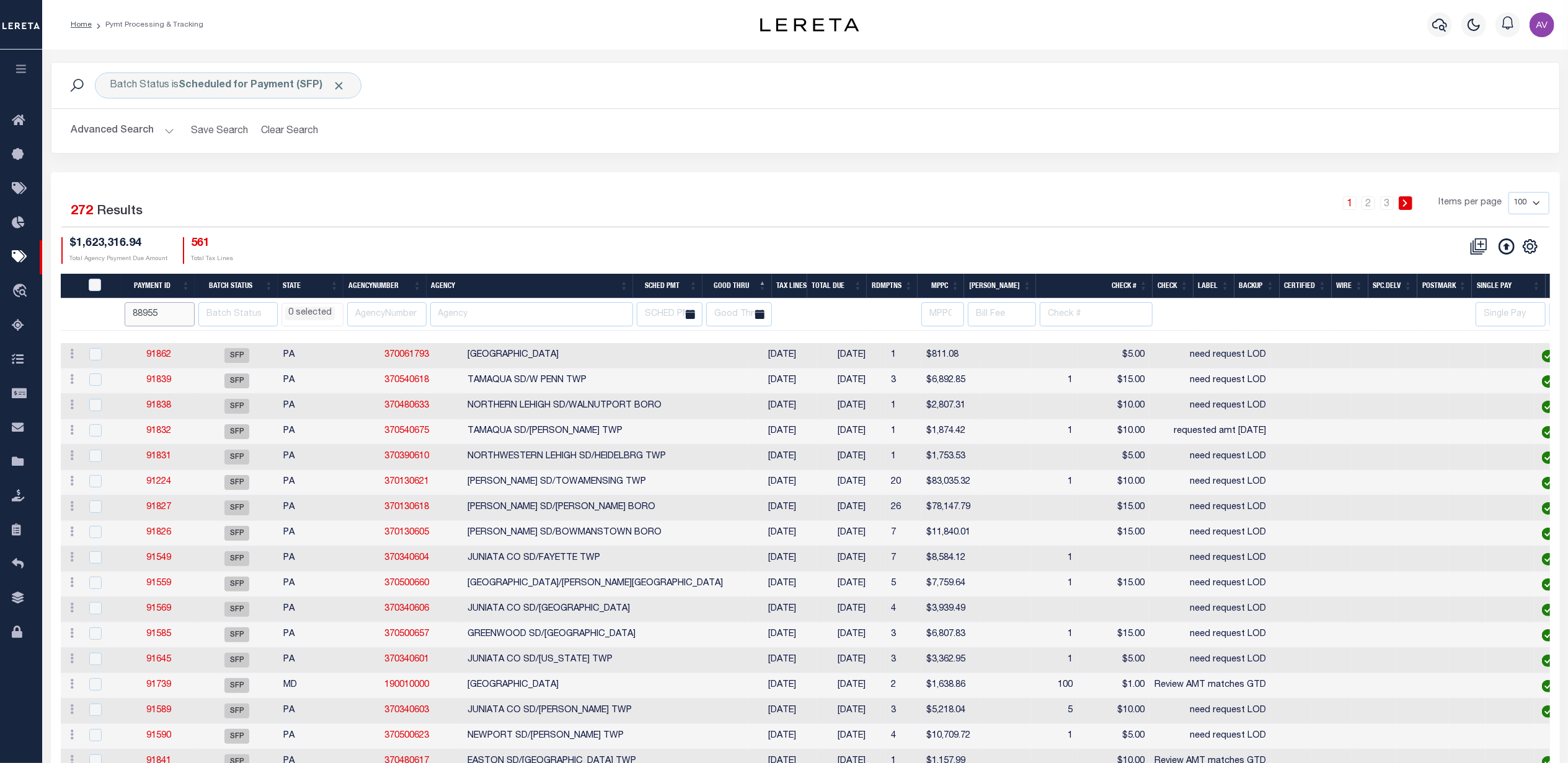
click at [147, 308] on input "88955" at bounding box center [160, 314] width 70 height 24
click at [615, 243] on div "$1,623,316.94 Total Agency Payment Due Amount 561 Total Tax Lines" at bounding box center [434, 250] width 744 height 27
select select
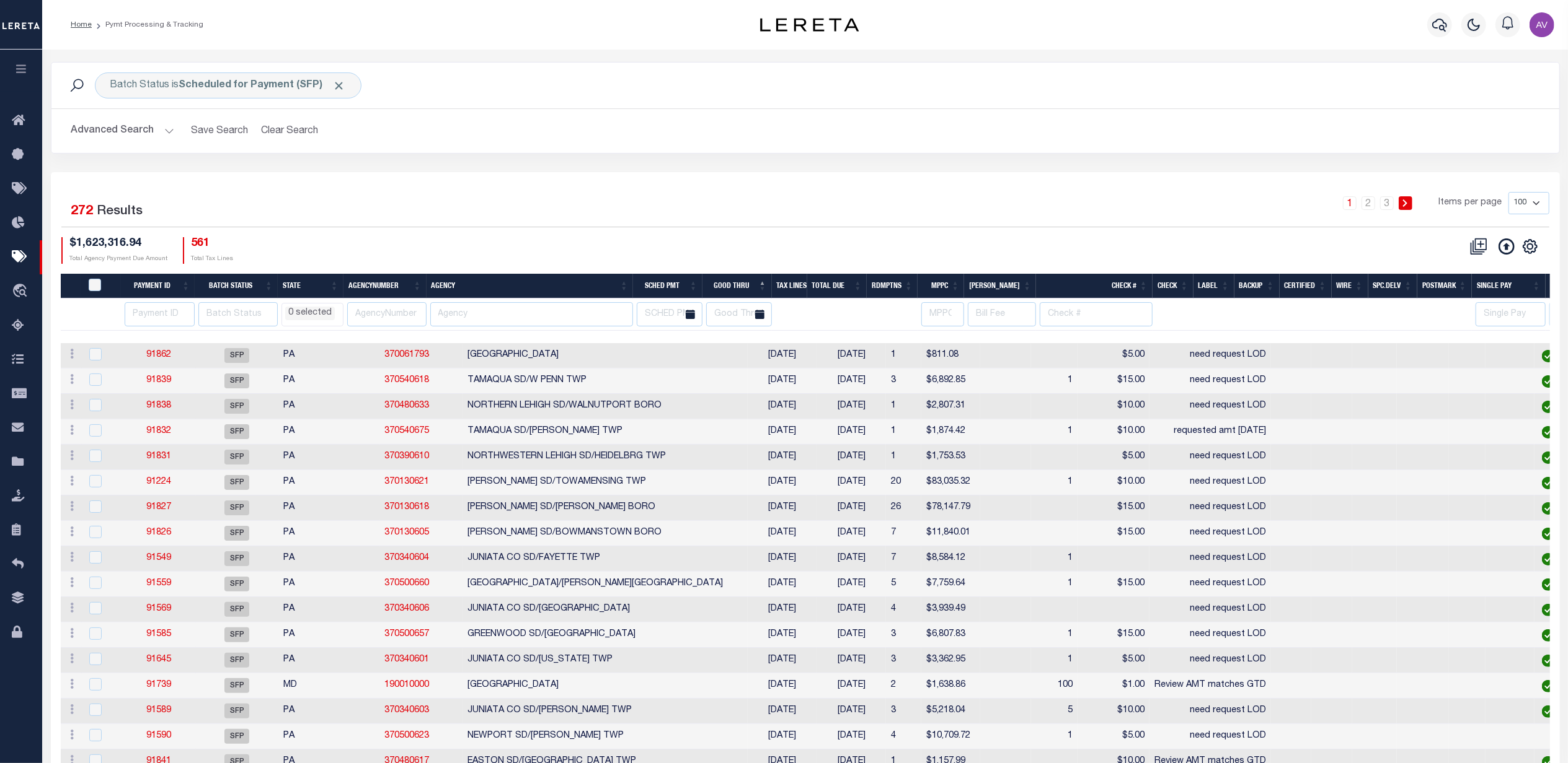
click at [150, 123] on button "Advanced Search" at bounding box center [123, 131] width 103 height 24
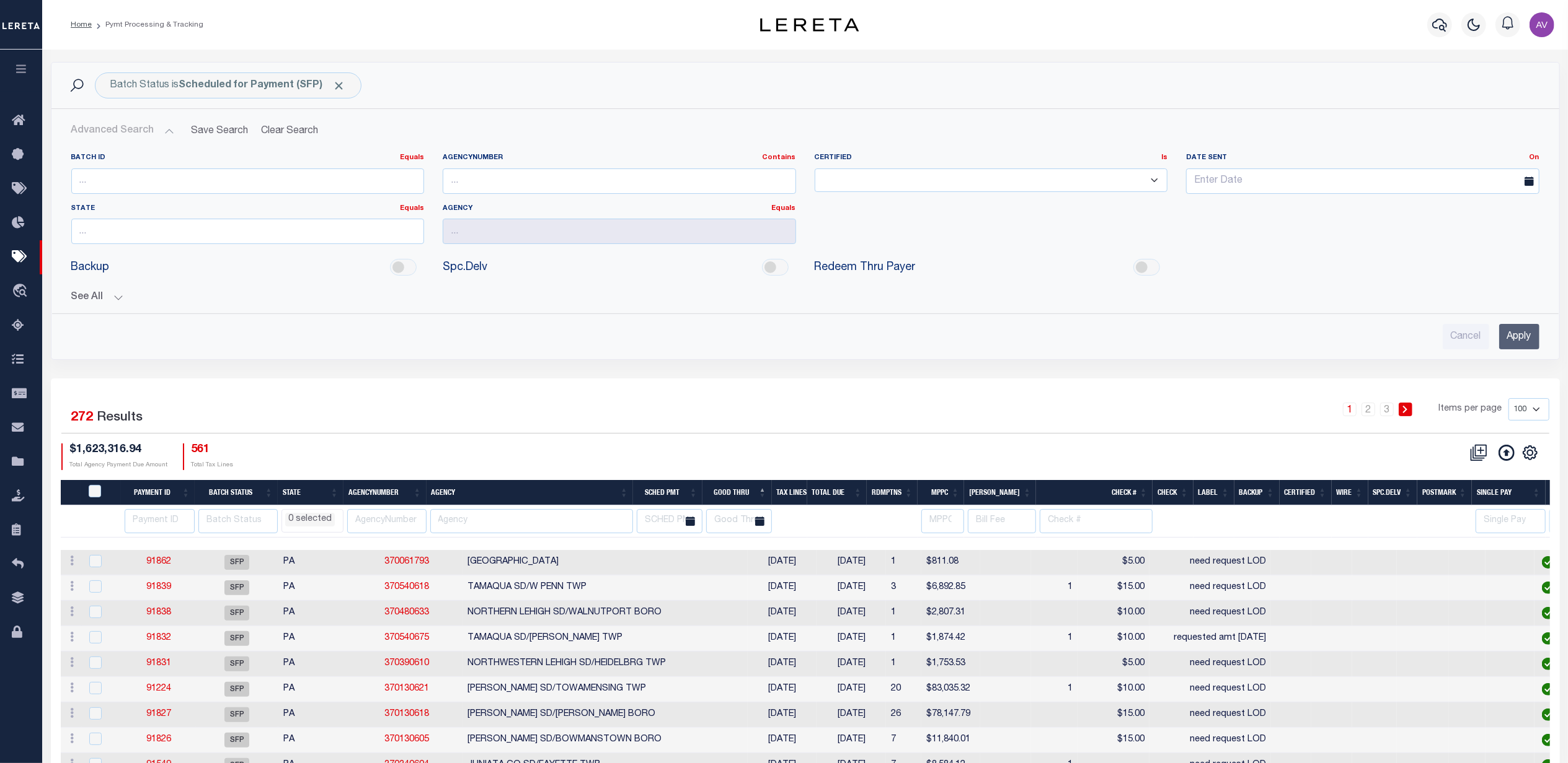
click at [116, 301] on button "See All" at bounding box center [806, 297] width 1468 height 12
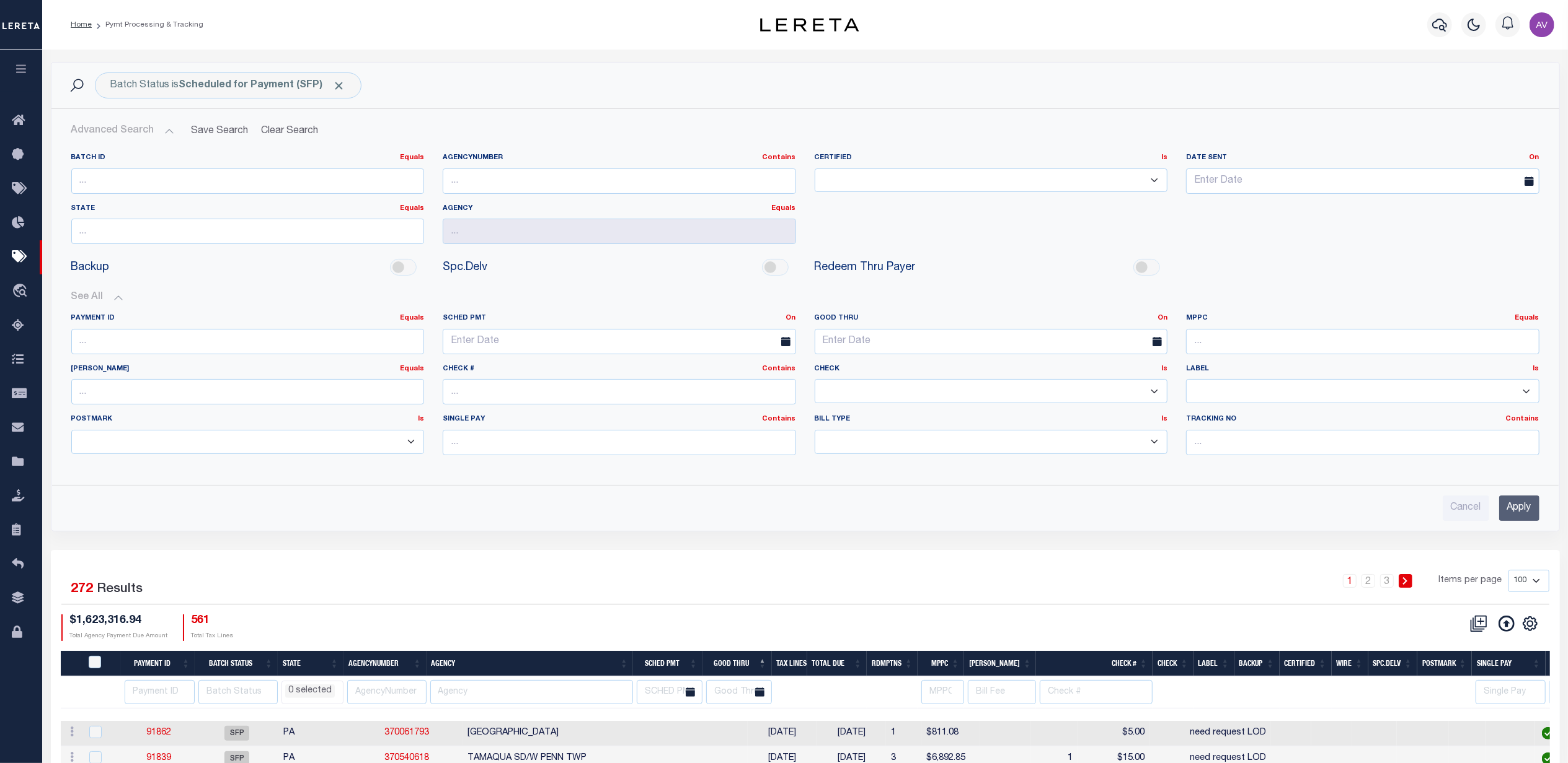
click at [1536, 519] on input "Apply" at bounding box center [1519, 509] width 40 height 26
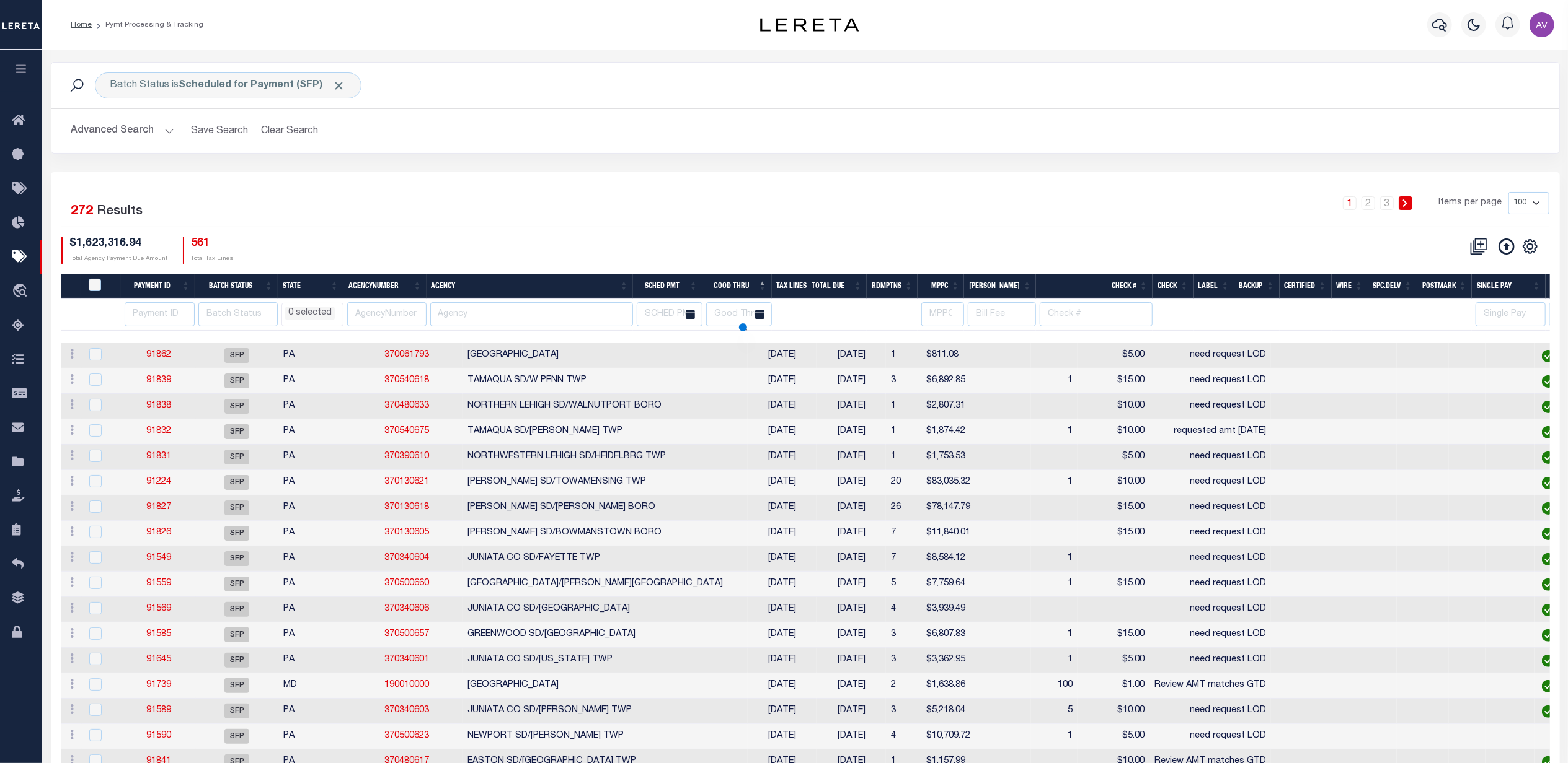
select select
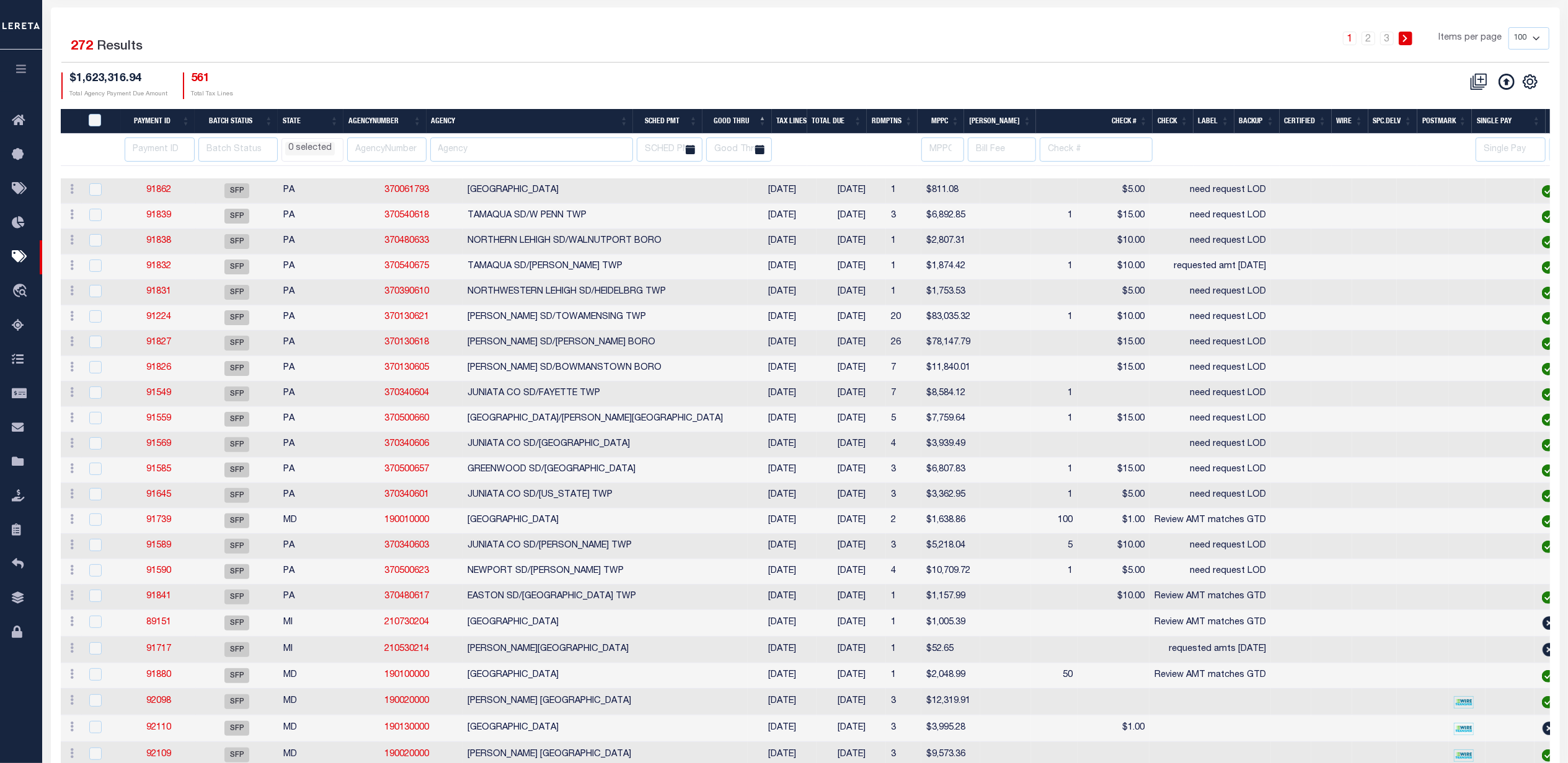
click at [495, 127] on th "Agency" at bounding box center [529, 122] width 207 height 26
select select
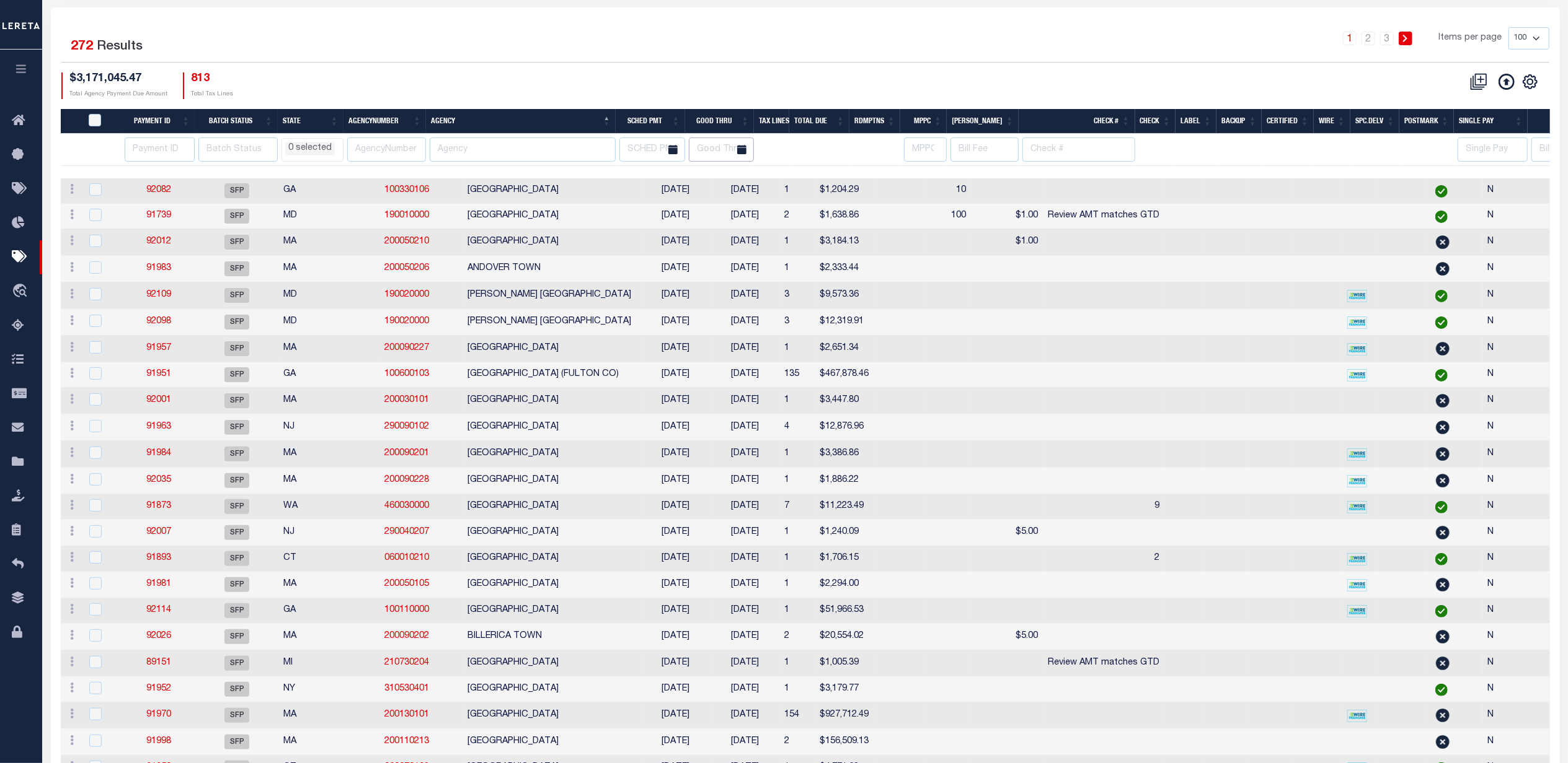
click at [720, 148] on input "text" at bounding box center [722, 150] width 66 height 24
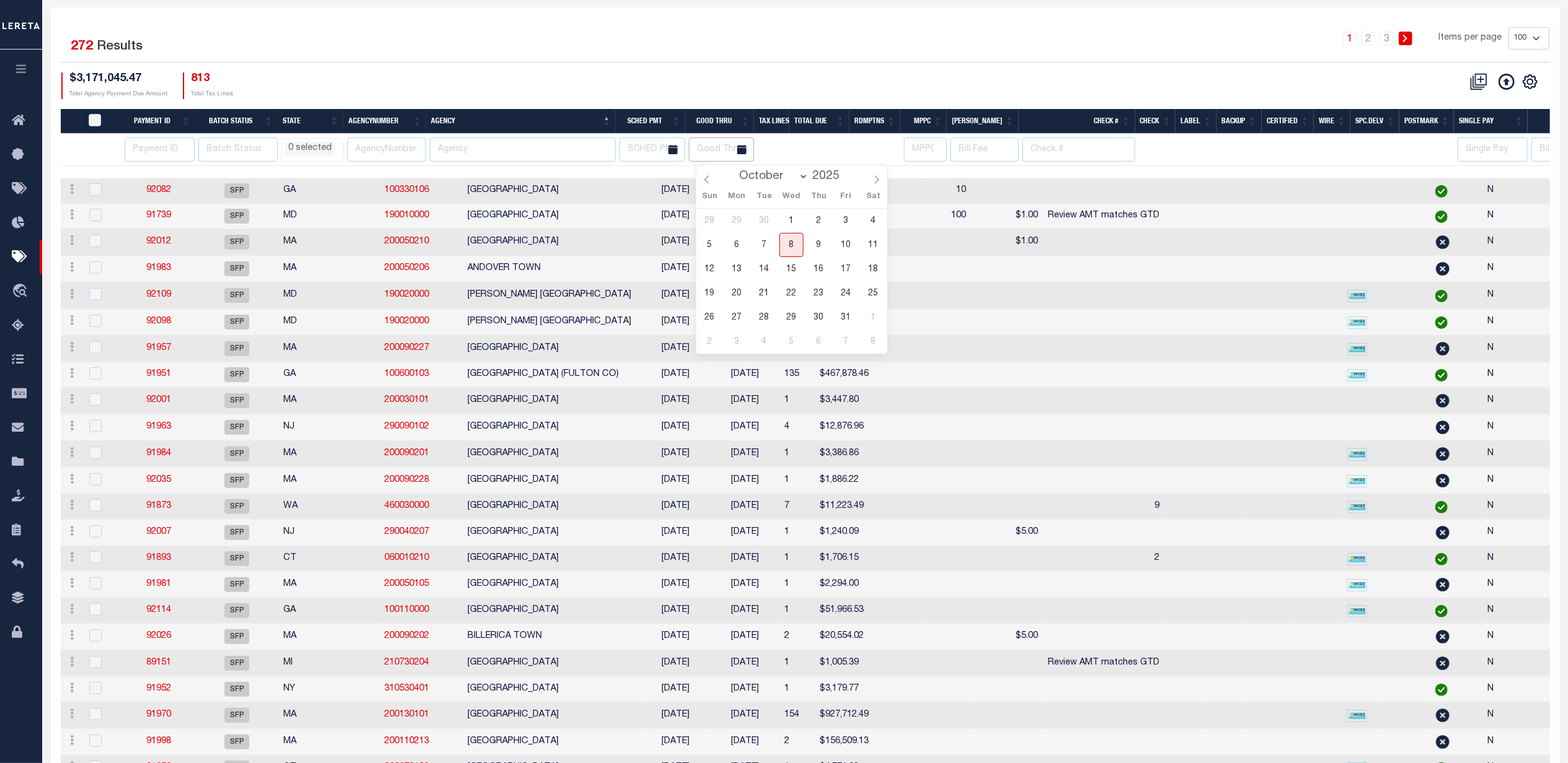
click at [720, 148] on input "text" at bounding box center [722, 150] width 66 height 24
click at [751, 93] on div "$3,171,045.47 Total Agency Payment Due Amount 813 Total Tax Lines" at bounding box center [434, 85] width 744 height 27
click at [725, 142] on input "text" at bounding box center [722, 150] width 66 height 24
click at [765, 87] on div "$3,171,045.47 Total Agency Payment Due Amount 813 Total Tax Lines" at bounding box center [434, 85] width 744 height 27
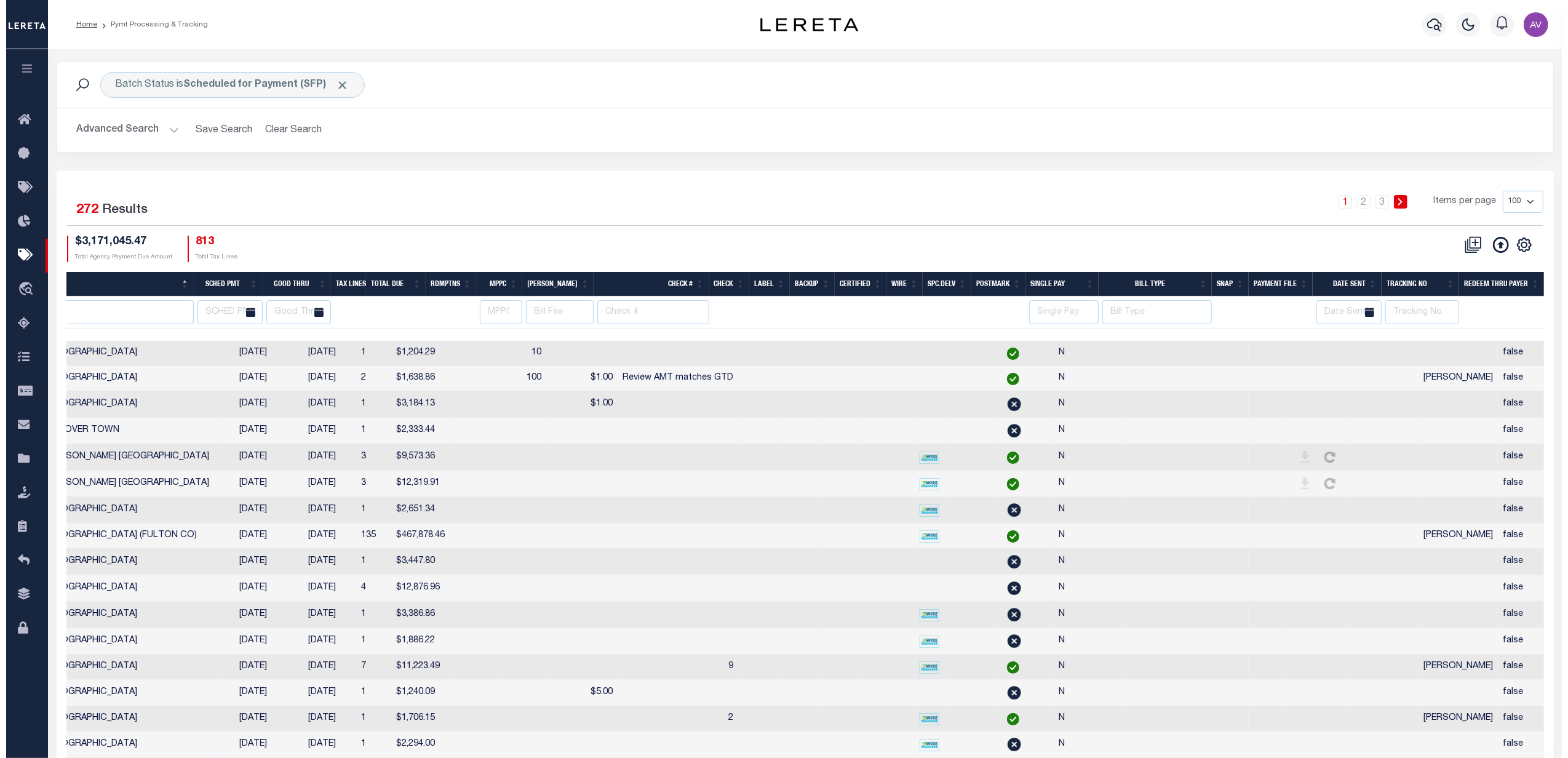
scroll to position [0, 0]
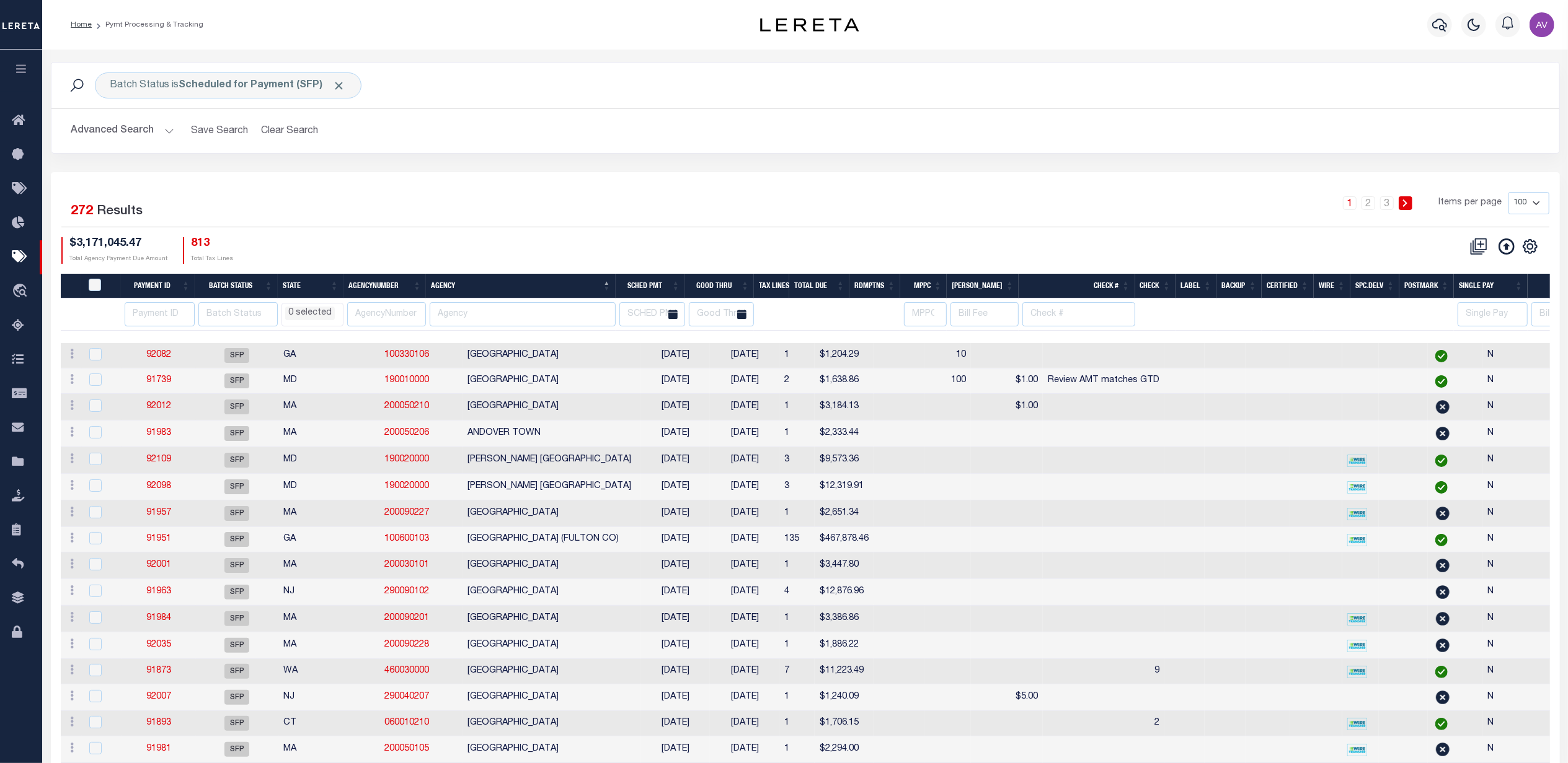
drag, startPoint x: 681, startPoint y: 184, endPoint x: 672, endPoint y: 173, distance: 14.2
select select
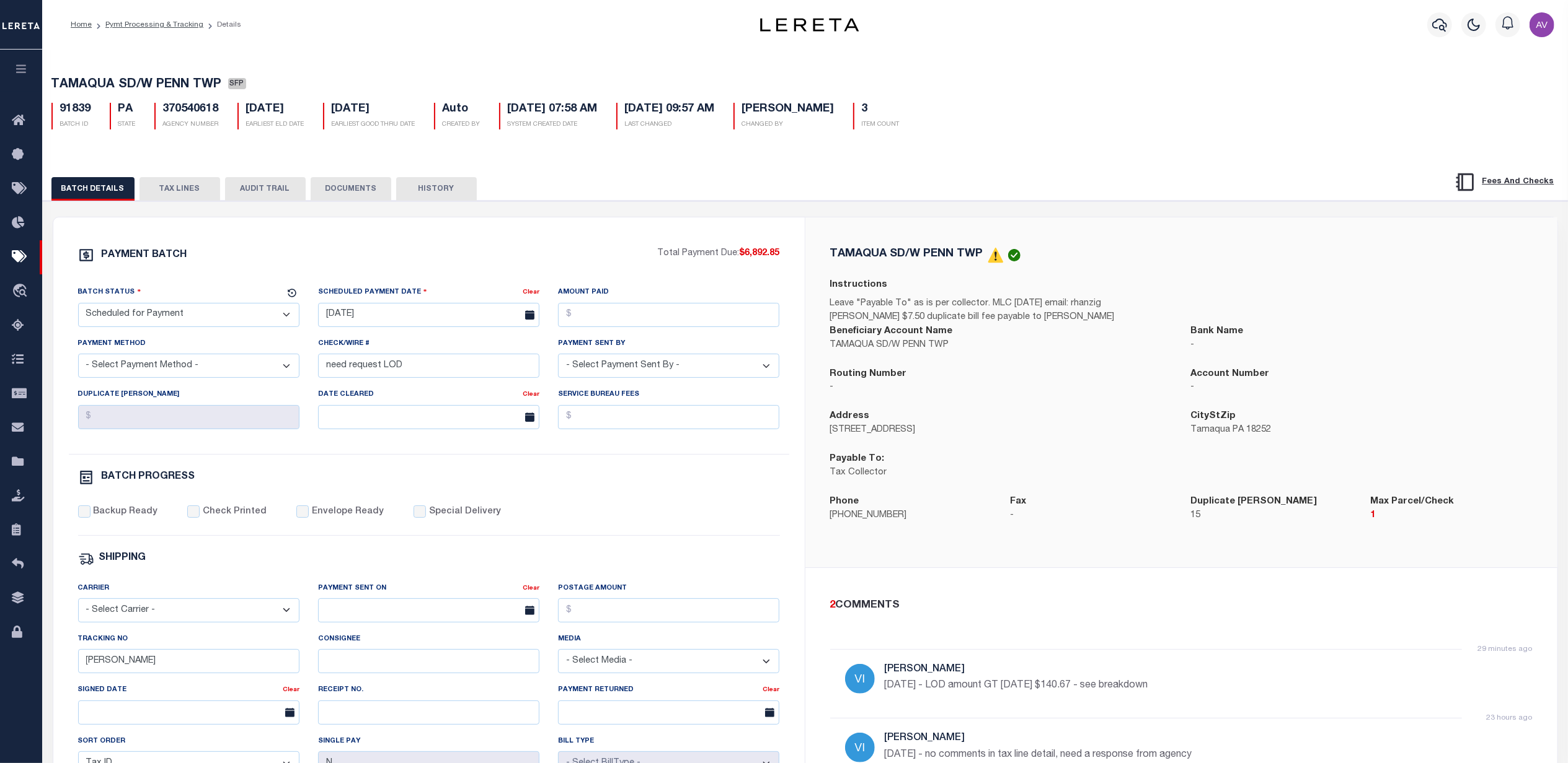
select select
drag, startPoint x: 519, startPoint y: 286, endPoint x: 517, endPoint y: 266, distance: 20.1
select select
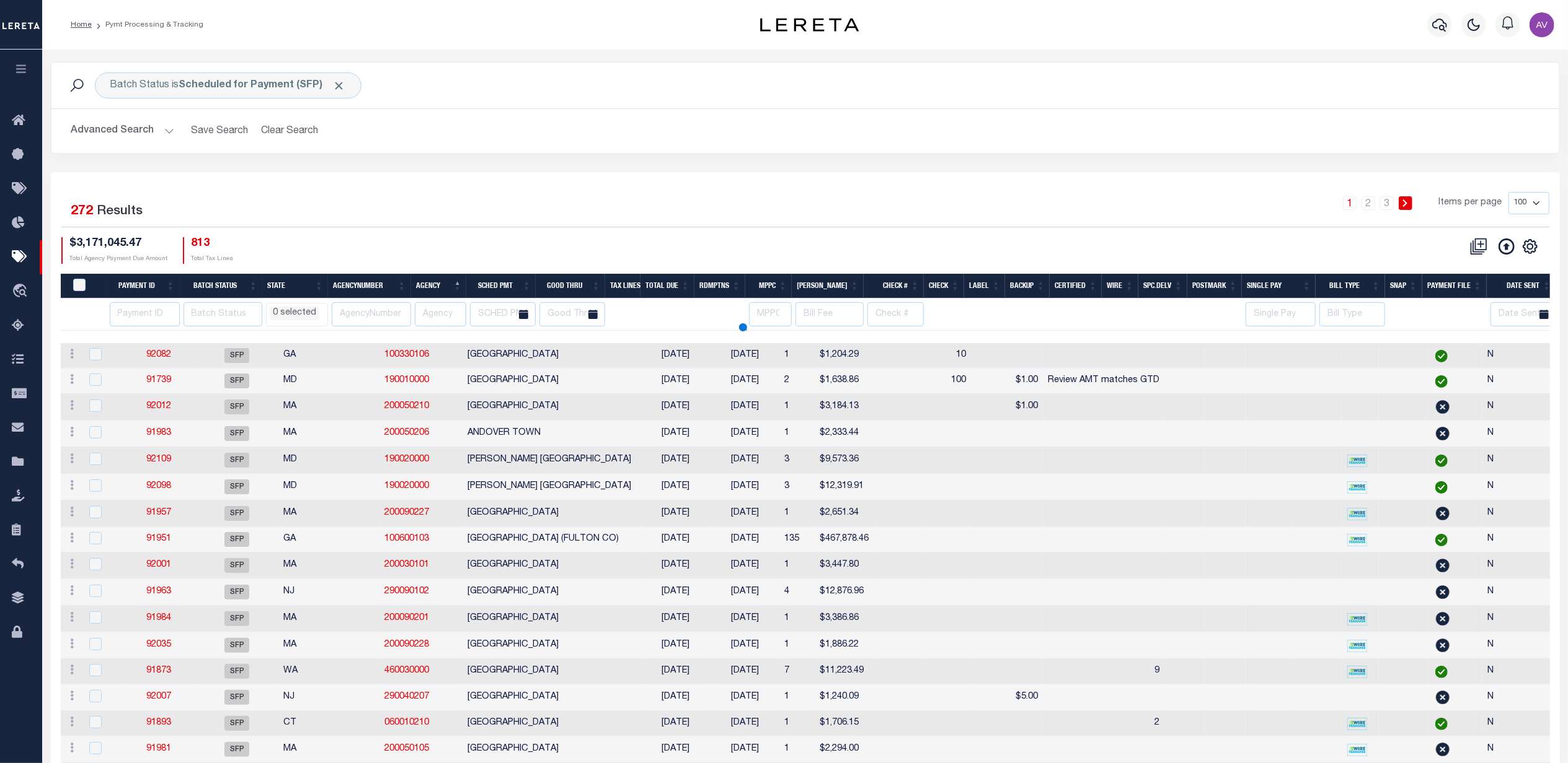
select select
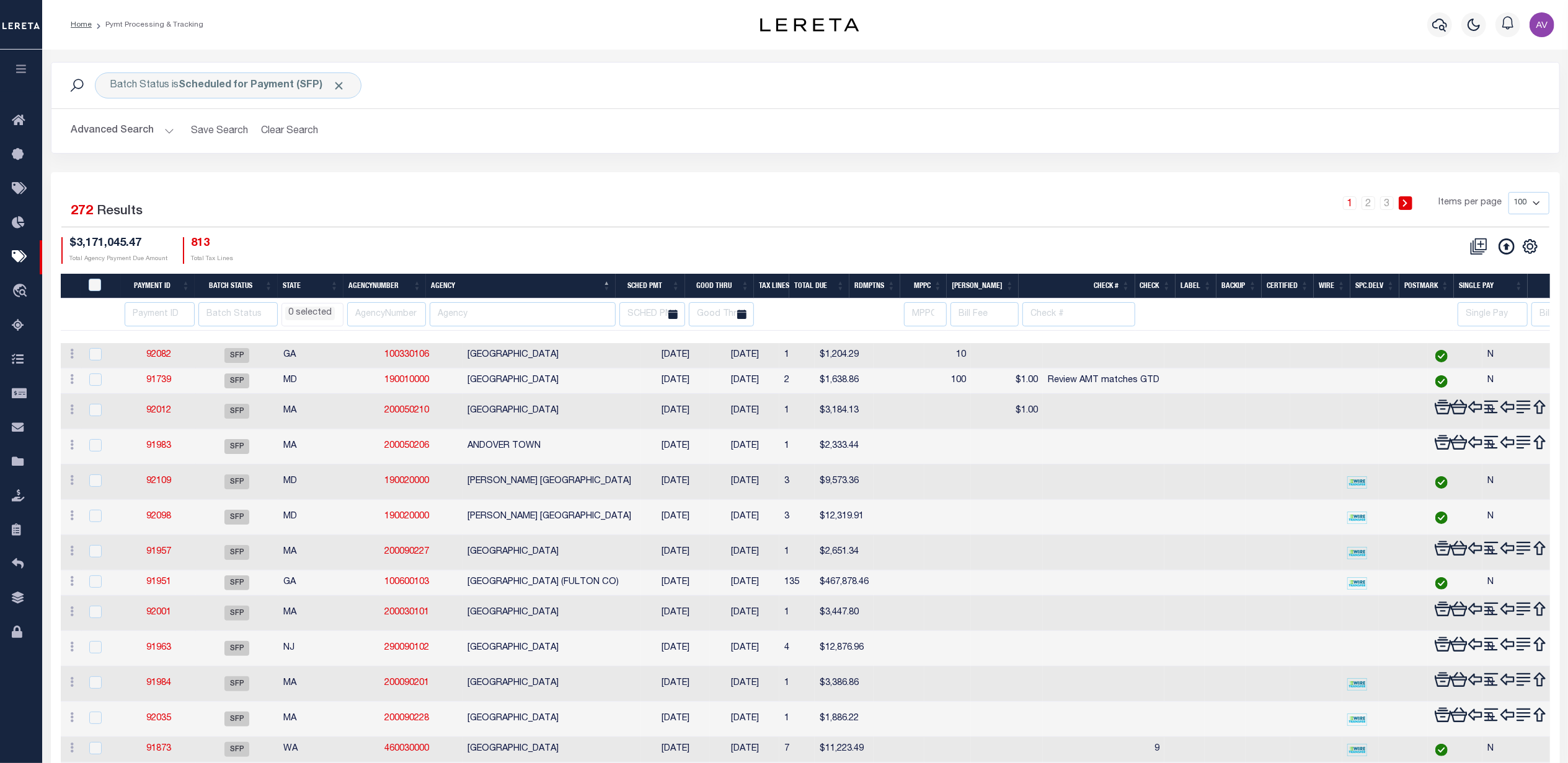
click at [110, 328] on th at bounding box center [101, 314] width 40 height 32
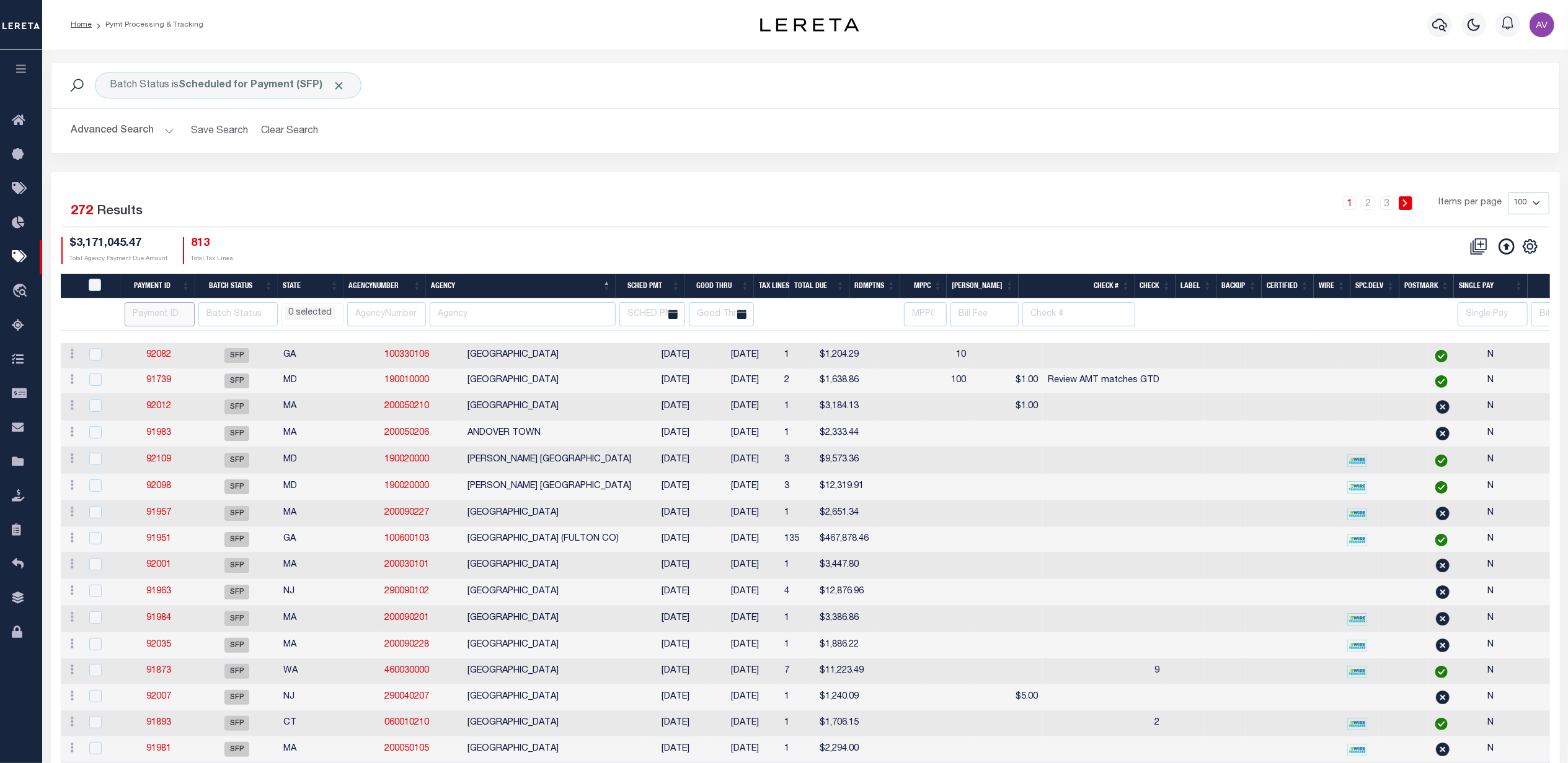
click at [138, 315] on input "number" at bounding box center [160, 314] width 70 height 24
type input "88955"
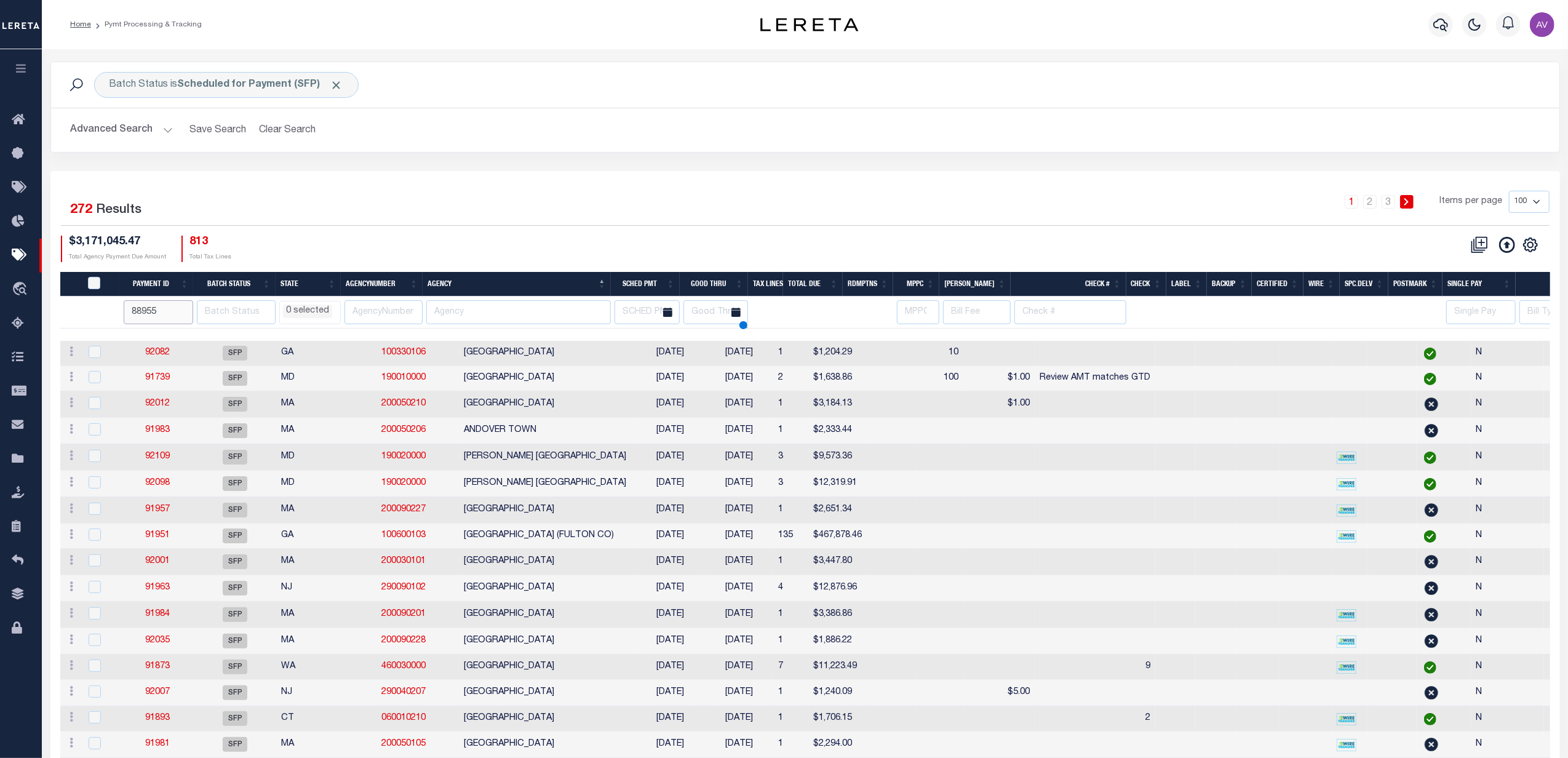
select select
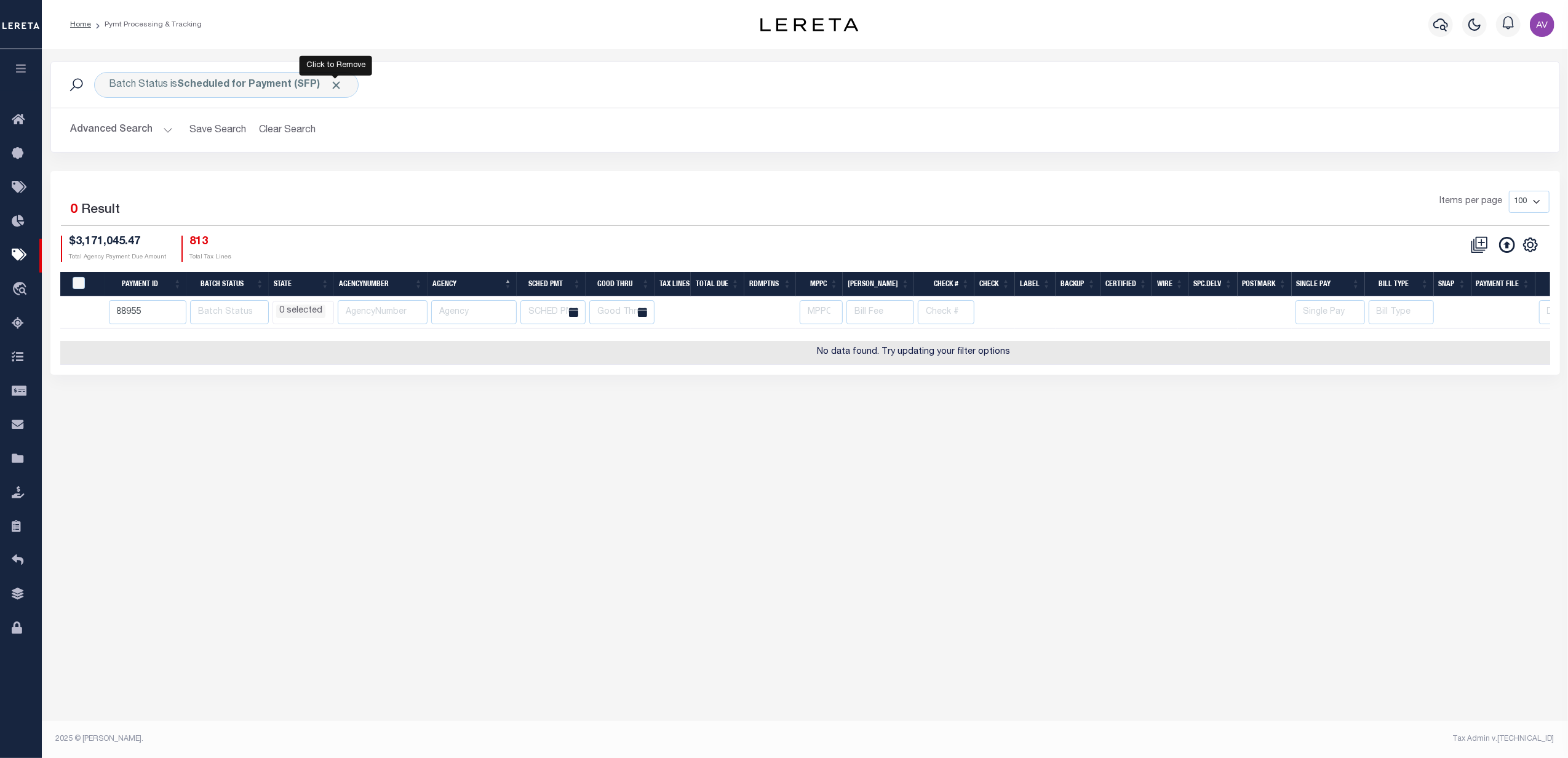
click at [335, 80] on span "Click to Remove" at bounding box center [336, 85] width 13 height 13
select select
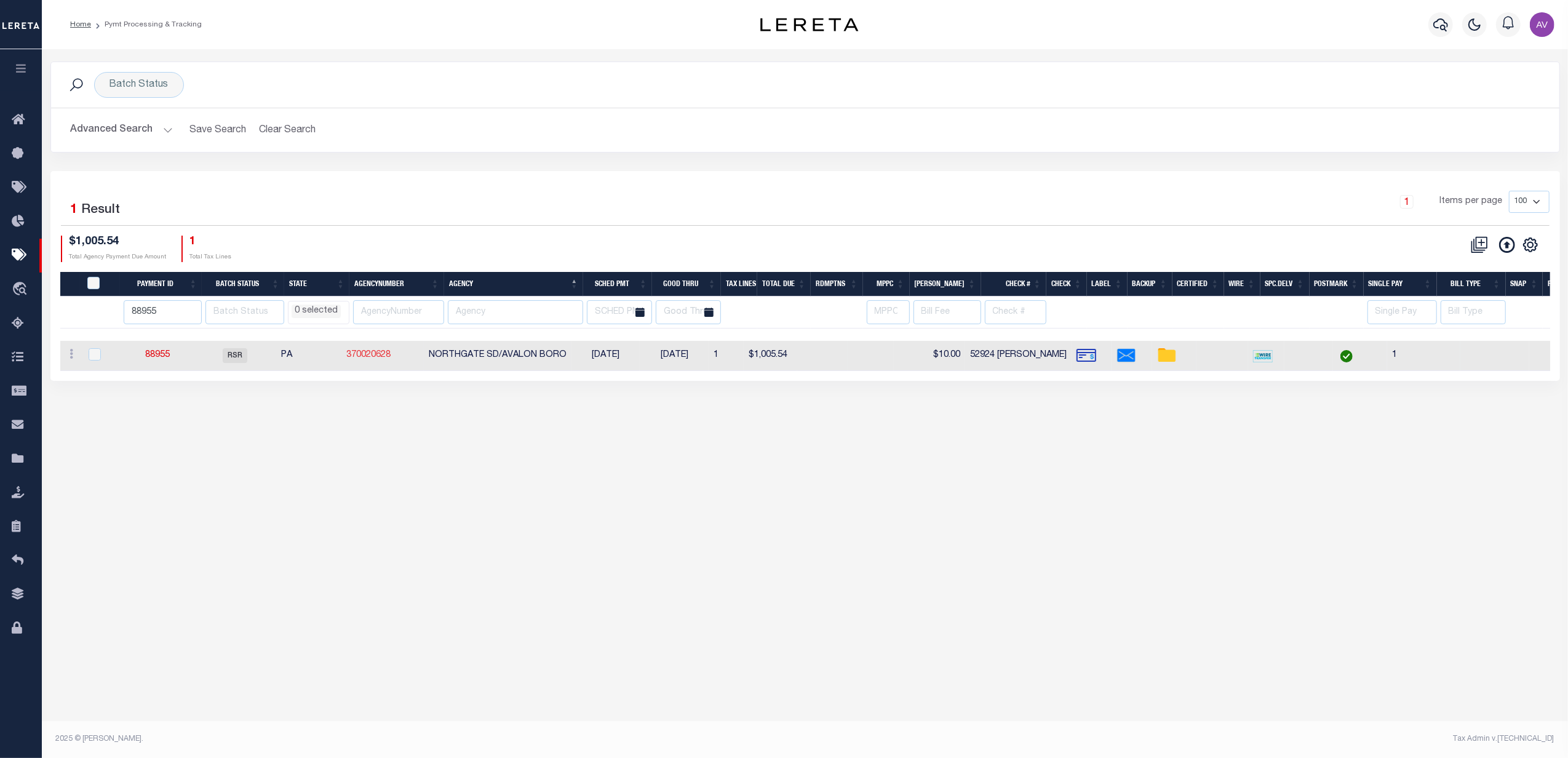
click at [384, 355] on link "370020628" at bounding box center [368, 355] width 45 height 8
checkbox input "true"
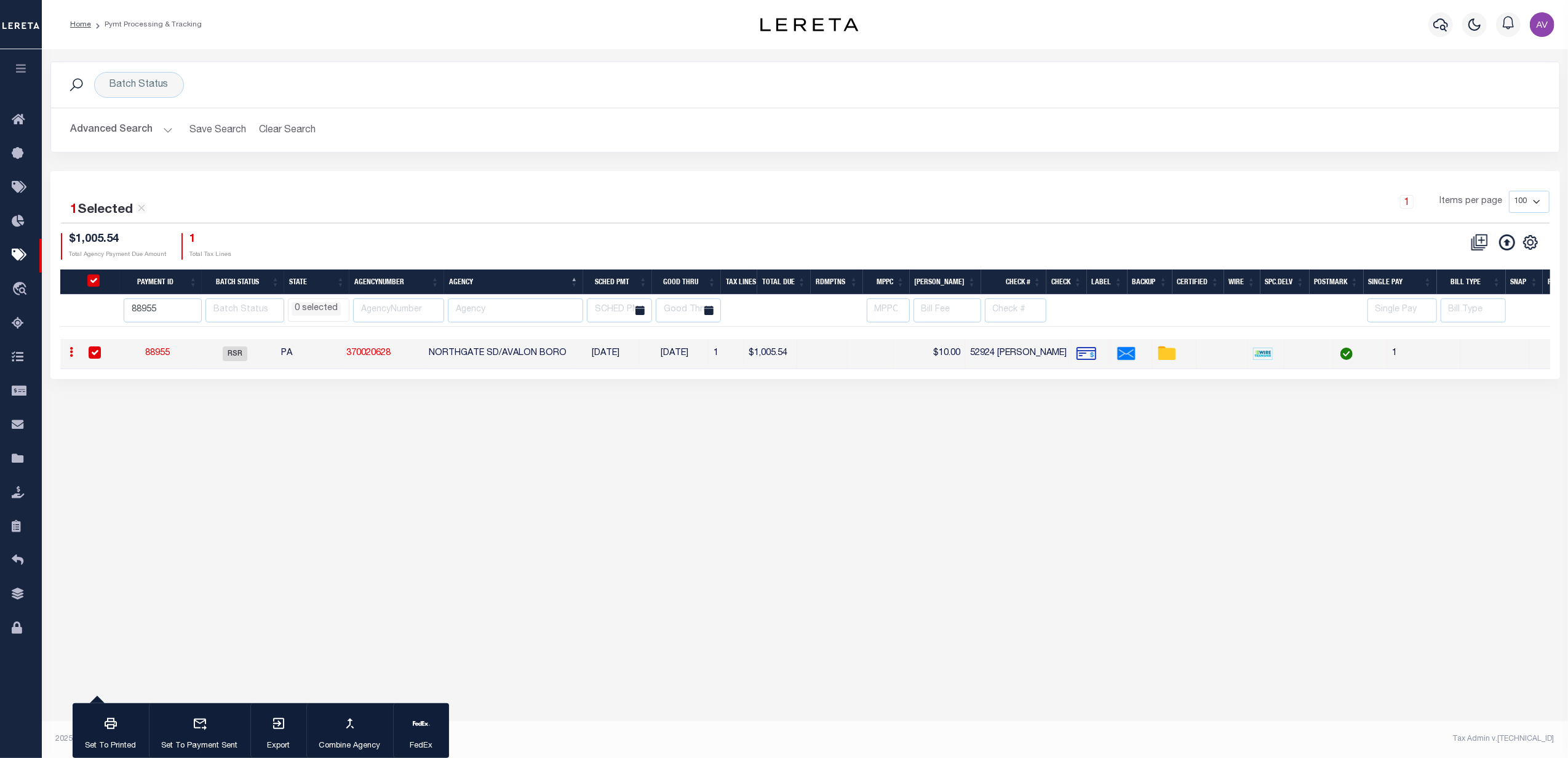
click at [752, 234] on div "$1,005.54 Total Agency Payment Due Amount 1 Total Tax Lines" at bounding box center [433, 246] width 745 height 26
click at [162, 308] on input "88955" at bounding box center [163, 310] width 78 height 24
select select
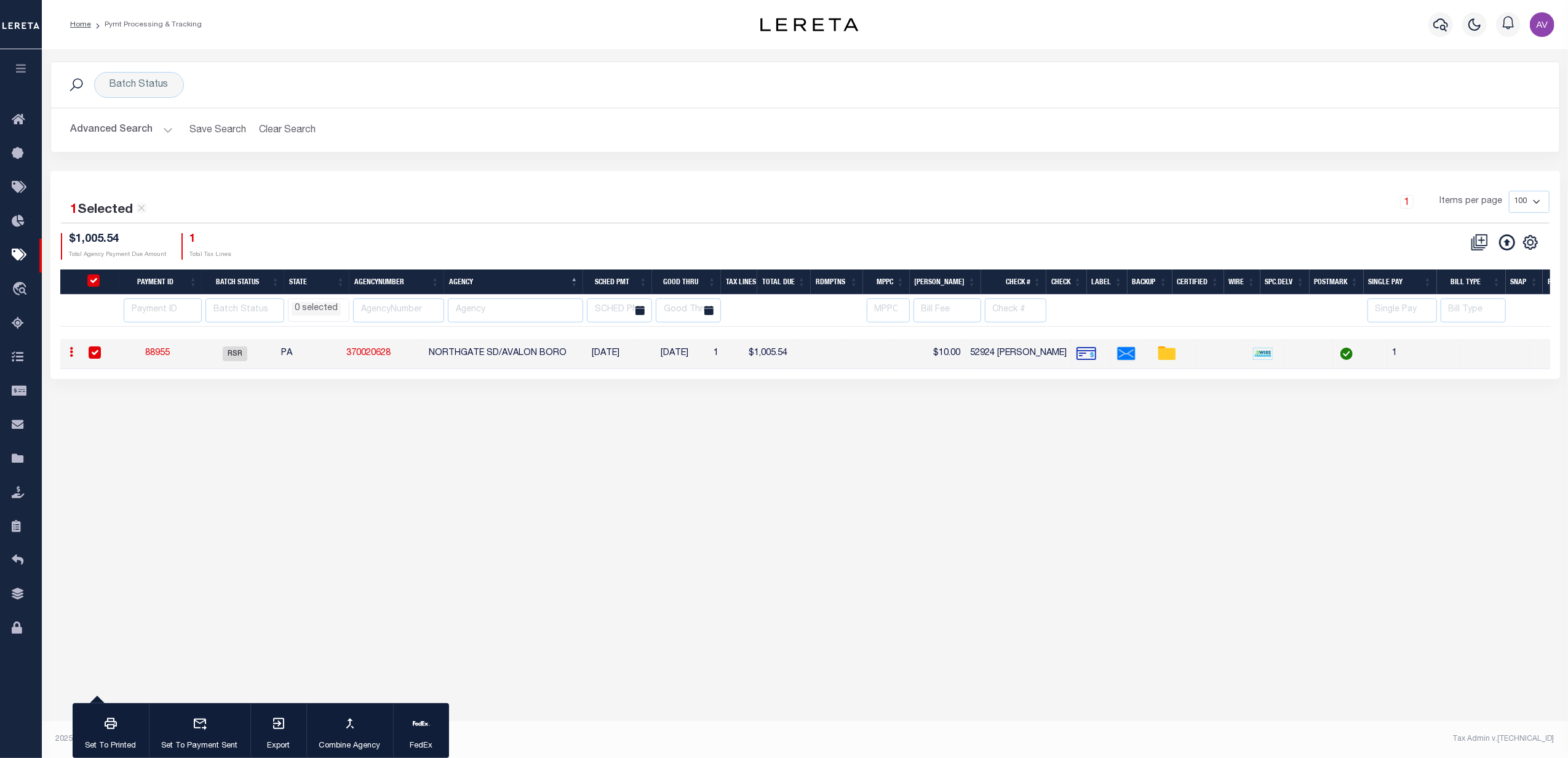
select select
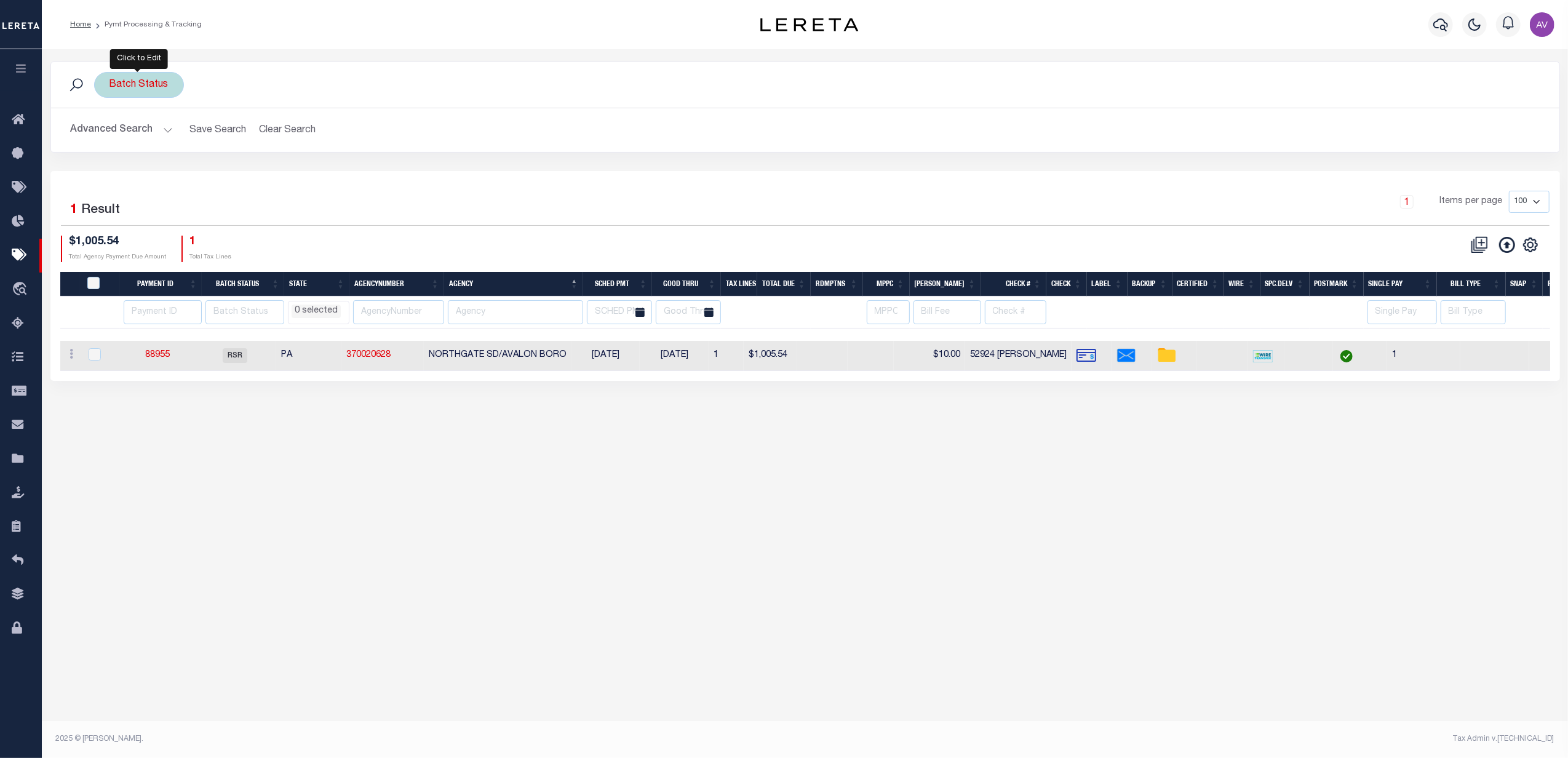
click at [153, 88] on div "Batch Status" at bounding box center [139, 85] width 90 height 26
select select
click at [159, 146] on select "Awaiting Funds (AWF) Cleared and Complete (CAC) New Check Needed (NCN) Payment …" at bounding box center [201, 145] width 181 height 24
select select "SFP"
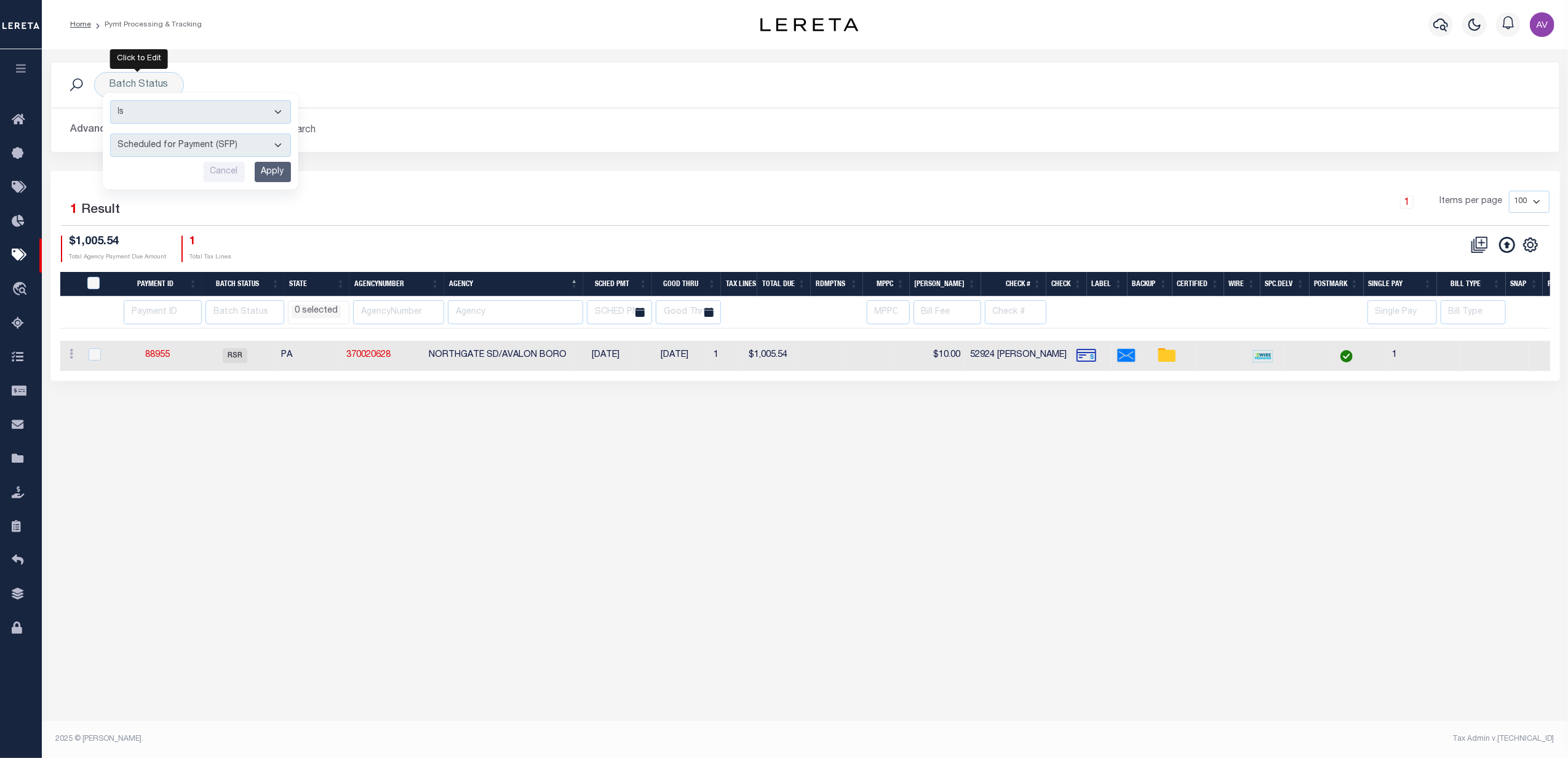
click at [110, 134] on select "Awaiting Funds (AWF) Cleared and Complete (CAC) New Check Needed (NCN) Payment …" at bounding box center [201, 145] width 181 height 24
click at [276, 168] on input "Apply" at bounding box center [273, 171] width 36 height 20
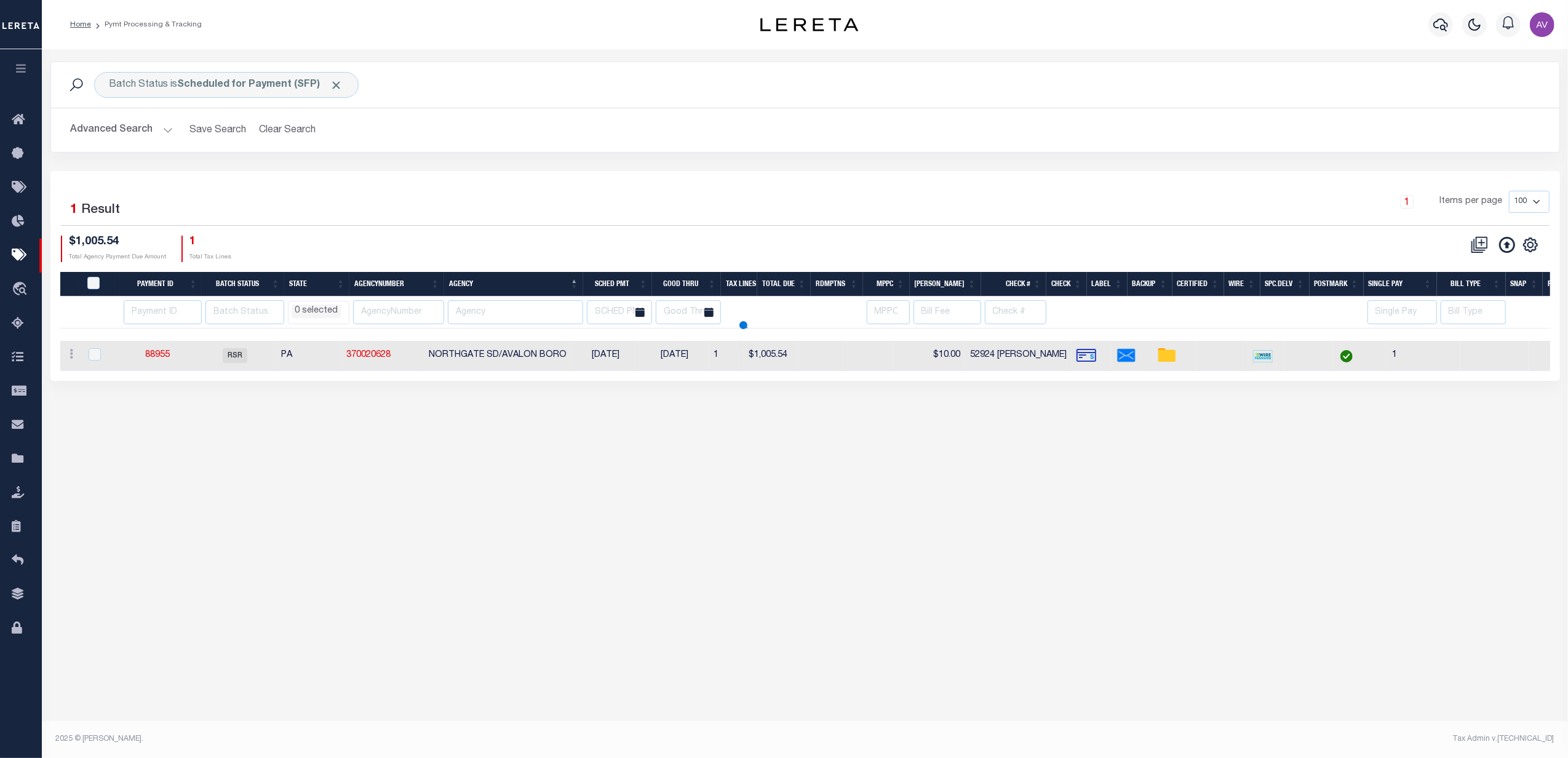
select select
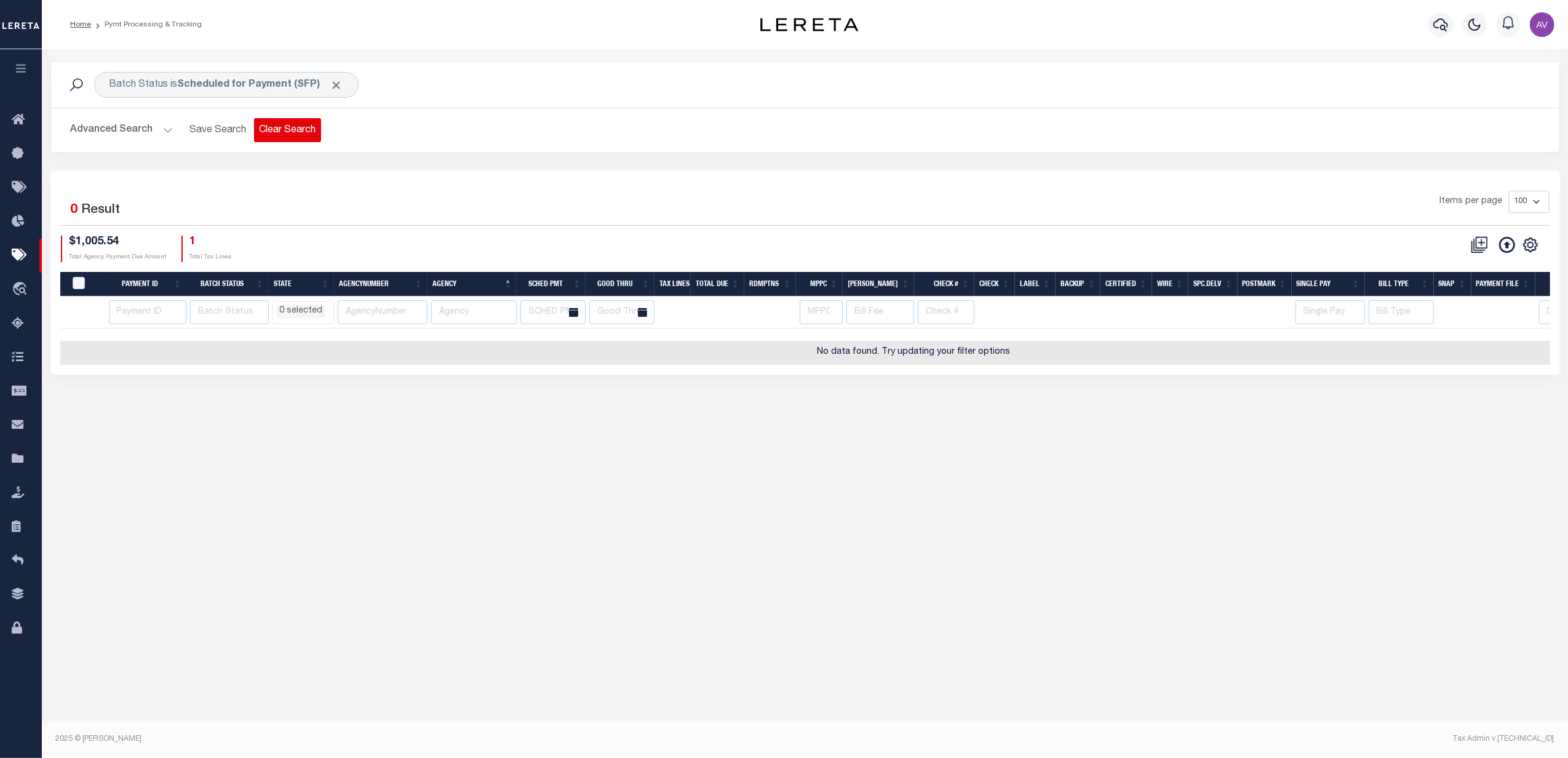
click at [293, 123] on button "Clear Search" at bounding box center [288, 130] width 67 height 24
select select
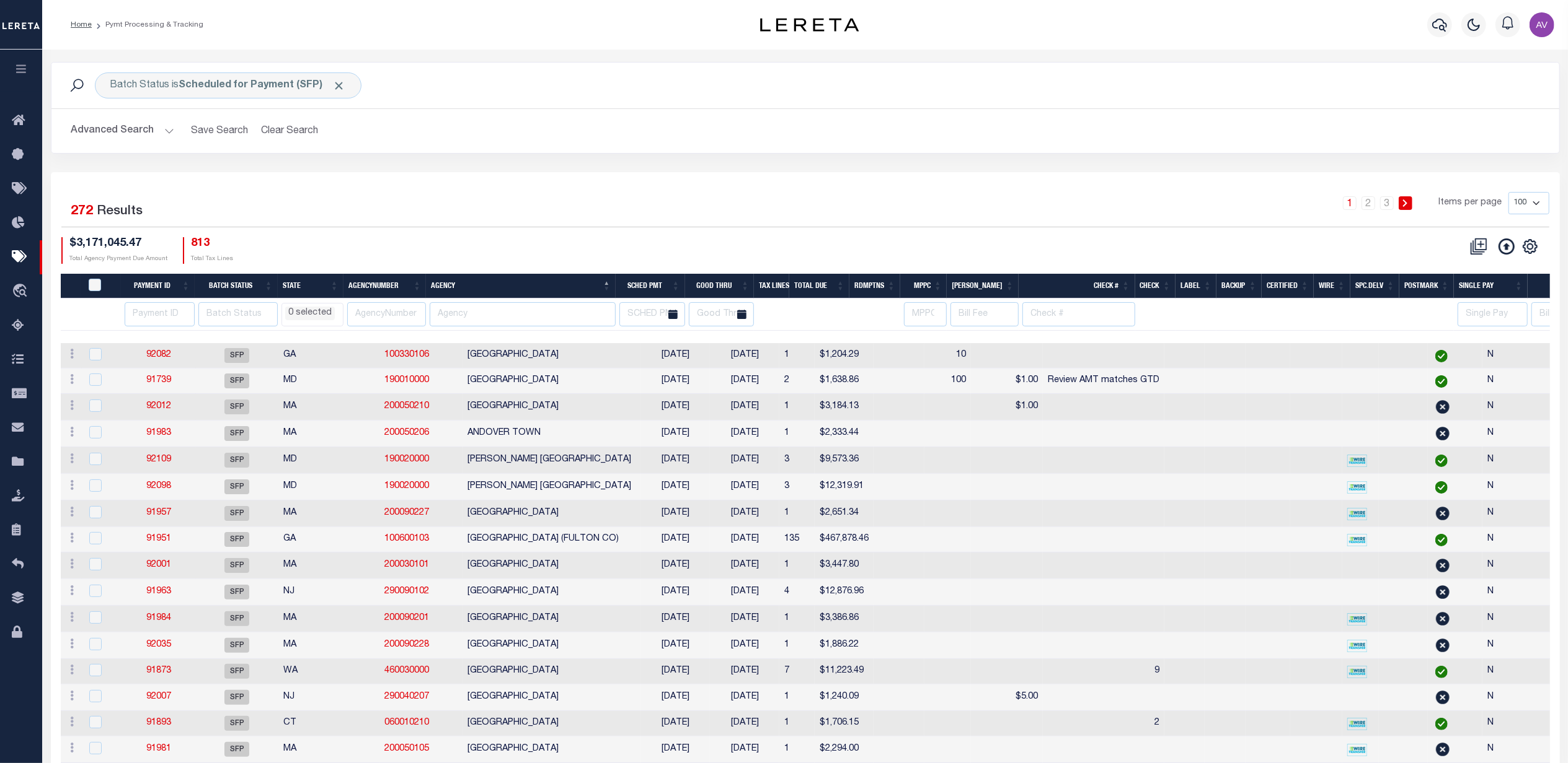
click at [843, 224] on div "1 2 3 Items per page 100 200 500 1000" at bounding box center [993, 208] width 1111 height 32
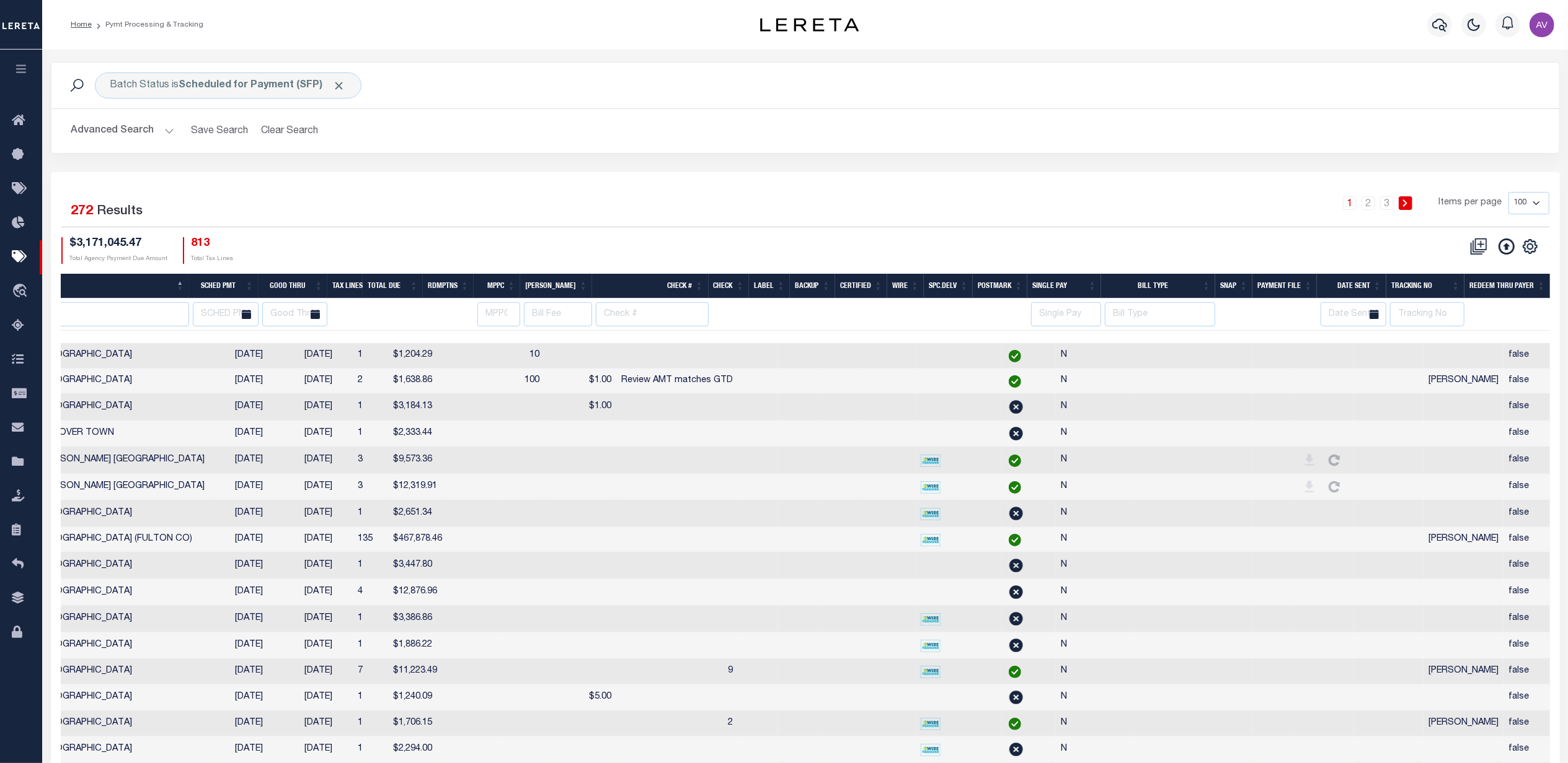
scroll to position [0, 426]
click at [1424, 308] on input "text" at bounding box center [1427, 314] width 74 height 24
type input "[PERSON_NAME]"
click at [1134, 219] on div "1 2 3 Items per page 100 200 500 1000" at bounding box center [993, 208] width 1111 height 32
select select
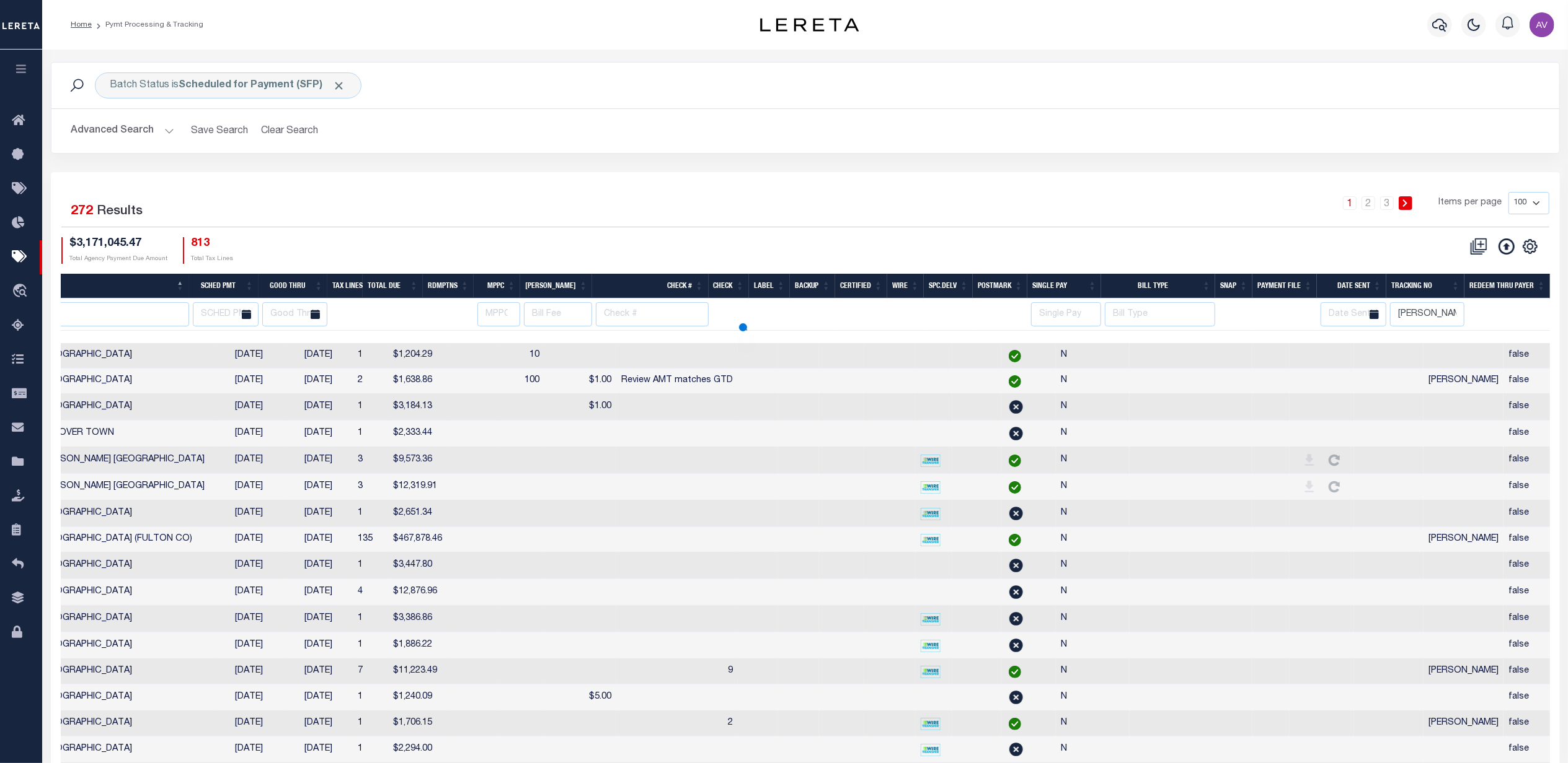
select select
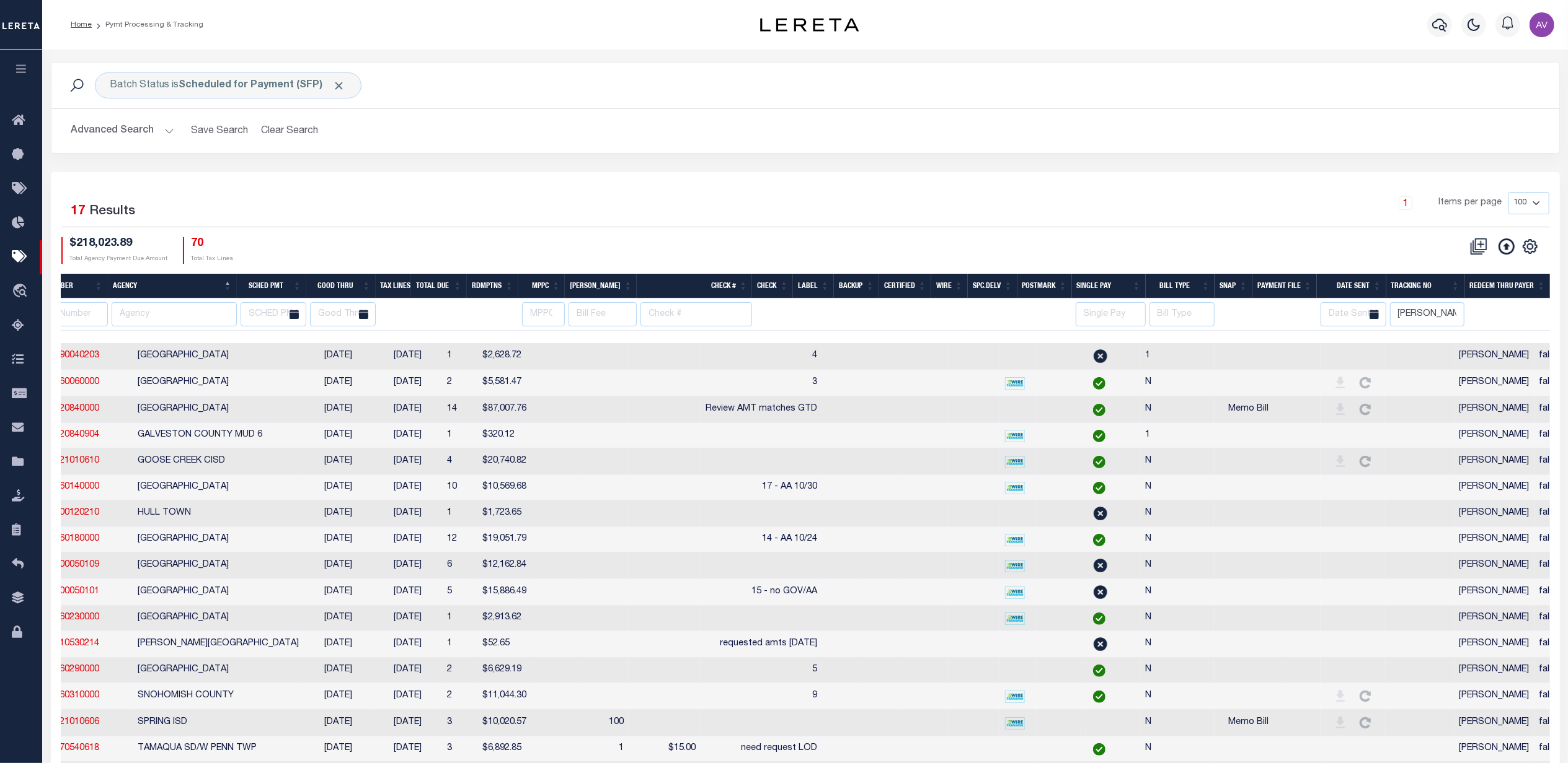
scroll to position [0, 0]
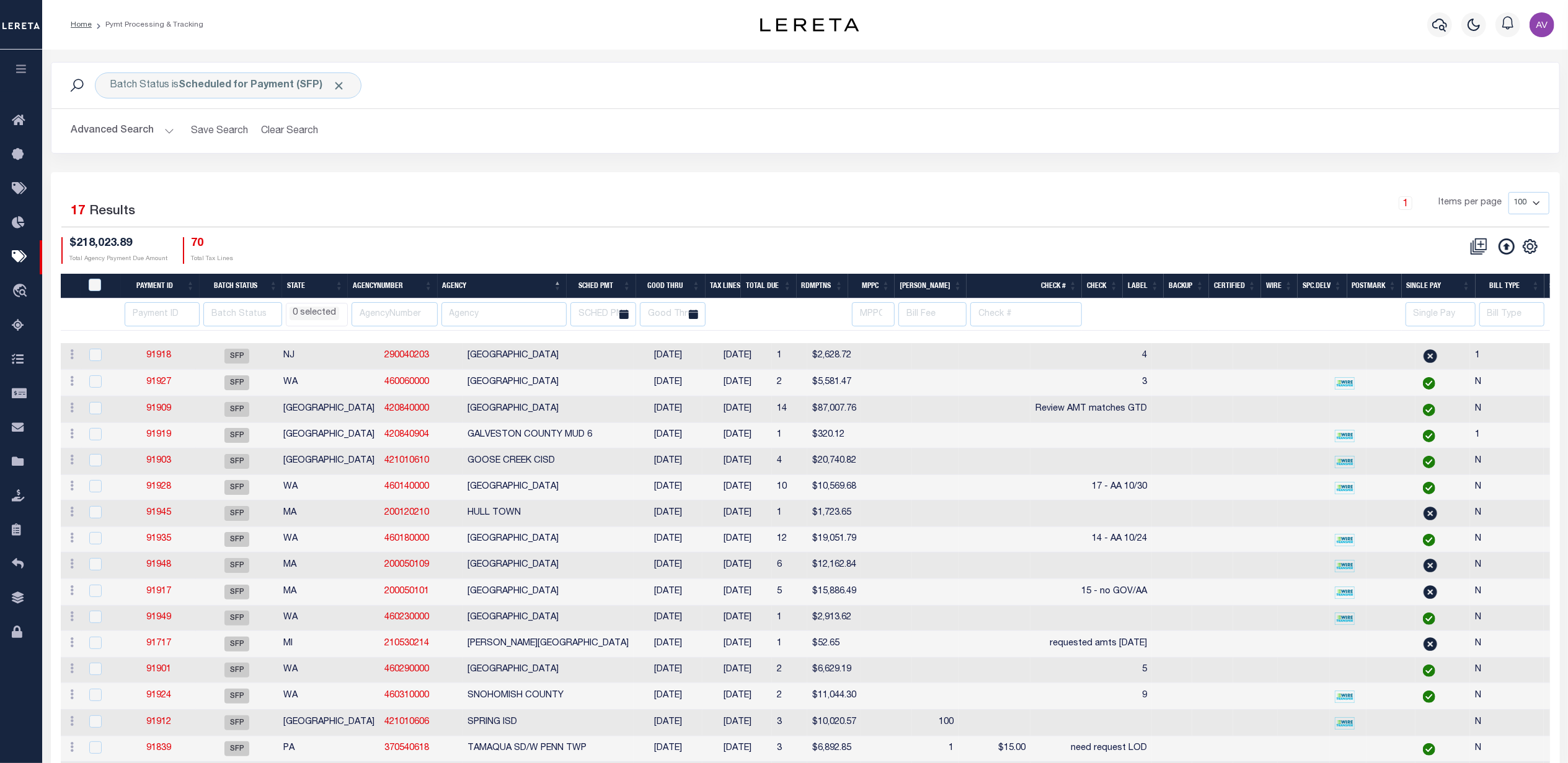
click at [690, 286] on th "Good Thru" at bounding box center [671, 286] width 70 height 26
select select
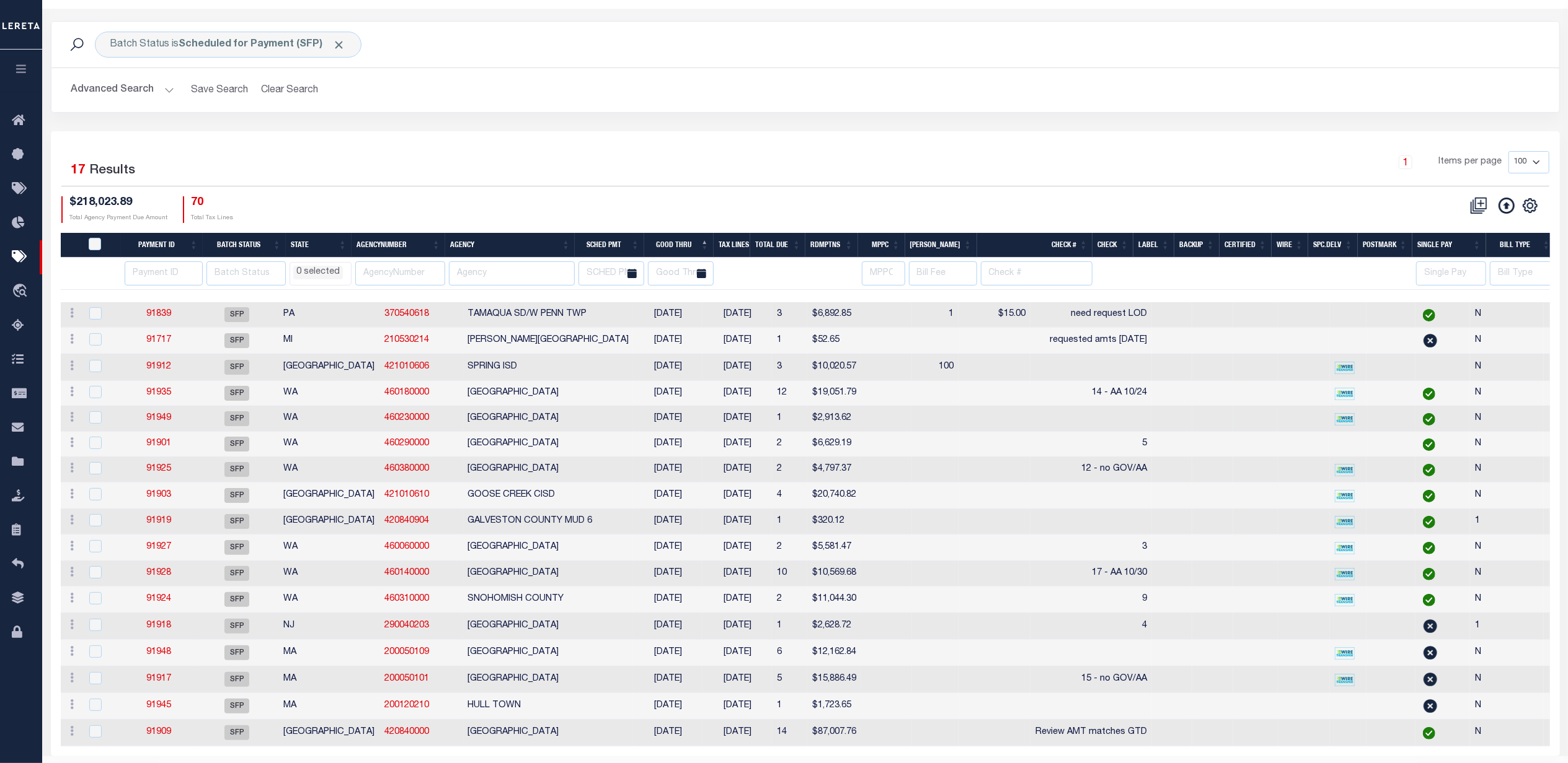
scroll to position [93, 0]
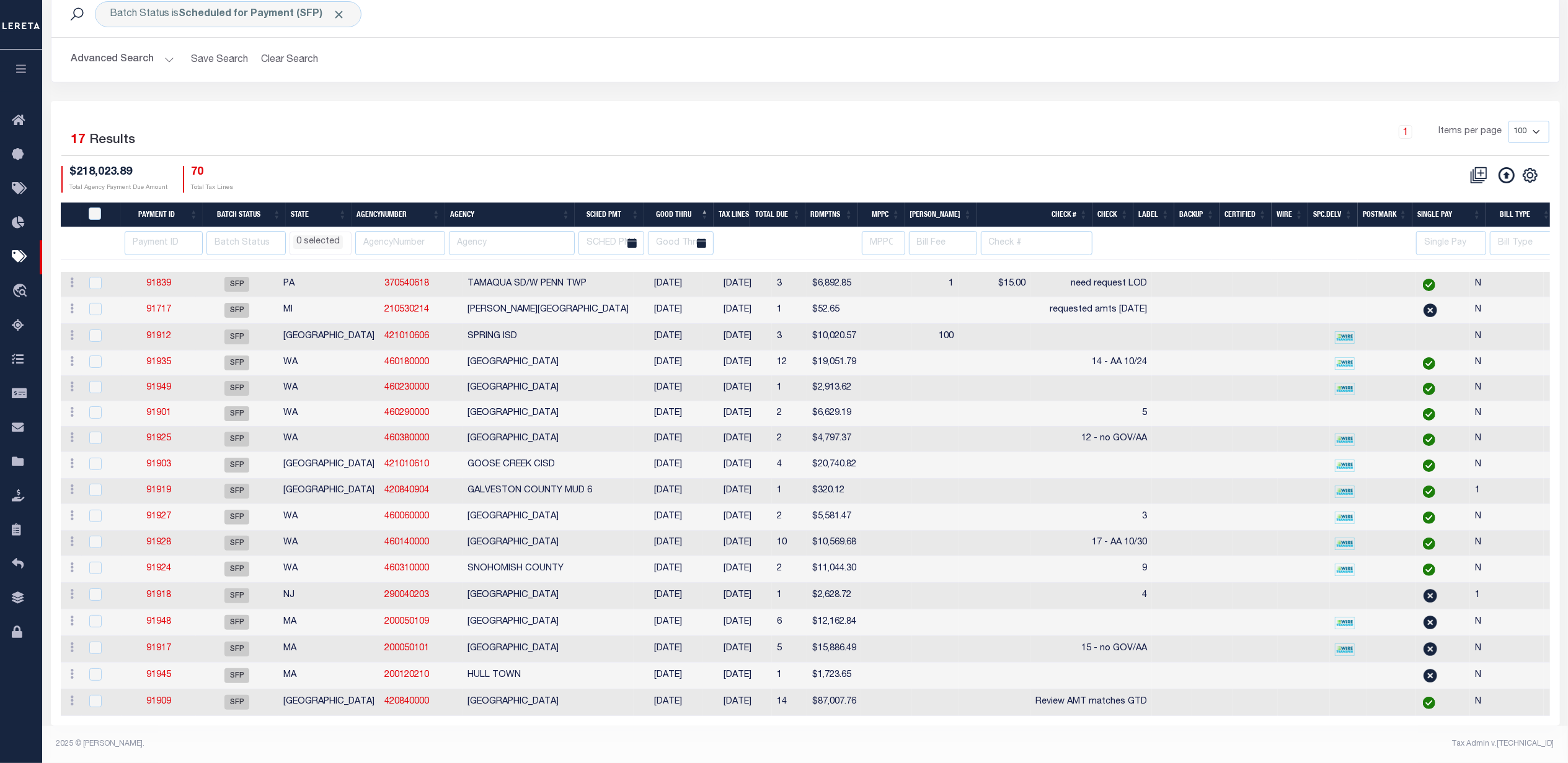
click at [775, 166] on div "$218,023.89 Total Agency Payment Due Amount 70 Total Tax Lines" at bounding box center [434, 179] width 744 height 27
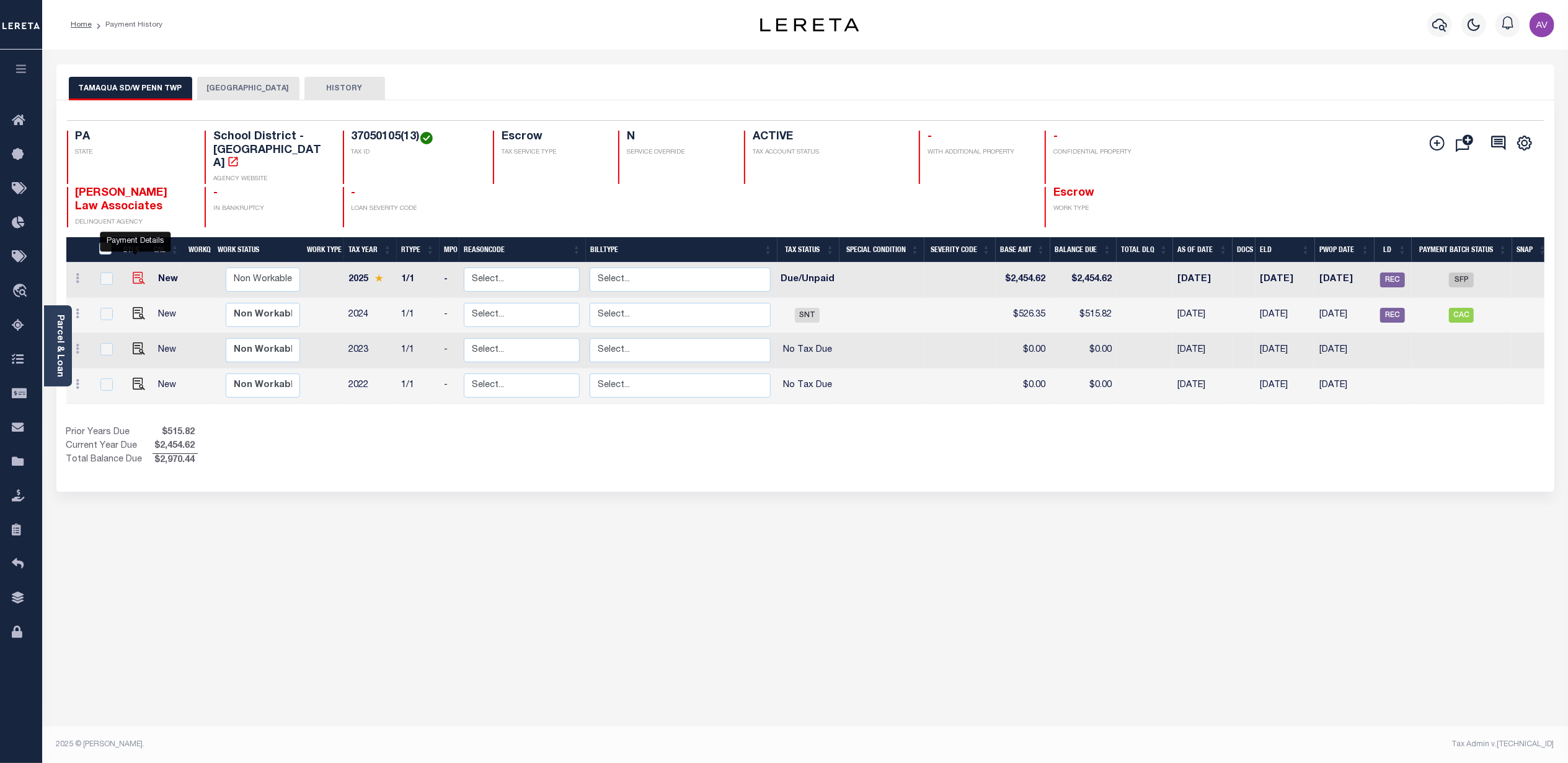
click at [132, 272] on img "" at bounding box center [138, 277] width 12 height 12
checkbox input "true"
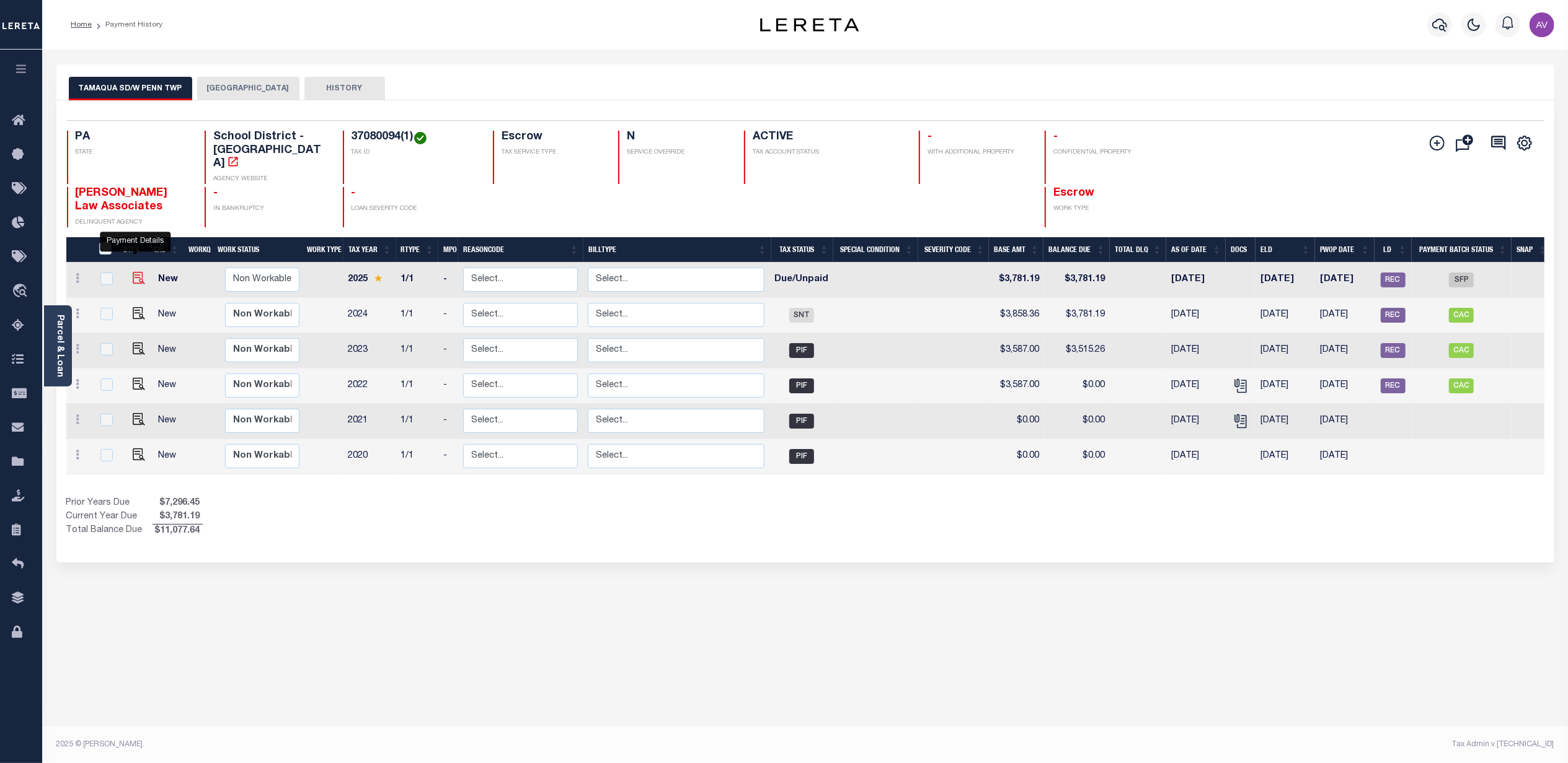
click at [132, 272] on img "" at bounding box center [138, 277] width 12 height 12
checkbox input "true"
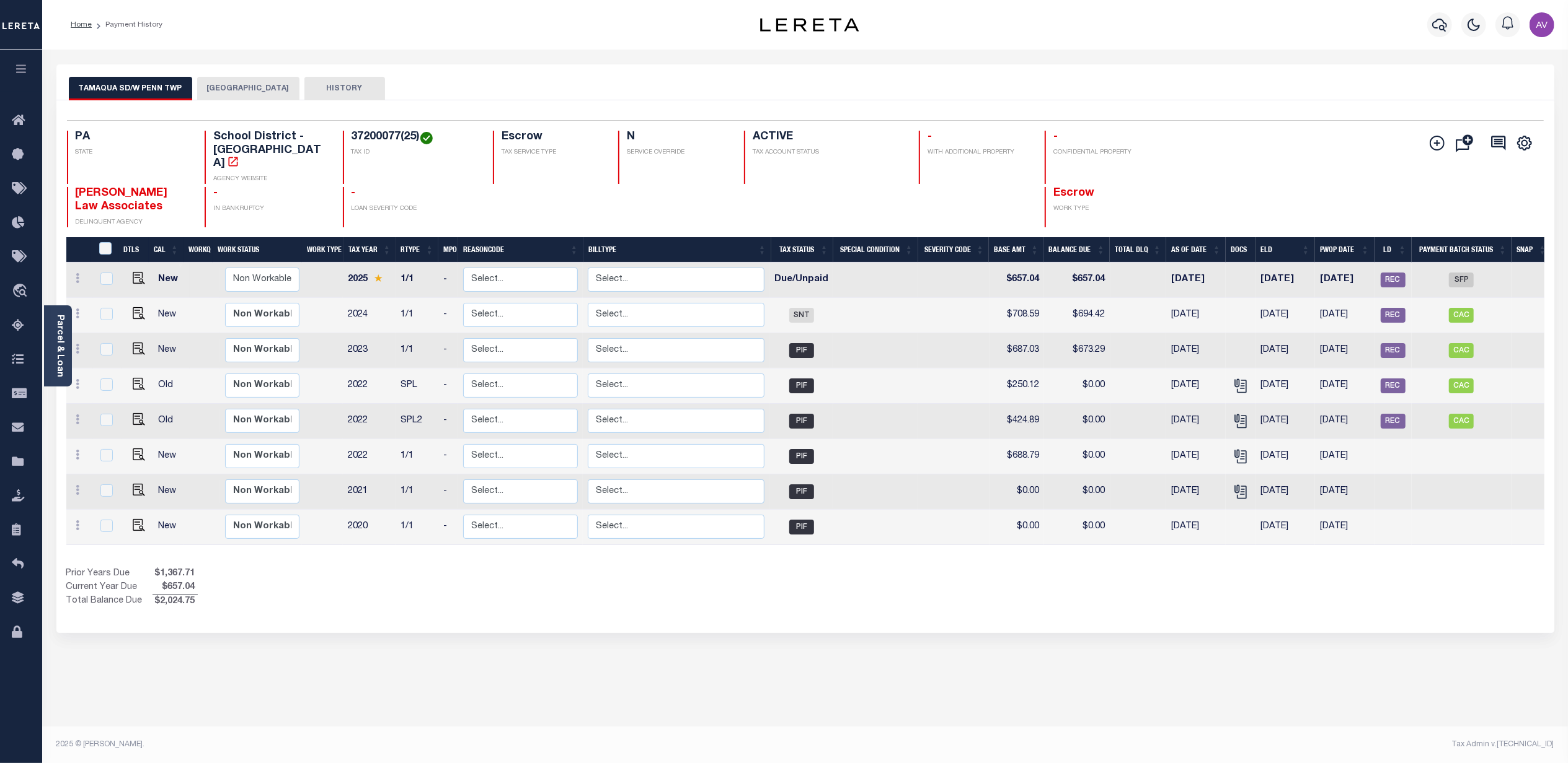
click at [129, 275] on link at bounding box center [136, 279] width 18 height 8
checkbox input "true"
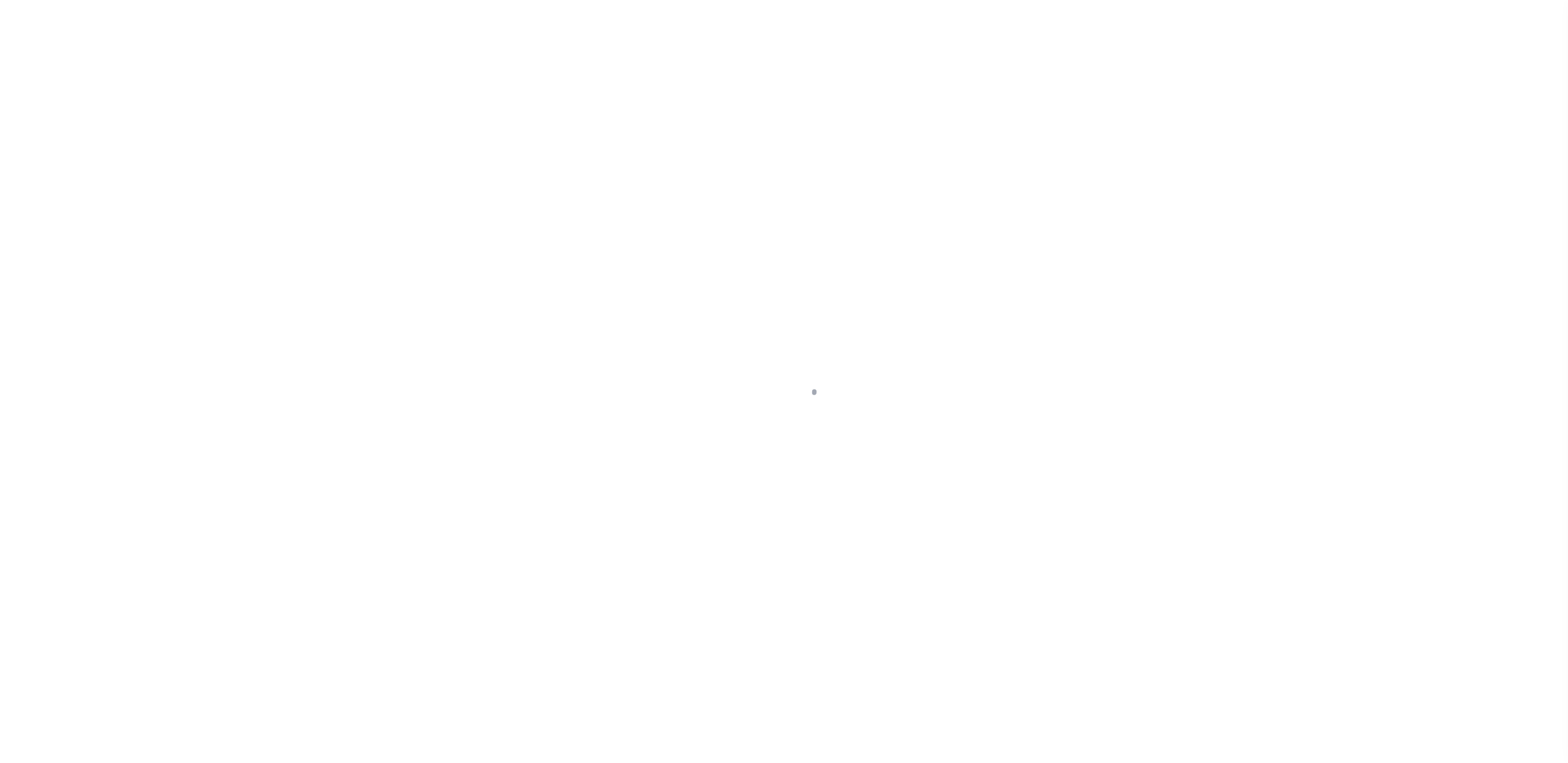
select select "DUE"
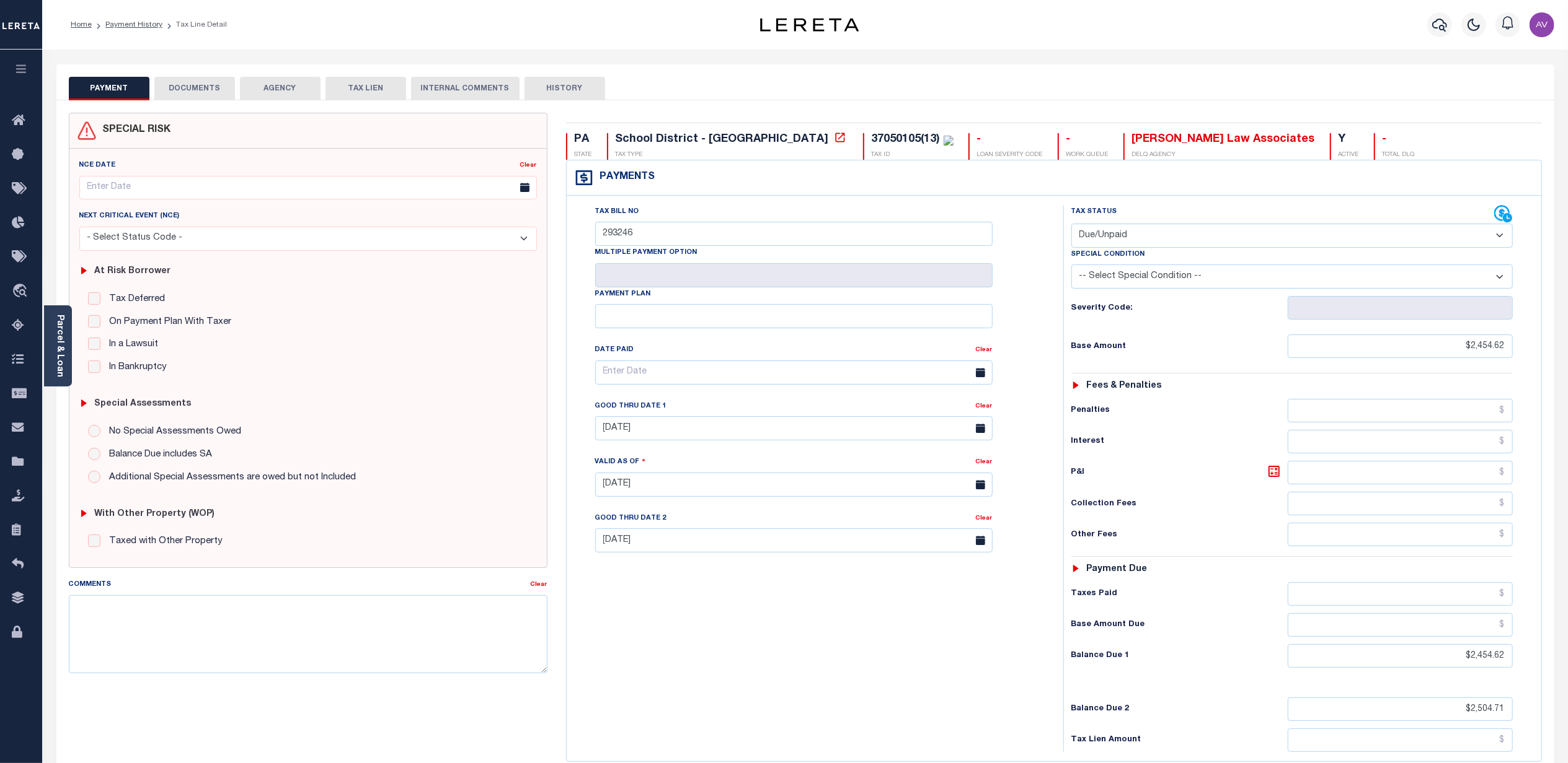
click at [1035, 252] on div "Tax Bill No 293246 Multiple Payment Option Payment Plan Clear Clear [DATE] Vali…" at bounding box center [811, 378] width 466 height 348
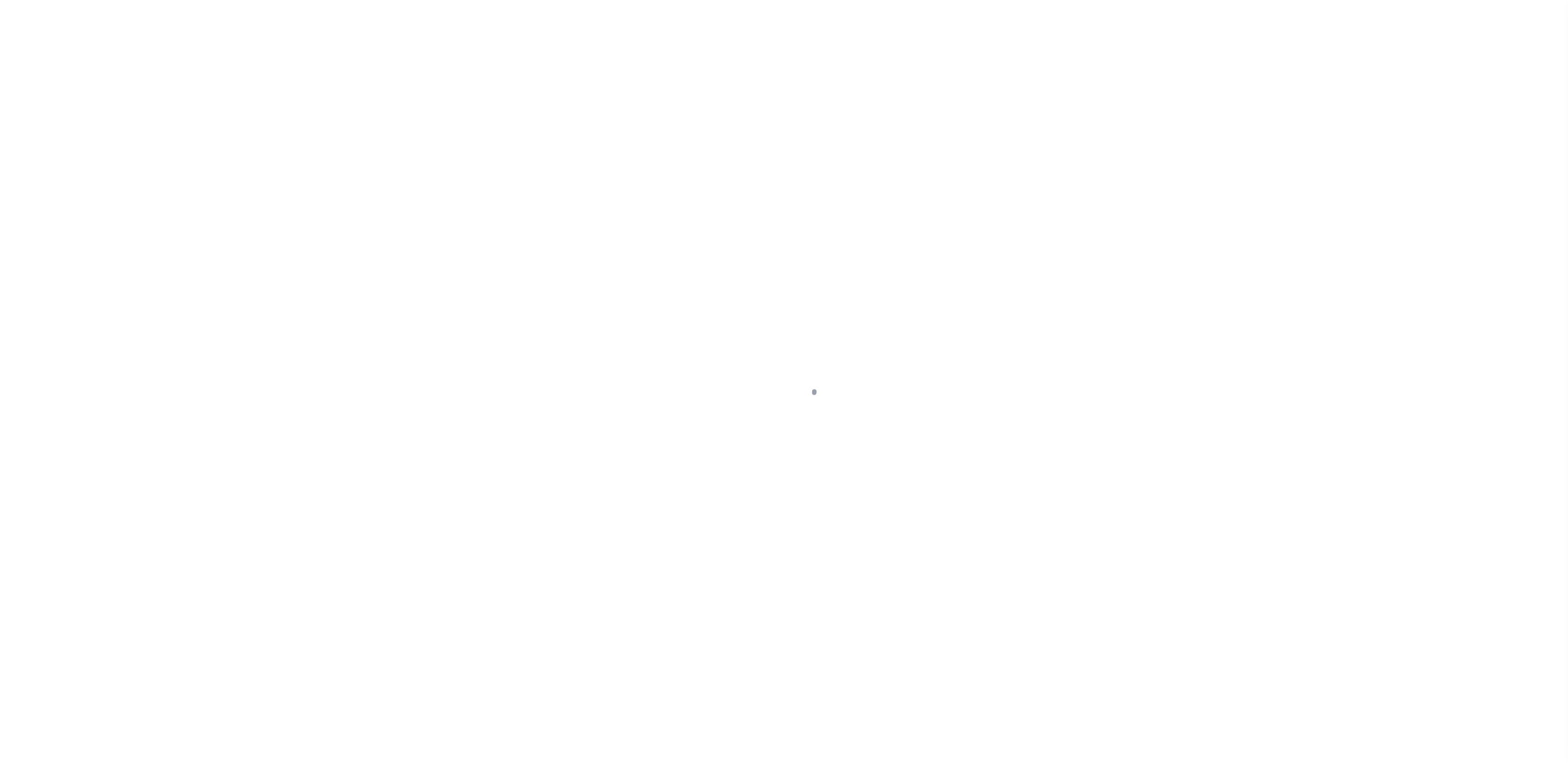
select select "DUE"
select select "RSR"
select select "CHK"
select select "[PERSON_NAME]"
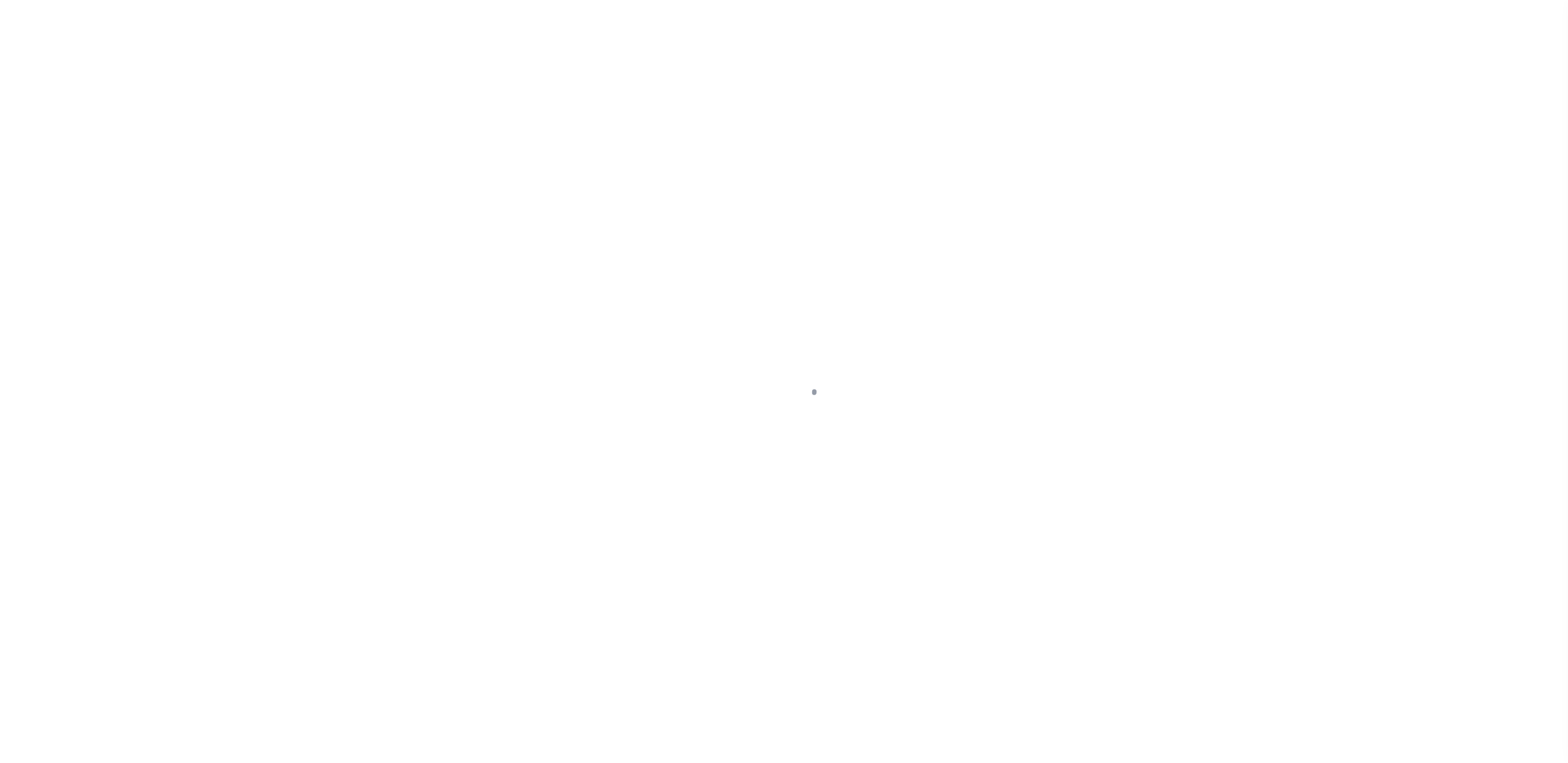
select select "USS"
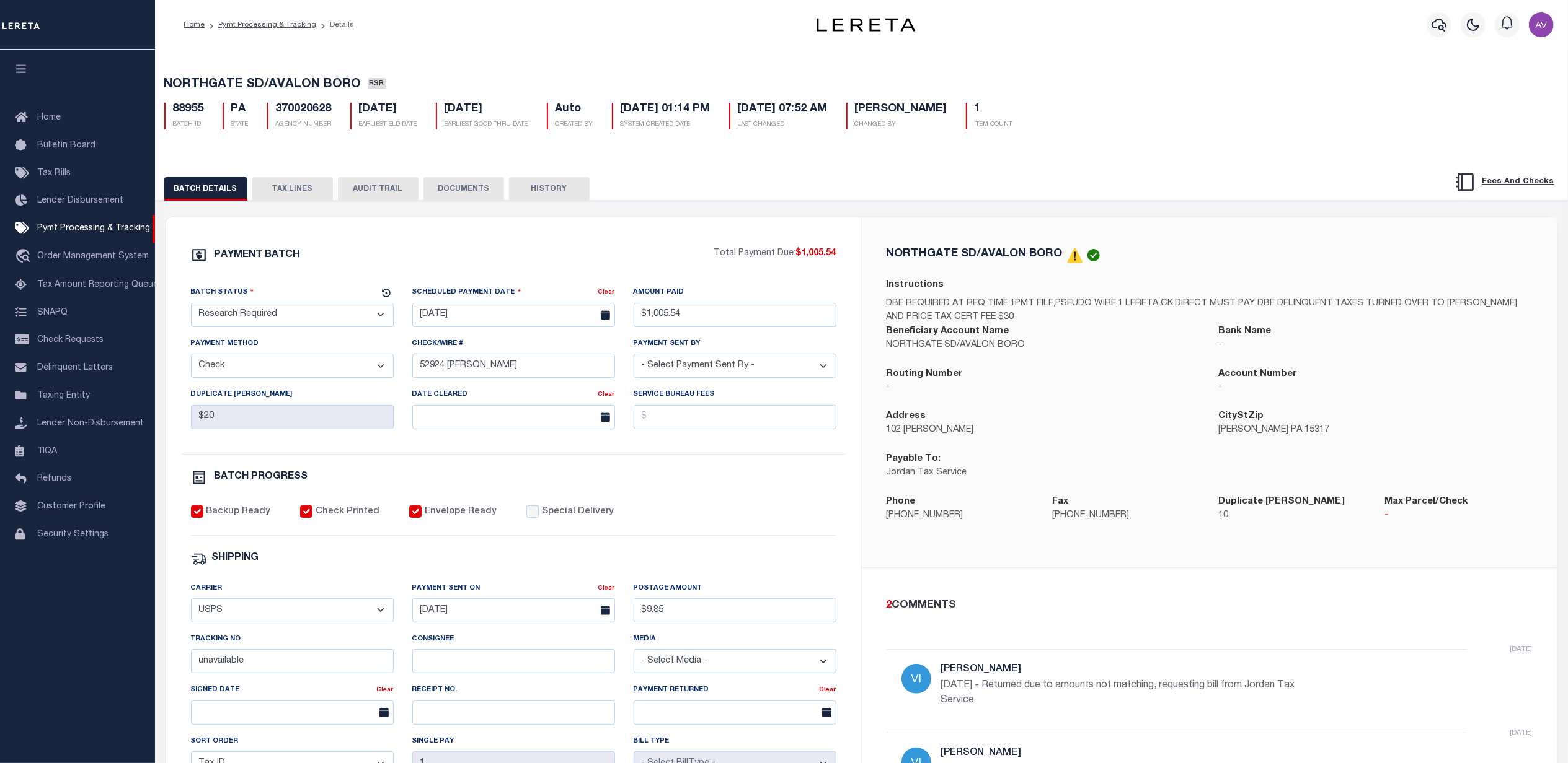
click at [274, 184] on button "TAX LINES" at bounding box center [293, 189] width 81 height 24
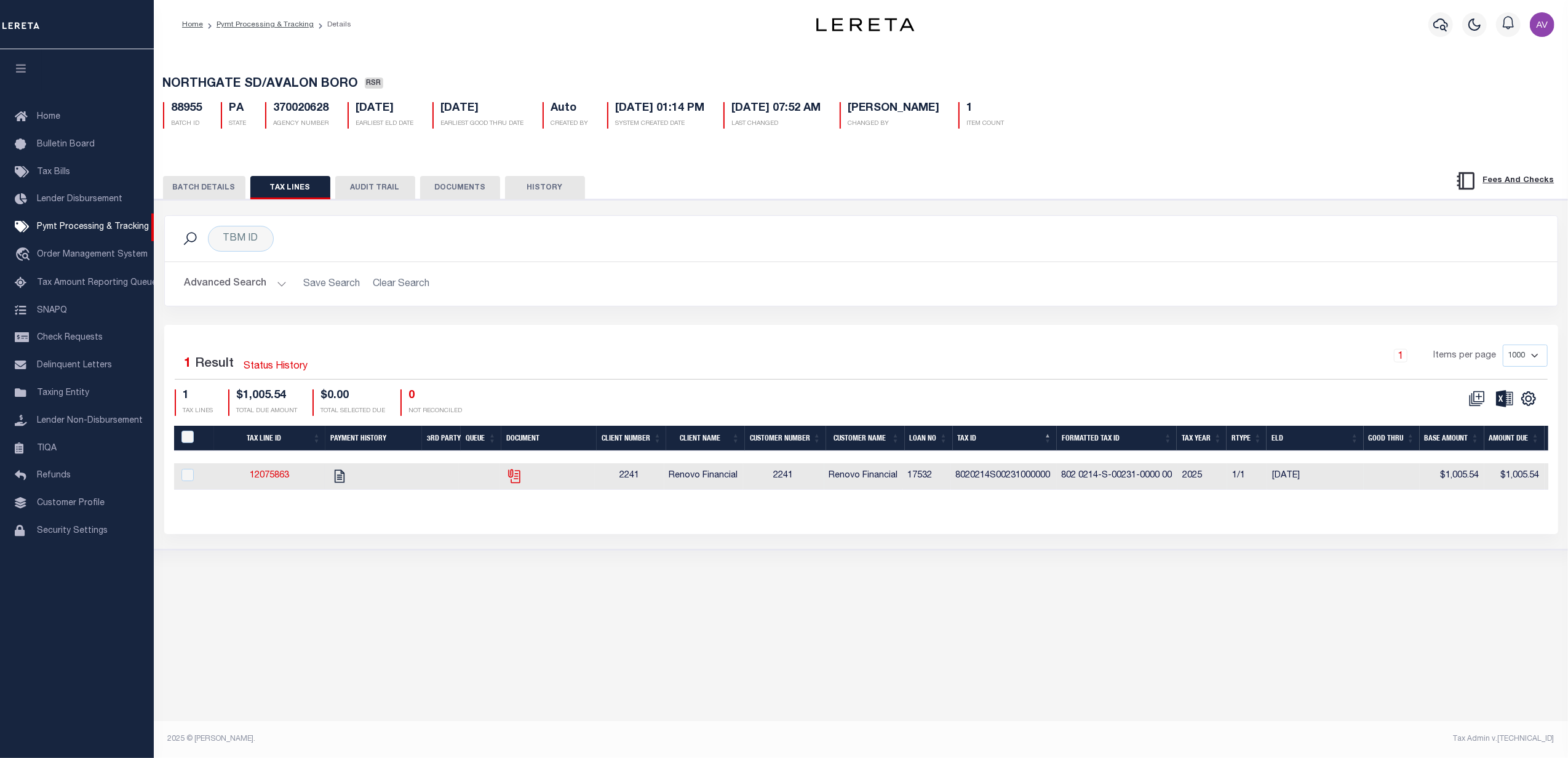
drag, startPoint x: 508, startPoint y: 478, endPoint x: 525, endPoint y: 472, distance: 18.0
click at [527, 472] on td at bounding box center [547, 476] width 95 height 26
checkbox input "true"
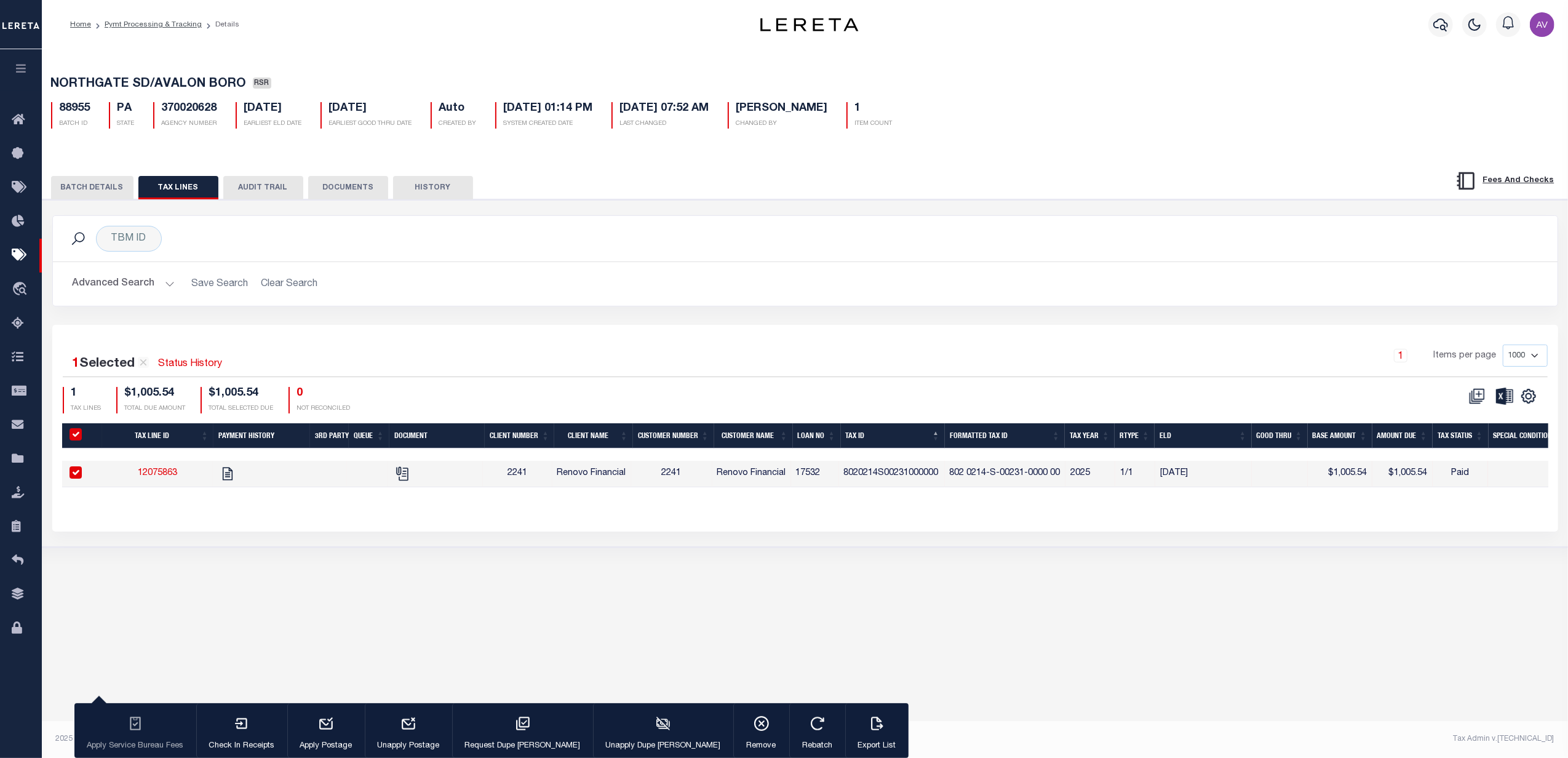
click at [522, 476] on tr "12075863 2241 Renovo Financial 2241 Renovo Financial 17532 8020214S00231000000 …" at bounding box center [1120, 473] width 2117 height 26
click at [398, 475] on icon "" at bounding box center [403, 474] width 16 height 16
checkbox input "false"
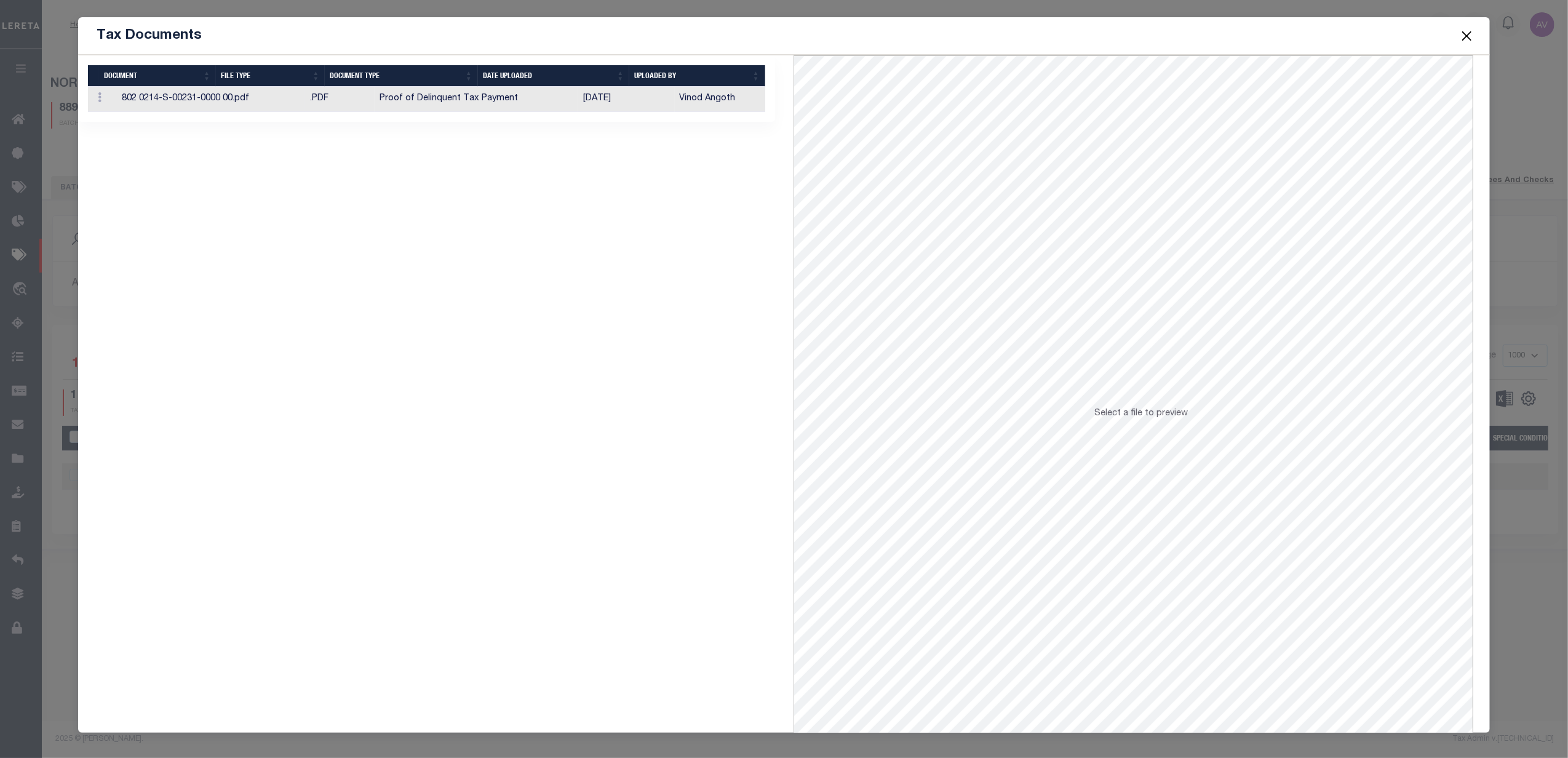
click at [527, 99] on td "Proof of Delinquent Tax Payment" at bounding box center [476, 99] width 203 height 26
click at [1462, 35] on button "Close" at bounding box center [1467, 36] width 16 height 16
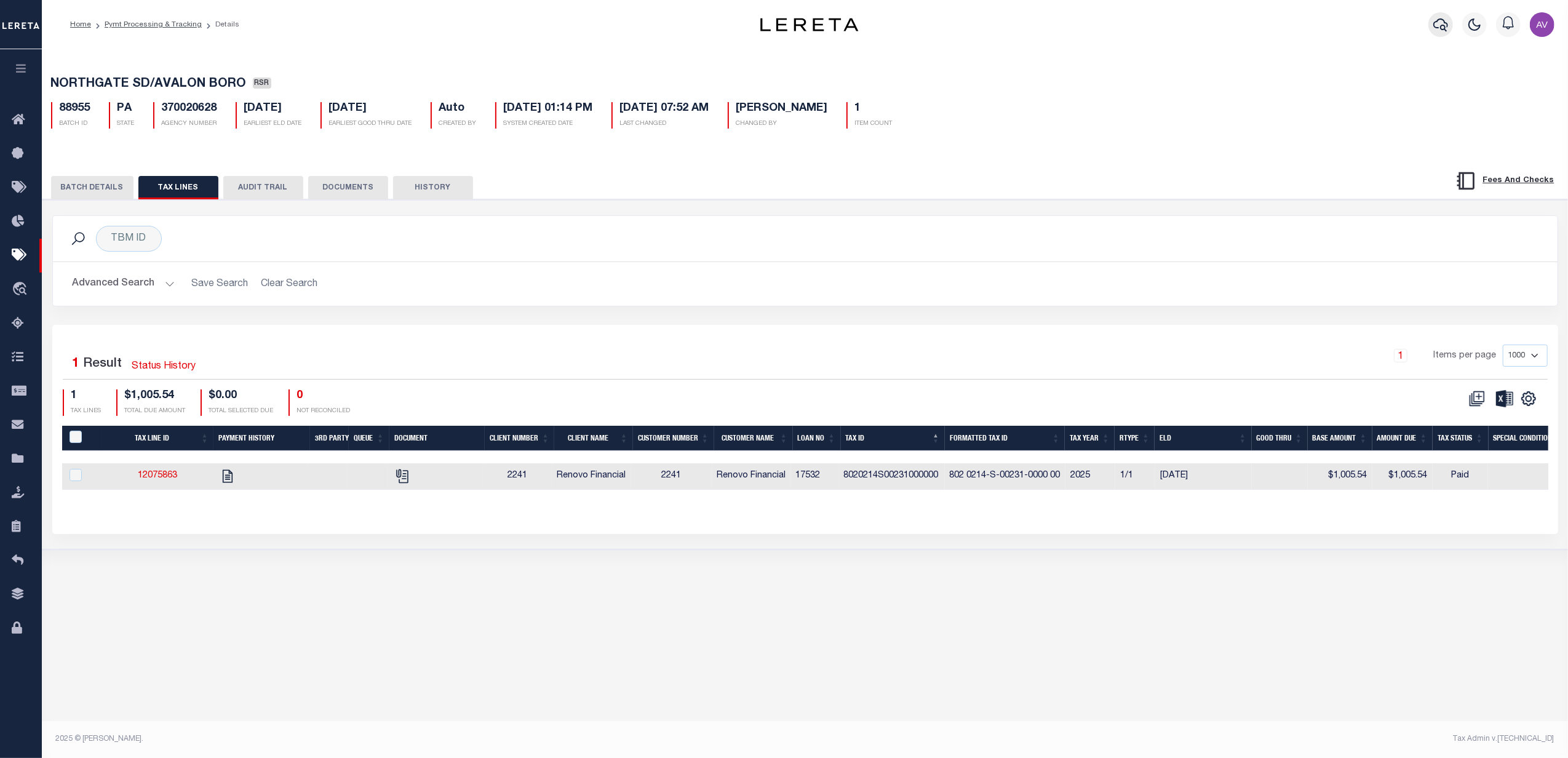
click at [1435, 30] on icon "button" at bounding box center [1440, 25] width 15 height 15
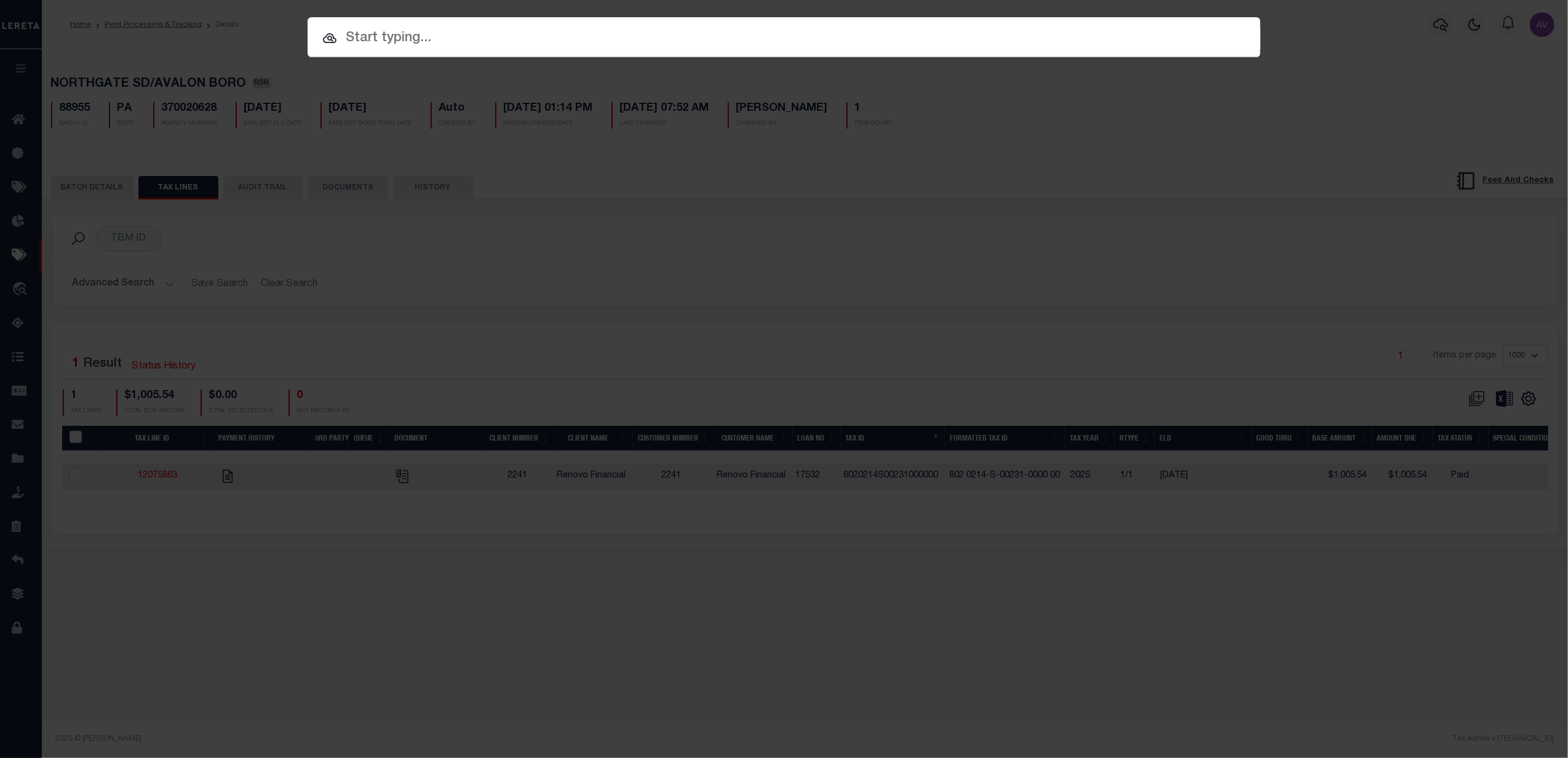
click at [884, 39] on input "text" at bounding box center [783, 38] width 953 height 22
paste input "https://realestate.alleghenycounty.us/"
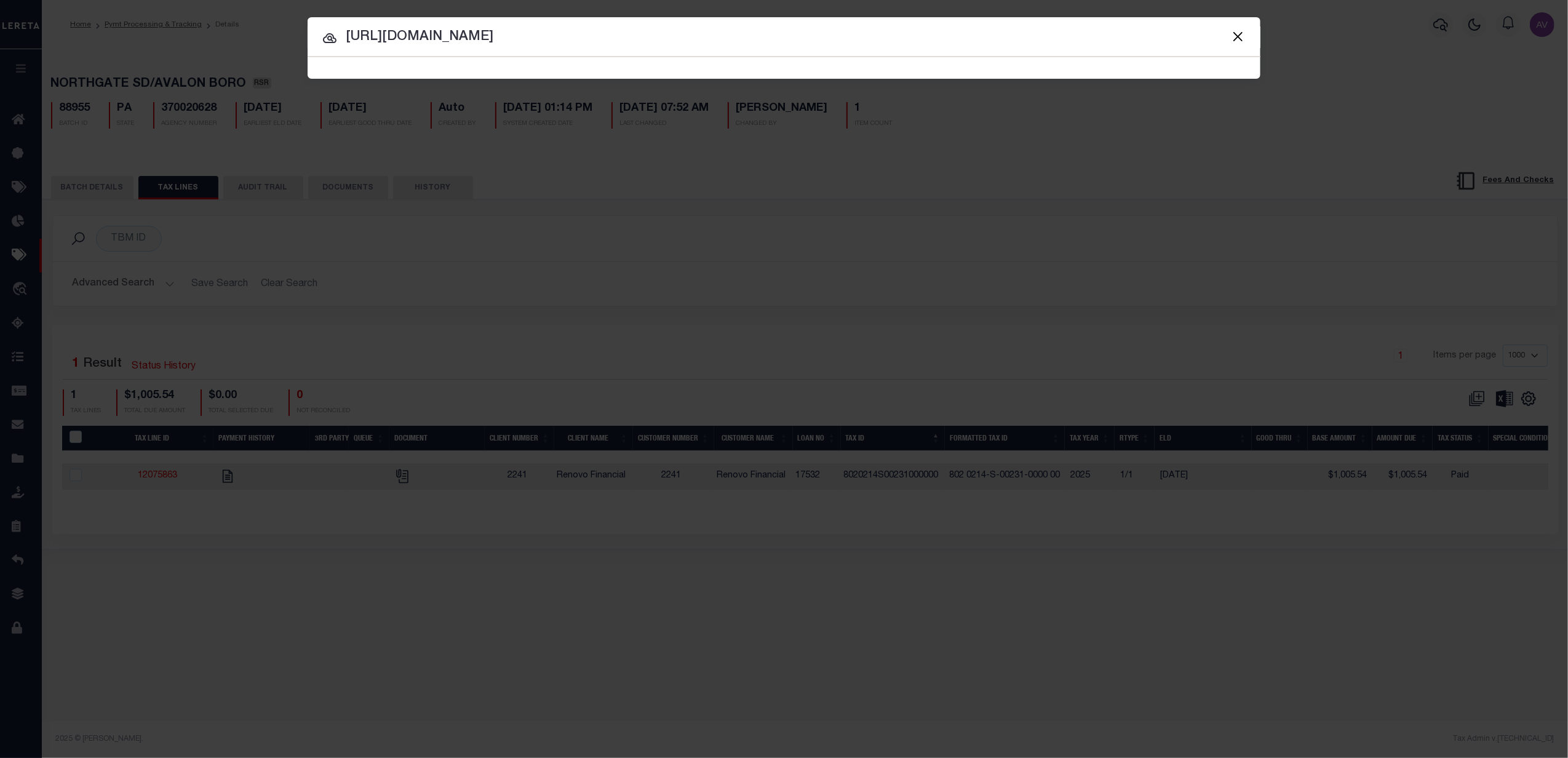
click at [692, 40] on input "https://realestate.alleghenycounty.us/" at bounding box center [783, 37] width 953 height 22
type input "https://realestate.alleghenycounty.us/"
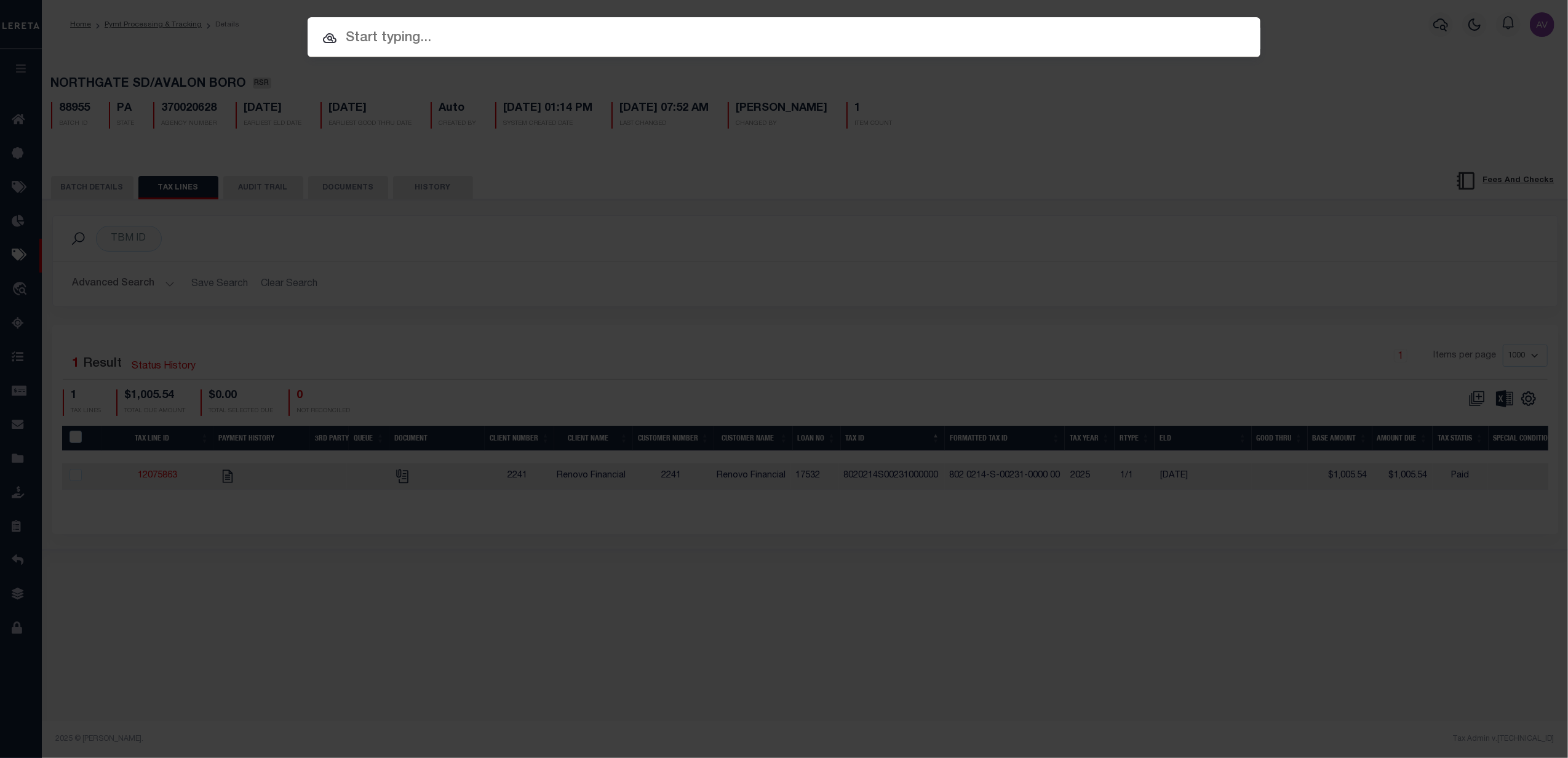
click at [553, 146] on div "Include Loans TBM Customers Borrowers Payments (Lender Non-Disb) Payments (Lend…" at bounding box center [784, 379] width 1568 height 758
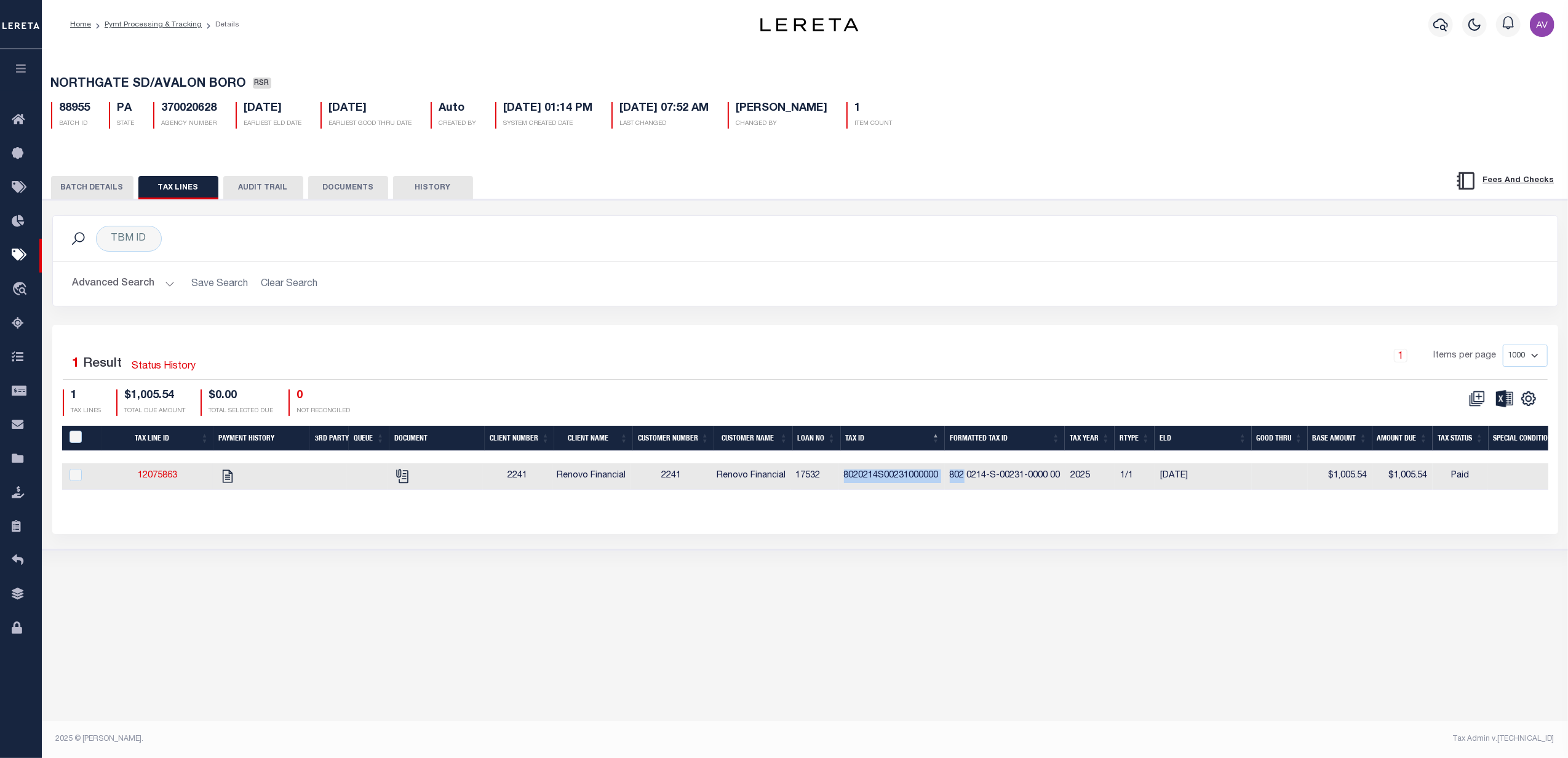
drag, startPoint x: 847, startPoint y: 483, endPoint x: 966, endPoint y: 485, distance: 119.0
click at [966, 485] on tr "12075863 2241 Renovo Financial 2241 Renovo Financial 17532 8020214S00231000000 …" at bounding box center [1120, 476] width 2117 height 26
click at [967, 483] on td "802 0214-S-00231-0000 00" at bounding box center [1006, 476] width 121 height 26
checkbox input "true"
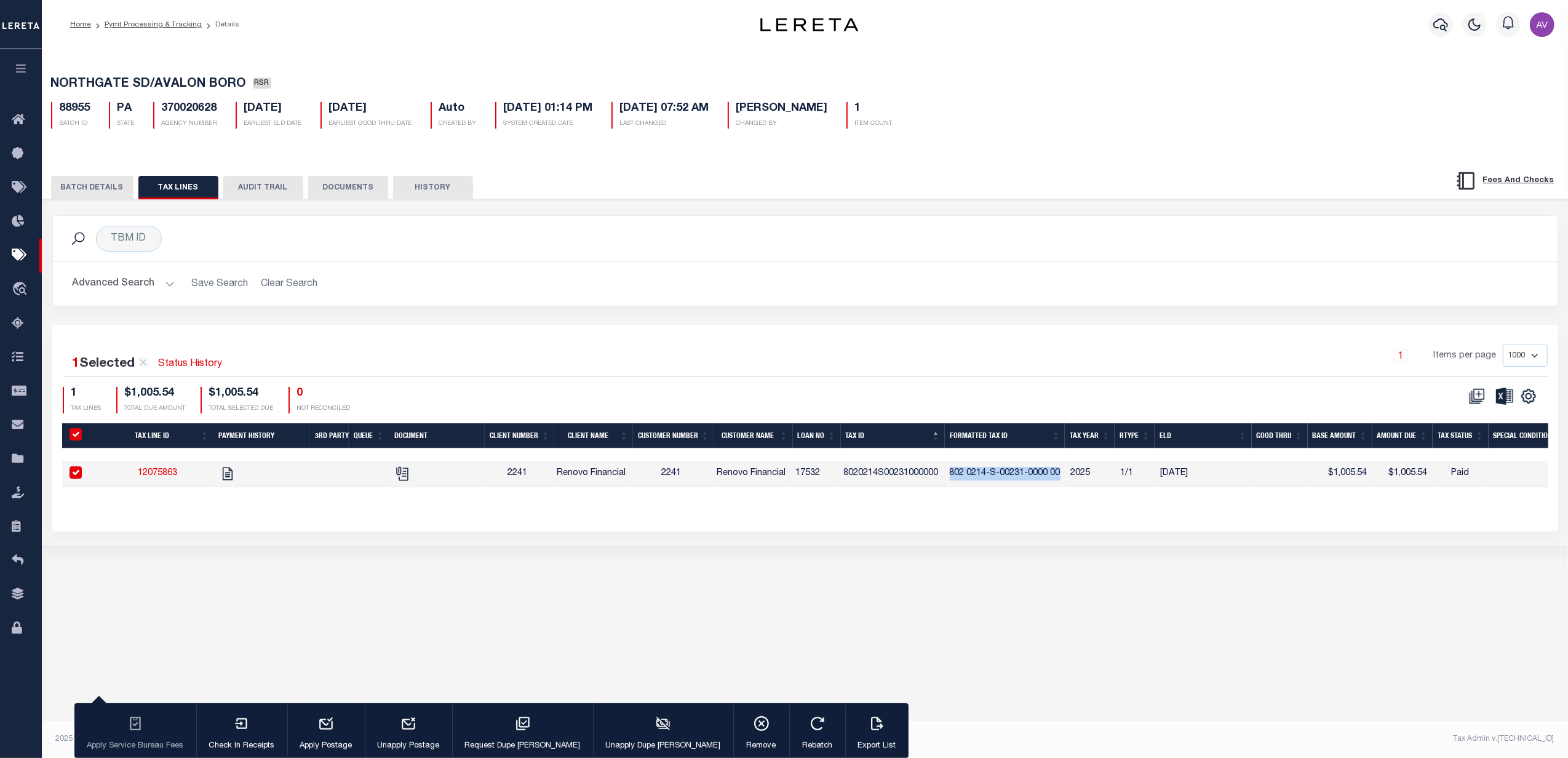
drag, startPoint x: 954, startPoint y: 480, endPoint x: 1064, endPoint y: 480, distance: 110.0
click at [1064, 480] on td "802 0214-S-00231-0000 00" at bounding box center [1006, 473] width 121 height 26
checkbox input "false"
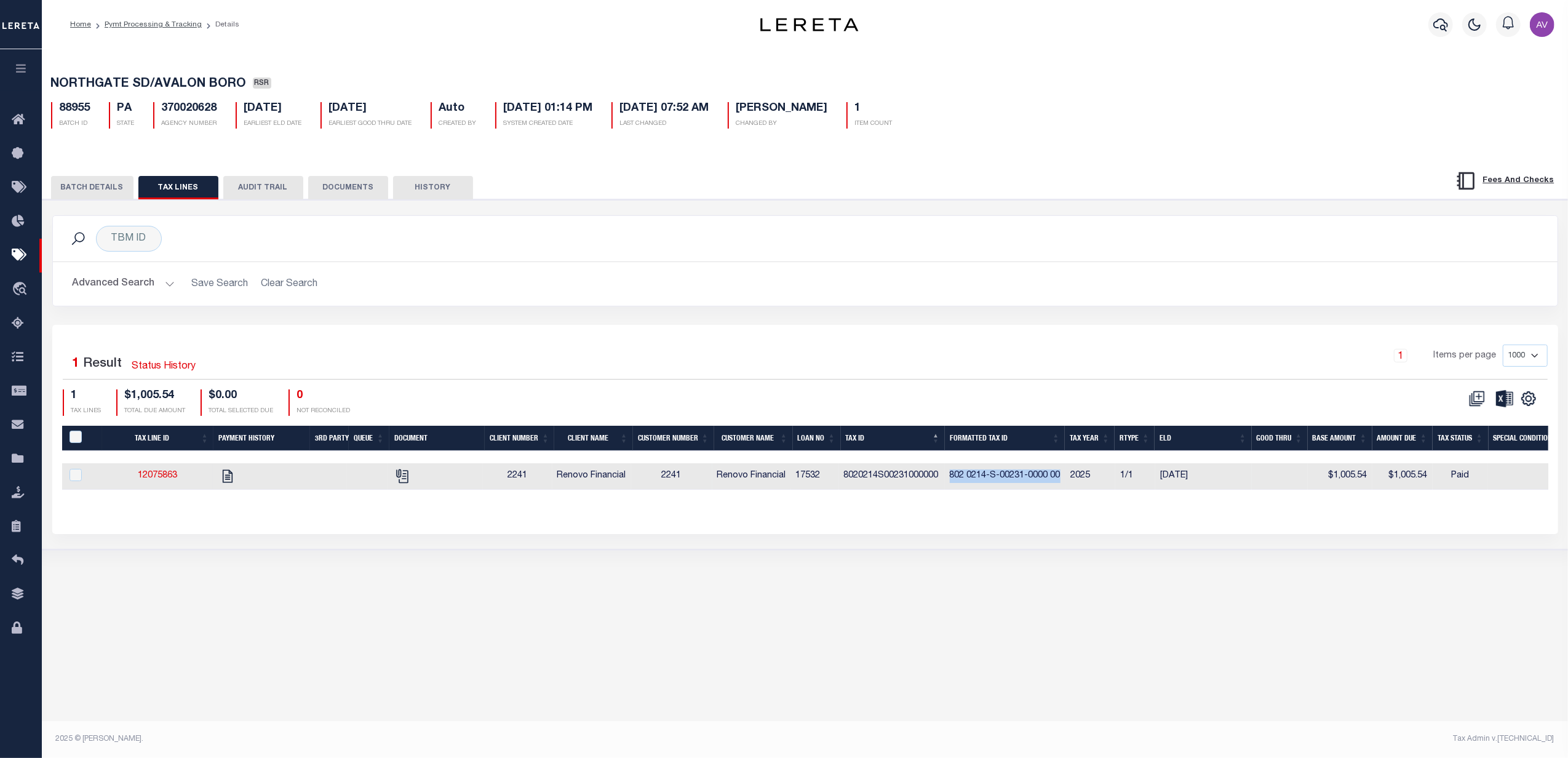
copy td "802 0214-S-00231-0000 00"
click at [407, 479] on icon "" at bounding box center [401, 473] width 10 height 10
checkbox input "true"
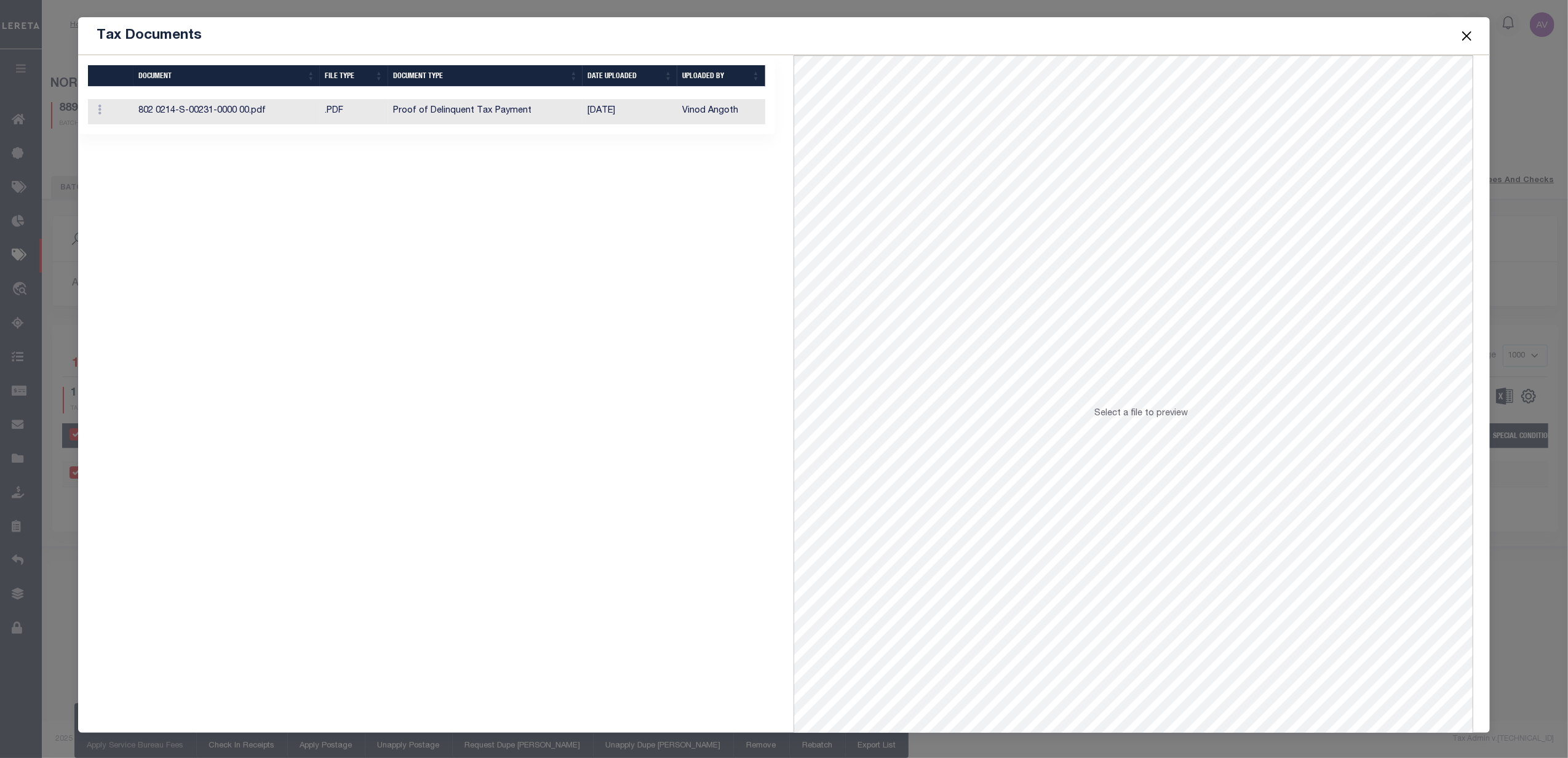
click at [556, 117] on td "Proof of Delinquent Tax Payment" at bounding box center [485, 112] width 194 height 26
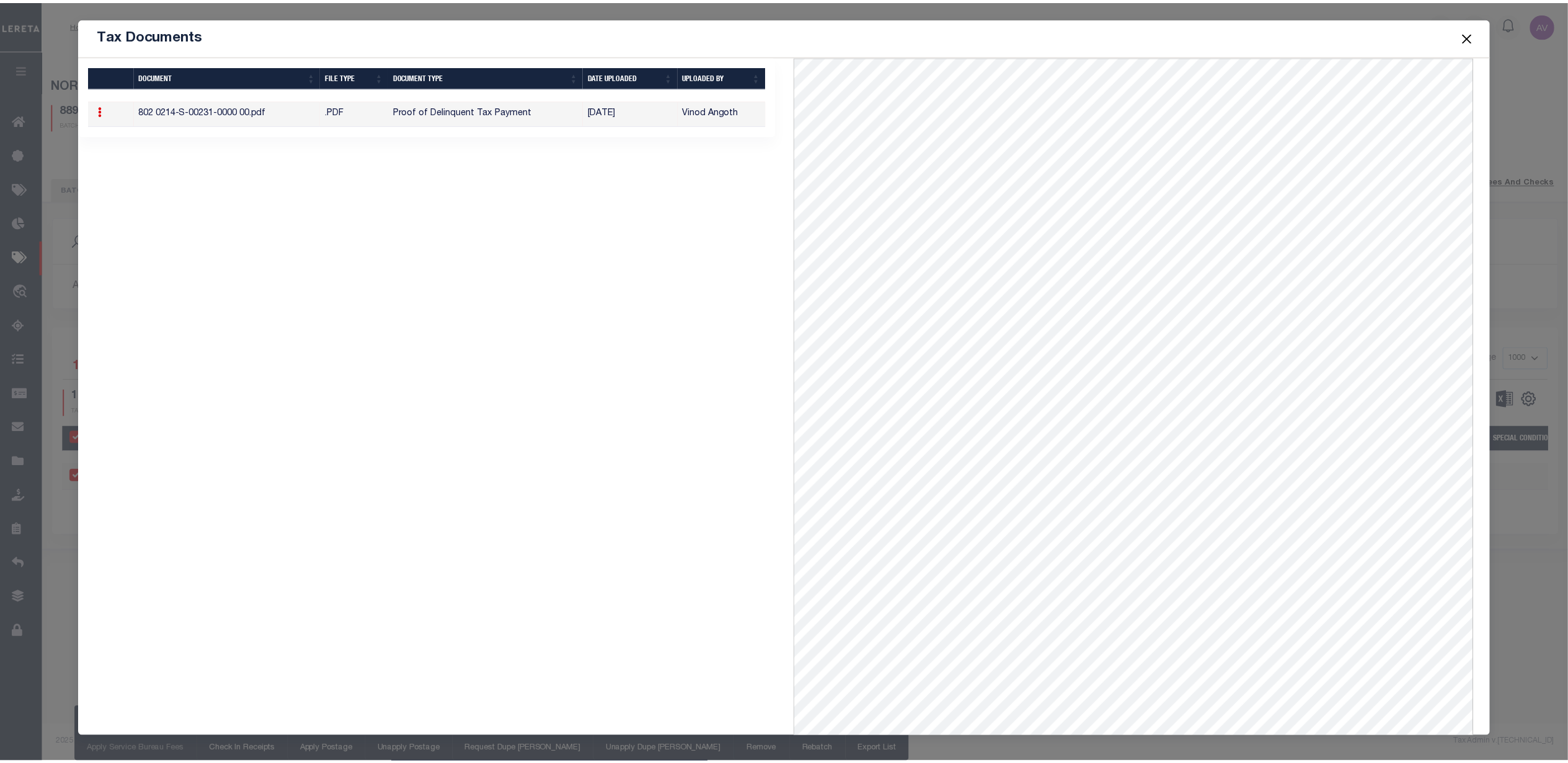
scroll to position [50, 0]
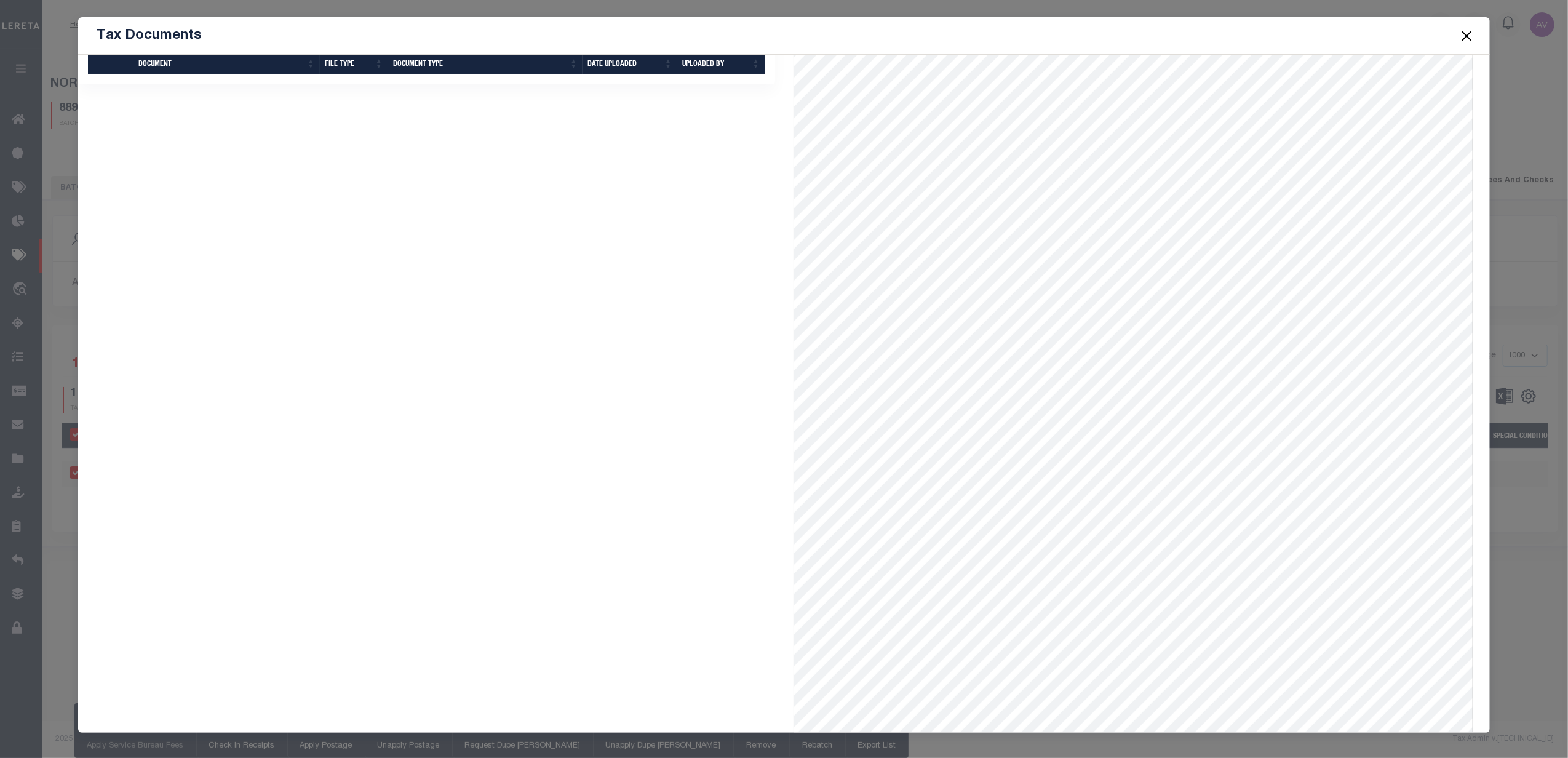
click at [1468, 30] on button "Close" at bounding box center [1467, 36] width 16 height 16
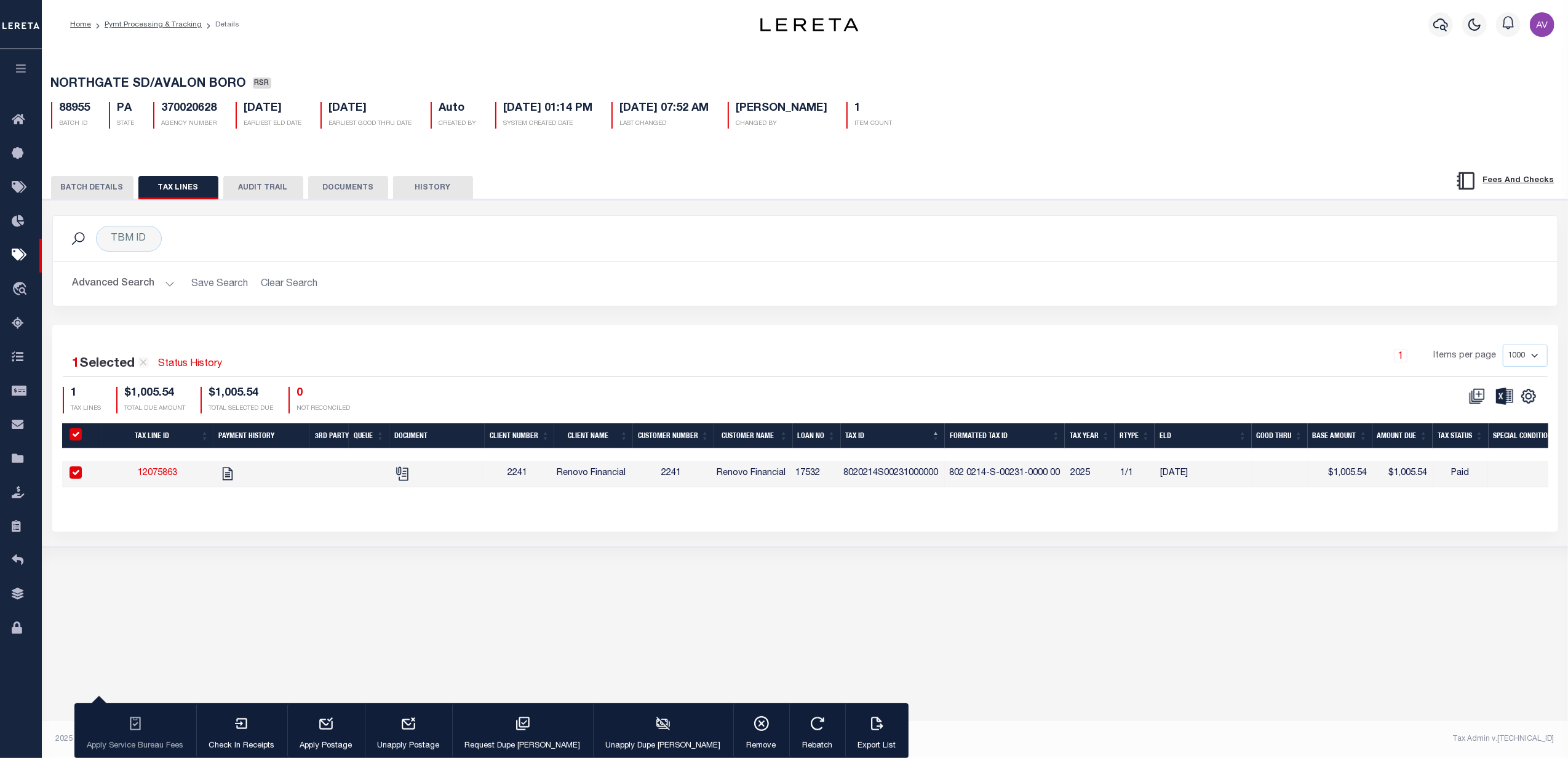
click at [211, 104] on div "88955 BATCH ID PA STATE 370020628 AGENCY NUMBER 08/29/2025 EARLIEST ELD DATE 08…" at bounding box center [805, 110] width 1527 height 36
copy h5 "370020628"
click at [901, 476] on td "8020214S00231000000" at bounding box center [892, 473] width 106 height 26
checkbox input "false"
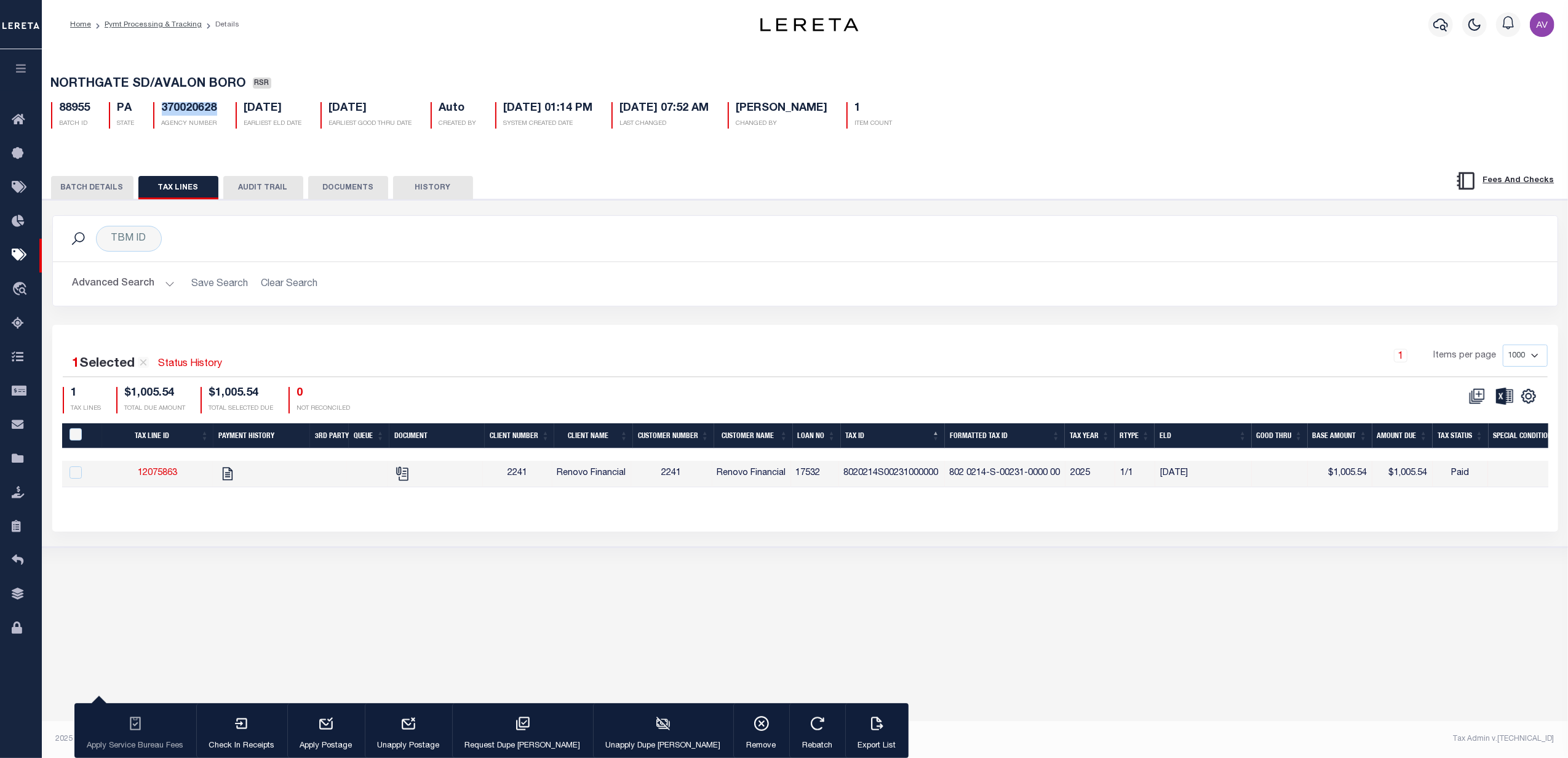
checkbox input "false"
click at [901, 476] on td "8020214S00231000000" at bounding box center [892, 473] width 106 height 26
checkbox input "true"
click at [901, 476] on td "8020214S00231000000" at bounding box center [892, 473] width 106 height 26
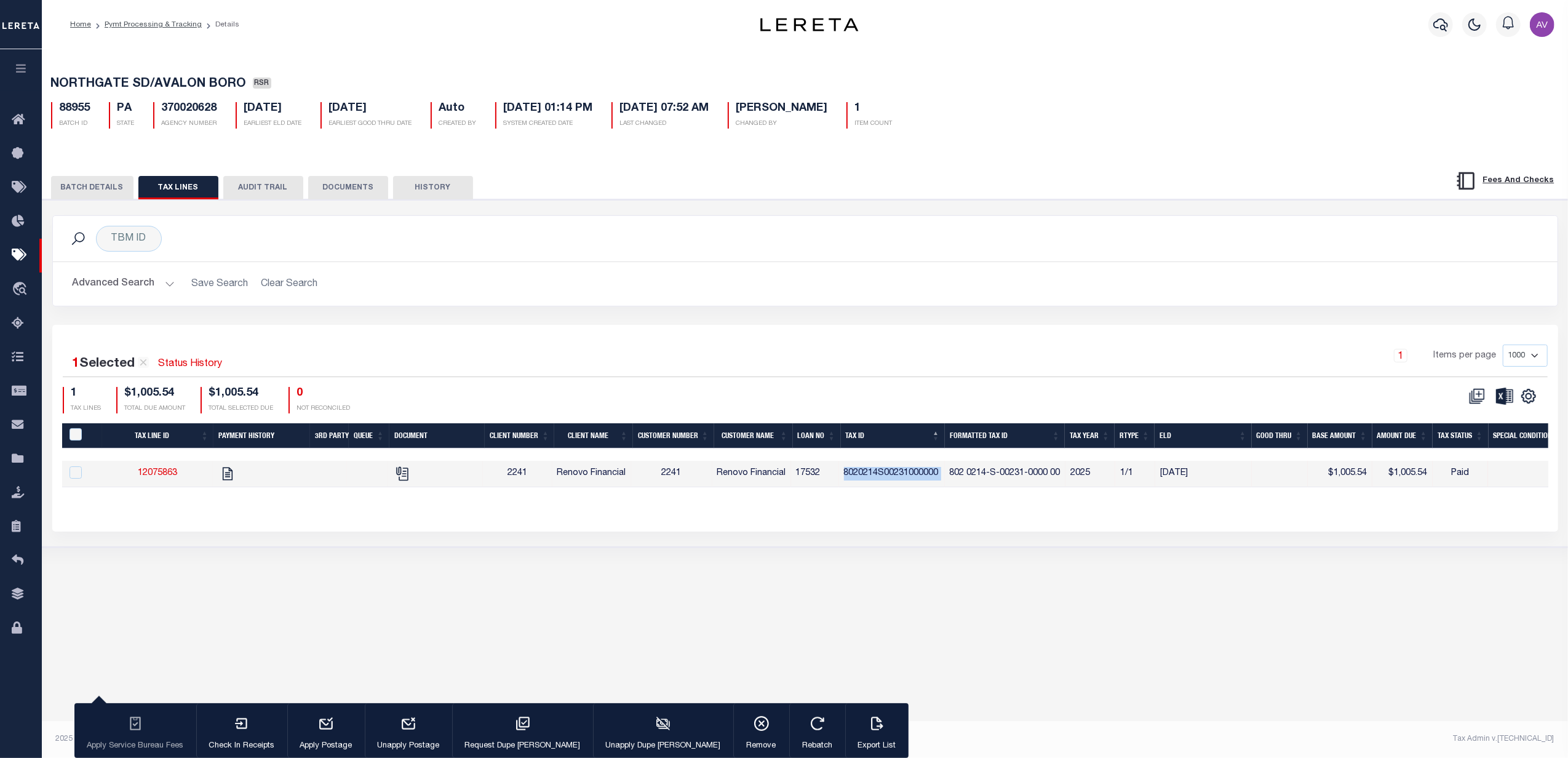
checkbox input "false"
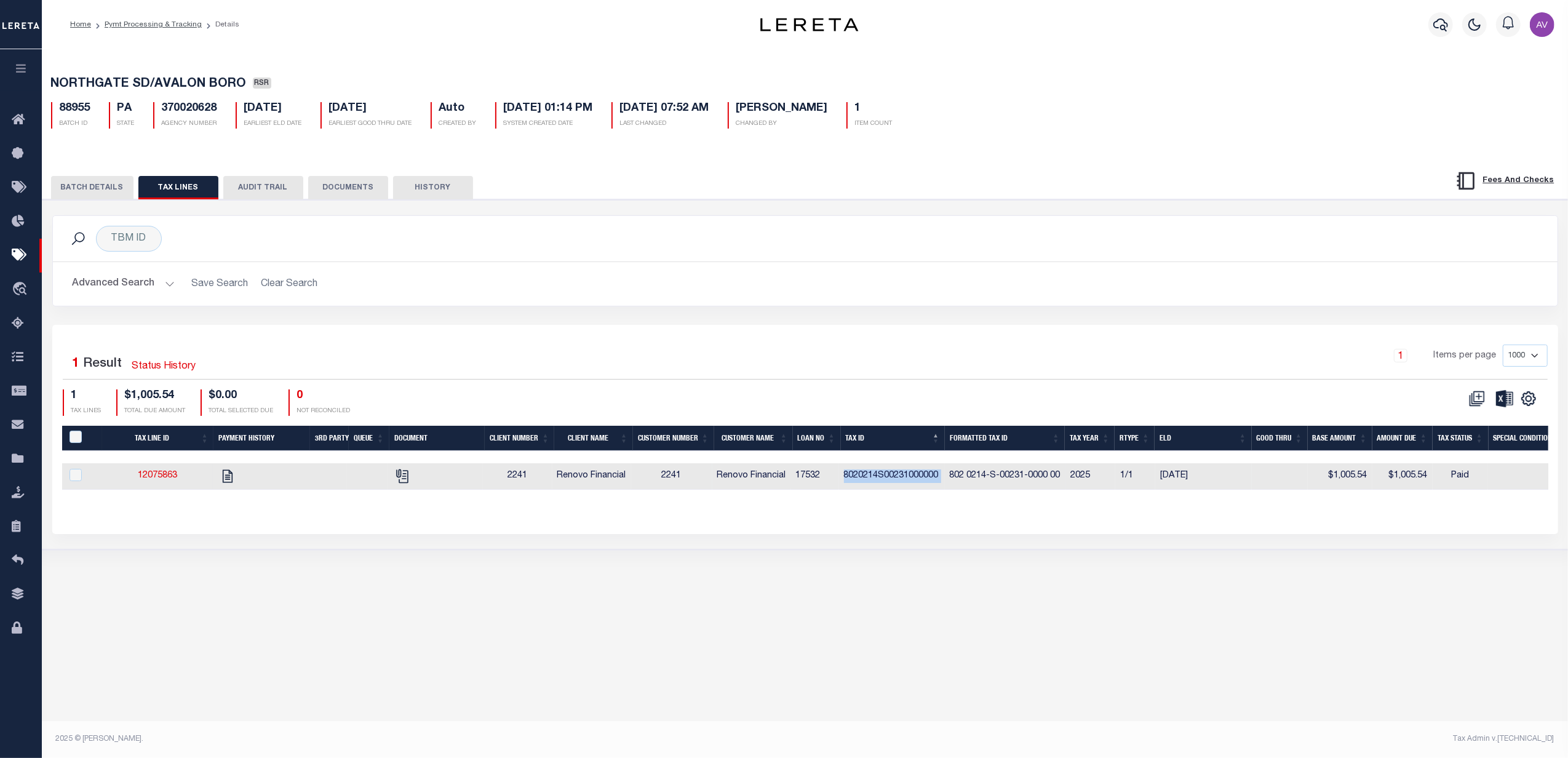
copy td "8020214S00231000000"
click at [979, 161] on div "BATCH DETAILS TAX LINES AUDIT TRAIL DOCUMENTS HISTORY" at bounding box center [805, 351] width 1538 height 397
click at [94, 181] on button "BATCH DETAILS" at bounding box center [92, 188] width 82 height 24
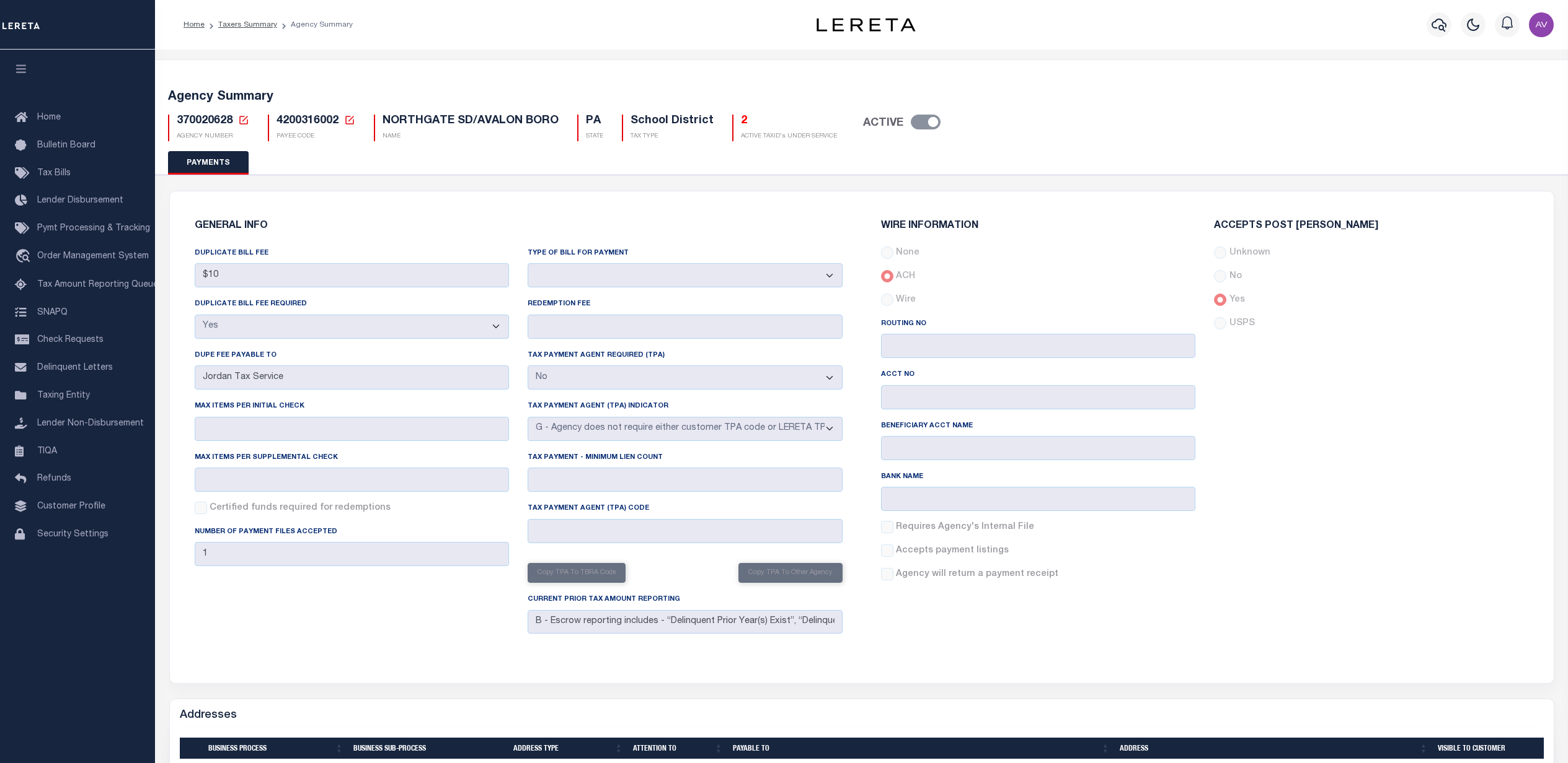
select select "true"
select select "false"
select select "7"
click at [189, 109] on div "370020628 Agency Number Edit Cancel Ok" at bounding box center [862, 123] width 1406 height 37
click at [187, 110] on div "370020628 Agency Number Edit Cancel Ok" at bounding box center [862, 123] width 1406 height 37
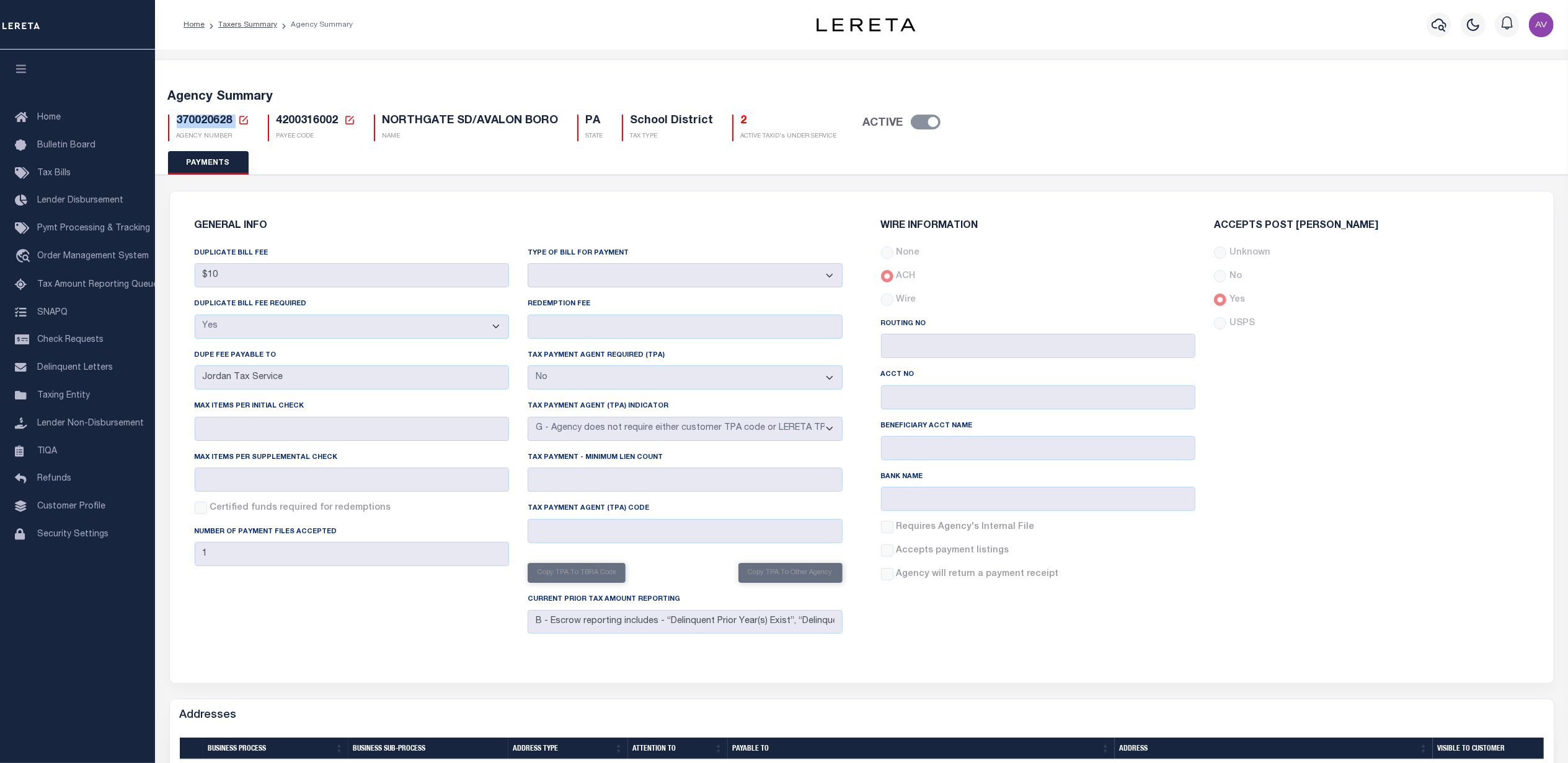
click at [188, 116] on span "370020628" at bounding box center [204, 121] width 56 height 11
click at [620, 201] on div "GENERAL INFO DUPLICATE BILL FEE $10 DUPLICATE BILL FEE REQUIRED Yes No DUPE FEE…" at bounding box center [862, 438] width 1383 height 492
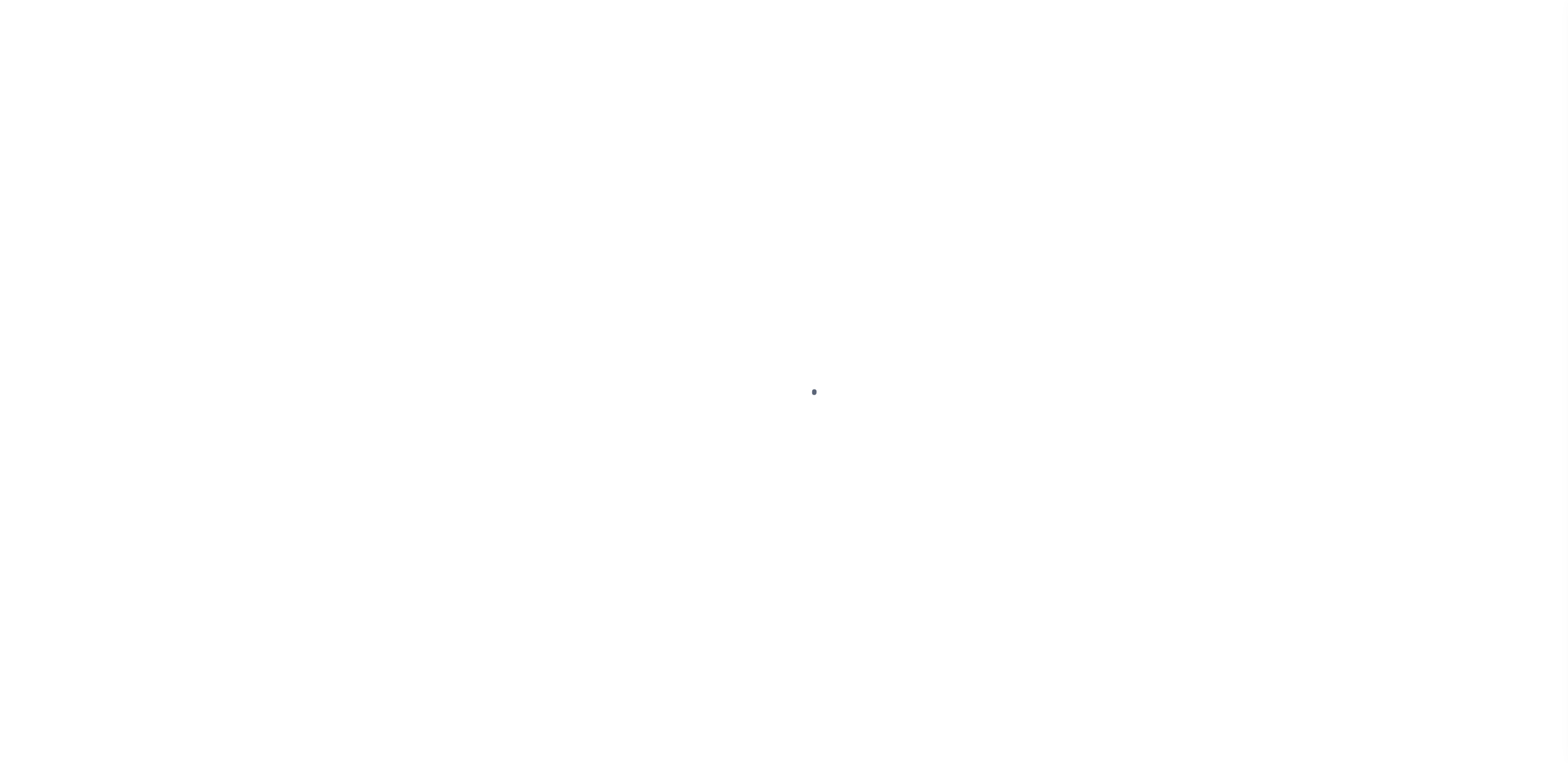
select select "SFP"
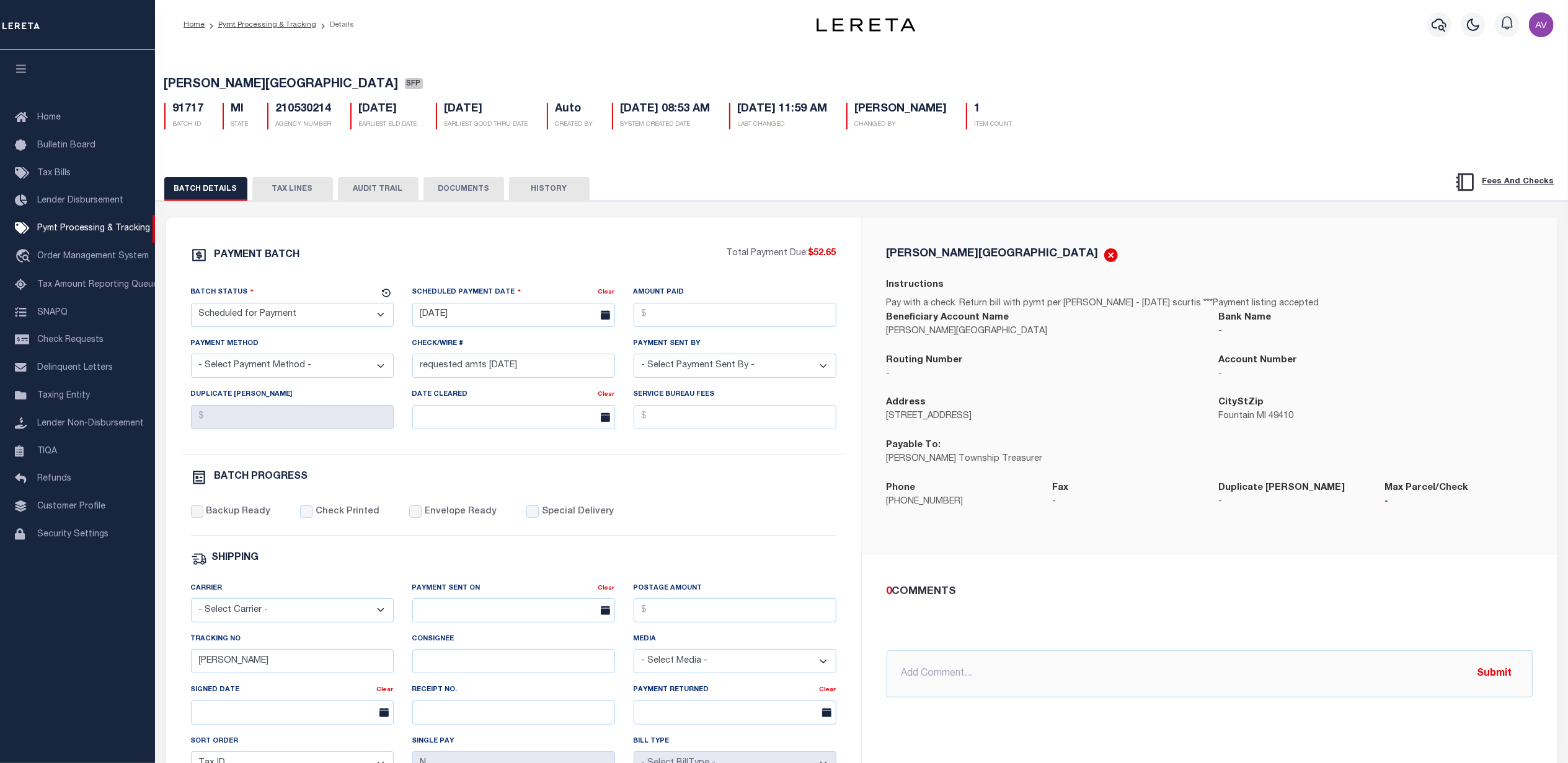
click at [295, 114] on h5 "210530214" at bounding box center [303, 109] width 56 height 14
copy h5 "210530214"
click at [953, 690] on input "text" at bounding box center [1209, 674] width 646 height 47
type input "[DATE] - followed up with agency via email"
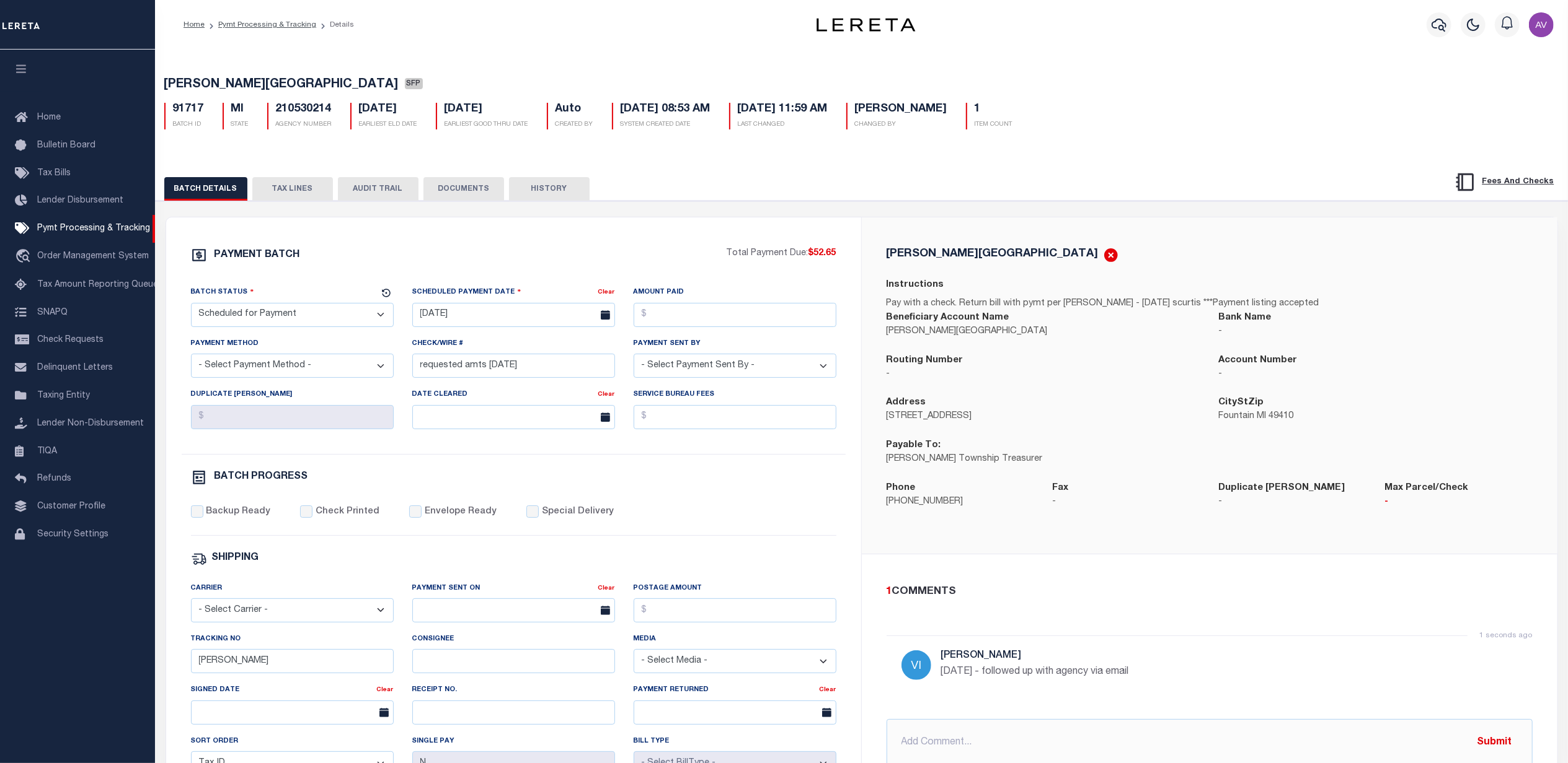
click at [1027, 235] on div "[PERSON_NAME][GEOGRAPHIC_DATA] Instructions Pay with a check. Return bill with …" at bounding box center [1209, 386] width 695 height 336
